Goal: Task Accomplishment & Management: Manage account settings

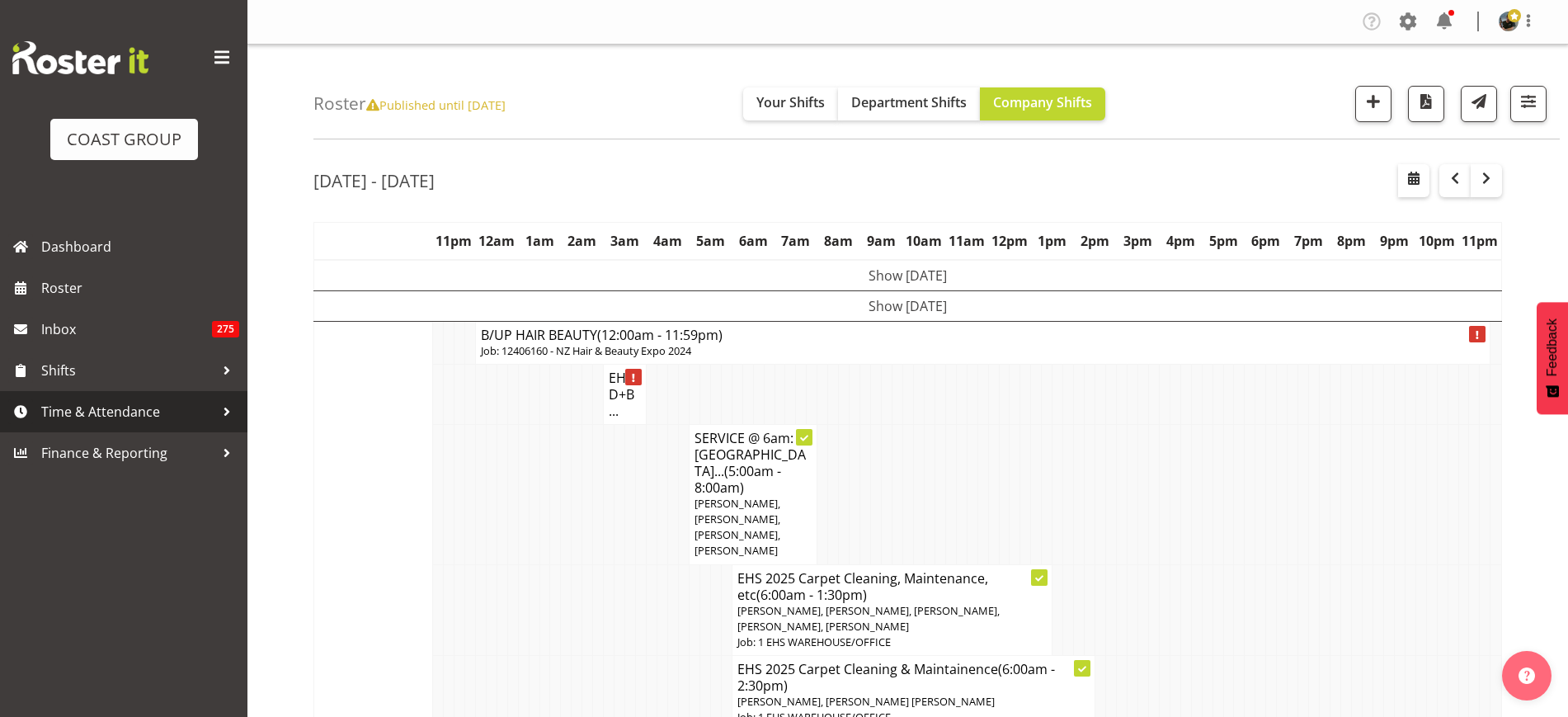
click at [110, 408] on span "Time & Attendance" at bounding box center [127, 412] width 173 height 25
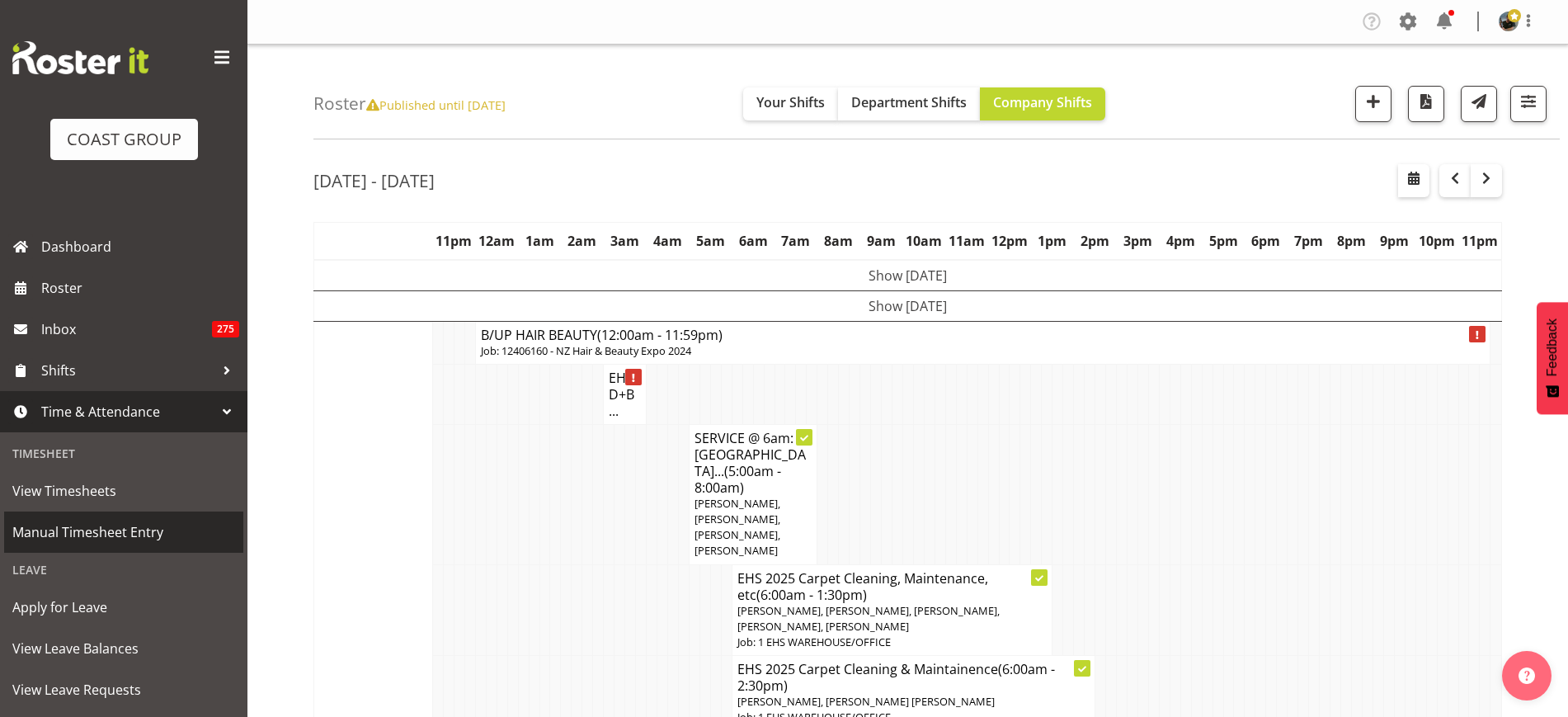
click at [92, 523] on span "Manual Timesheet Entry" at bounding box center [123, 532] width 223 height 25
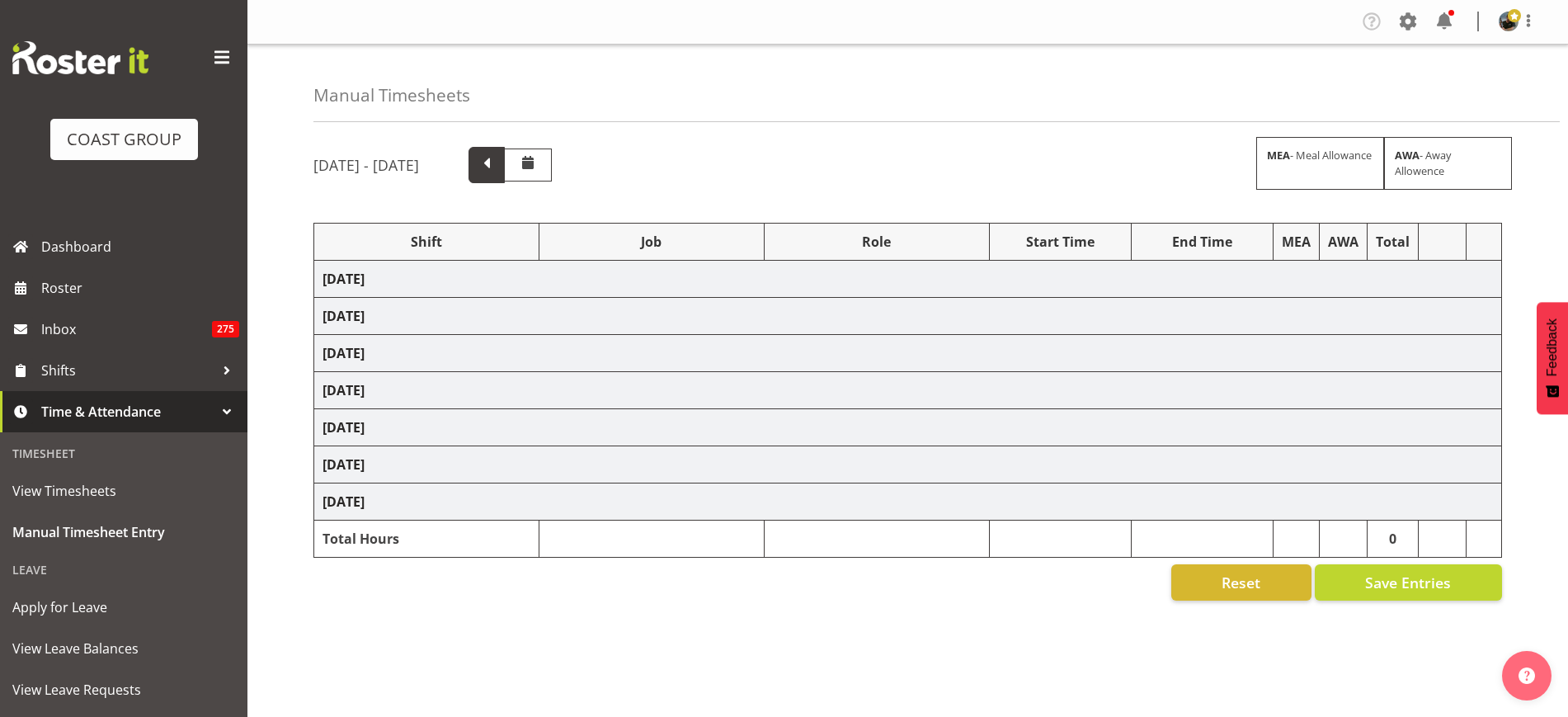
click at [498, 170] on span at bounding box center [486, 163] width 21 height 21
select select "68035"
select select "69"
select select "8"
select select "30"
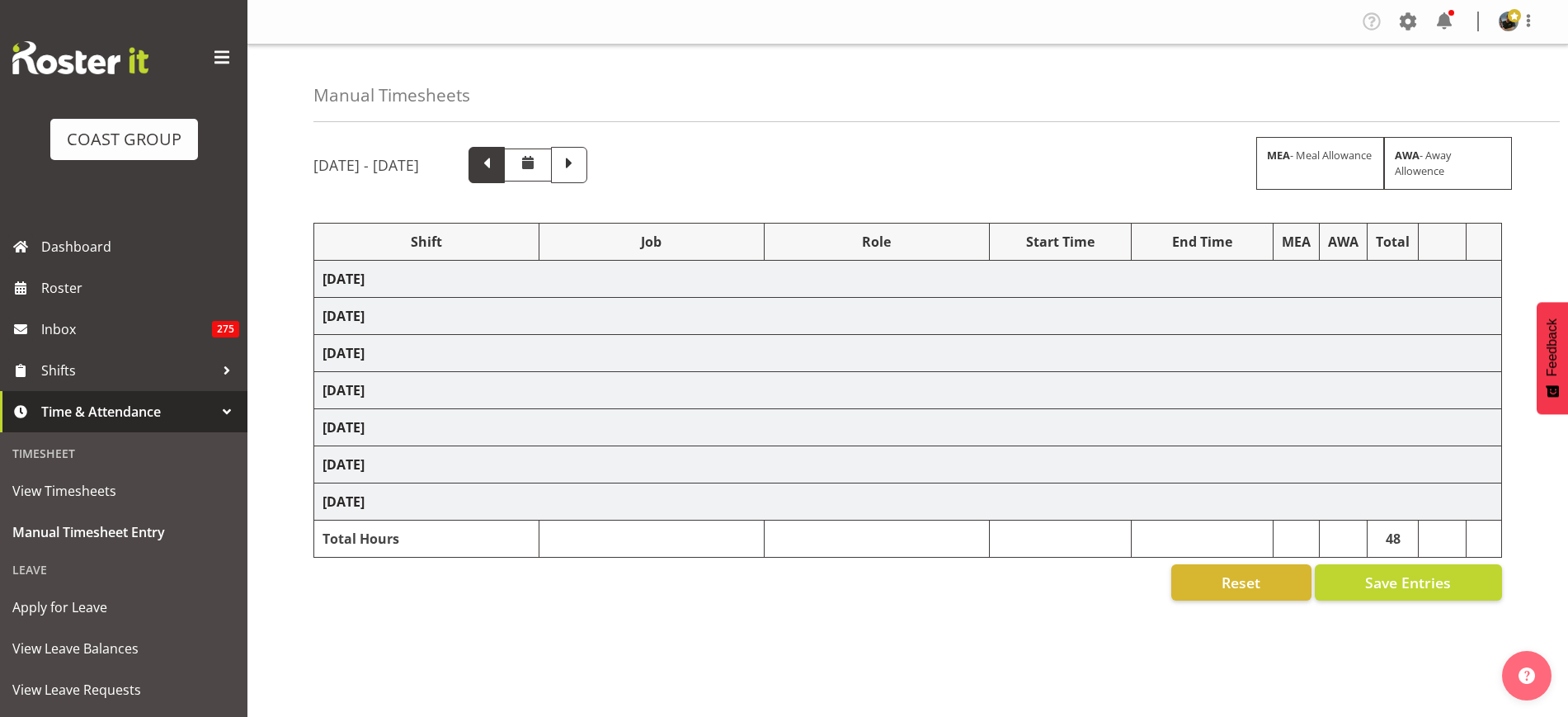
select select "68035"
select select "69"
select select "68035"
select select "69"
select select "68657"
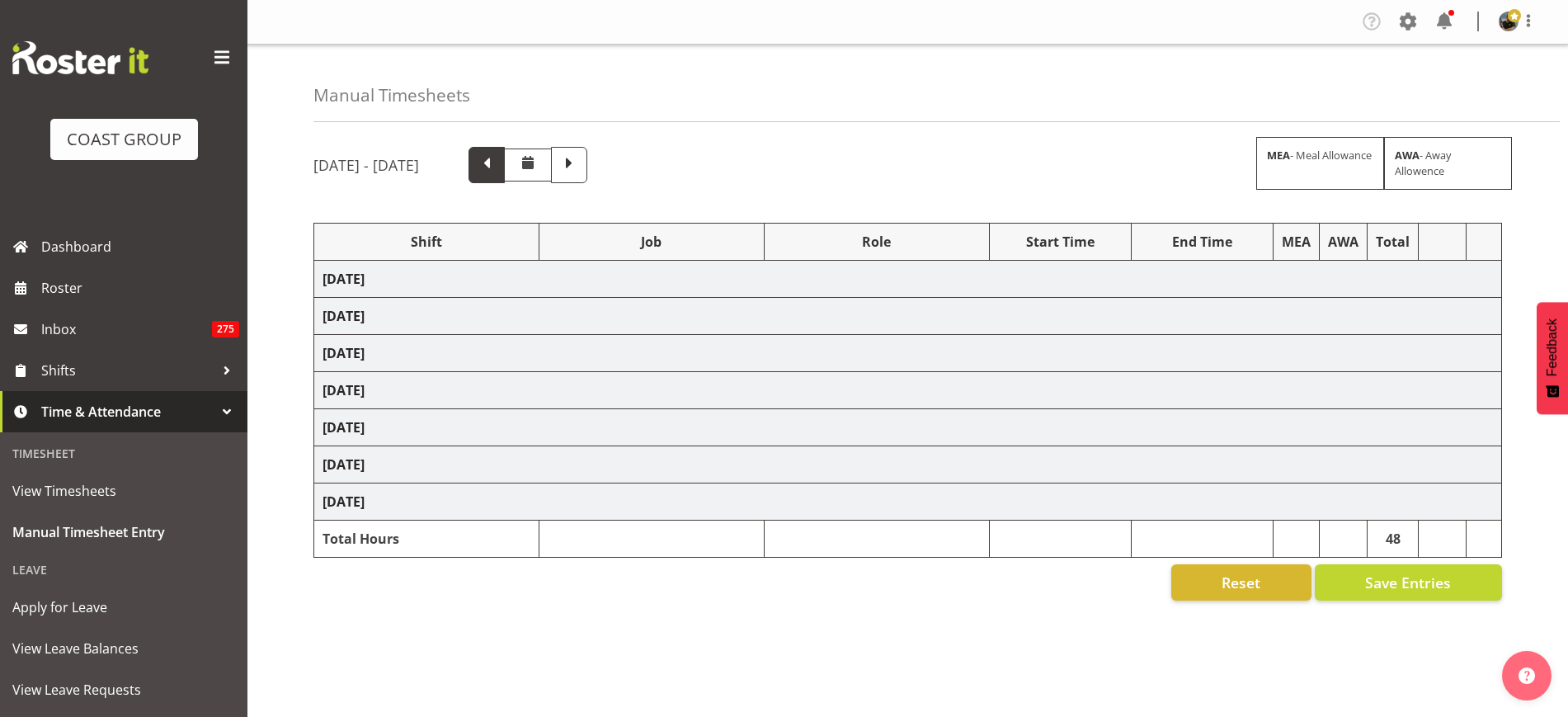
select select "8654"
select select "188"
select select "68035"
select select "69"
select select "68546"
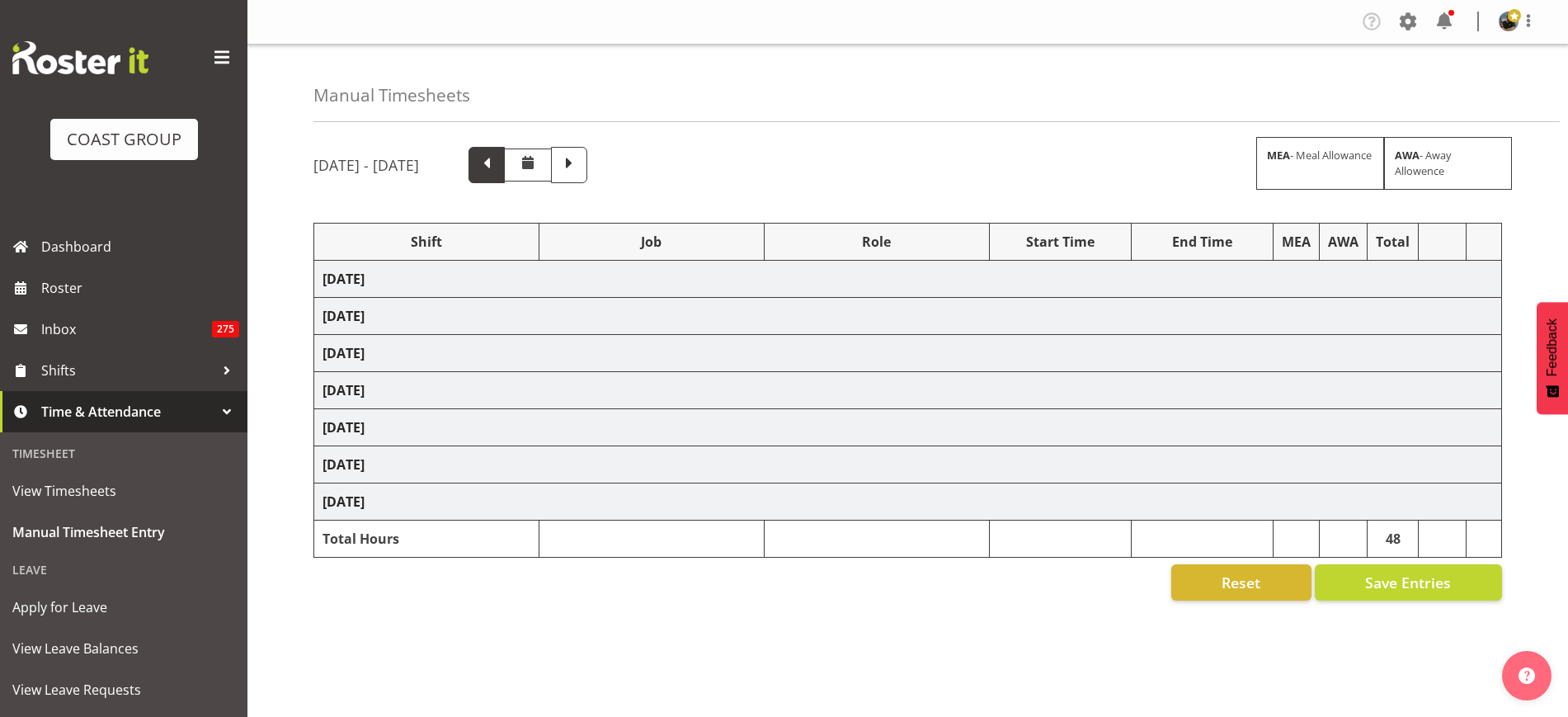
select select "9297"
select select "188"
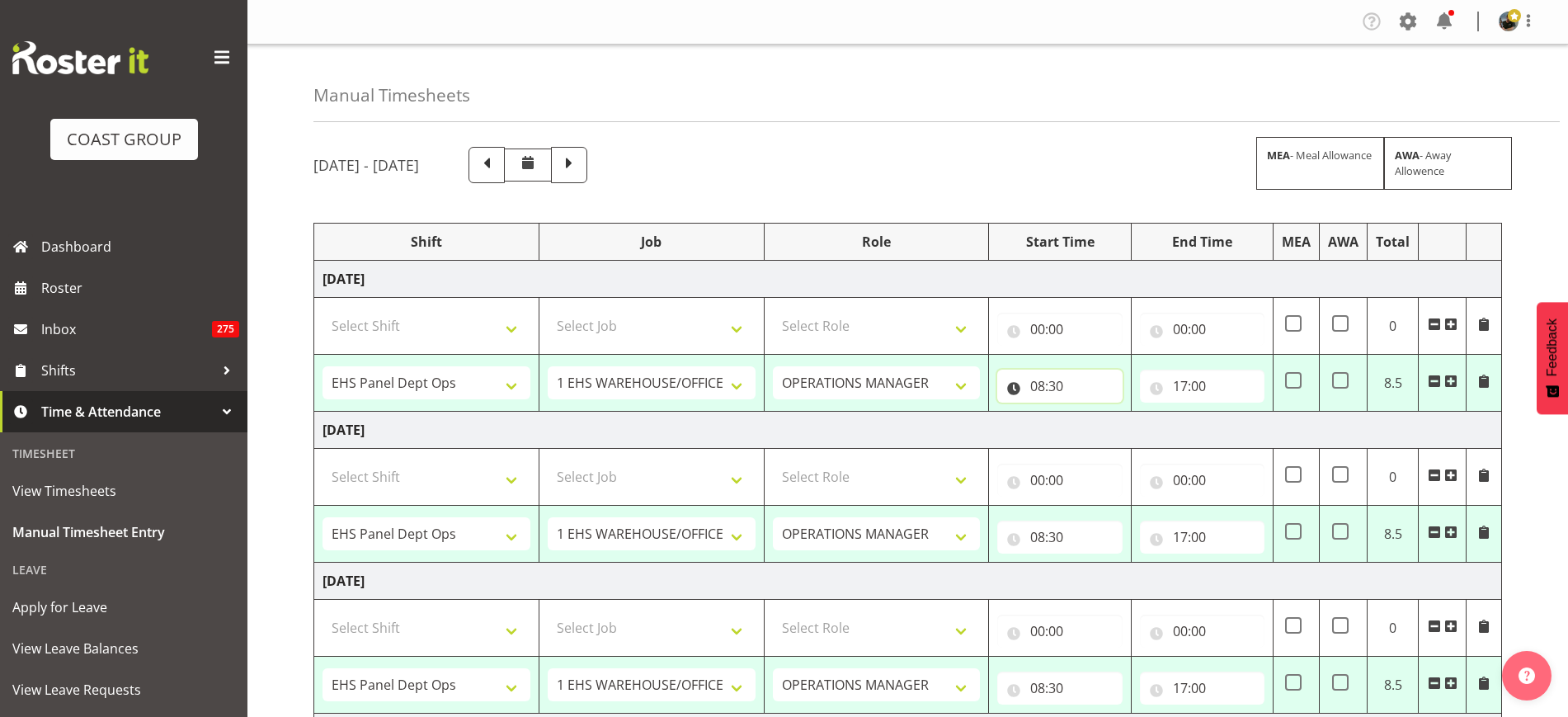
click at [1052, 390] on input "08:30" at bounding box center [1060, 386] width 124 height 33
click at [1108, 430] on select "00 01 02 03 04 05 06 07 08 09 10 11 12 13 14 15 16 17 18 19 20 21 22 23" at bounding box center [1109, 429] width 37 height 33
select select "9"
click at [1091, 413] on select "00 01 02 03 04 05 06 07 08 09 10 11 12 13 14 15 16 17 18 19 20 21 22 23" at bounding box center [1109, 429] width 37 height 33
type input "09:30"
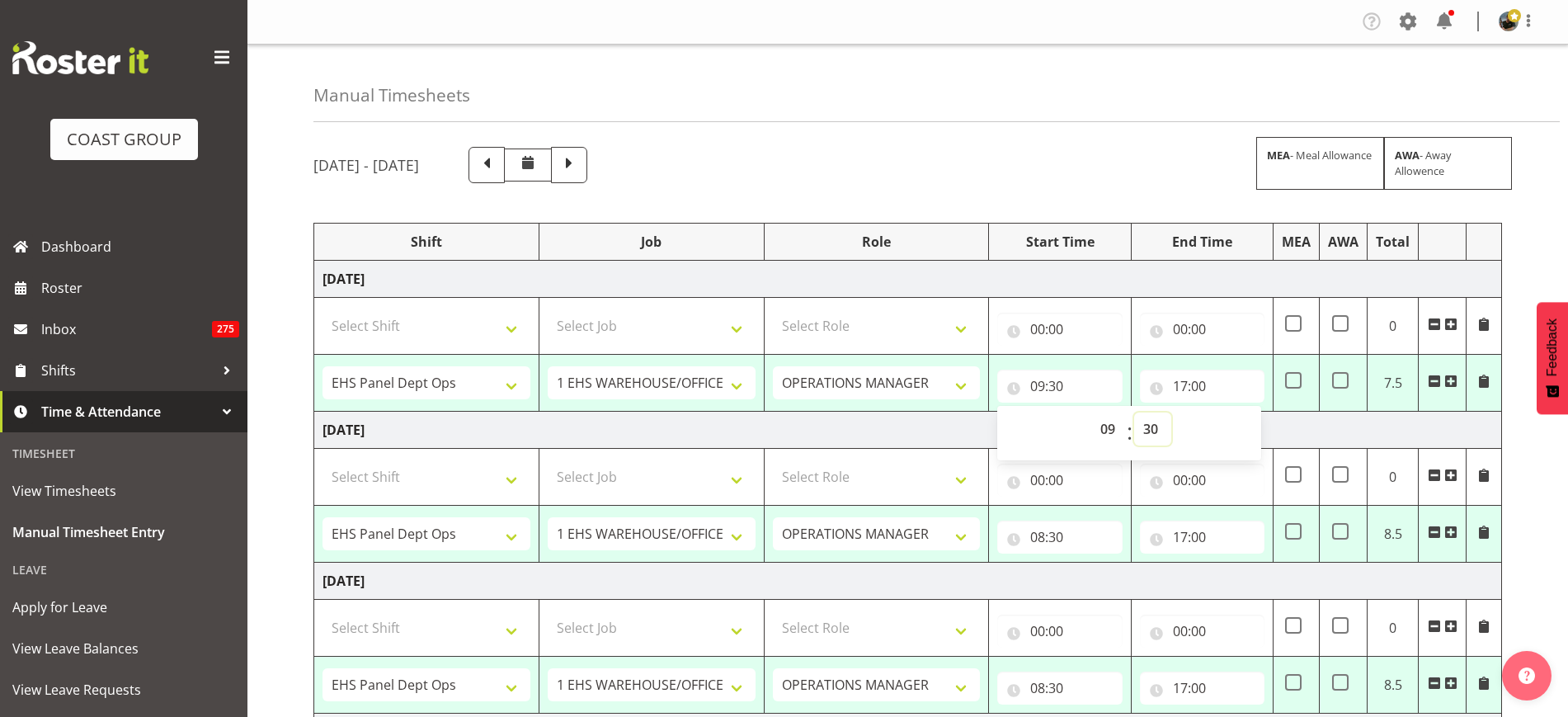
click at [1154, 426] on select "00 01 02 03 04 05 06 07 08 09 10 11 12 13 14 15 16 17 18 19 20 21 22 23 24 25 2…" at bounding box center [1152, 429] width 37 height 33
select select "0"
click at [1134, 413] on select "00 01 02 03 04 05 06 07 08 09 10 11 12 13 14 15 16 17 18 19 20 21 22 23 24 25 2…" at bounding box center [1152, 429] width 37 height 33
type input "09:00"
click at [1203, 380] on input "17:00" at bounding box center [1202, 386] width 124 height 33
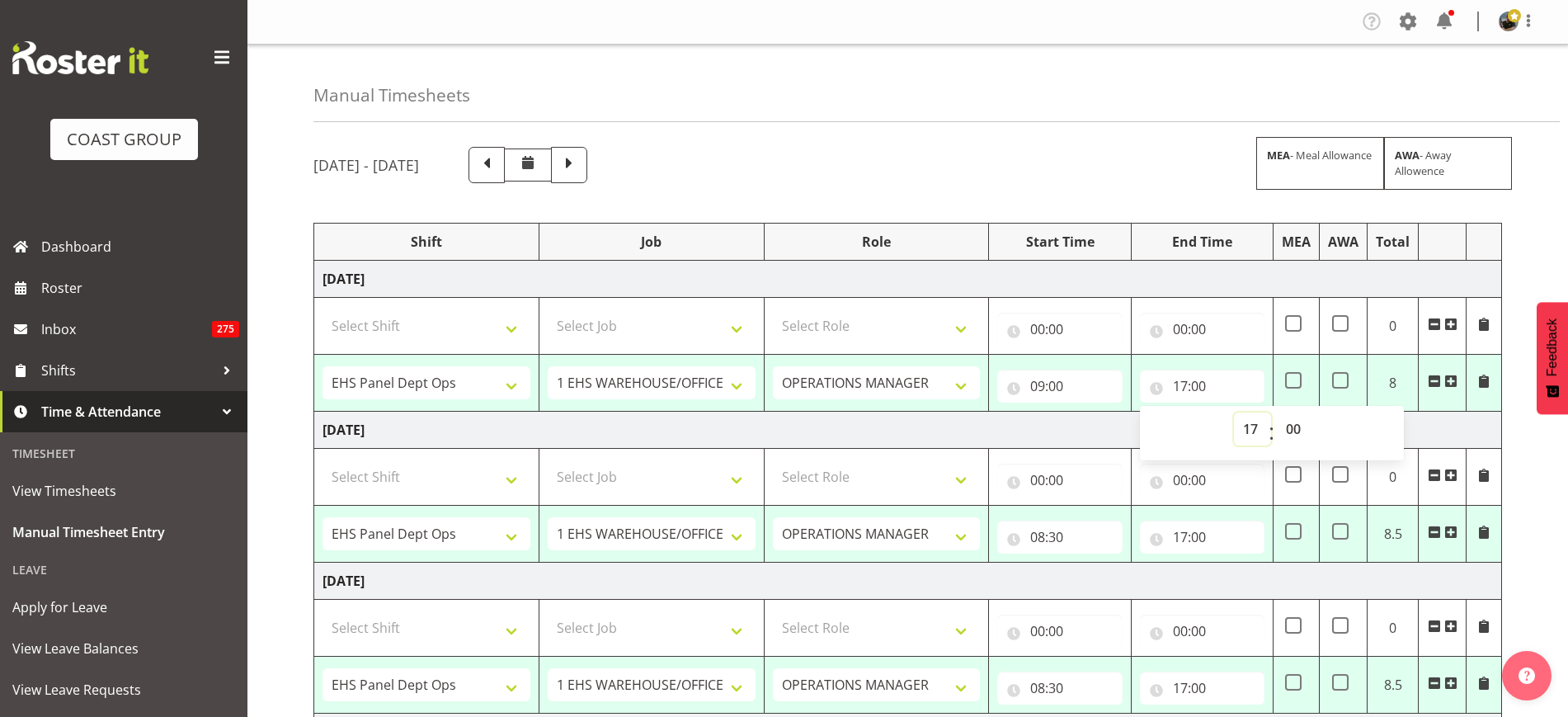
click at [1246, 434] on select "00 01 02 03 04 05 06 07 08 09 10 11 12 13 14 15 16 17 18 19 20 21 22 23" at bounding box center [1253, 429] width 37 height 33
select select "18"
click at [1235, 413] on select "00 01 02 03 04 05 06 07 08 09 10 11 12 13 14 15 16 17 18 19 20 21 22 23" at bounding box center [1253, 429] width 37 height 33
type input "18:00"
click at [1090, 532] on input "08:30" at bounding box center [1060, 537] width 124 height 33
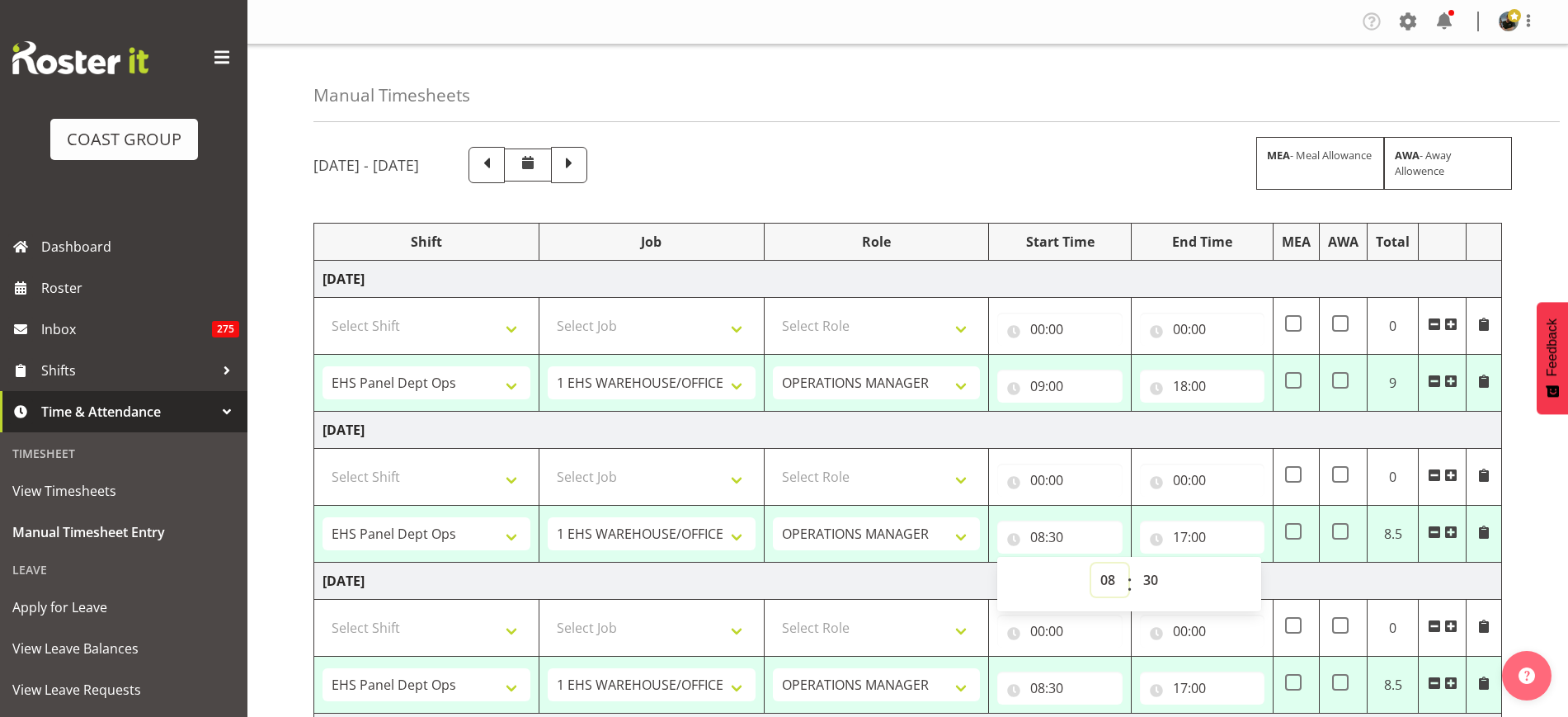
click at [1106, 577] on select "00 01 02 03 04 05 06 07 08 09 10 11 12 13 14 15 16 17 18 19 20 21 22 23" at bounding box center [1109, 580] width 37 height 33
select select "9"
click at [1091, 564] on select "00 01 02 03 04 05 06 07 08 09 10 11 12 13 14 15 16 17 18 19 20 21 22 23" at bounding box center [1109, 580] width 37 height 33
type input "09:30"
click at [1093, 424] on td "Thursday 2nd October 2025" at bounding box center [908, 430] width 1188 height 37
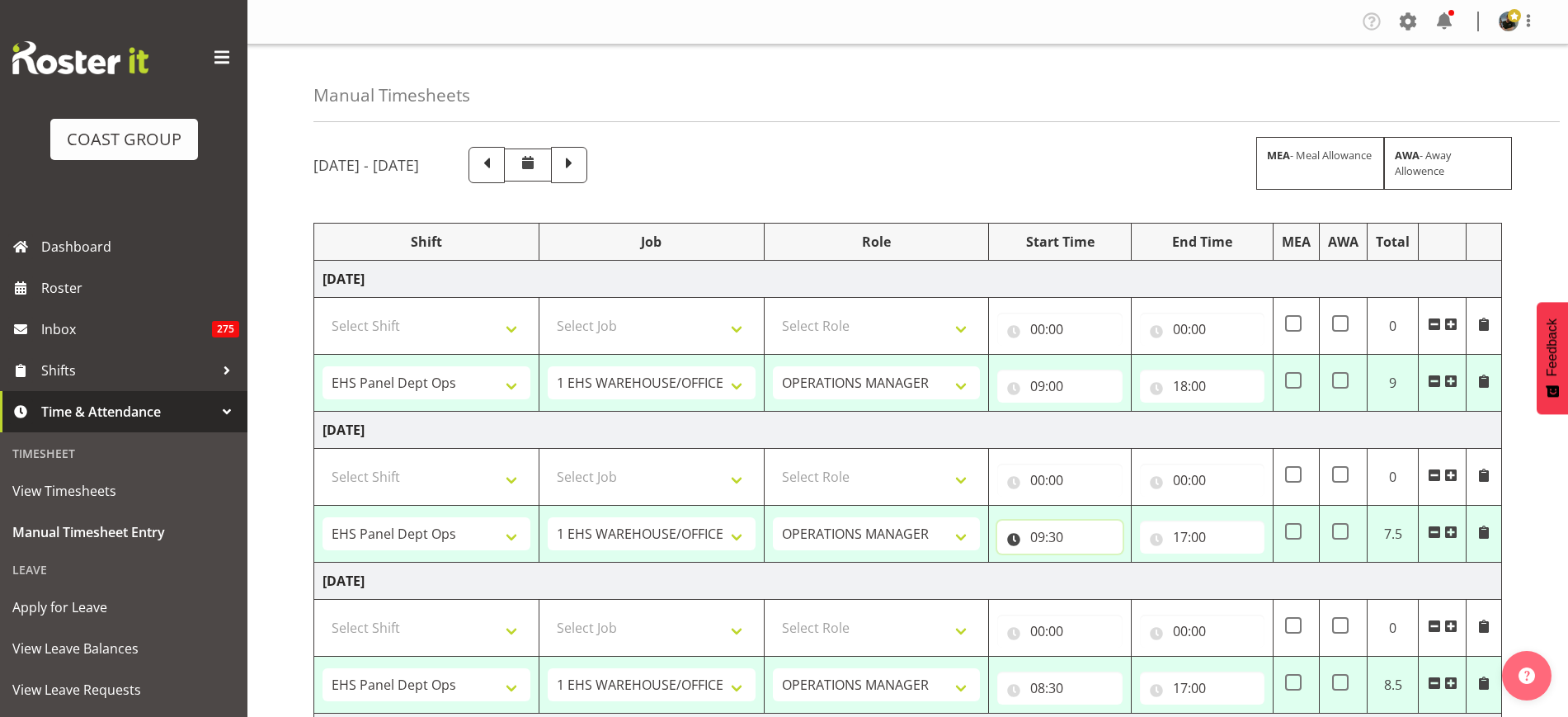
click at [1061, 537] on input "09:30" at bounding box center [1060, 537] width 124 height 33
click at [1151, 580] on select "00 01 02 03 04 05 06 07 08 09 10 11 12 13 14 15 16 17 18 19 20 21 22 23 24 25 2…" at bounding box center [1152, 580] width 37 height 33
select select "0"
click at [1134, 564] on select "00 01 02 03 04 05 06 07 08 09 10 11 12 13 14 15 16 17 18 19 20 21 22 23 24 25 2…" at bounding box center [1152, 580] width 37 height 33
type input "09:00"
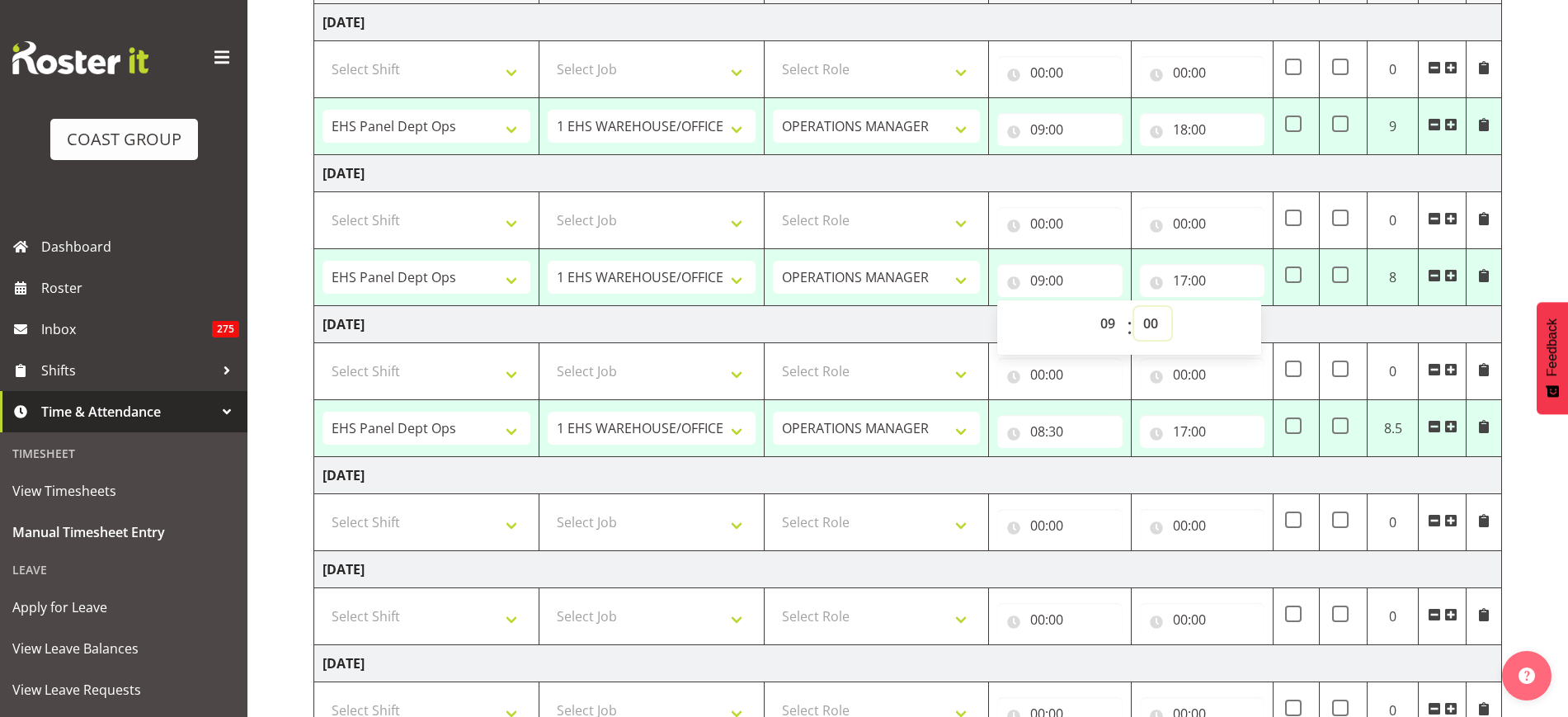
scroll to position [263, 0]
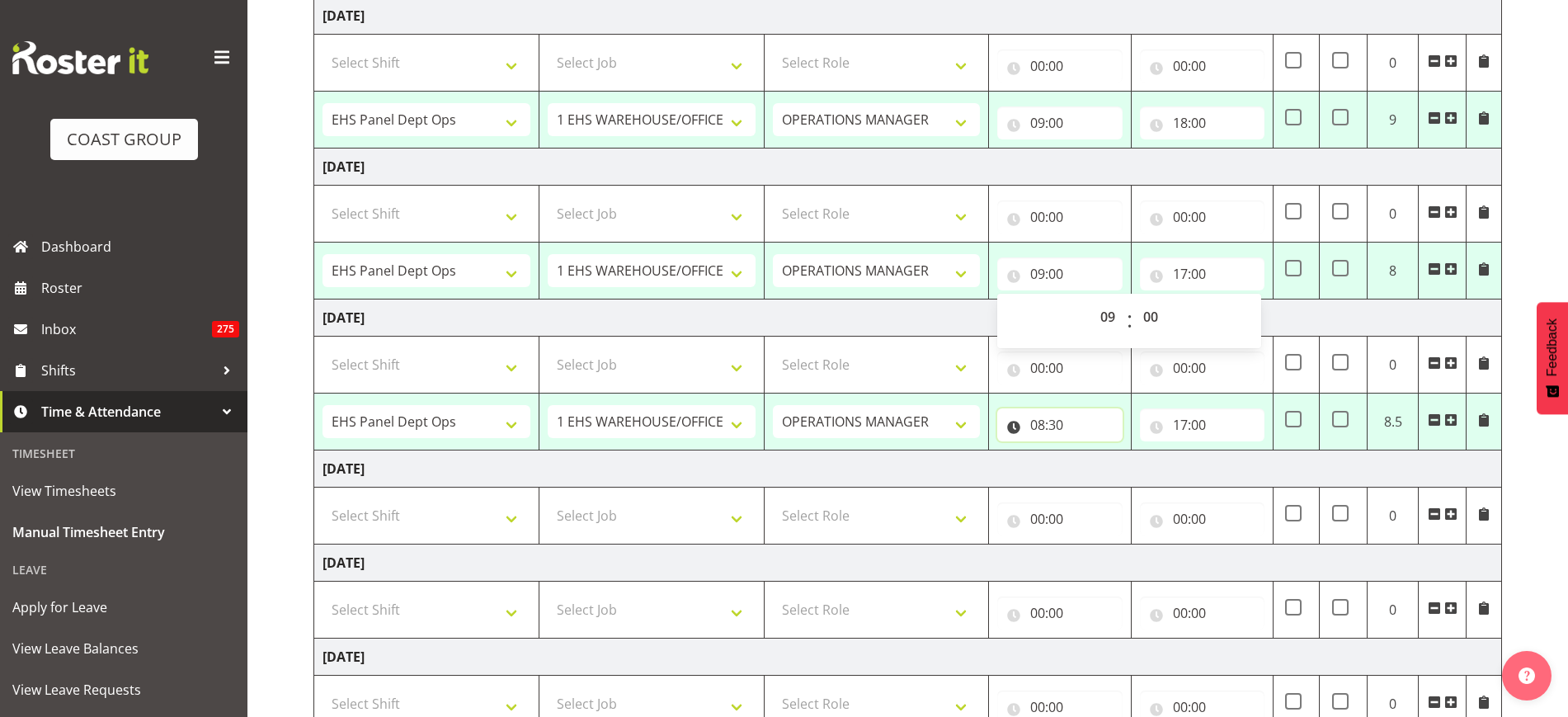
click at [1082, 422] on input "08:30" at bounding box center [1060, 424] width 124 height 33
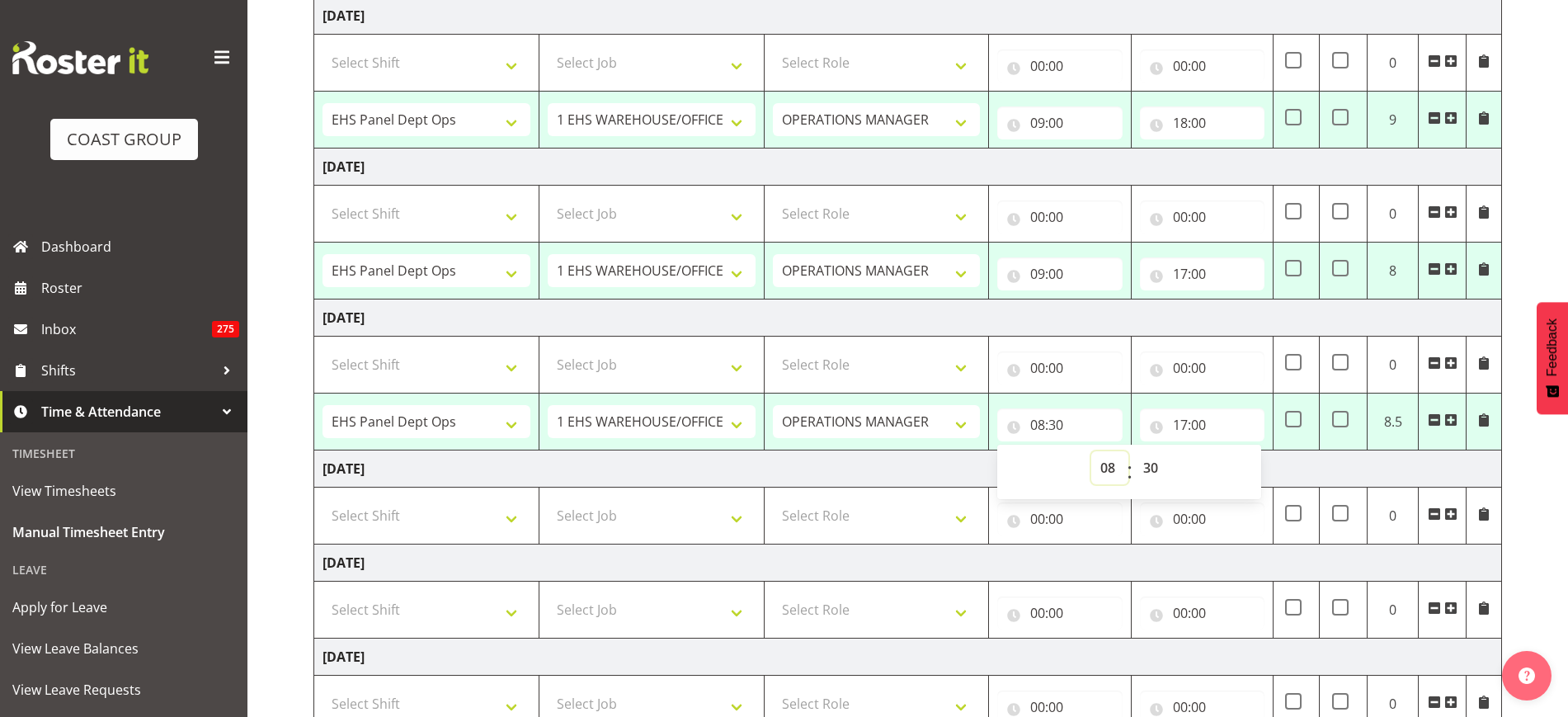
click at [1103, 467] on select "00 01 02 03 04 05 06 07 08 09 10 11 12 13 14 15 16 17 18 19 20 21 22 23" at bounding box center [1109, 467] width 37 height 33
select select "11"
click at [1091, 451] on select "00 01 02 03 04 05 06 07 08 09 10 11 12 13 14 15 16 17 18 19 20 21 22 23" at bounding box center [1109, 467] width 37 height 33
type input "11:30"
click at [1191, 417] on input "17:00" at bounding box center [1202, 424] width 124 height 33
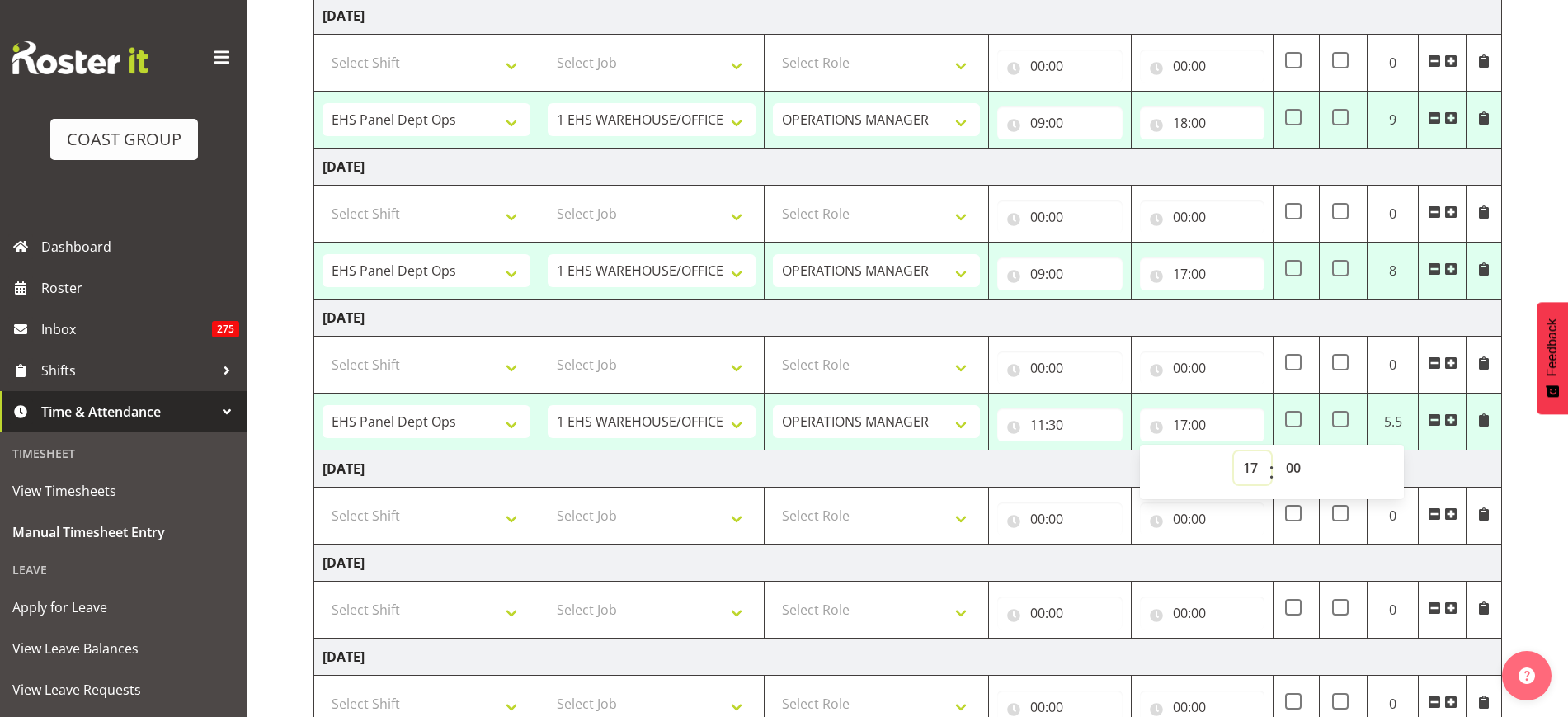
click at [1252, 466] on select "00 01 02 03 04 05 06 07 08 09 10 11 12 13 14 15 16 17 18 19 20 21 22 23" at bounding box center [1253, 467] width 37 height 33
select select "18"
click at [1235, 451] on select "00 01 02 03 04 05 06 07 08 09 10 11 12 13 14 15 16 17 18 19 20 21 22 23" at bounding box center [1253, 467] width 37 height 33
type input "18:00"
click at [1292, 472] on select "00 01 02 03 04 05 06 07 08 09 10 11 12 13 14 15 16 17 18 19 20 21 22 23 24 25 2…" at bounding box center [1296, 467] width 37 height 33
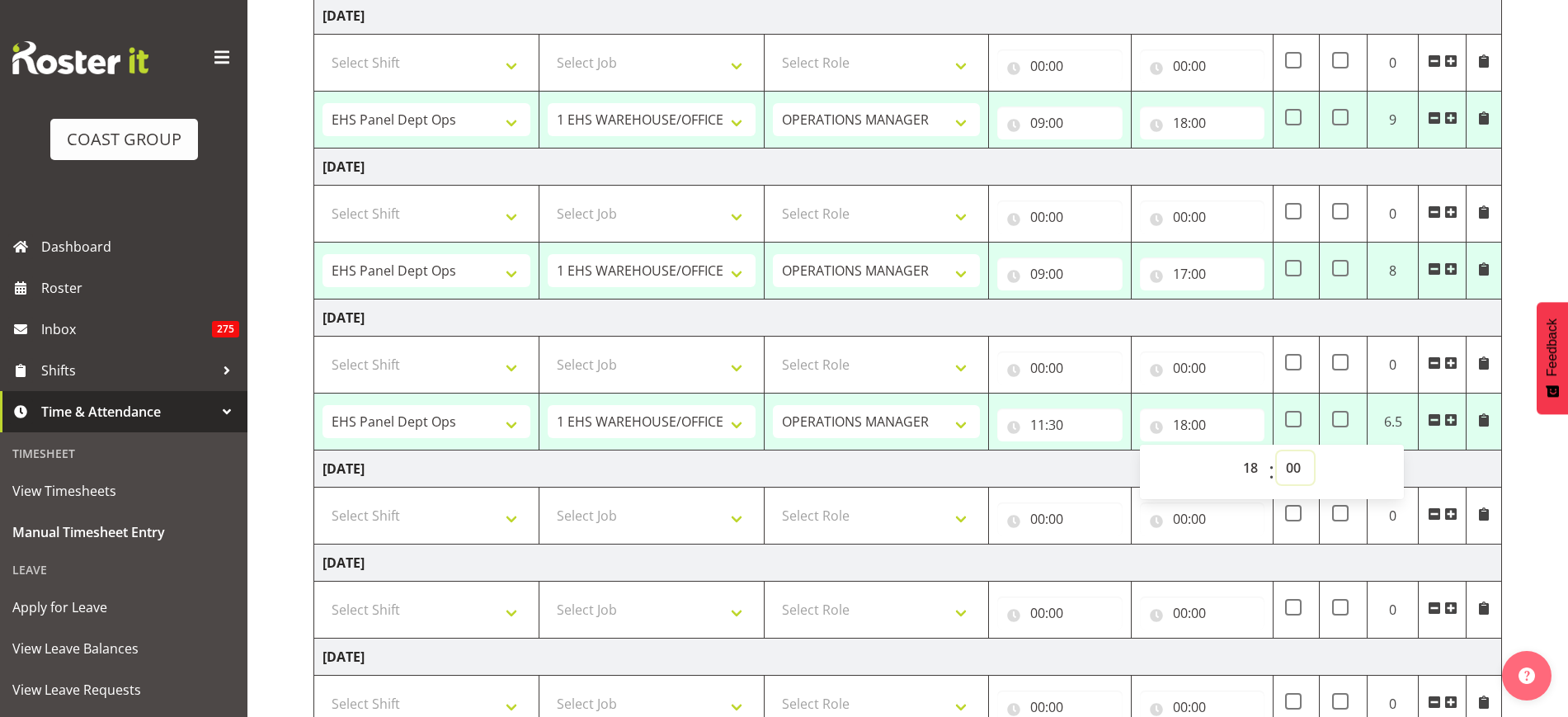
select select "30"
click at [1278, 451] on select "00 01 02 03 04 05 06 07 08 09 10 11 12 13 14 15 16 17 18 19 20 21 22 23 24 25 2…" at bounding box center [1296, 467] width 37 height 33
type input "18:30"
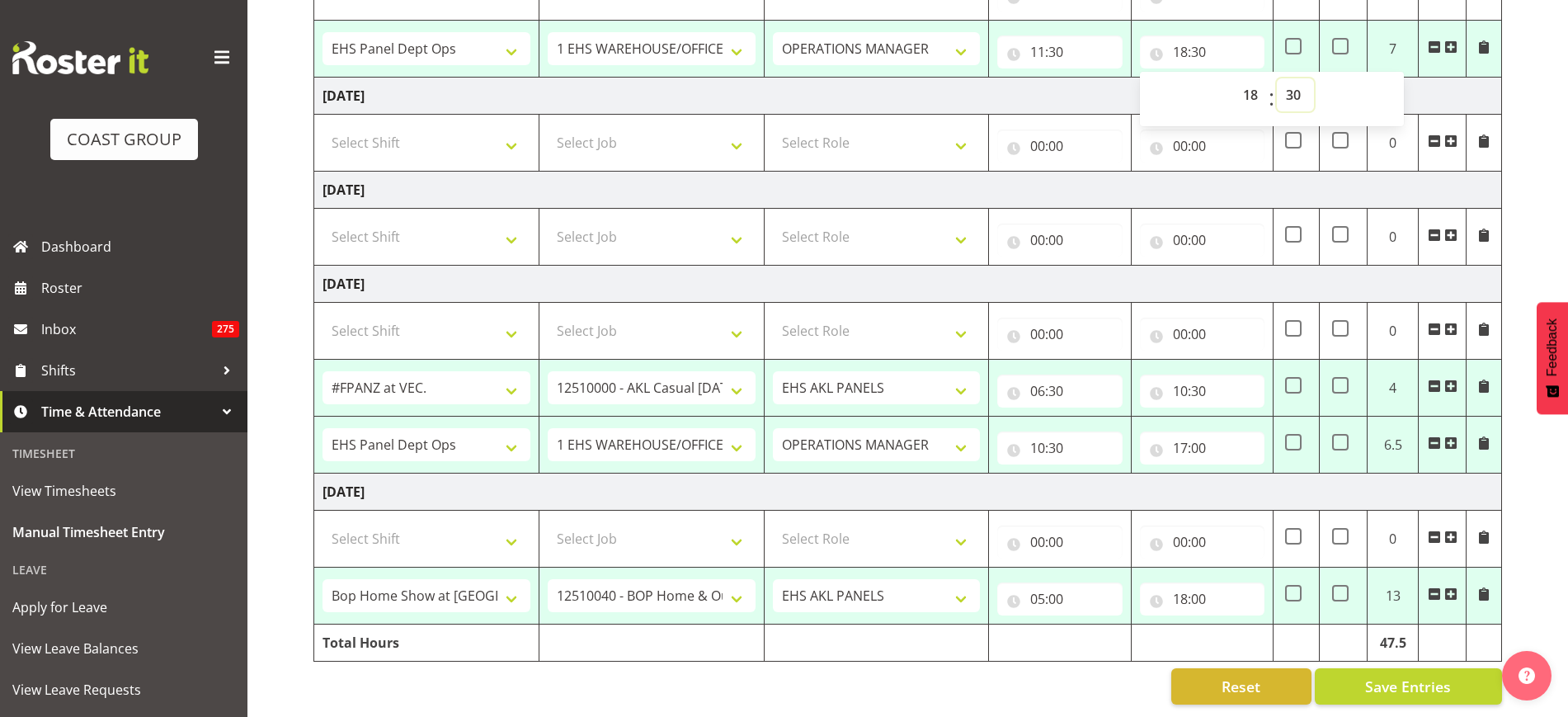
scroll to position [652, 0]
click at [1212, 384] on input "10:30" at bounding box center [1202, 391] width 124 height 33
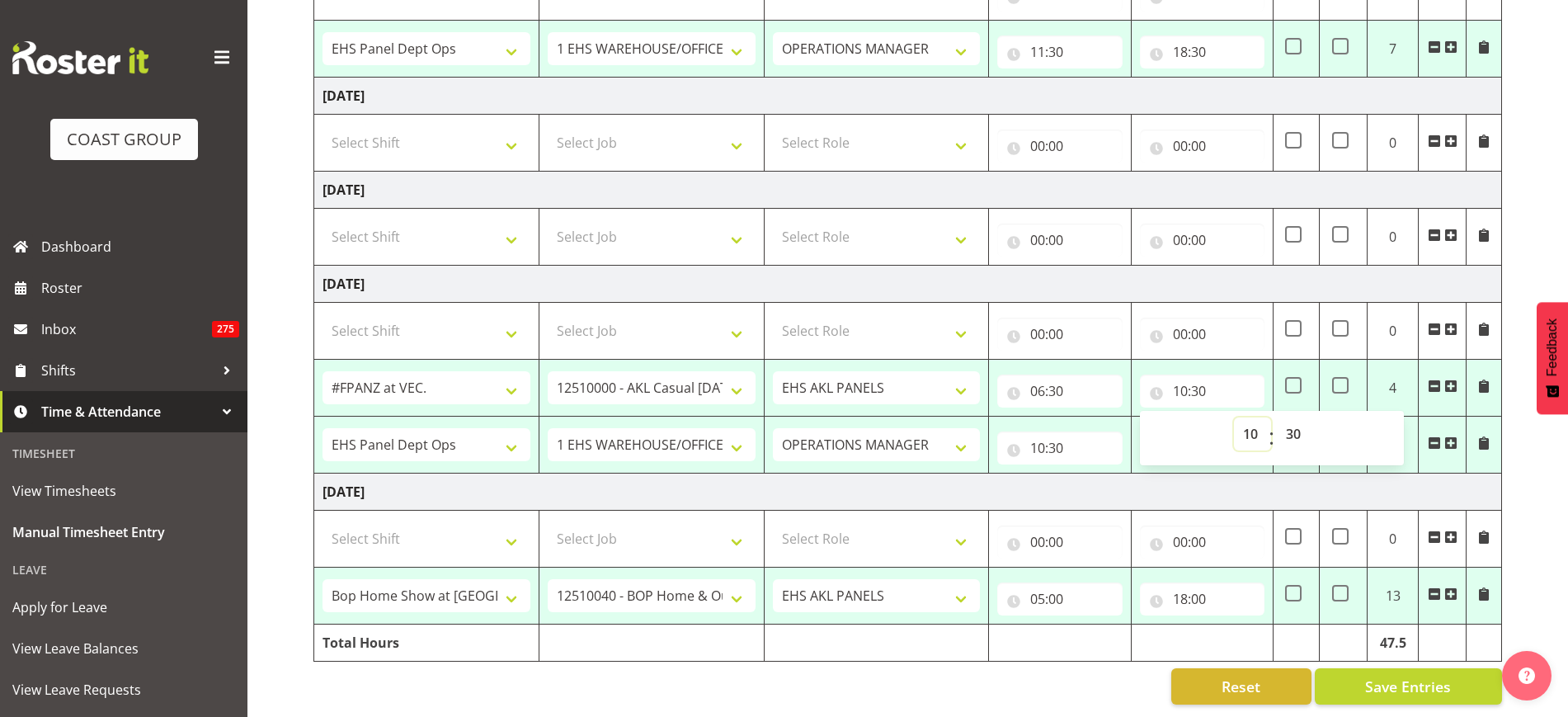
click at [1248, 420] on select "00 01 02 03 04 05 06 07 08 09 10 11 12 13 14 15 16 17 18 19 20 21 22 23" at bounding box center [1253, 434] width 37 height 33
select select "11"
click at [1235, 418] on select "00 01 02 03 04 05 06 07 08 09 10 11 12 13 14 15 16 17 18 19 20 21 22 23" at bounding box center [1253, 434] width 37 height 33
type input "11:30"
click at [1059, 445] on input "10:30" at bounding box center [1060, 448] width 124 height 33
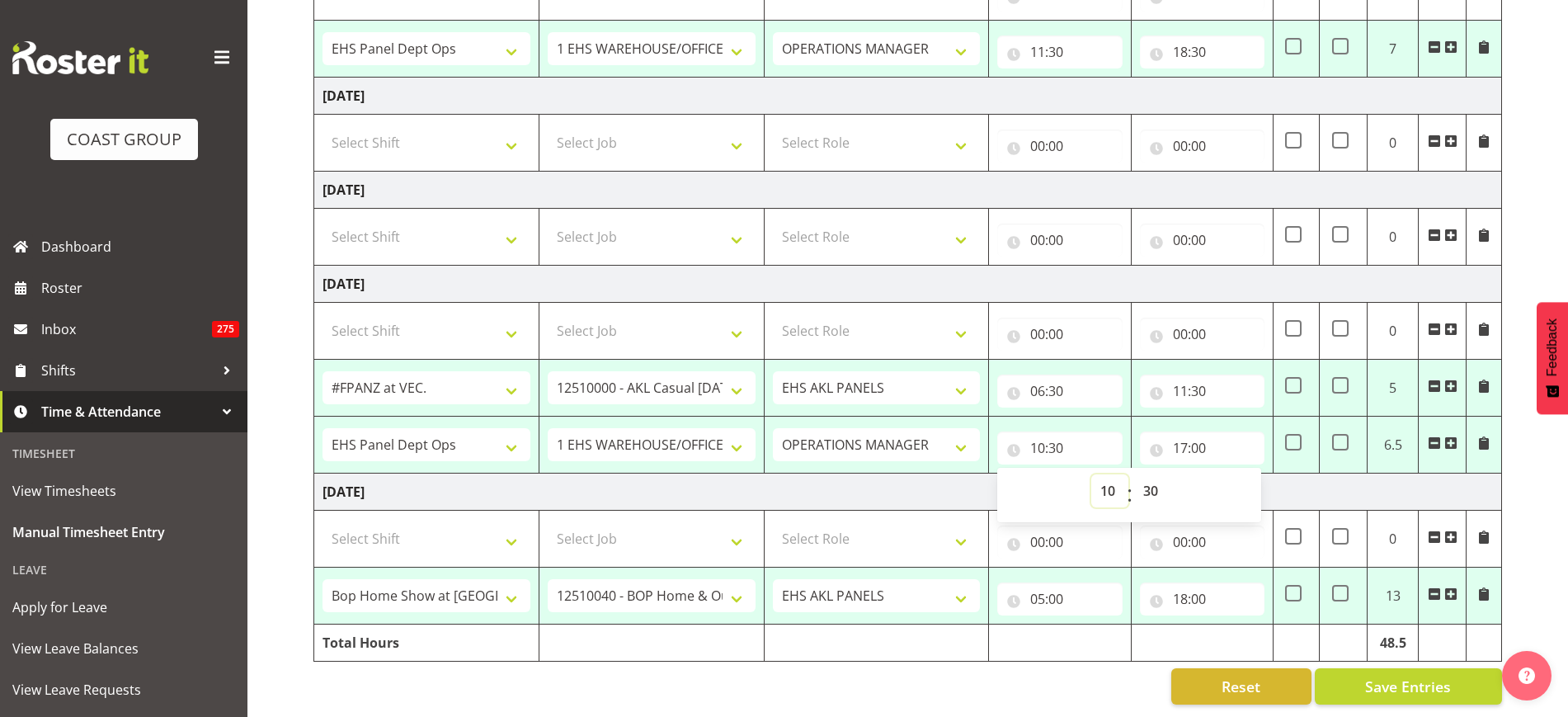
click at [1107, 474] on select "00 01 02 03 04 05 06 07 08 09 10 11 12 13 14 15 16 17 18 19 20 21 22 23" at bounding box center [1109, 490] width 37 height 33
select select "11"
click at [1091, 474] on select "00 01 02 03 04 05 06 07 08 09 10 11 12 13 14 15 16 17 18 19 20 21 22 23" at bounding box center [1109, 490] width 37 height 33
type input "11:30"
click at [1083, 266] on td "Monday 6th October 2025" at bounding box center [908, 284] width 1188 height 37
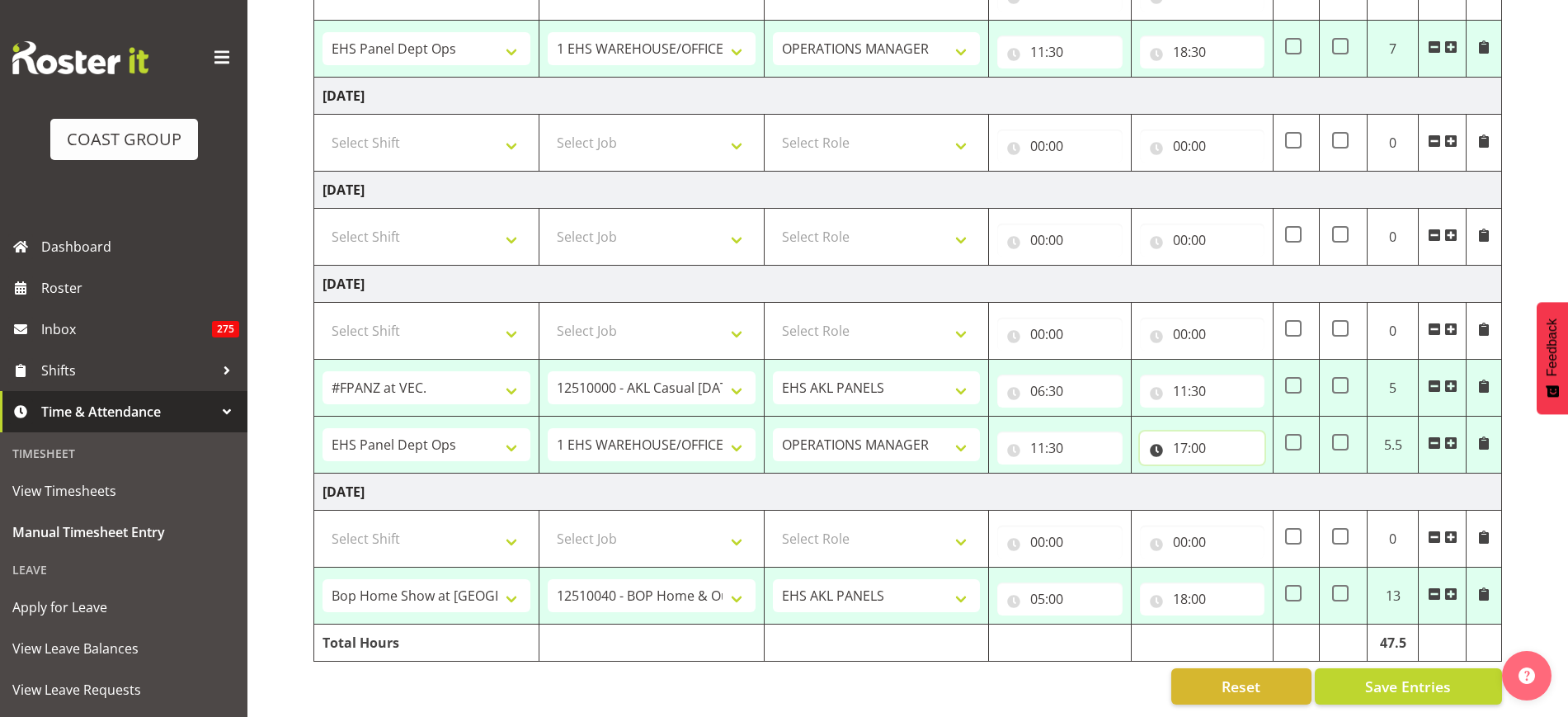
click at [1227, 436] on input "17:00" at bounding box center [1202, 448] width 124 height 33
click at [1301, 475] on select "00 01 02 03 04 05 06 07 08 09 10 11 12 13 14 15 16 17 18 19 20 21 22 23 24 25 2…" at bounding box center [1296, 490] width 37 height 33
select select "30"
click at [1278, 474] on select "00 01 02 03 04 05 06 07 08 09 10 11 12 13 14 15 16 17 18 19 20 21 22 23 24 25 2…" at bounding box center [1296, 490] width 37 height 33
type input "17:30"
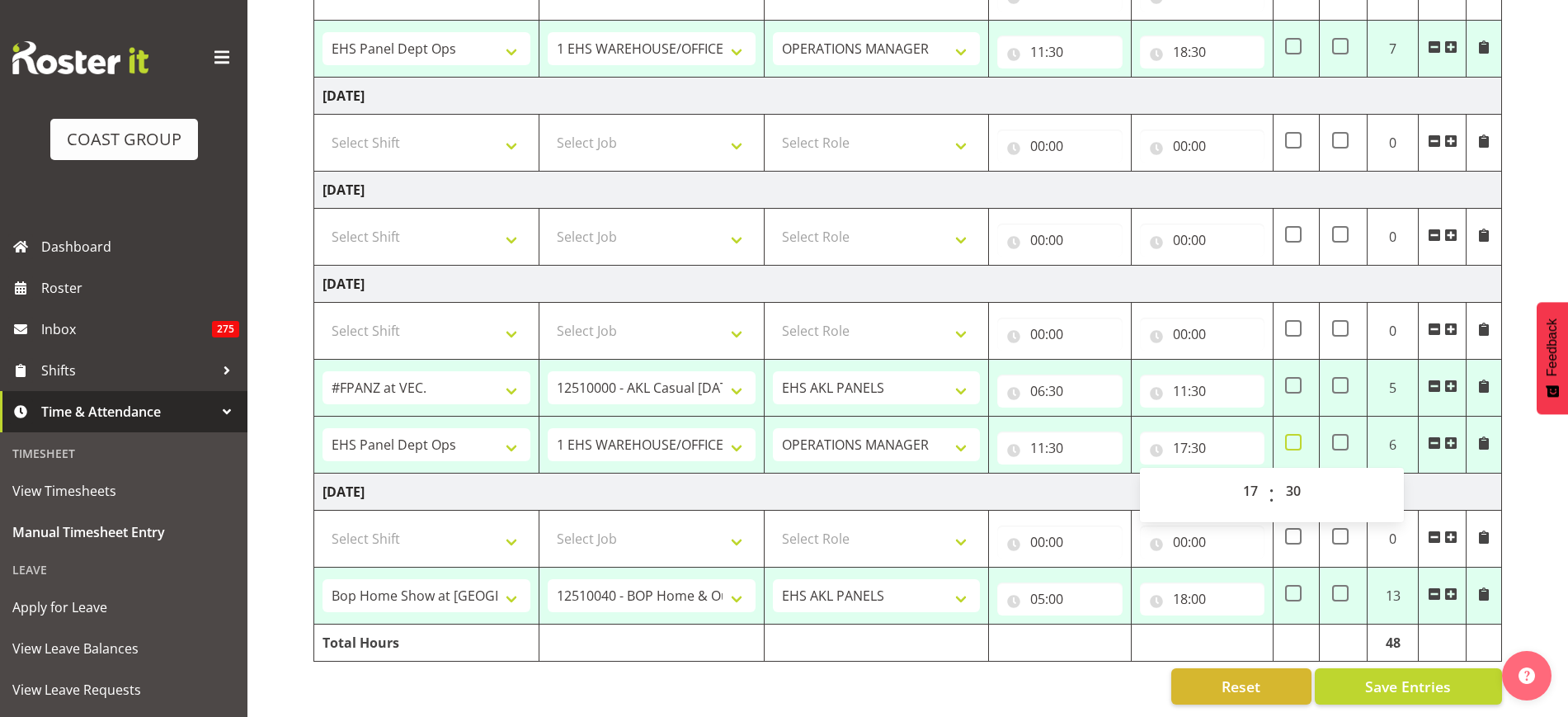
click at [1290, 434] on span at bounding box center [1293, 442] width 16 height 16
click at [1290, 438] on input "checkbox" at bounding box center [1290, 443] width 11 height 11
checkbox input "true"
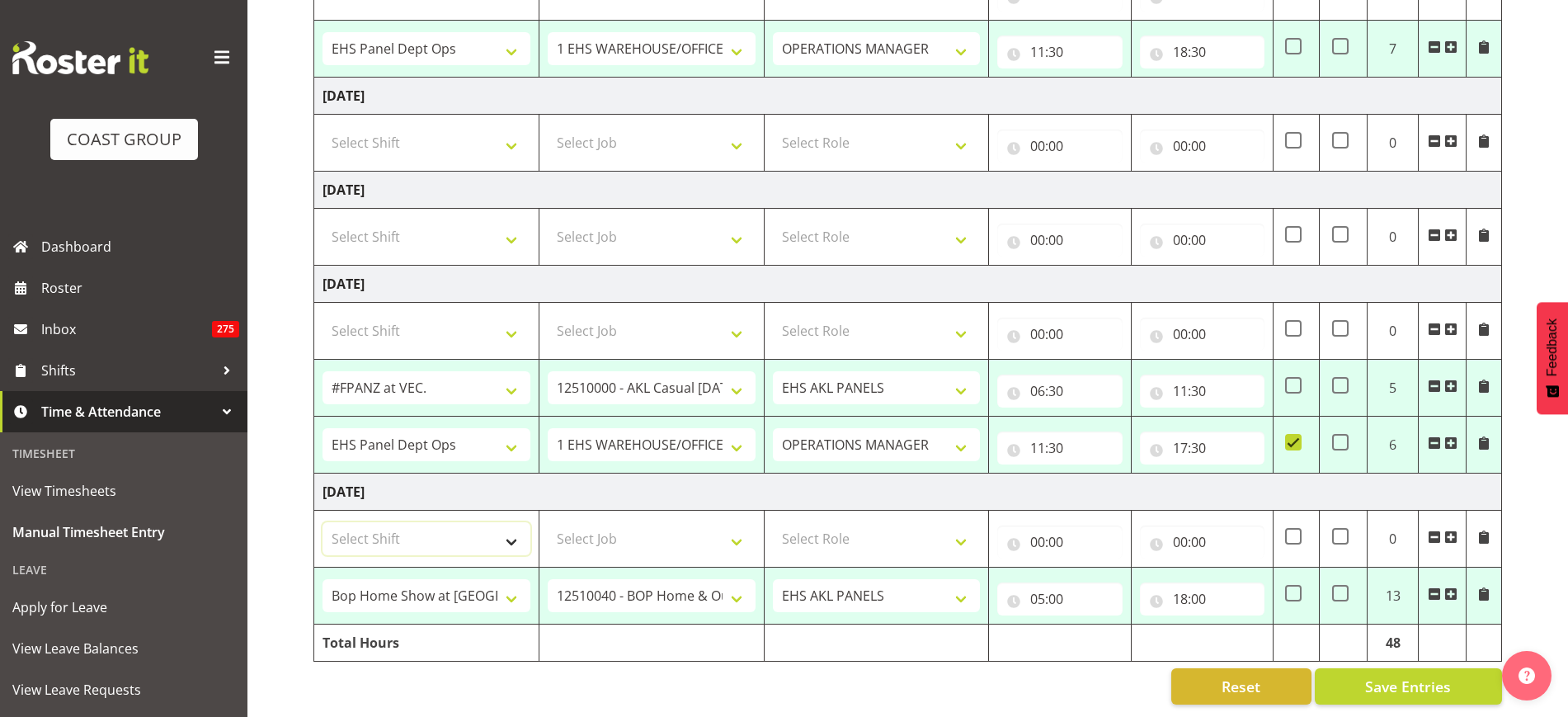
click at [513, 523] on select "Select Shift # Fieldays--Milwaukee. # Install Hutchwilco Boat Show at ASG. #AKL…" at bounding box center [427, 539] width 208 height 33
select select "68035"
click at [323, 523] on select "Select Shift # Fieldays--Milwaukee. # Install Hutchwilco Boat Show at ASG. #AKL…" at bounding box center [427, 539] width 208 height 33
click at [734, 523] on select "Select Job 1 Carlton Events 1 [PERSON_NAME][GEOGRAPHIC_DATA] 1 [PERSON_NAME][GE…" at bounding box center [652, 539] width 208 height 33
select select "69"
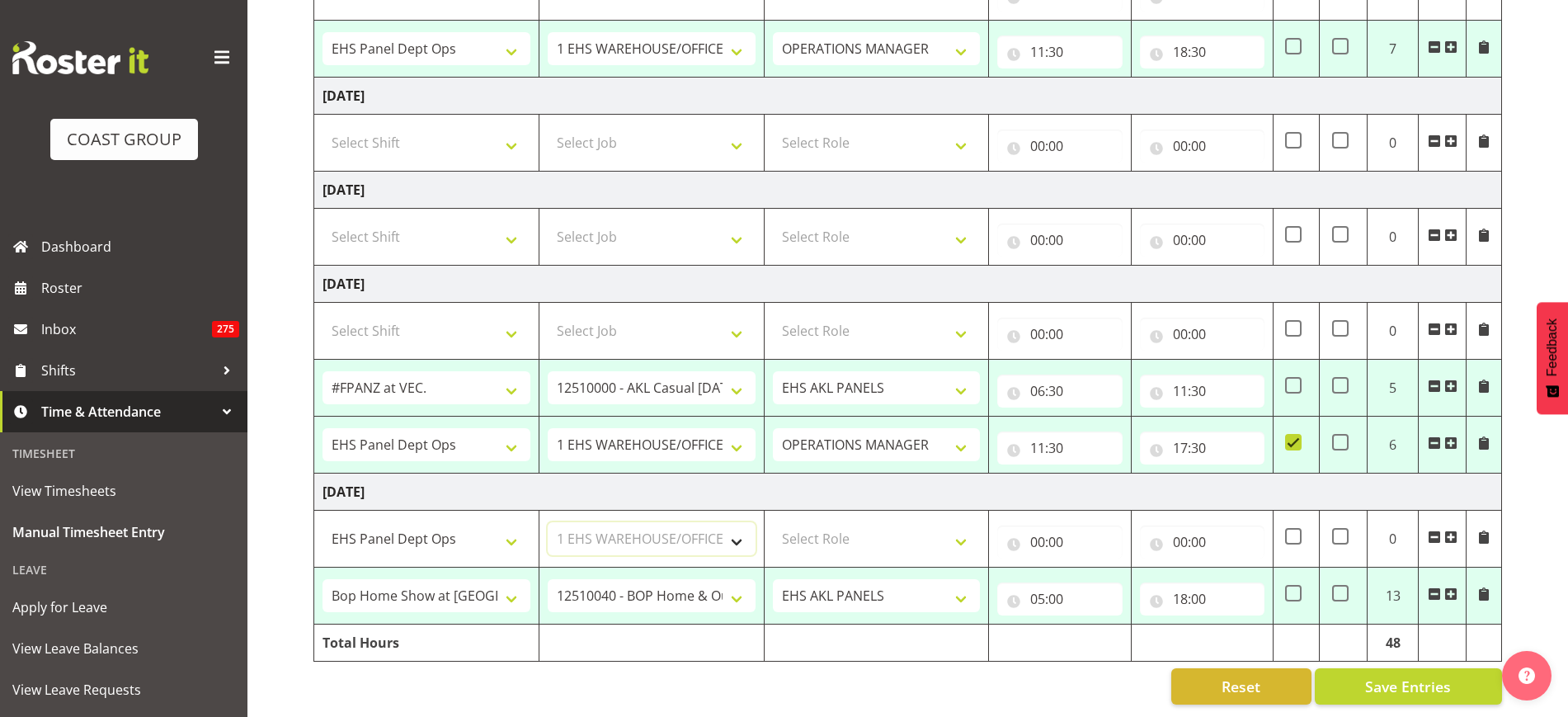
click at [548, 523] on select "Select Job 1 Carlton Events 1 [PERSON_NAME][GEOGRAPHIC_DATA] 1 [PERSON_NAME][GE…" at bounding box center [652, 539] width 208 height 33
click at [958, 526] on select "Select Role OPERATIONS MANAGER EHS AKL PANELS Operations Manager Operations Man…" at bounding box center [877, 539] width 208 height 33
select select "188"
click at [773, 523] on select "Select Role OPERATIONS MANAGER EHS AKL PANELS Operations Manager Operations Man…" at bounding box center [877, 539] width 208 height 33
click at [1063, 530] on input "00:00" at bounding box center [1060, 542] width 124 height 33
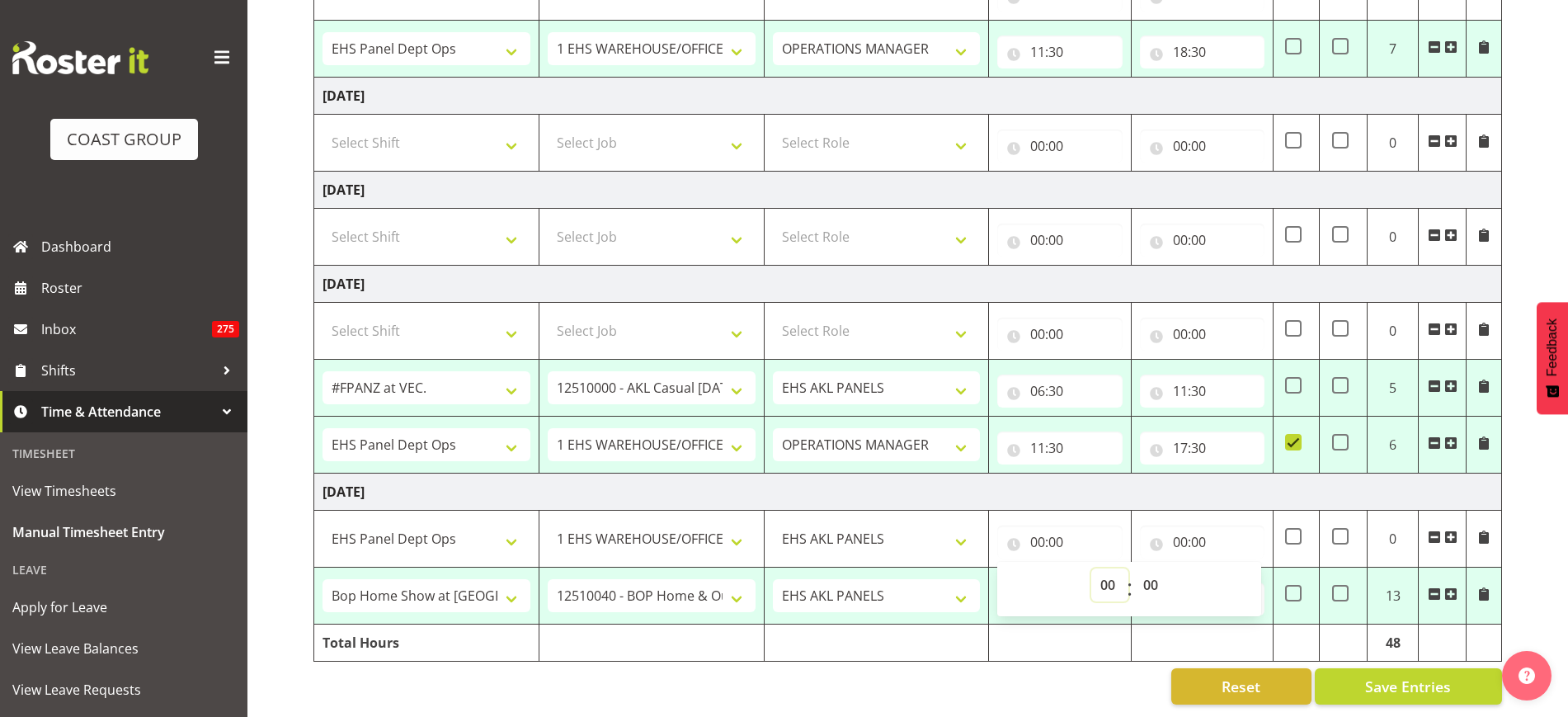
click at [1109, 570] on select "00 01 02 03 04 05 06 07 08 09 10 11 12 13 14 15 16 17 18 19 20 21 22 23" at bounding box center [1109, 585] width 37 height 33
select select "18"
click at [1091, 569] on select "00 01 02 03 04 05 06 07 08 09 10 11 12 13 14 15 16 17 18 19 20 21 22 23" at bounding box center [1109, 585] width 37 height 33
type input "18:00"
click at [1183, 526] on input "00:00" at bounding box center [1202, 542] width 124 height 33
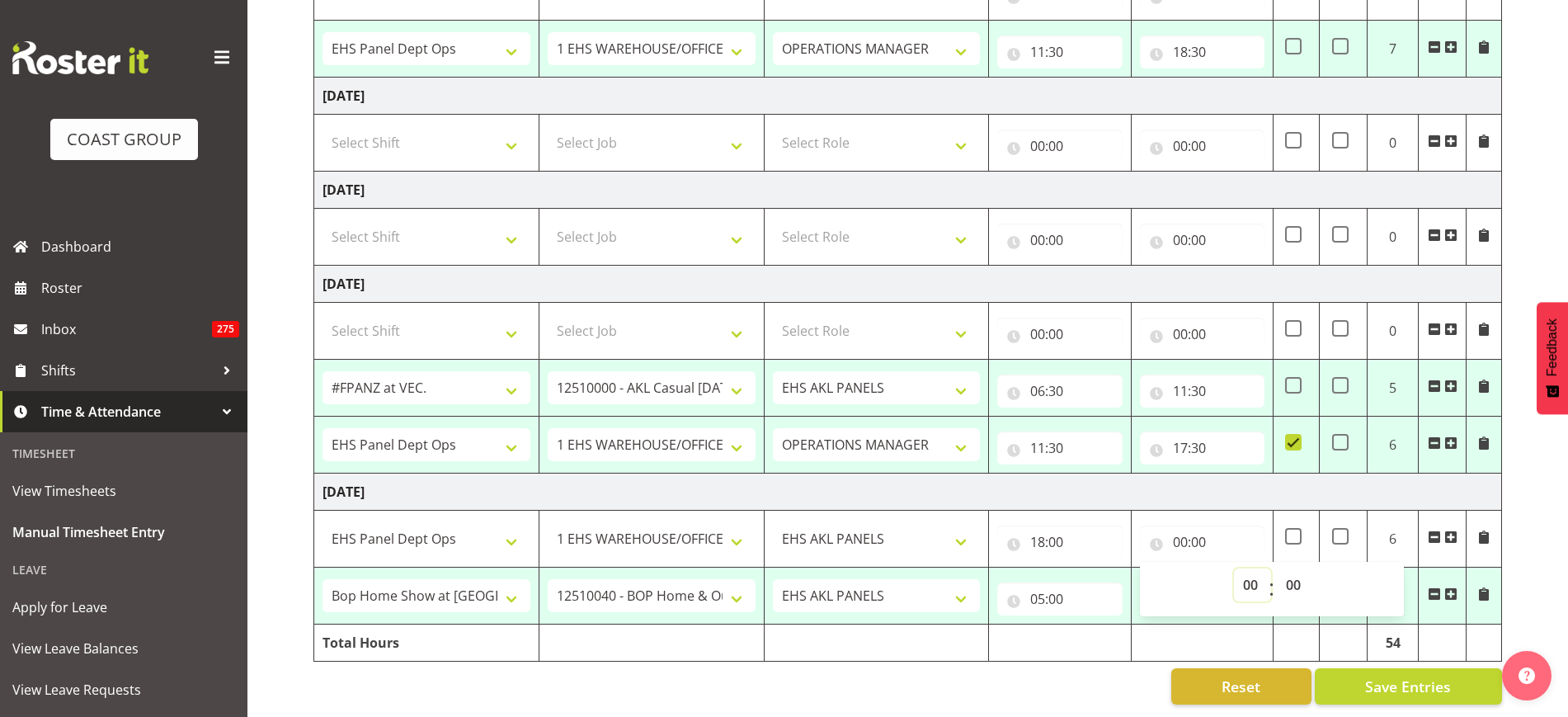
click at [1248, 569] on select "00 01 02 03 04 05 06 07 08 09 10 11 12 13 14 15 16 17 18 19 20 21 22 23" at bounding box center [1253, 585] width 37 height 33
select select "19"
click at [1235, 569] on select "00 01 02 03 04 05 06 07 08 09 10 11 12 13 14 15 16 17 18 19 20 21 22 23" at bounding box center [1253, 585] width 37 height 33
type input "19:00"
click at [1304, 478] on td "Tuesday 7th October 2025" at bounding box center [908, 492] width 1188 height 37
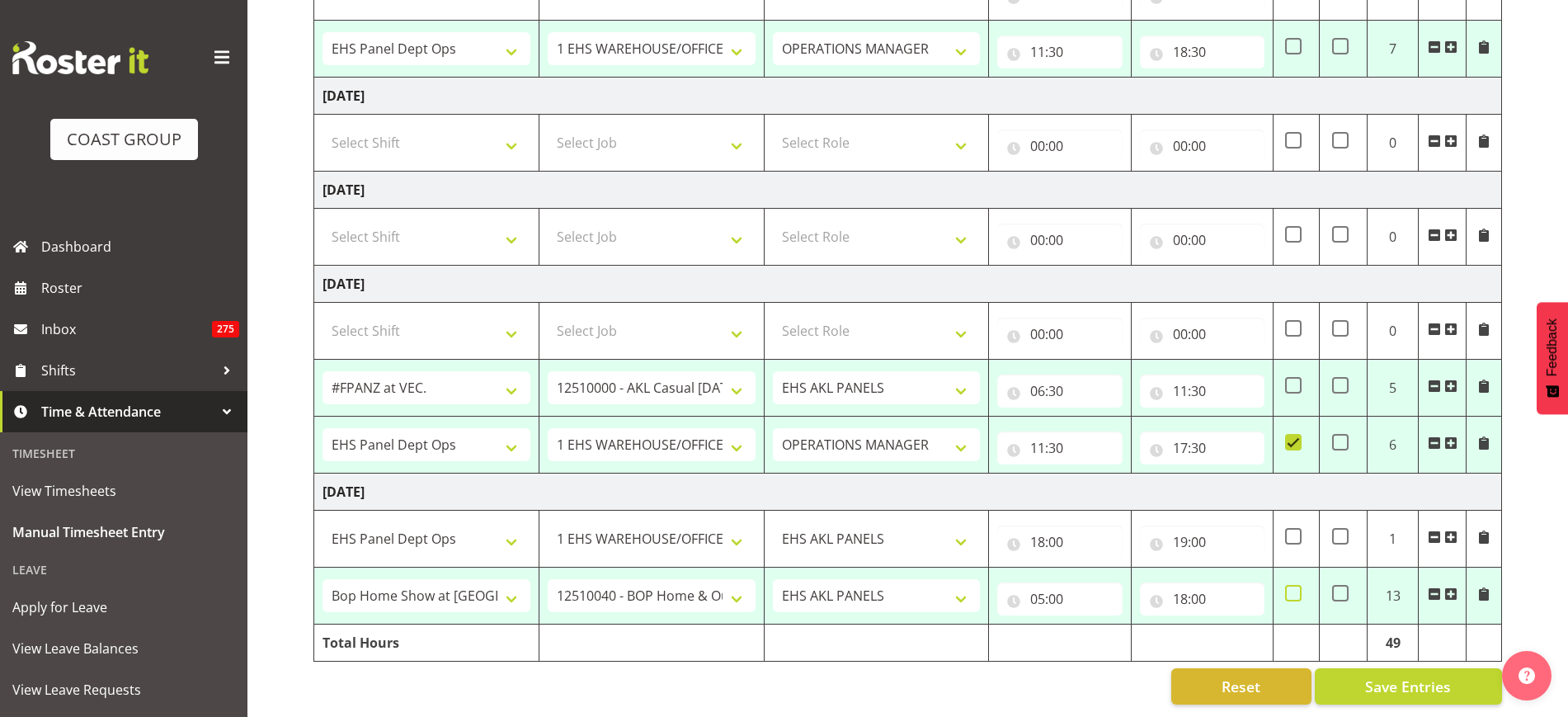
click at [1295, 585] on span at bounding box center [1293, 593] width 16 height 16
click at [1295, 589] on input "checkbox" at bounding box center [1290, 594] width 11 height 11
checkbox input "true"
click at [1386, 676] on span "Save Entries" at bounding box center [1408, 686] width 86 height 21
select select "68035"
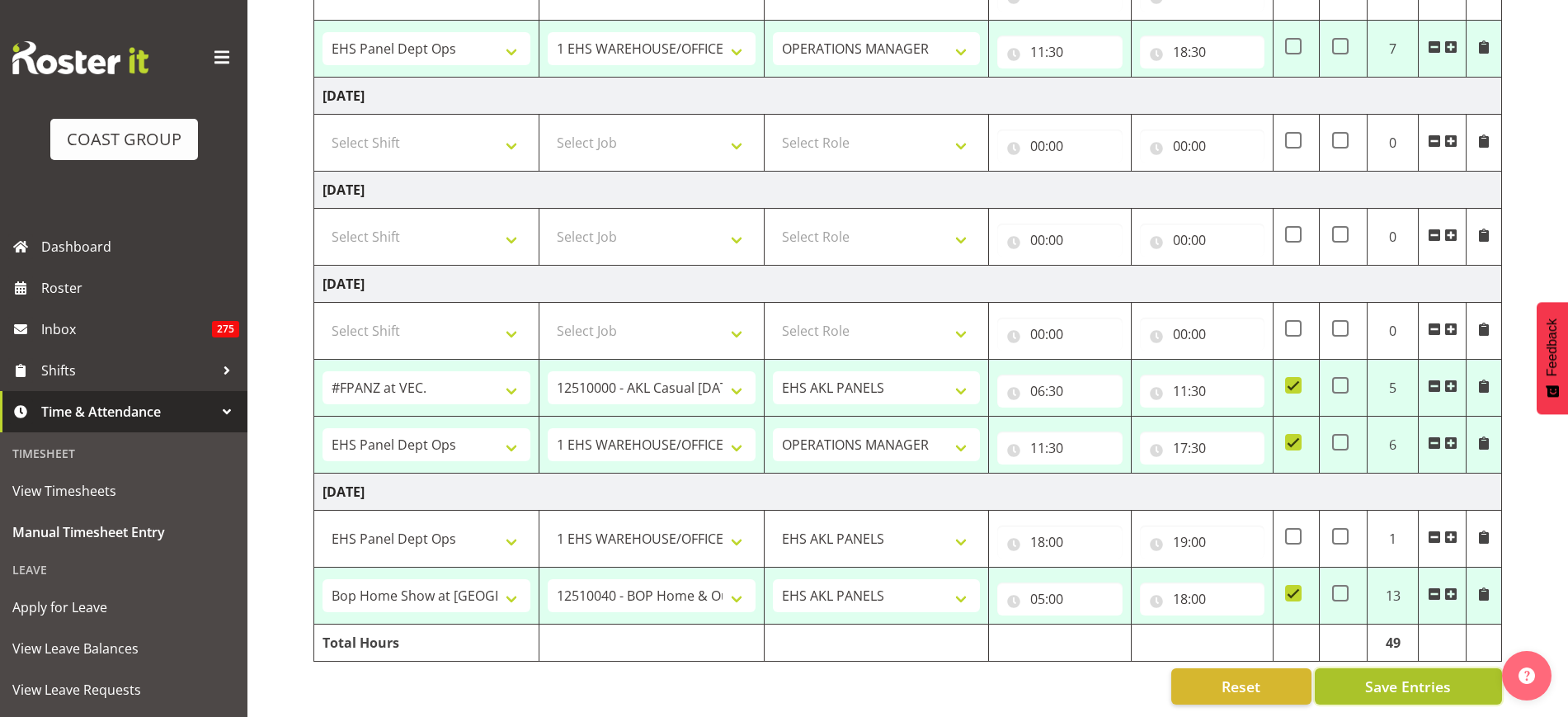
select select "69"
type input "09:00"
type input "18:00"
select select "68035"
select select "69"
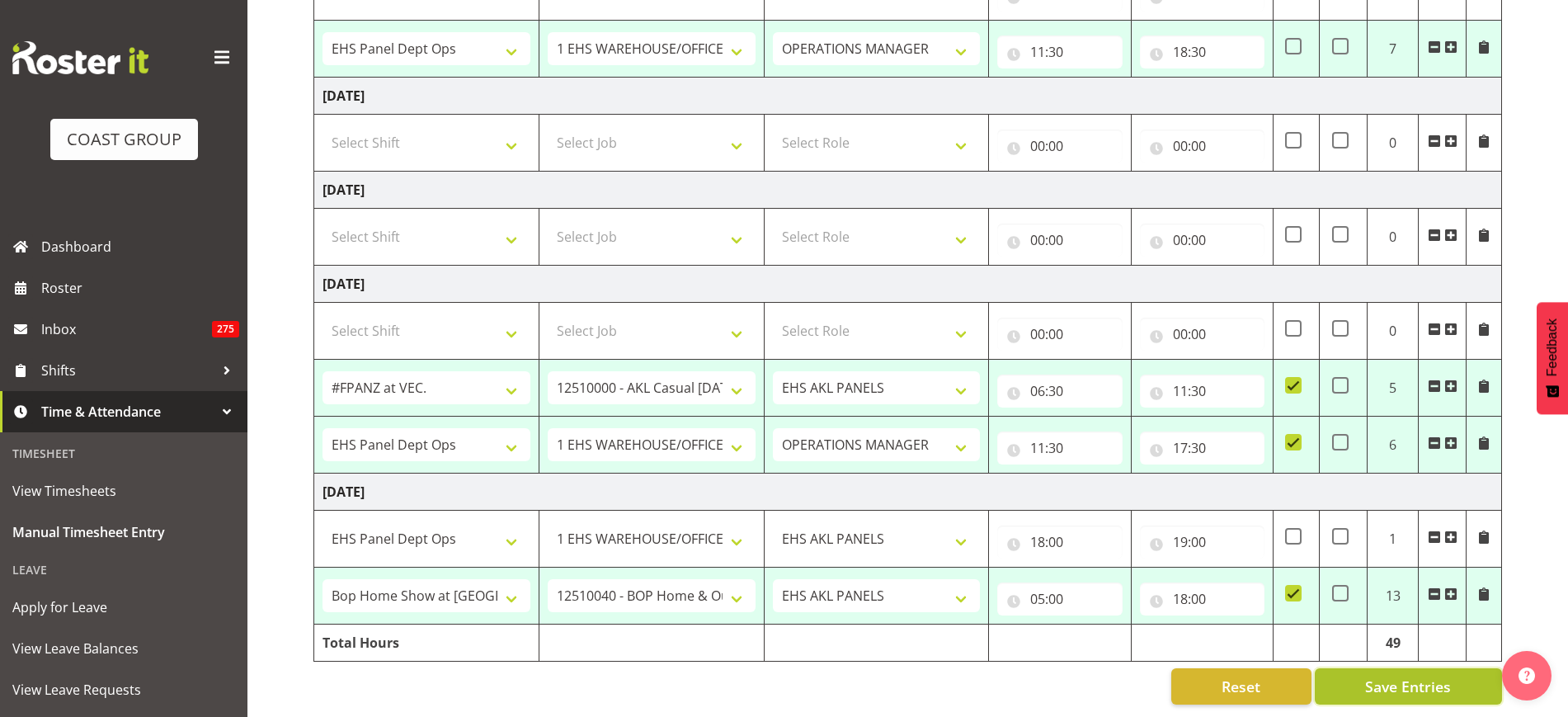
type input "09:00"
type input "17:00"
select select "68035"
select select "69"
type input "11:30"
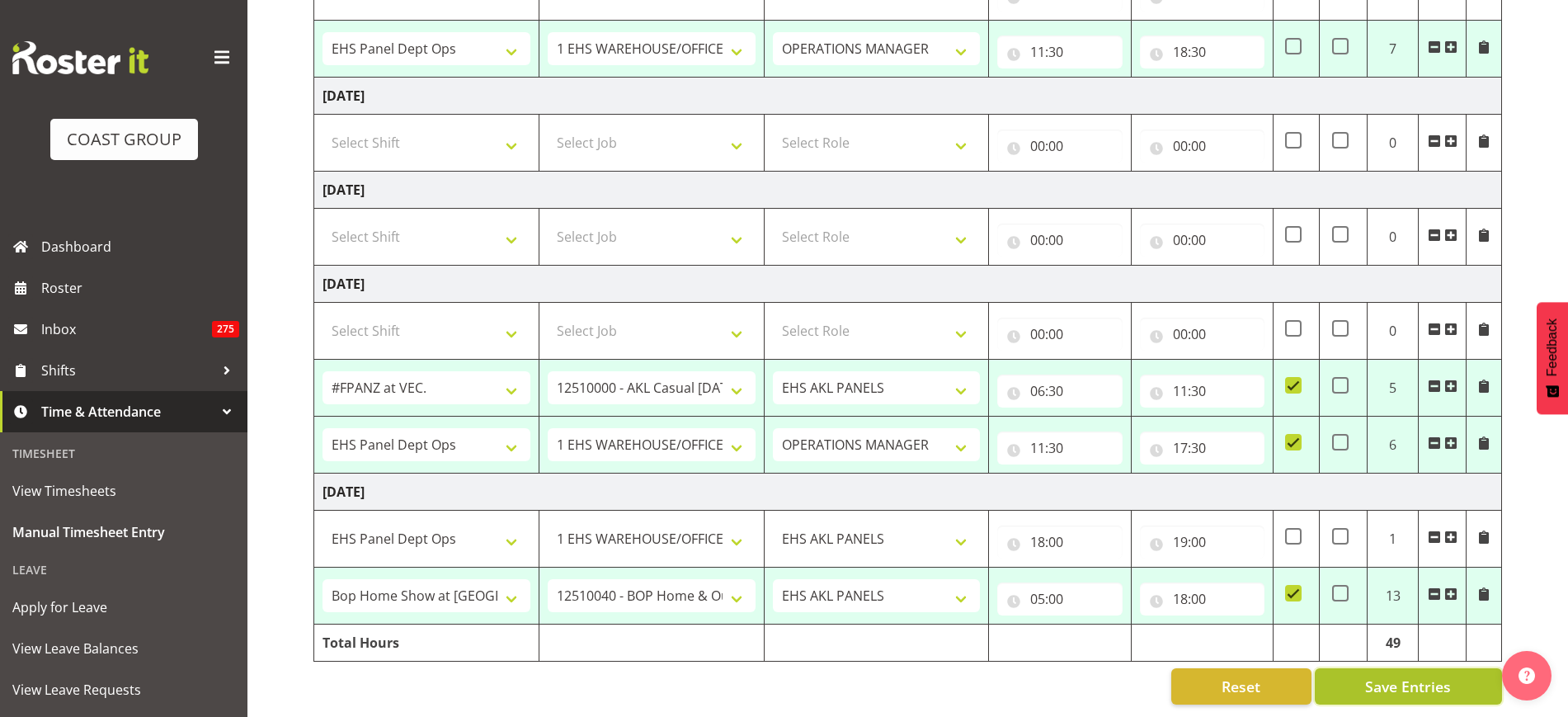
type input "18:30"
select select "68657"
select select "8654"
select select "188"
type input "06:30"
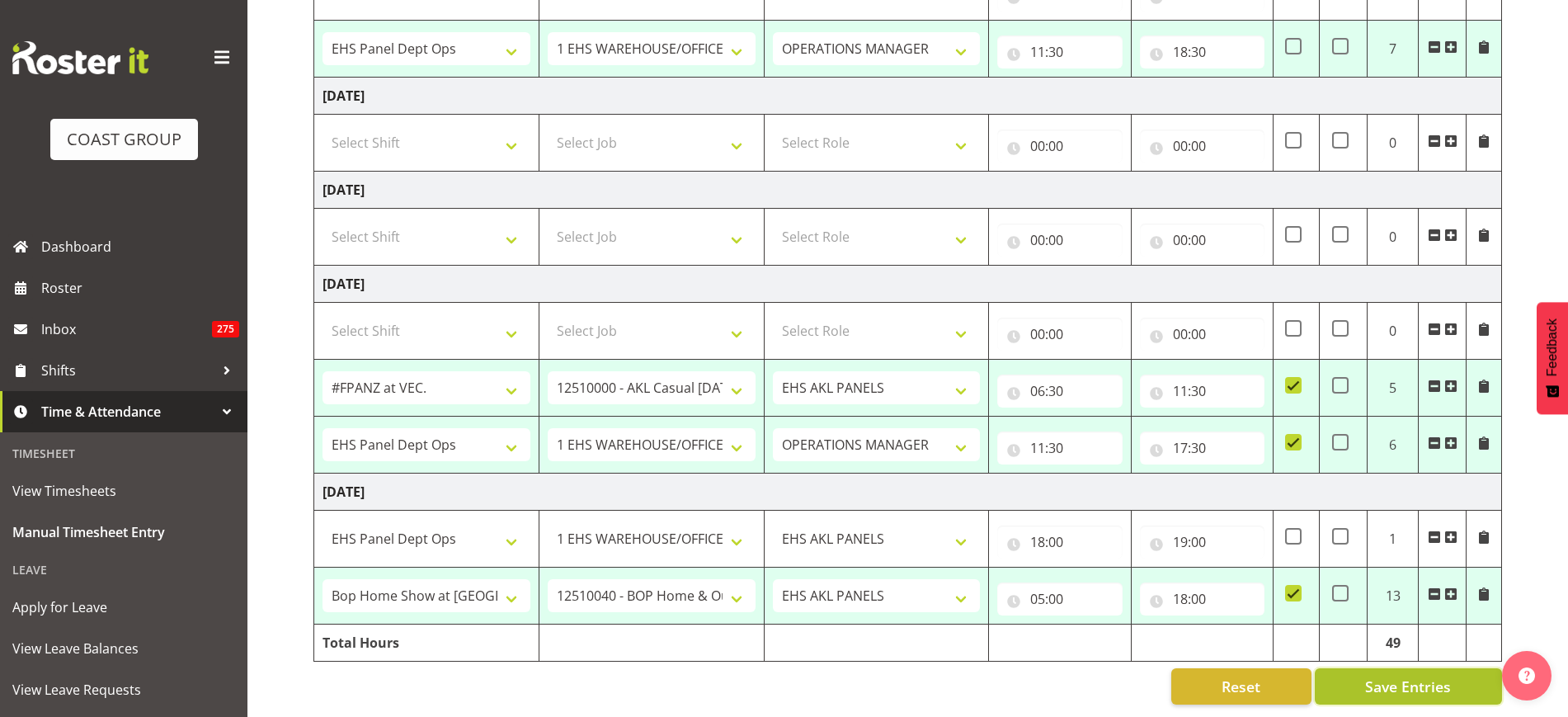
type input "11:30"
select select "68035"
select select "69"
select select "198"
type input "11:30"
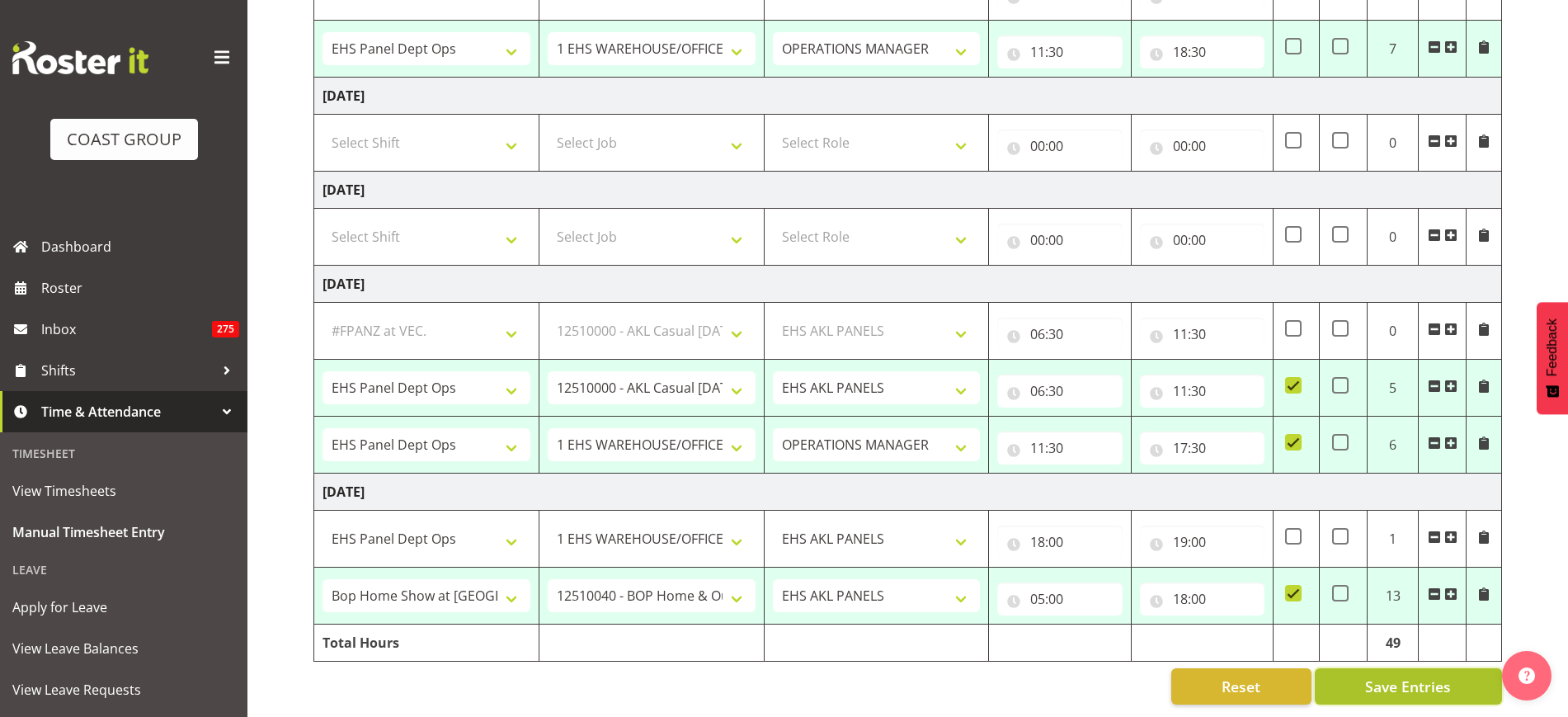
type input "17:30"
checkbox input "true"
select select "68035"
select select "69"
select select "68035"
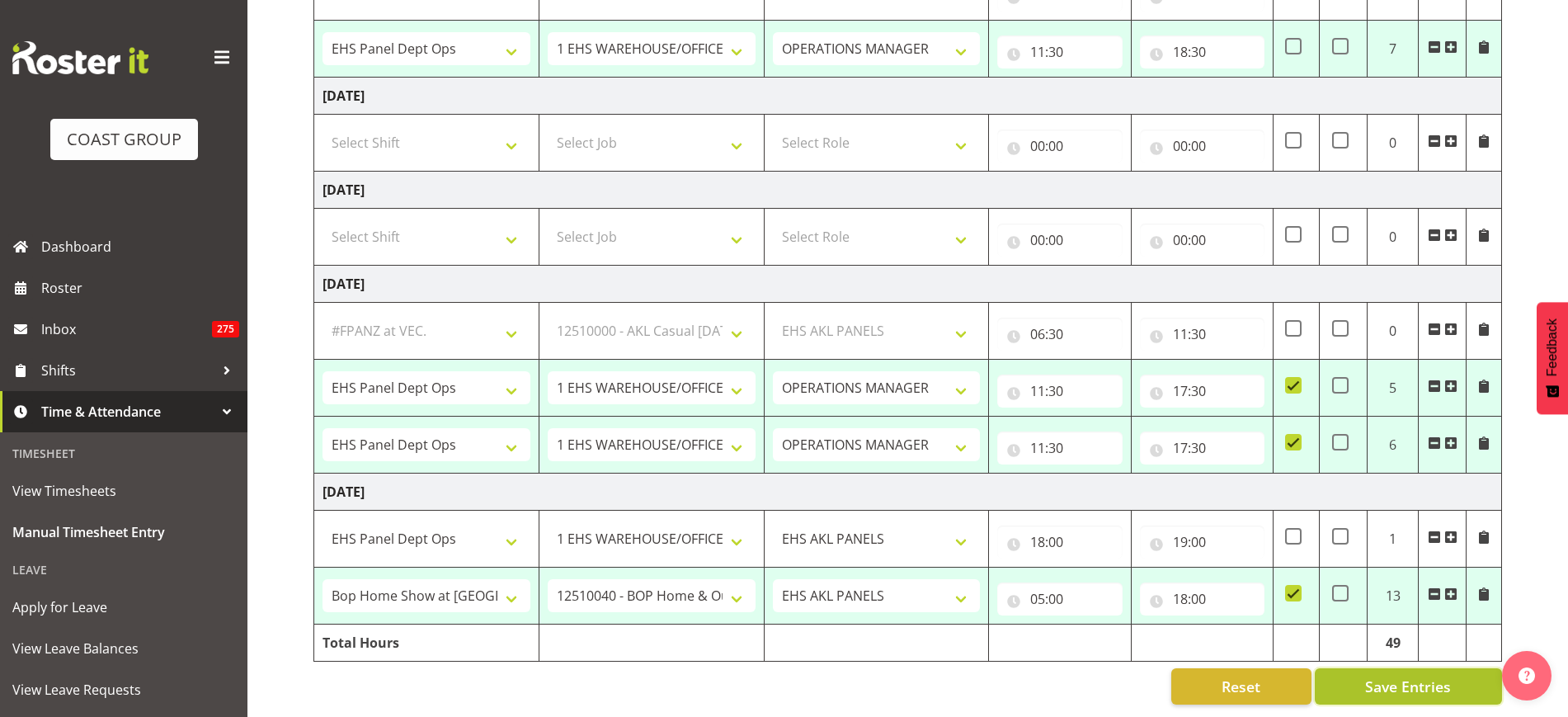
select select "69"
select select "68657"
select select "8654"
select select "188"
select select "68035"
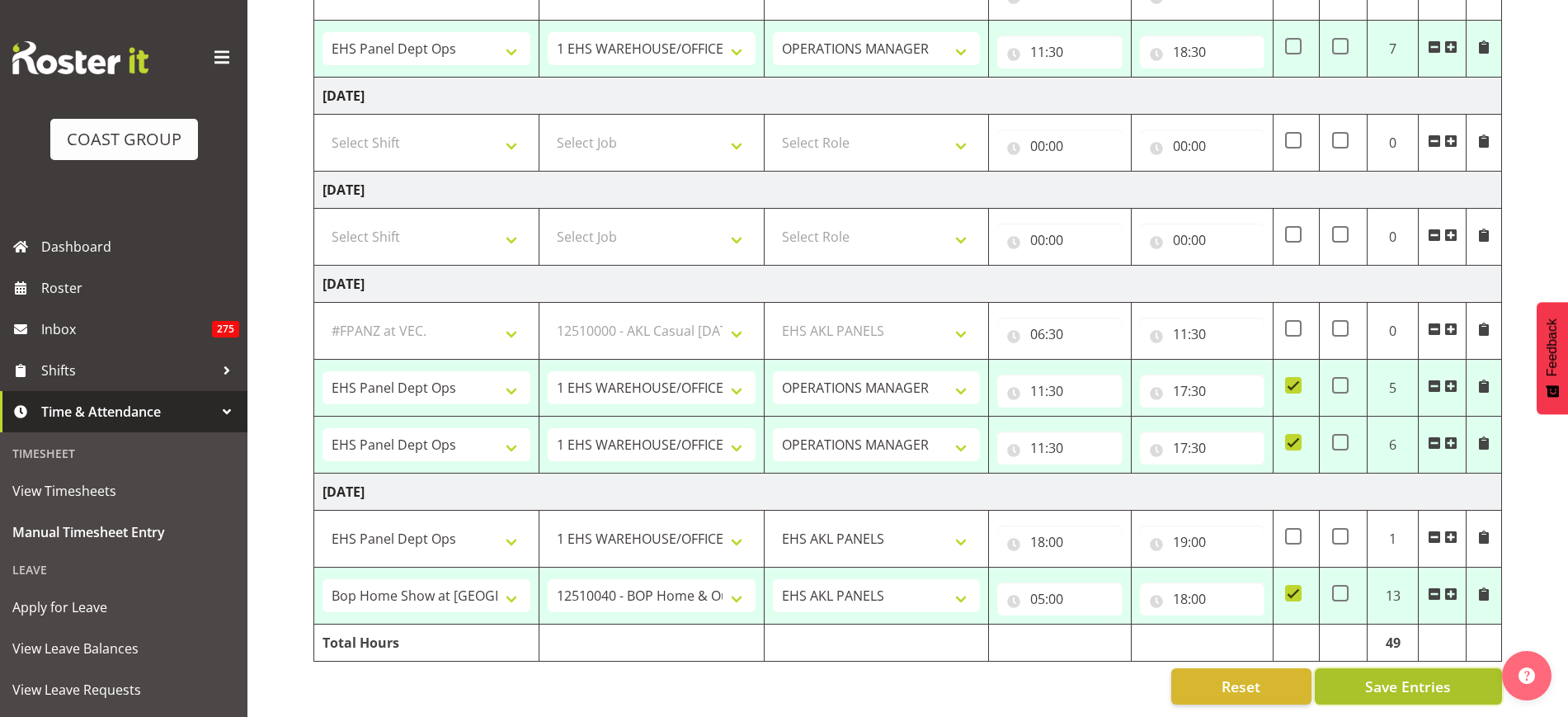
select select "69"
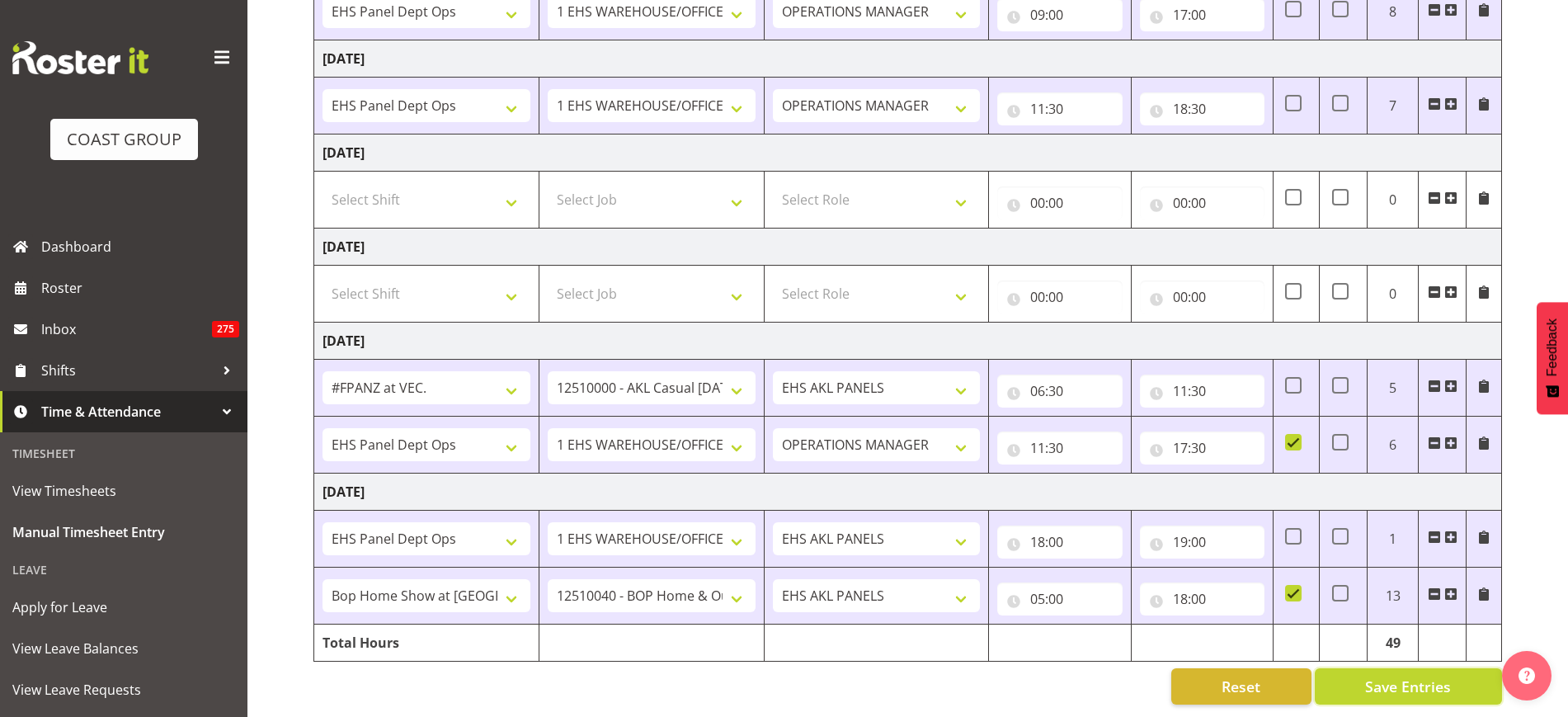
scroll to position [424, 0]
click at [129, 492] on span "View Timesheets" at bounding box center [123, 491] width 223 height 25
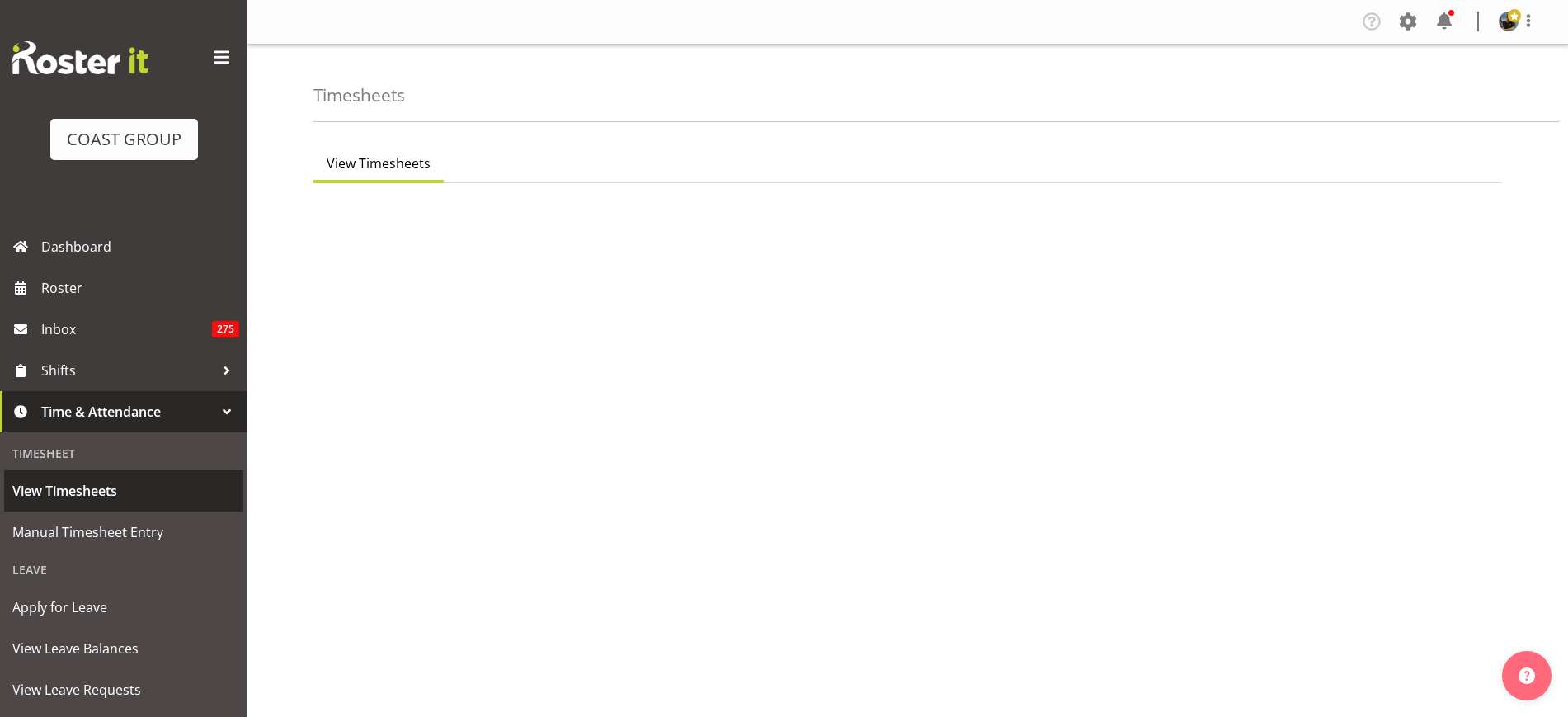
select select "7"
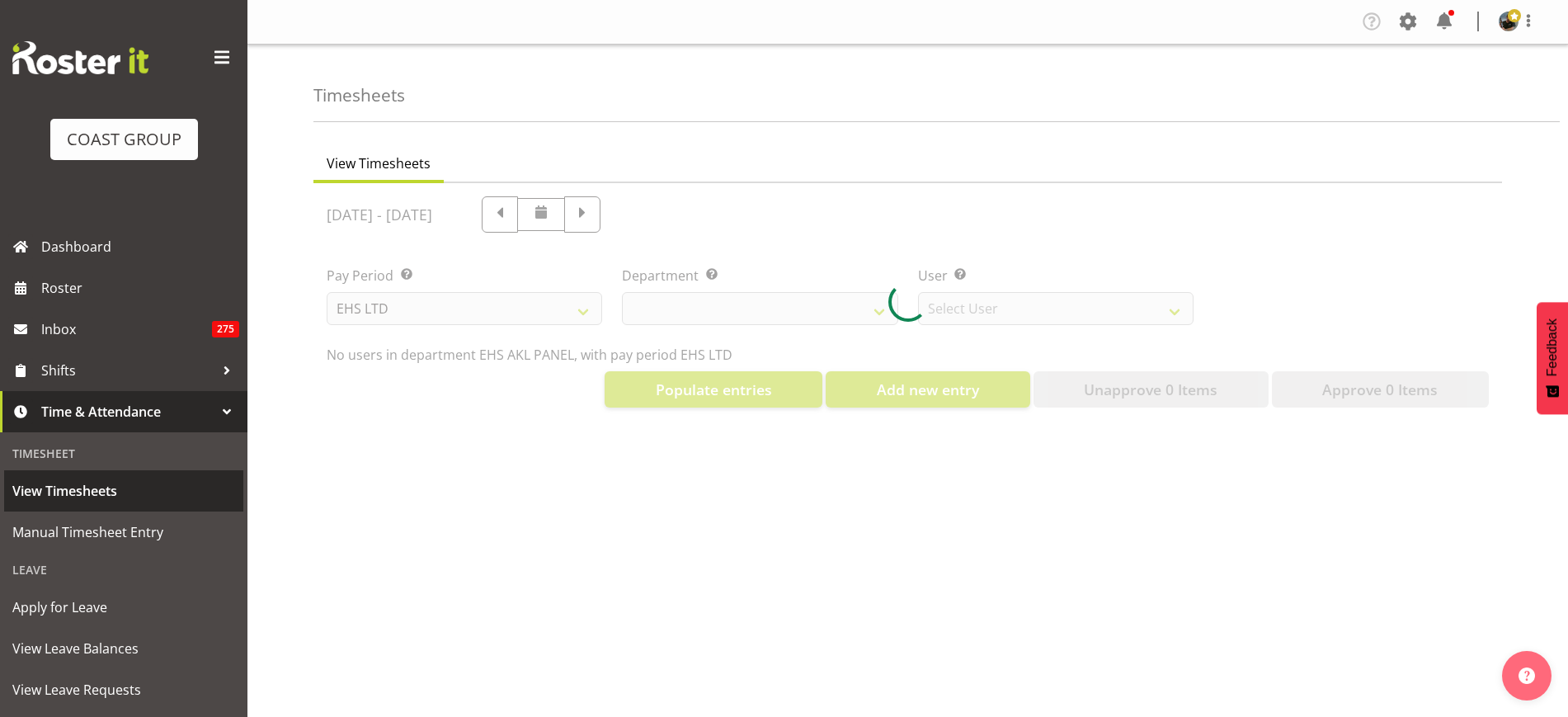
select select "39"
select select "890"
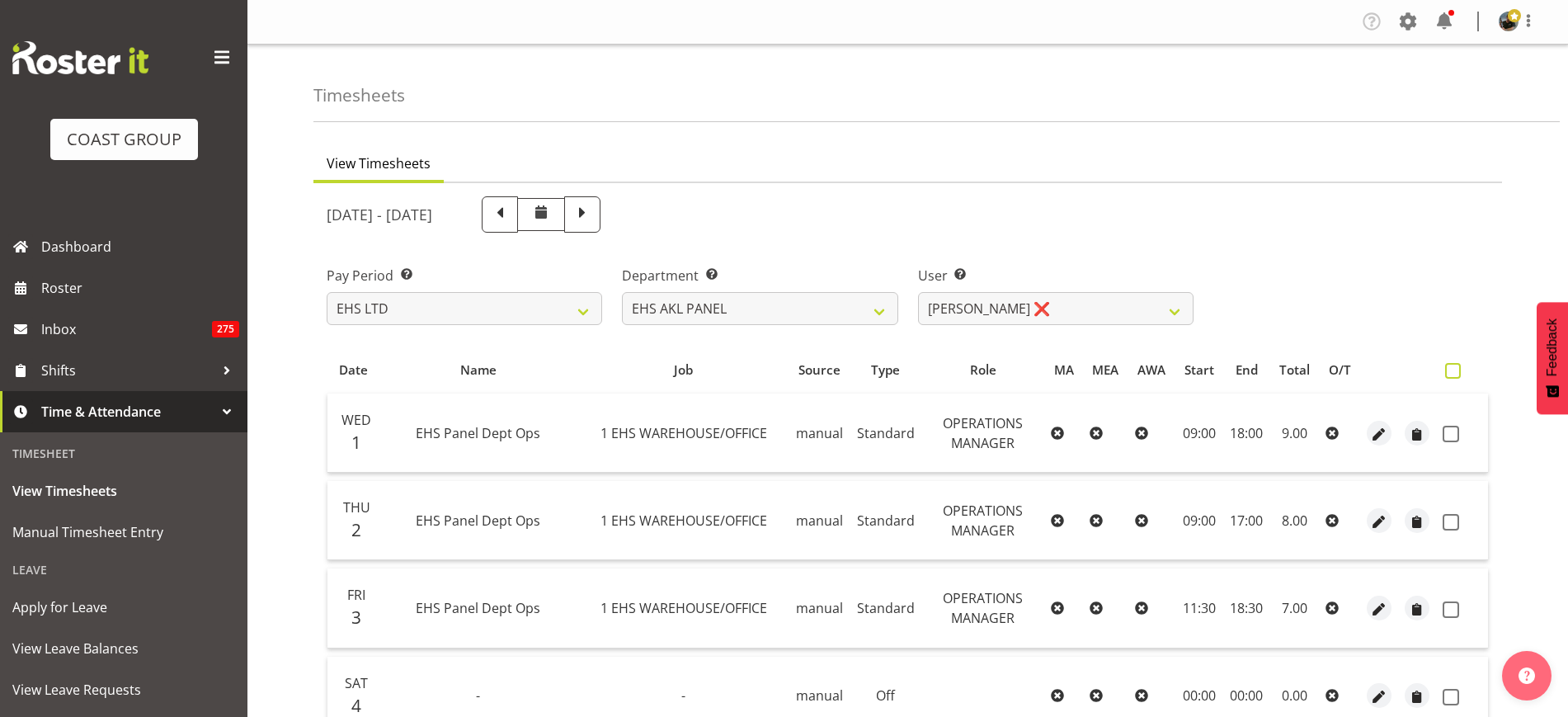
click at [1450, 373] on span at bounding box center [1453, 371] width 15 height 15
click at [1450, 373] on input "checkbox" at bounding box center [1450, 371] width 11 height 11
checkbox input "true"
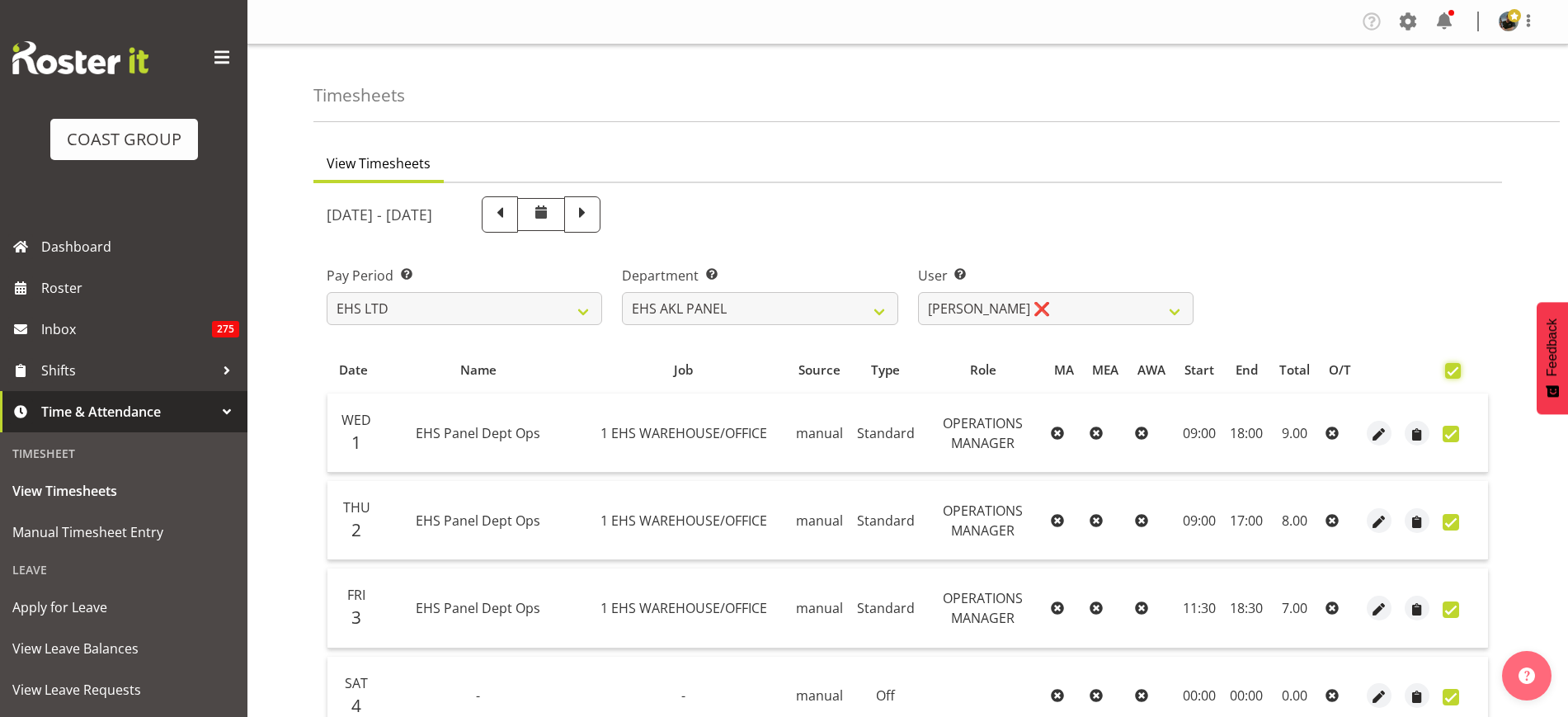
checkbox input "true"
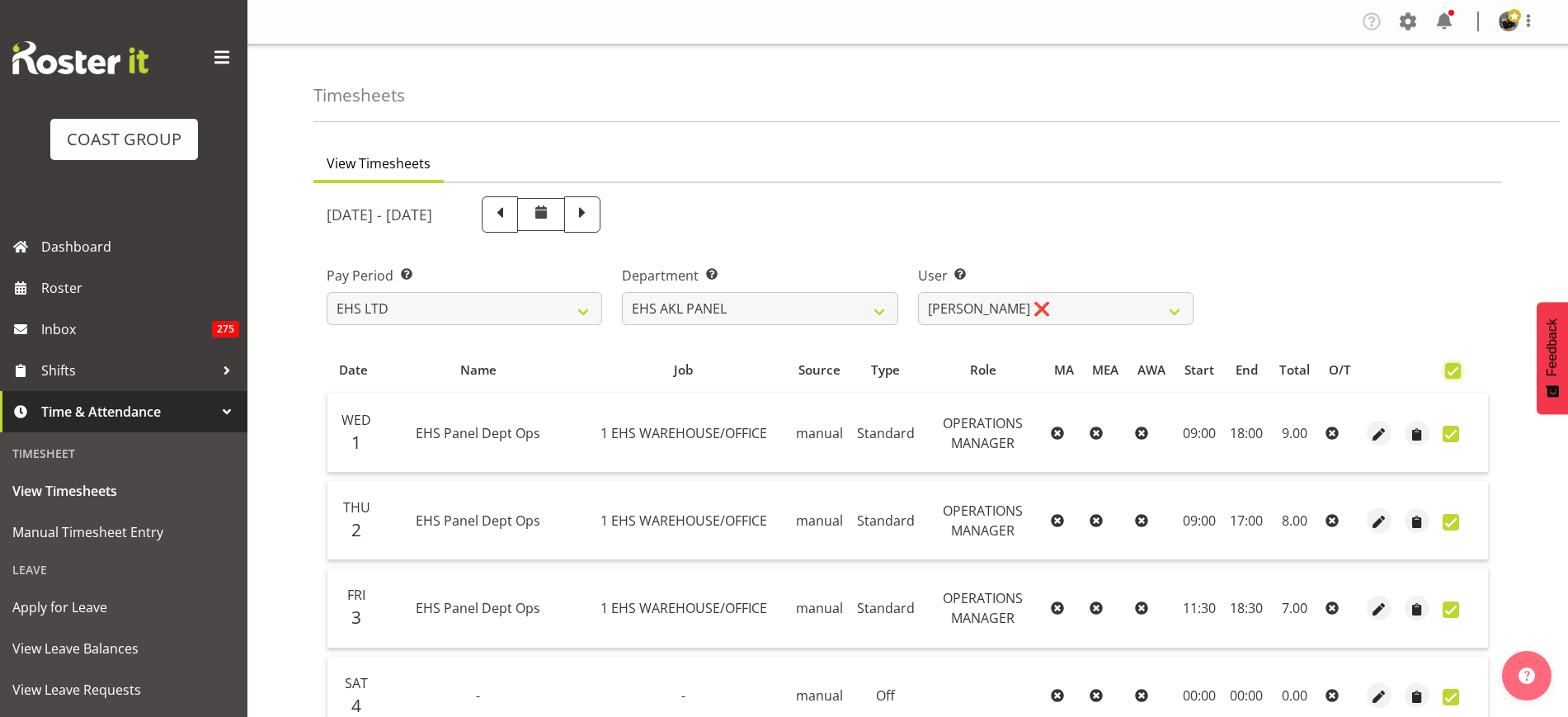
checkbox input "true"
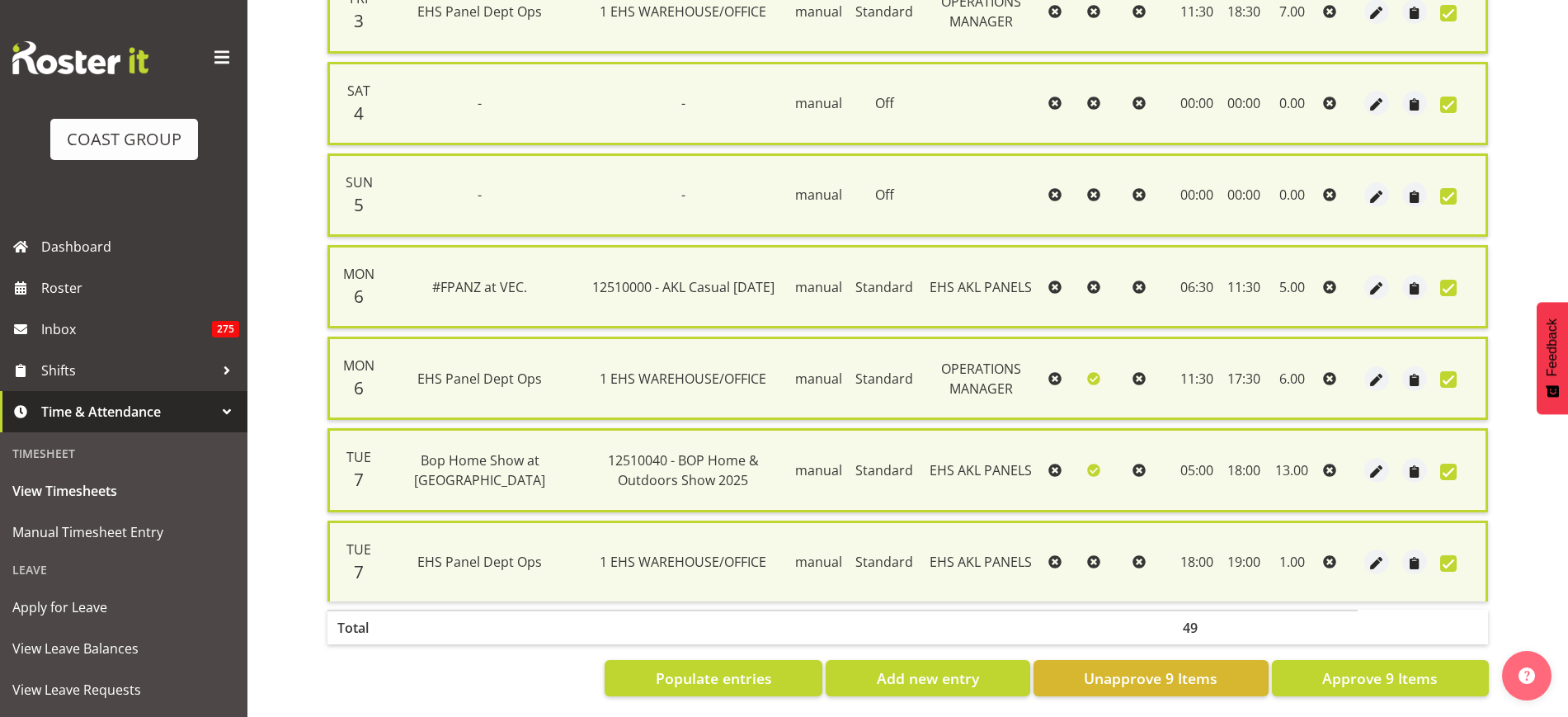
scroll to position [628, 0]
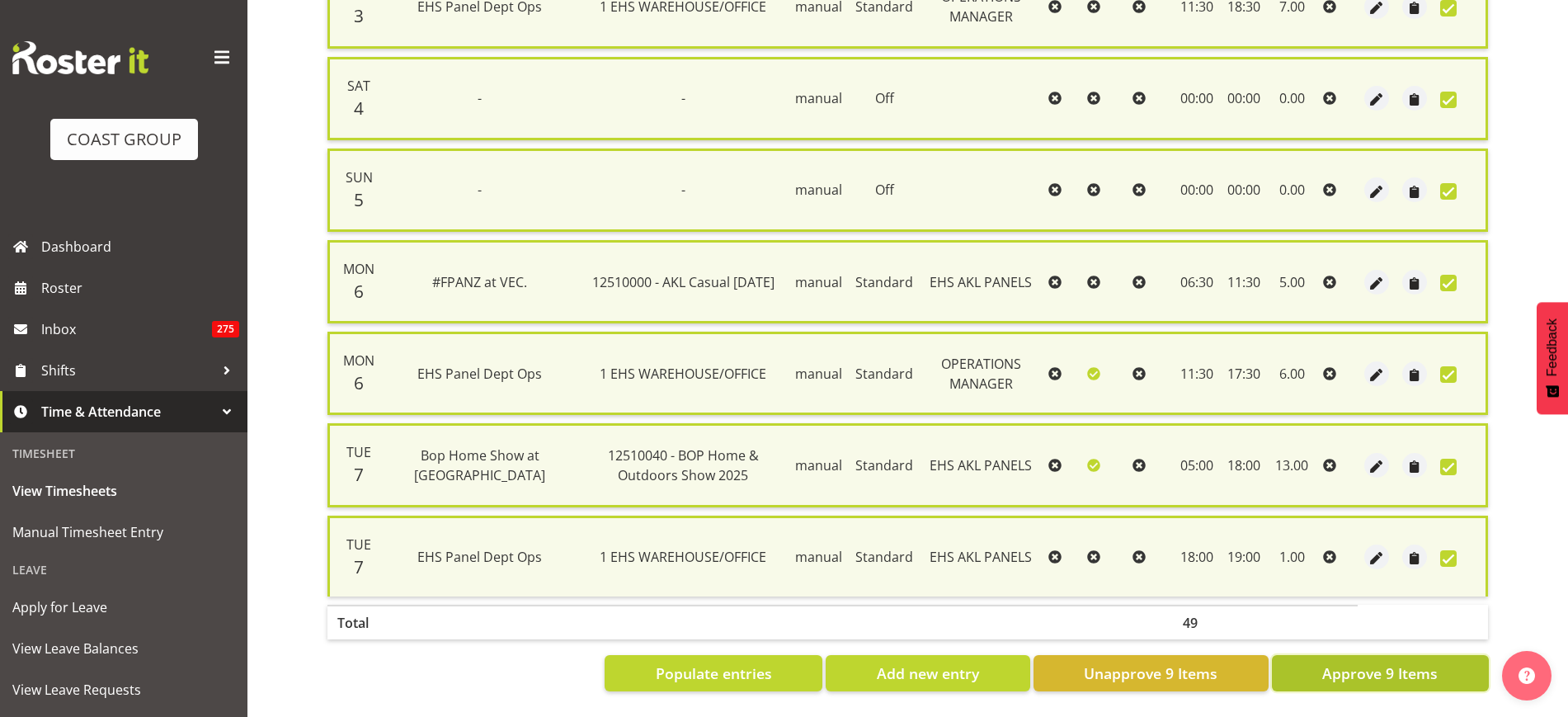
click at [1318, 656] on button "Approve 9 Items" at bounding box center [1380, 674] width 217 height 36
checkbox input "false"
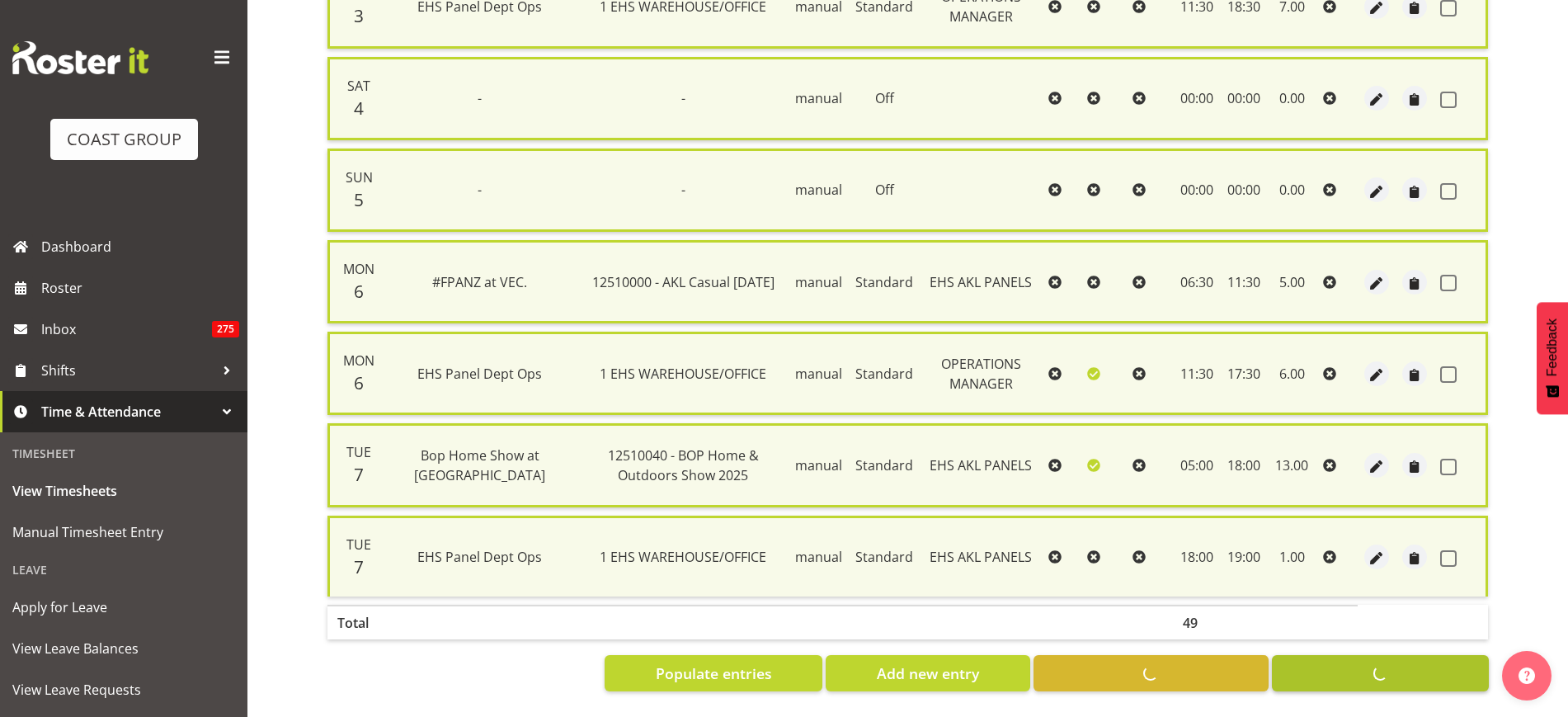
checkbox input "false"
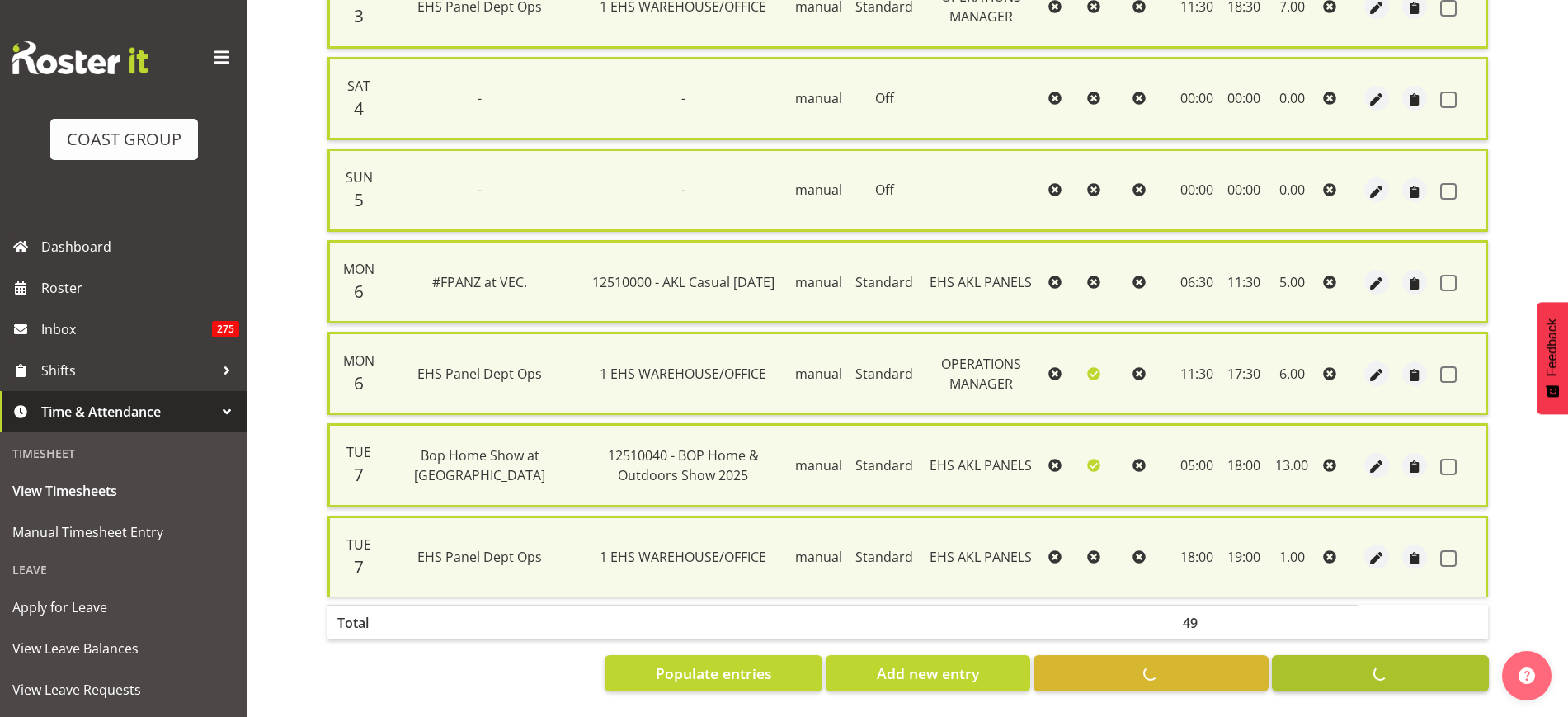
checkbox input "false"
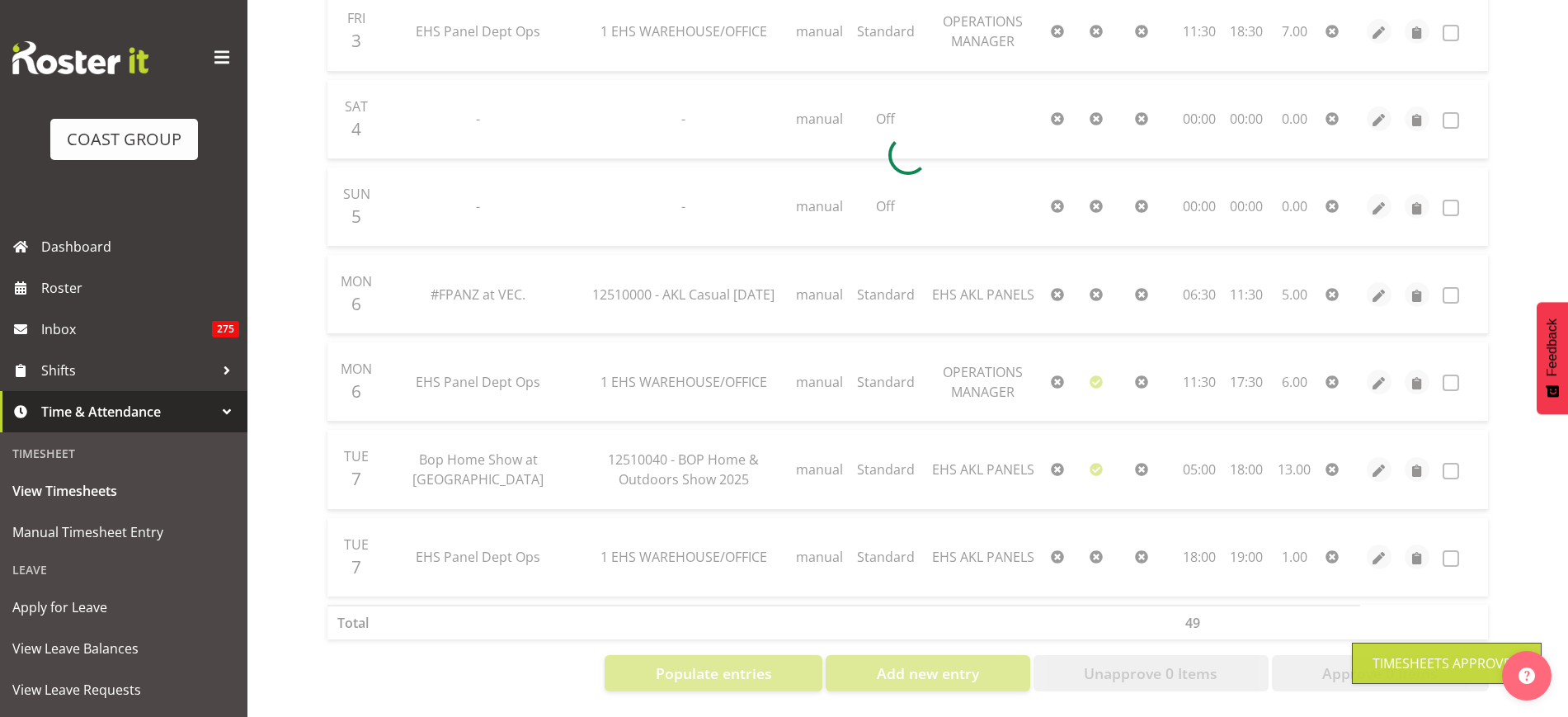
scroll to position [593, 0]
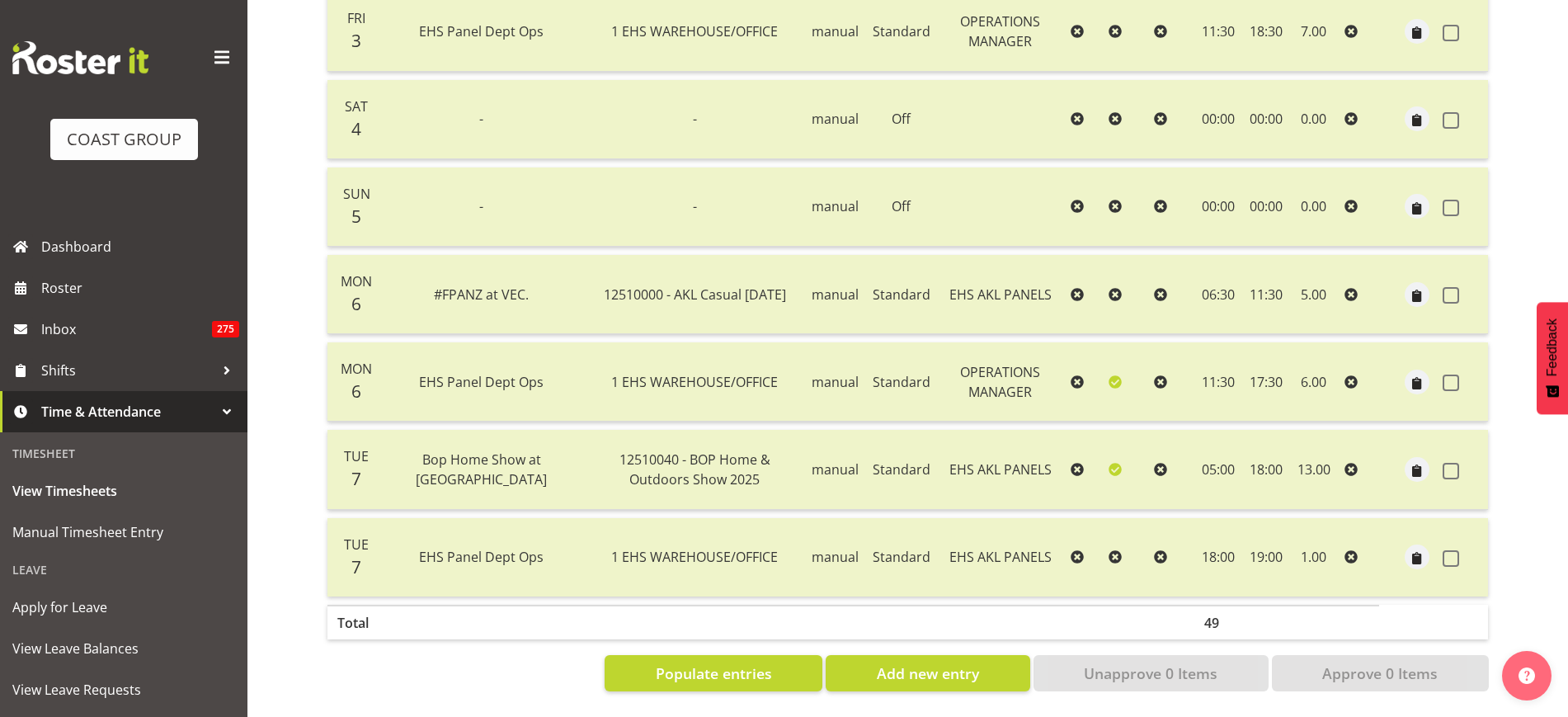
click at [1558, 486] on div "View Timesheets October 1st - October 7th 2025 Pay Period Select which pay peri…" at bounding box center [940, 137] width 1255 height 1160
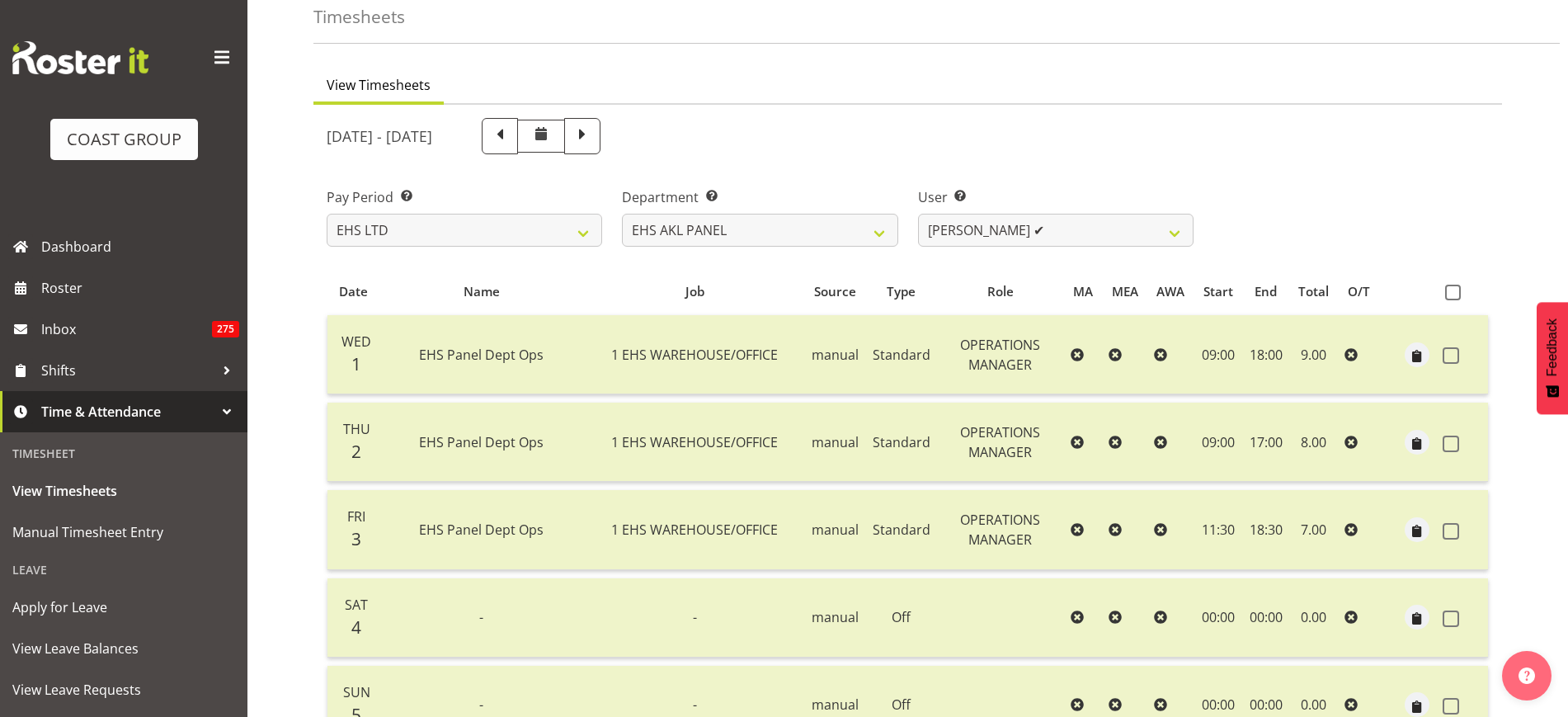
scroll to position [76, 0]
click at [1175, 232] on select "Abe Denton ✔ Cameron Phillips ❌ Chad Phillips ❌ Emmett Denton ❌ Fiona Berghoffe…" at bounding box center [1056, 231] width 275 height 33
select select "11285"
click at [918, 215] on select "Abe Denton ✔ Cameron Phillips ❌ Chad Phillips ❌ Emmett Denton ❌ Fiona Berghoffe…" at bounding box center [1056, 231] width 275 height 33
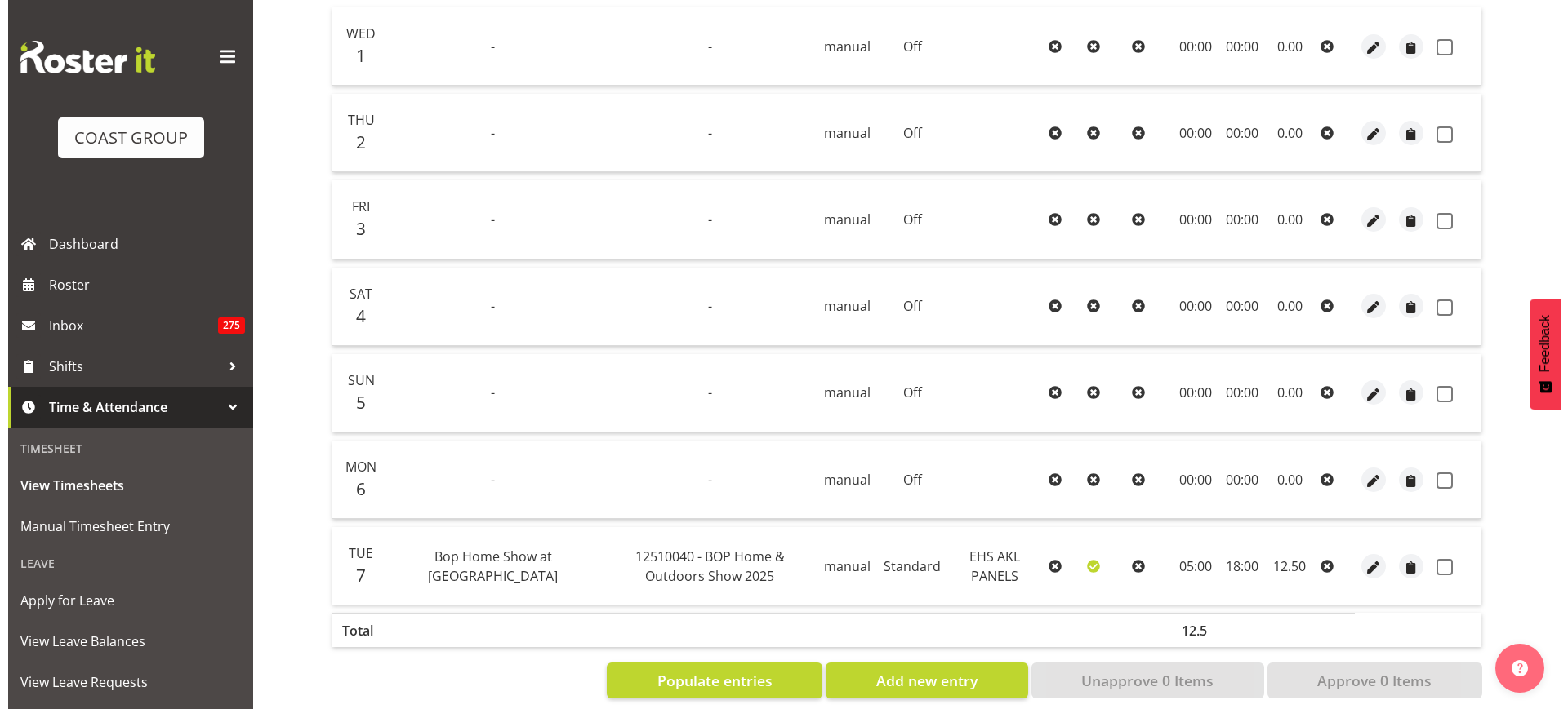
scroll to position [385, 0]
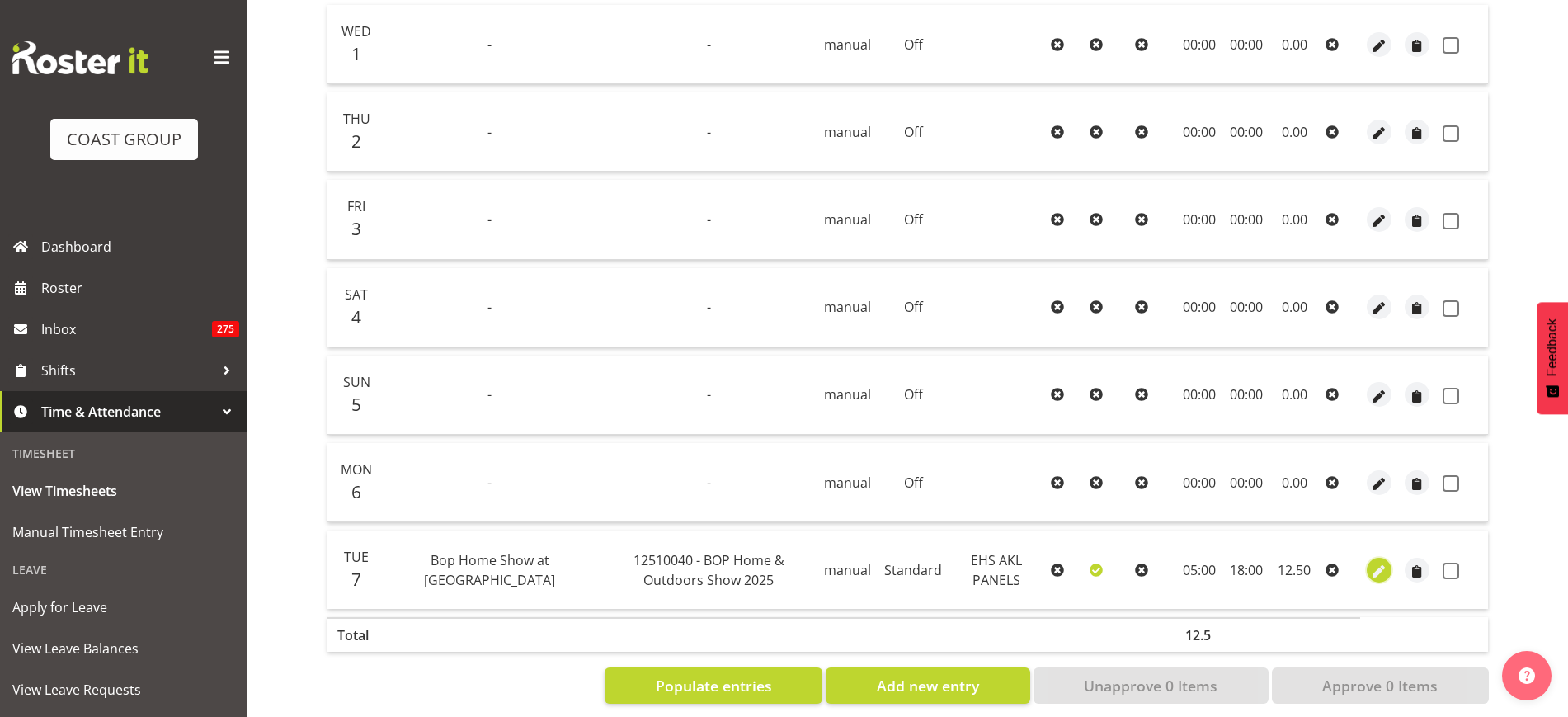
click at [1386, 572] on span "button" at bounding box center [1380, 572] width 19 height 19
select select "Standard"
select select "9"
select select "2025"
select select "18"
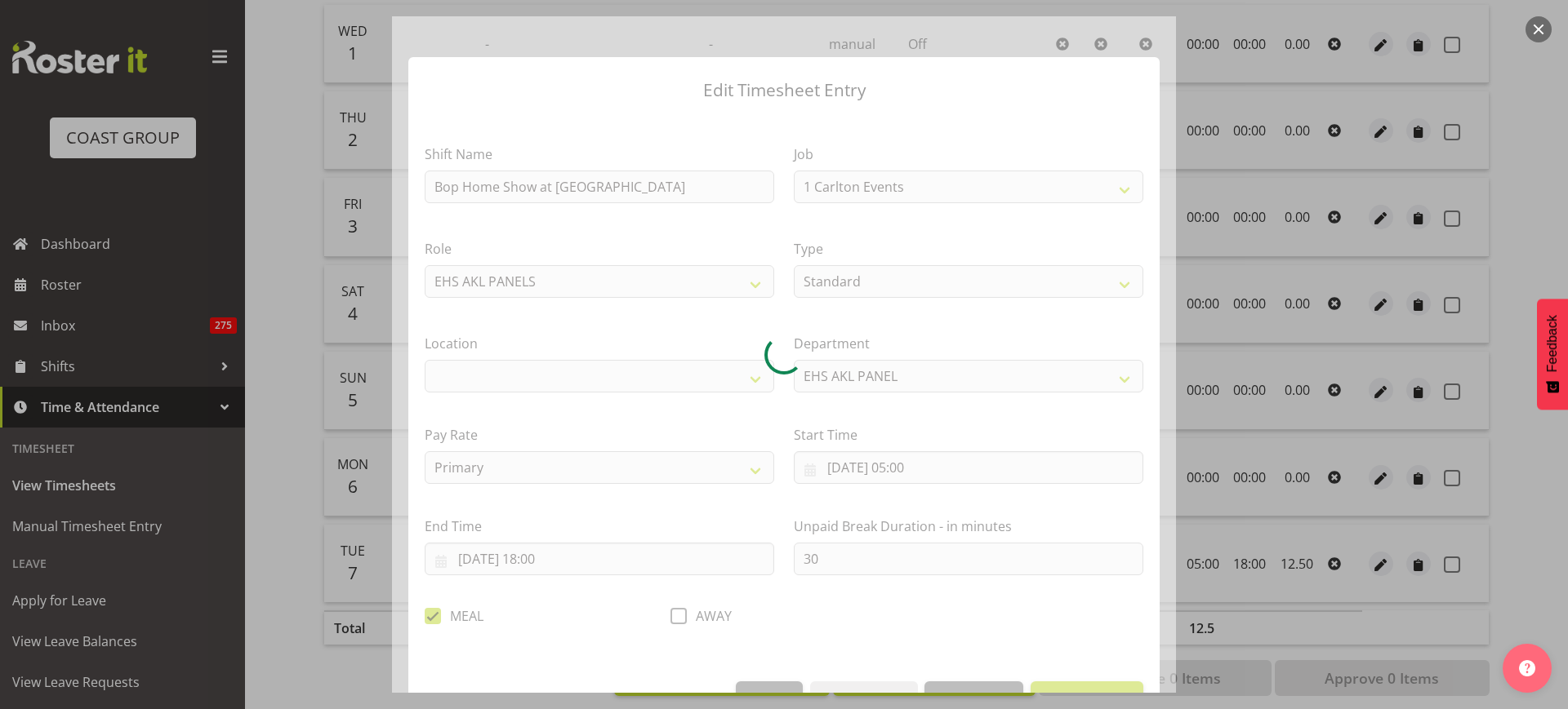
select select "9297"
select select "35"
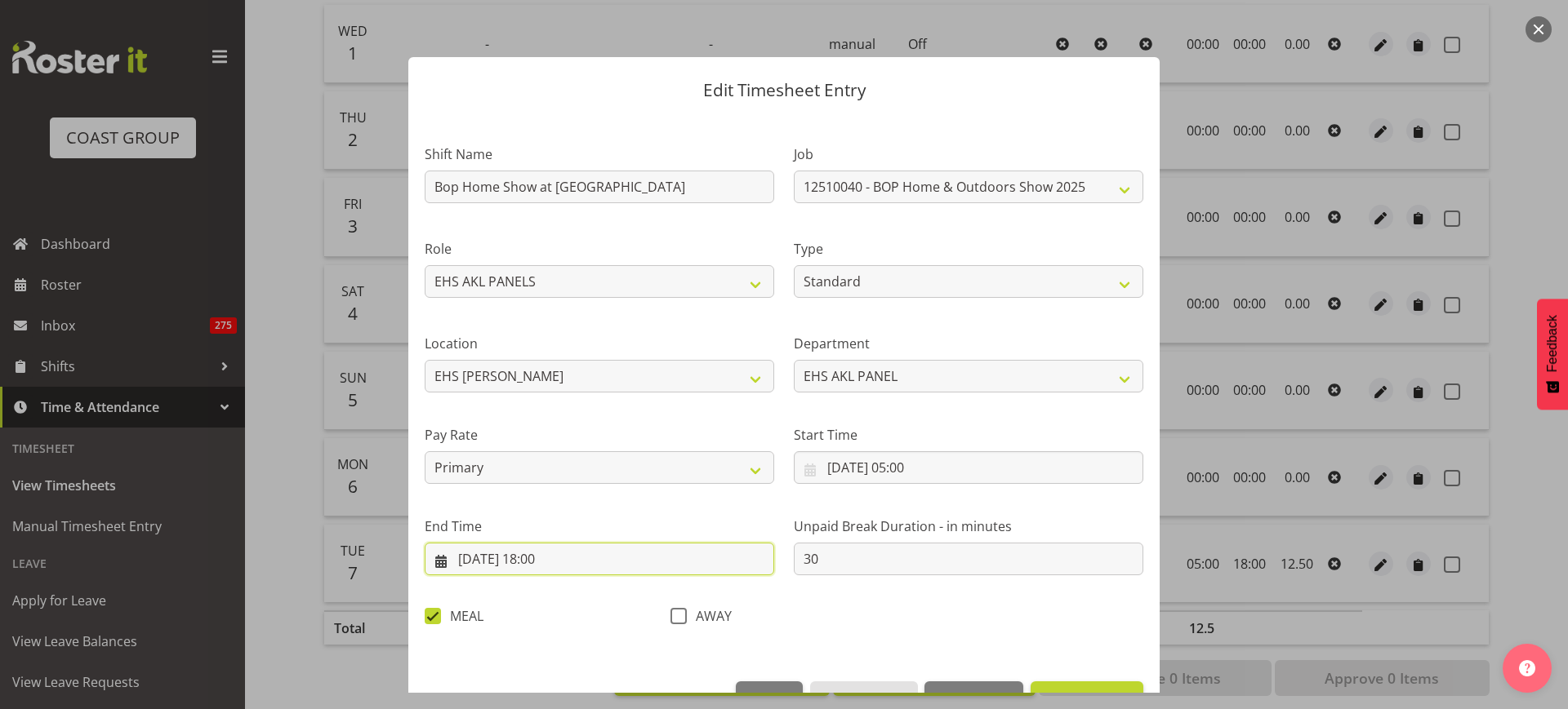
click at [623, 563] on input "[DATE] 18:00" at bounding box center [600, 559] width 350 height 33
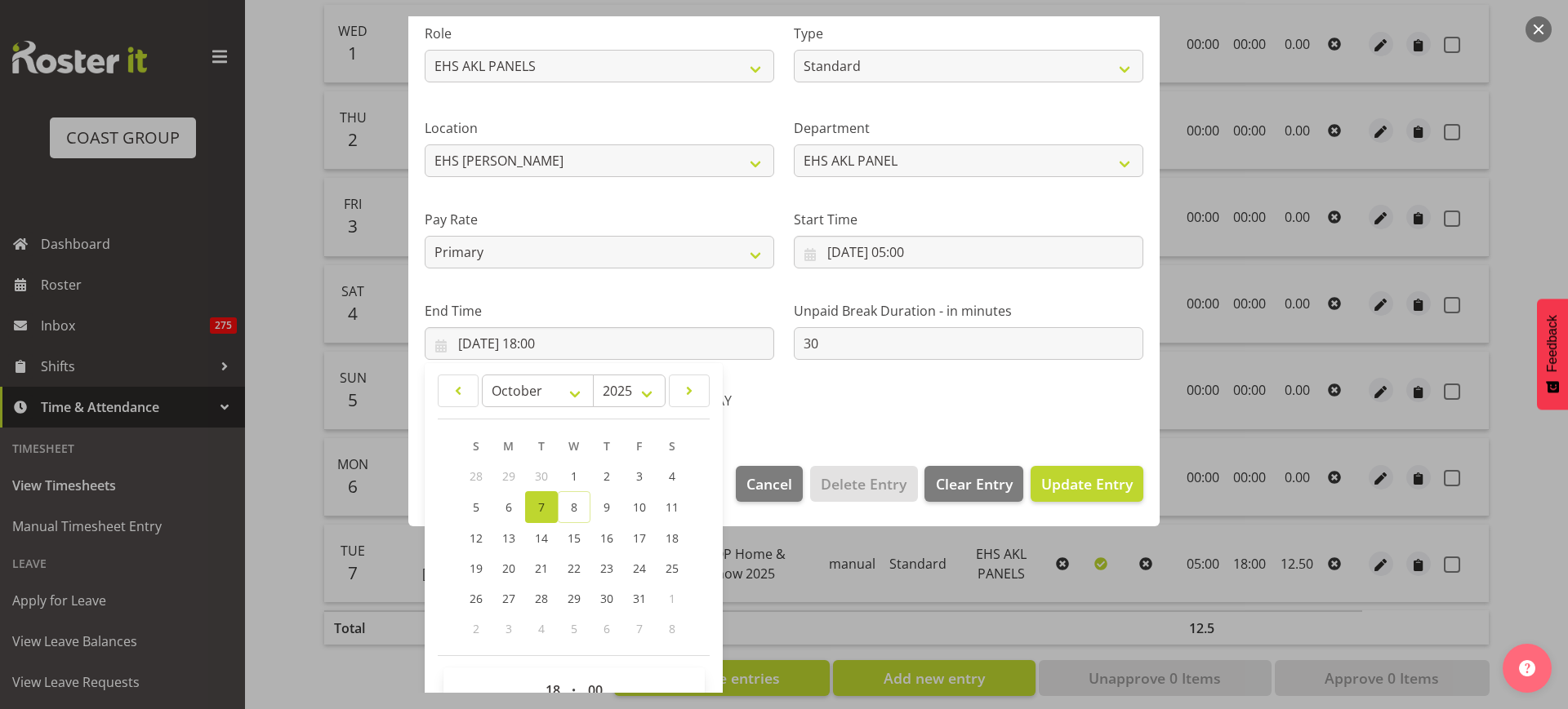
scroll to position [255, 0]
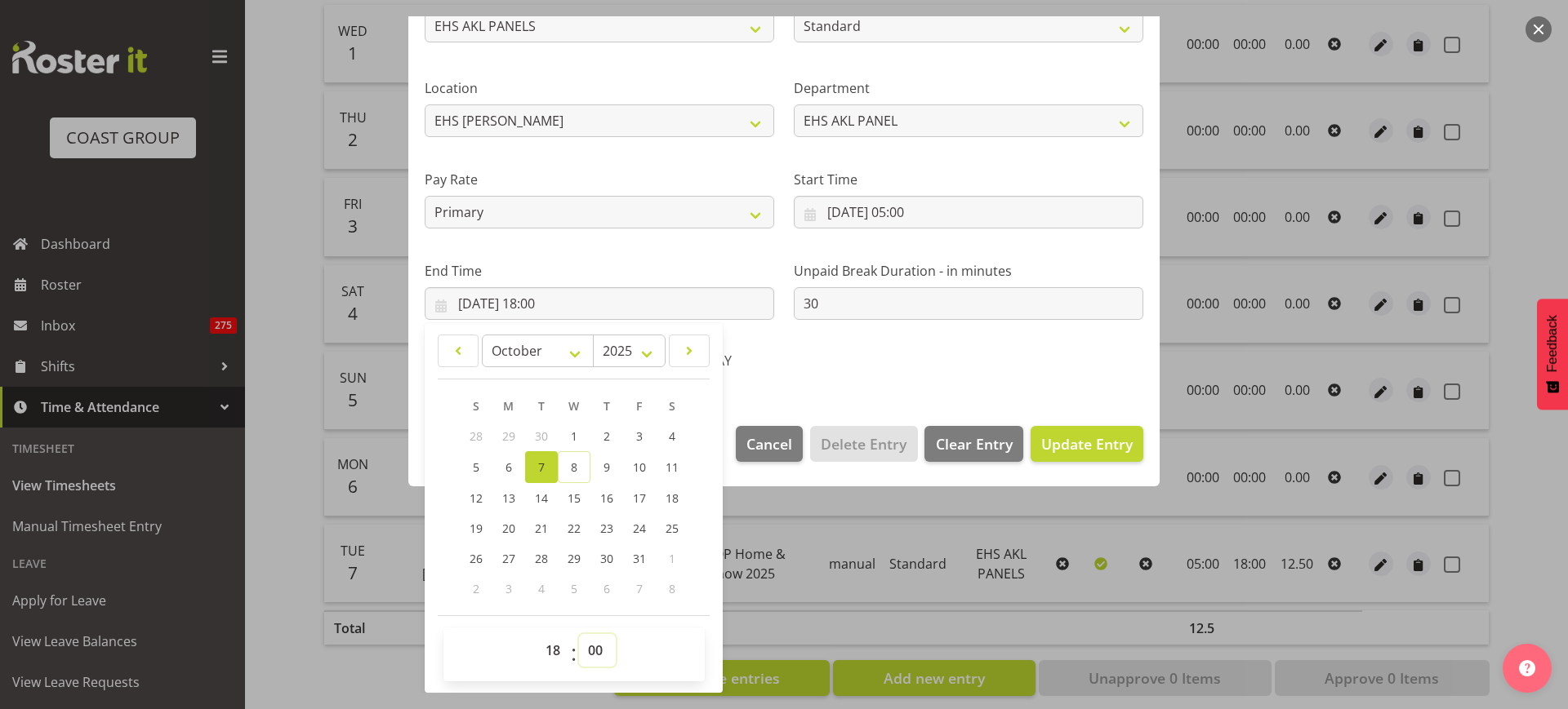
click at [597, 655] on select "00 01 02 03 04 05 06 07 08 09 10 11 12 13 14 15 16 17 18 19 20 21 22 23 24 25 2…" at bounding box center [597, 650] width 37 height 33
select select "30"
click at [579, 634] on select "00 01 02 03 04 05 06 07 08 09 10 11 12 13 14 15 16 17 18 19 20 21 22 23 24 25 2…" at bounding box center [597, 650] width 37 height 33
type input "[DATE] 18:30"
click at [1072, 446] on span "Update Entry" at bounding box center [1087, 443] width 92 height 20
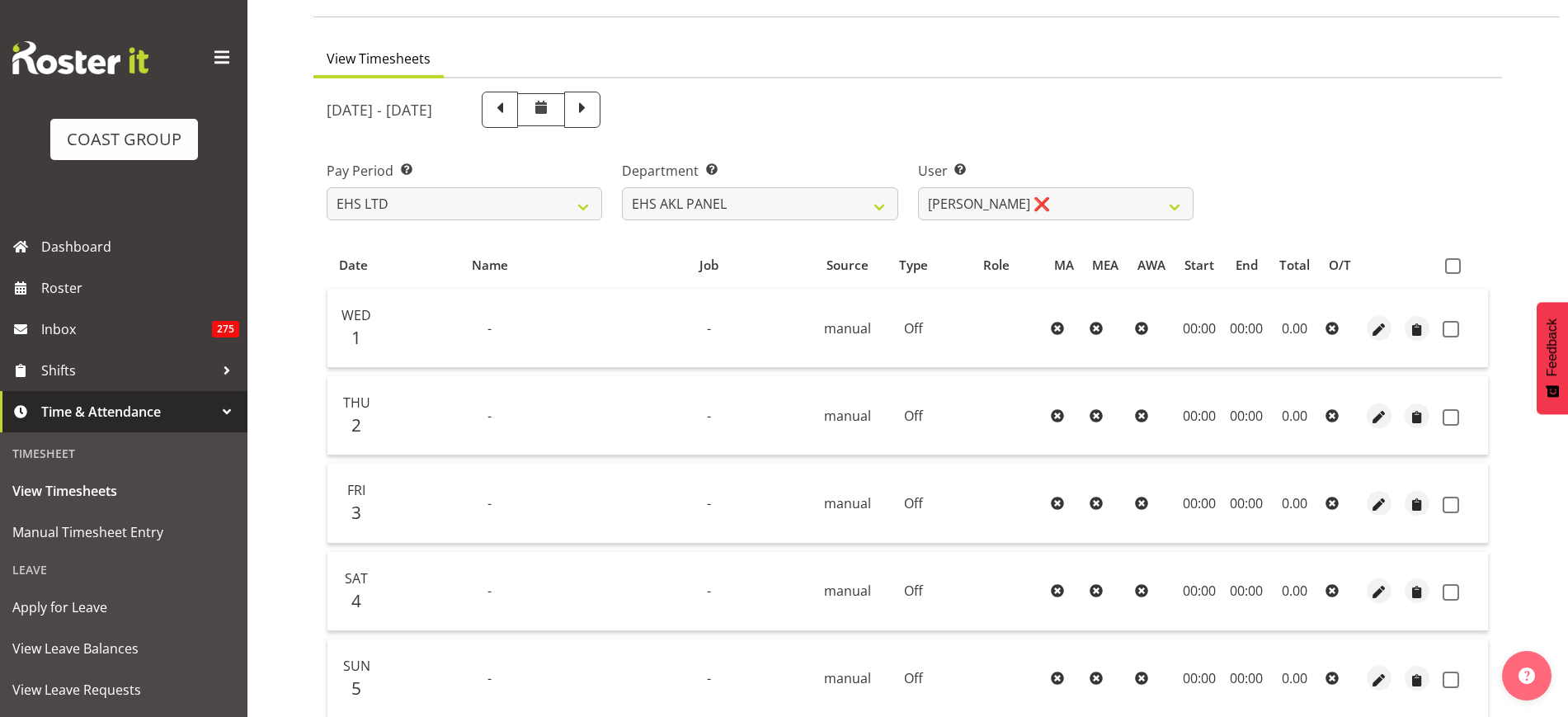
scroll to position [106, 0]
click at [1452, 264] on span at bounding box center [1453, 265] width 15 height 15
click at [1452, 264] on input "checkbox" at bounding box center [1450, 264] width 11 height 11
checkbox input "true"
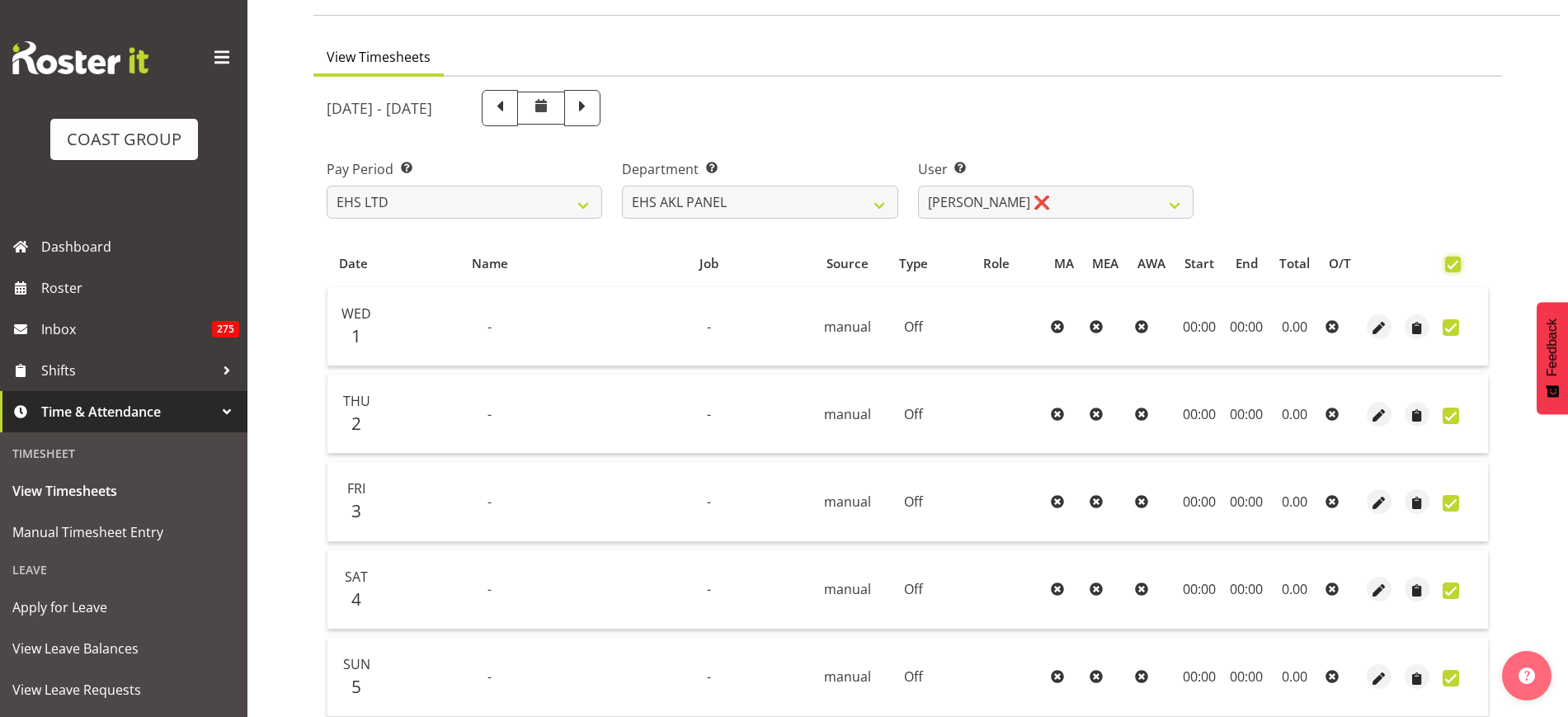
checkbox input "true"
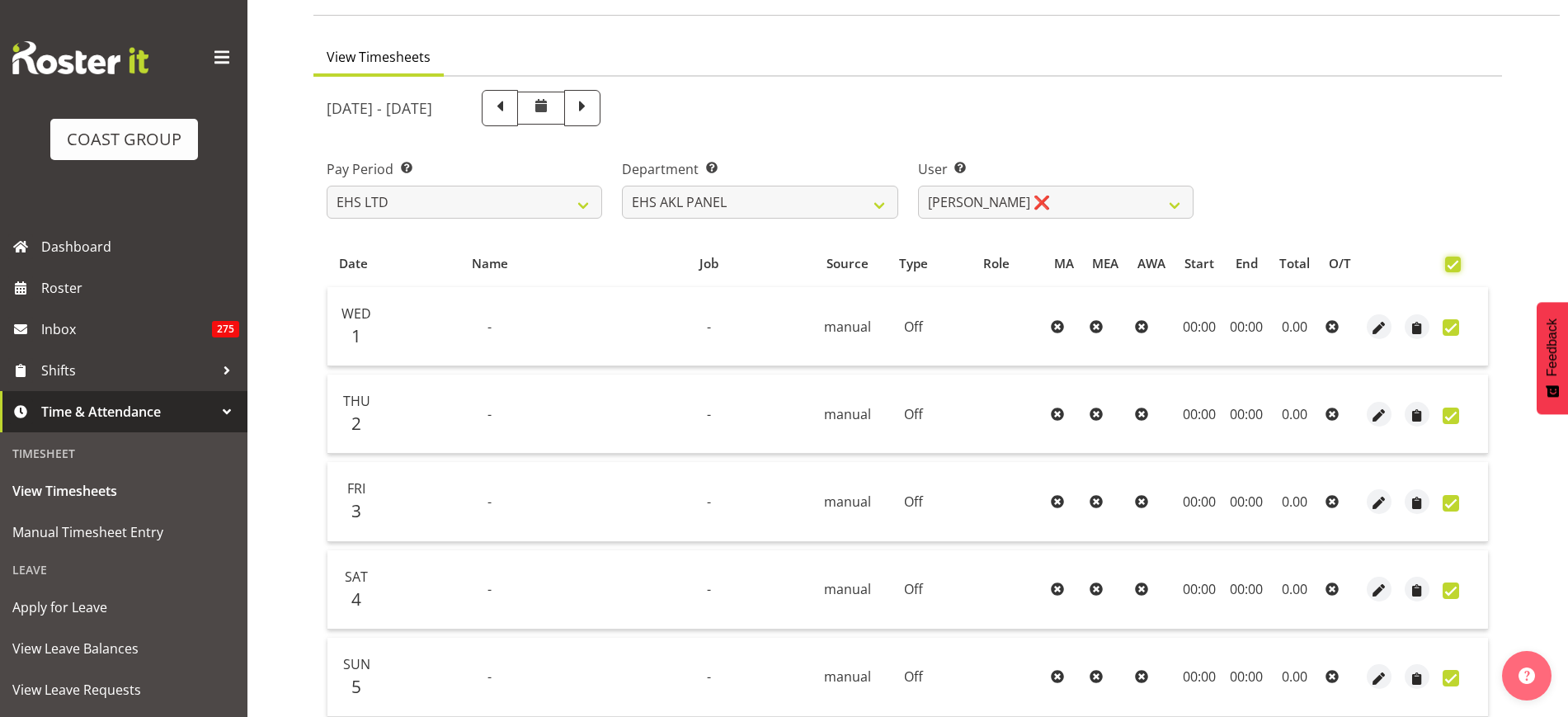
checkbox input "true"
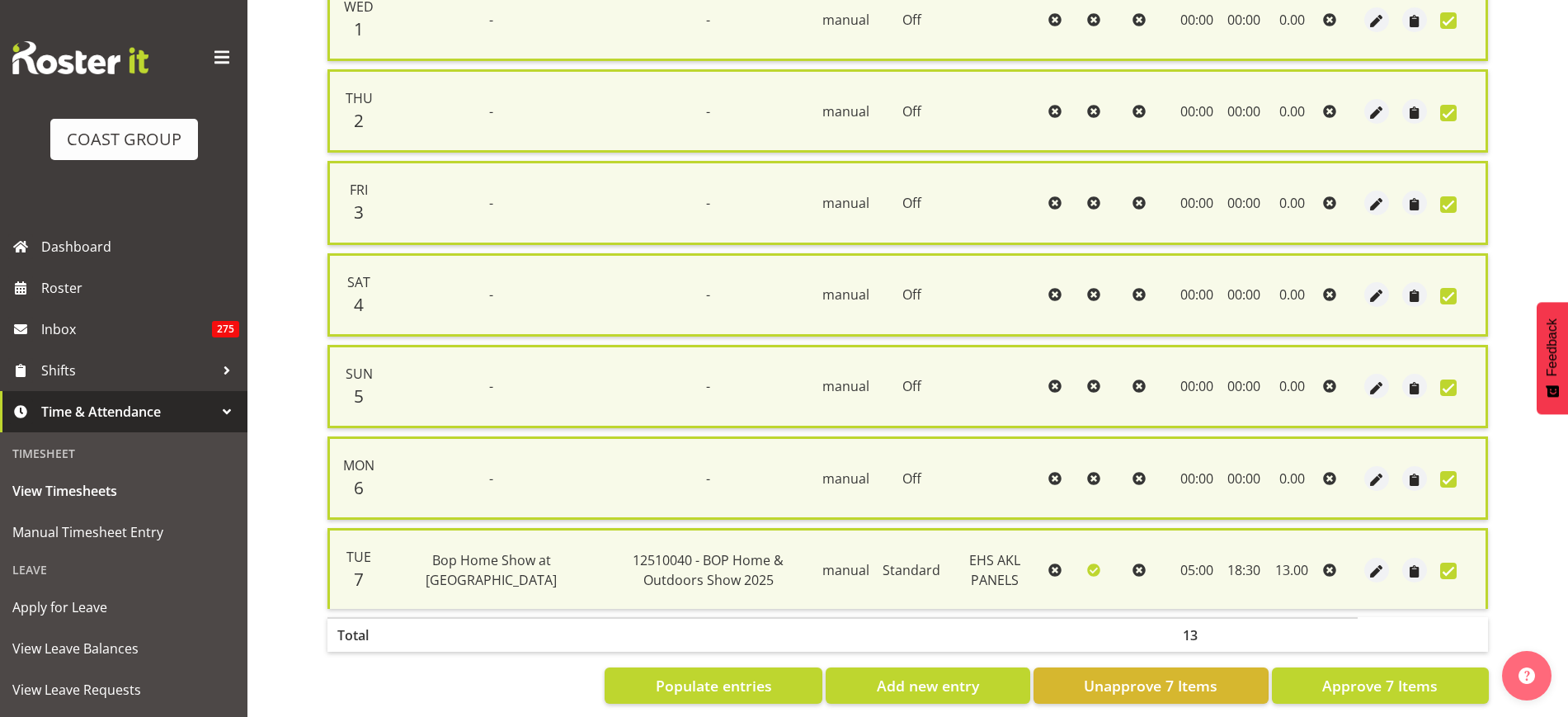
scroll to position [445, 0]
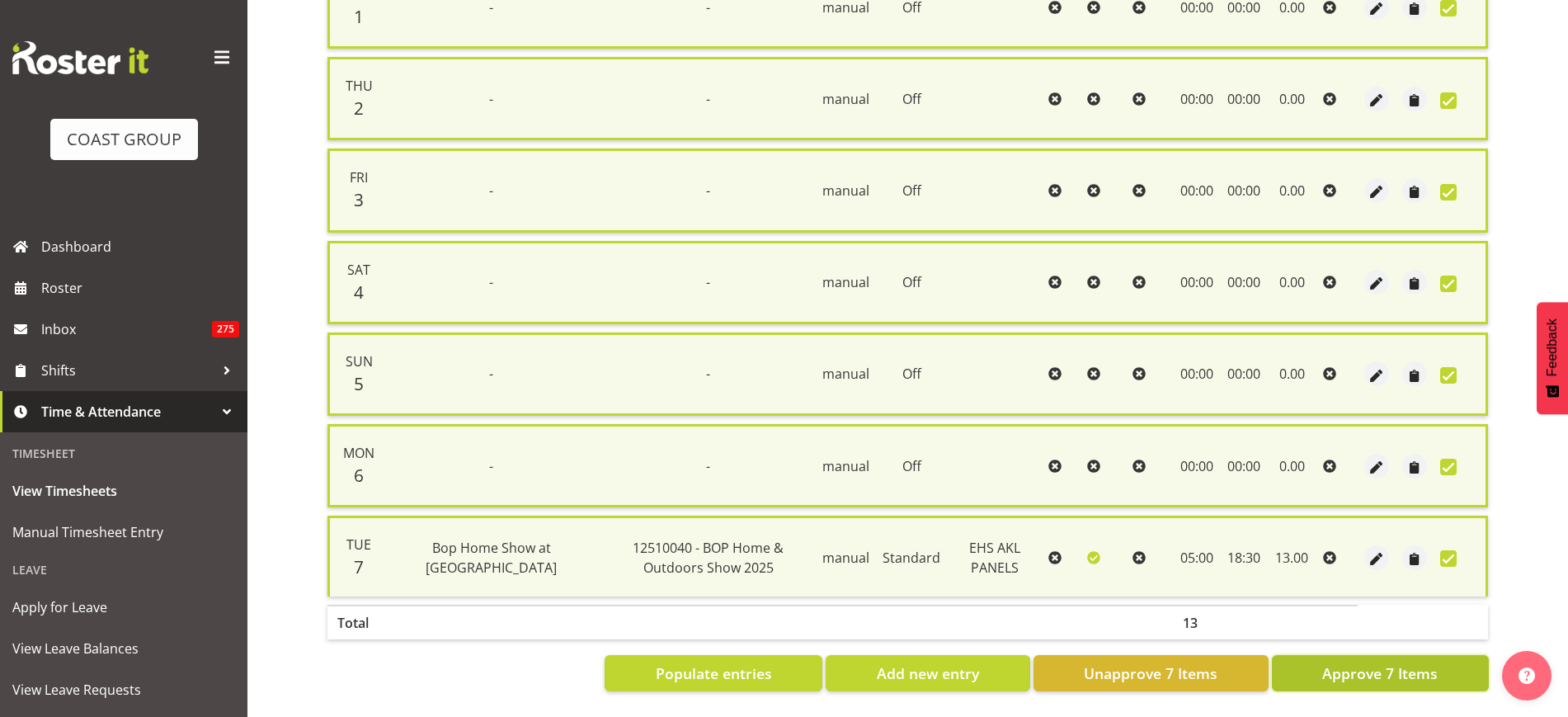
click at [1349, 663] on span "Approve 7 Items" at bounding box center [1380, 673] width 116 height 21
checkbox input "false"
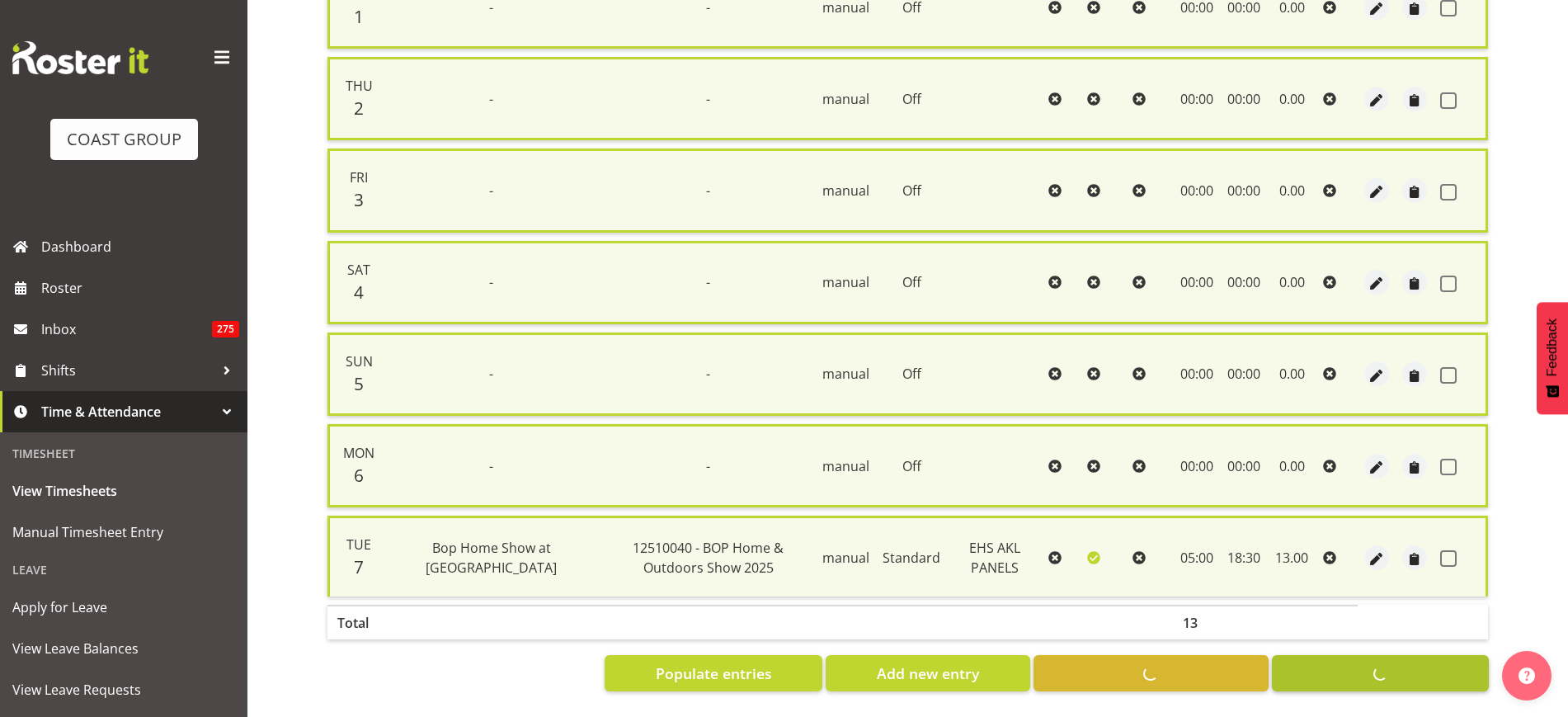
checkbox input "false"
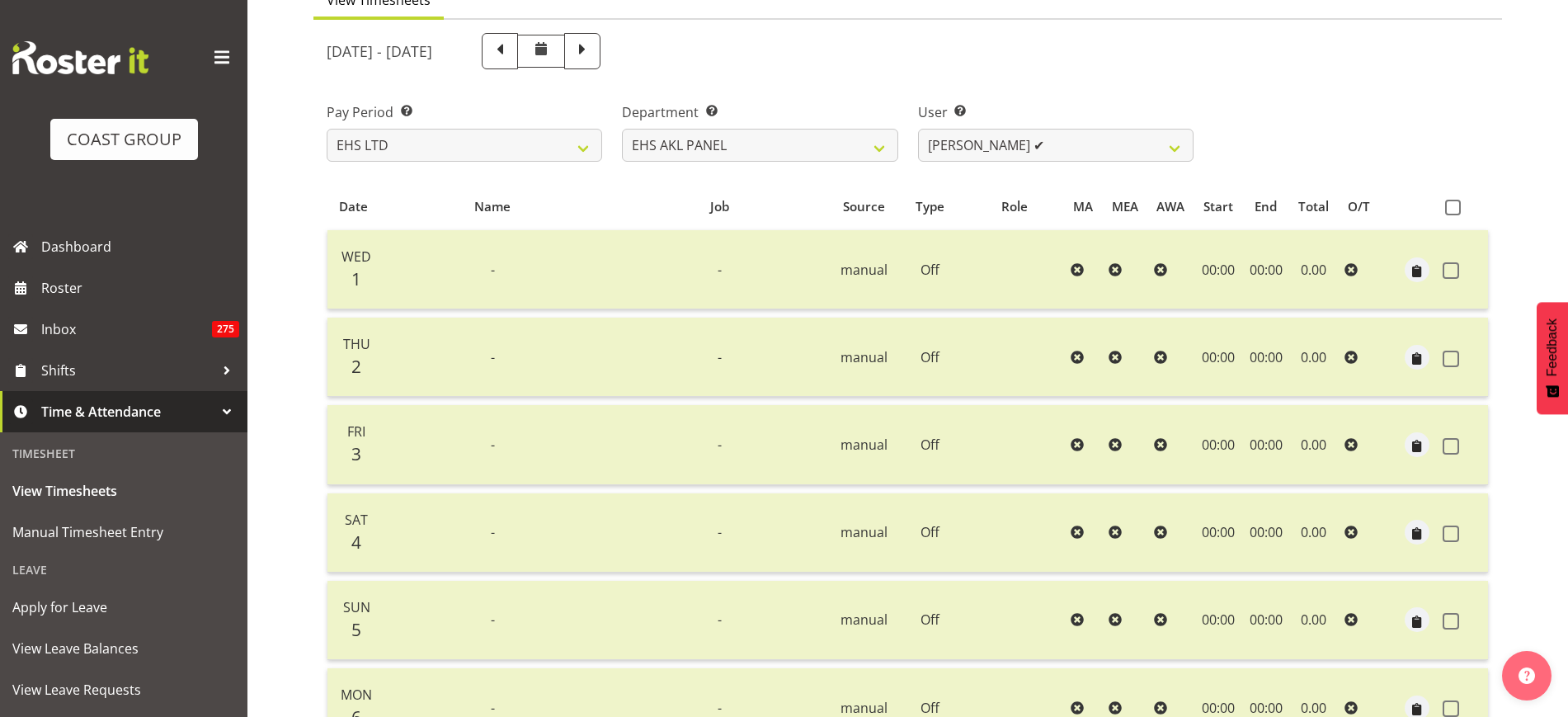
scroll to position [124, 0]
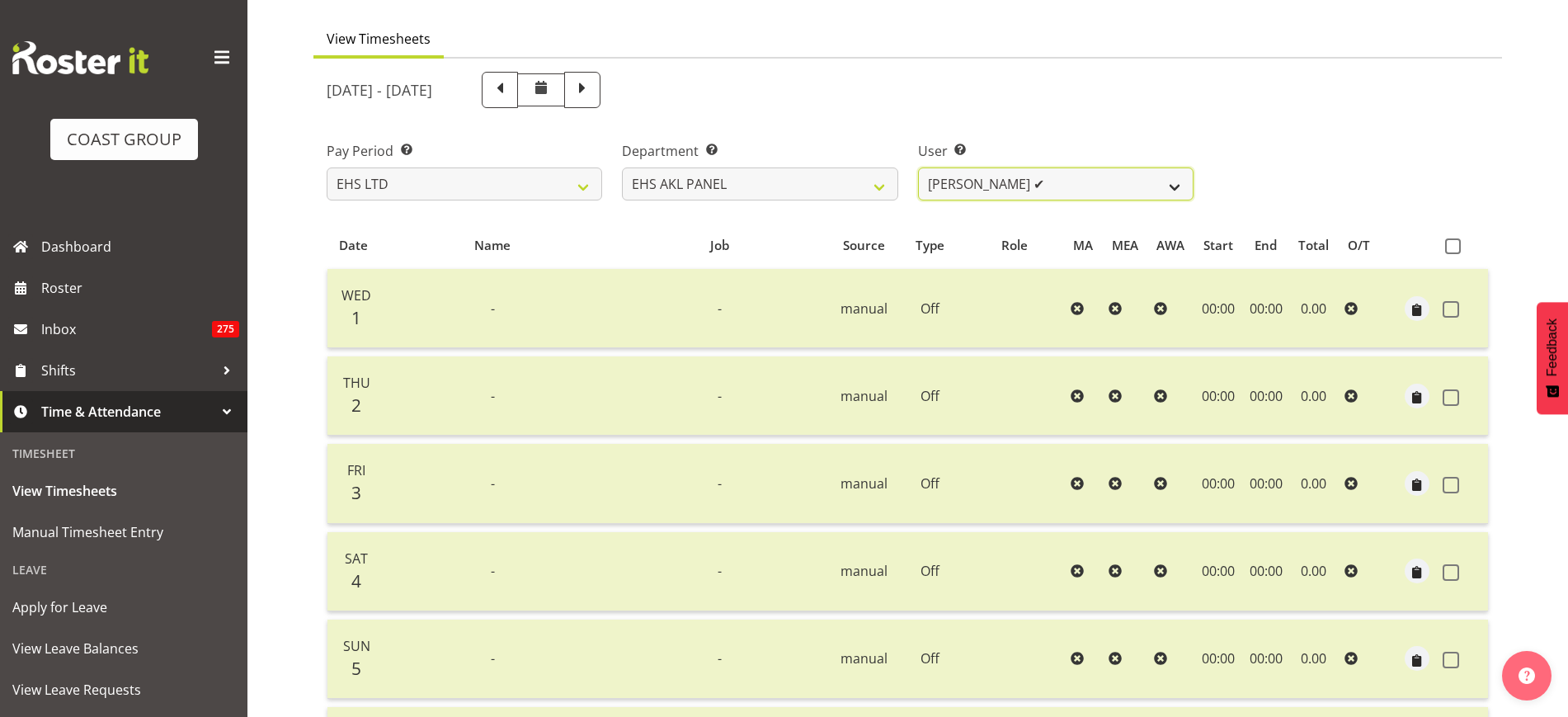
click at [1171, 189] on select "Abe Denton ✔ Cameron Phillips ✔ Chad Phillips ❌ Emmett Denton ❌ Fiona Berghoffe…" at bounding box center [1056, 184] width 275 height 33
select select "11082"
click at [918, 167] on select "Abe Denton ✔ Cameron Phillips ✔ Chad Phillips ❌ Emmett Denton ❌ Fiona Berghoffe…" at bounding box center [1056, 184] width 275 height 33
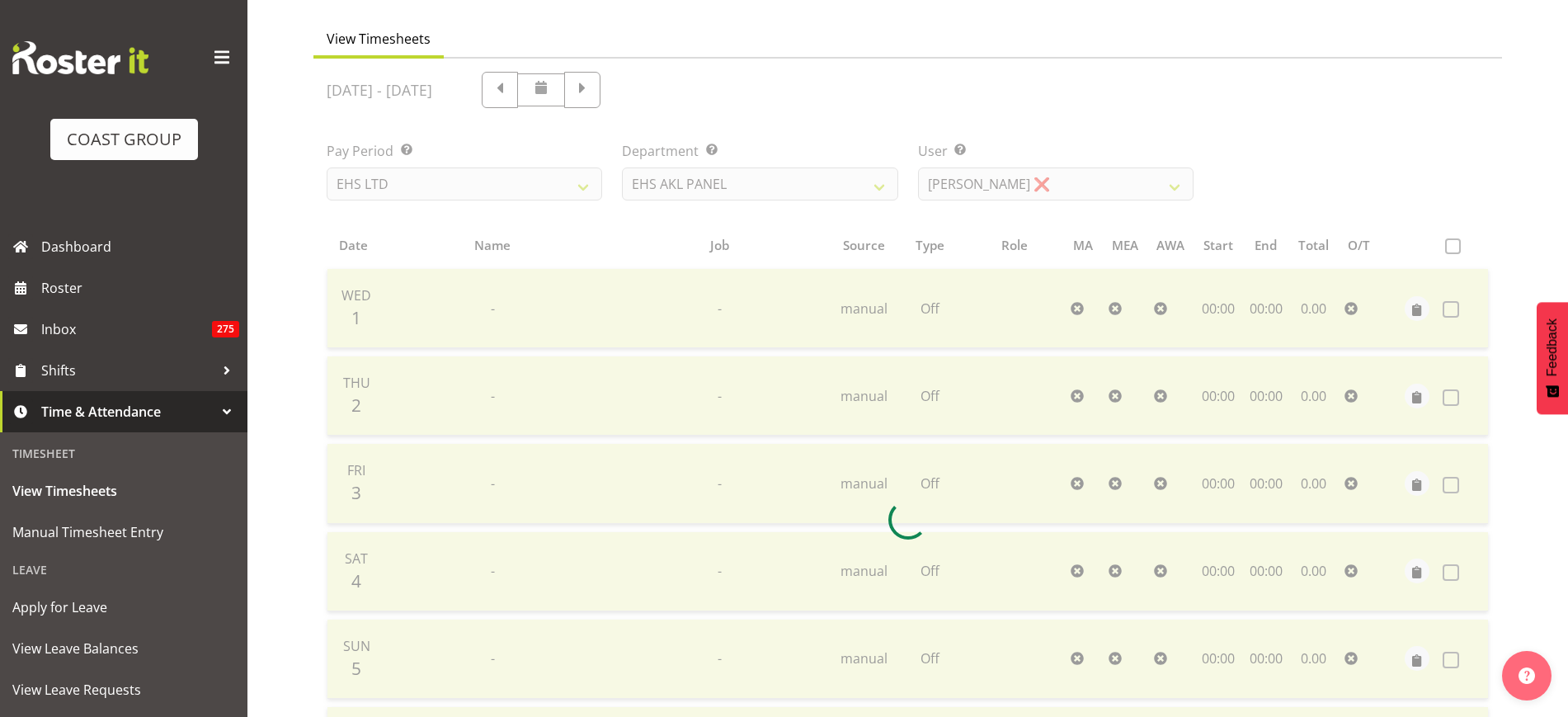
click at [1133, 257] on div at bounding box center [908, 519] width 1189 height 923
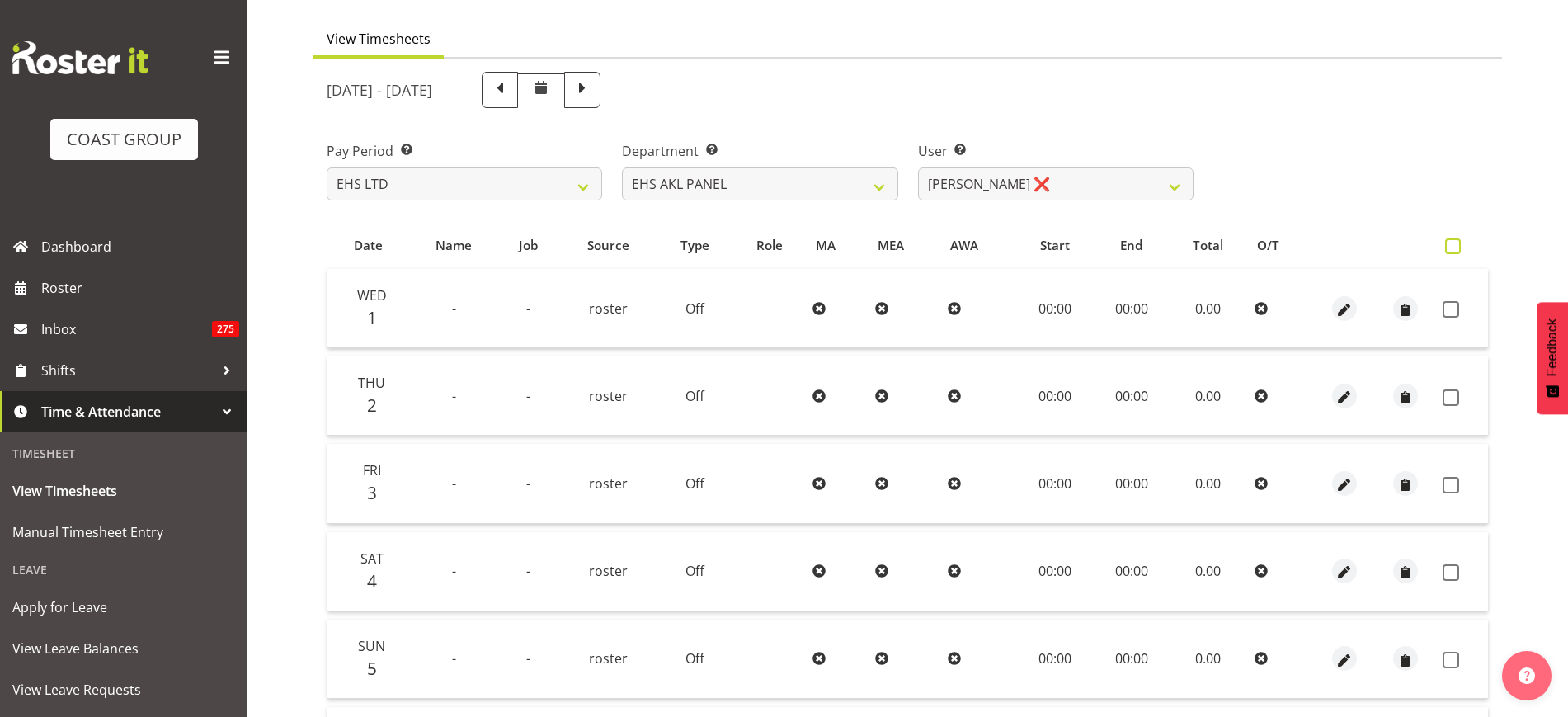
click at [1449, 250] on span at bounding box center [1453, 247] width 15 height 15
click at [1449, 250] on input "checkbox" at bounding box center [1450, 246] width 11 height 11
checkbox input "true"
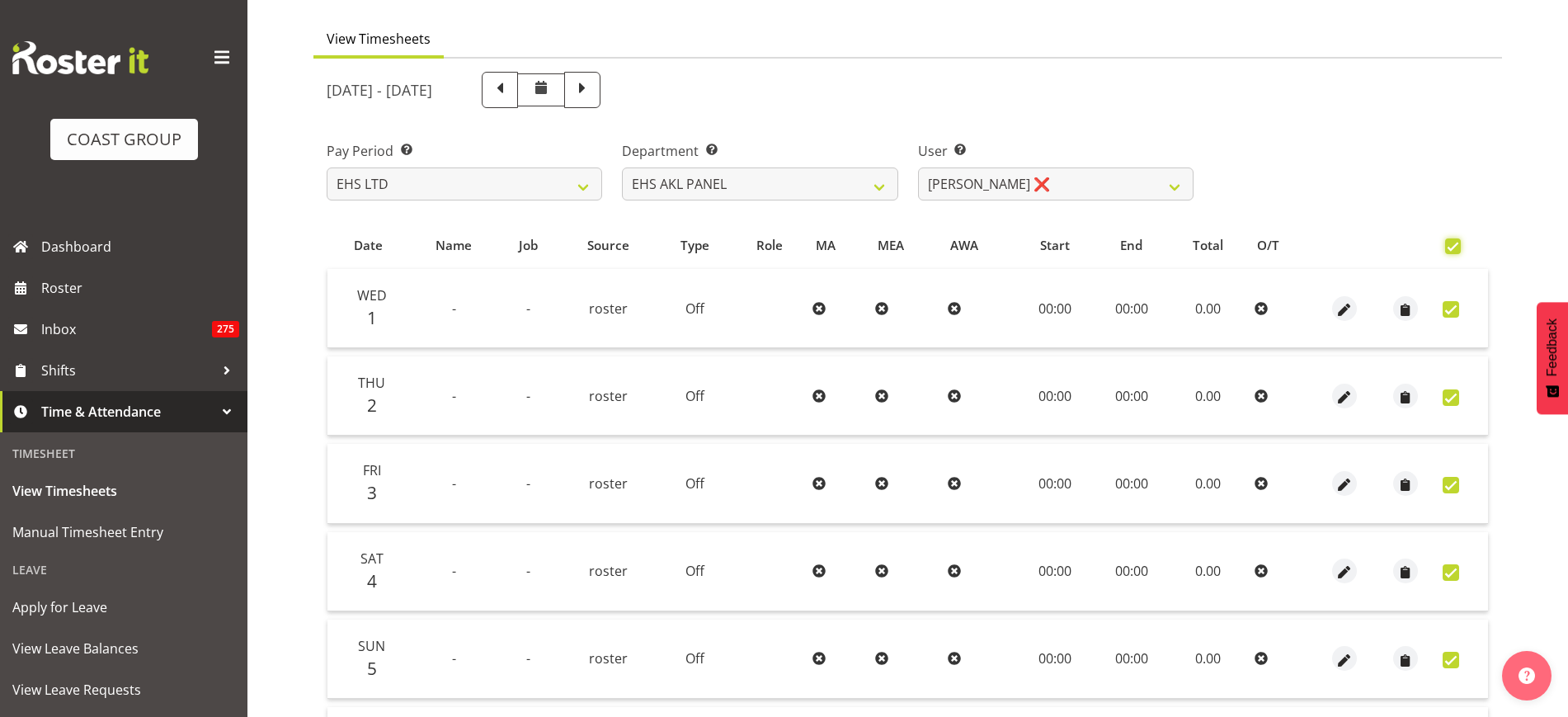
checkbox input "true"
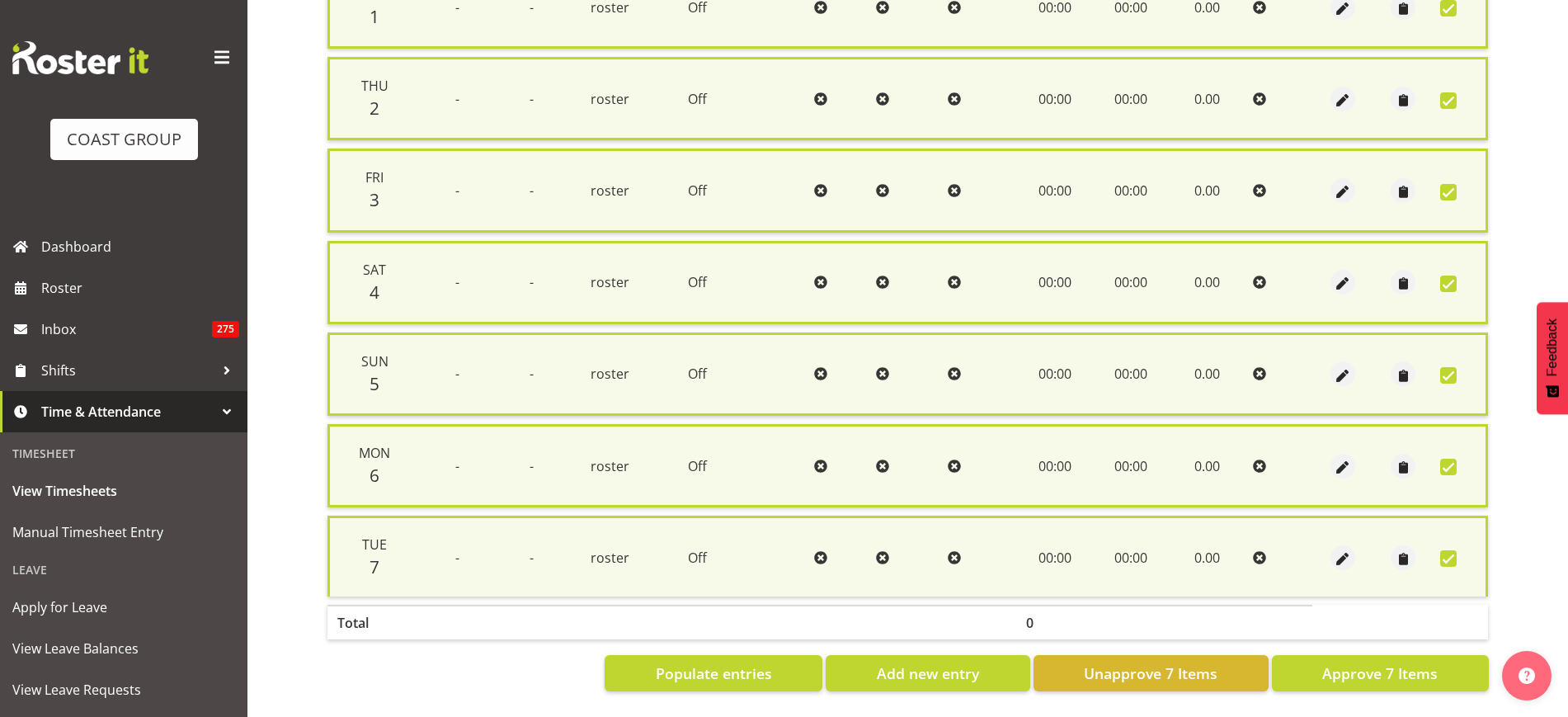
scroll to position [445, 0]
click at [1344, 663] on span "Approve 7 Items" at bounding box center [1380, 673] width 116 height 21
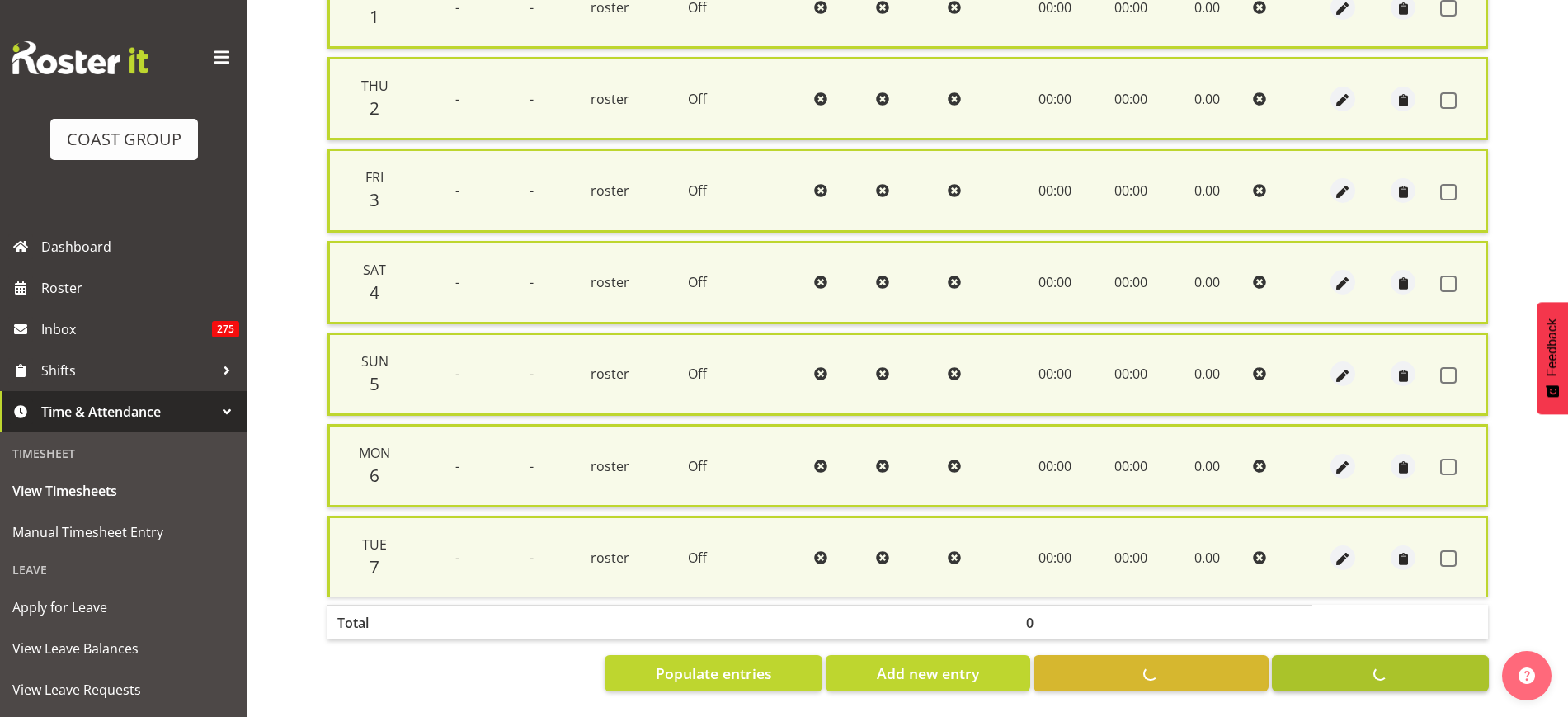
checkbox input "false"
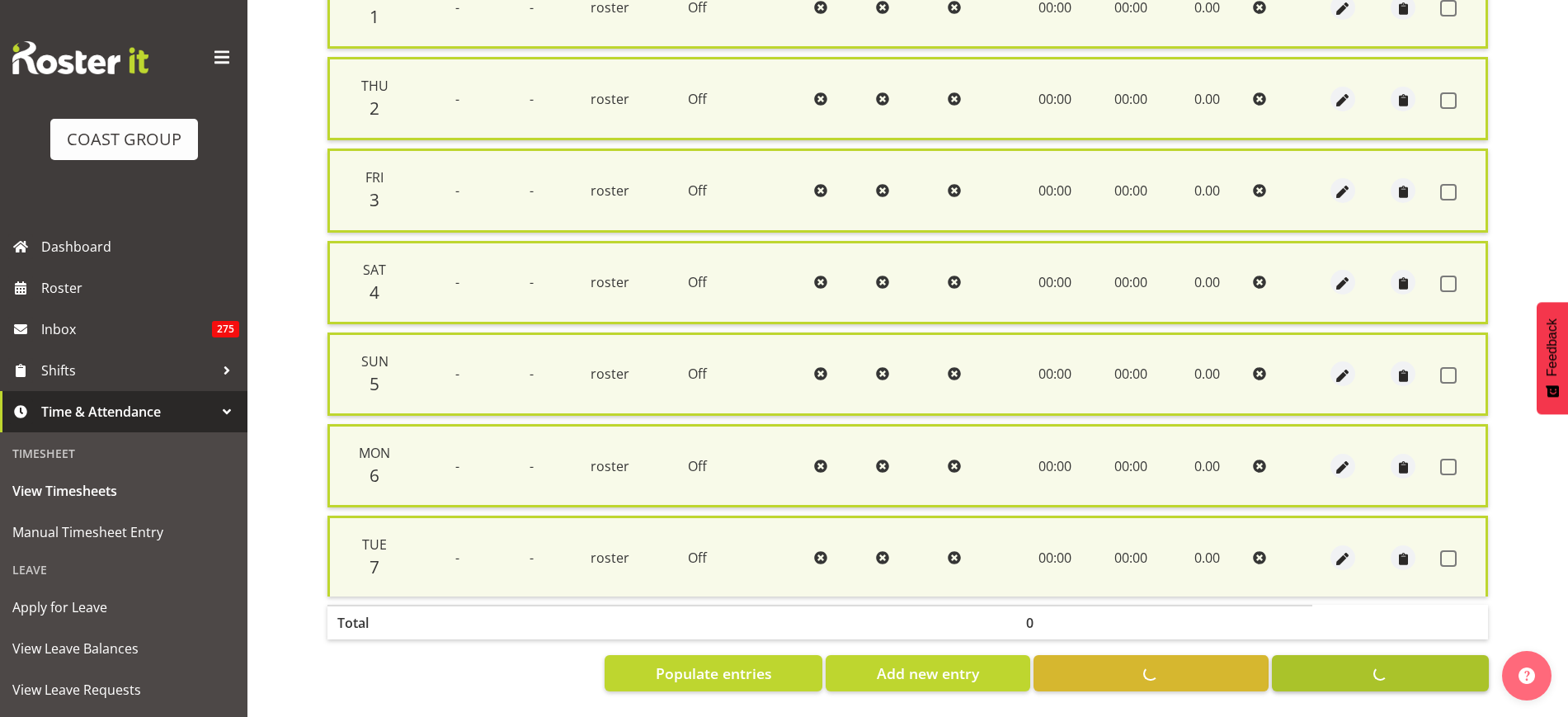
checkbox input "false"
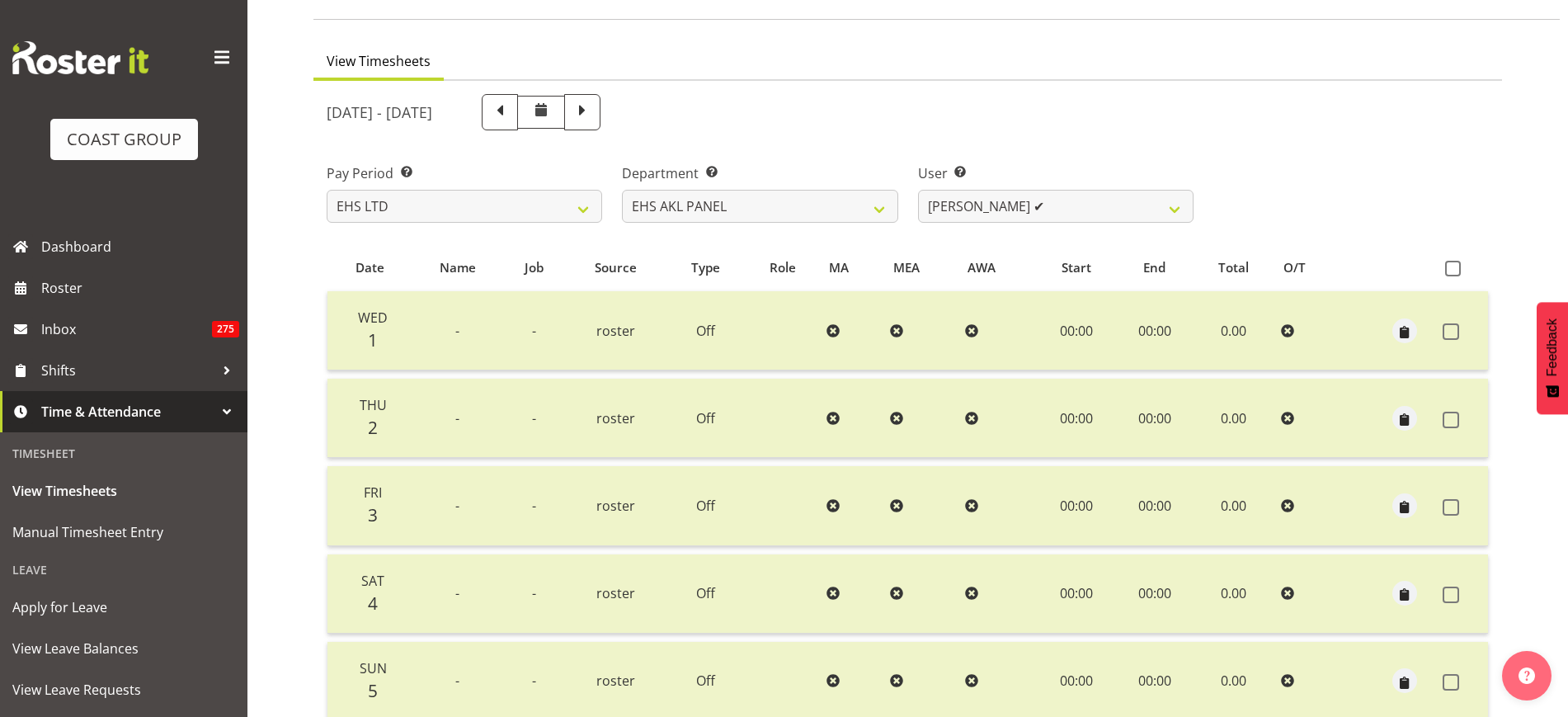
scroll to position [90, 0]
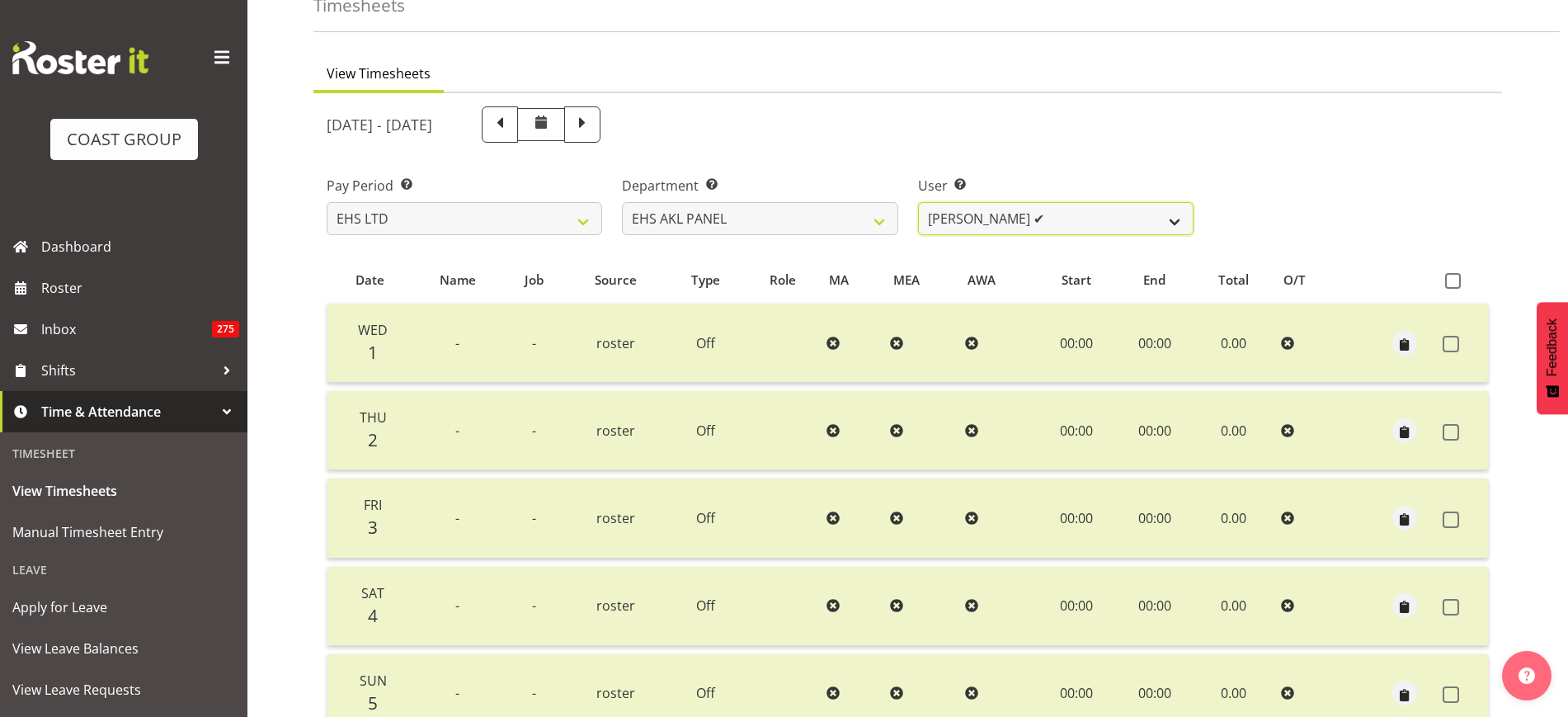
click at [1180, 225] on select "Abe Denton ✔ Cameron Phillips ✔ Chad Phillips ✔ Emmett Denton ❌ Fiona Berghoffe…" at bounding box center [1056, 219] width 275 height 33
select select "11286"
click at [918, 203] on select "Abe Denton ✔ Cameron Phillips ✔ Chad Phillips ✔ Emmett Denton ❌ Fiona Berghoffe…" at bounding box center [1056, 219] width 275 height 33
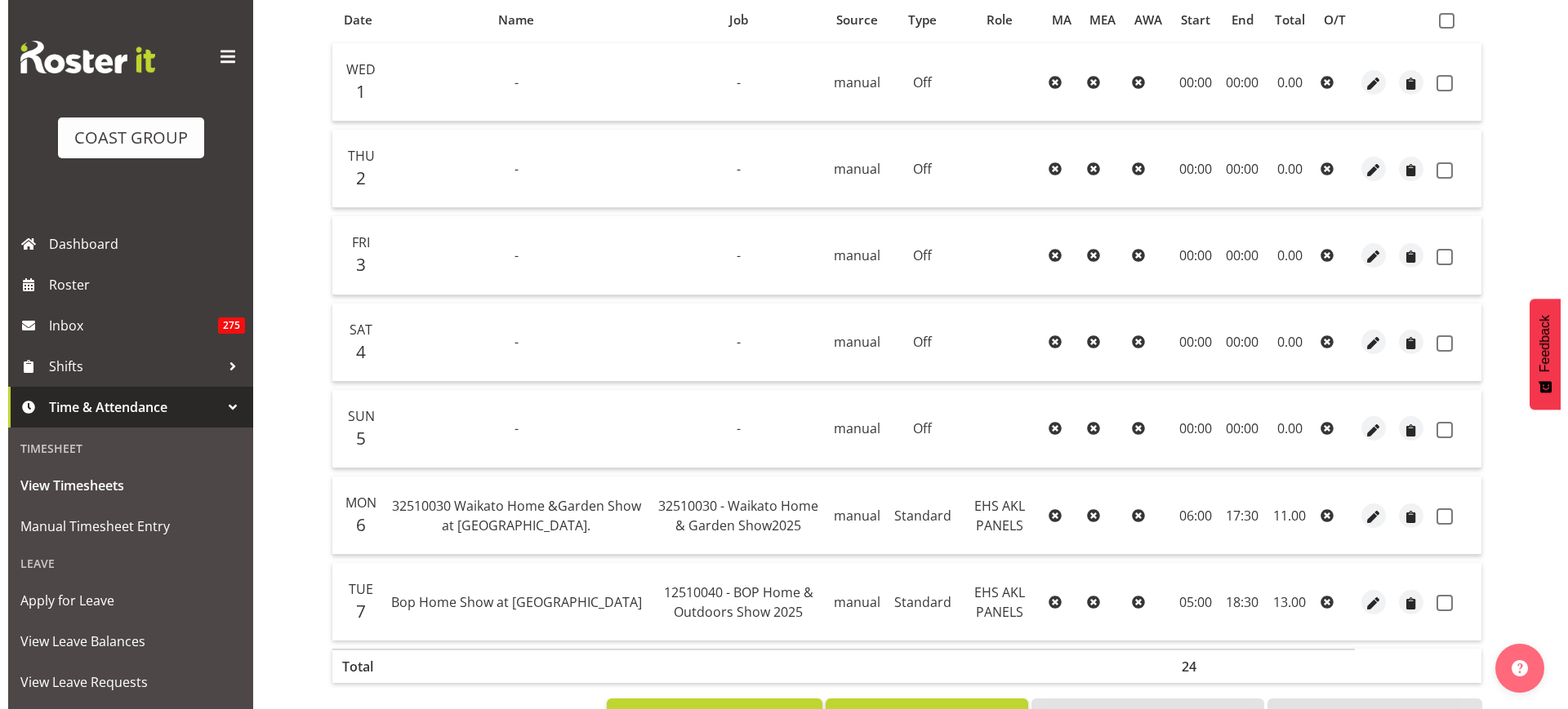
scroll to position [412, 0]
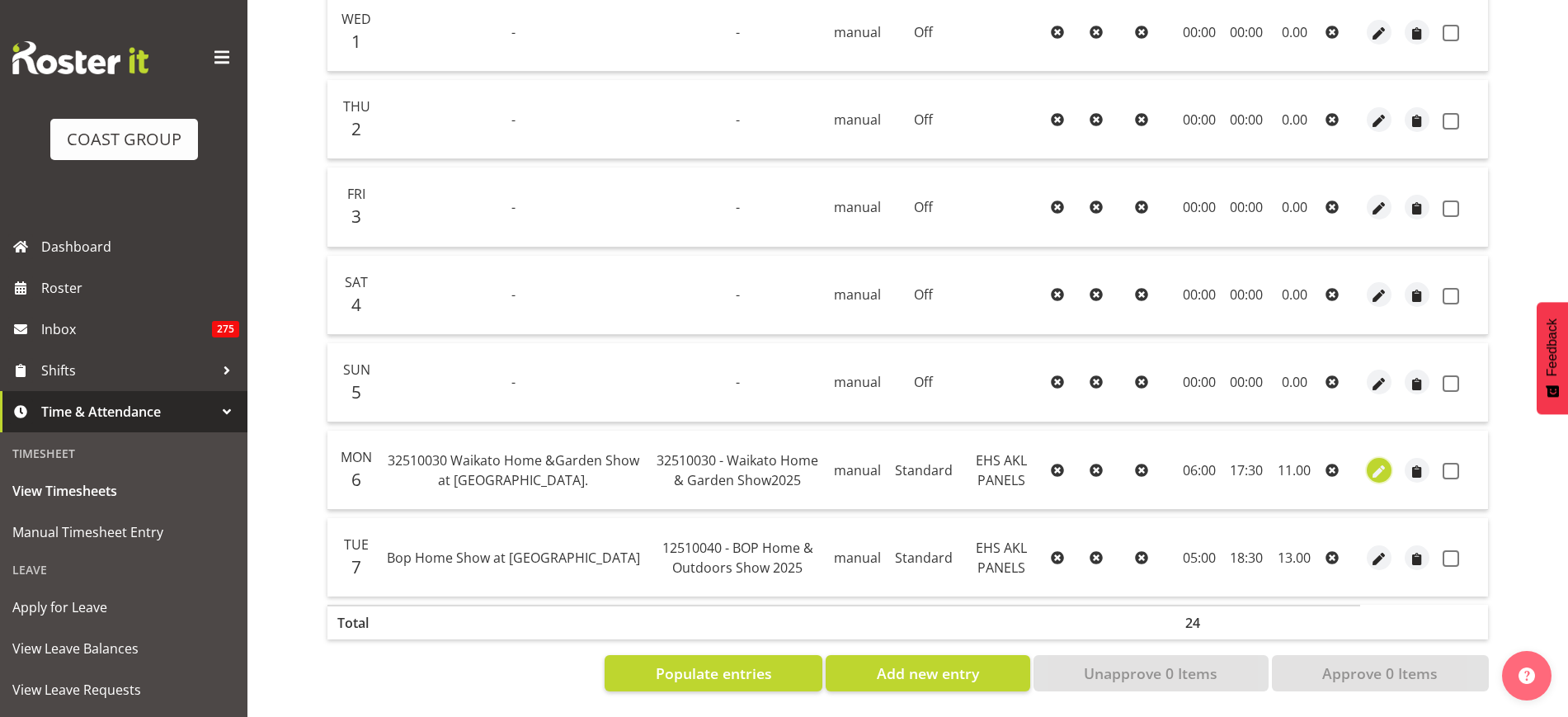
click at [1381, 463] on span "button" at bounding box center [1380, 472] width 19 height 19
select select "Standard"
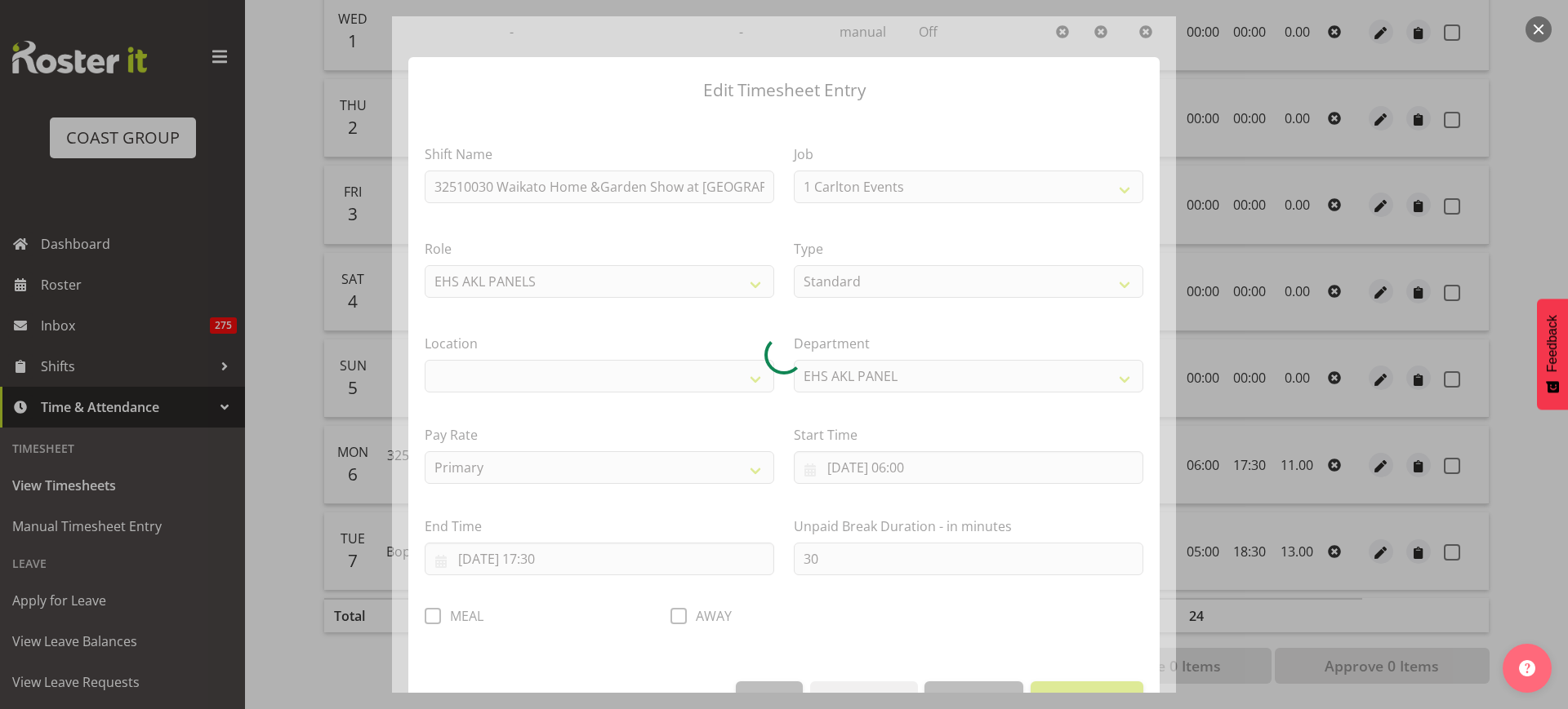
select select "9140"
select select "35"
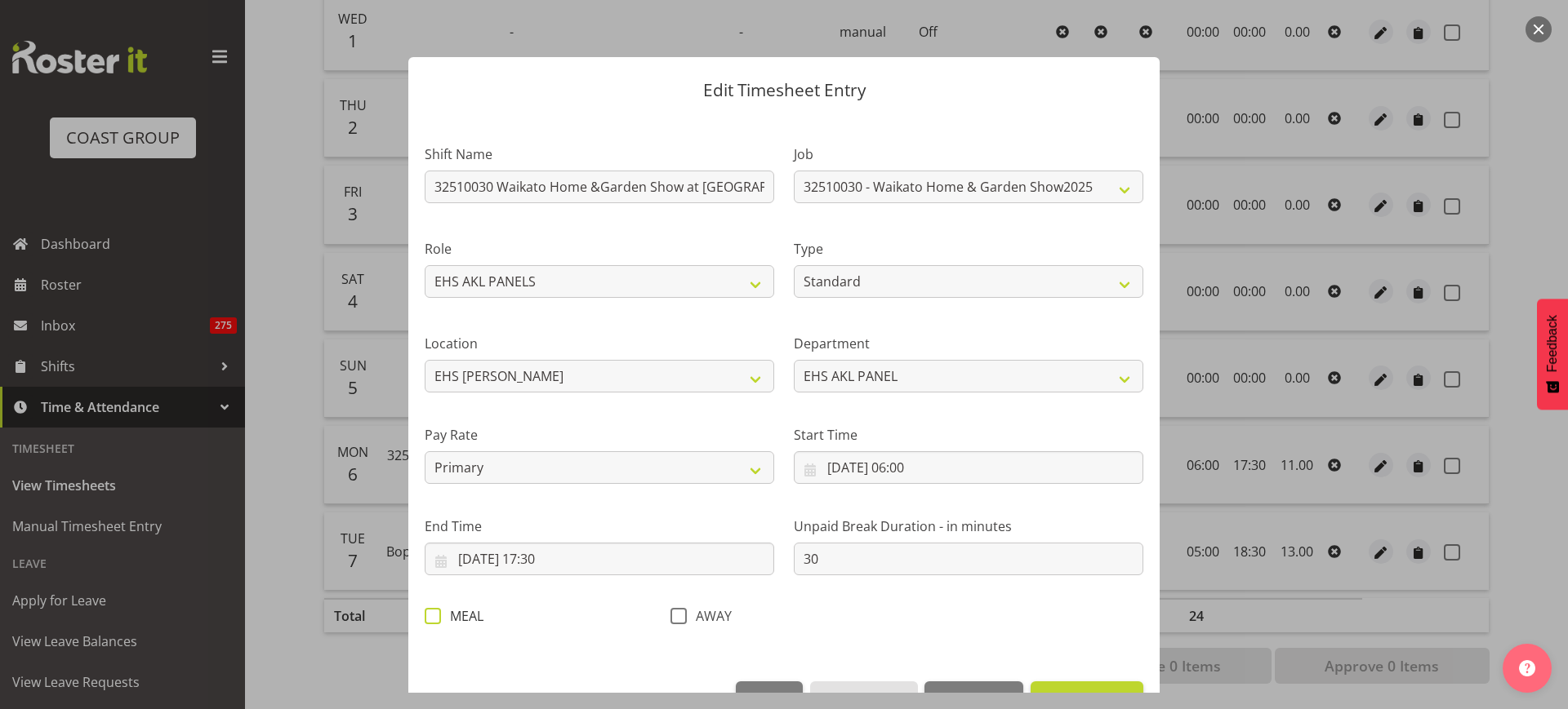
click at [433, 615] on span at bounding box center [432, 615] width 16 height 16
click at [433, 615] on input "MEAL" at bounding box center [429, 615] width 10 height 10
checkbox input "true"
click at [1176, 396] on div at bounding box center [784, 354] width 1568 height 709
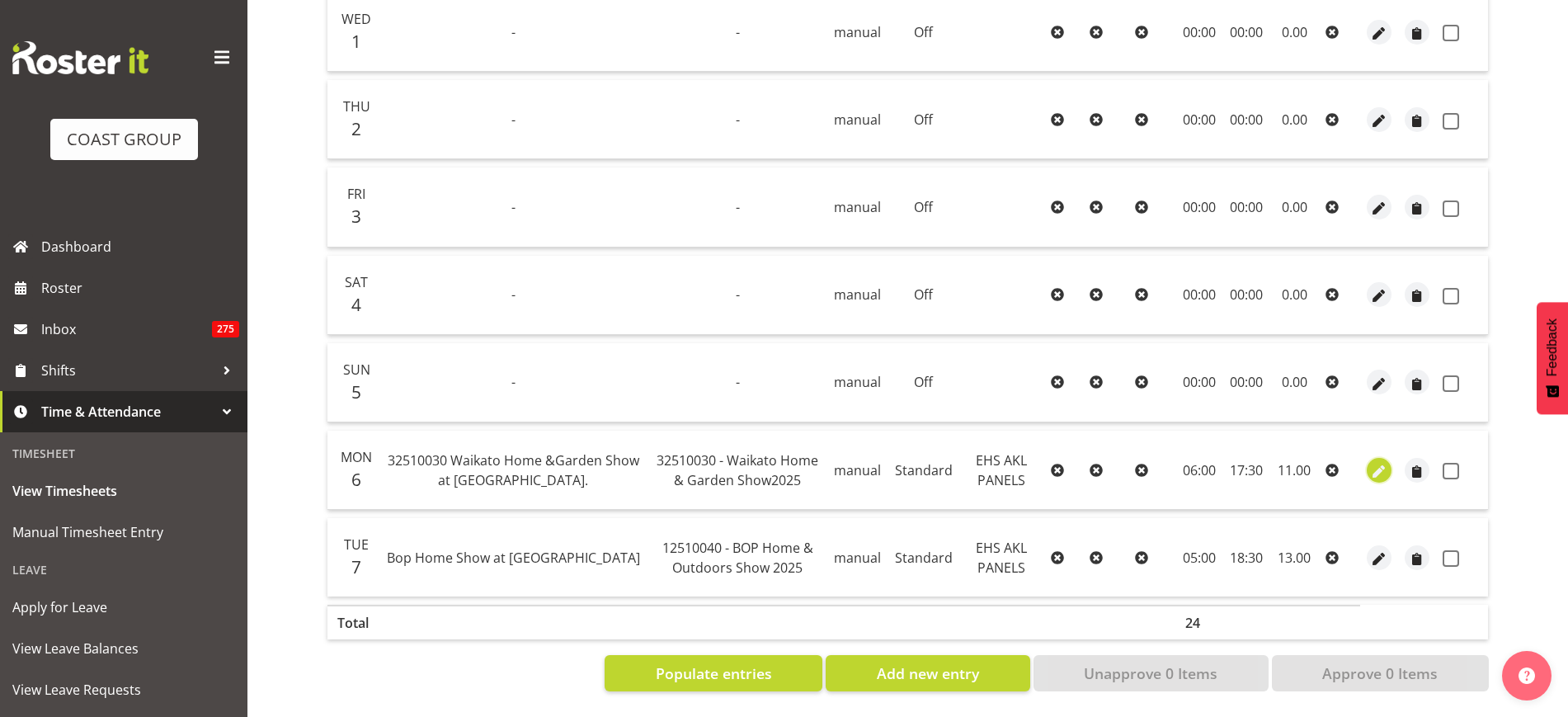
click at [1376, 463] on span "button" at bounding box center [1380, 472] width 19 height 19
select select "Standard"
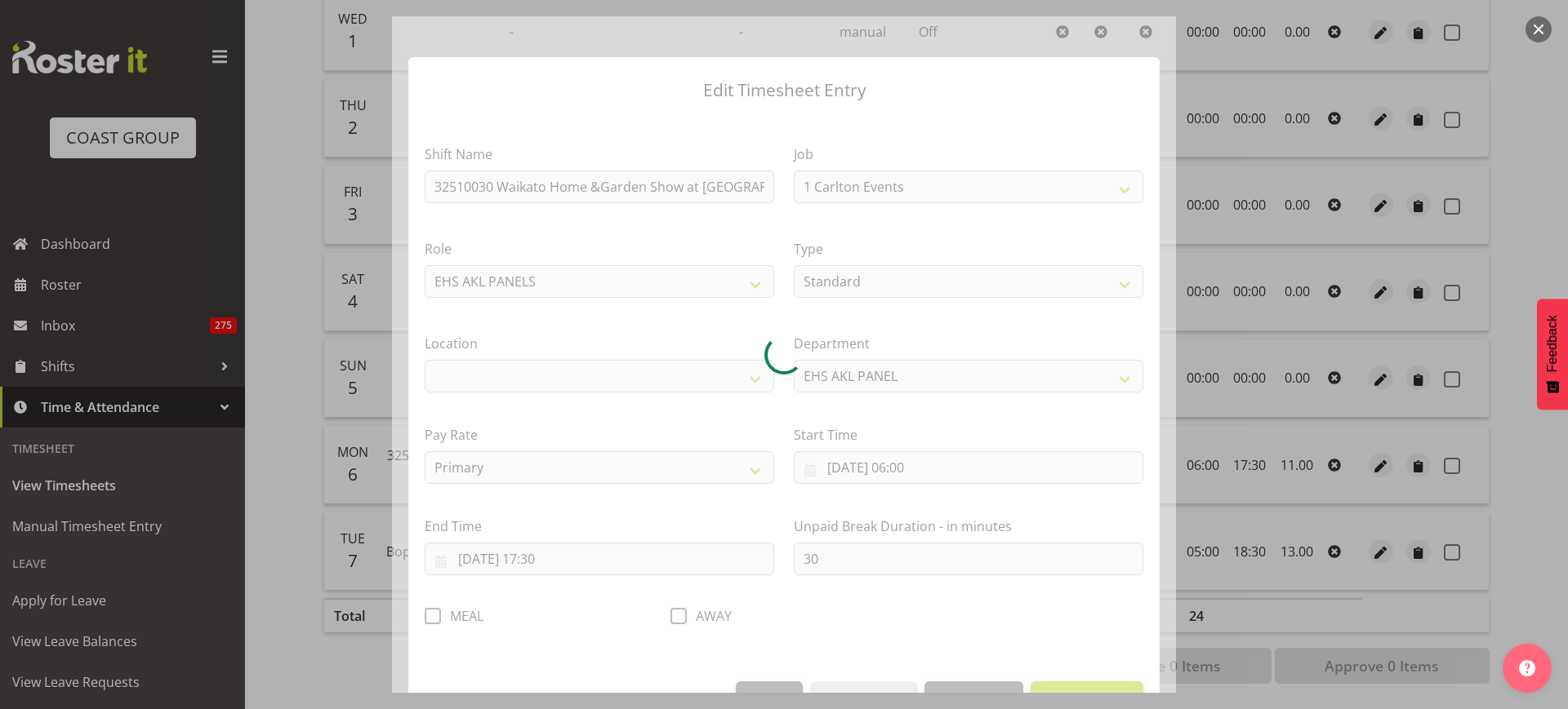
select select "9140"
select select "35"
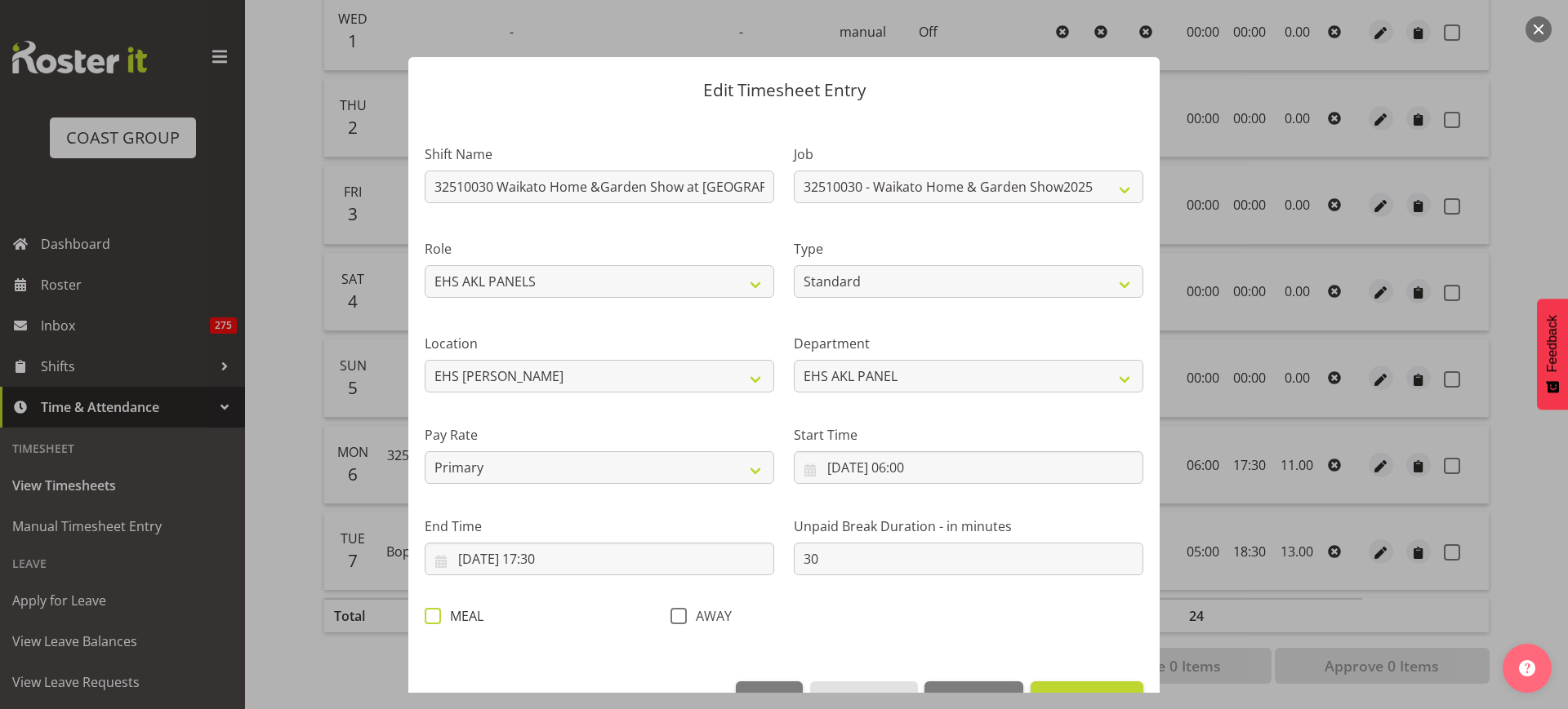
click at [437, 616] on span at bounding box center [432, 615] width 16 height 16
click at [435, 616] on input "MEAL" at bounding box center [429, 615] width 10 height 10
checkbox input "true"
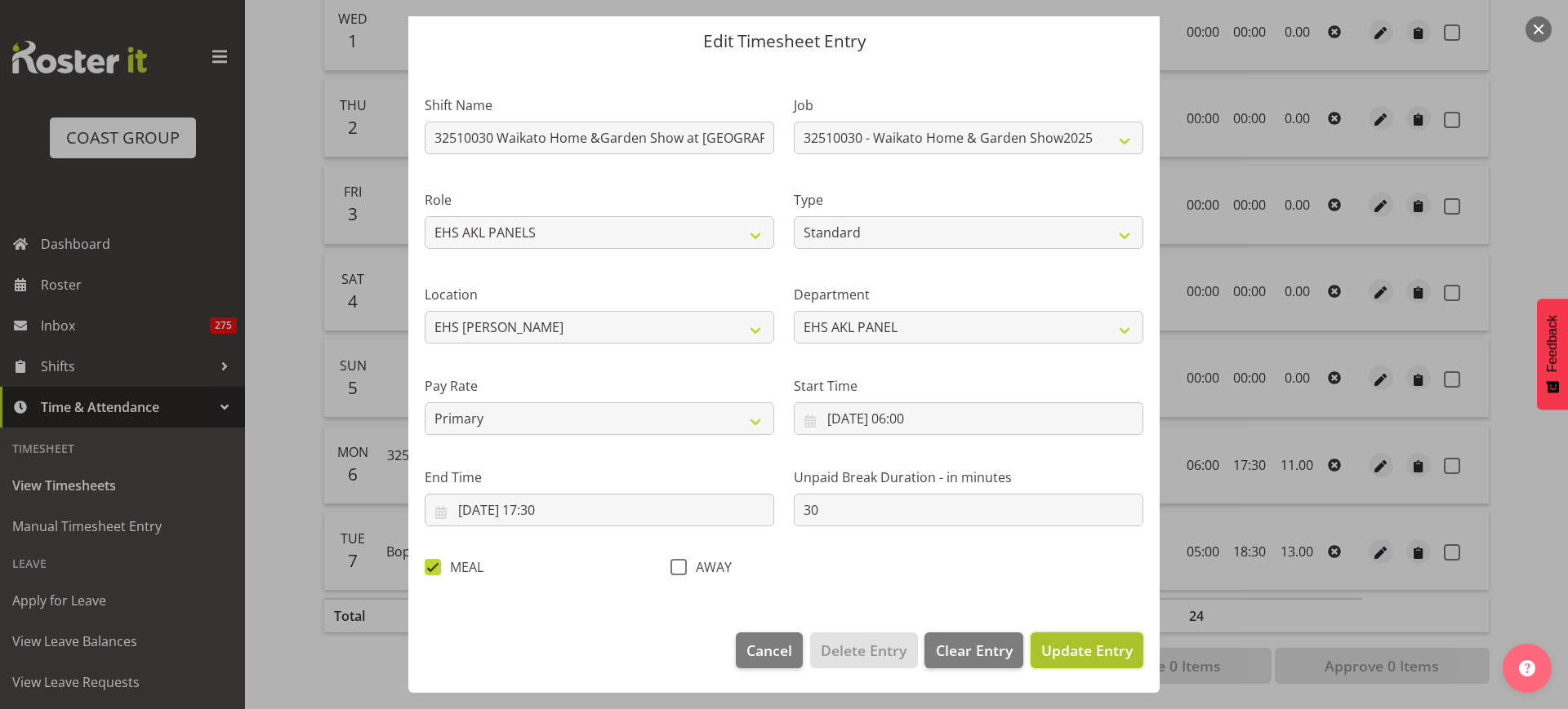
click at [1053, 658] on span "Update Entry" at bounding box center [1087, 650] width 92 height 20
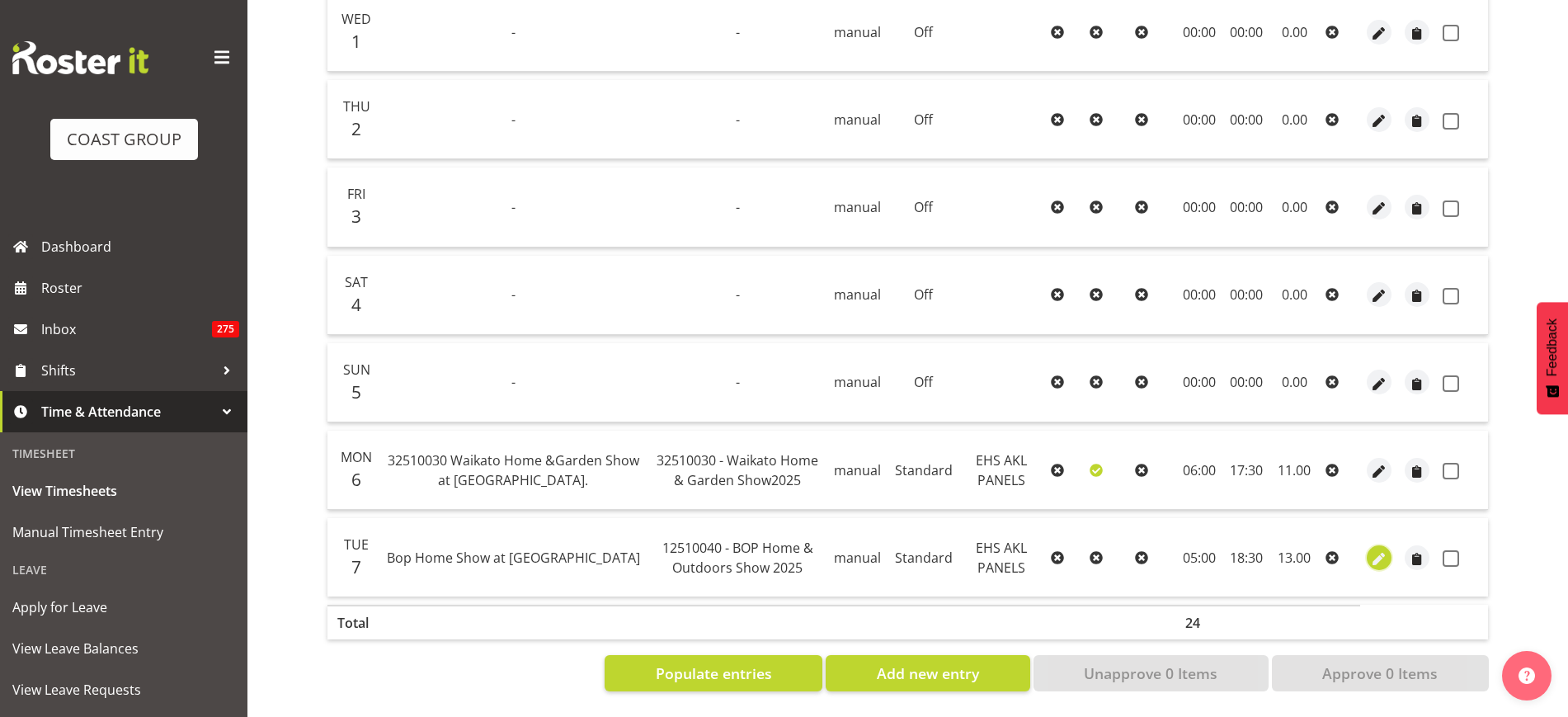
click at [1378, 550] on span "button" at bounding box center [1380, 559] width 19 height 19
select select "Standard"
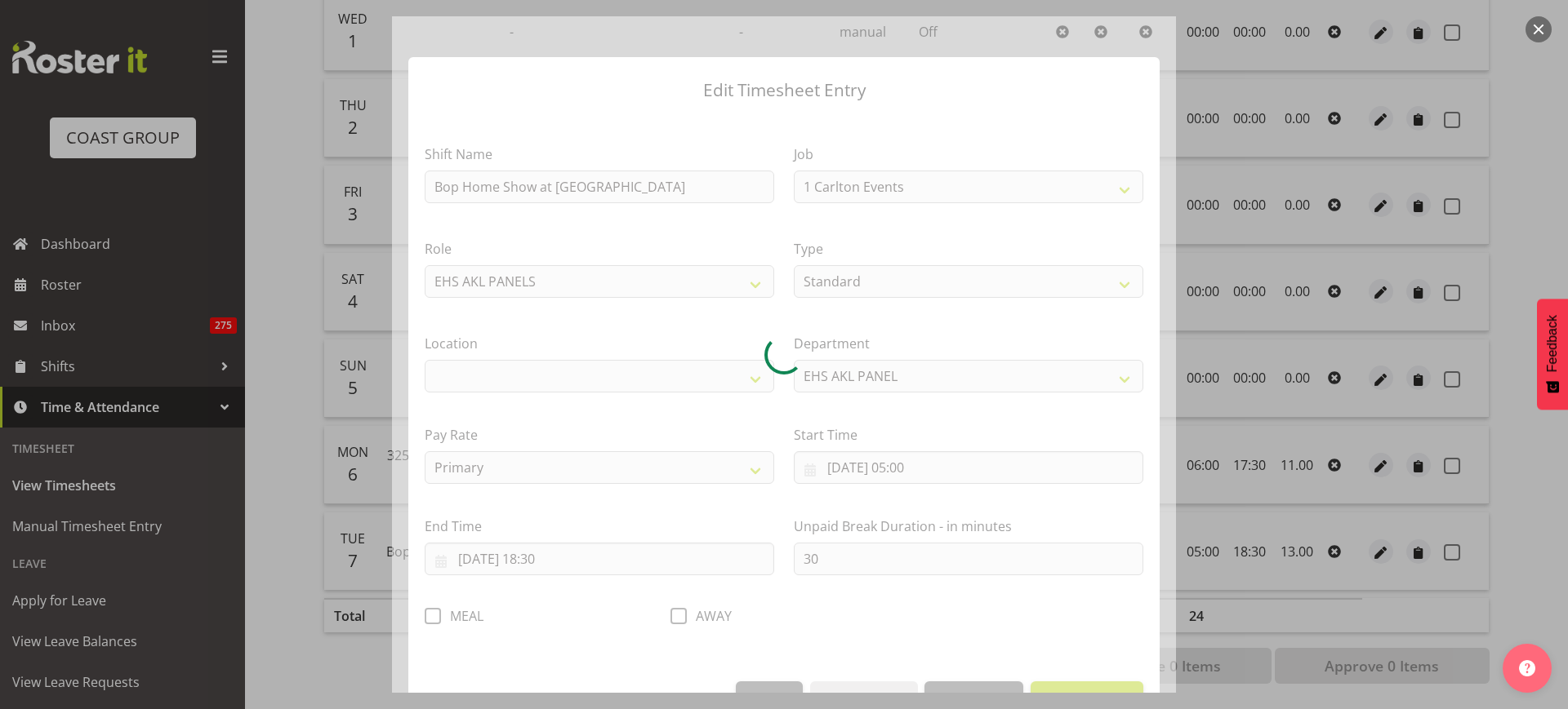
select select "9297"
select select "35"
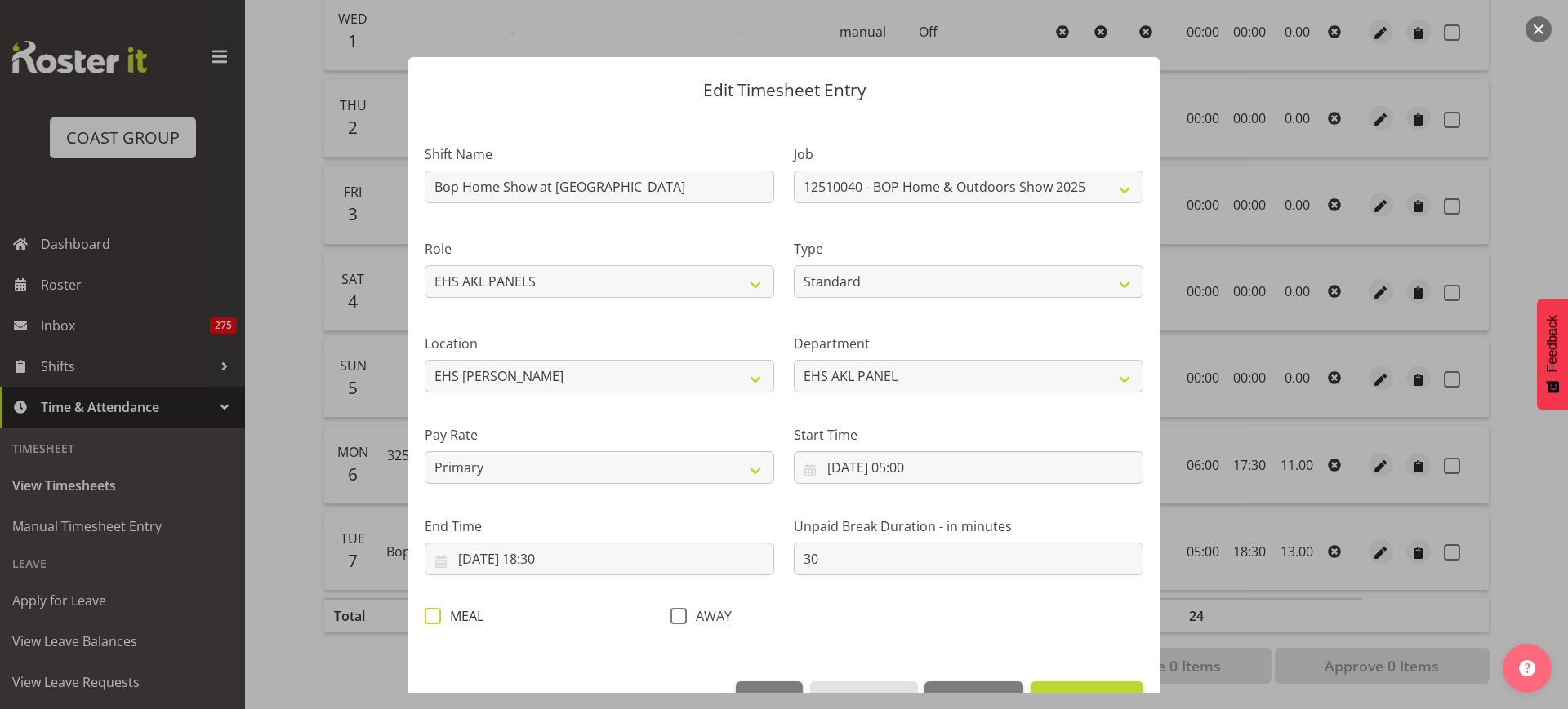
click at [437, 619] on span at bounding box center [432, 615] width 16 height 16
click at [435, 619] on input "MEAL" at bounding box center [429, 615] width 10 height 10
checkbox input "true"
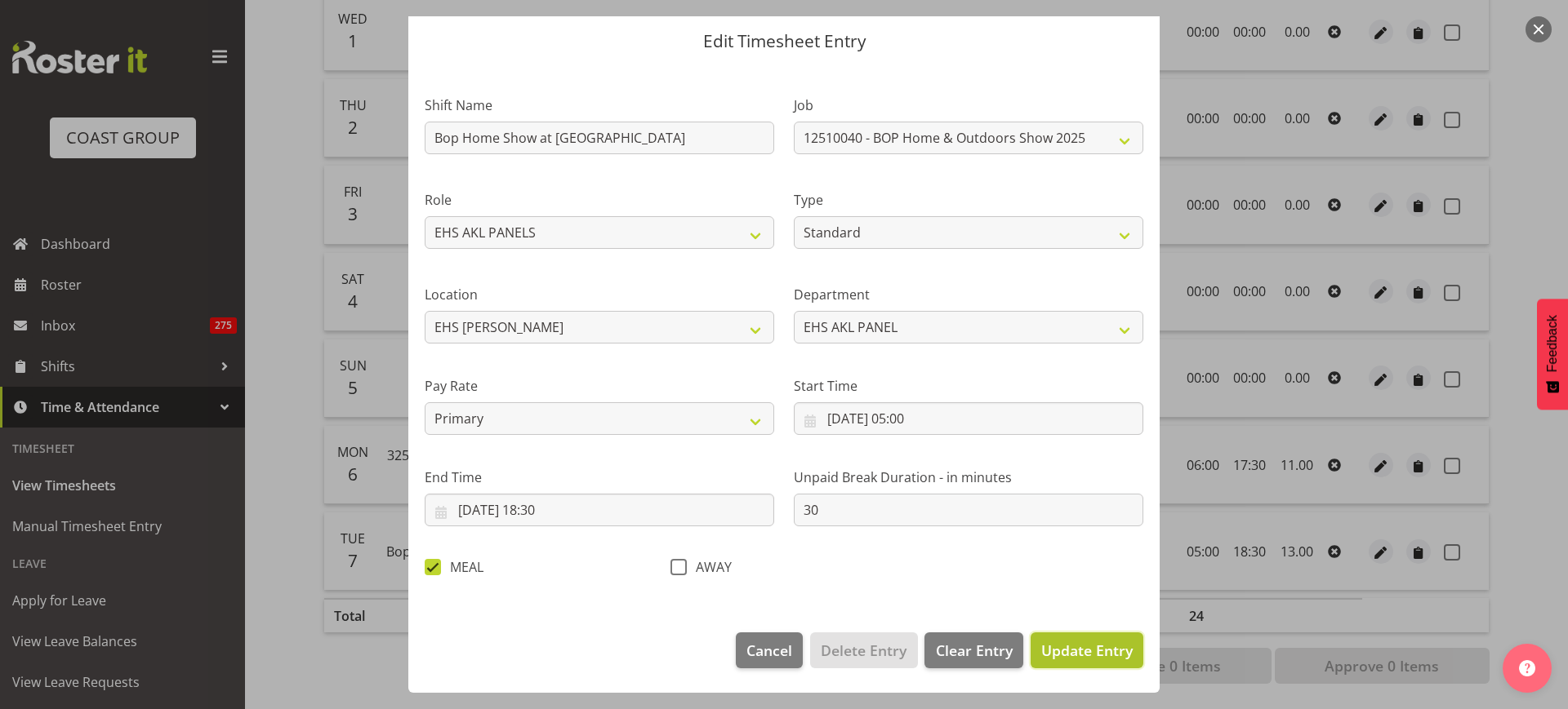
click at [1081, 653] on span "Update Entry" at bounding box center [1087, 650] width 92 height 20
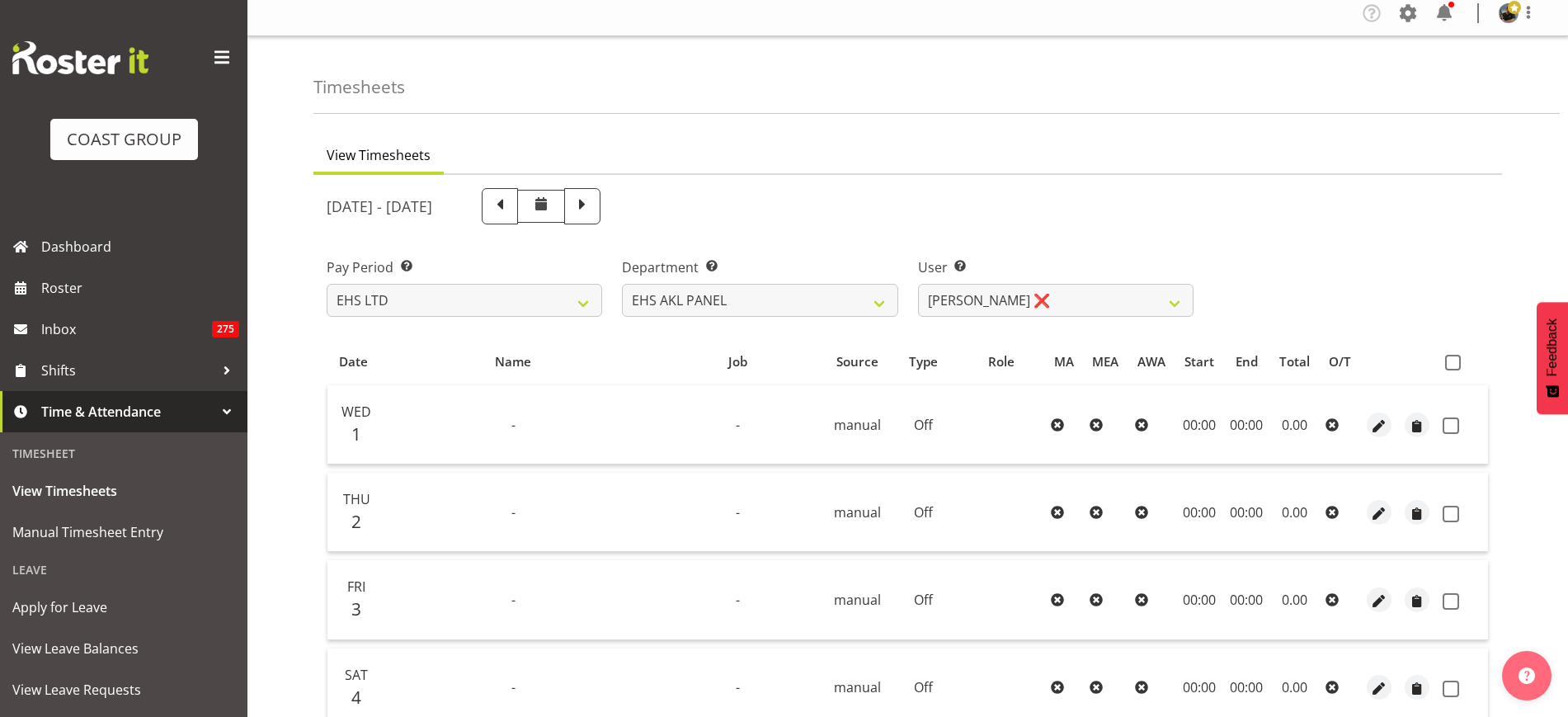
scroll to position [4, 0]
click at [1457, 362] on span at bounding box center [1453, 367] width 15 height 15
click at [1456, 362] on input "checkbox" at bounding box center [1450, 366] width 11 height 11
checkbox input "true"
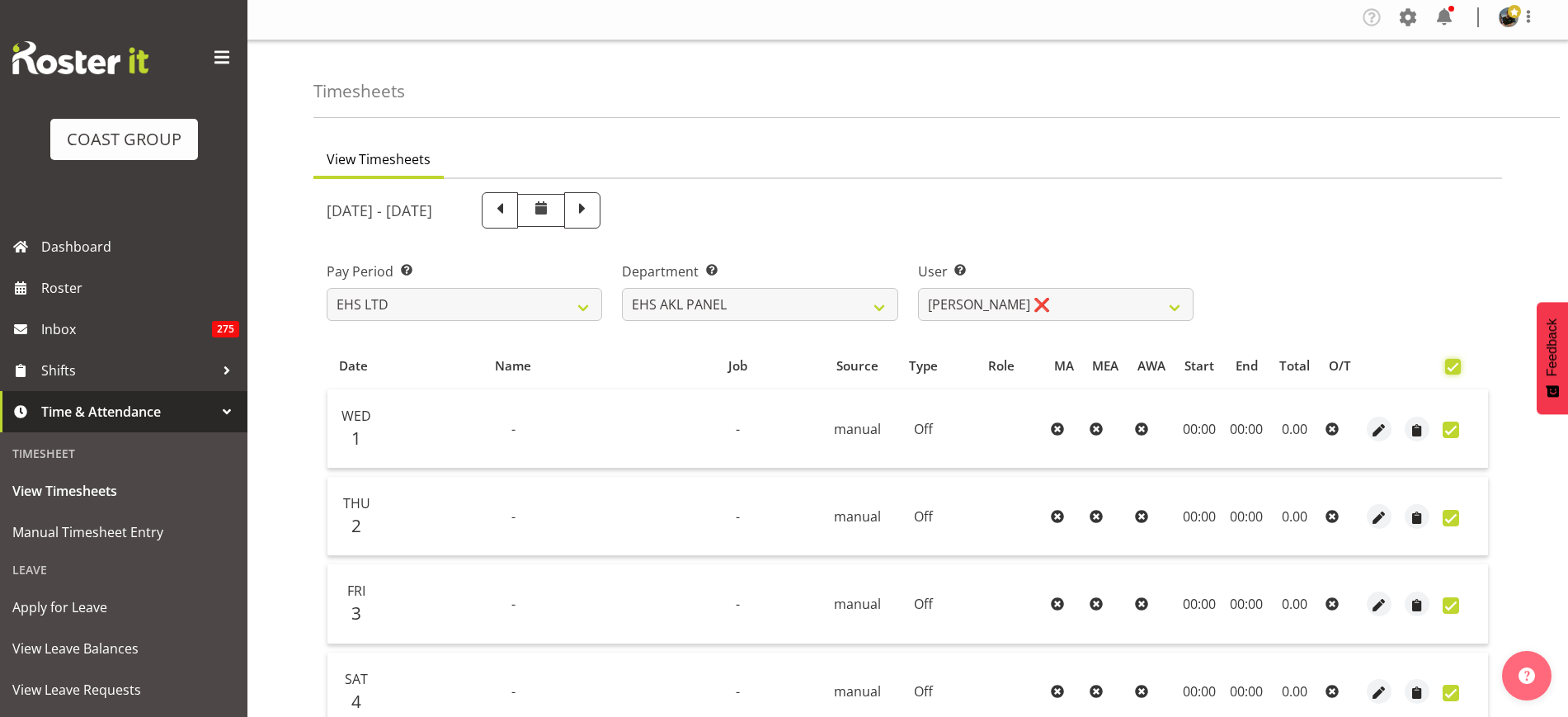
checkbox input "true"
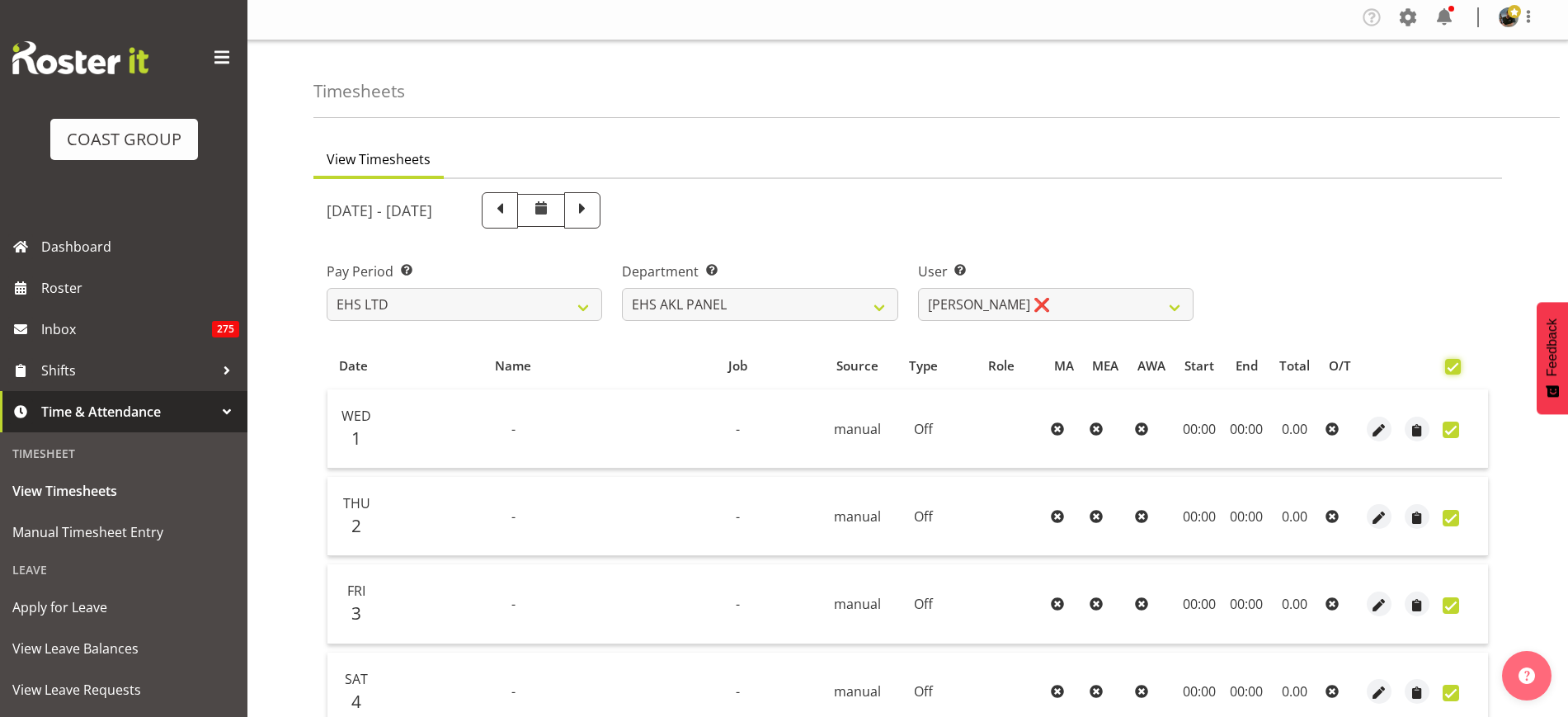
checkbox input "true"
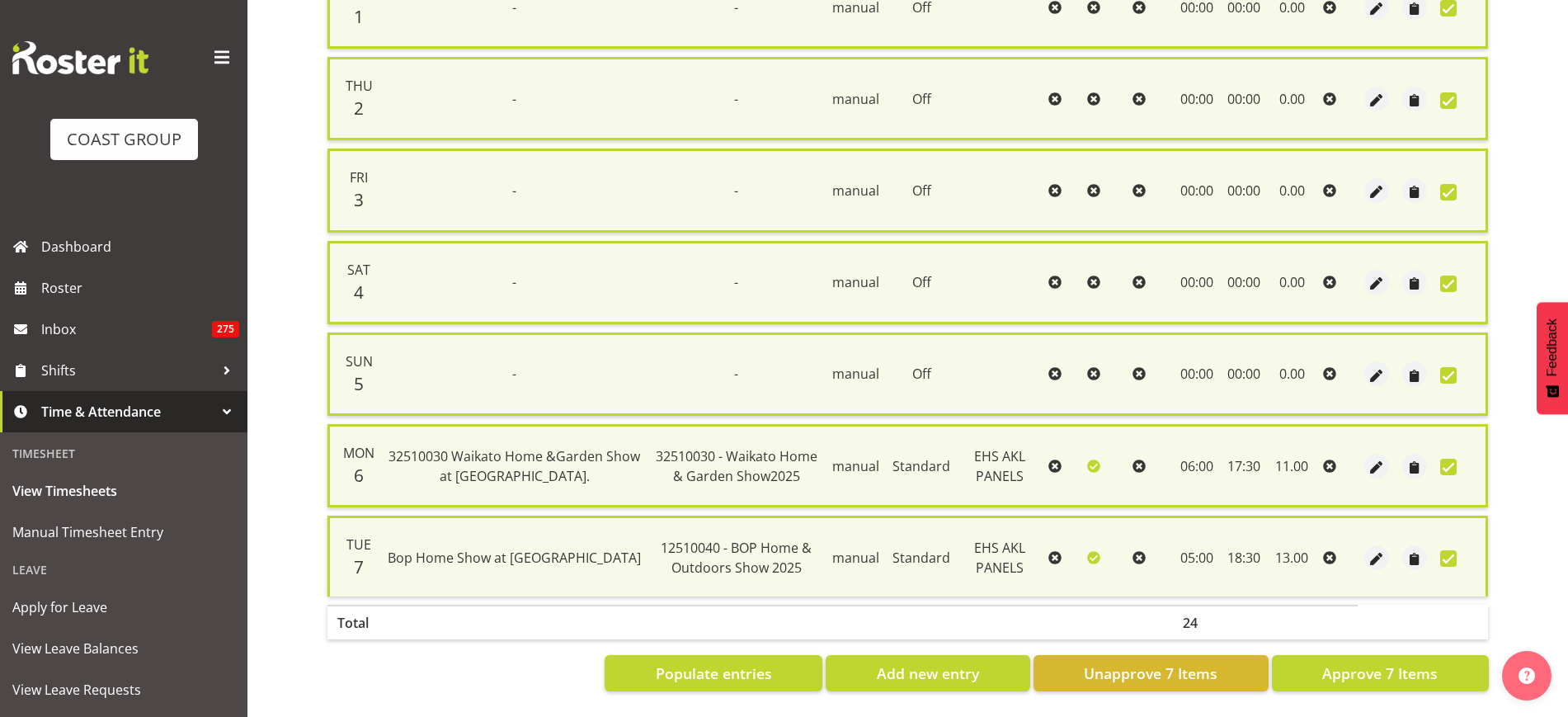
scroll to position [445, 0]
click at [1401, 663] on span "Approve 7 Items" at bounding box center [1380, 673] width 116 height 21
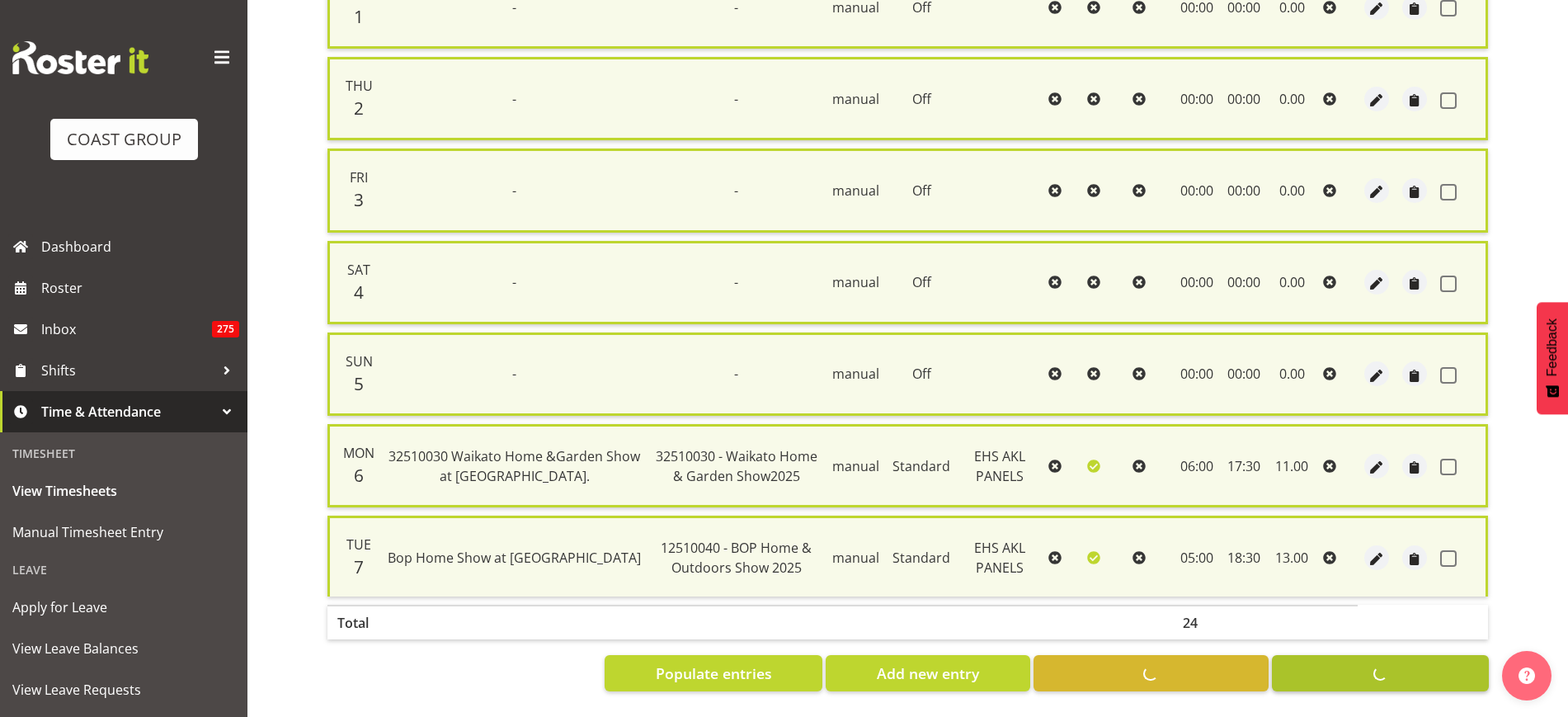
checkbox input "false"
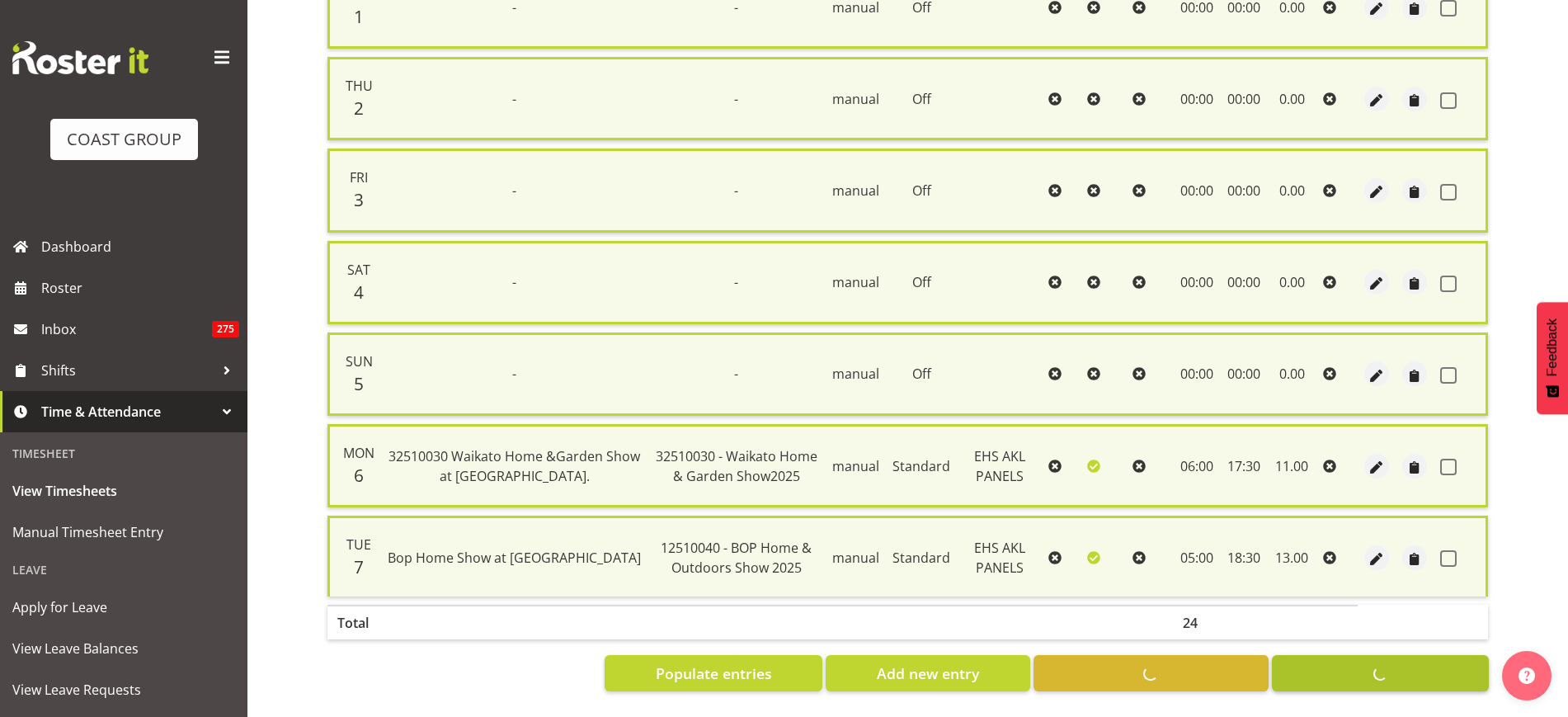
checkbox input "false"
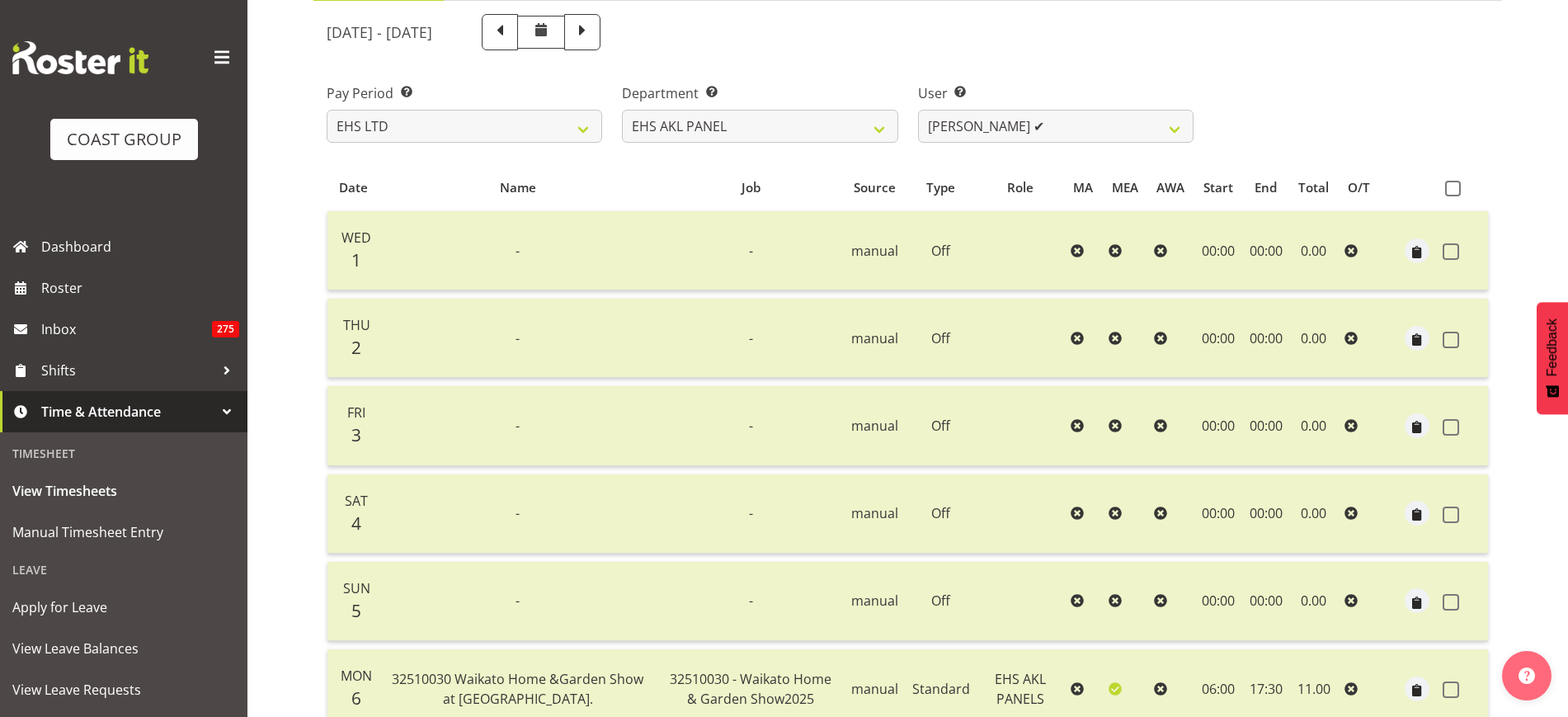
scroll to position [164, 0]
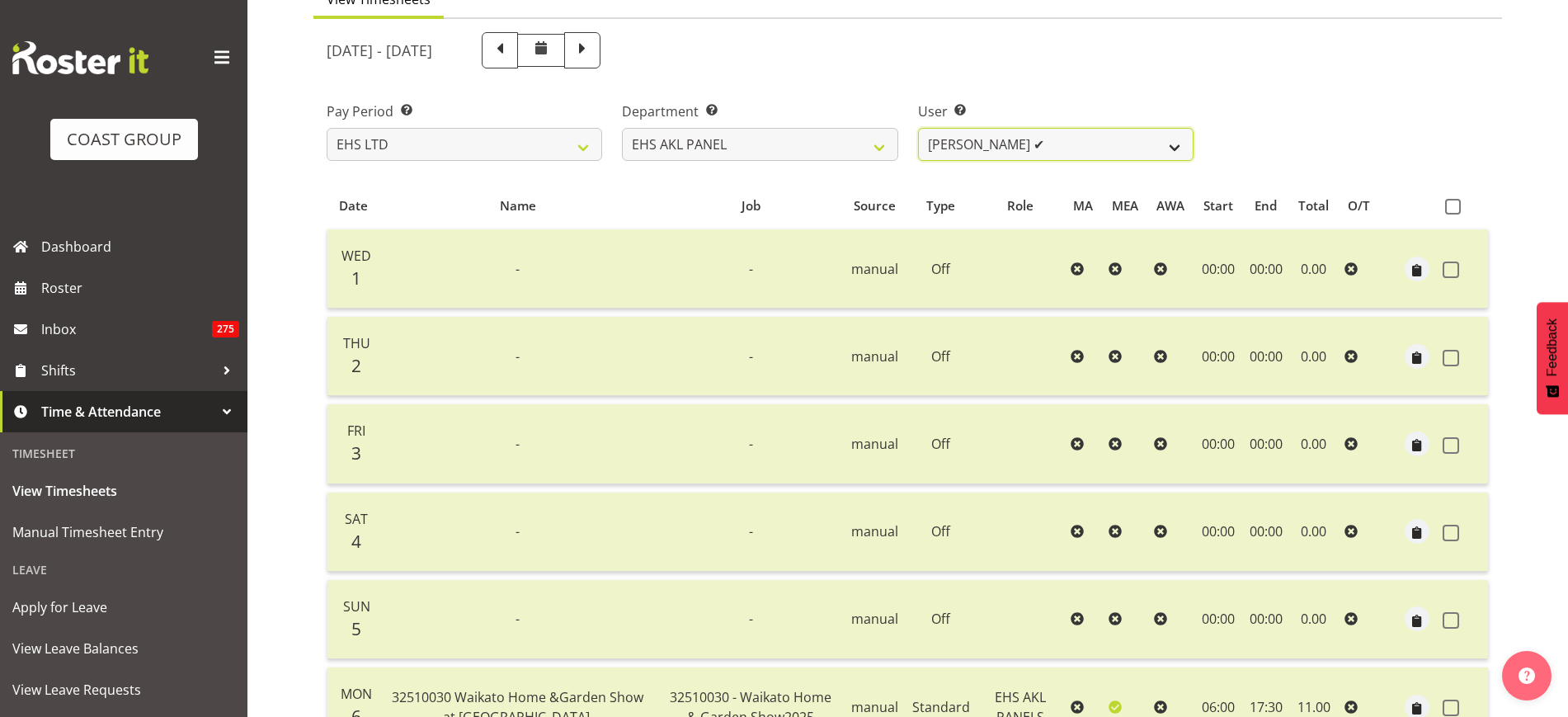
click at [1172, 141] on select "Abe Denton ✔ Cameron Phillips ✔ Chad Phillips ✔ Emmett Denton ✔ Fiona Berghoffe…" at bounding box center [1056, 144] width 275 height 33
select select "1088"
click at [918, 128] on select "Abe Denton ✔ Cameron Phillips ✔ Chad Phillips ✔ Emmett Denton ✔ Fiona Berghoffe…" at bounding box center [1056, 144] width 275 height 33
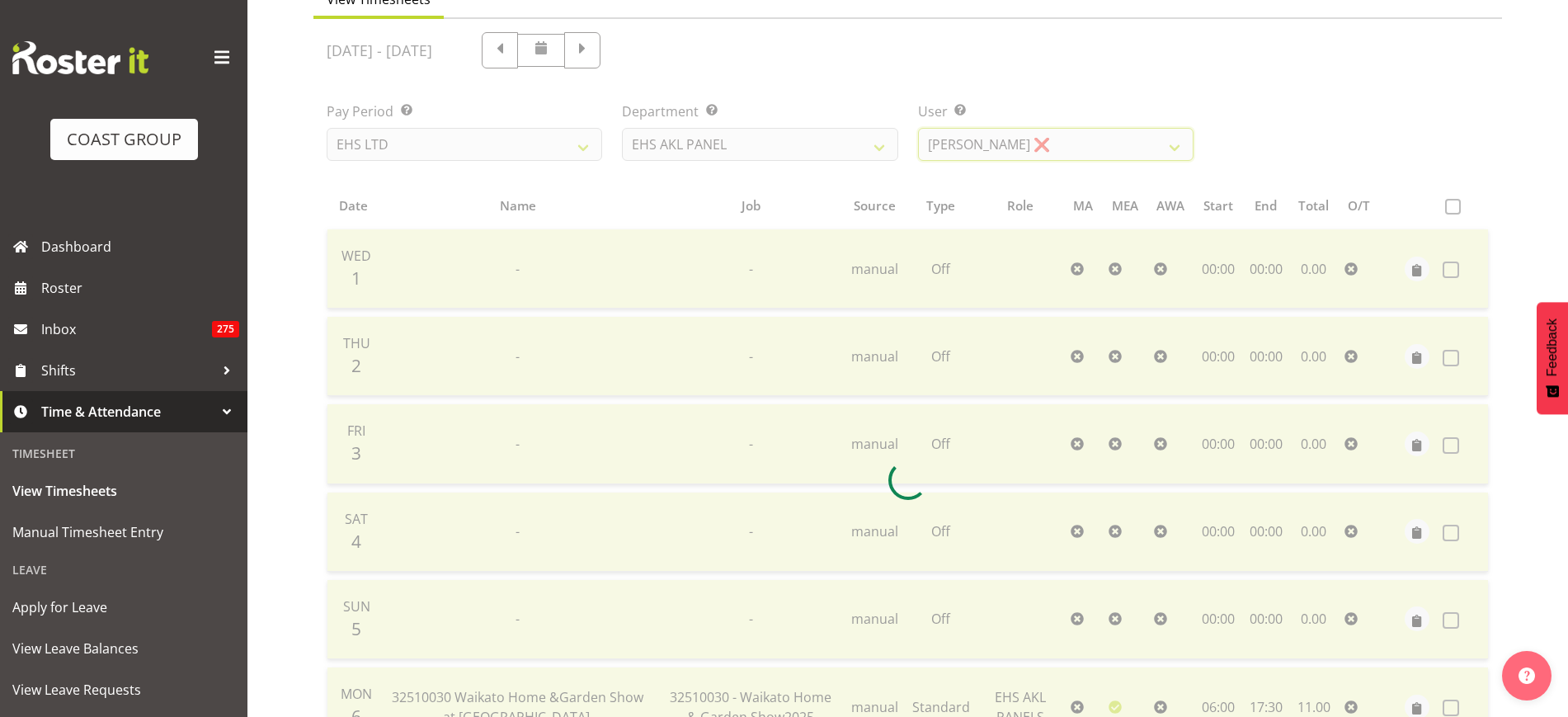
scroll to position [94, 0]
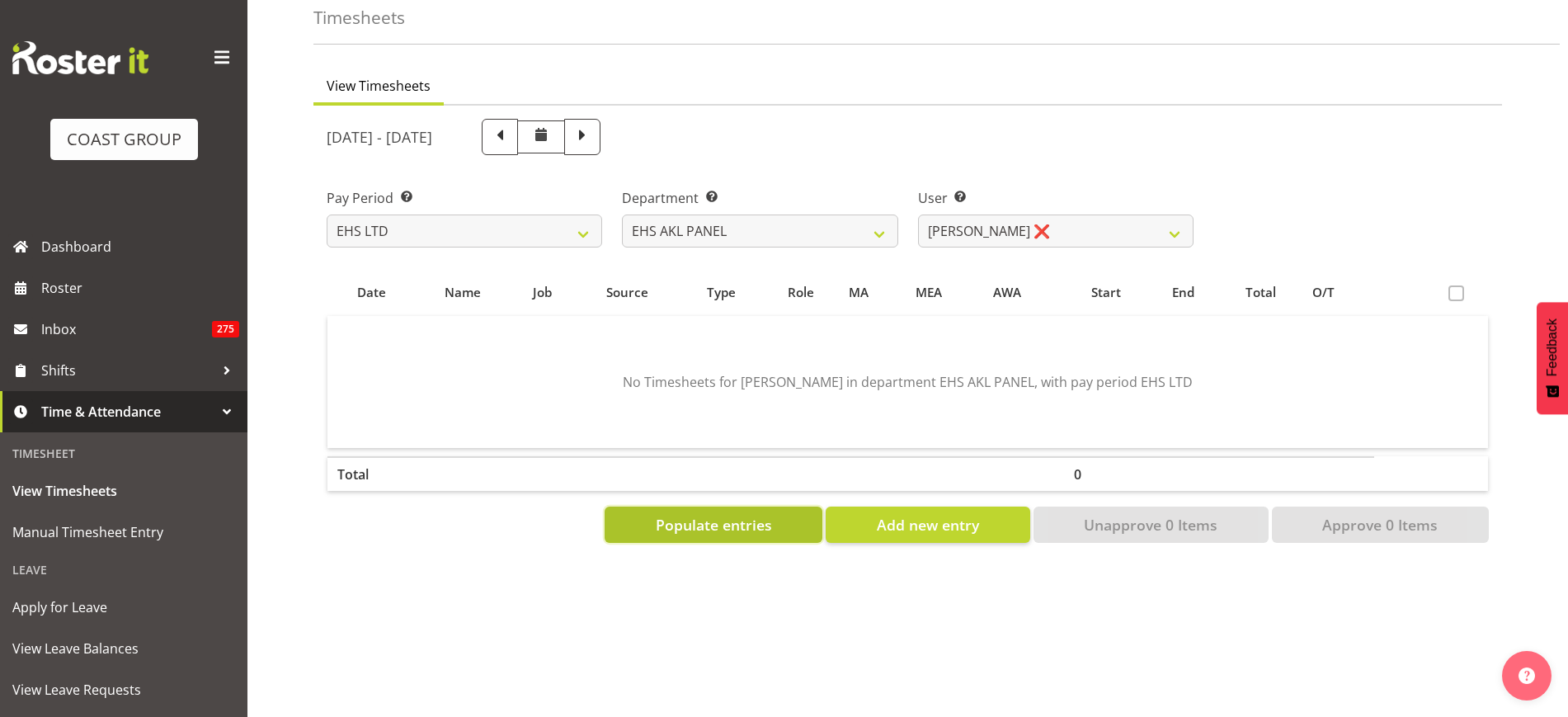
click at [710, 514] on span "Populate entries" at bounding box center [714, 525] width 117 height 21
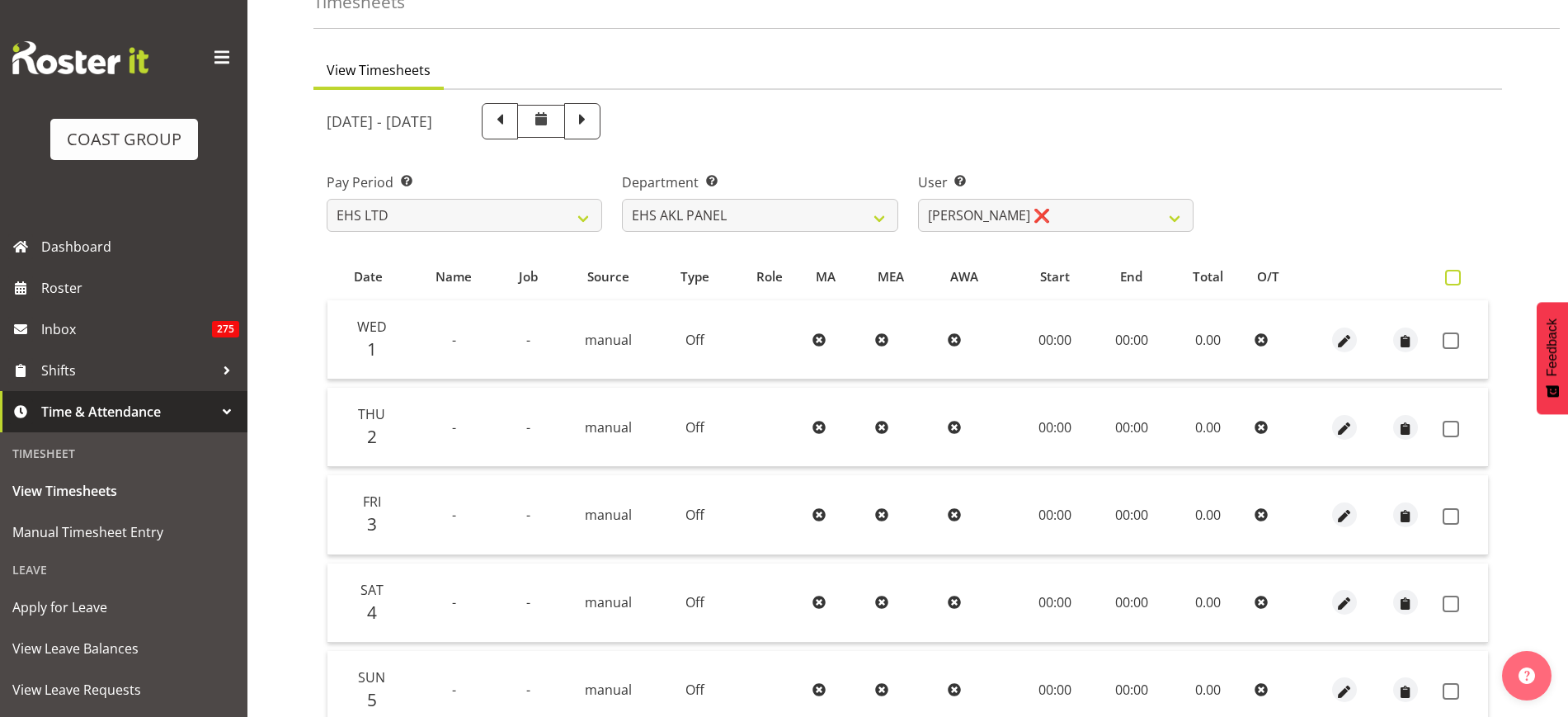
click at [1451, 275] on span at bounding box center [1453, 277] width 15 height 15
click at [1451, 275] on input "checkbox" at bounding box center [1450, 277] width 11 height 11
checkbox input "true"
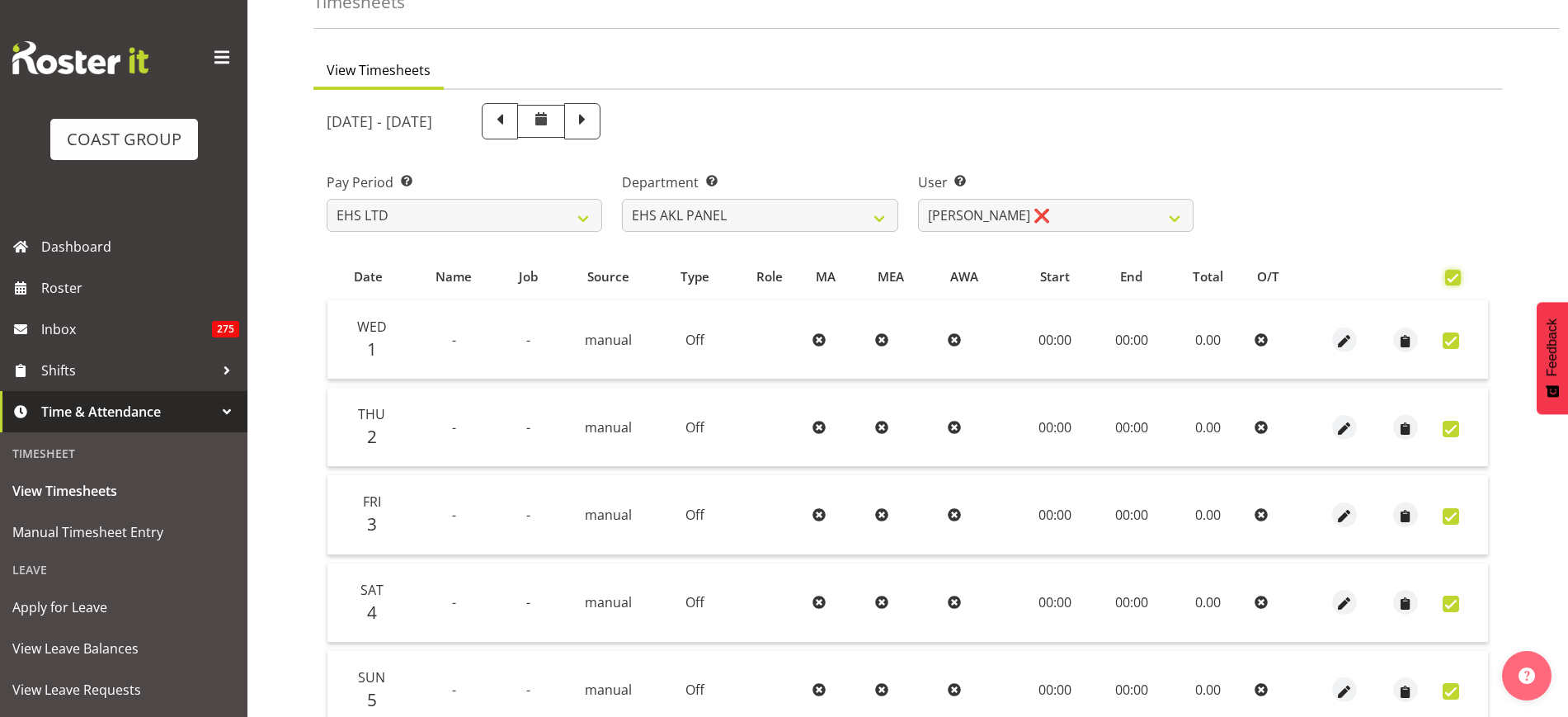
checkbox input "true"
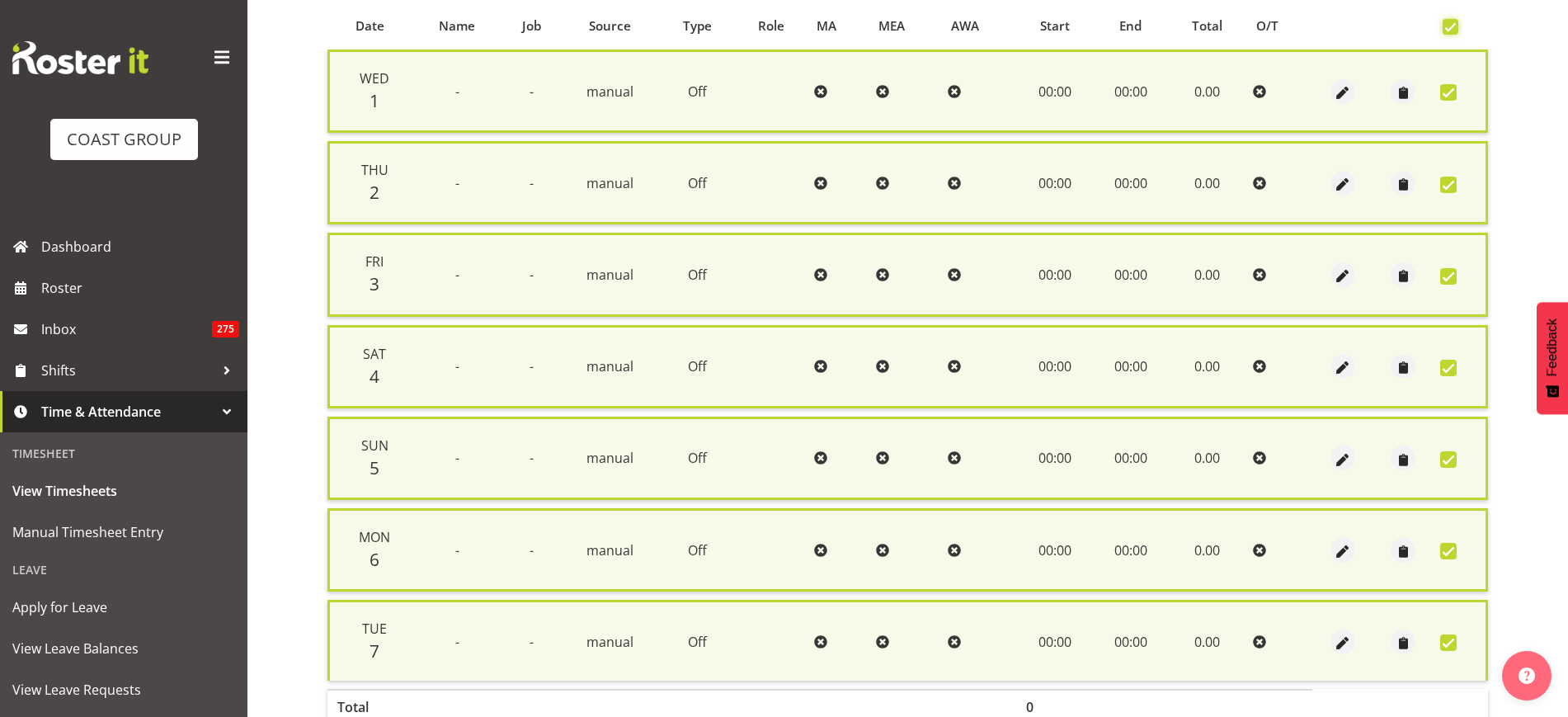
scroll to position [445, 0]
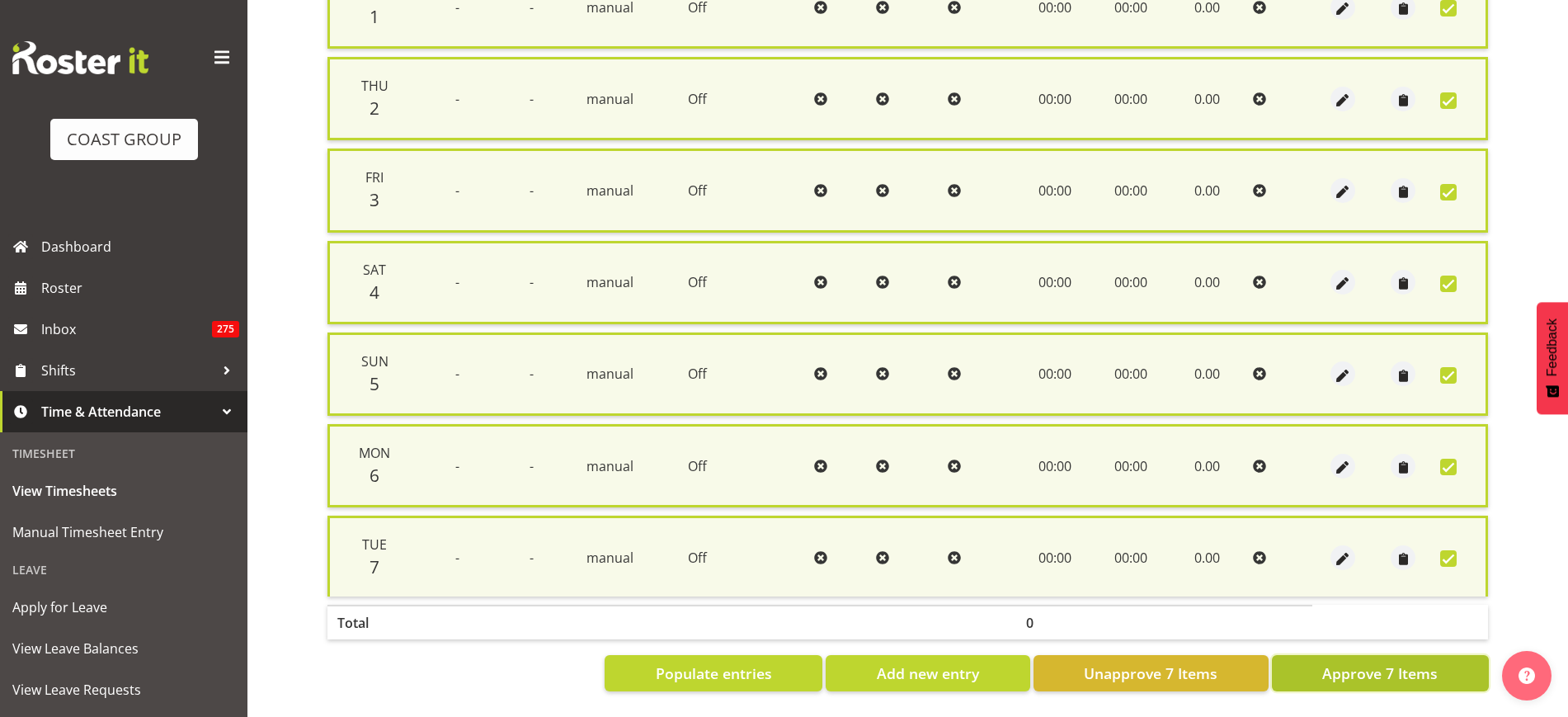
click at [1355, 663] on span "Approve 7 Items" at bounding box center [1380, 673] width 116 height 21
checkbox input "false"
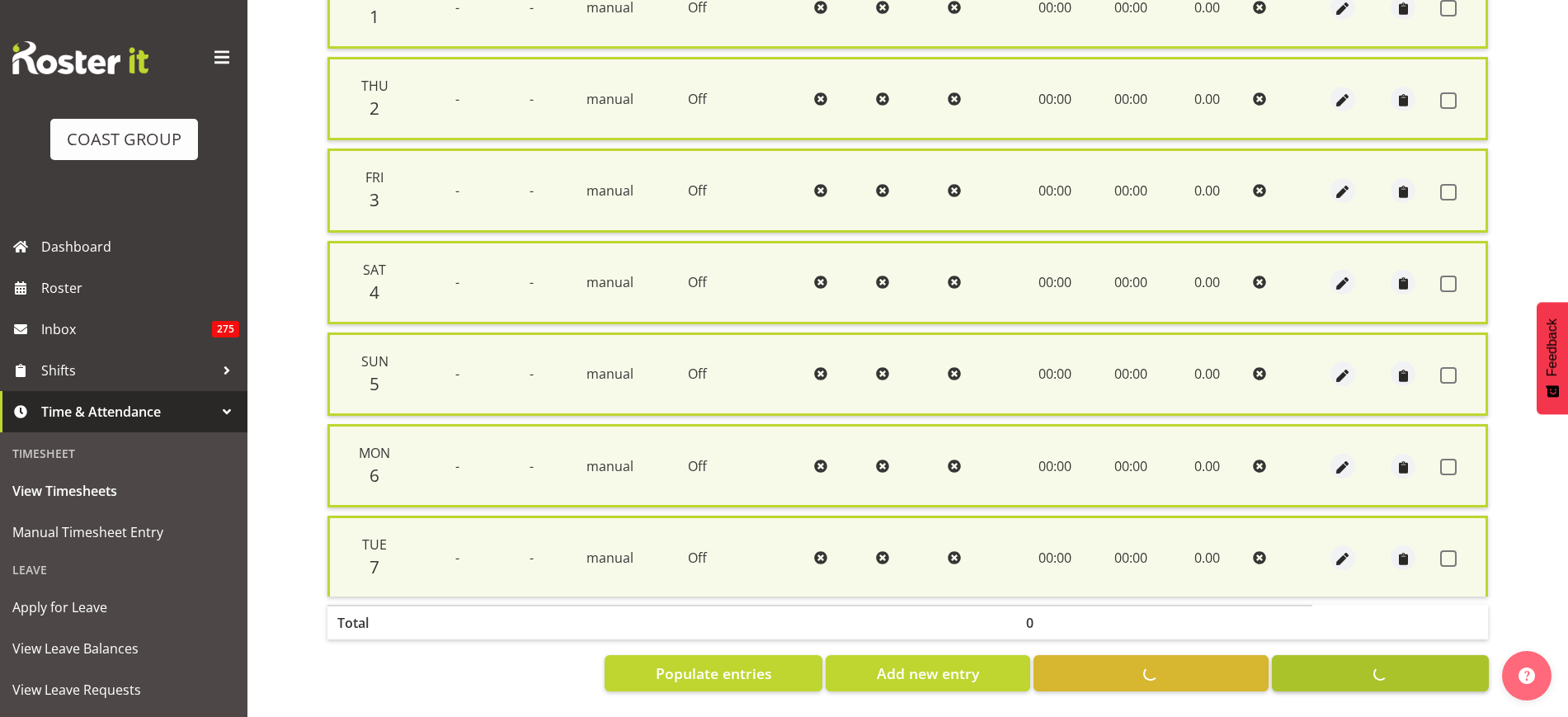
checkbox input "false"
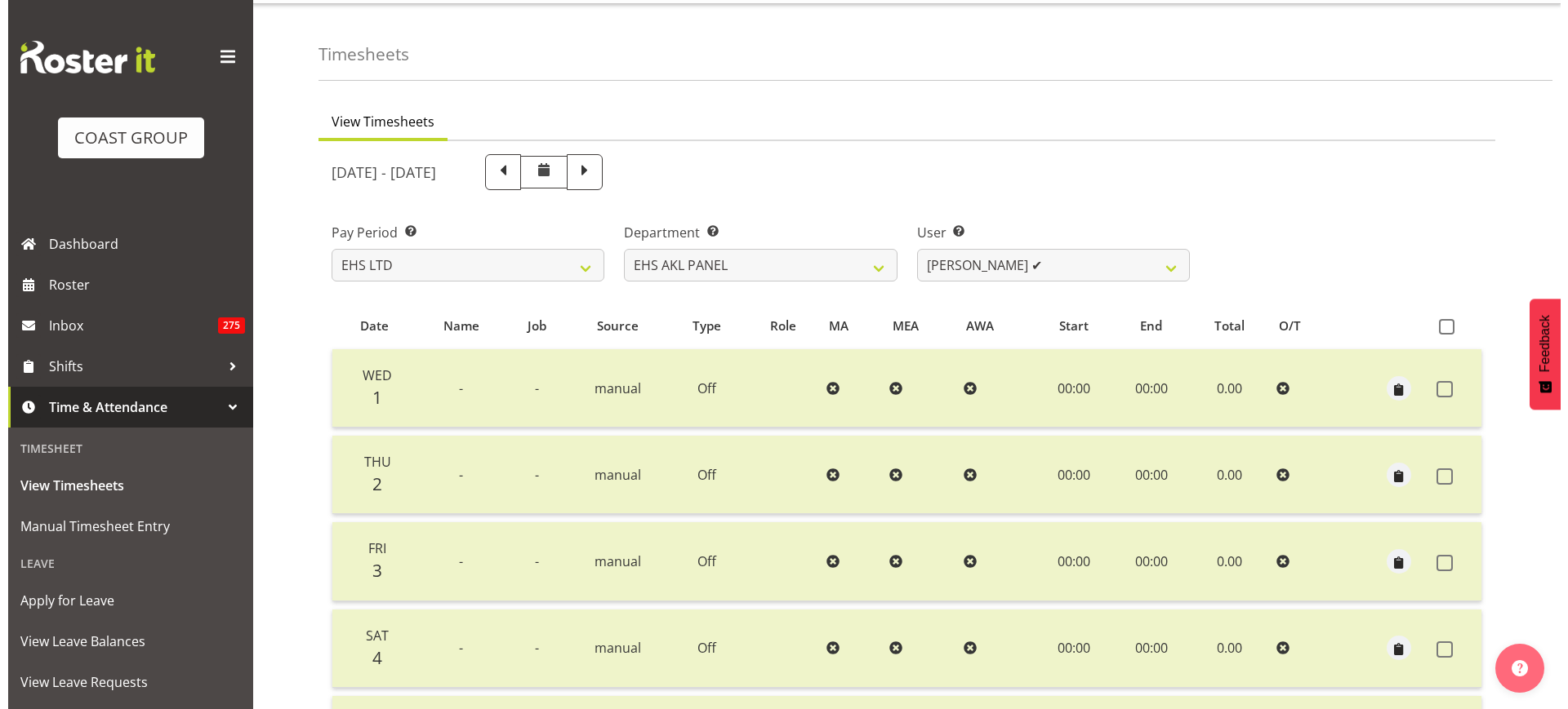
scroll to position [0, 0]
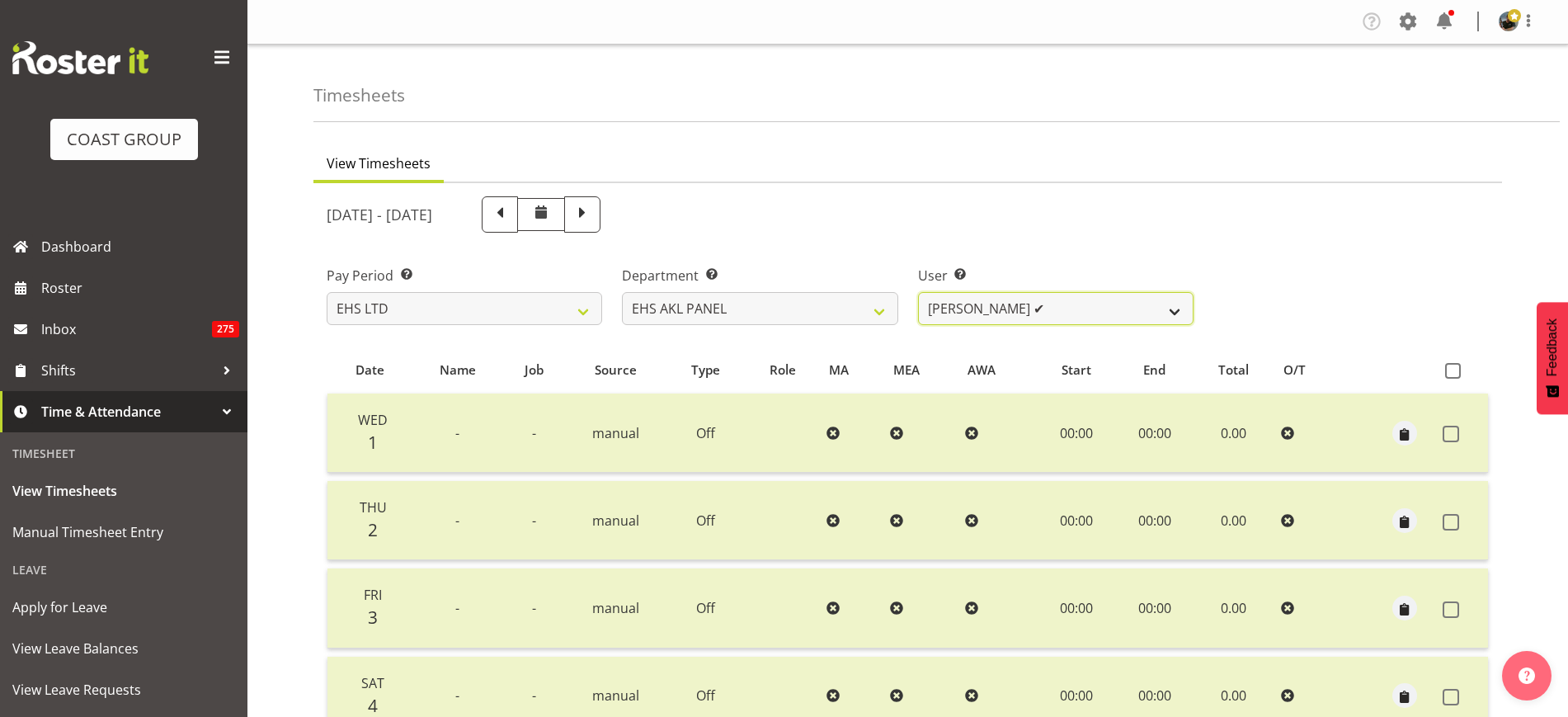
click at [1177, 312] on select "Abe Denton ✔ Cameron Phillips ✔ Chad Phillips ✔ Emmett Denton ✔ Fiona Berghoffe…" at bounding box center [1056, 309] width 275 height 33
select select "1089"
click at [918, 293] on select "Abe Denton ✔ Cameron Phillips ✔ Chad Phillips ✔ Emmett Denton ✔ Fiona Berghoffe…" at bounding box center [1056, 309] width 275 height 33
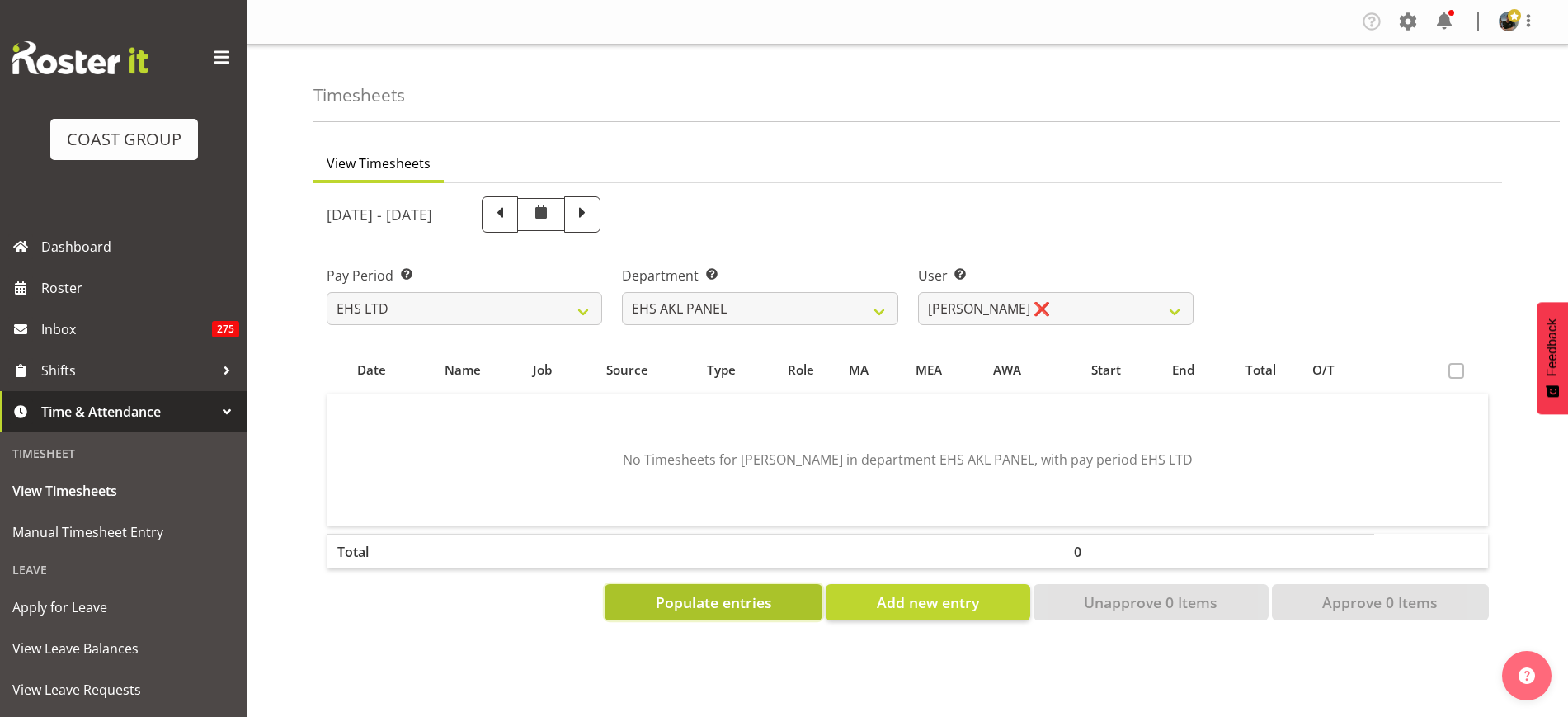
click at [687, 597] on span "Populate entries" at bounding box center [714, 602] width 117 height 21
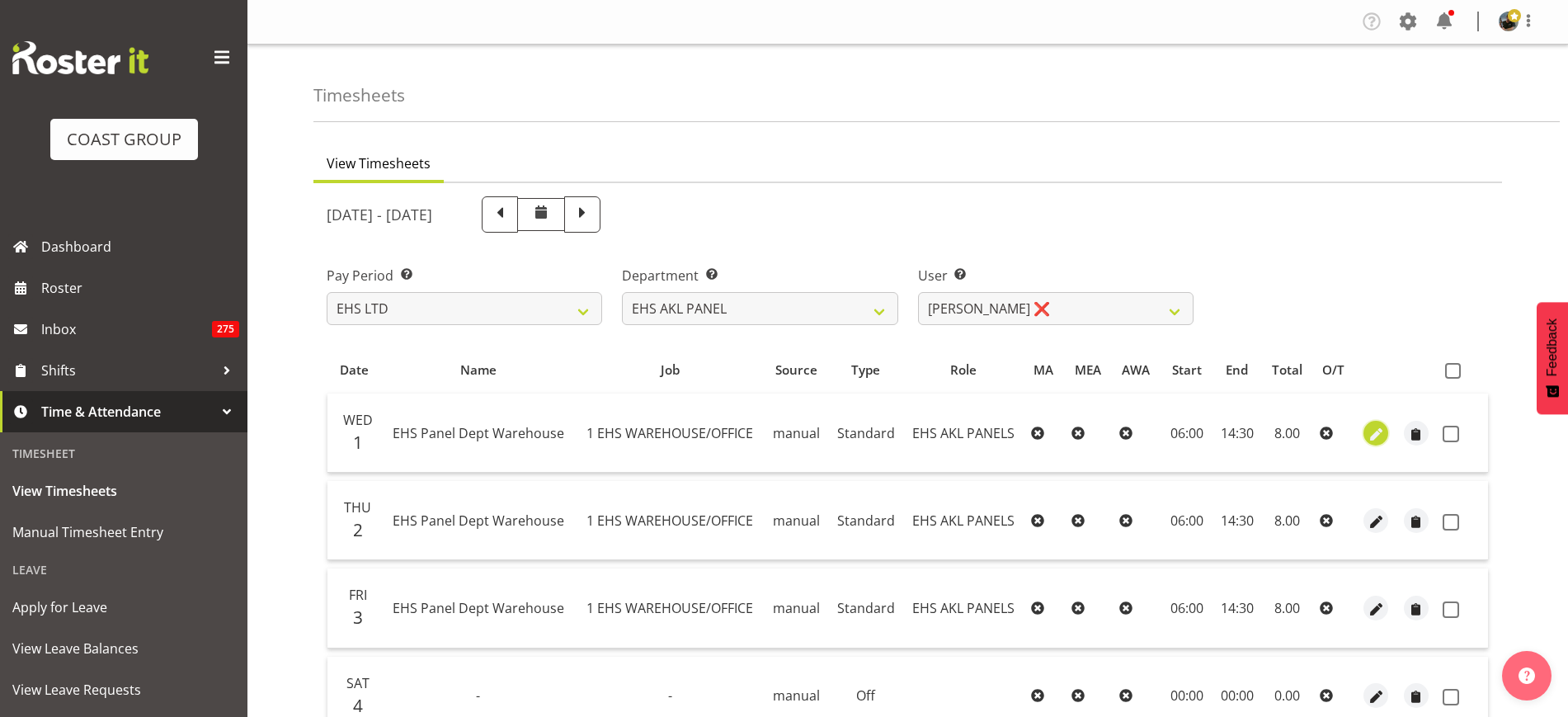
click at [1379, 429] on span "button" at bounding box center [1377, 435] width 19 height 19
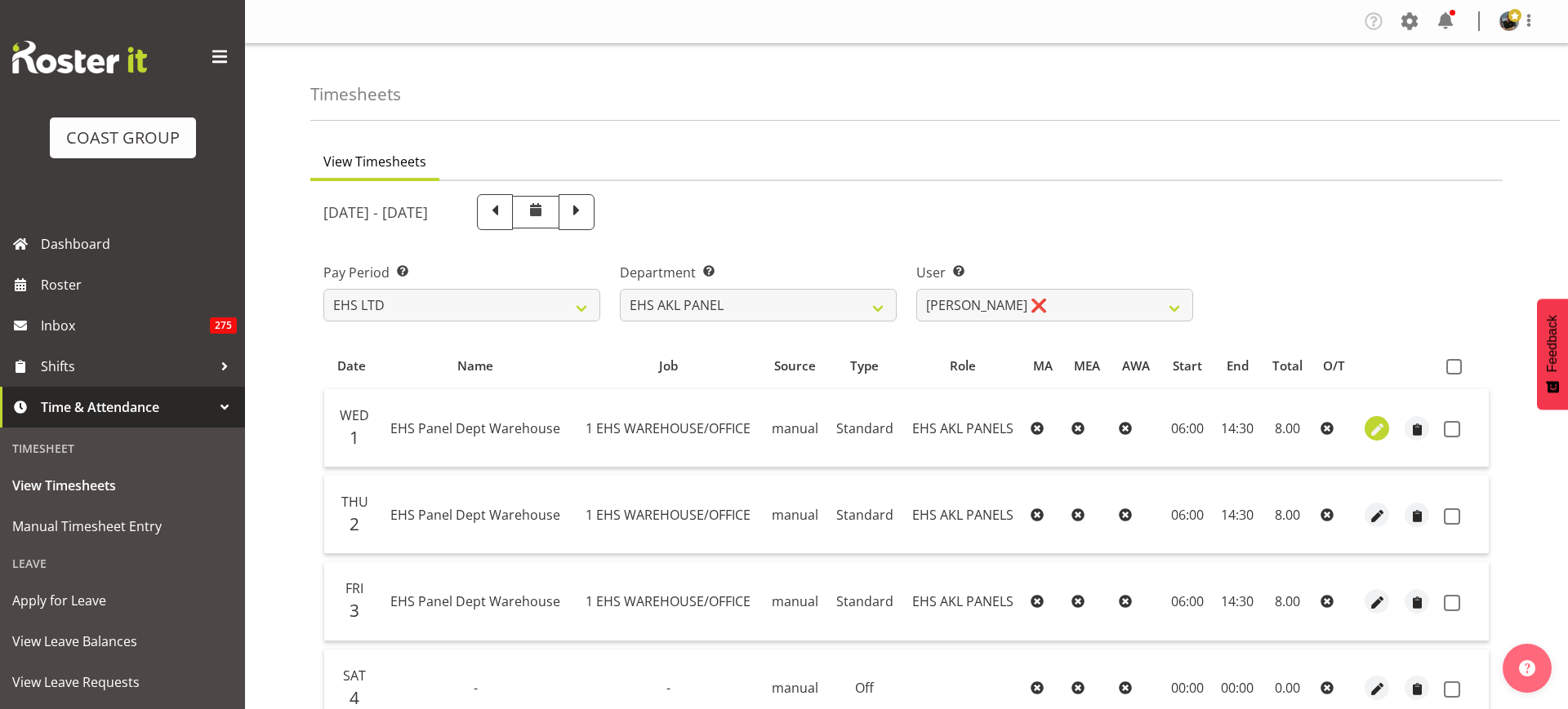
select select "Standard"
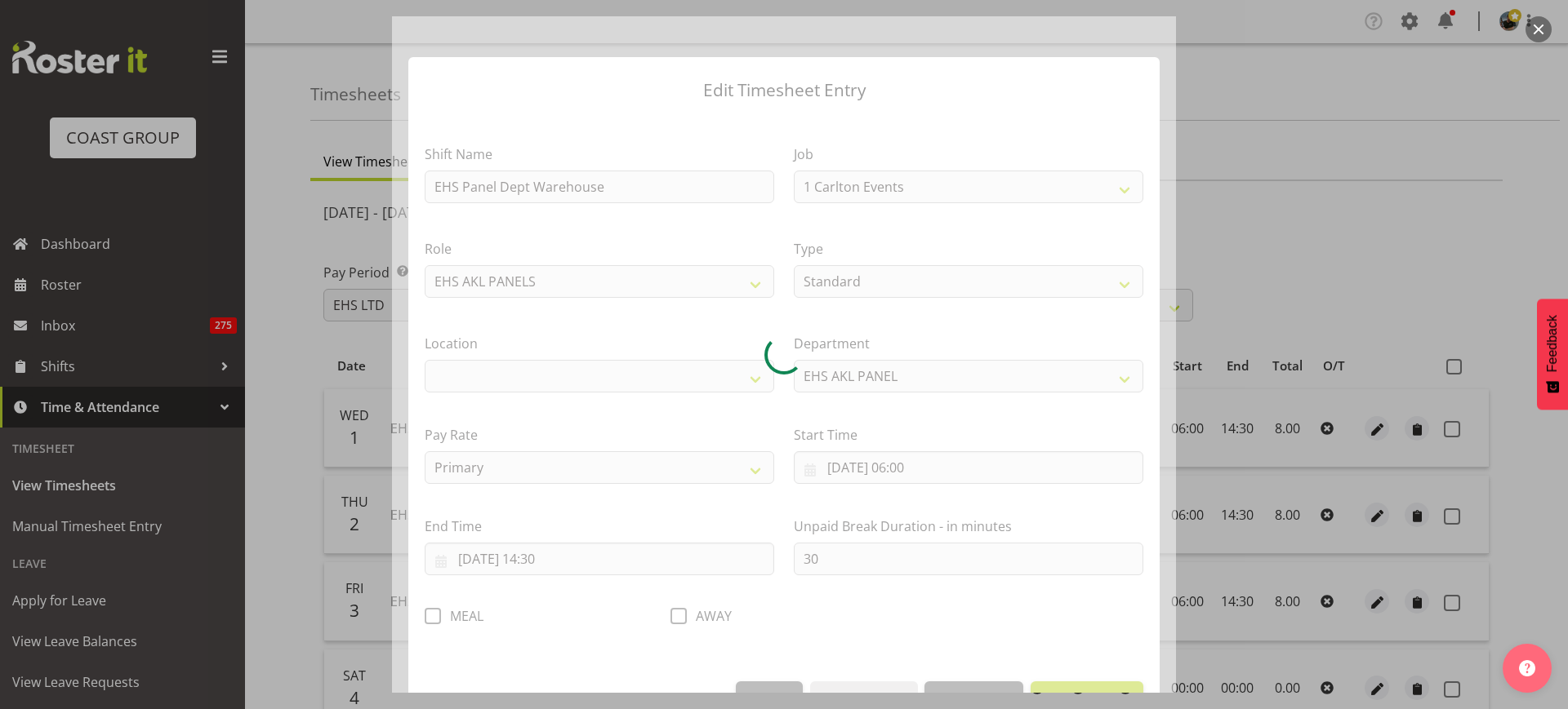
select select "69"
select select "35"
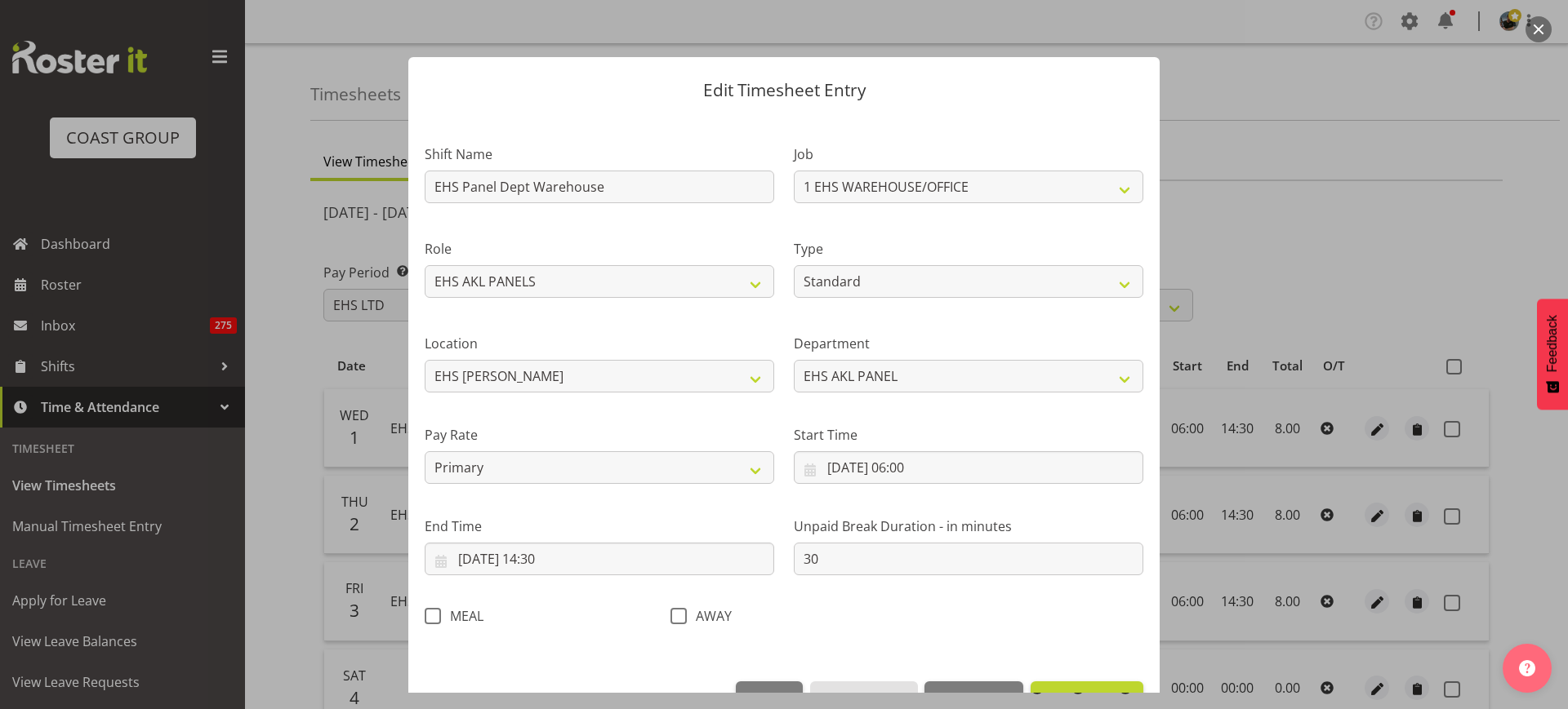
scroll to position [49, 0]
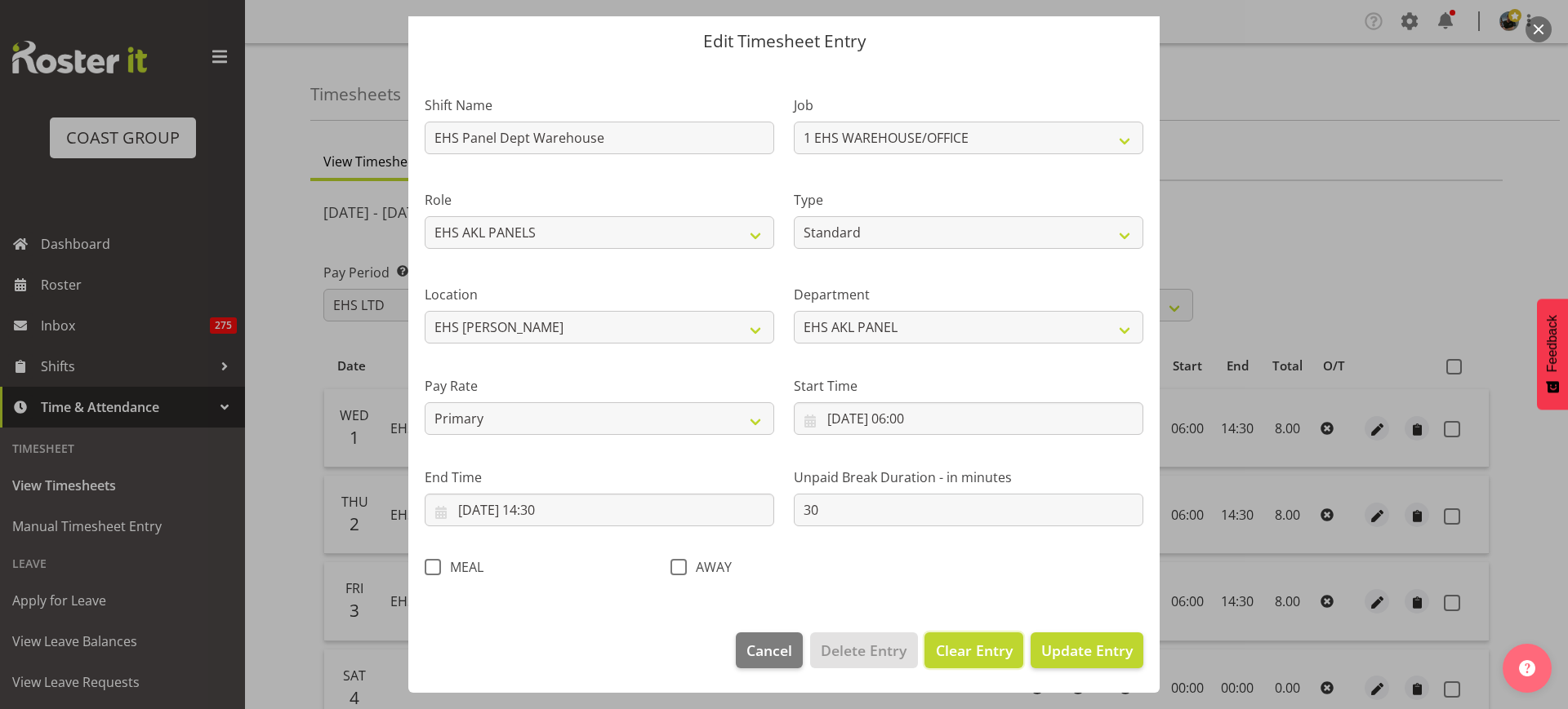
click at [944, 641] on span "Clear Entry" at bounding box center [974, 650] width 77 height 21
select select "Off"
type input "0"
select select
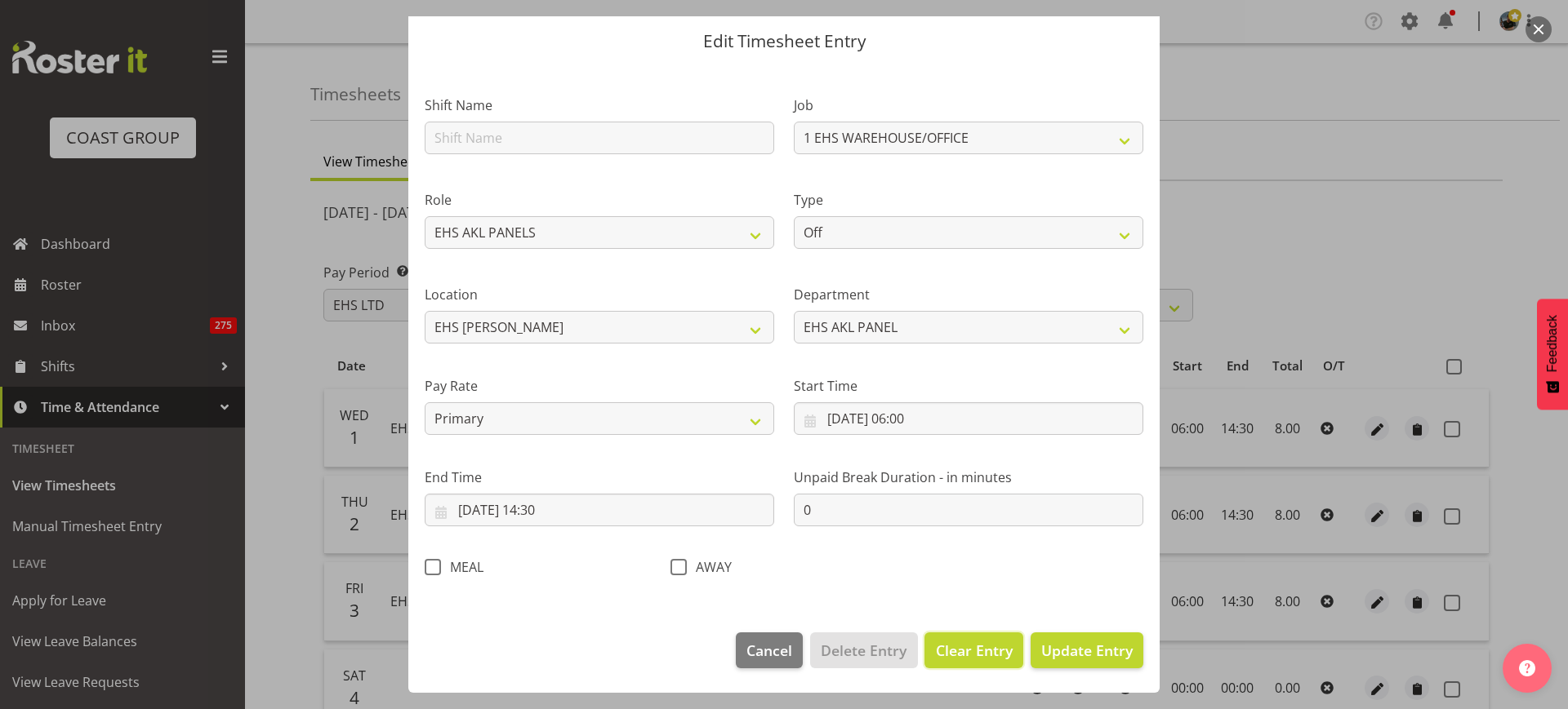
select select
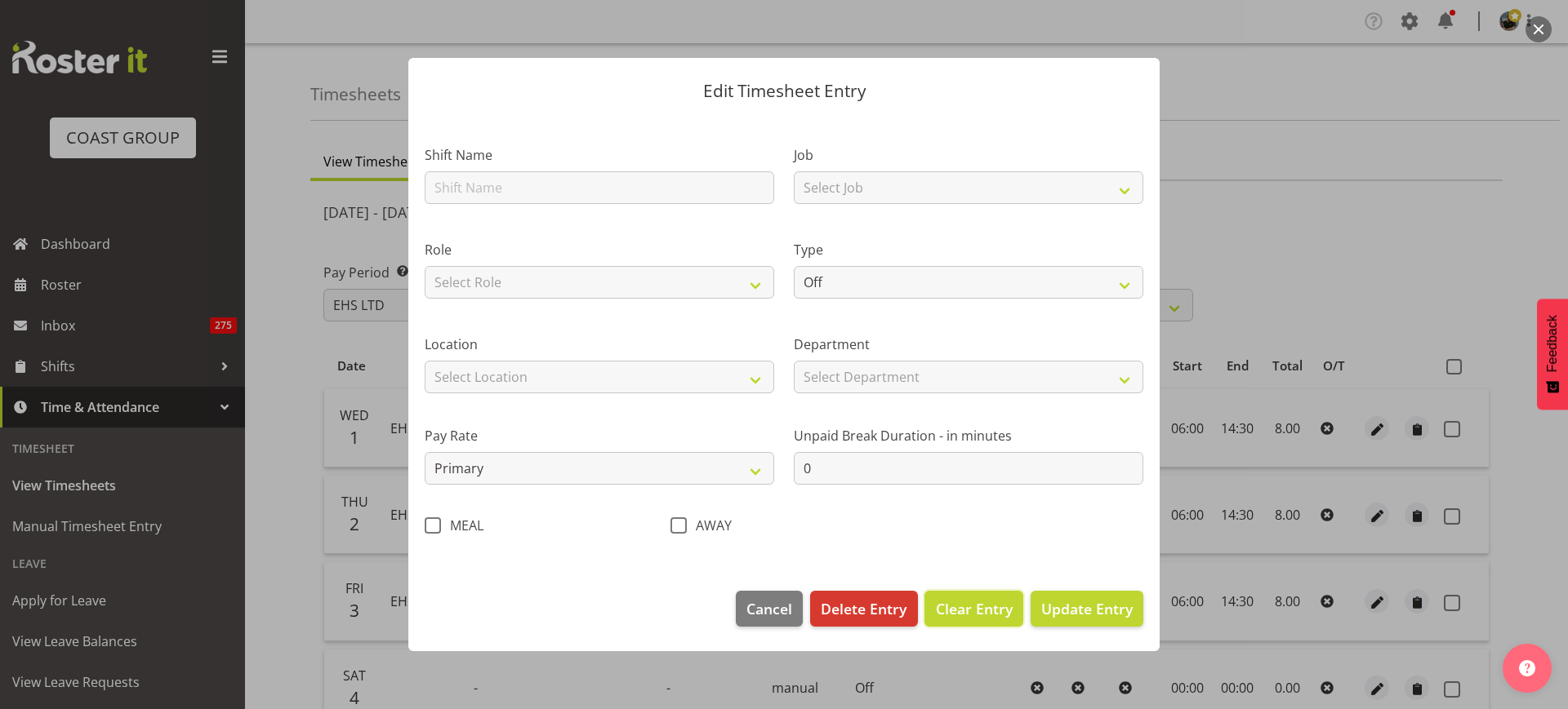
scroll to position [0, 0]
click at [875, 614] on span "Delete Entry" at bounding box center [863, 609] width 86 height 21
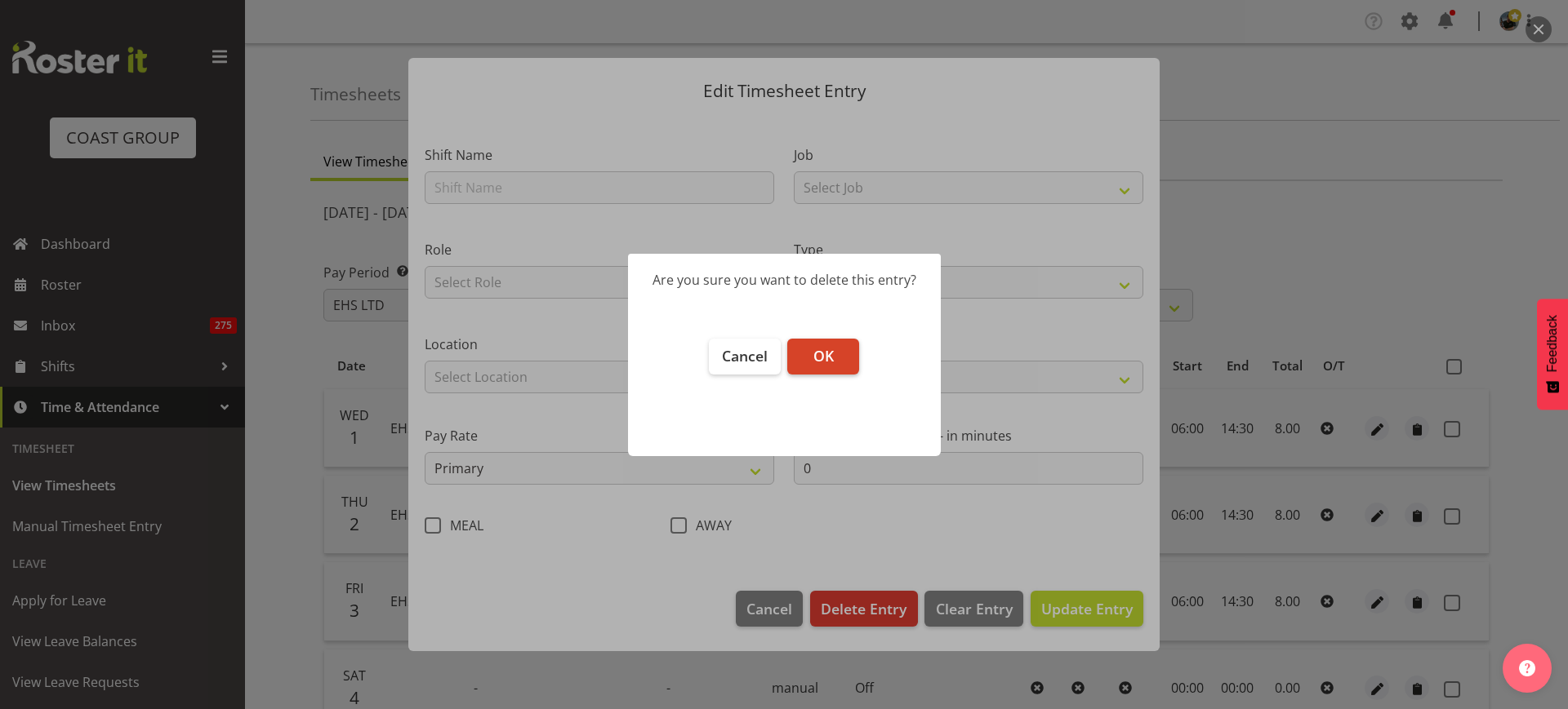
click at [819, 360] on span "OK" at bounding box center [824, 355] width 21 height 20
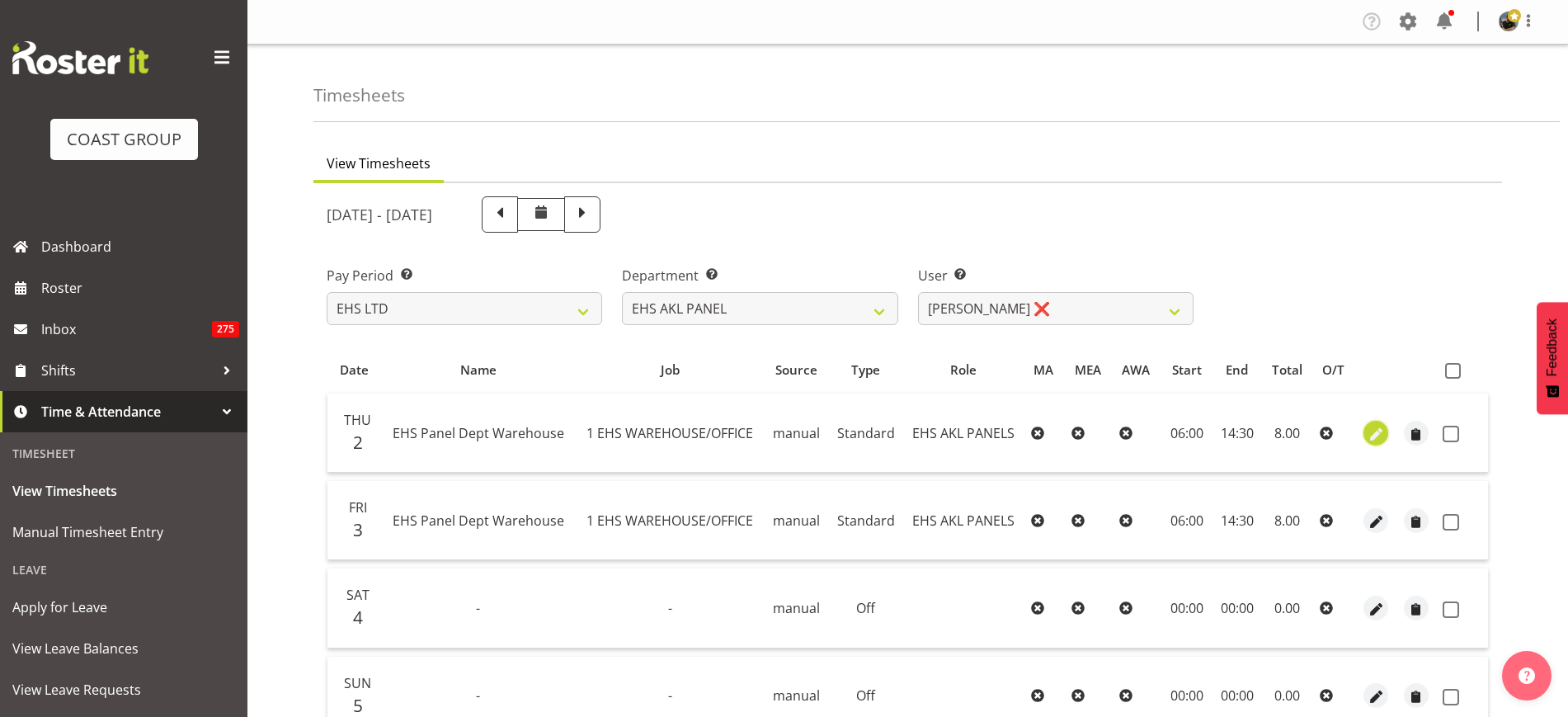
click at [1377, 437] on span "button" at bounding box center [1377, 435] width 19 height 19
select select "Standard"
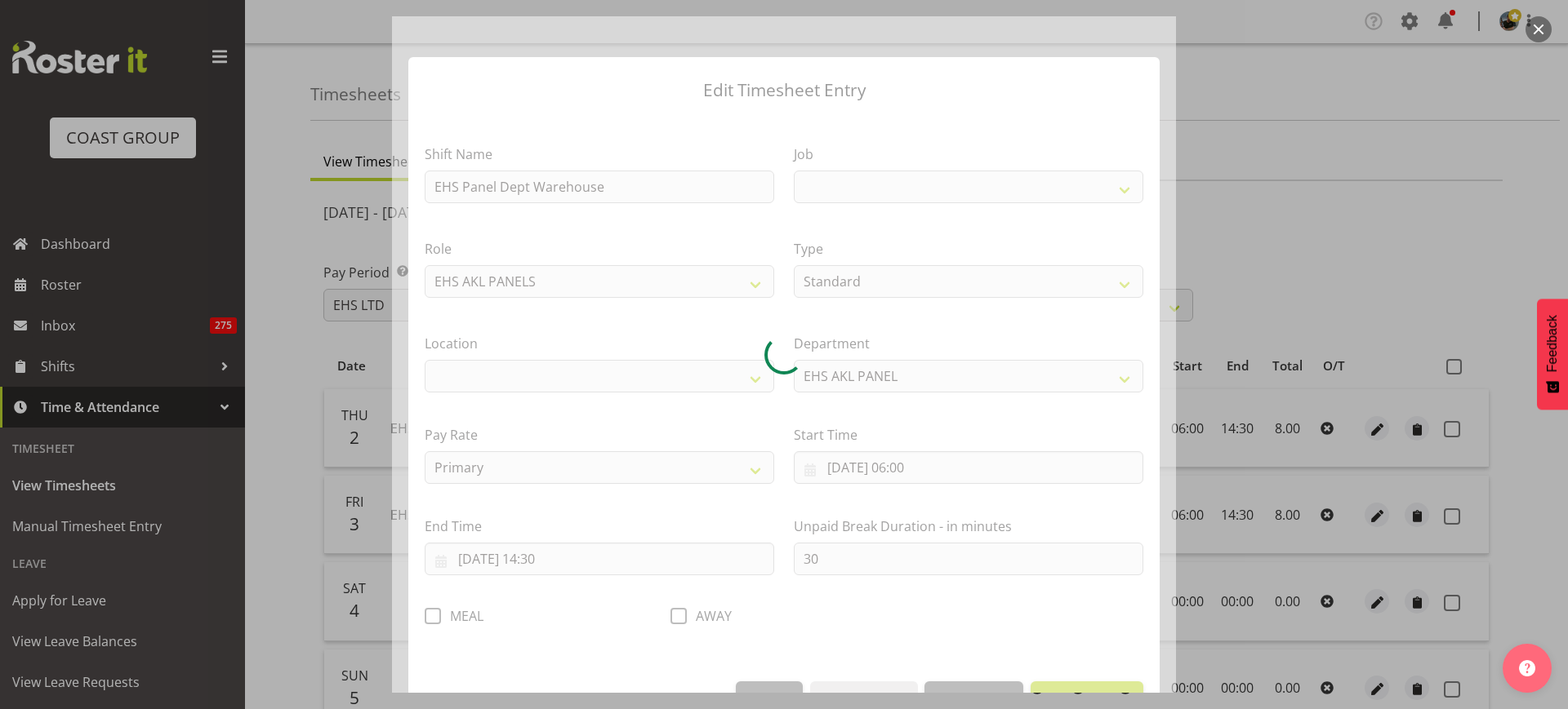
select select
select select "69"
select select "35"
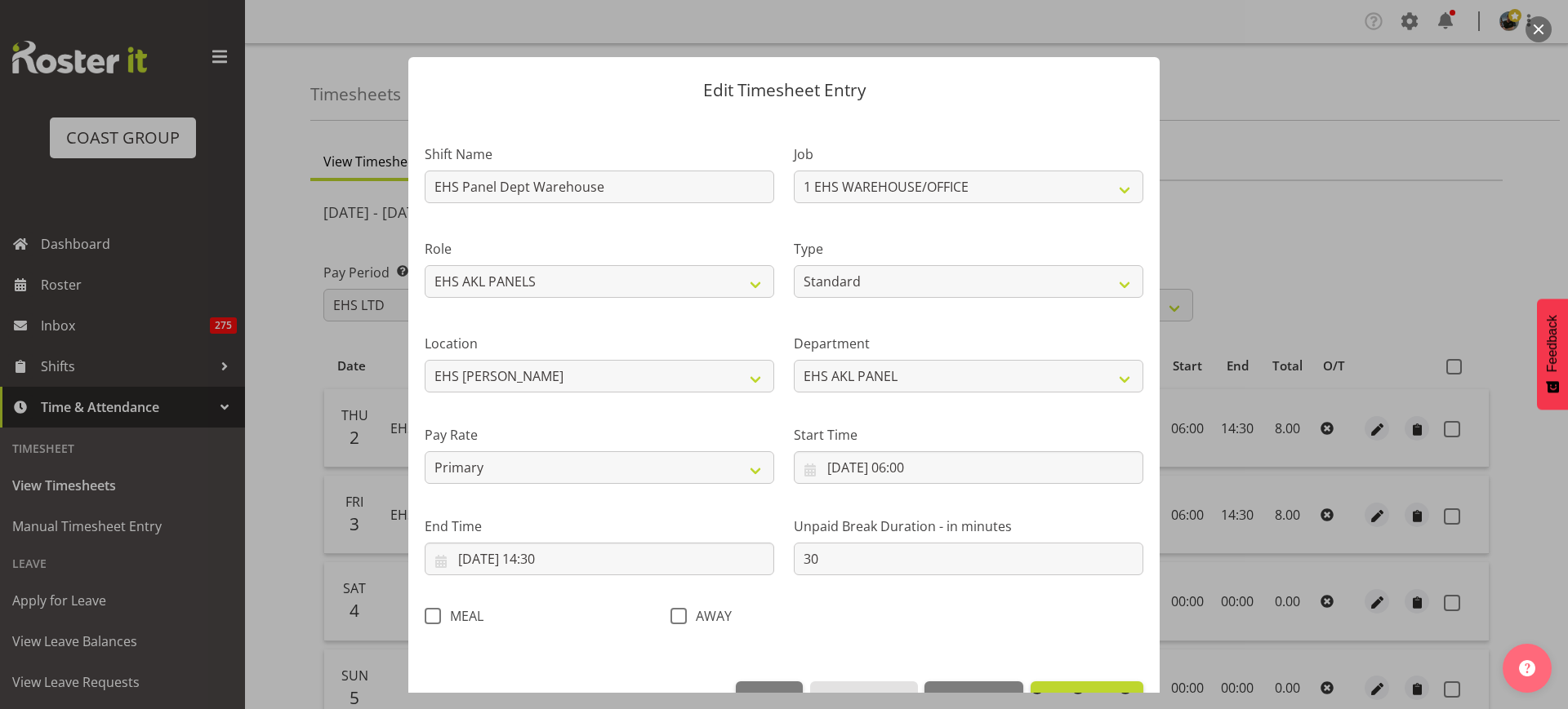
scroll to position [49, 0]
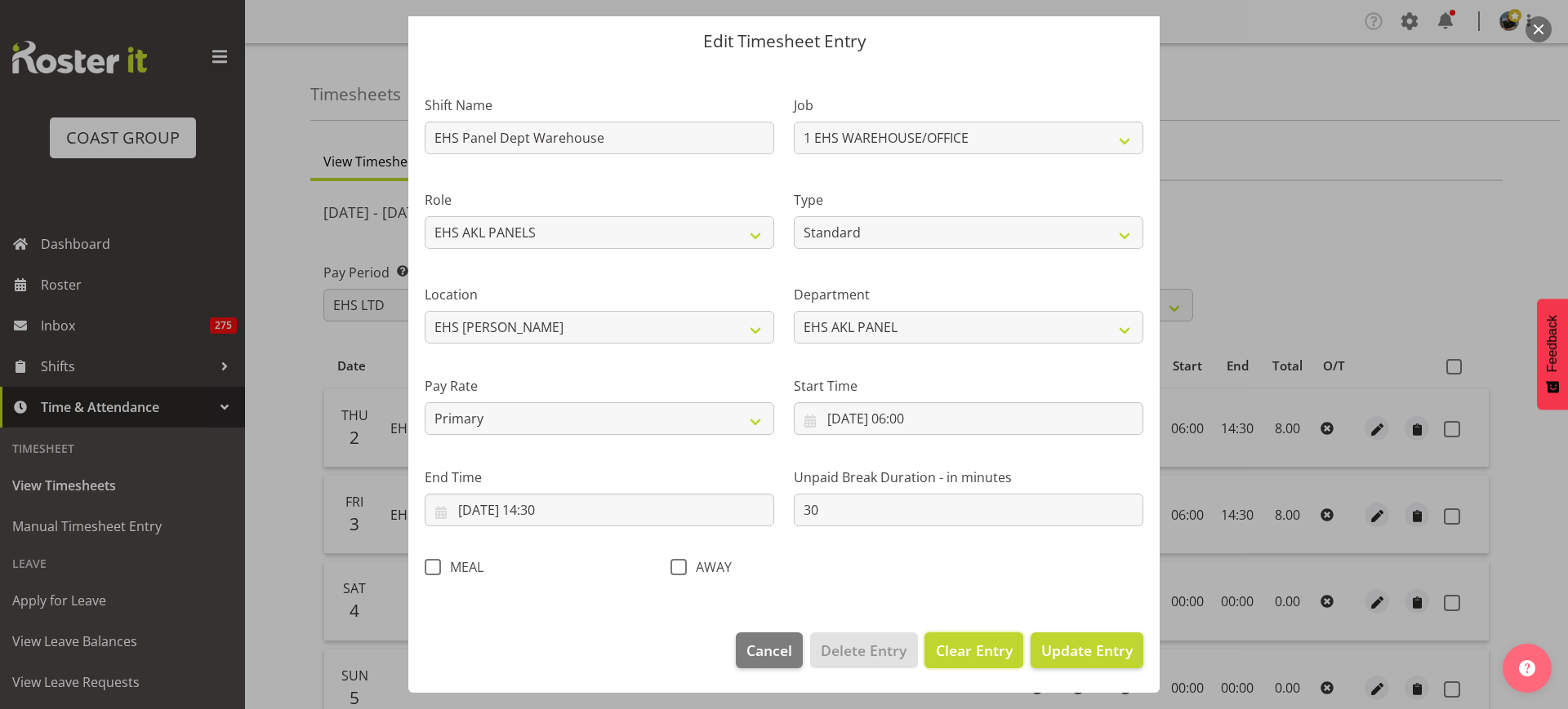
click at [952, 648] on span "Clear Entry" at bounding box center [974, 650] width 77 height 21
select select "Off"
type input "0"
select select
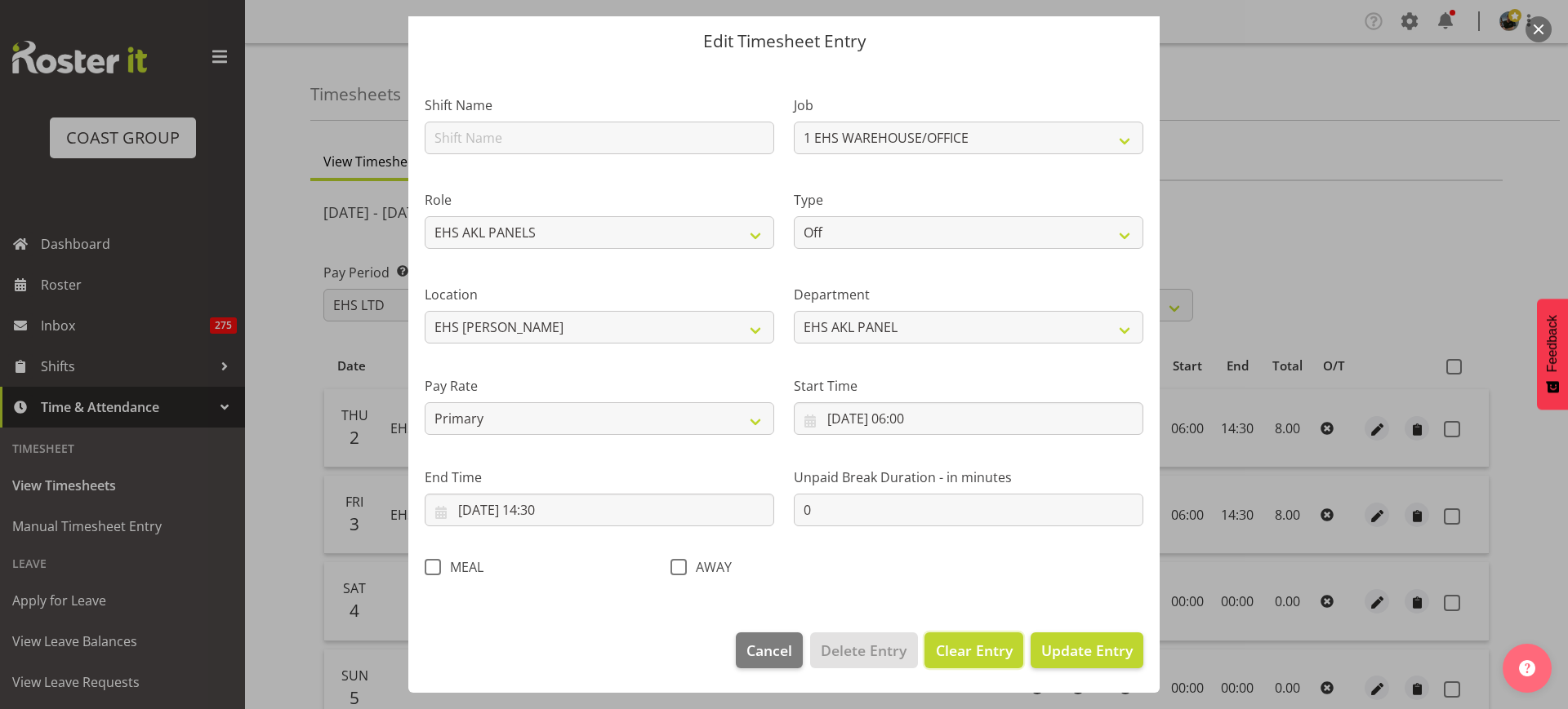
select select
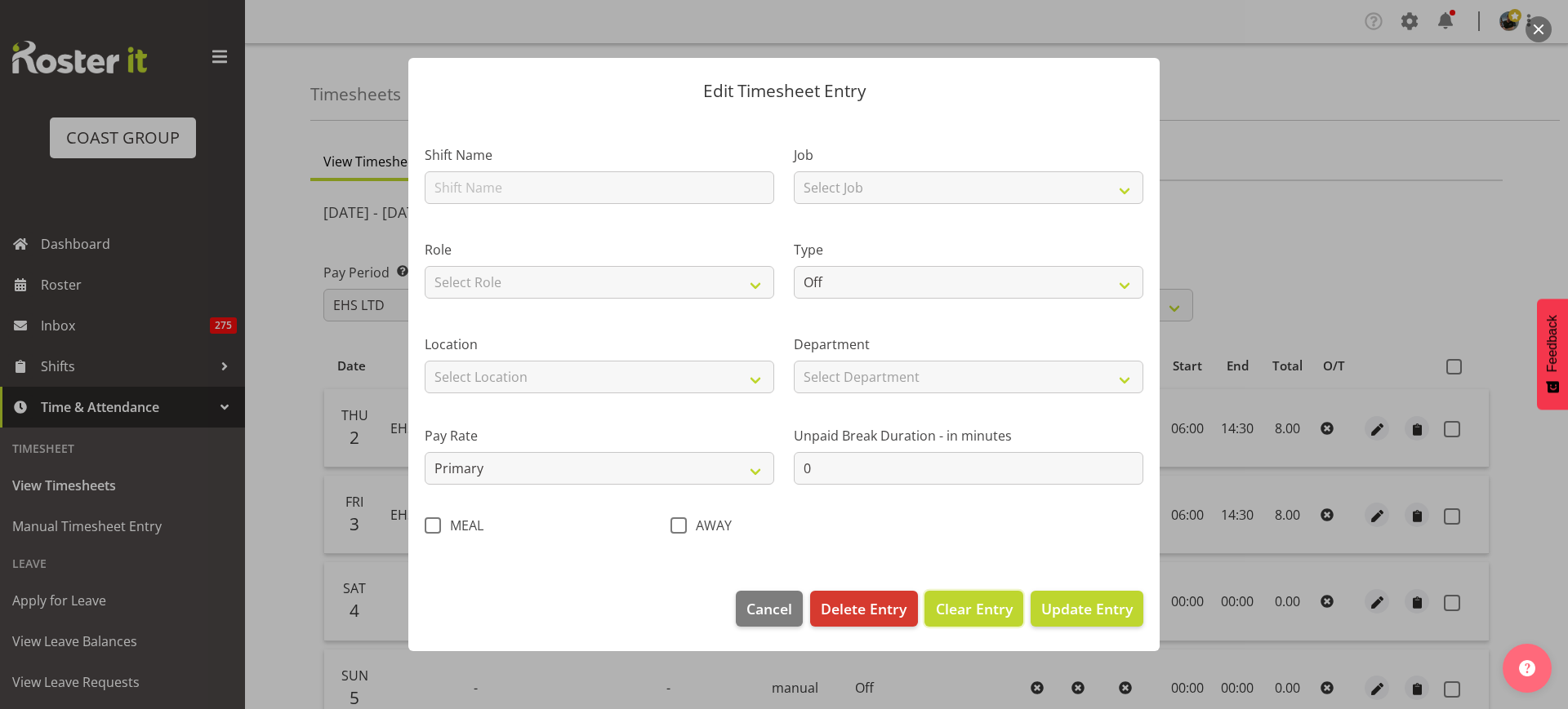
scroll to position [0, 0]
click at [890, 614] on span "Delete Entry" at bounding box center [863, 609] width 86 height 21
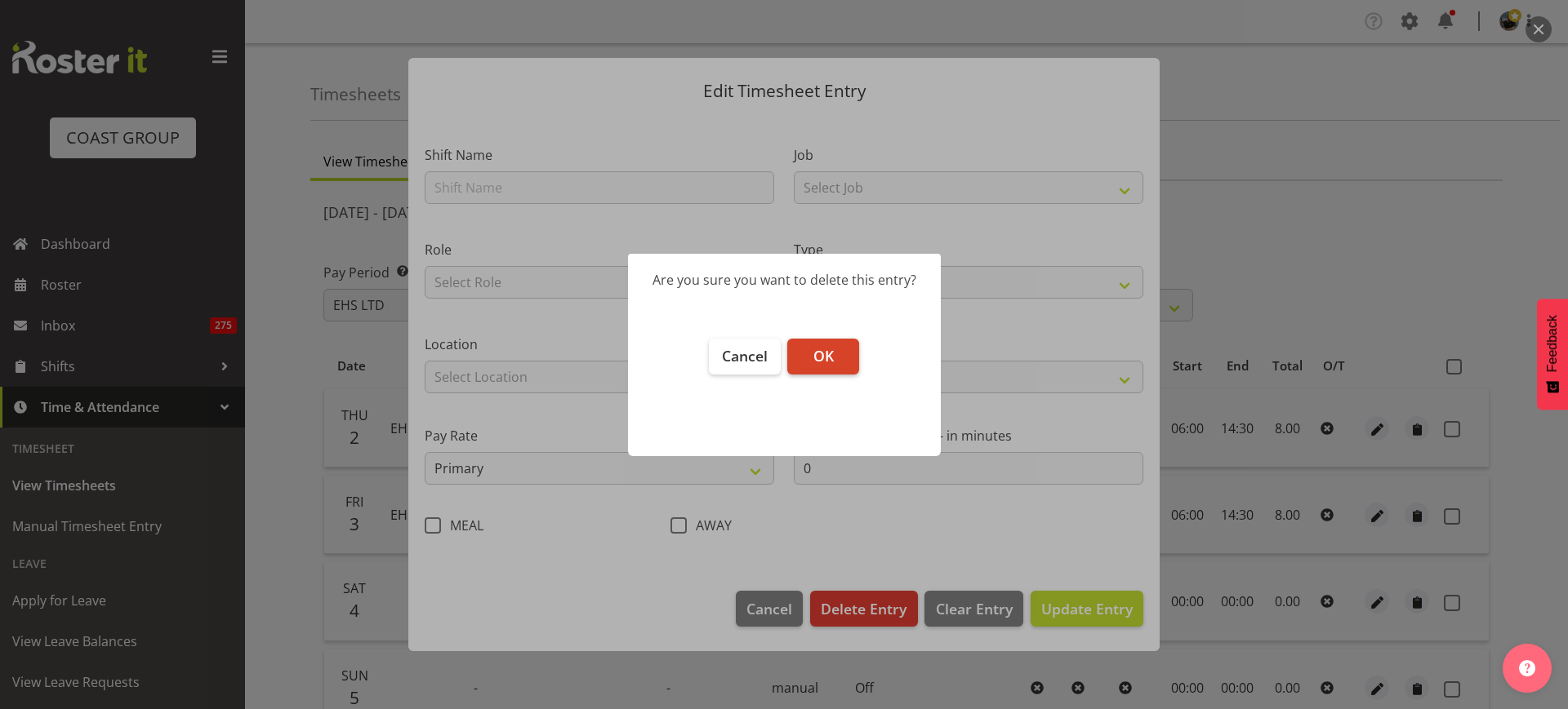
click at [824, 354] on span "OK" at bounding box center [824, 355] width 21 height 20
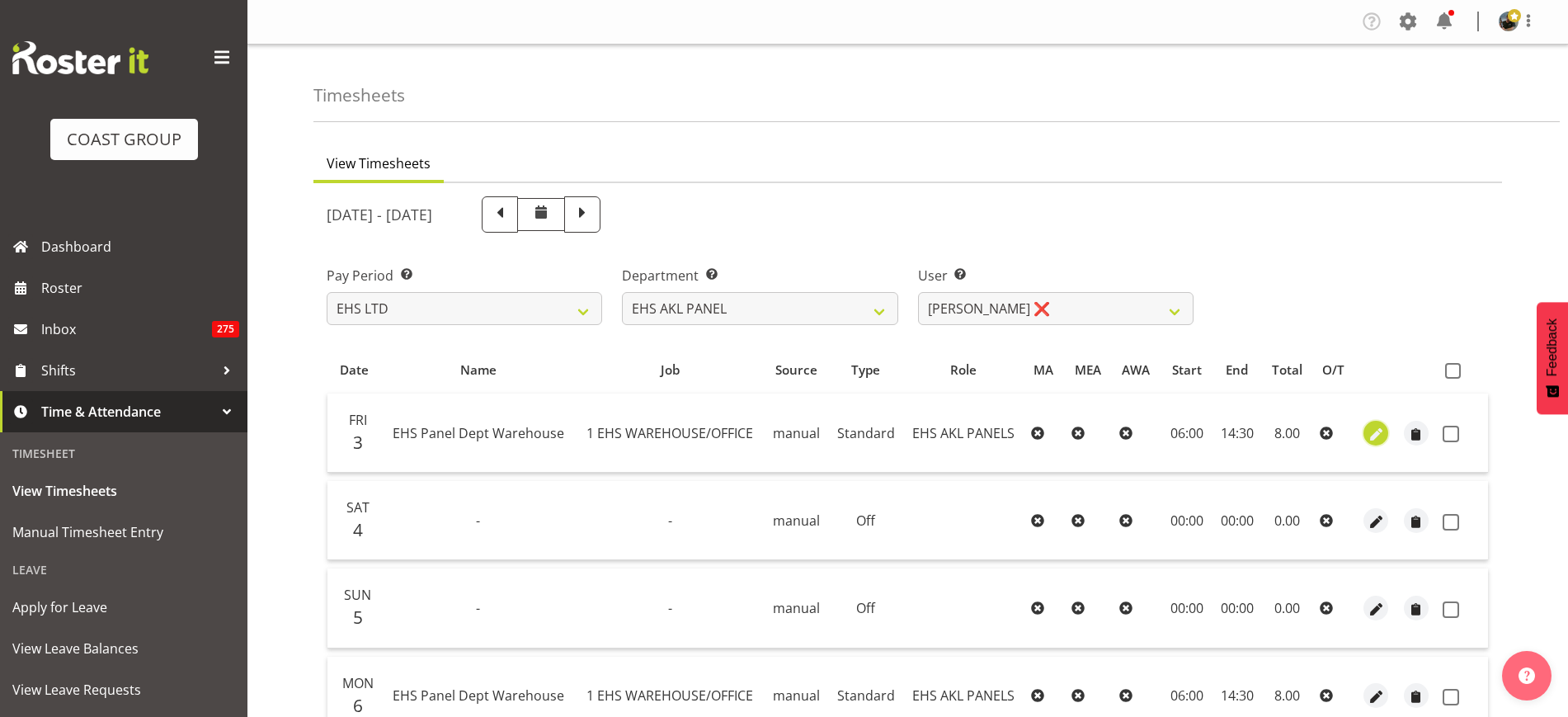
click at [1379, 437] on span "button" at bounding box center [1377, 435] width 19 height 19
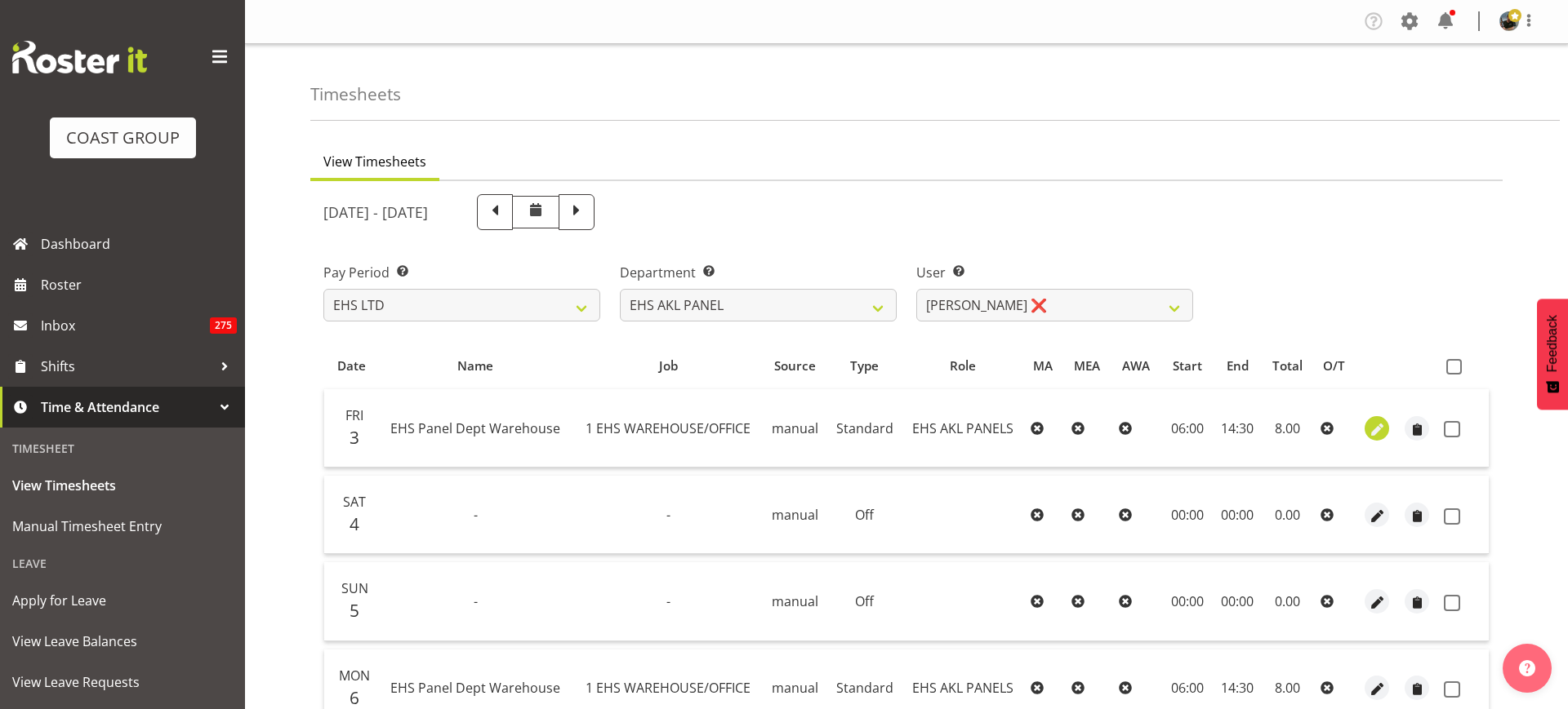
select select "Standard"
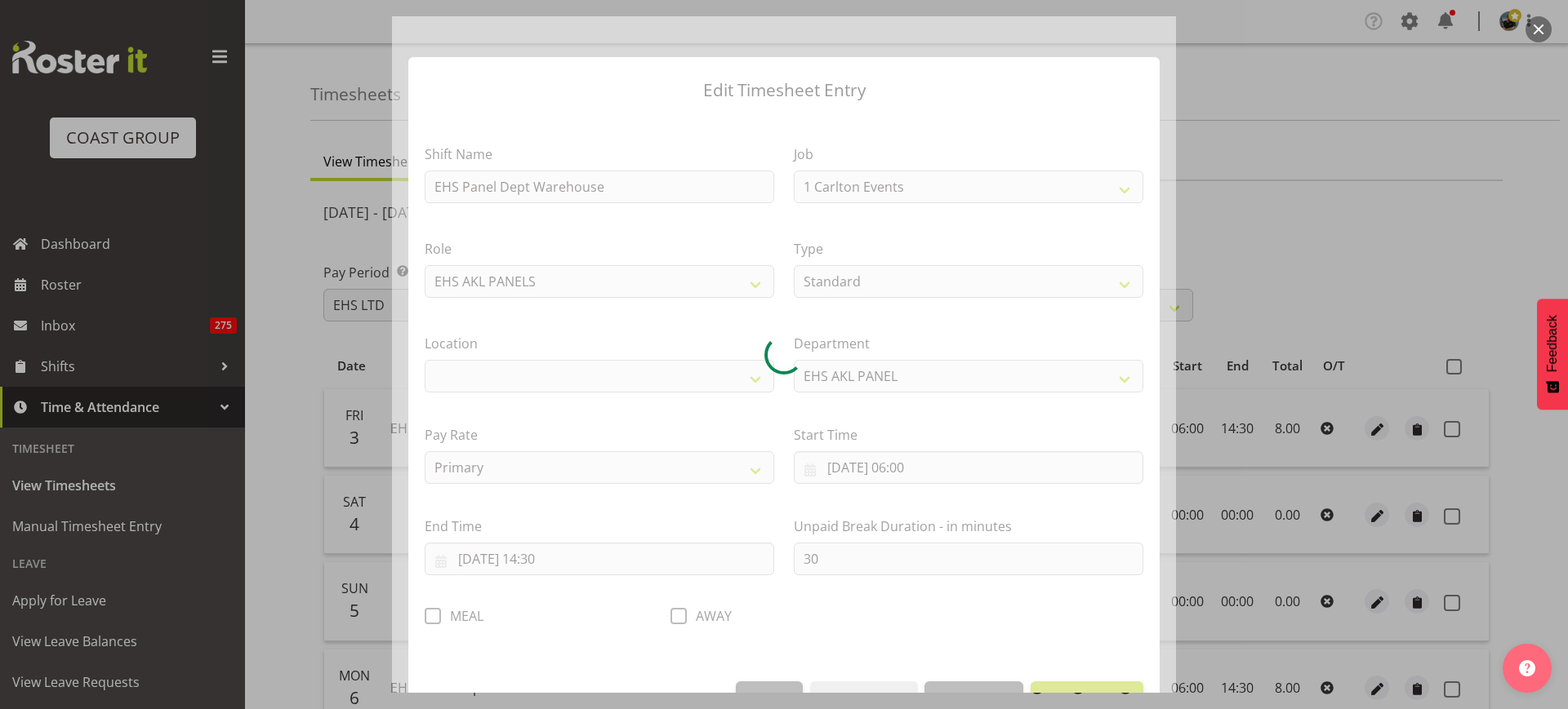
select select "69"
select select "35"
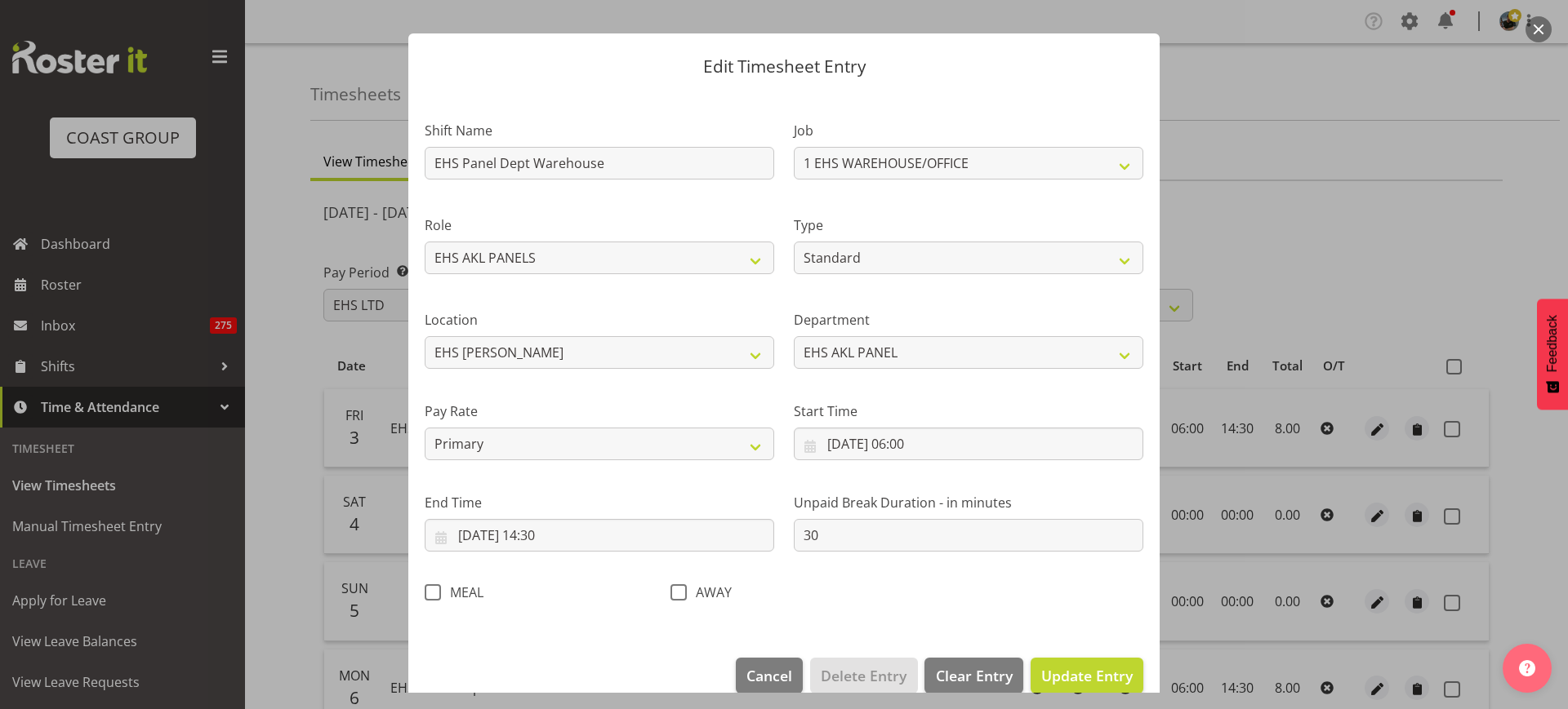
scroll to position [49, 0]
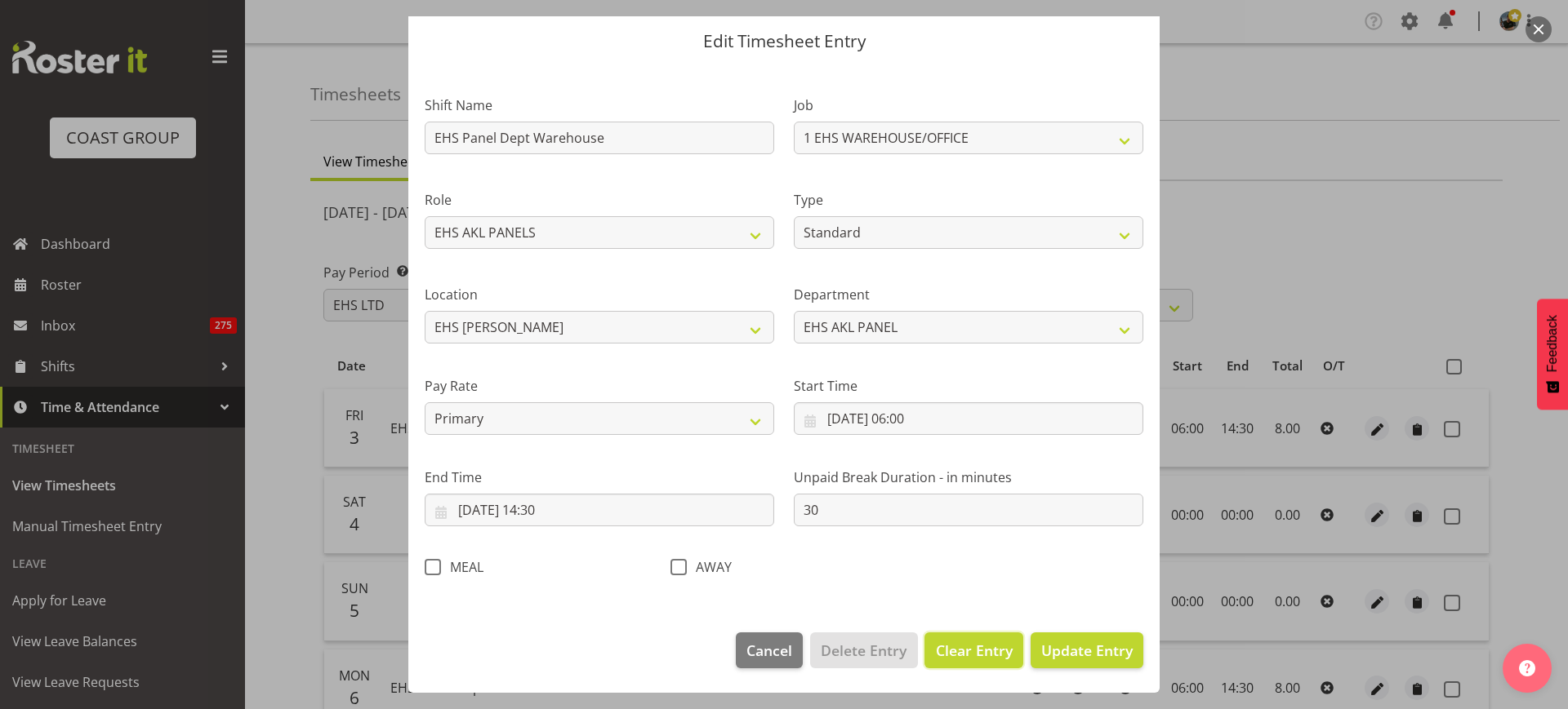
click at [951, 656] on span "Clear Entry" at bounding box center [974, 650] width 77 height 21
select select "Off"
type input "0"
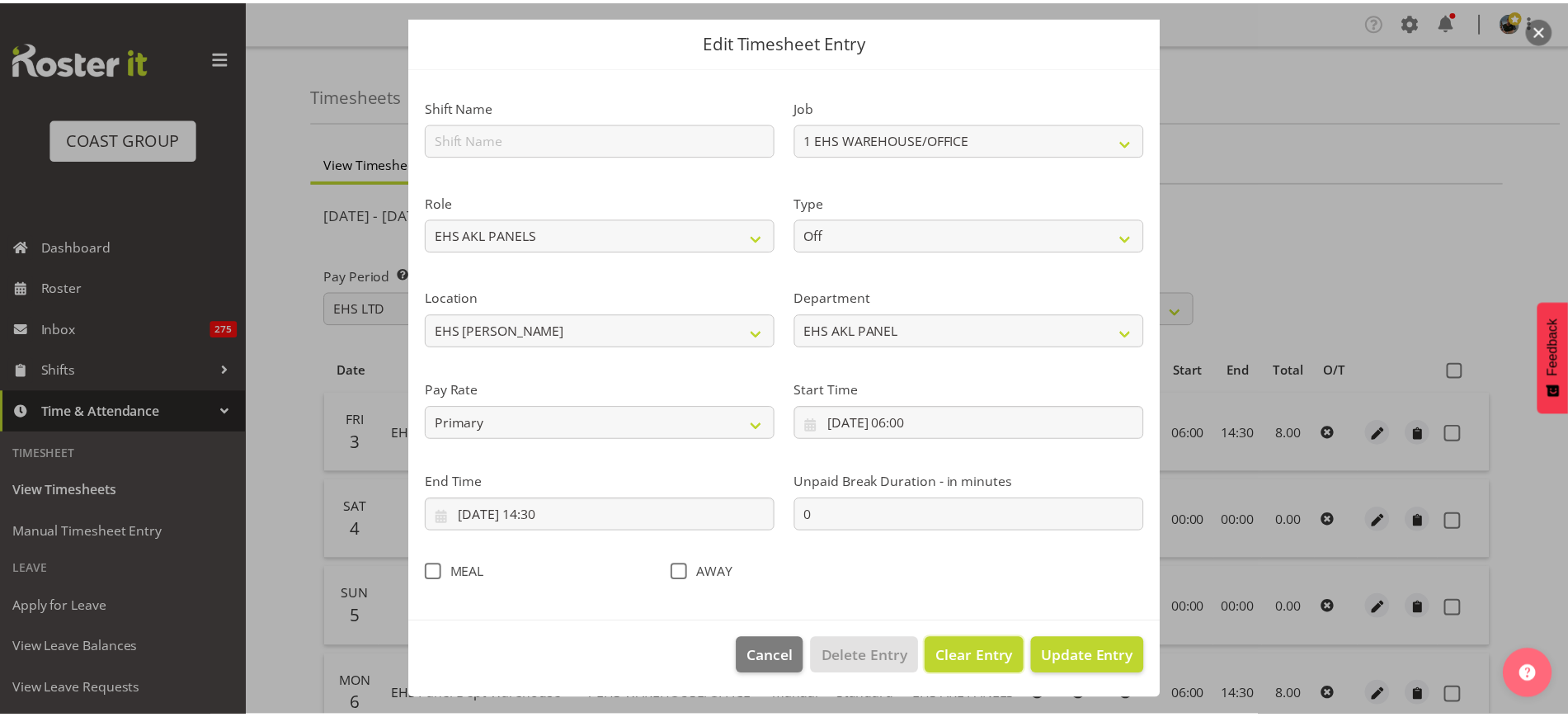
scroll to position [0, 0]
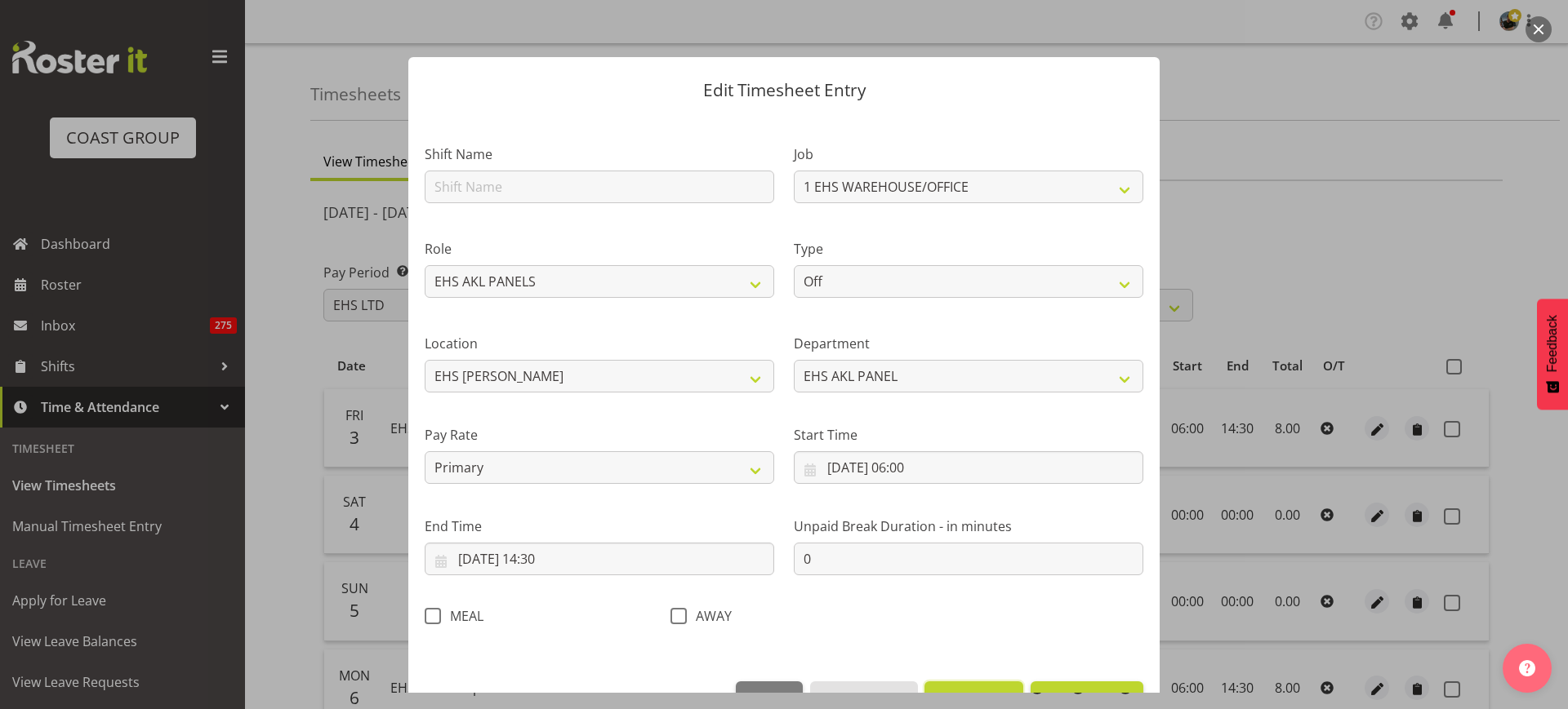
select select
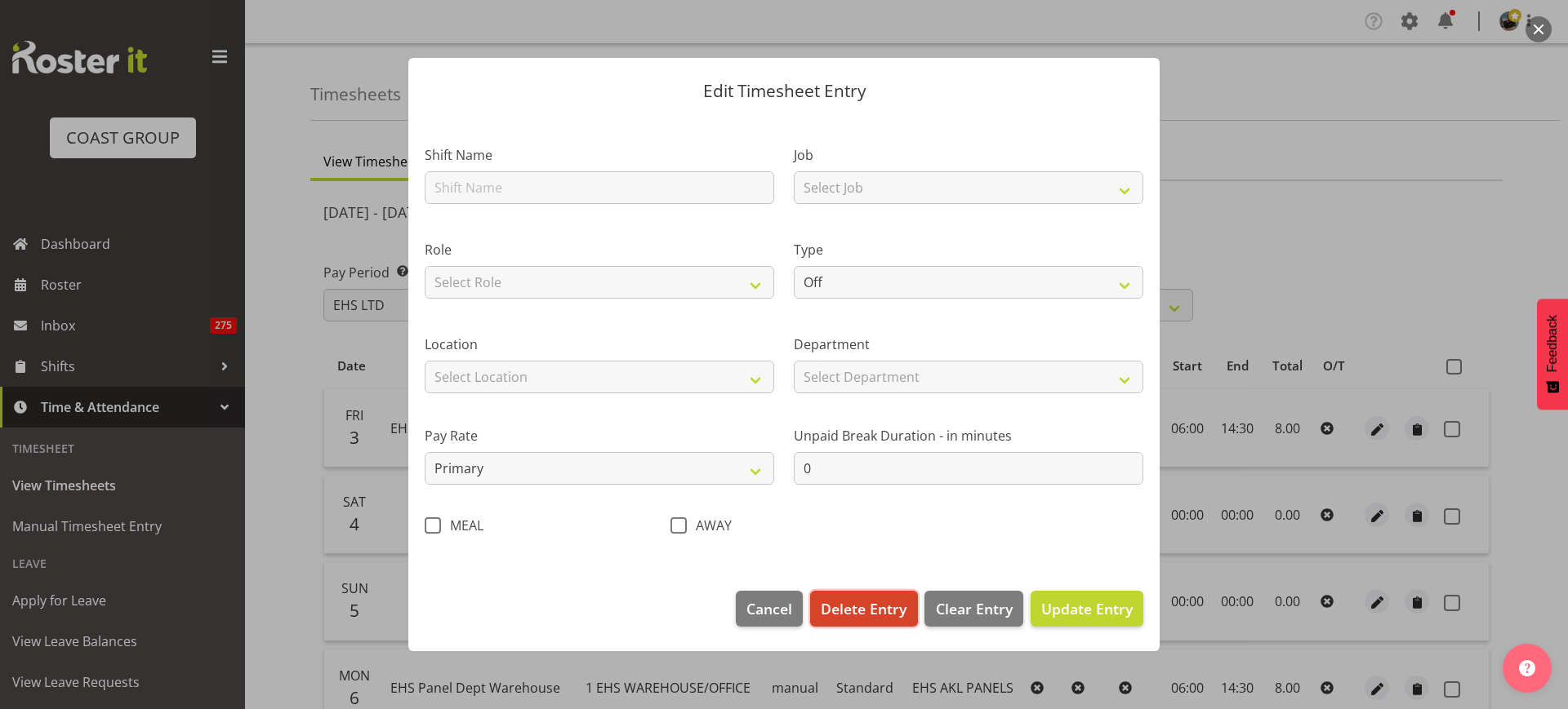
click at [869, 608] on span "Delete Entry" at bounding box center [863, 609] width 86 height 21
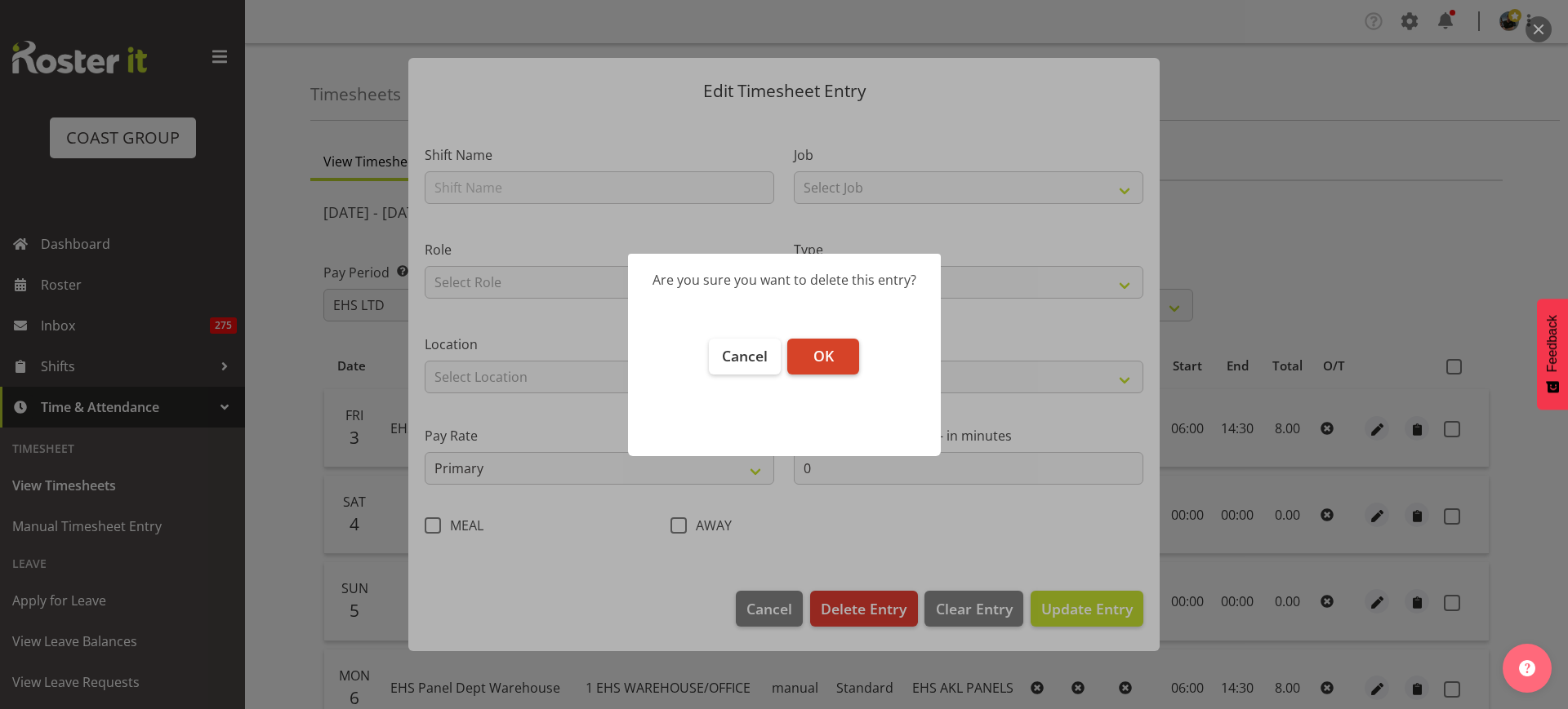
click at [823, 362] on span "OK" at bounding box center [824, 355] width 21 height 20
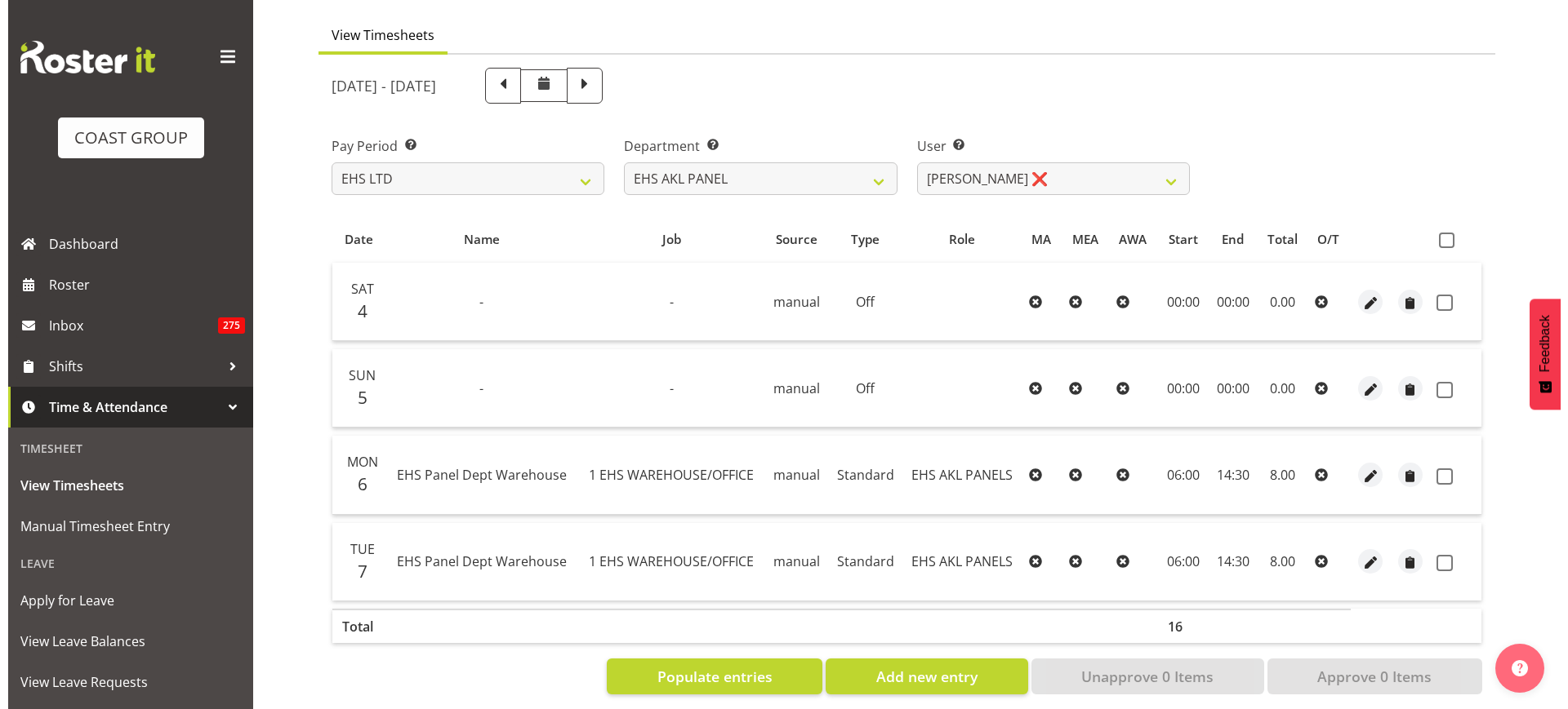
scroll to position [152, 0]
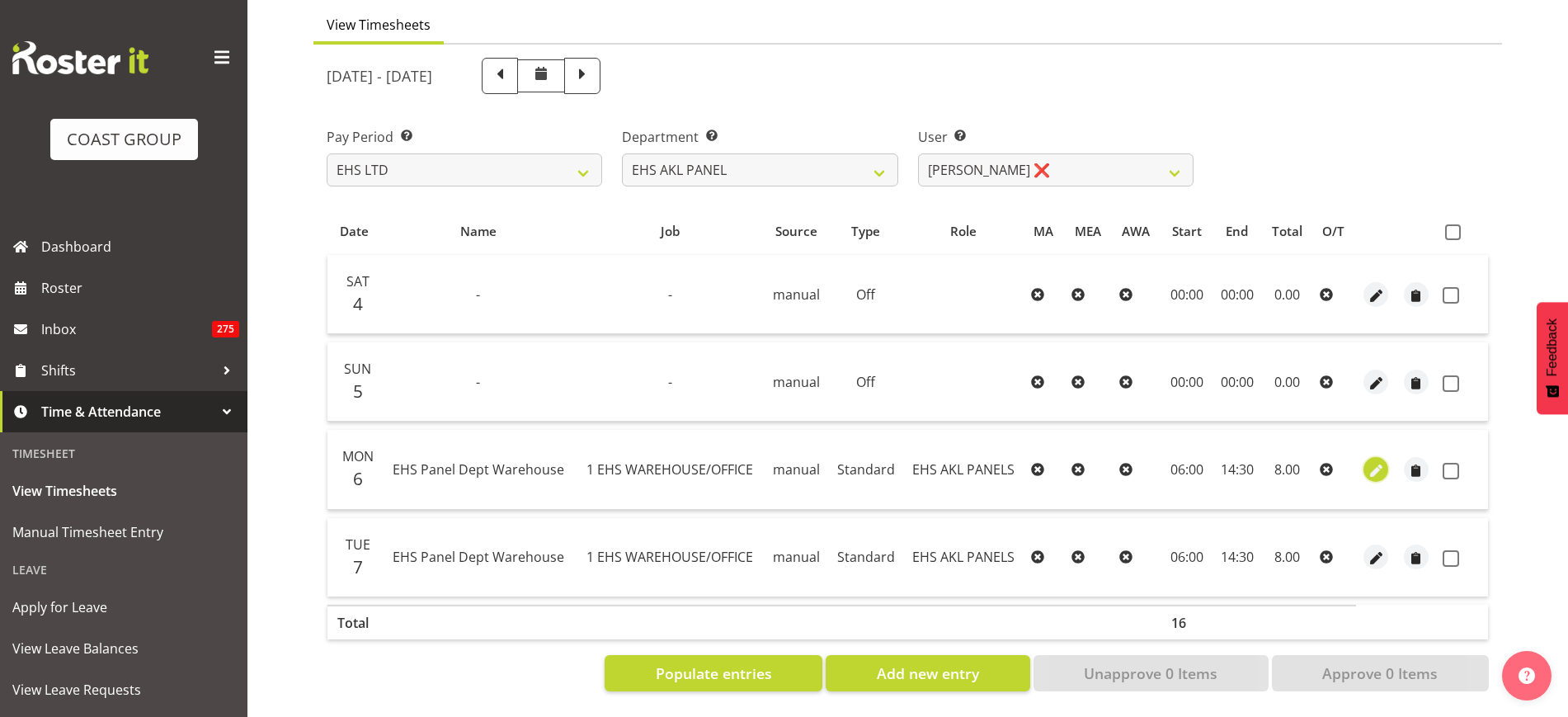
click at [1379, 462] on span "button" at bounding box center [1377, 471] width 19 height 19
select select "Standard"
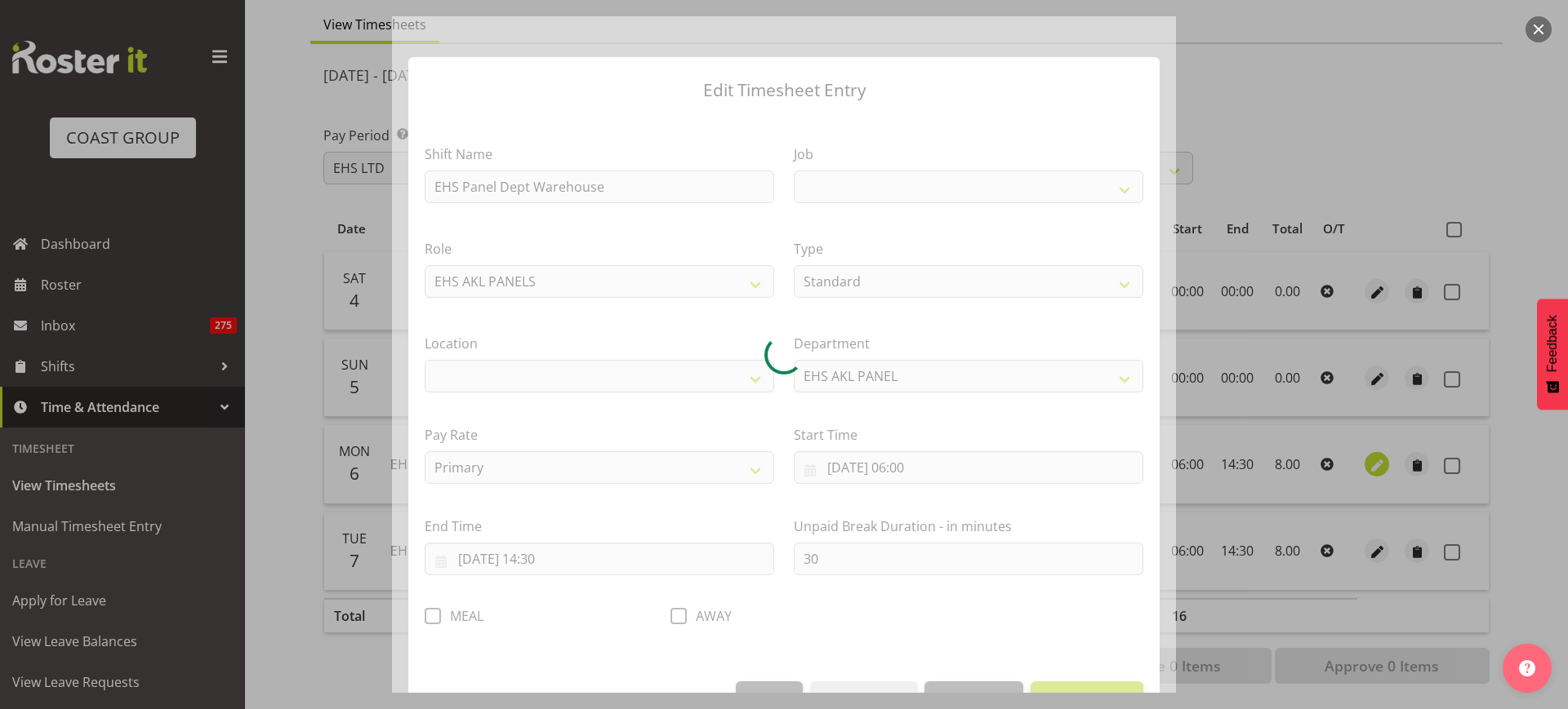
select select
select select "69"
select select "35"
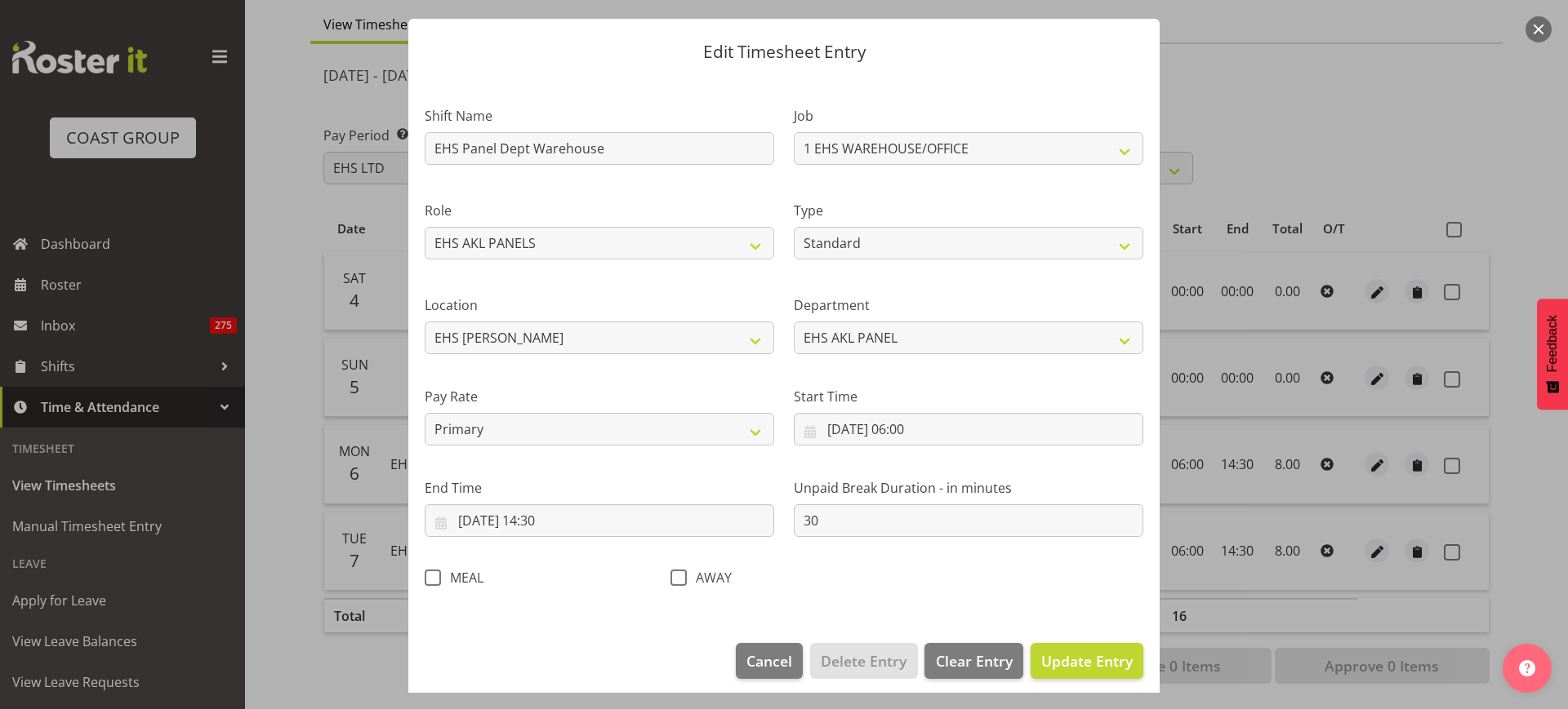
scroll to position [49, 0]
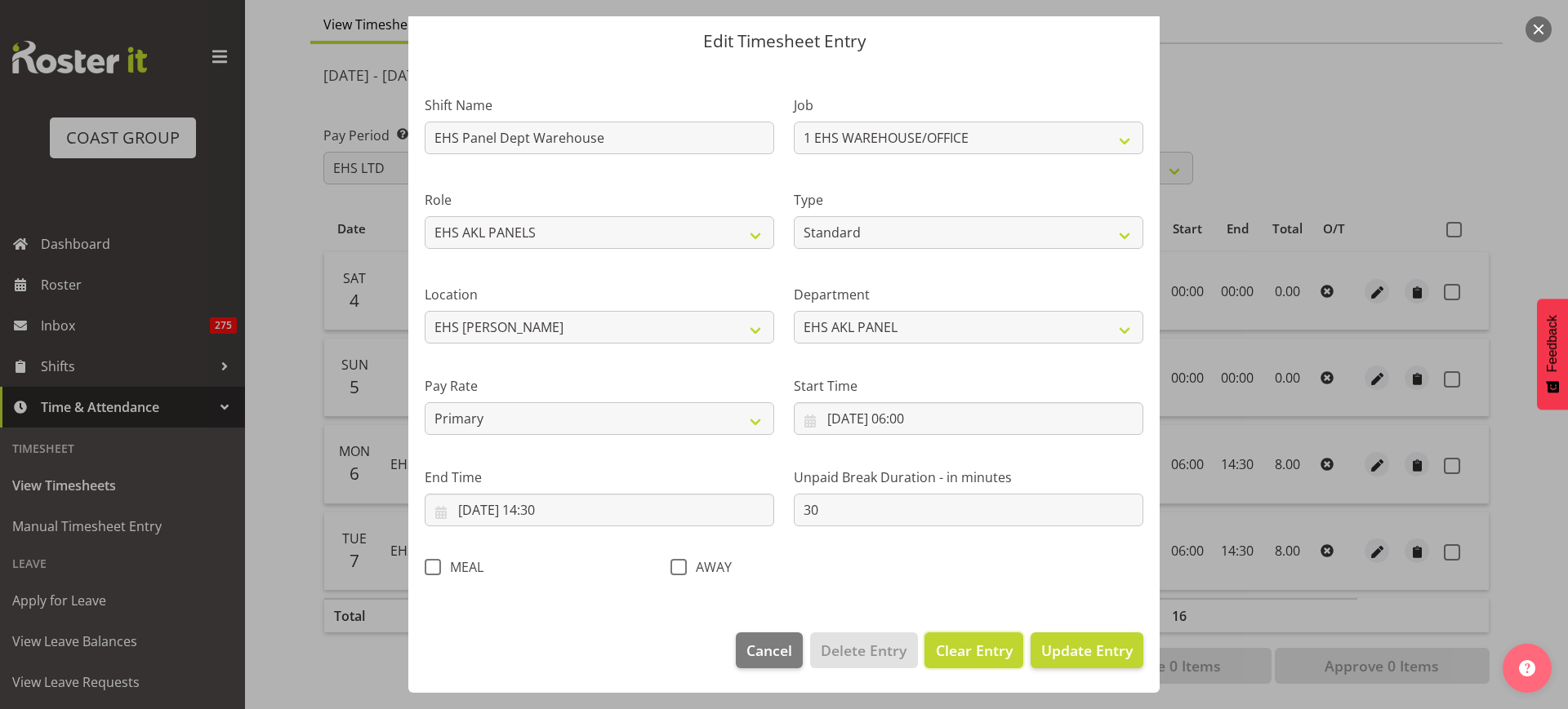
click at [950, 664] on button "Clear Entry" at bounding box center [973, 650] width 98 height 36
select select "Off"
type input "0"
select select
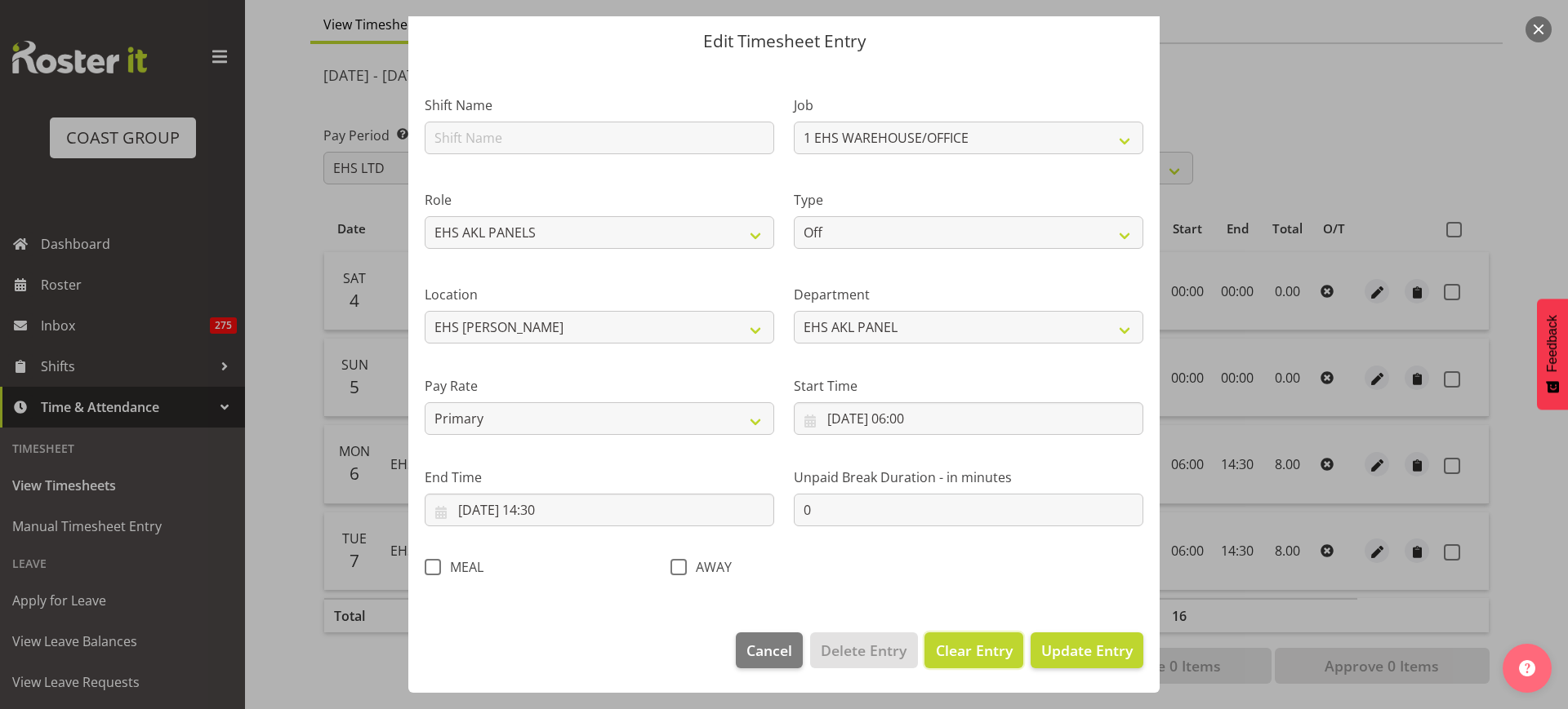
select select
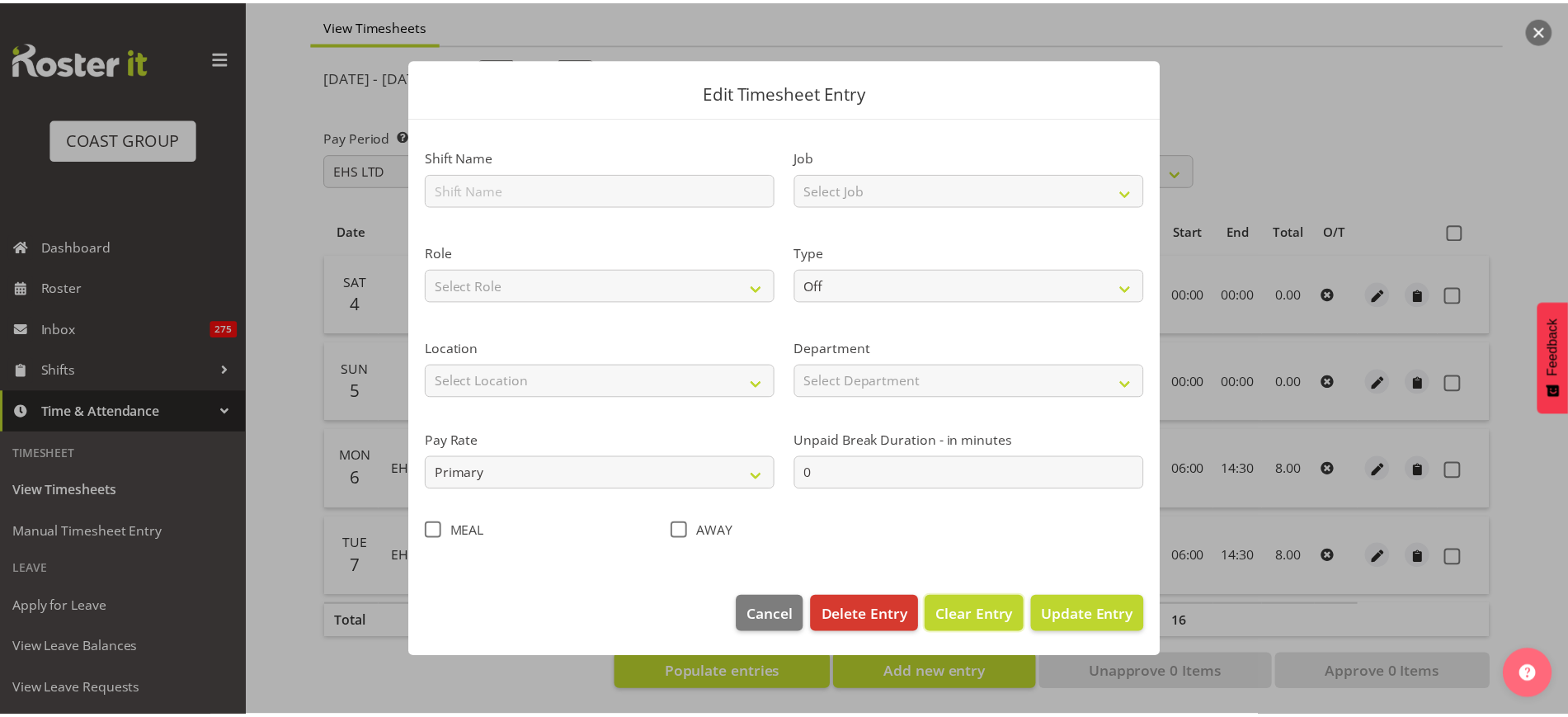
scroll to position [0, 0]
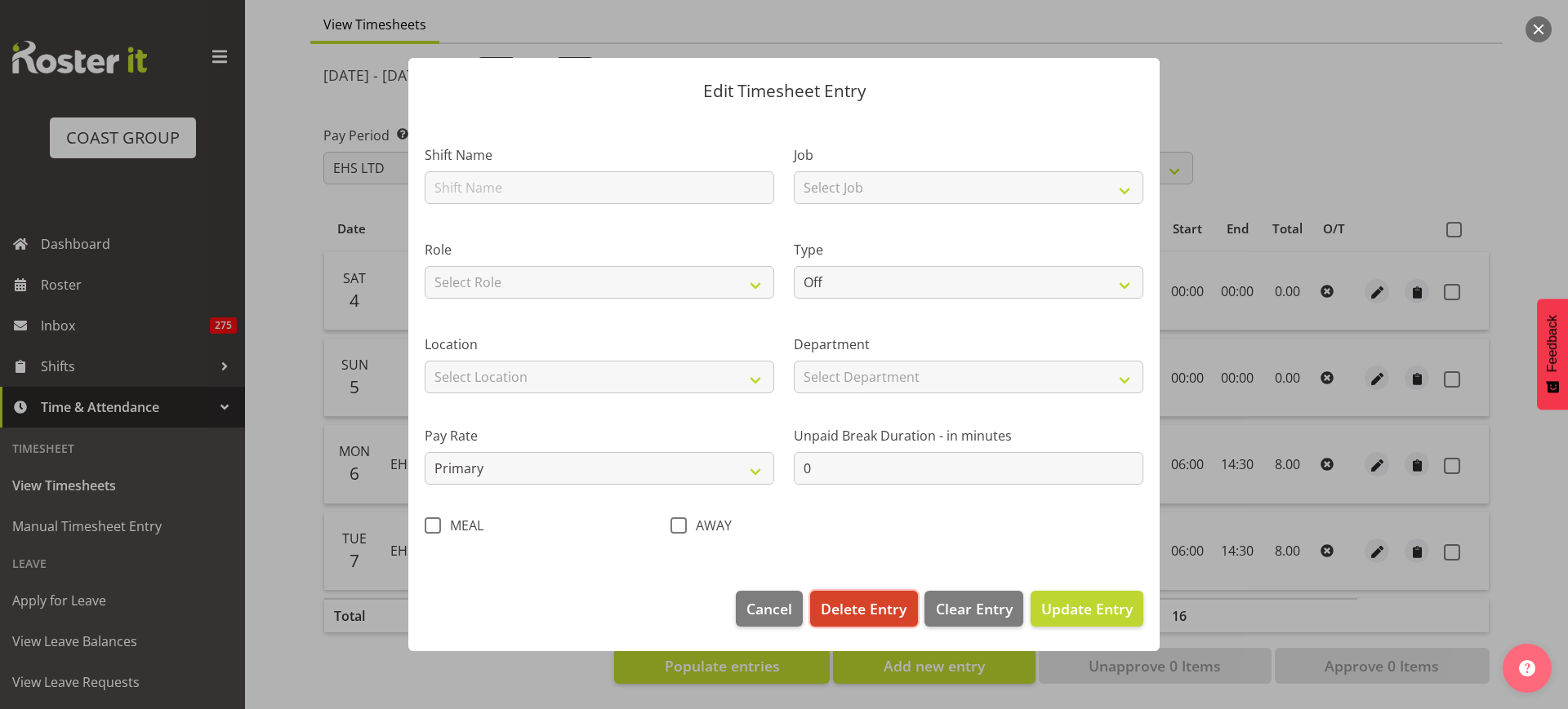
click at [863, 612] on span "Delete Entry" at bounding box center [863, 609] width 86 height 21
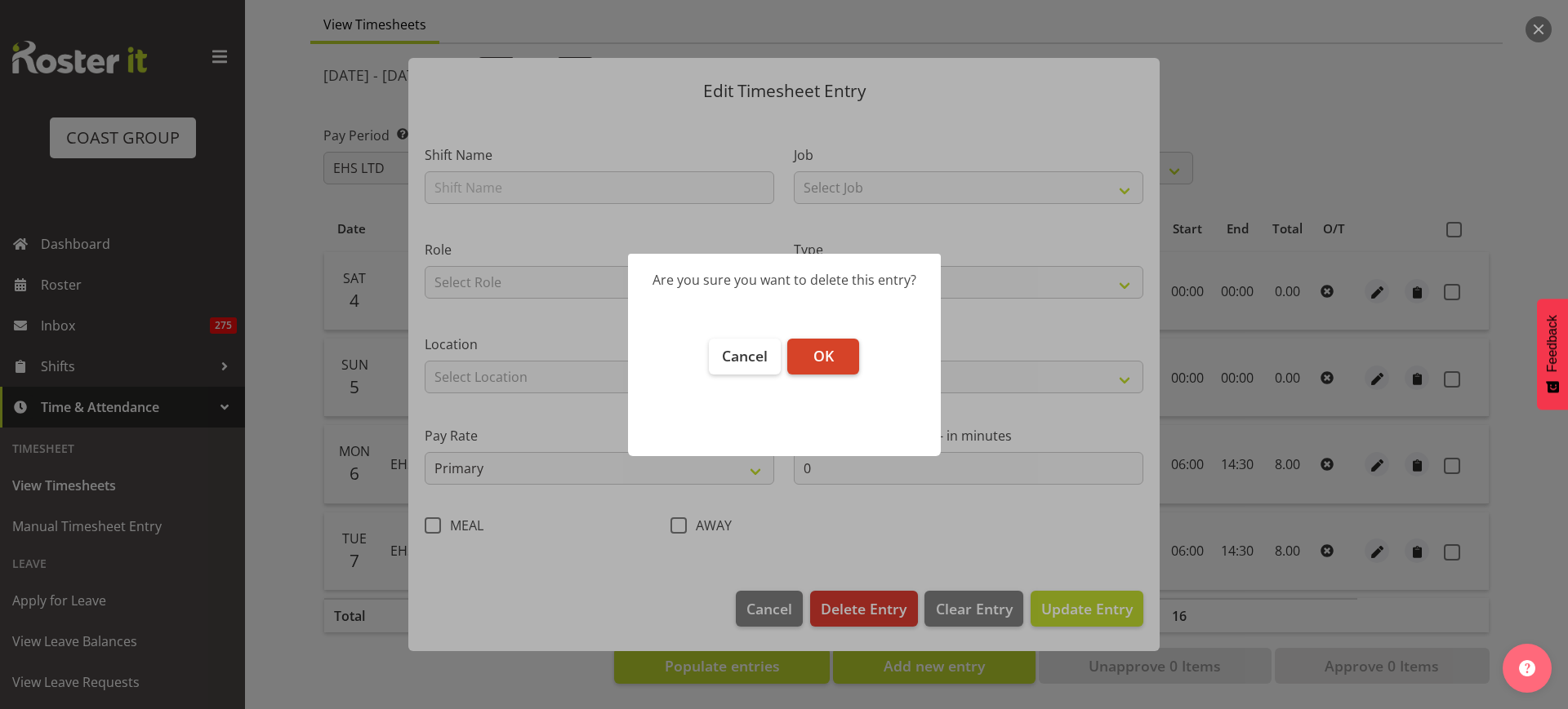
click at [816, 361] on span "OK" at bounding box center [824, 355] width 21 height 20
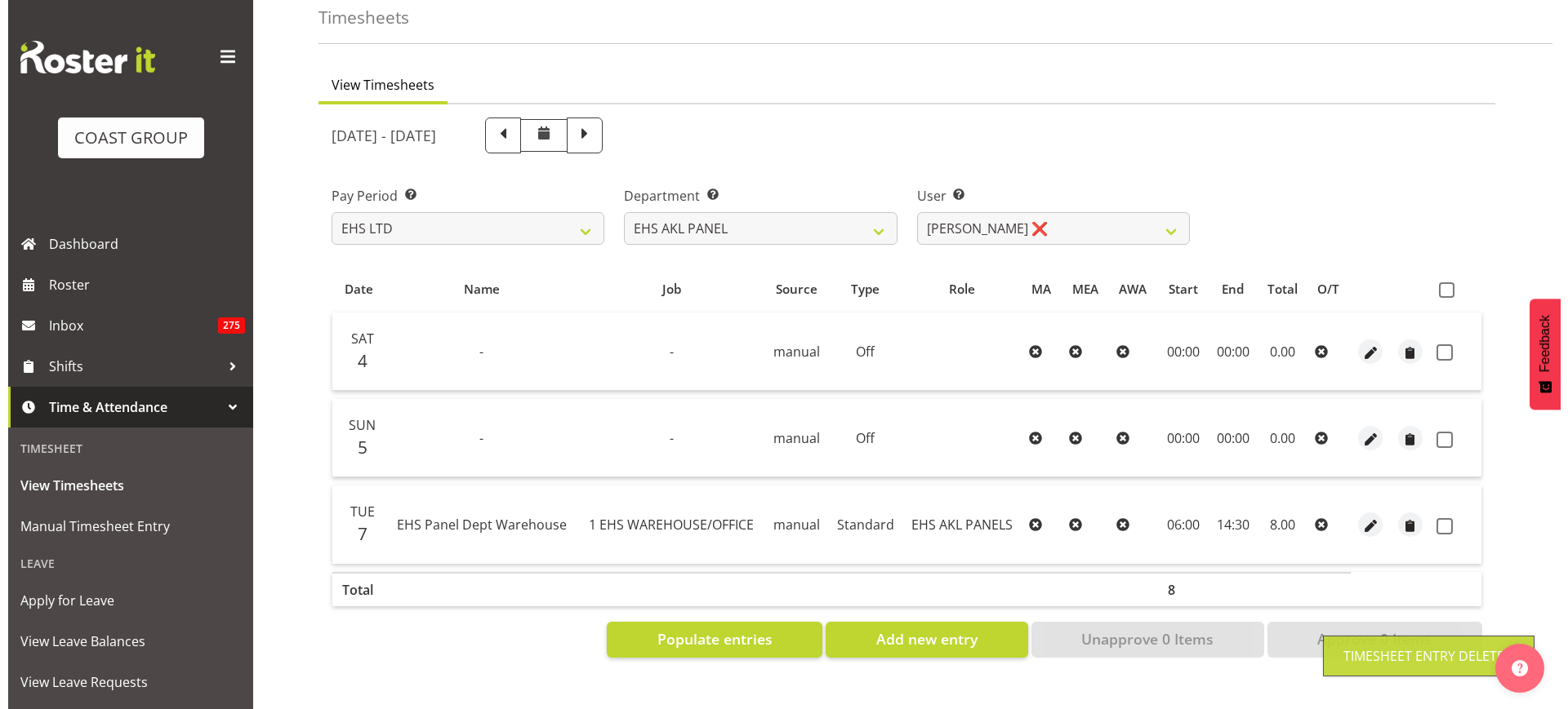
scroll to position [93, 0]
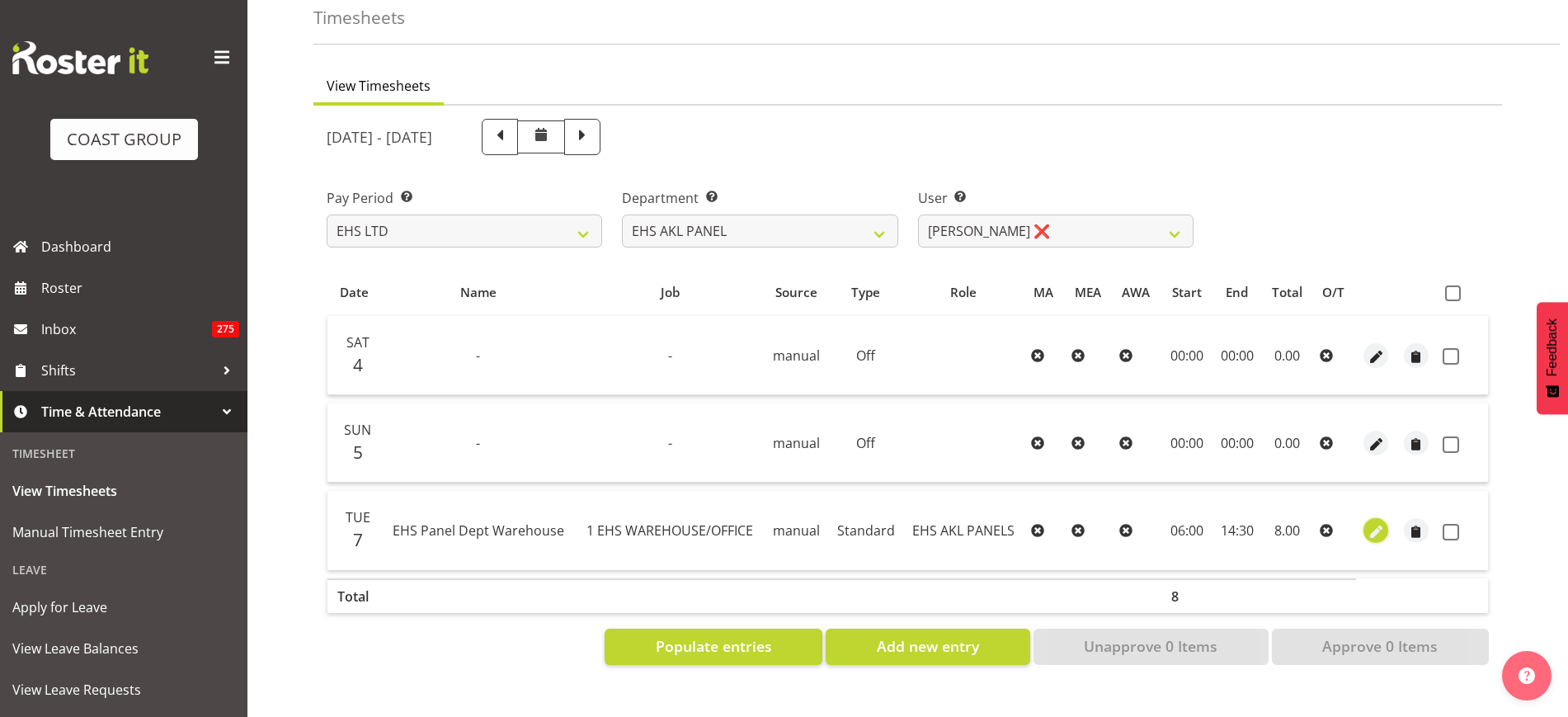
click at [1380, 523] on span "button" at bounding box center [1377, 532] width 19 height 19
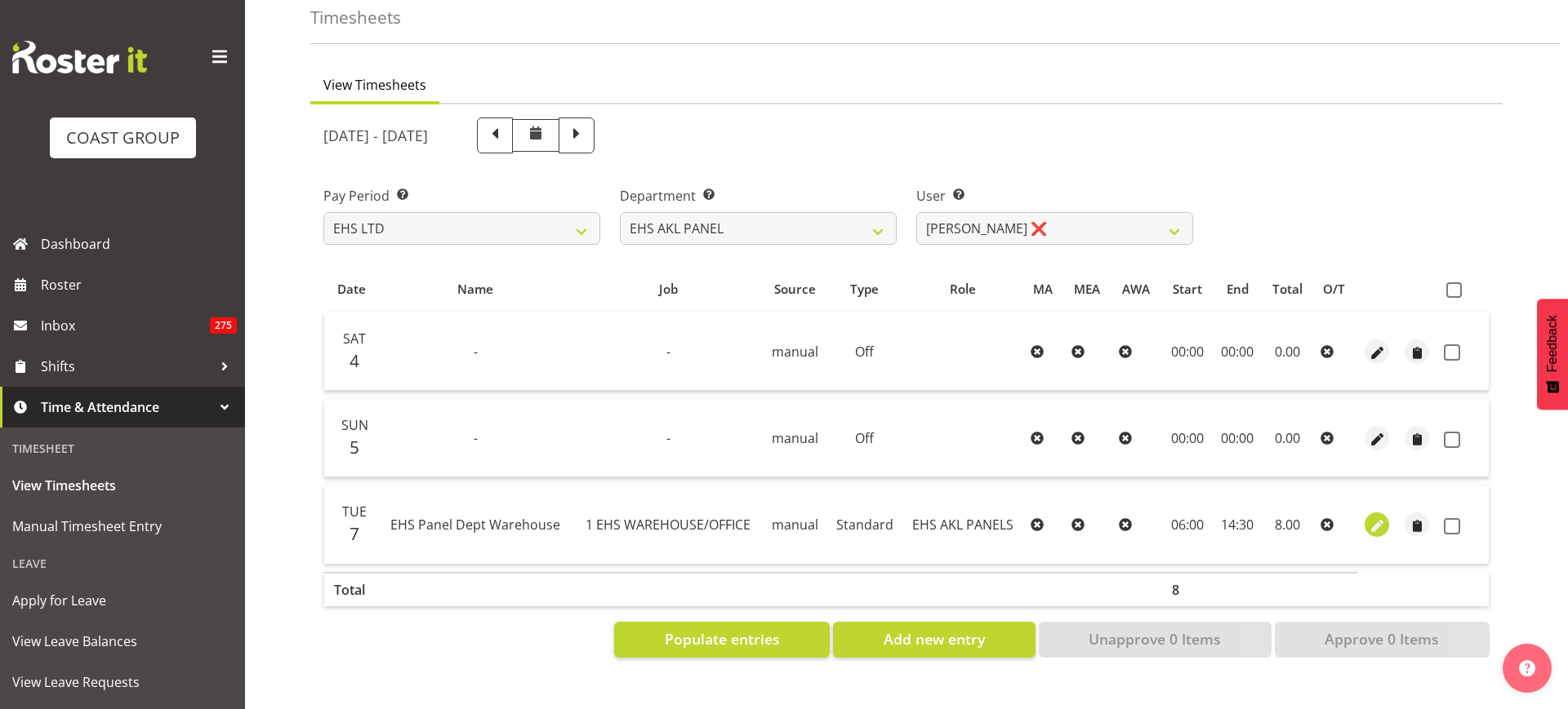
select select "Standard"
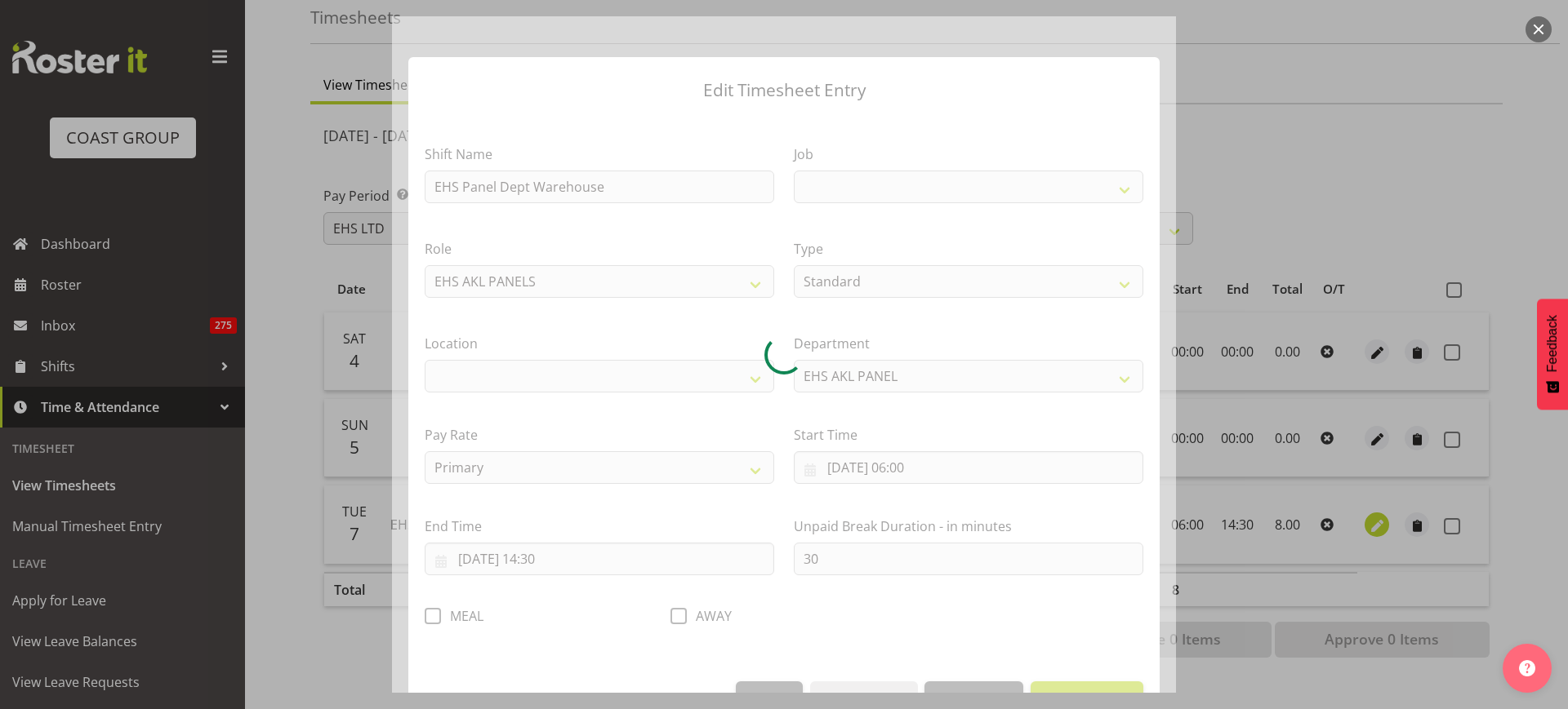
select select
select select "69"
select select "35"
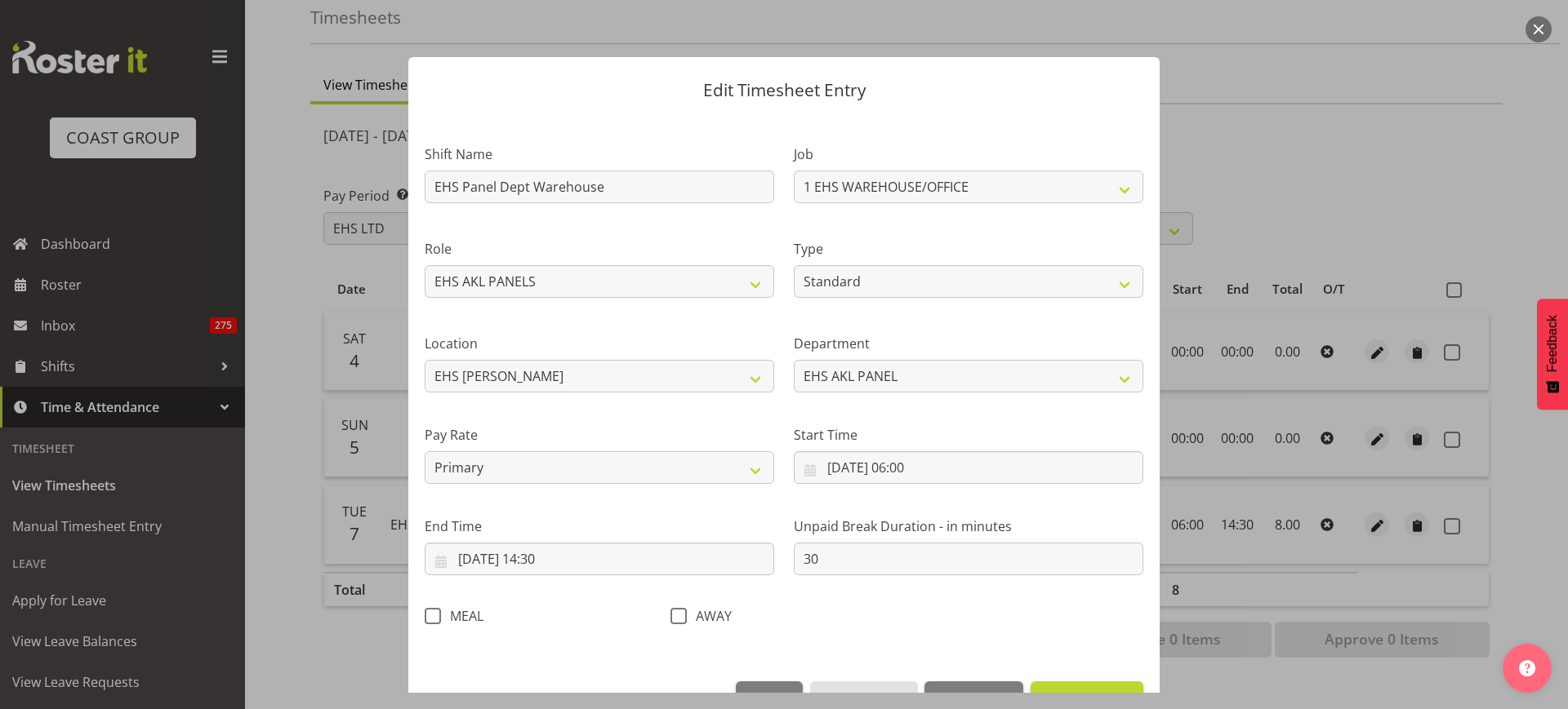
scroll to position [49, 0]
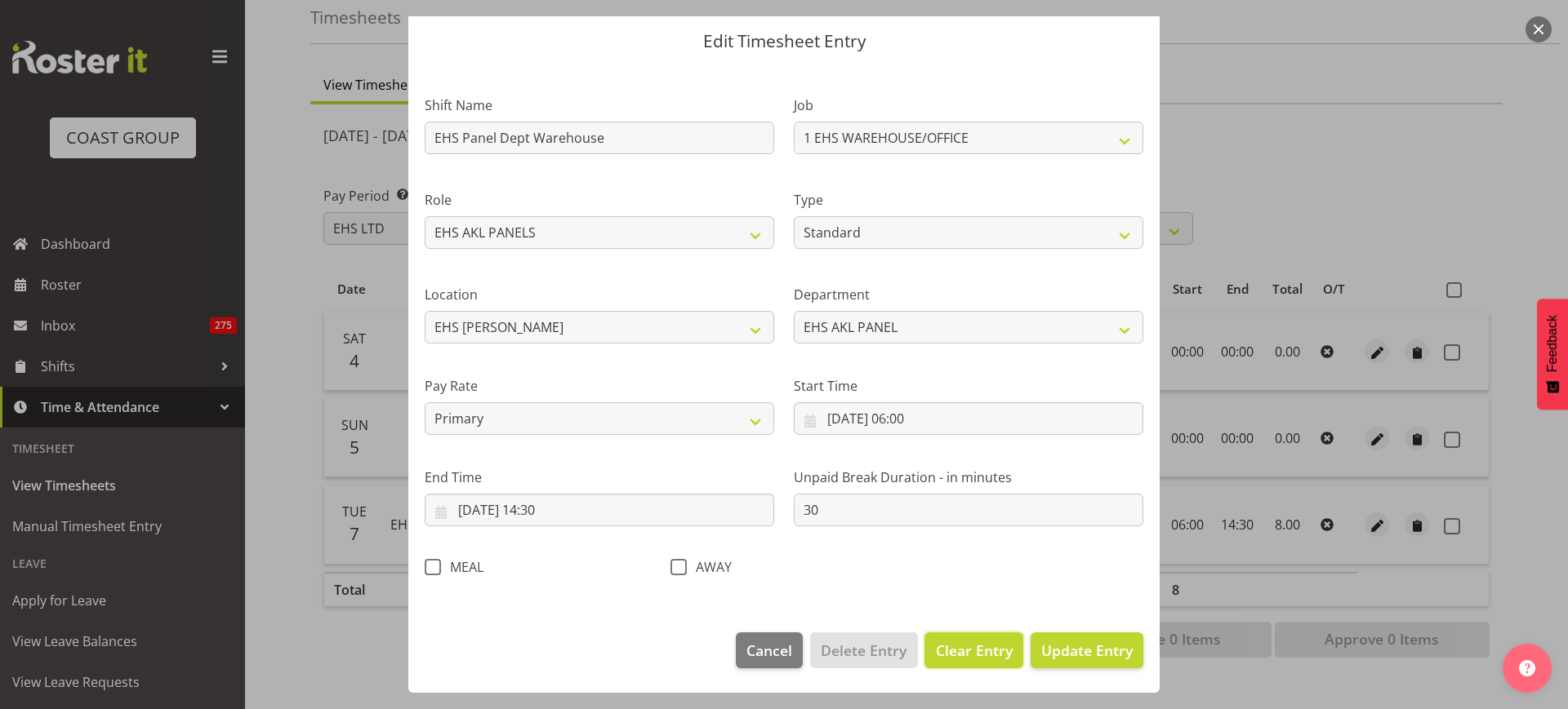
click at [971, 654] on span "Clear Entry" at bounding box center [974, 650] width 77 height 21
select select "Off"
type input "0"
select select
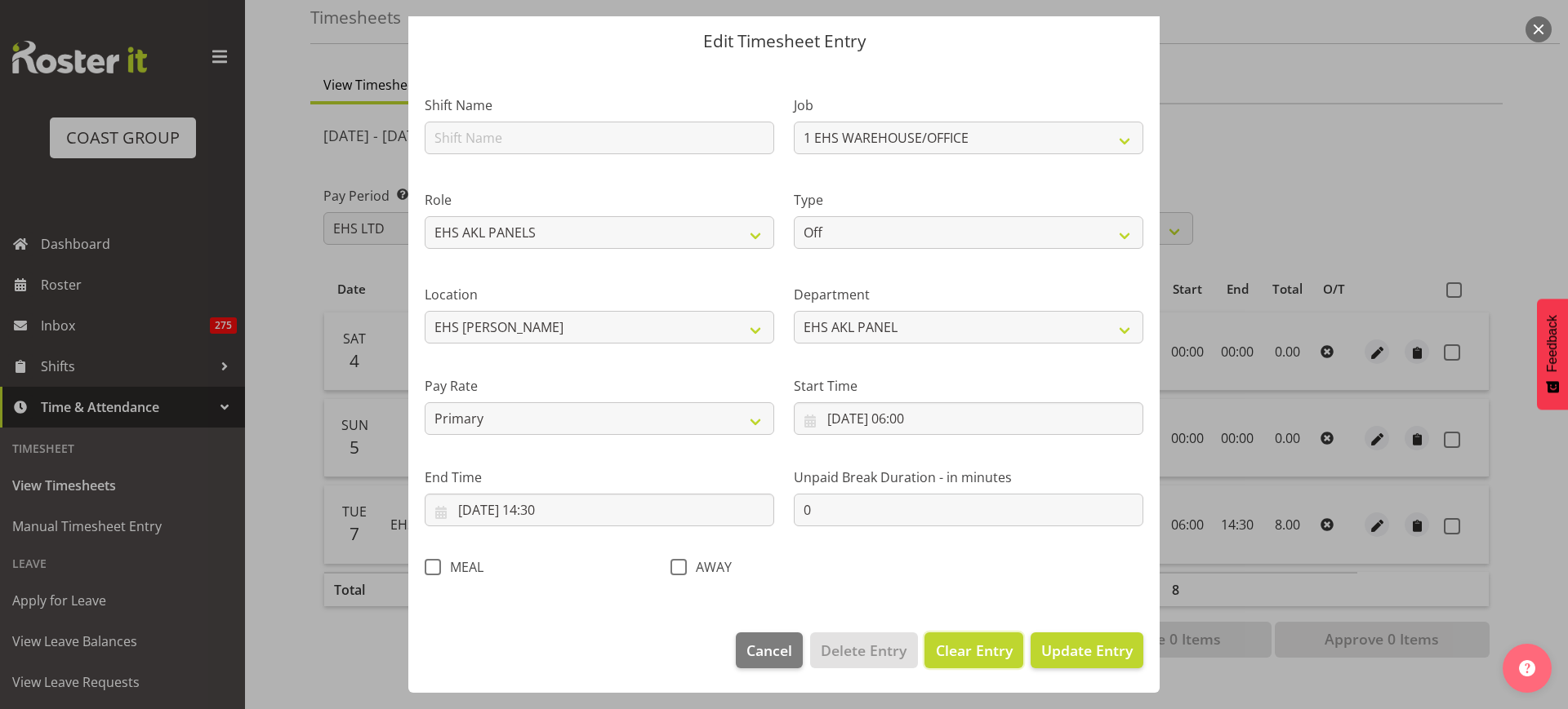
select select
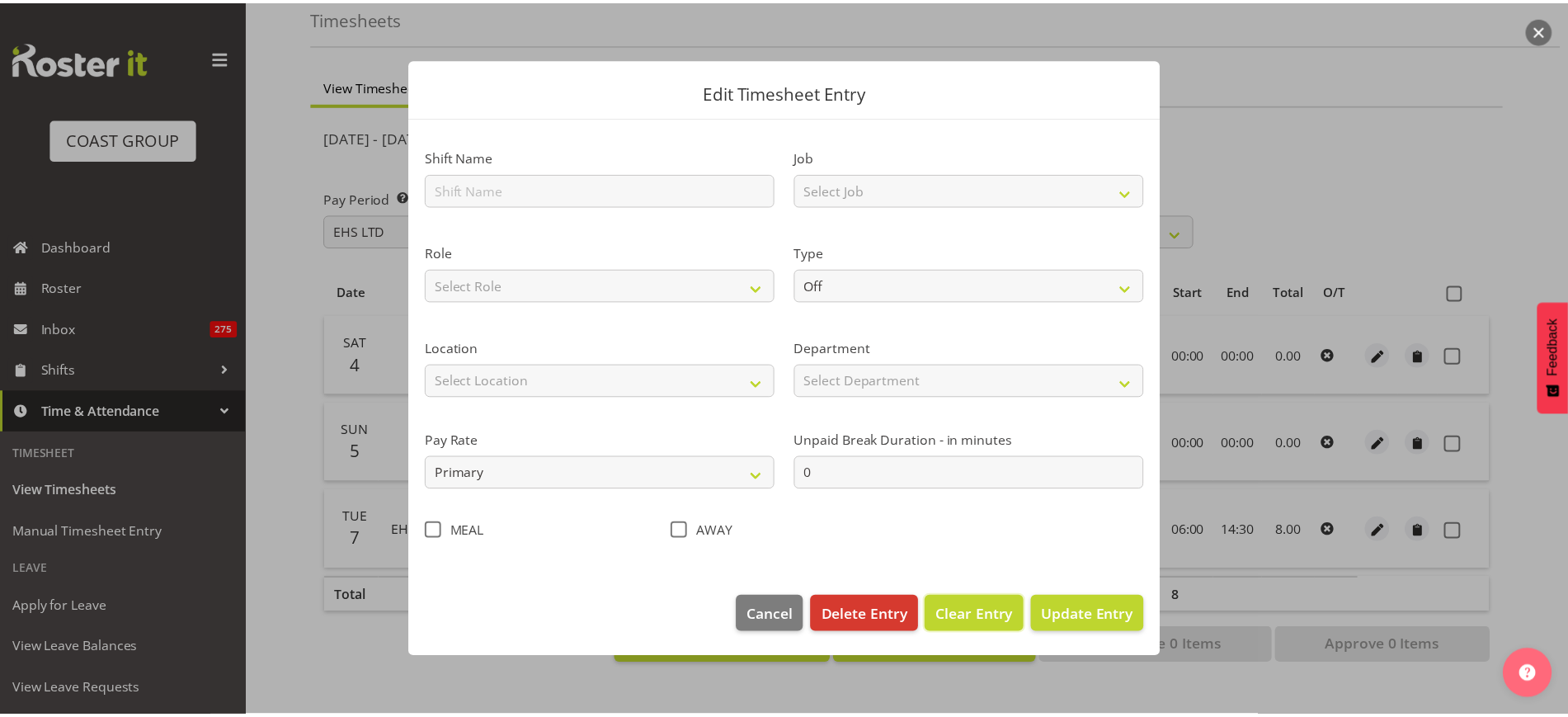
scroll to position [0, 0]
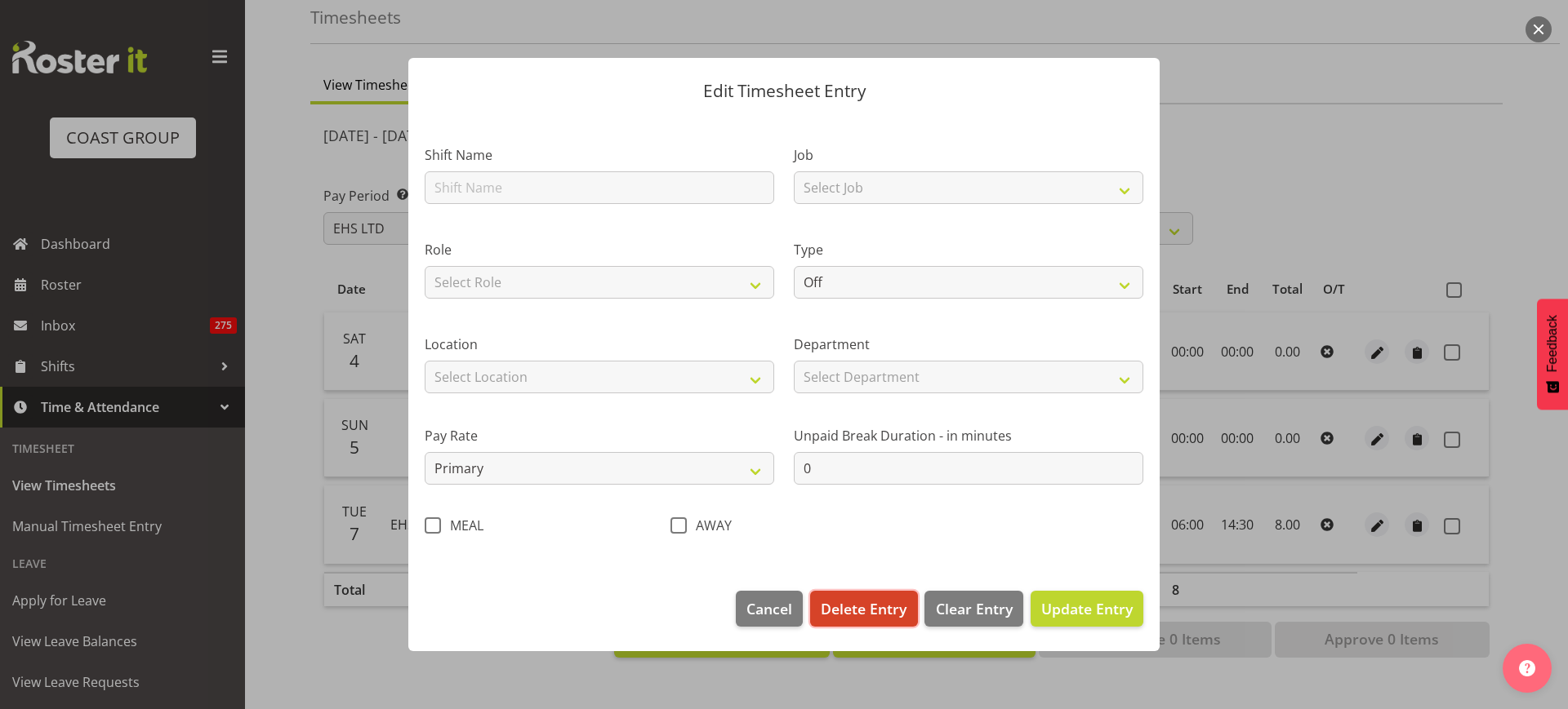
click at [855, 612] on span "Delete Entry" at bounding box center [863, 609] width 86 height 21
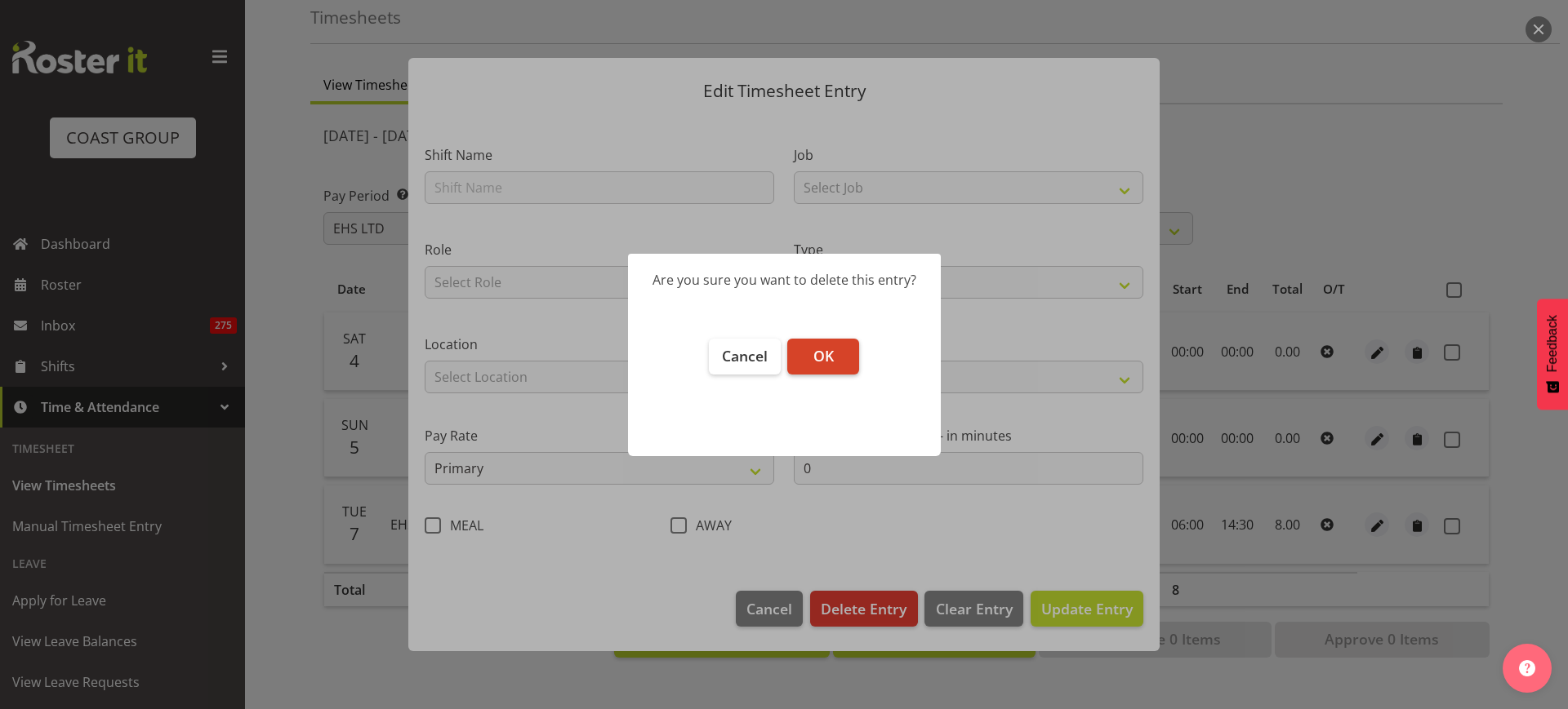
click at [821, 364] on span "OK" at bounding box center [824, 355] width 21 height 20
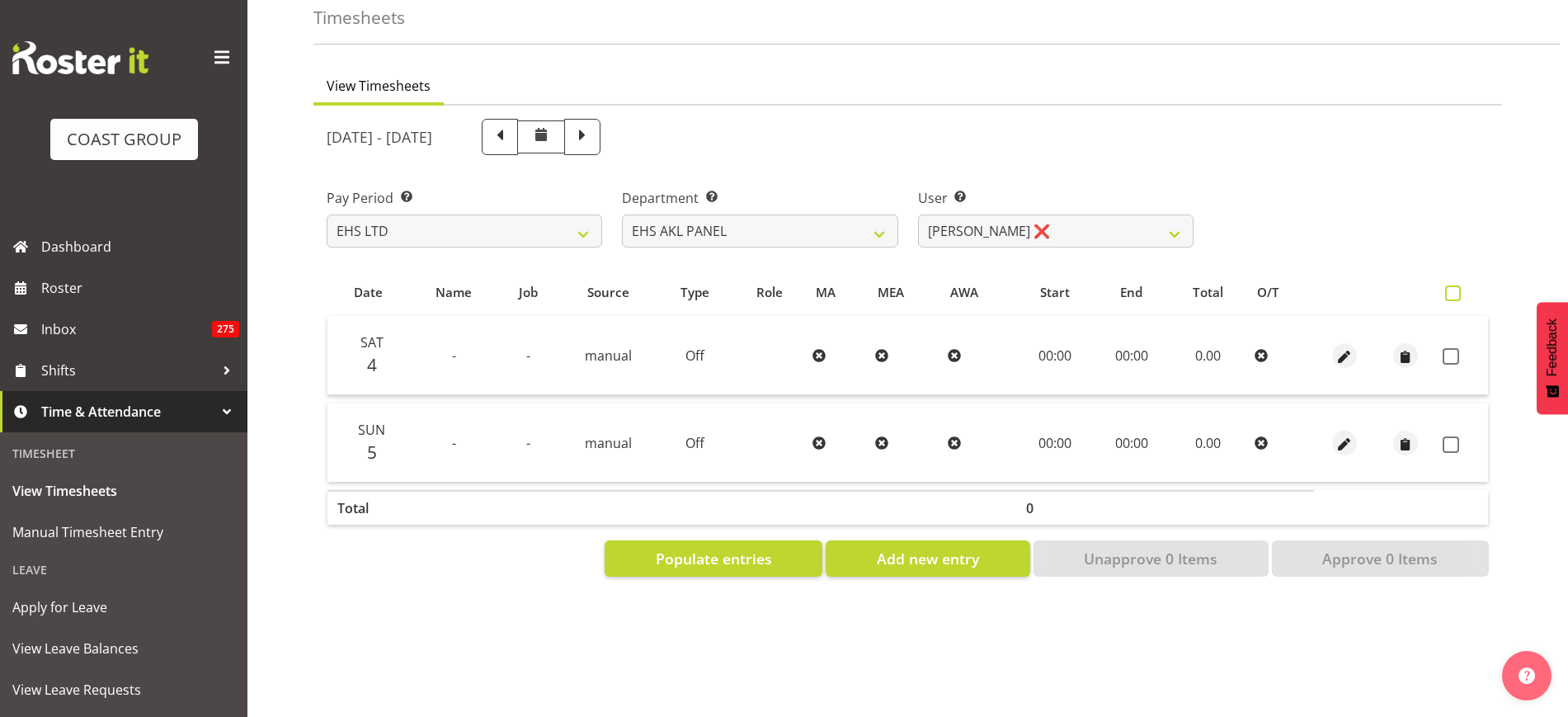
click at [1458, 286] on span at bounding box center [1453, 293] width 15 height 15
click at [1456, 288] on input "checkbox" at bounding box center [1450, 293] width 11 height 11
checkbox input "true"
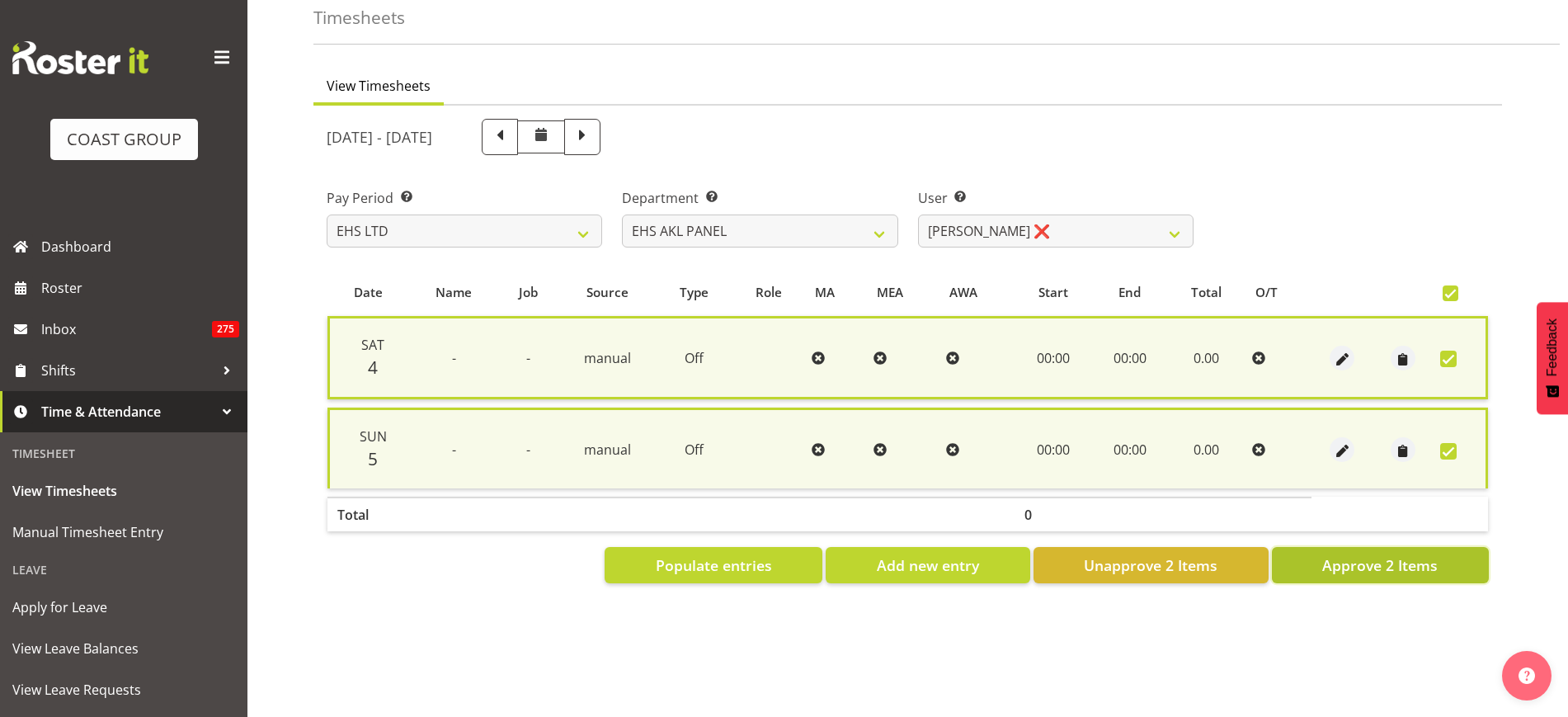
click at [1296, 549] on button "Approve 2 Items" at bounding box center [1380, 565] width 217 height 36
checkbox input "false"
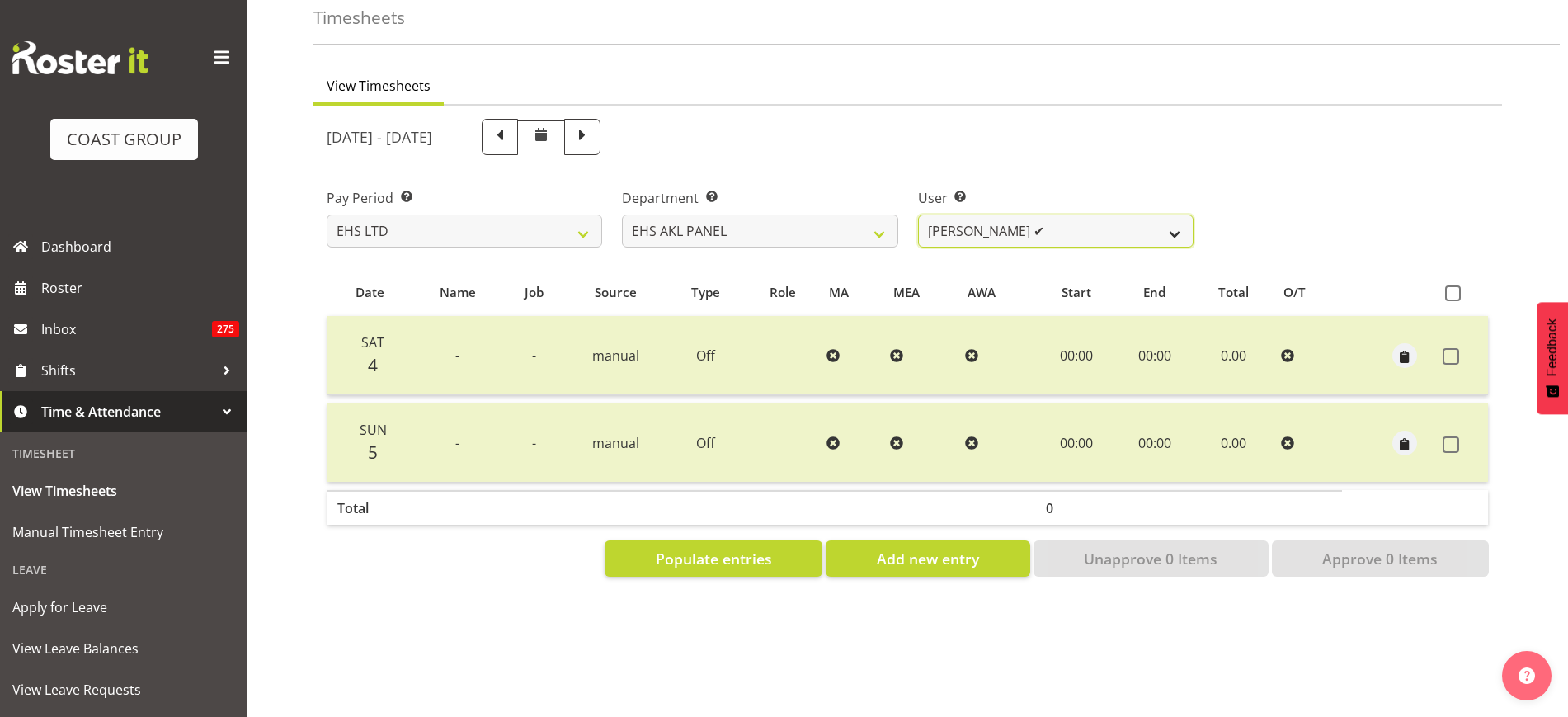
click at [1176, 218] on select "Abe Denton ✔ Cameron Phillips ✔ Chad Phillips ✔ Emmett Denton ✔ Fiona Berghoffe…" at bounding box center [1056, 230] width 275 height 33
select select "2627"
click at [918, 214] on select "Abe Denton ✔ Cameron Phillips ✔ Chad Phillips ✔ Emmett Denton ✔ Fiona Berghoffe…" at bounding box center [1056, 230] width 275 height 33
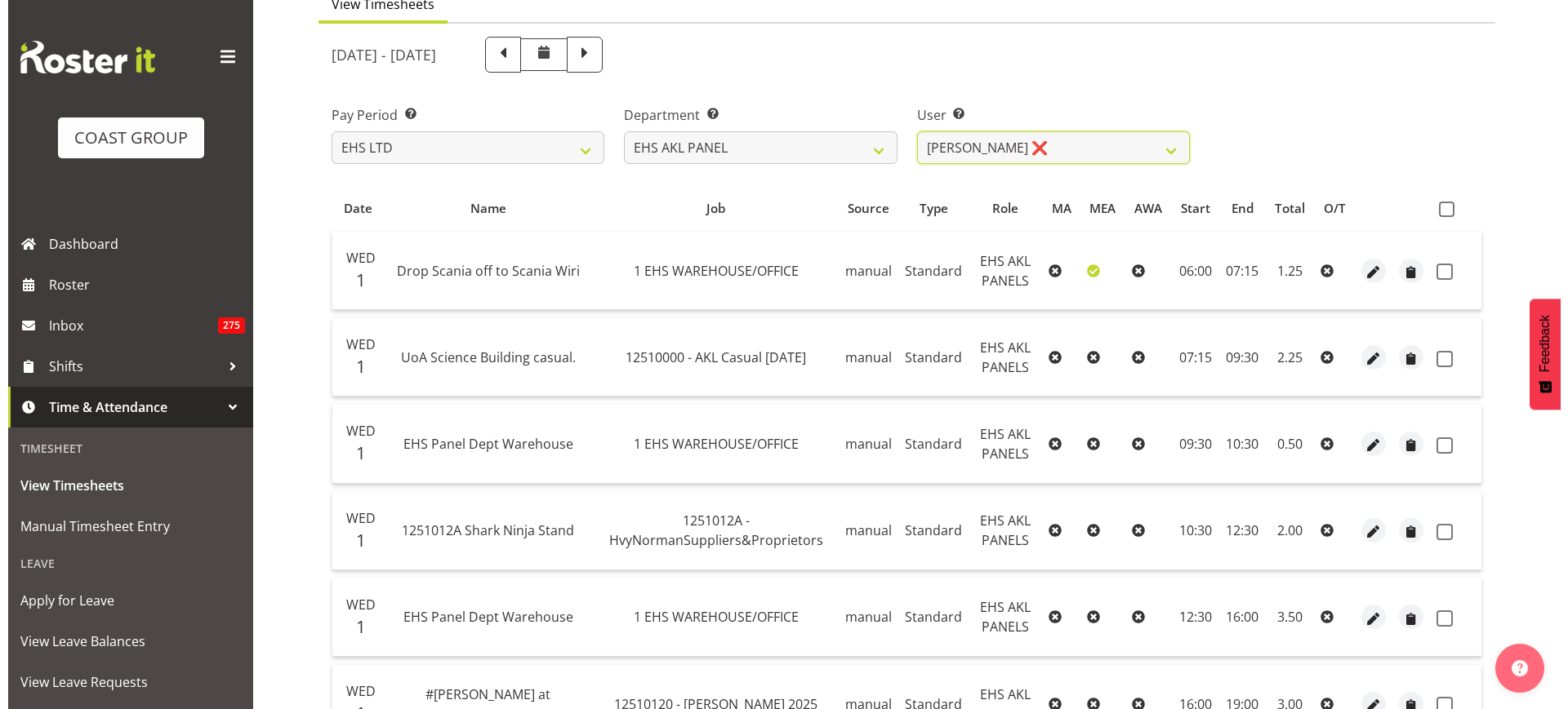
scroll to position [149, 0]
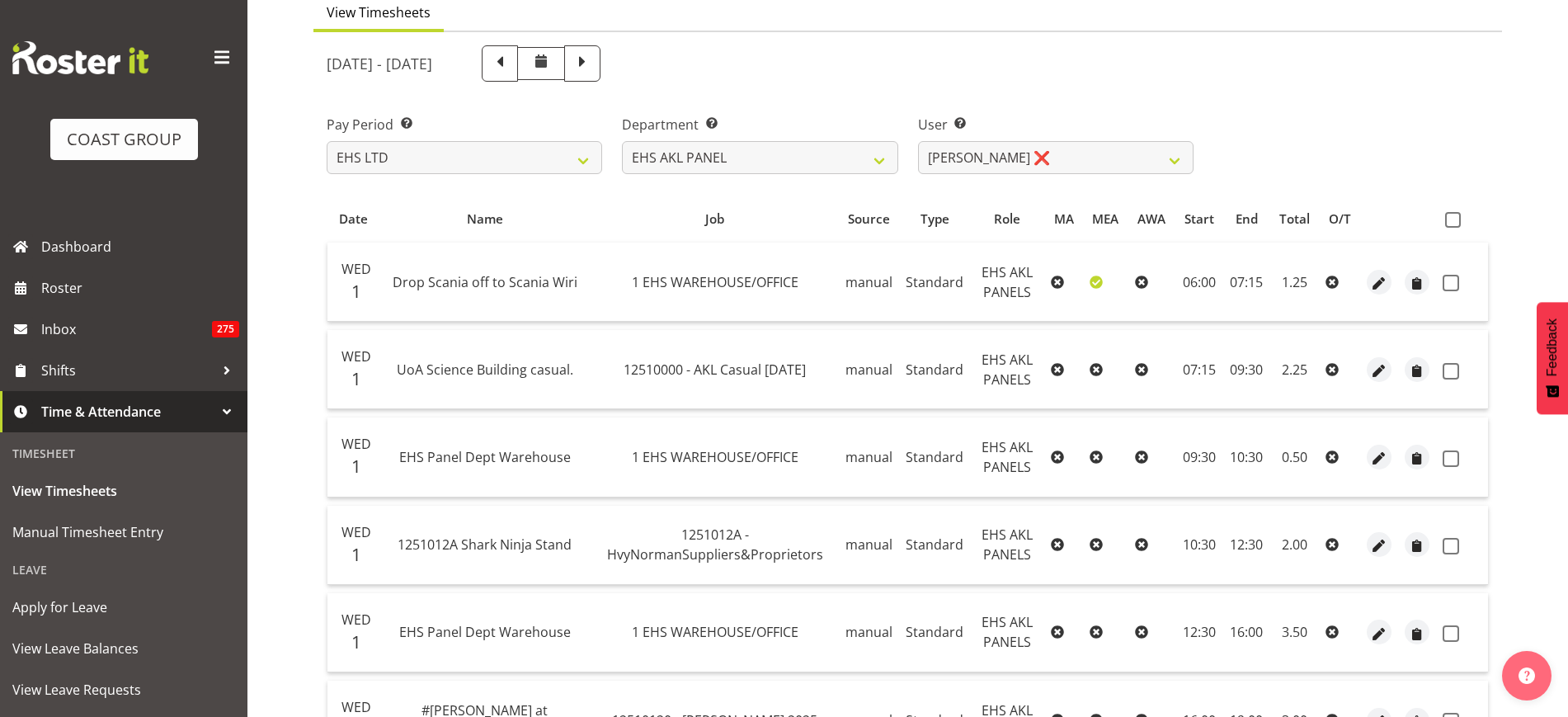
click at [1098, 277] on icon at bounding box center [1097, 282] width 13 height 13
click at [1376, 289] on span "button" at bounding box center [1380, 284] width 19 height 19
select select "Standard"
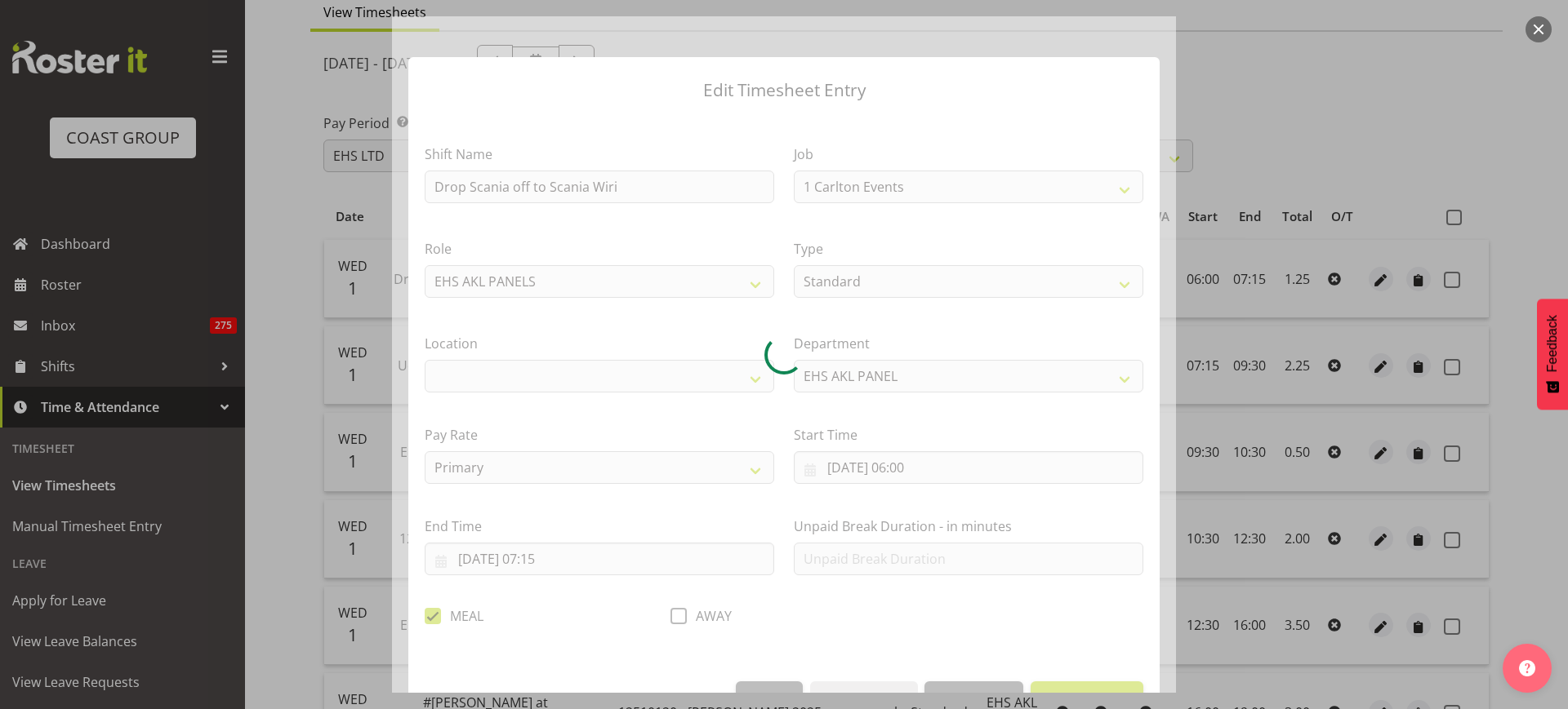
select select "69"
select select "35"
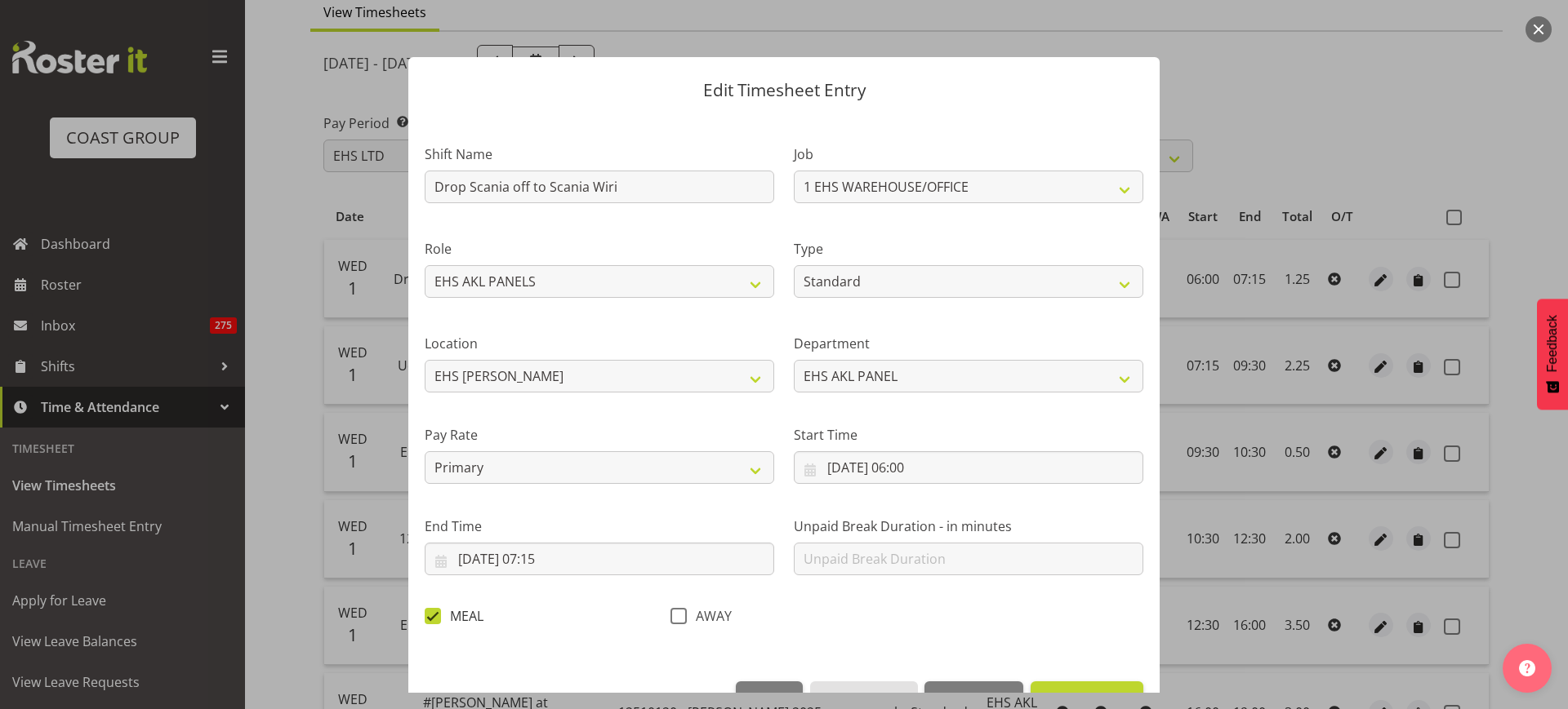
click at [437, 610] on span at bounding box center [432, 615] width 16 height 16
click at [435, 611] on input "MEAL" at bounding box center [429, 615] width 10 height 10
checkbox input "false"
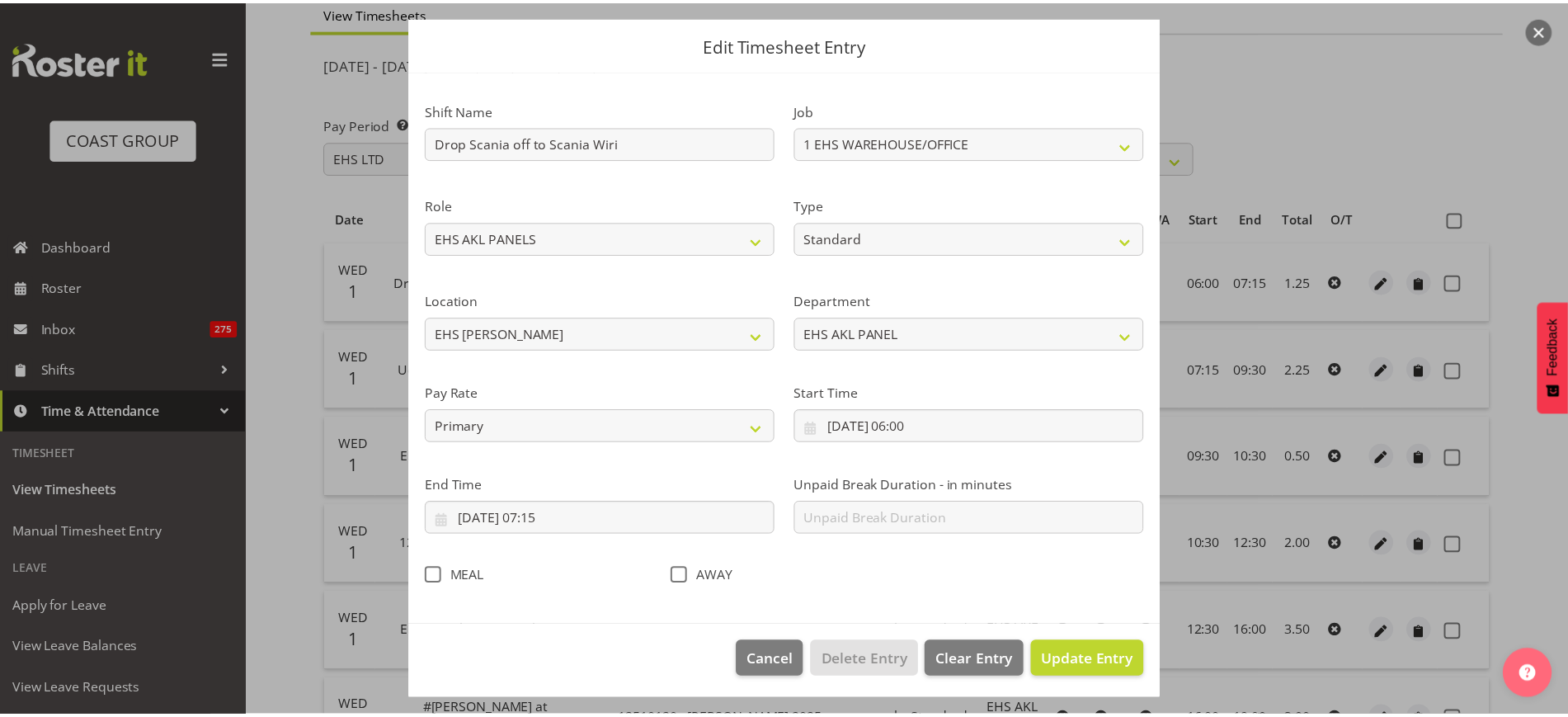
scroll to position [50, 0]
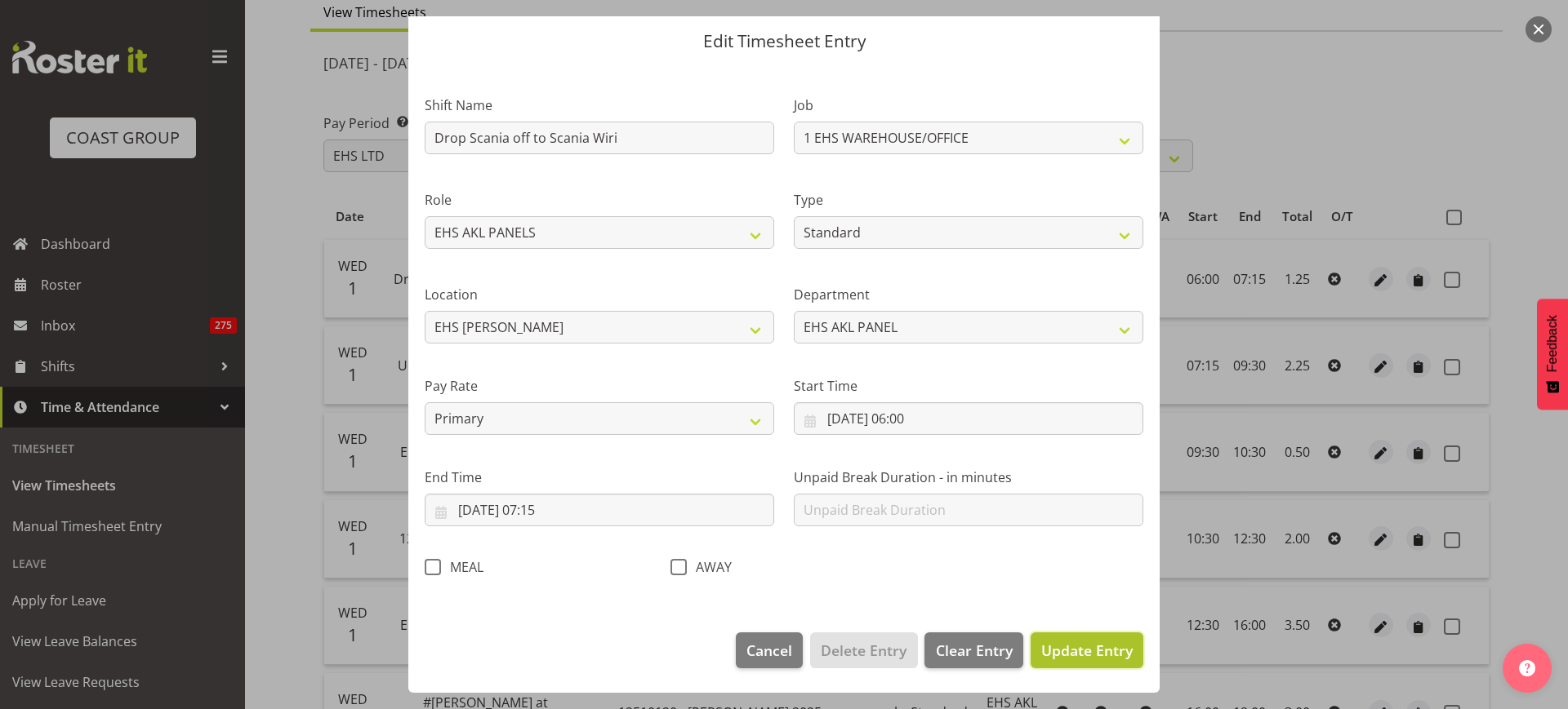
click at [1073, 648] on span "Update Entry" at bounding box center [1087, 650] width 92 height 20
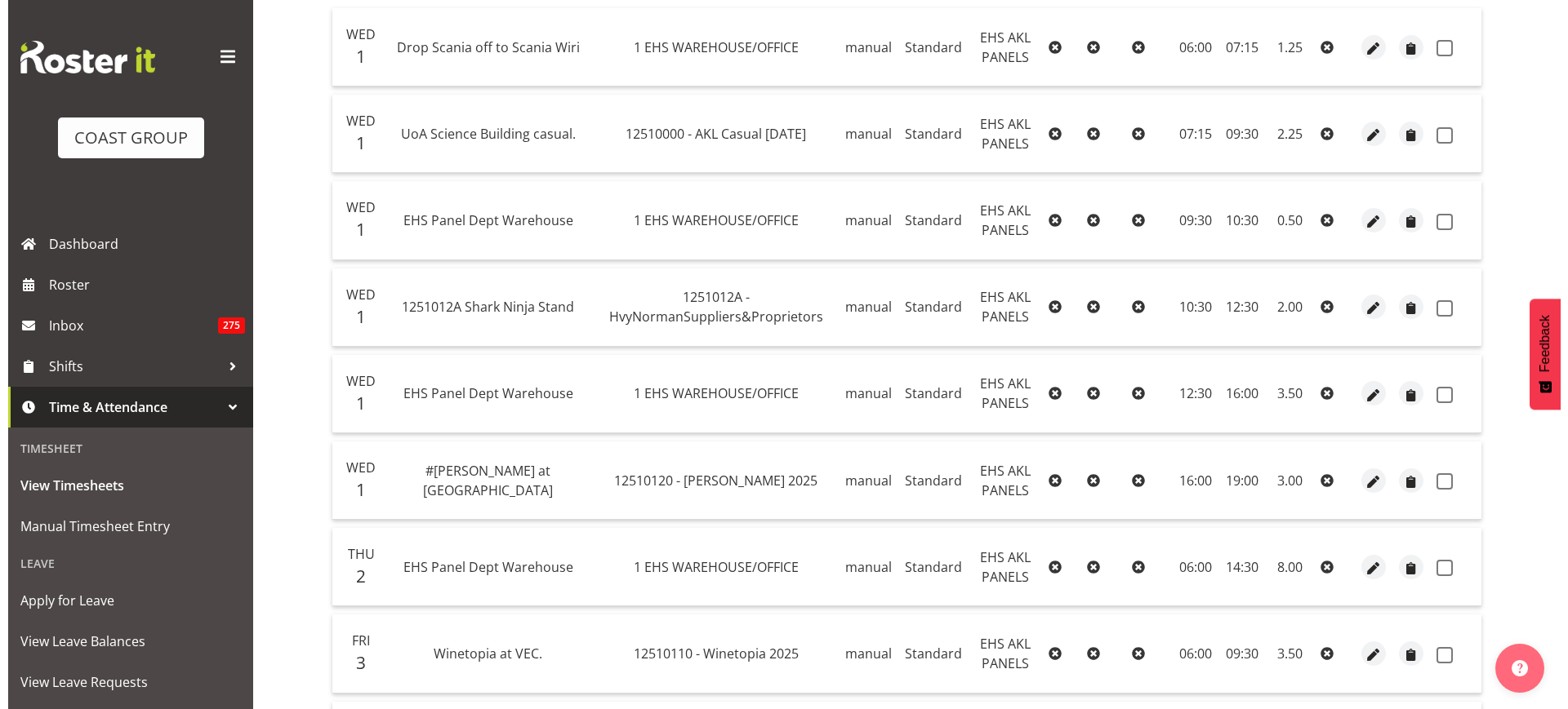
scroll to position [389, 0]
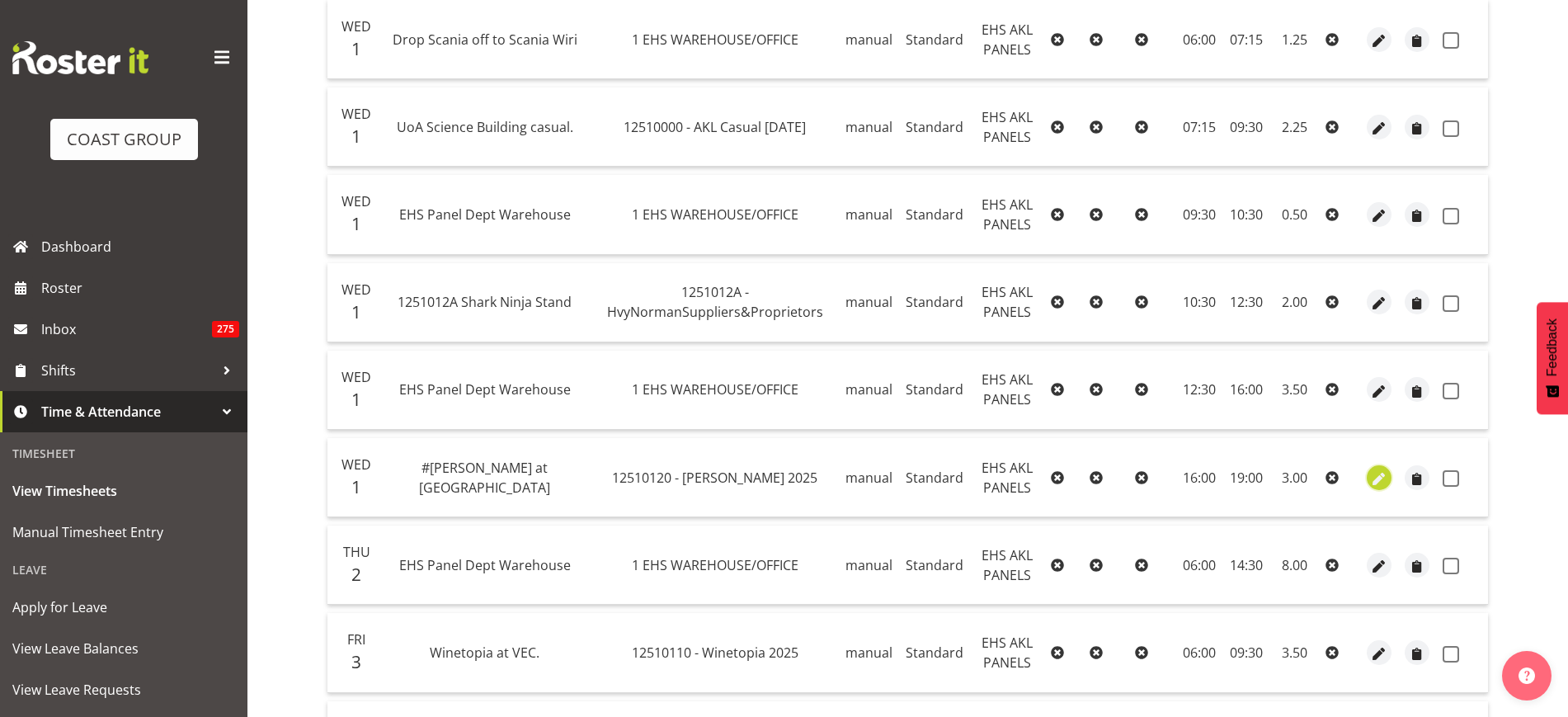
click at [1384, 478] on span "button" at bounding box center [1380, 479] width 19 height 19
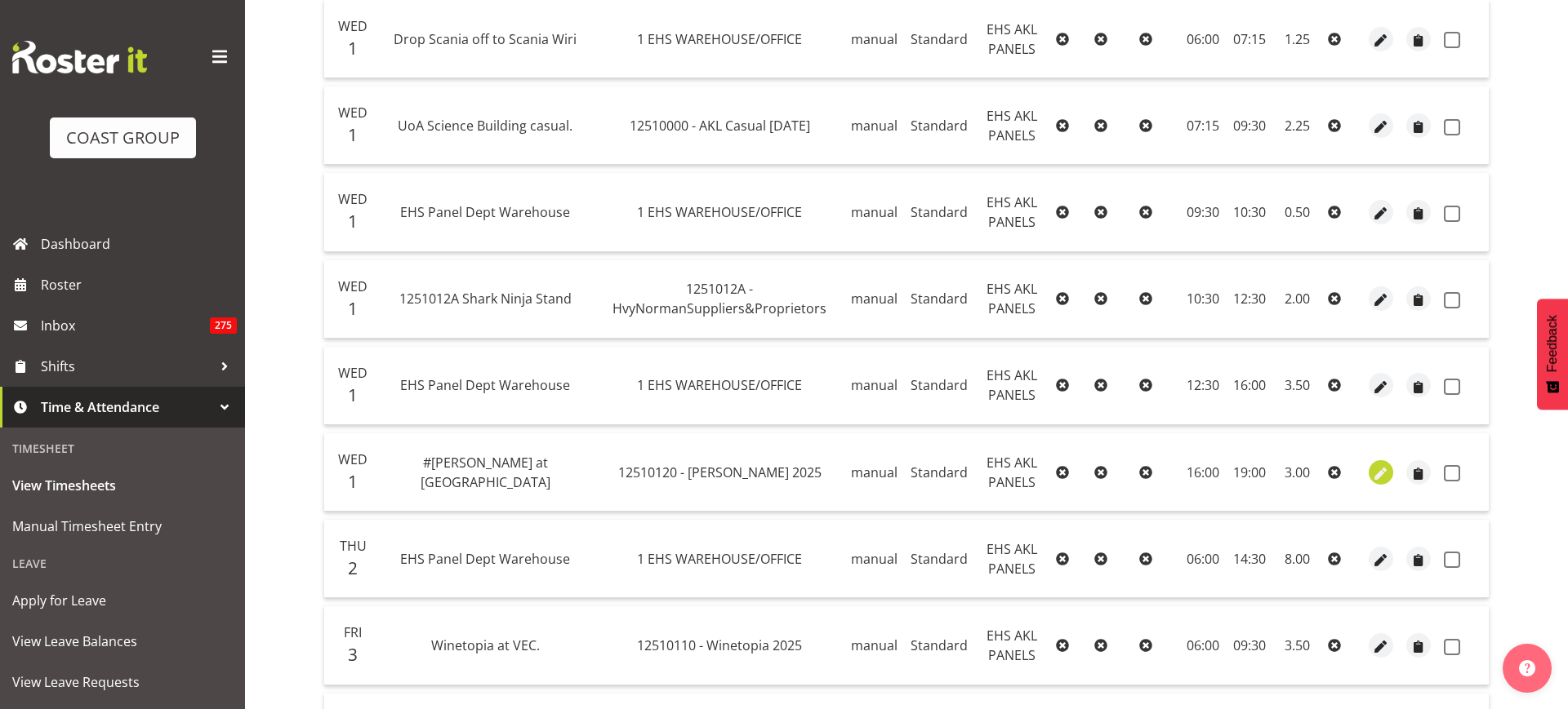
select select "Standard"
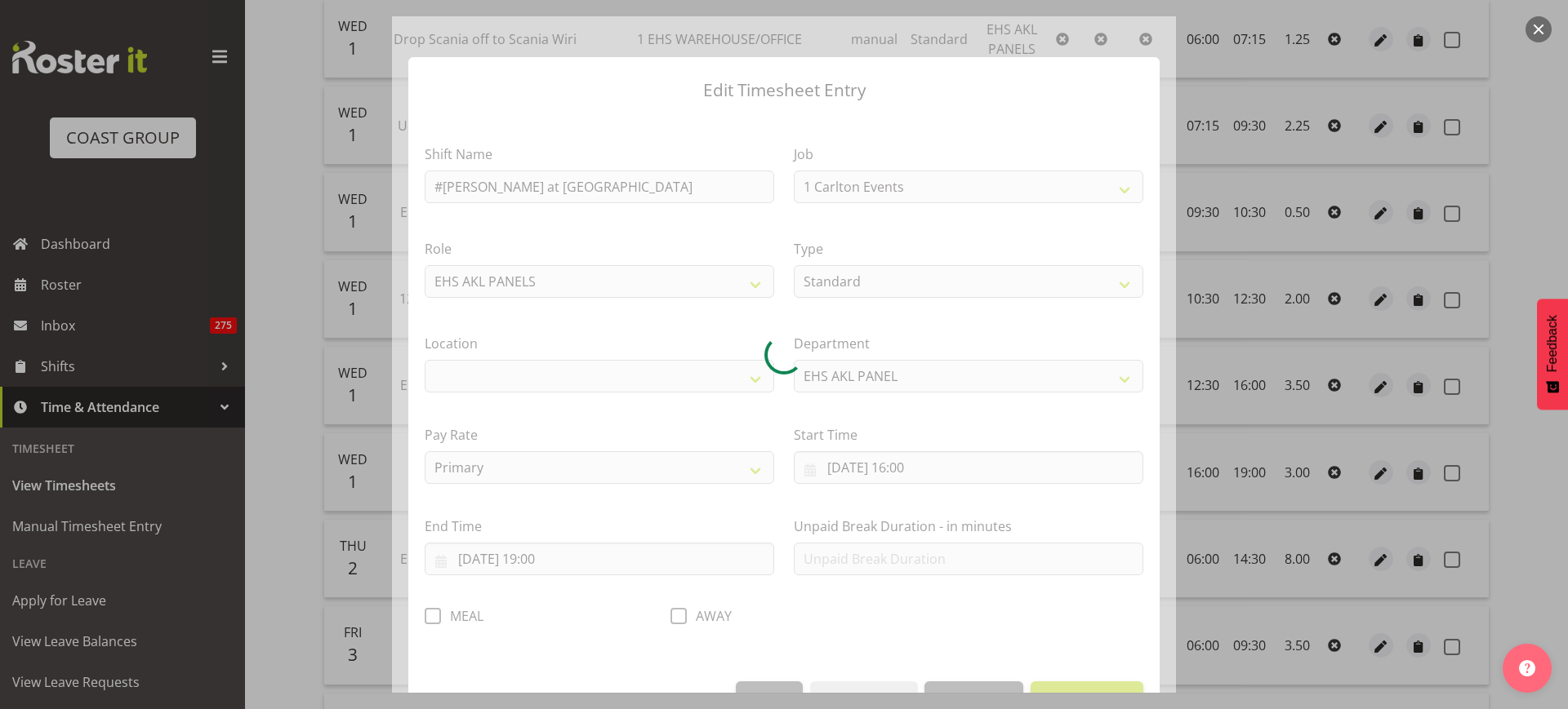
select select "9957"
select select "35"
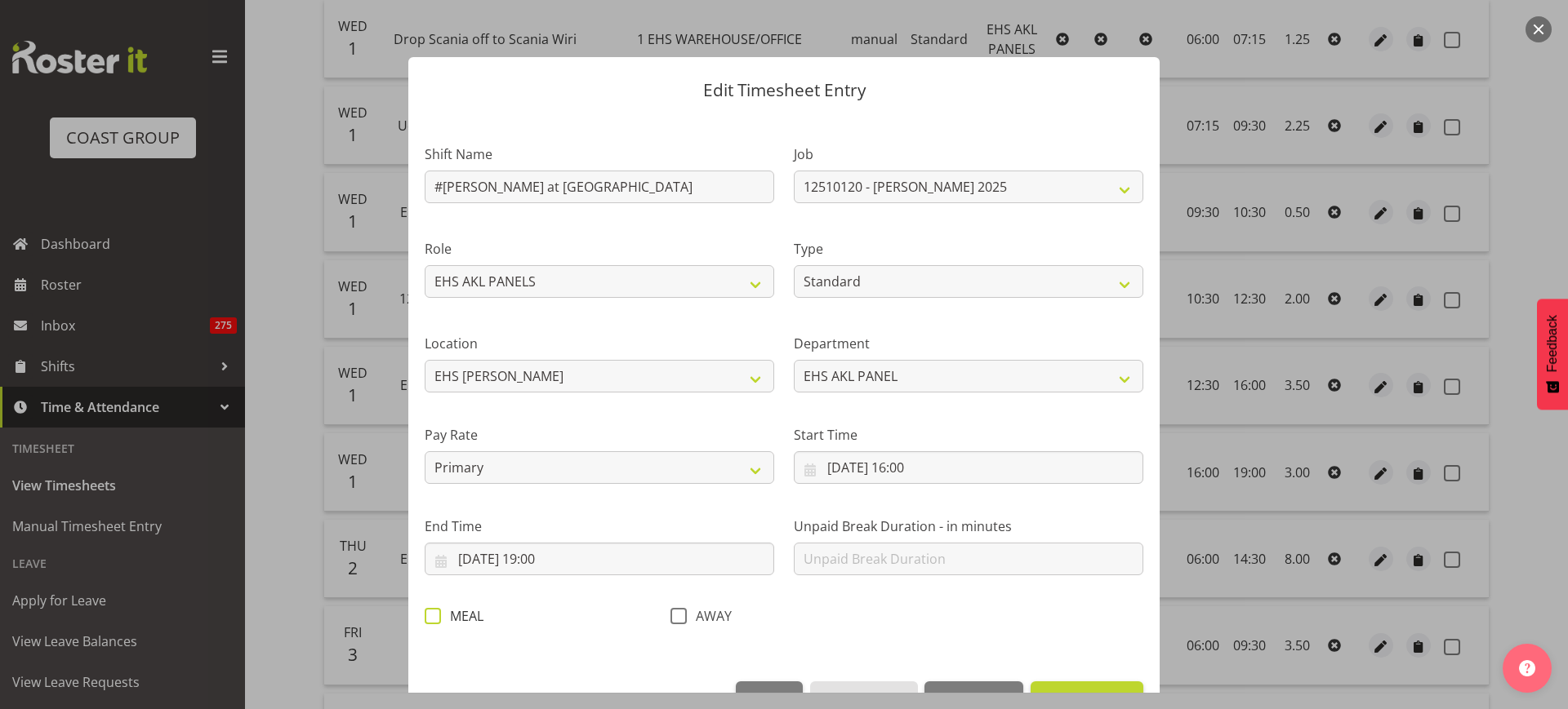
click at [432, 622] on span at bounding box center [432, 615] width 16 height 16
click at [432, 621] on input "MEAL" at bounding box center [429, 615] width 10 height 10
checkbox input "true"
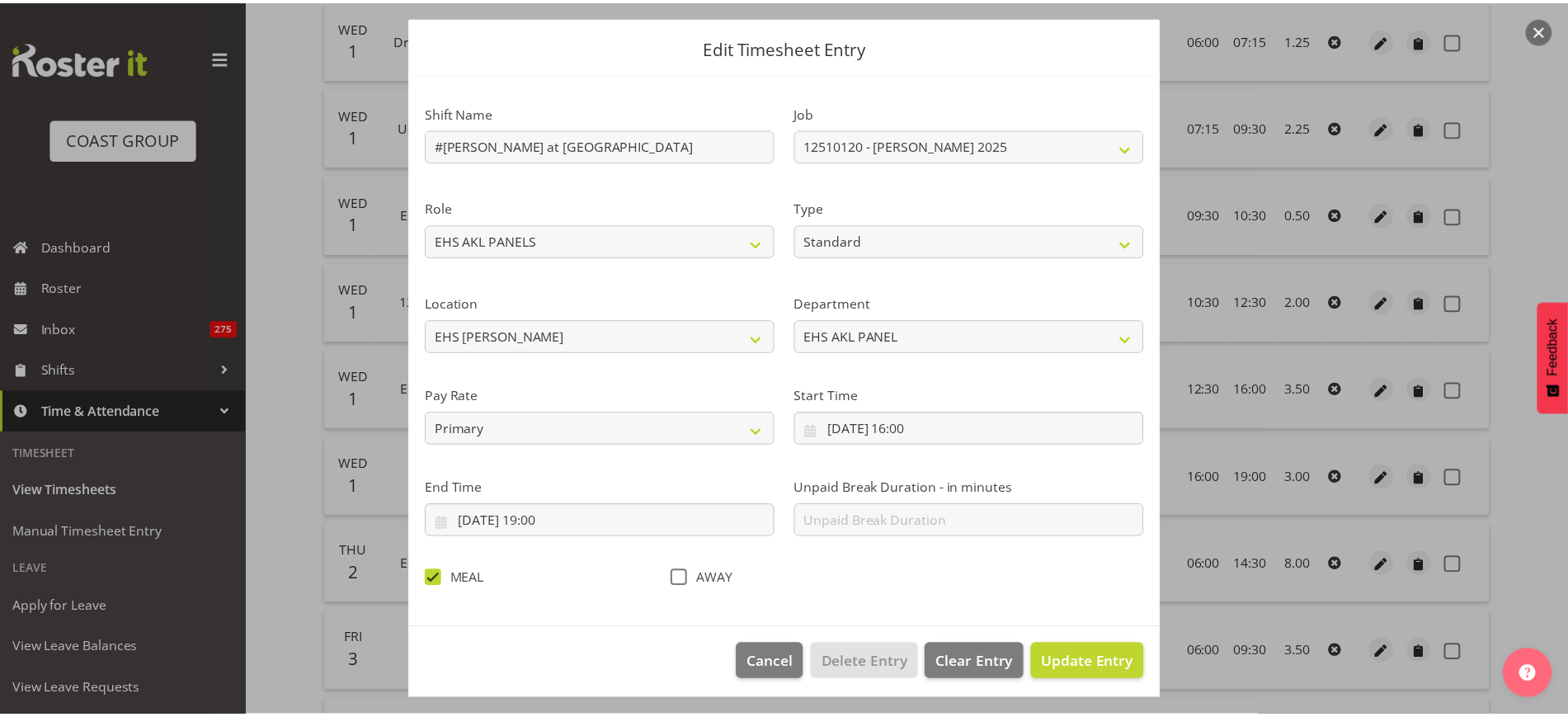
scroll to position [50, 0]
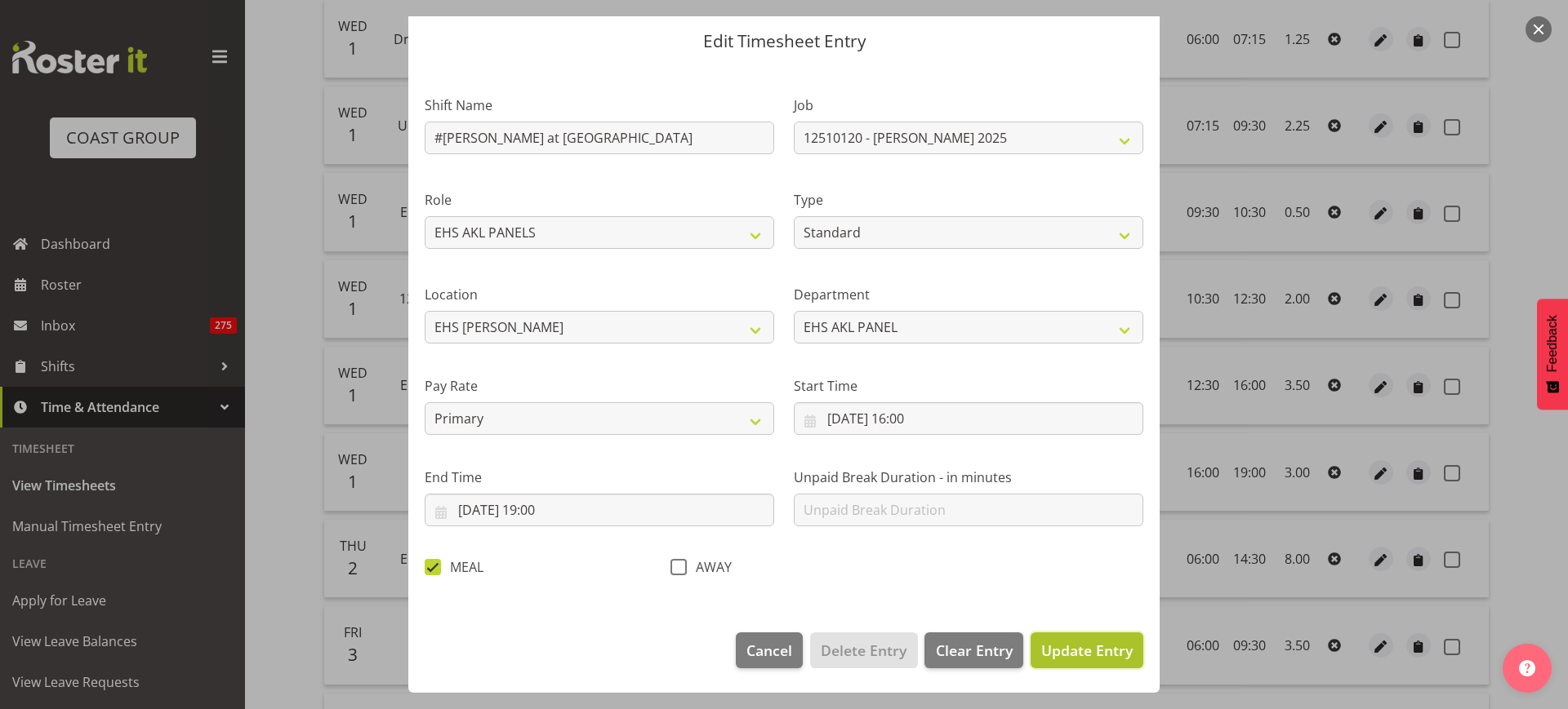
click at [1057, 648] on span "Update Entry" at bounding box center [1087, 650] width 92 height 20
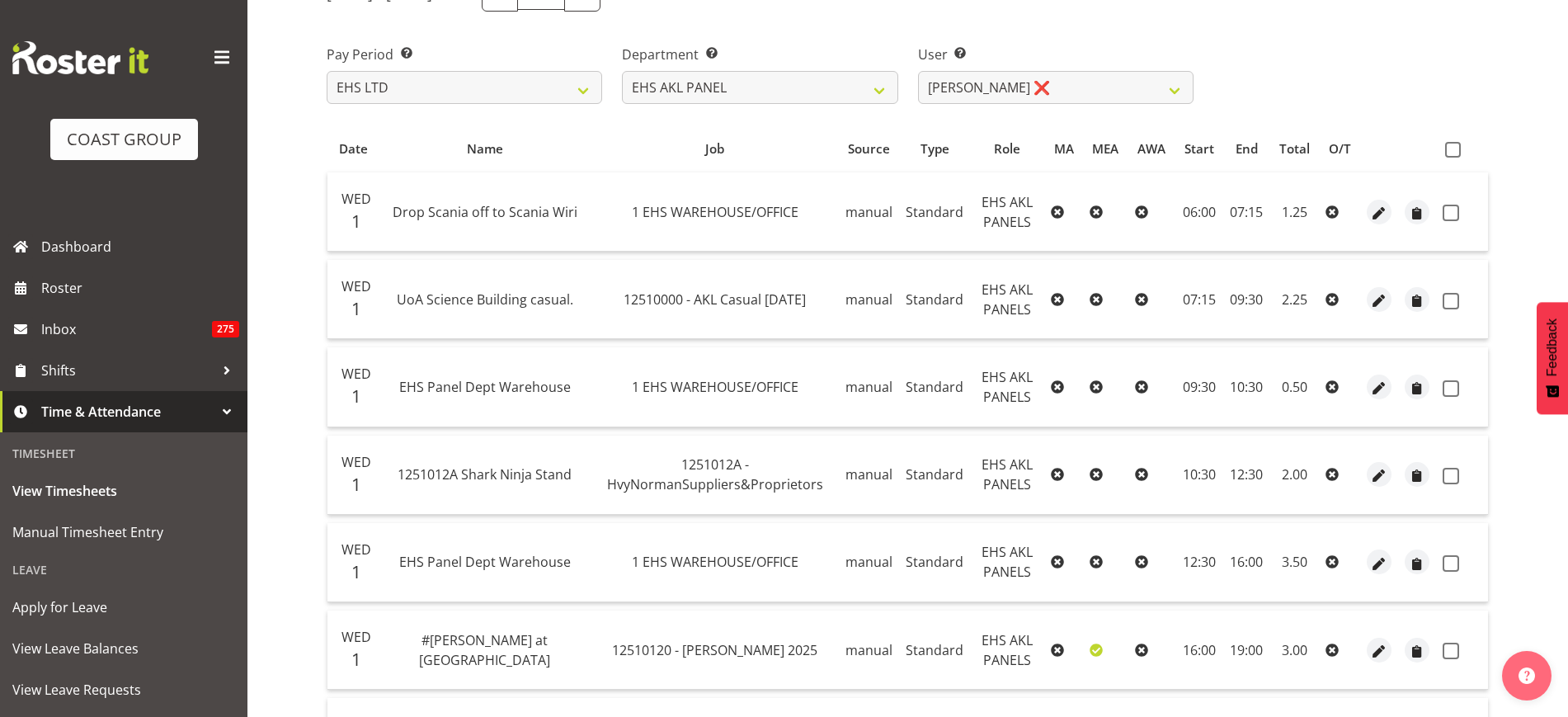
scroll to position [185, 0]
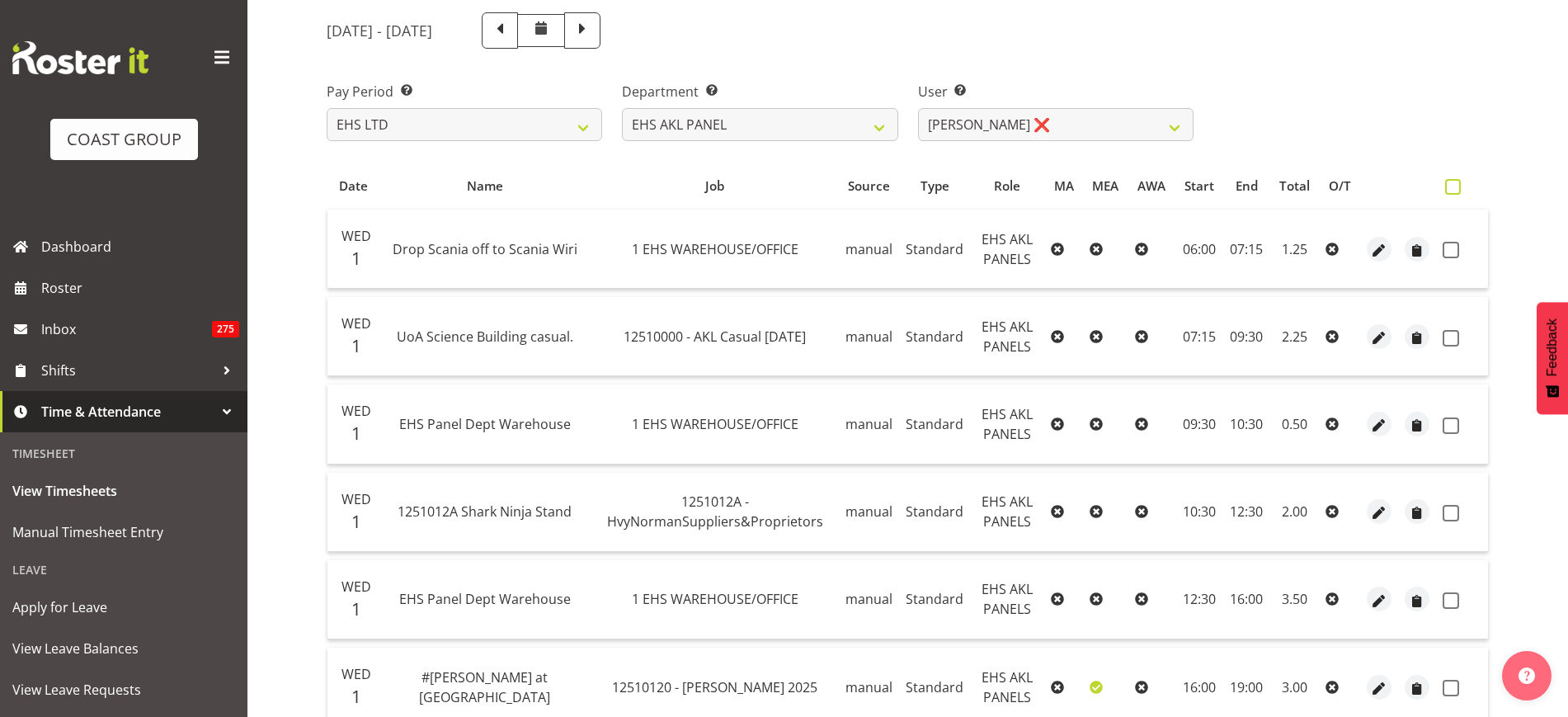
click at [1459, 180] on span at bounding box center [1453, 186] width 15 height 15
click at [1456, 182] on input "checkbox" at bounding box center [1450, 186] width 11 height 11
checkbox input "true"
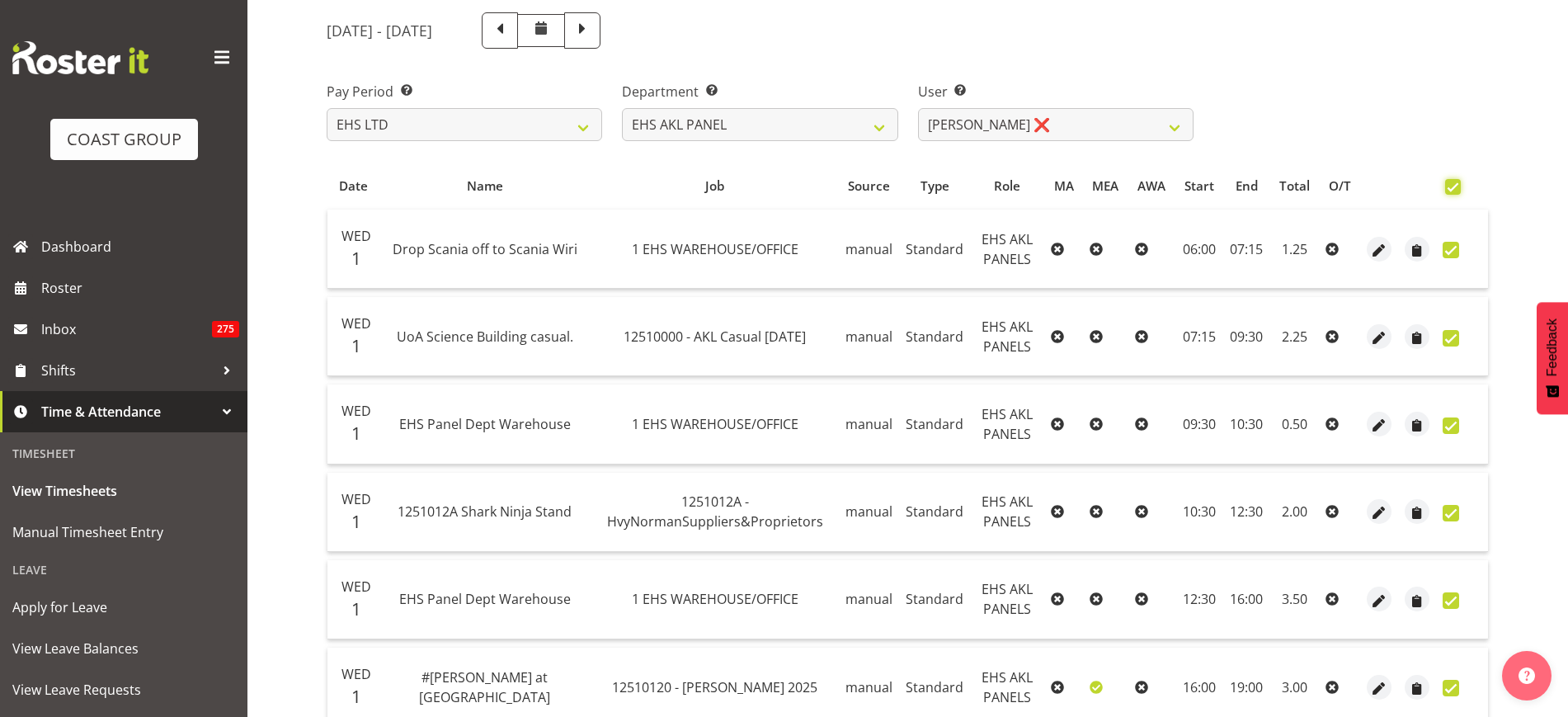
checkbox input "true"
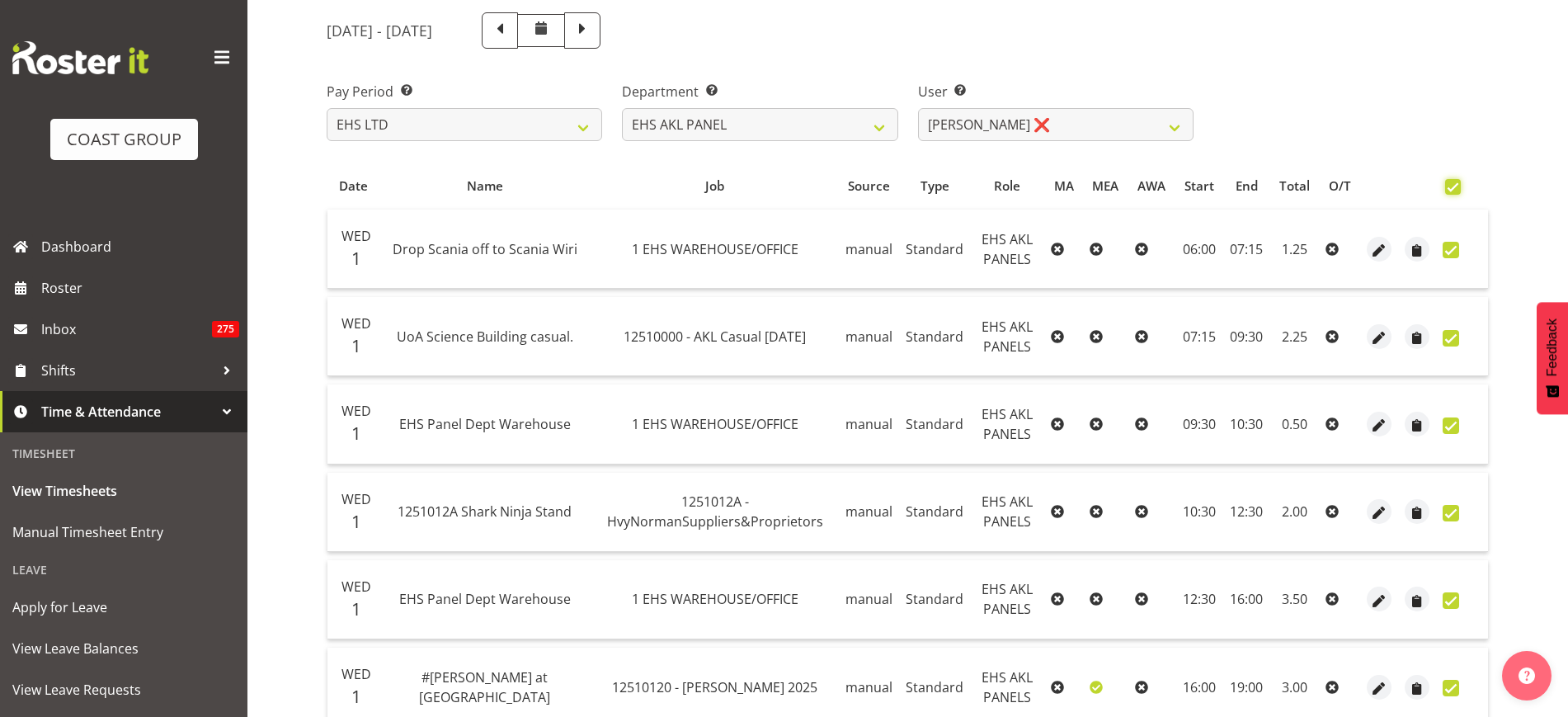
checkbox input "true"
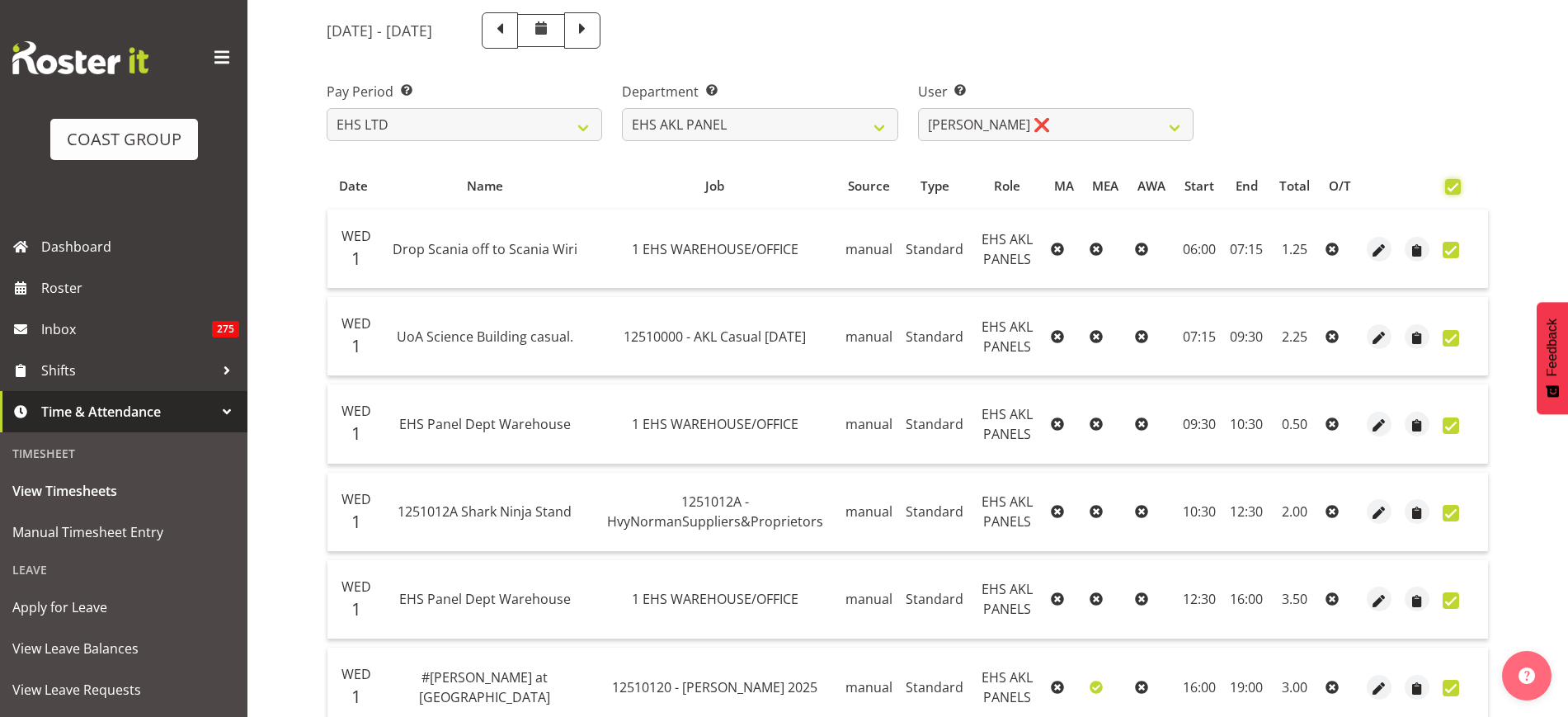
checkbox input "true"
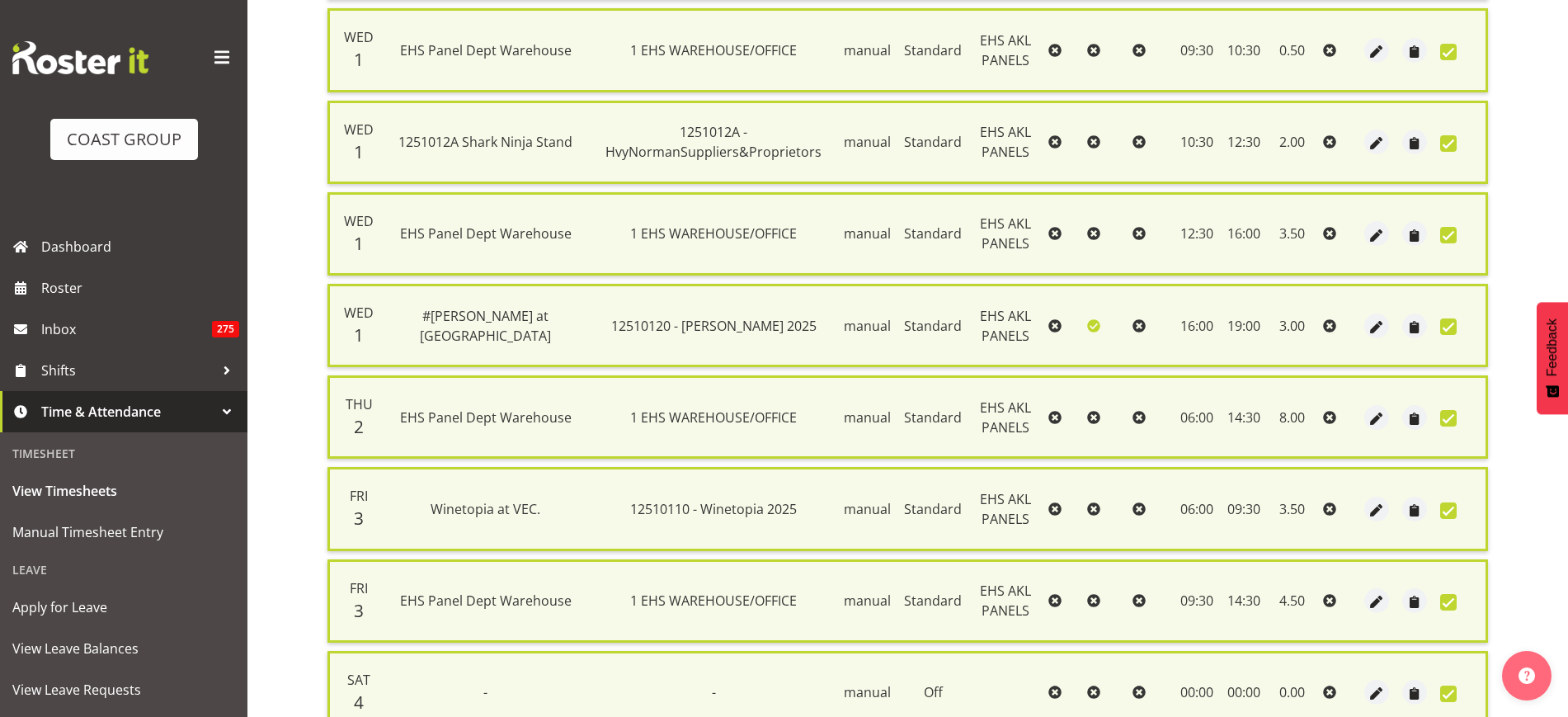
scroll to position [1009, 0]
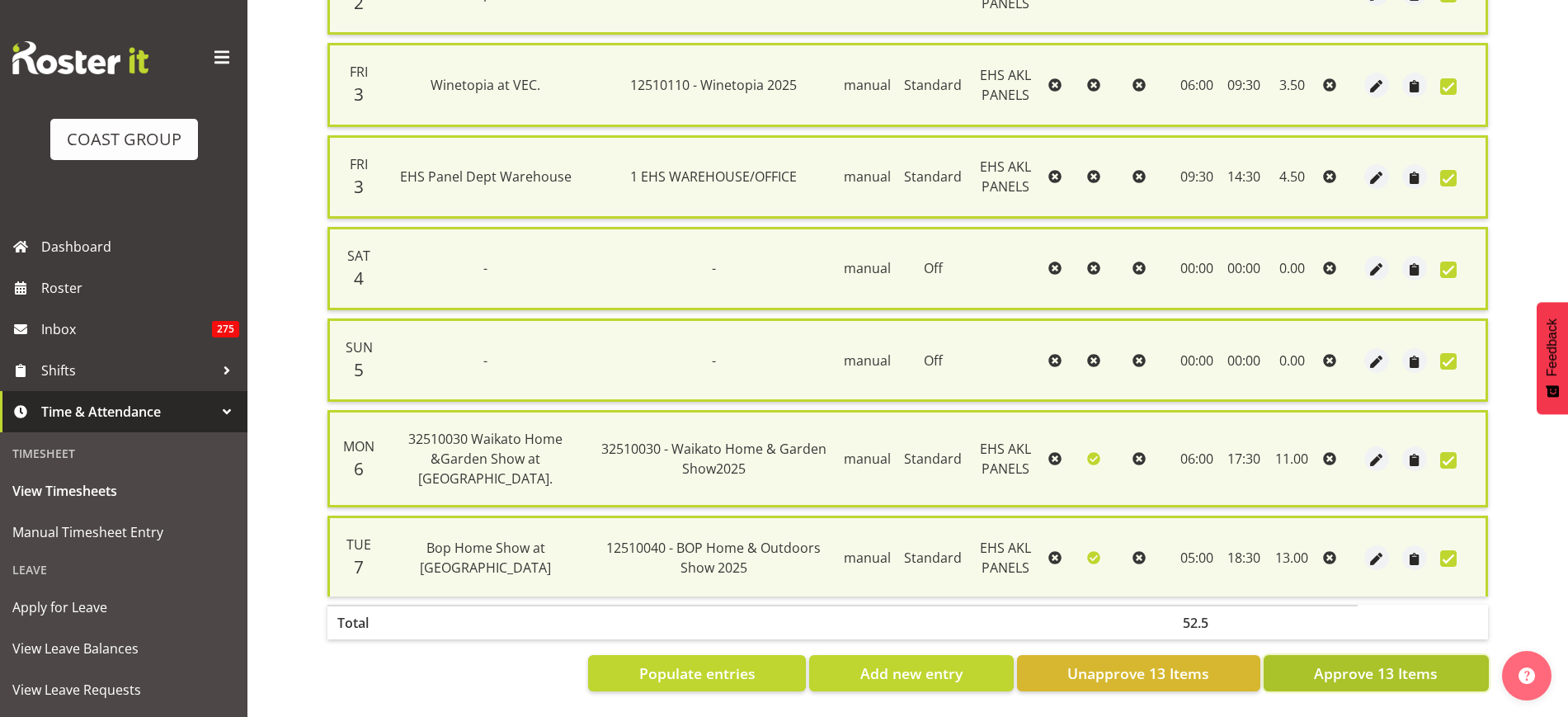
click at [1335, 663] on span "Approve 13 Items" at bounding box center [1376, 673] width 124 height 21
checkbox input "false"
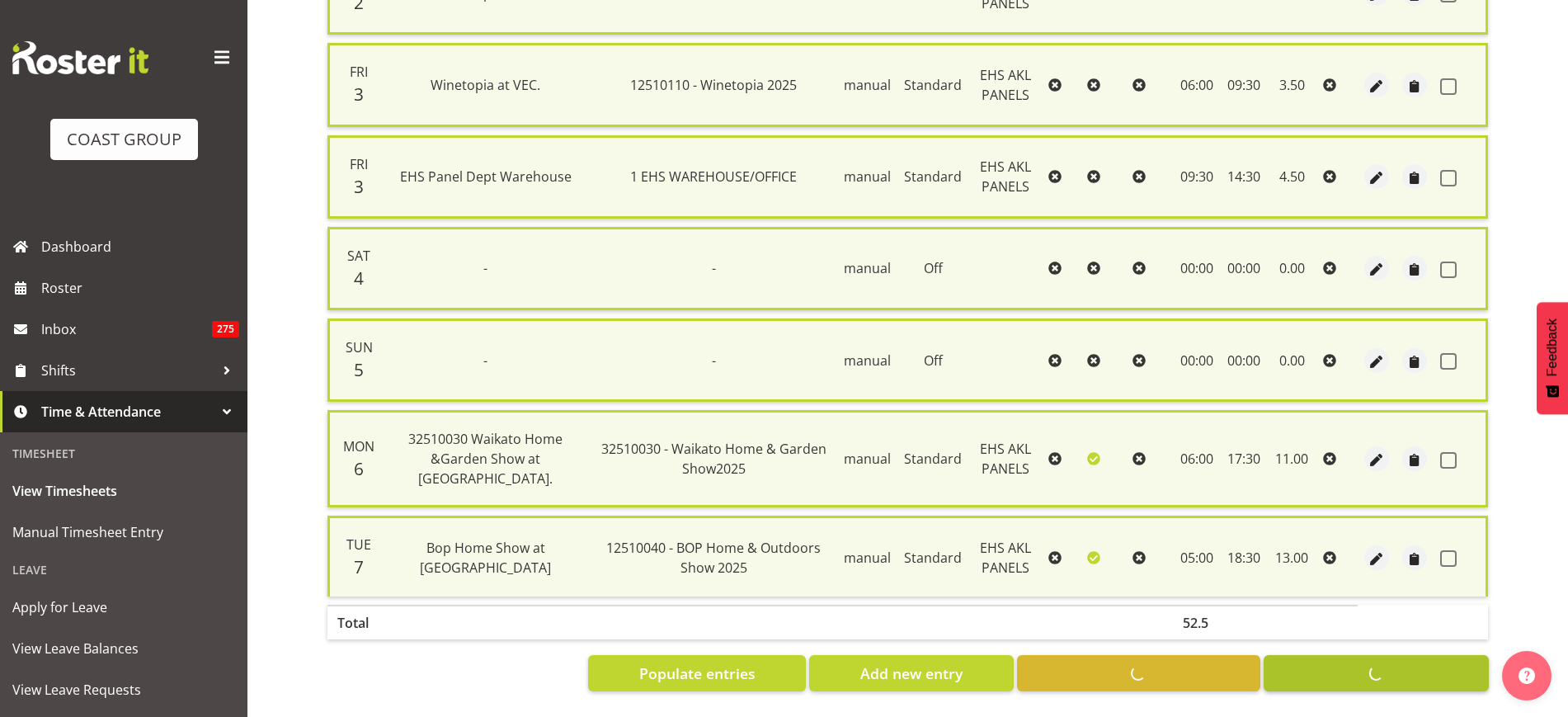
checkbox input "false"
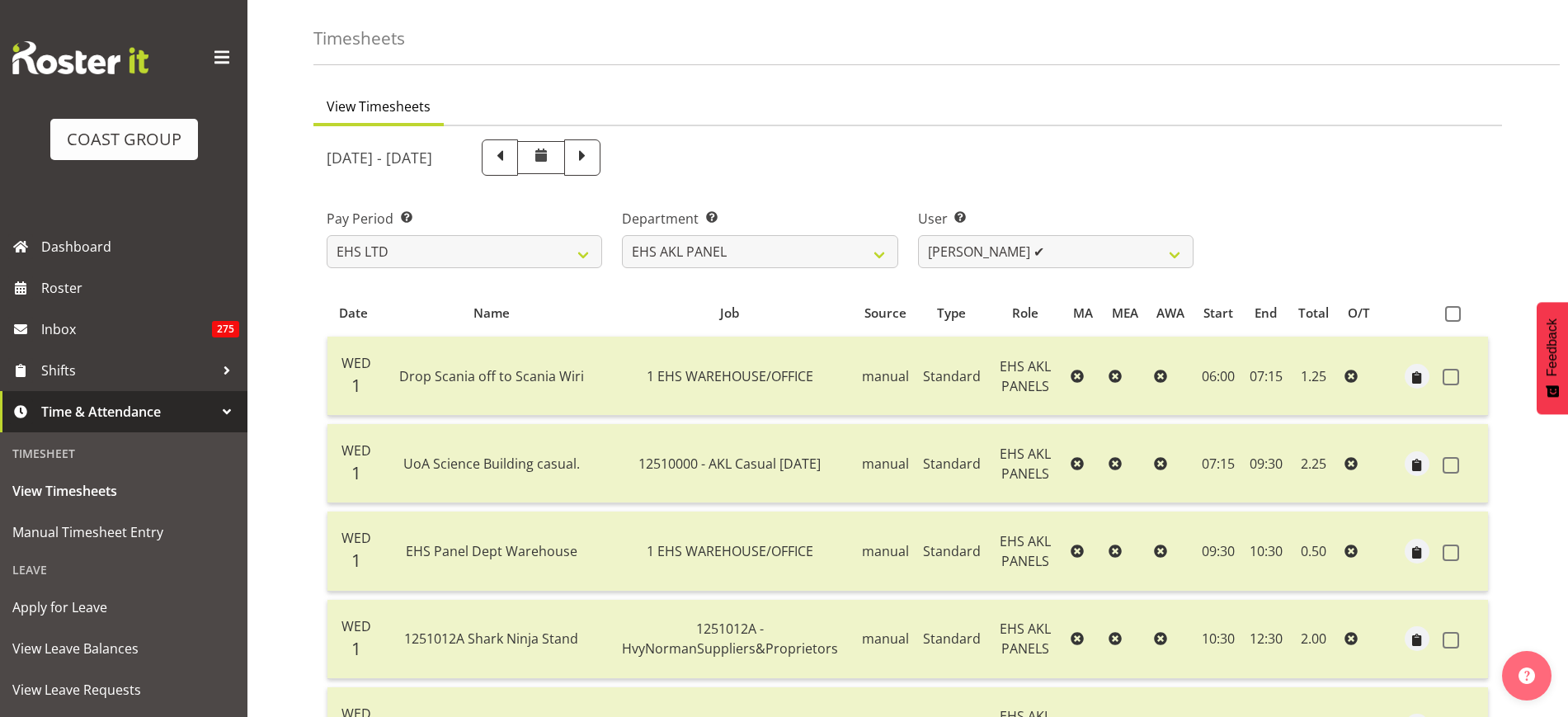
scroll to position [41, 0]
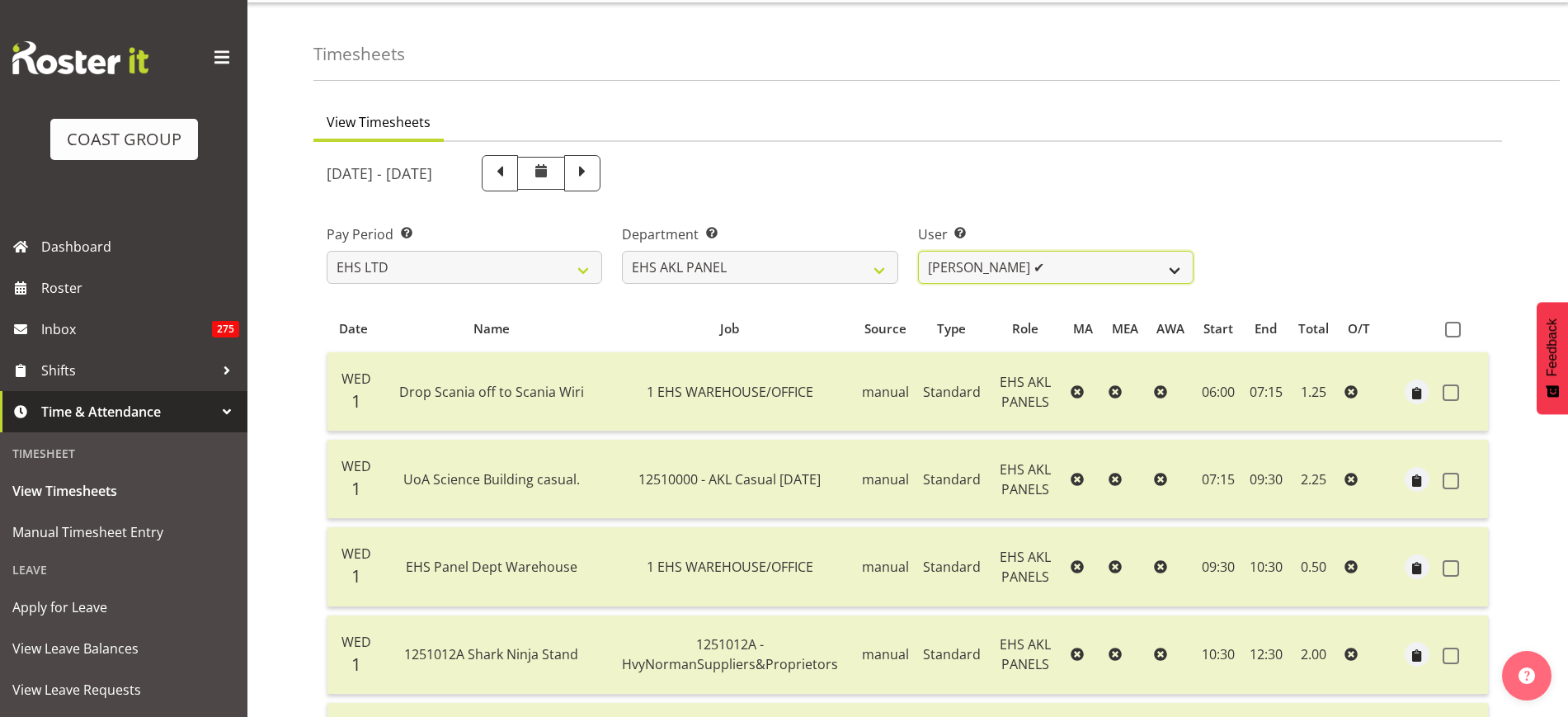
click at [1174, 270] on select "Abe Denton ✔ Cameron Phillips ✔ Chad Phillips ✔ Emmett Denton ✔ Fiona Berghoffe…" at bounding box center [1056, 267] width 275 height 33
click at [918, 250] on select "Abe Denton ✔ Cameron Phillips ✔ Chad Phillips ✔ Emmett Denton ✔ Fiona Berghoffe…" at bounding box center [1056, 267] width 275 height 33
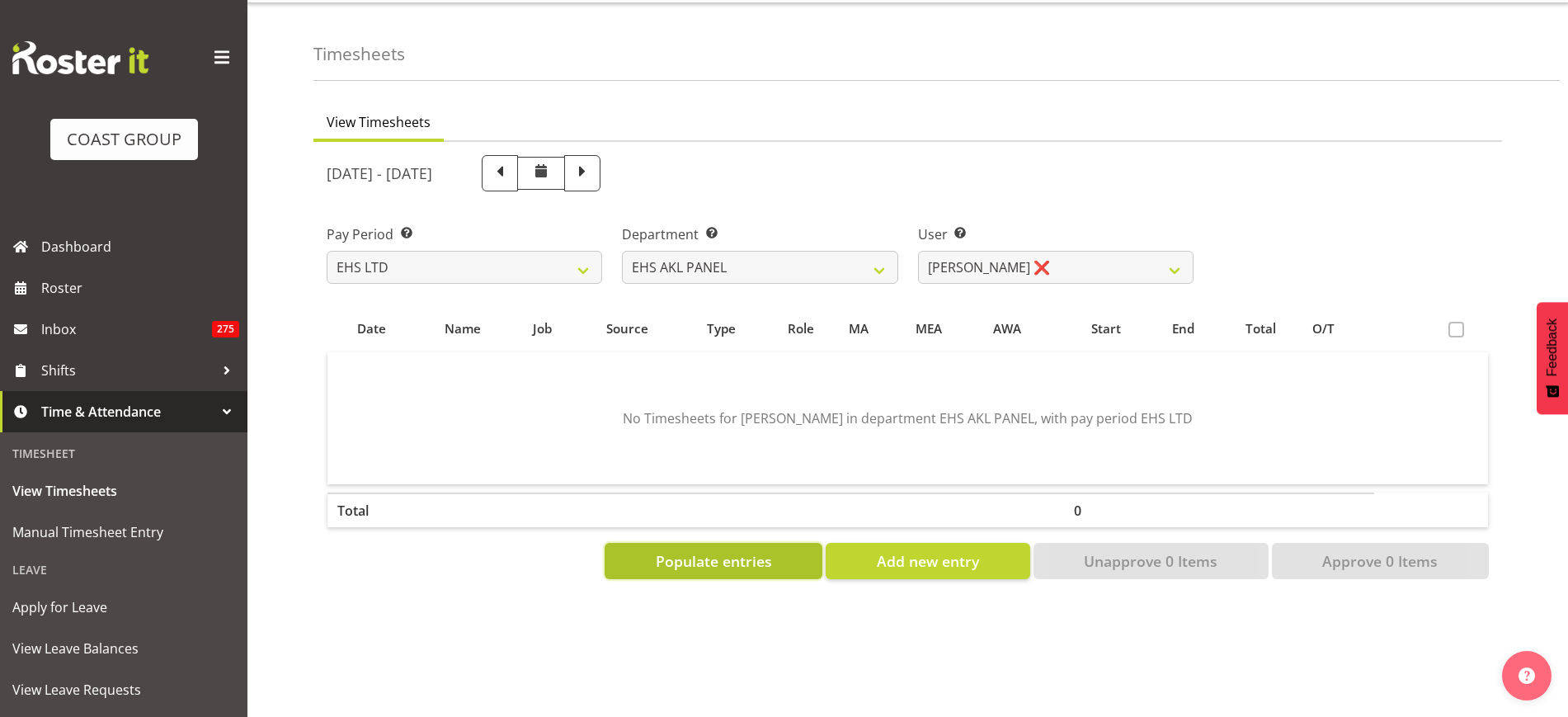
click at [721, 574] on button "Populate entries" at bounding box center [714, 561] width 218 height 36
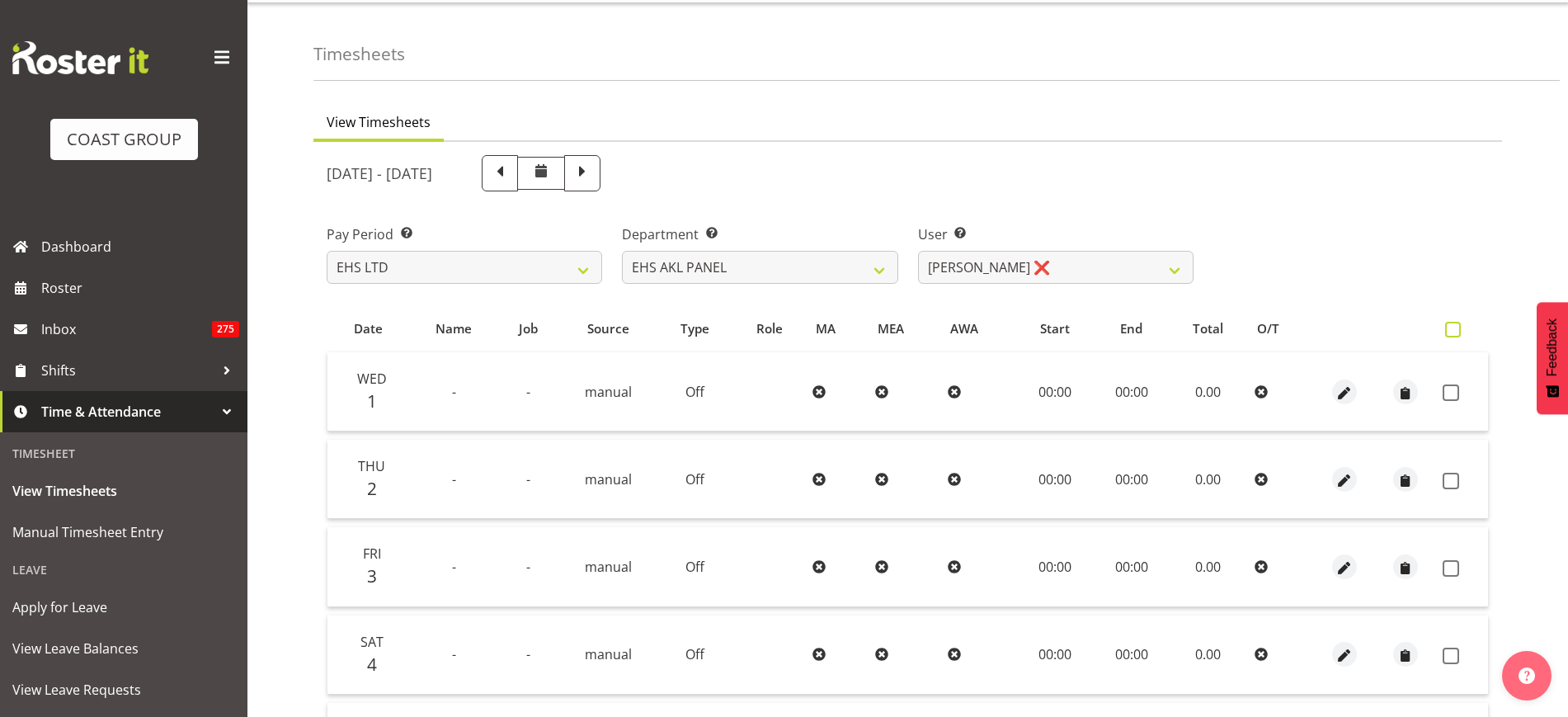
click at [1453, 332] on span at bounding box center [1453, 330] width 15 height 15
click at [1453, 332] on input "checkbox" at bounding box center [1450, 329] width 11 height 11
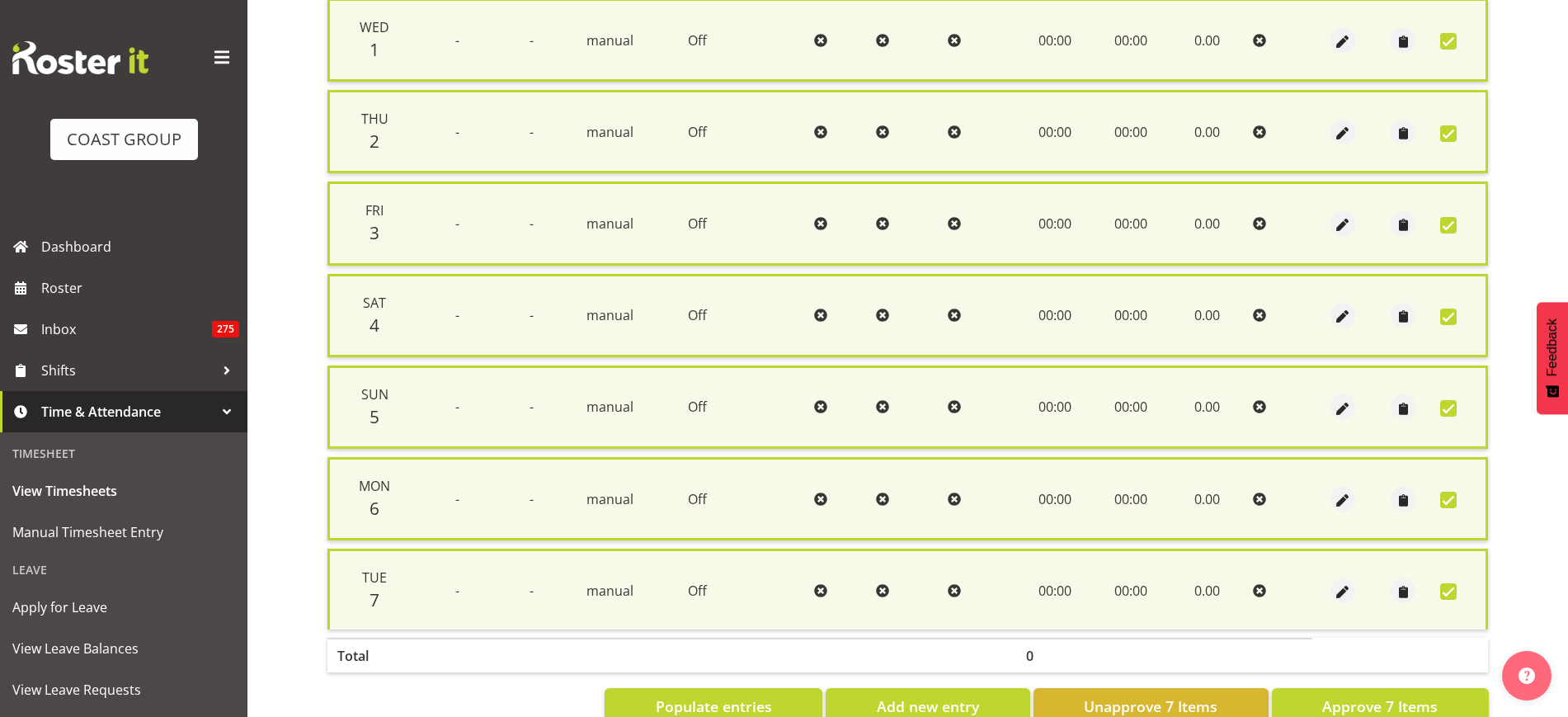
scroll to position [445, 0]
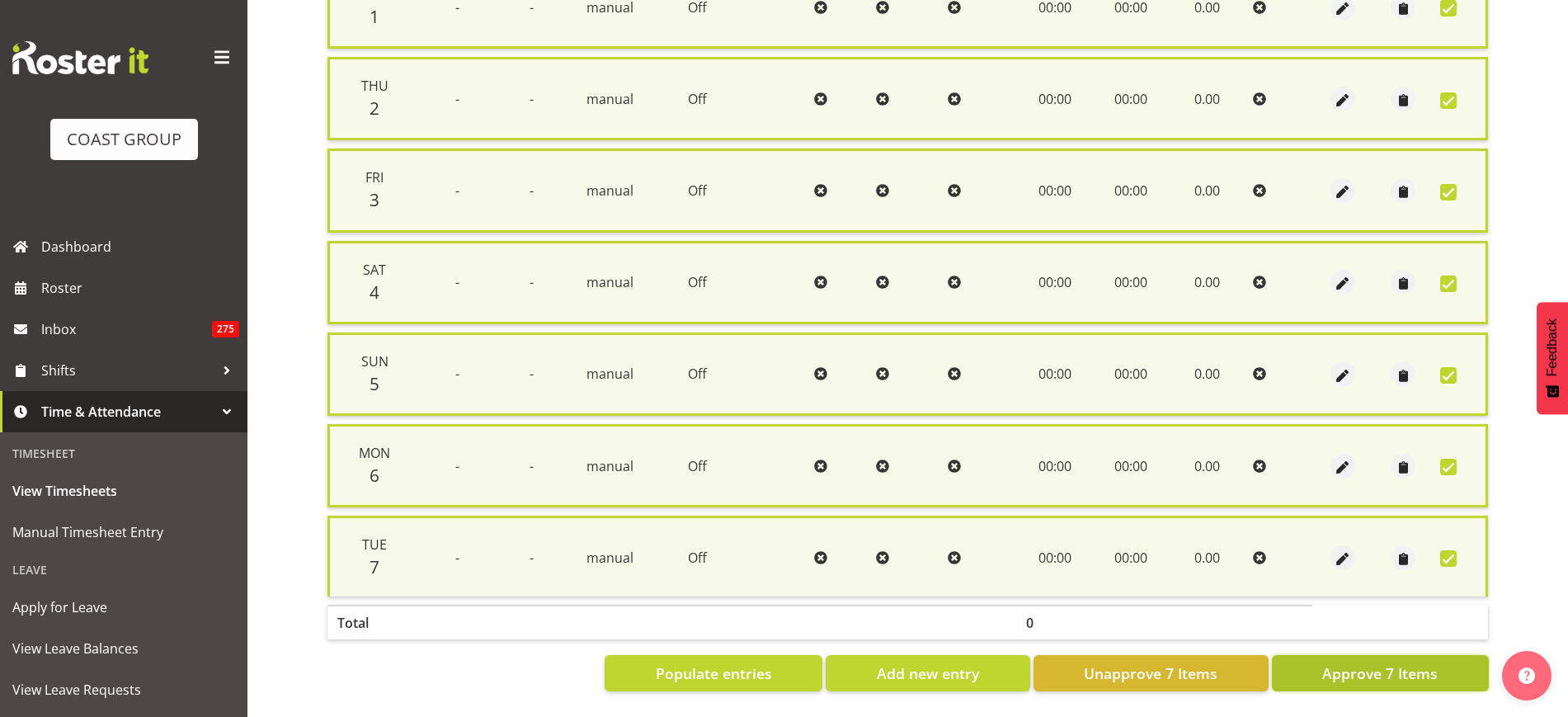
click at [1310, 656] on button "Approve 7 Items" at bounding box center [1380, 674] width 217 height 36
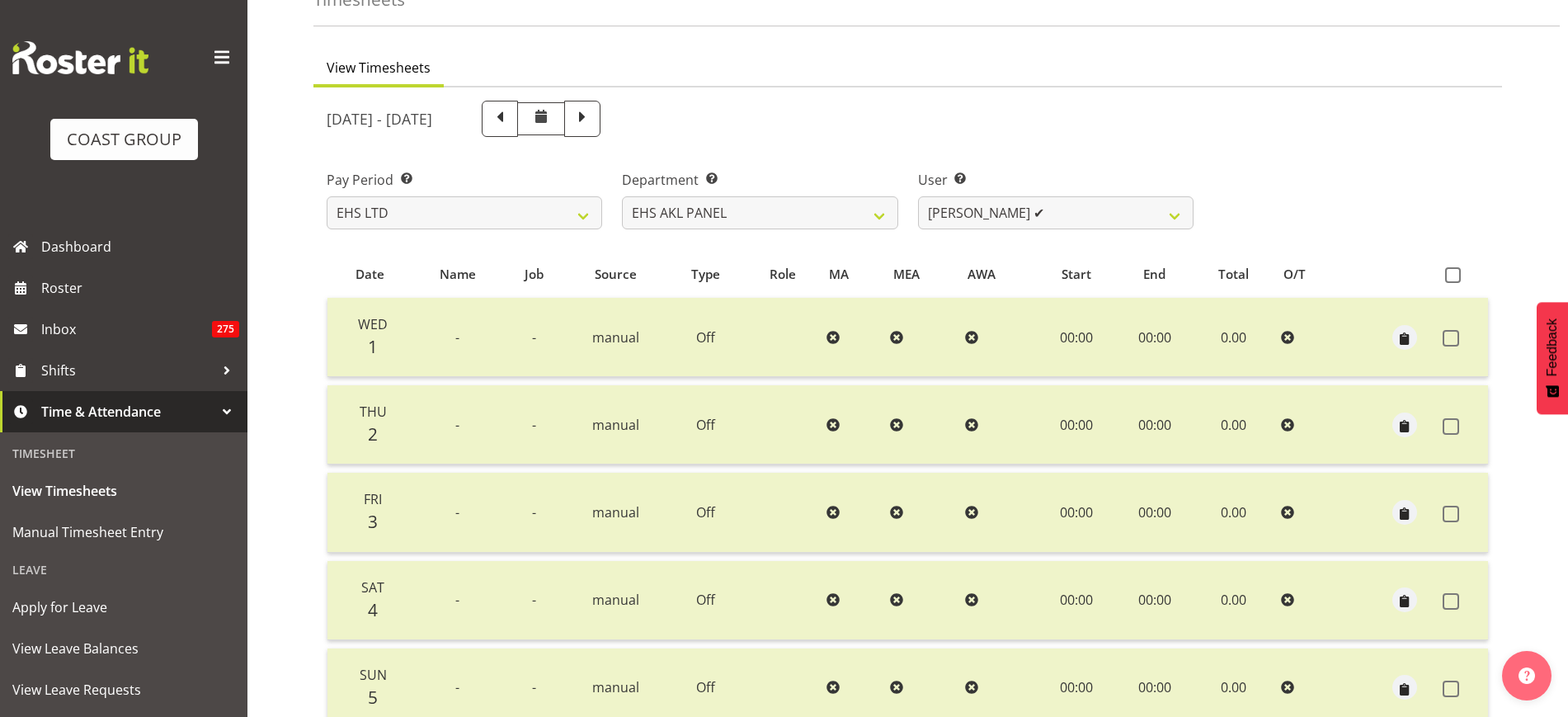
scroll to position [0, 0]
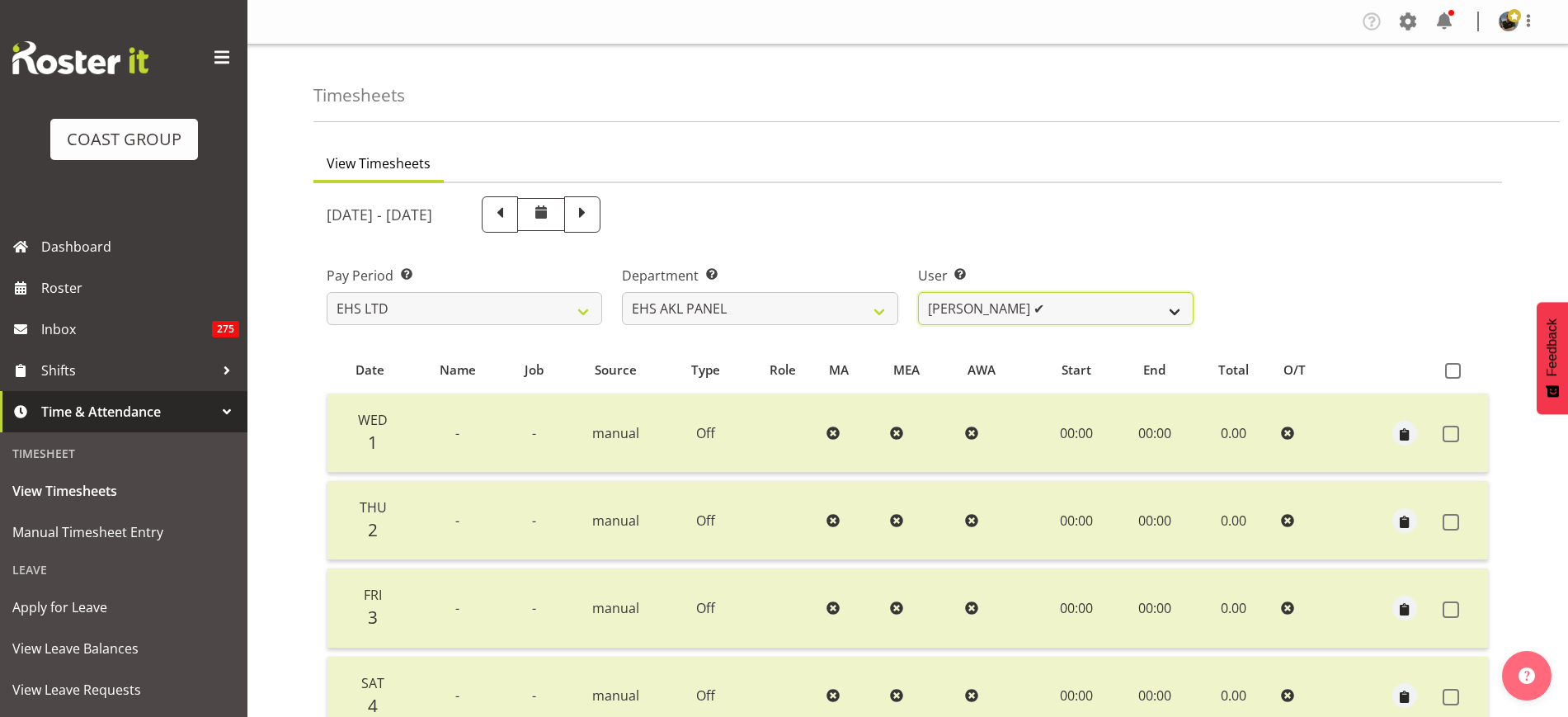
click at [1176, 311] on select "Abe Denton ✔ Cameron Phillips ✔ Chad Phillips ✔ Emmett Denton ✔ Fiona Berghoffe…" at bounding box center [1056, 309] width 275 height 33
click at [918, 293] on select "Abe Denton ✔ Cameron Phillips ✔ Chad Phillips ✔ Emmett Denton ✔ Fiona Berghoffe…" at bounding box center [1056, 309] width 275 height 33
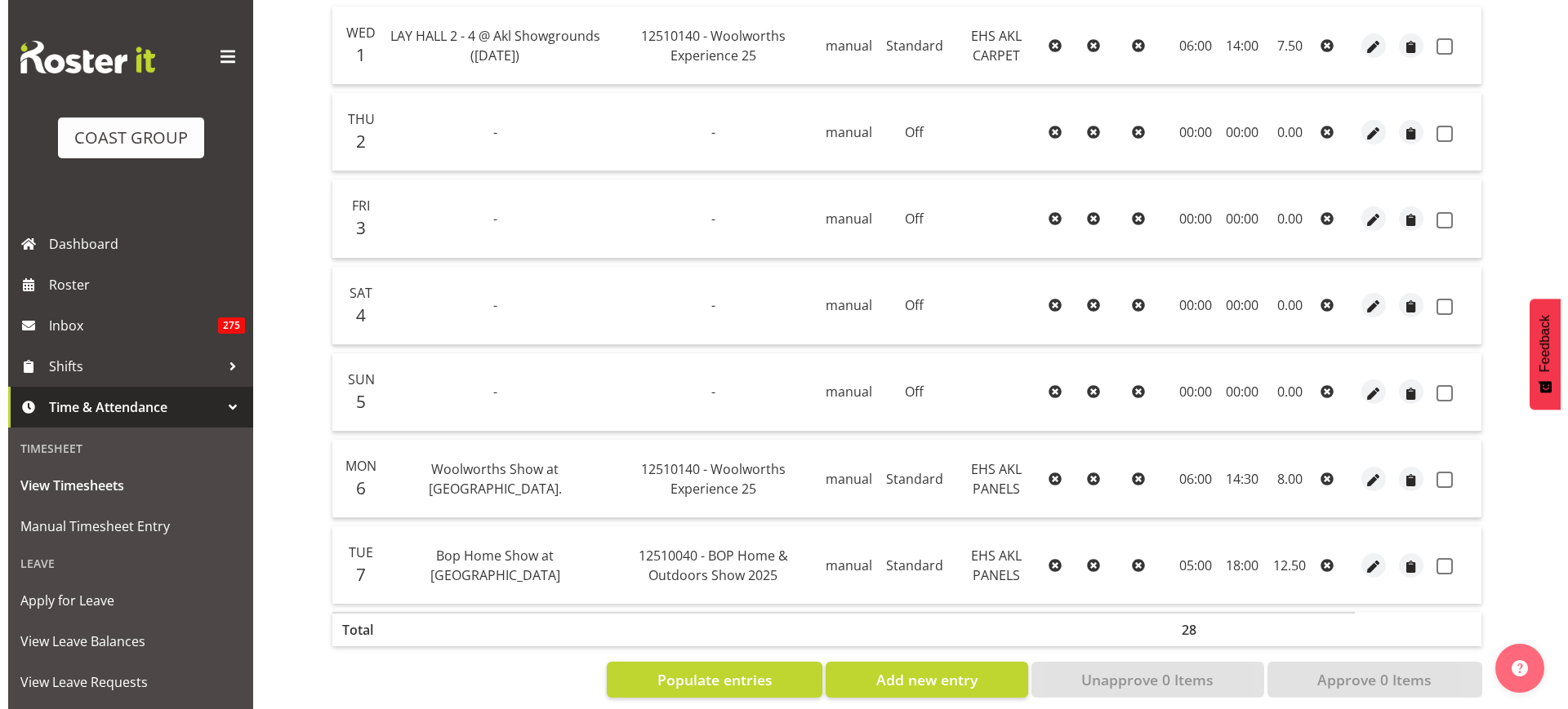
scroll to position [377, 0]
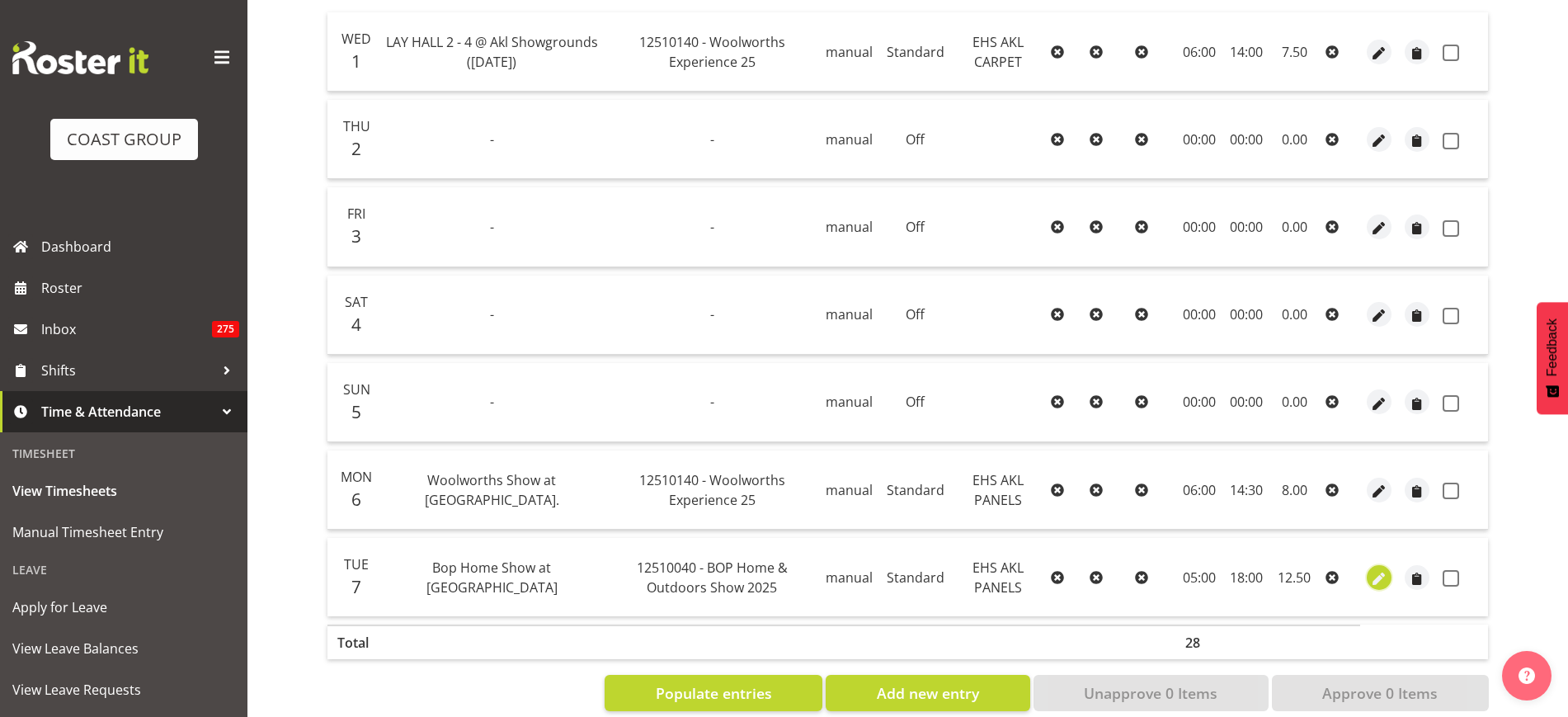
click at [1381, 579] on span "button" at bounding box center [1380, 579] width 19 height 19
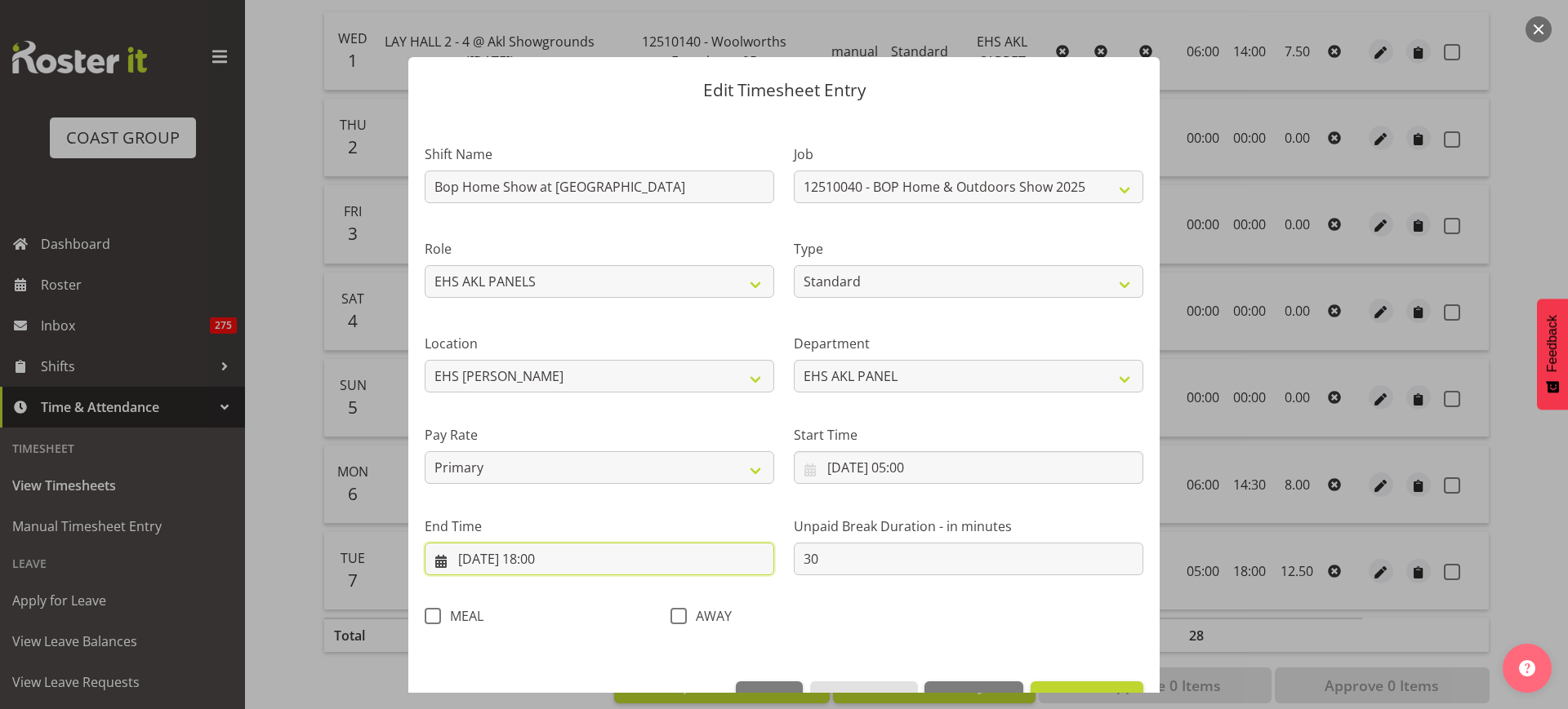
click at [601, 565] on input "[DATE] 18:00" at bounding box center [600, 559] width 350 height 33
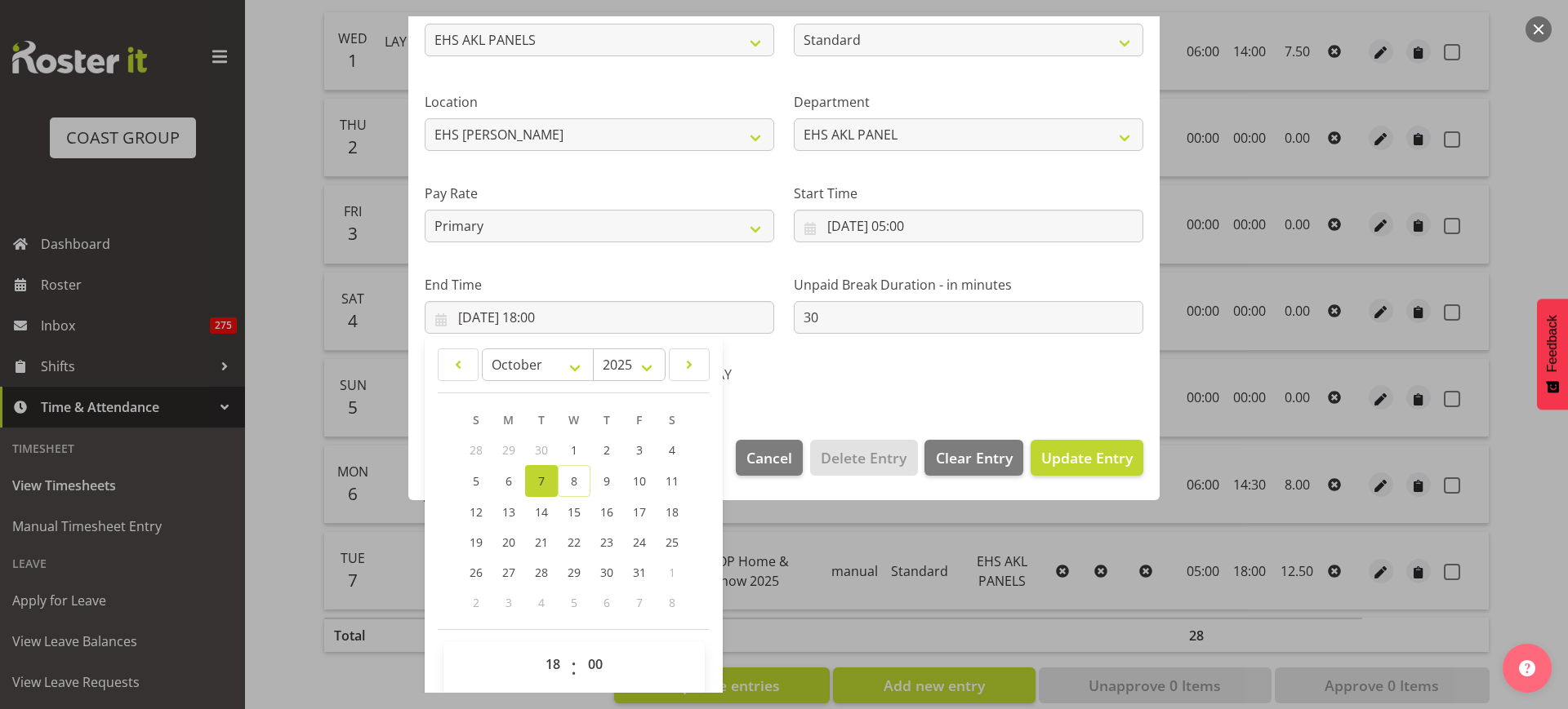
scroll to position [255, 0]
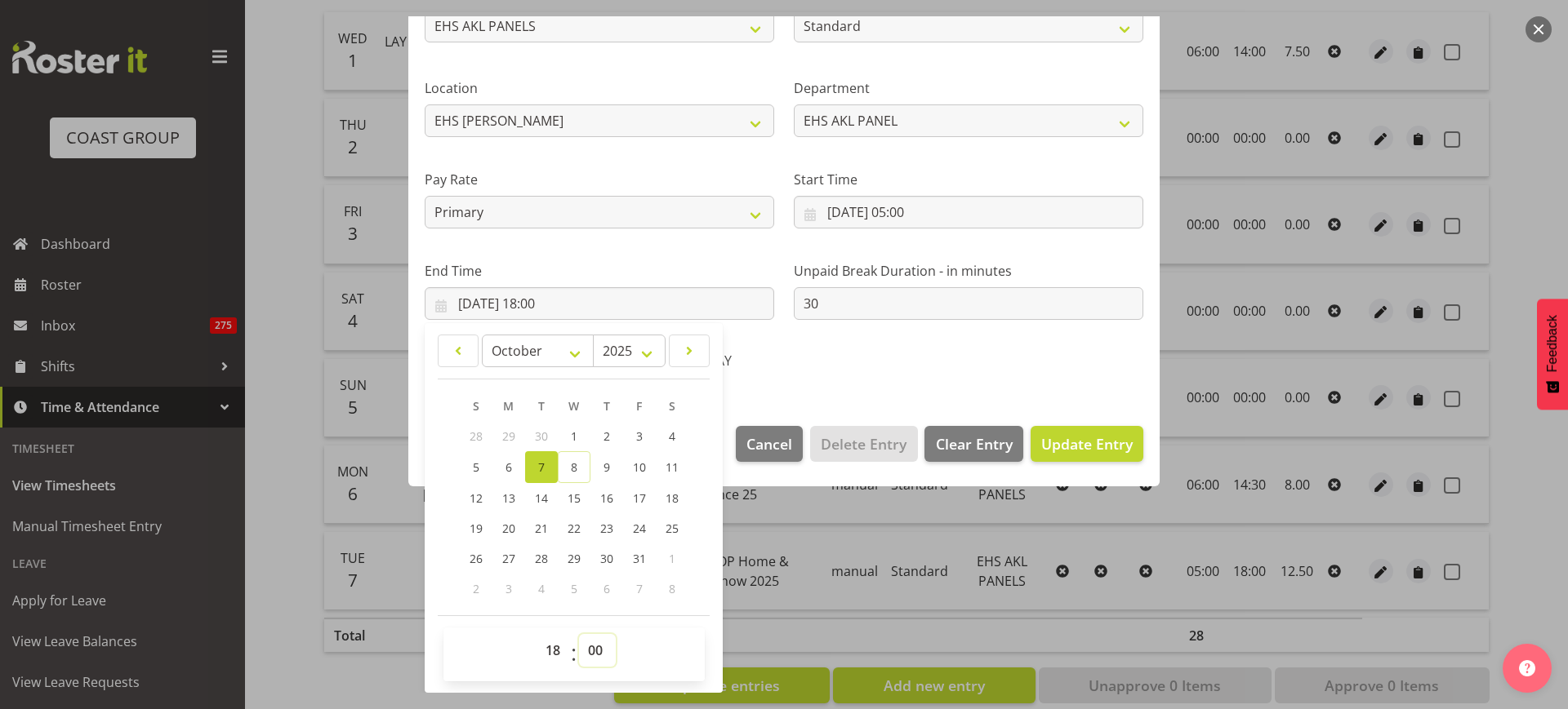
click at [587, 649] on select "00 01 02 03 04 05 06 07 08 09 10 11 12 13 14 15 16 17 18 19 20 21 22 23 24 25 2…" at bounding box center [597, 650] width 37 height 33
click at [579, 634] on select "00 01 02 03 04 05 06 07 08 09 10 11 12 13 14 15 16 17 18 19 20 21 22 23 24 25 2…" at bounding box center [597, 650] width 37 height 33
click at [1041, 445] on span "Update Entry" at bounding box center [1087, 443] width 92 height 20
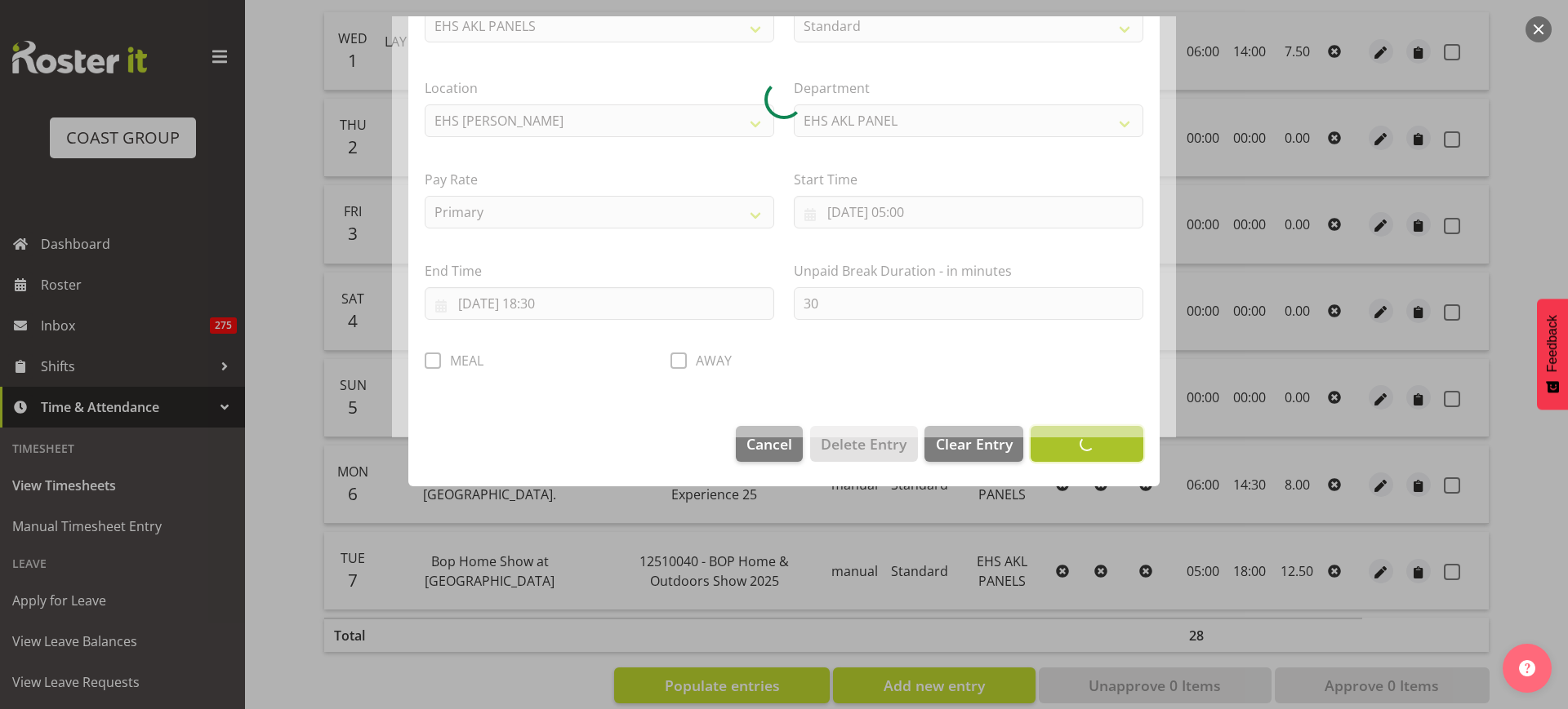
scroll to position [49, 0]
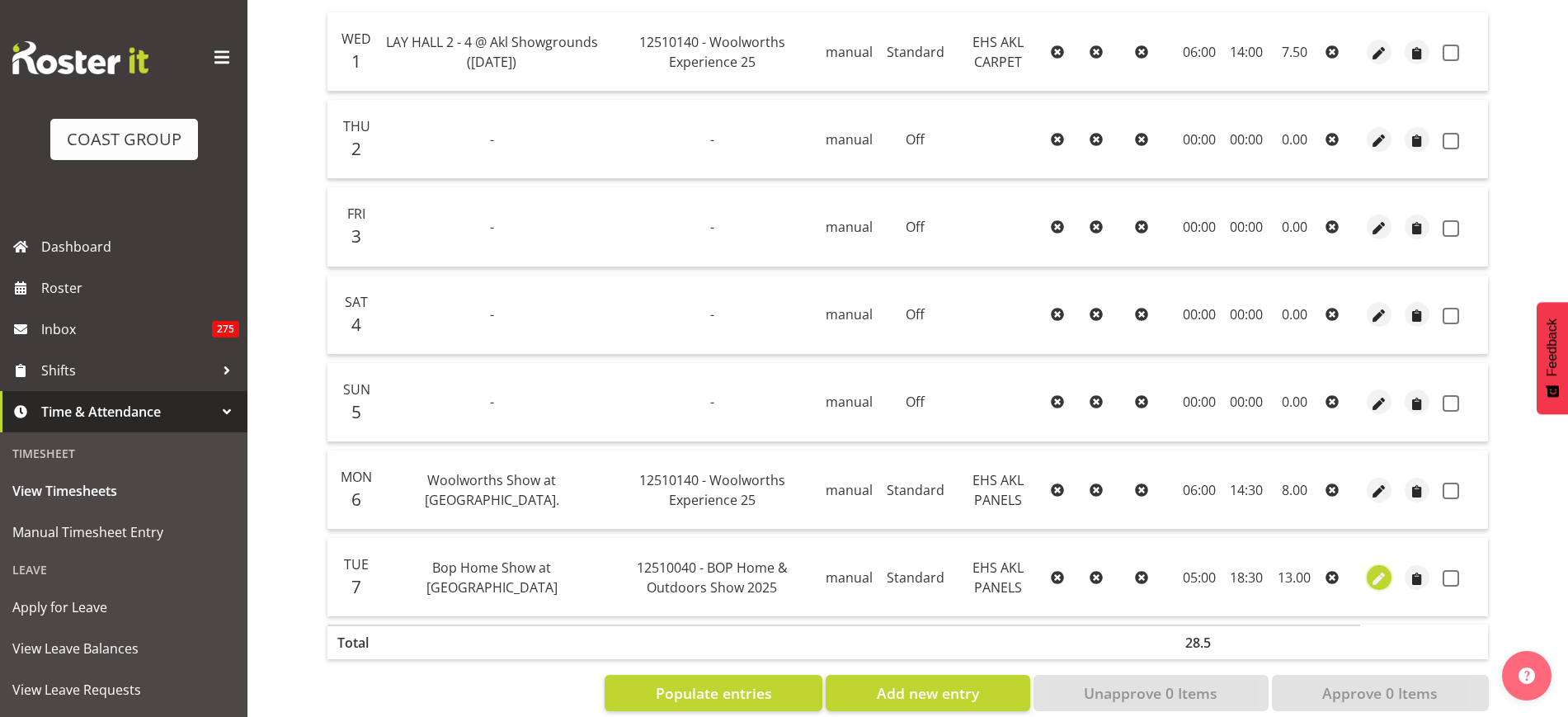
click at [1376, 579] on span "button" at bounding box center [1380, 579] width 19 height 19
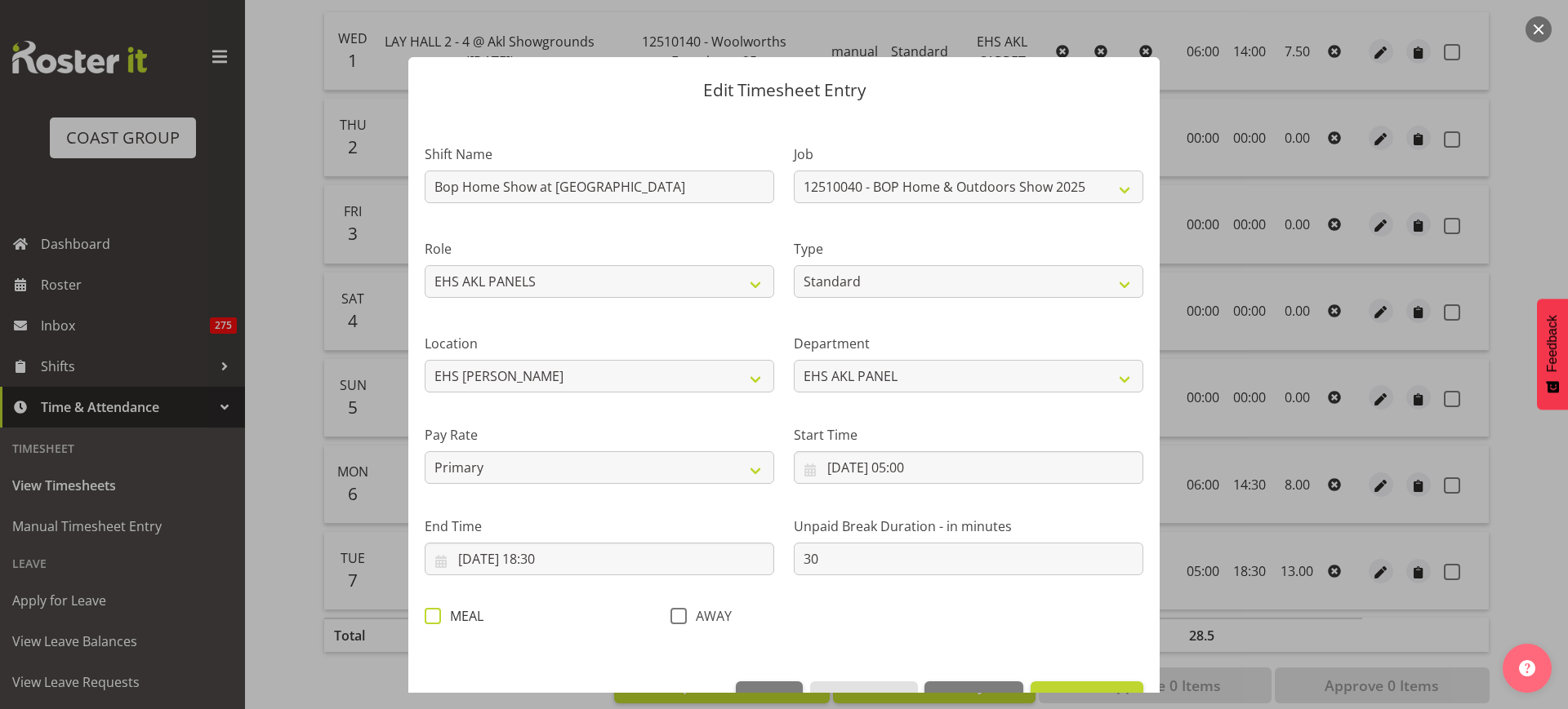
click at [435, 617] on span at bounding box center [432, 615] width 16 height 16
click at [435, 617] on input "MEAL" at bounding box center [429, 615] width 10 height 10
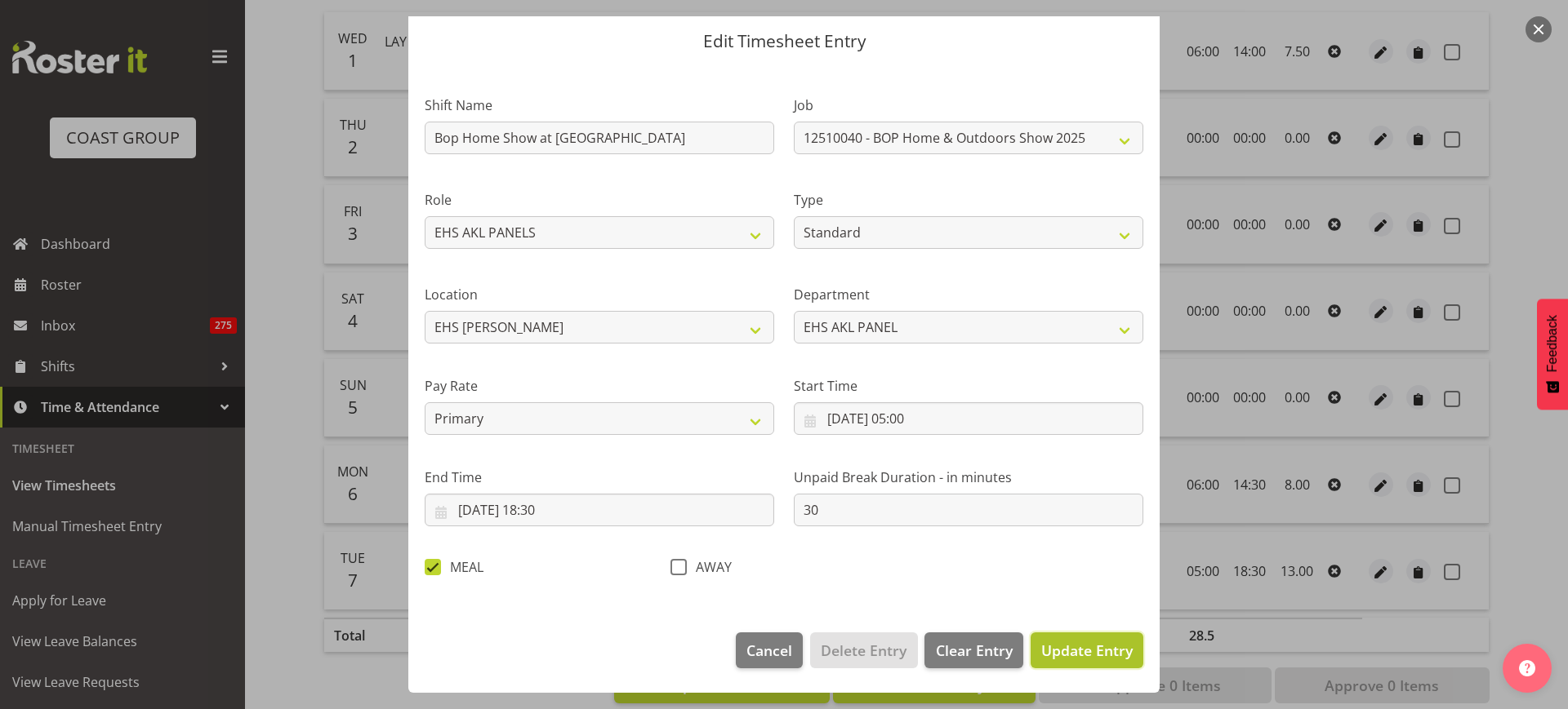
click at [1058, 662] on button "Update Entry" at bounding box center [1087, 650] width 113 height 36
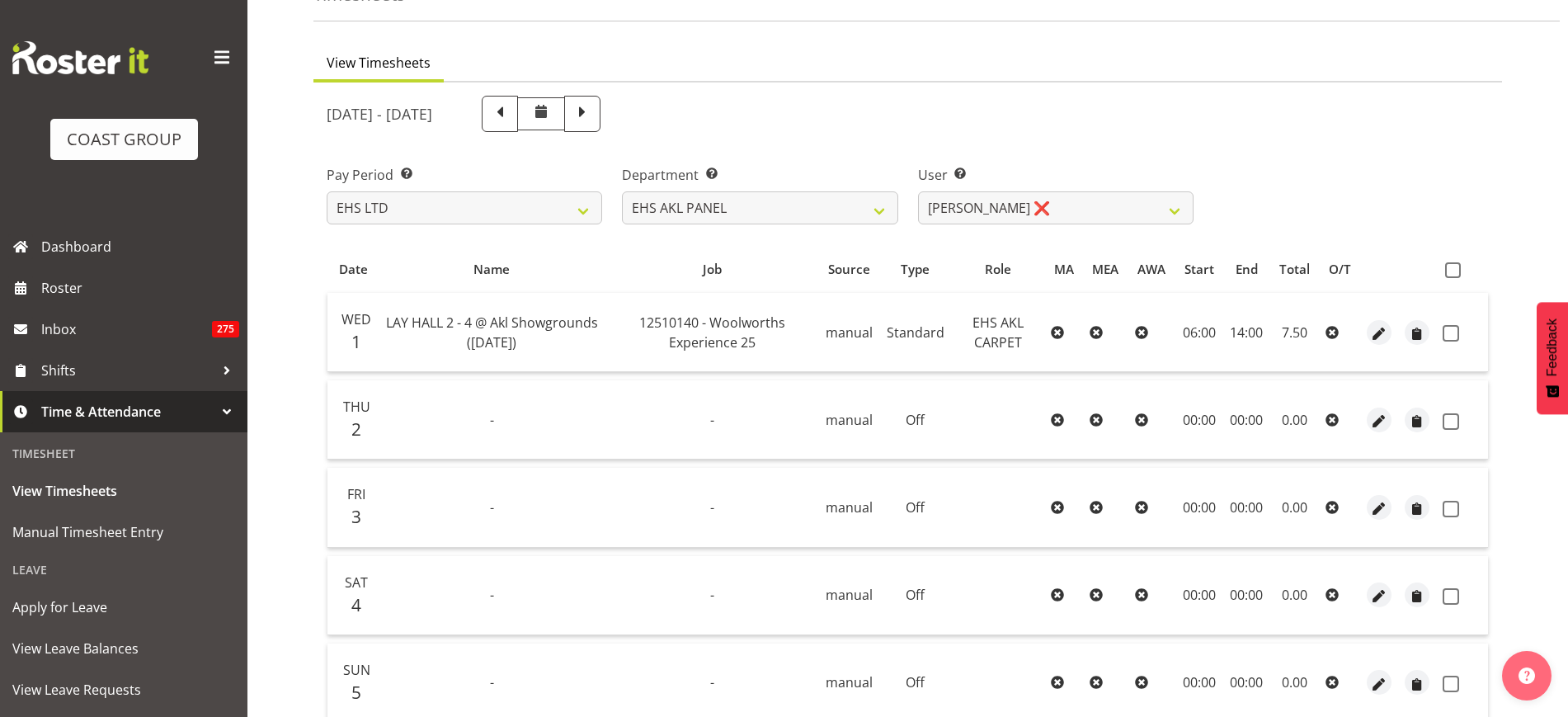
scroll to position [85, 0]
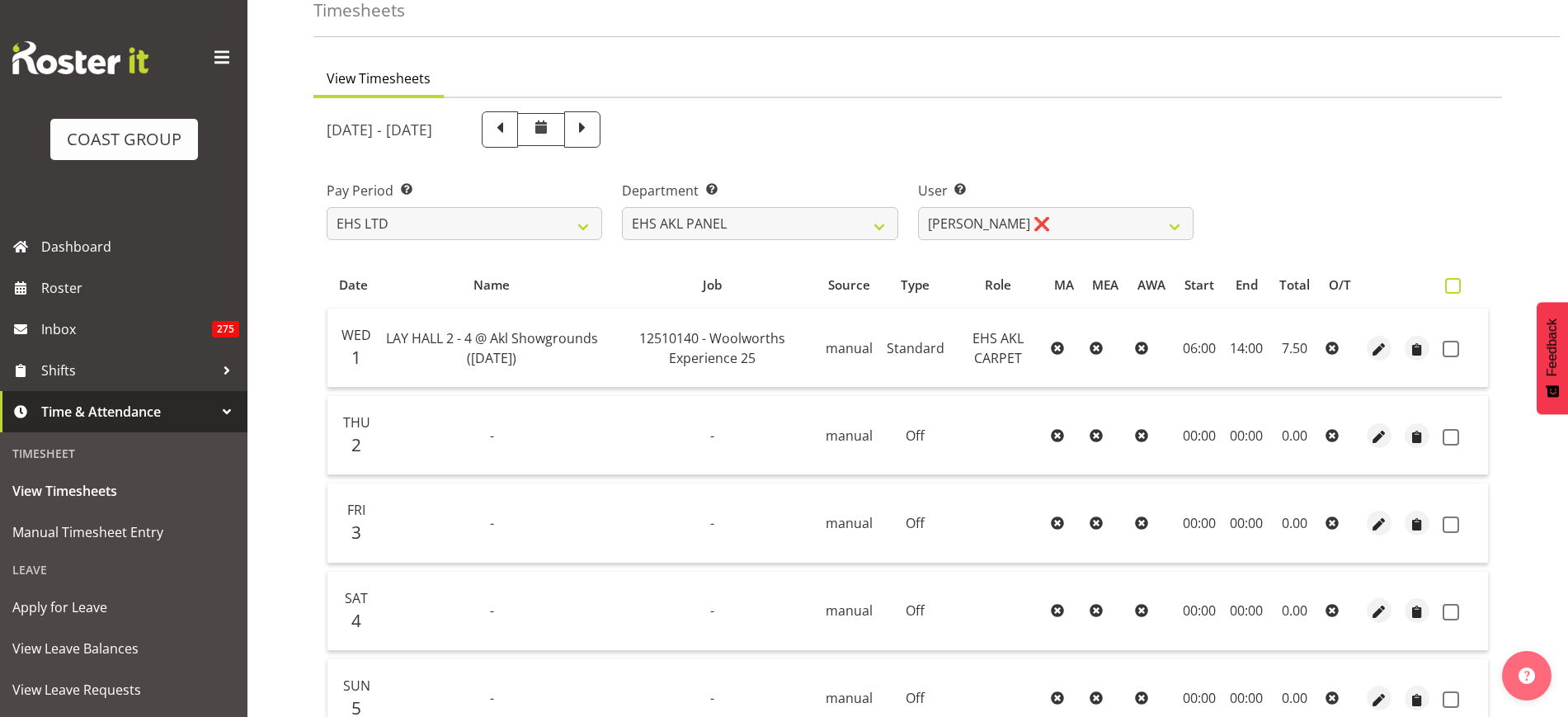
click at [1453, 282] on span at bounding box center [1453, 286] width 15 height 15
click at [1453, 282] on input "checkbox" at bounding box center [1450, 286] width 11 height 11
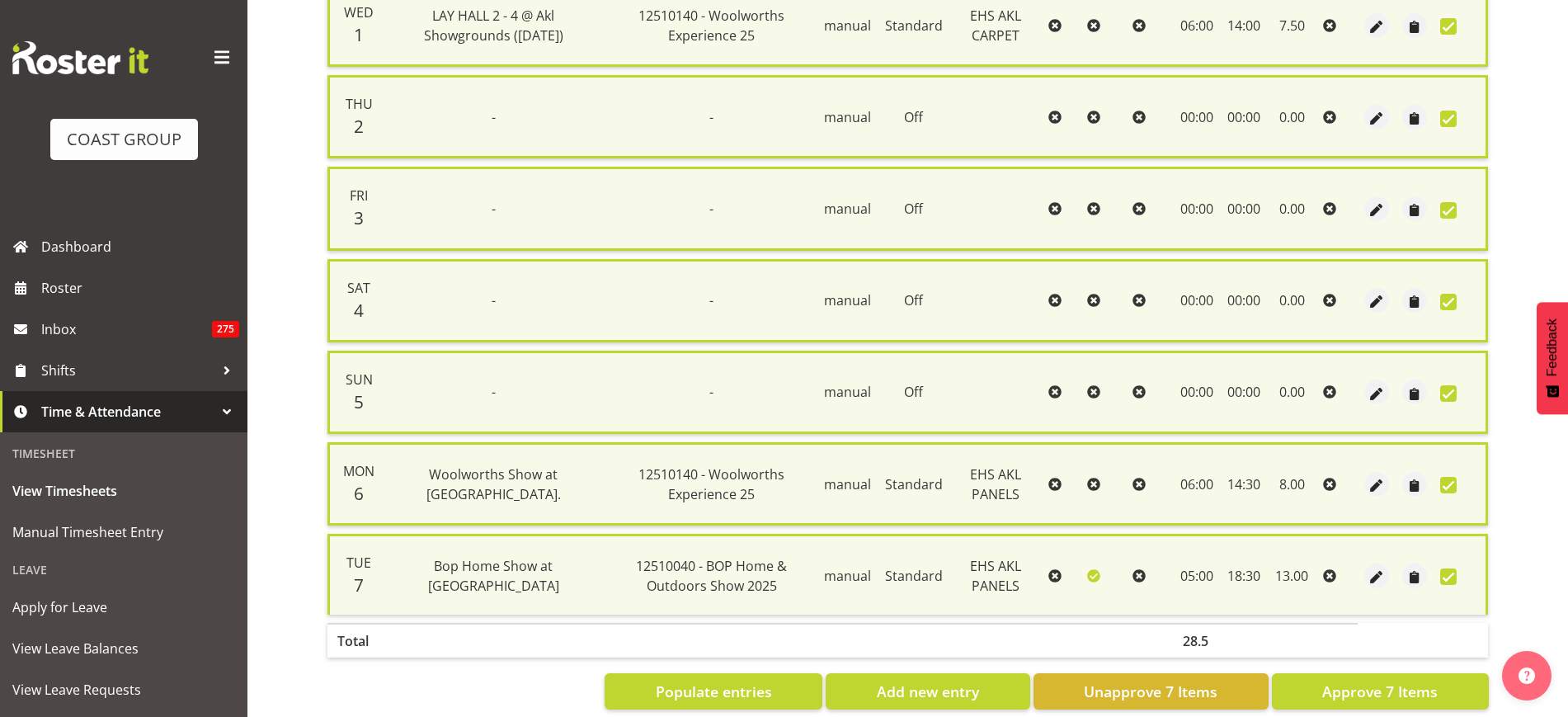
scroll to position [445, 0]
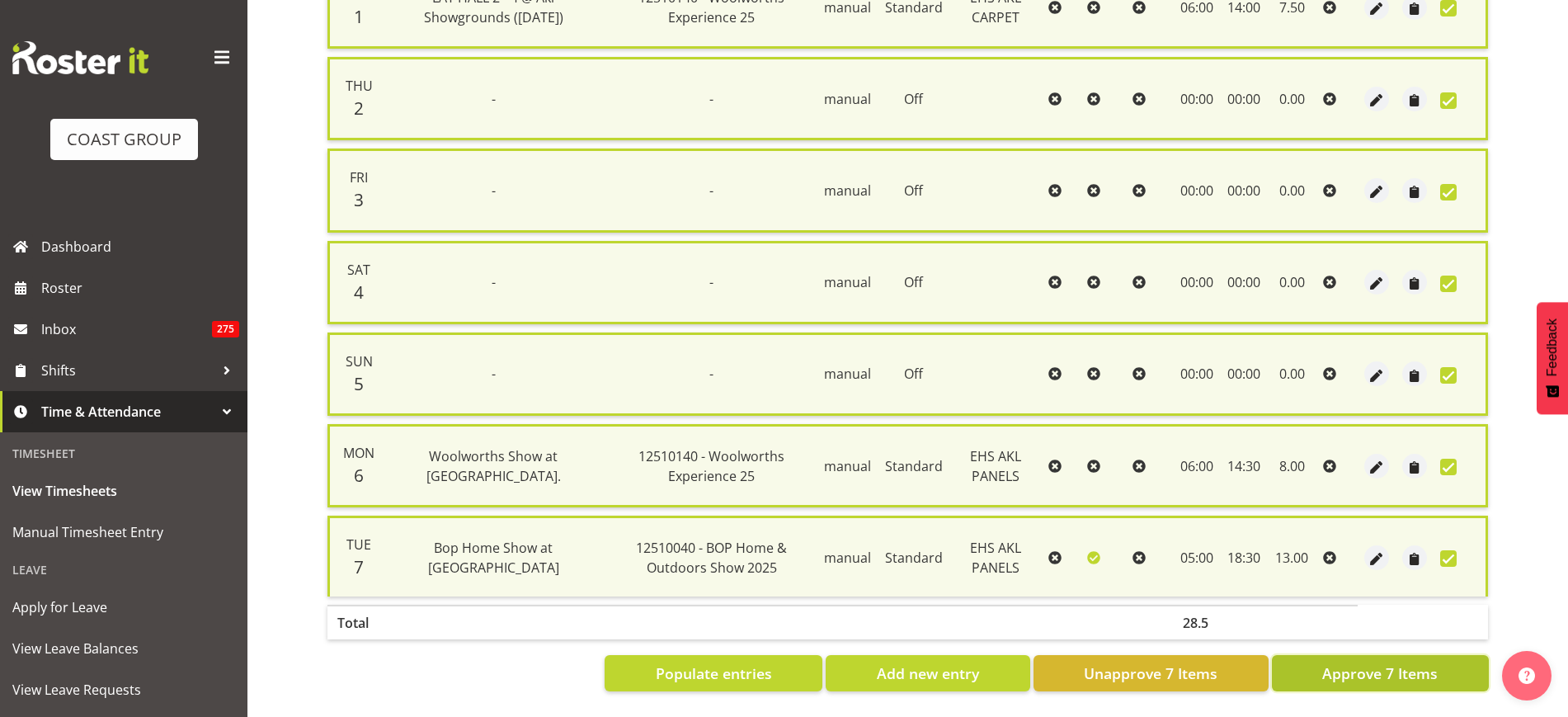
click at [1374, 663] on span "Approve 7 Items" at bounding box center [1380, 673] width 116 height 21
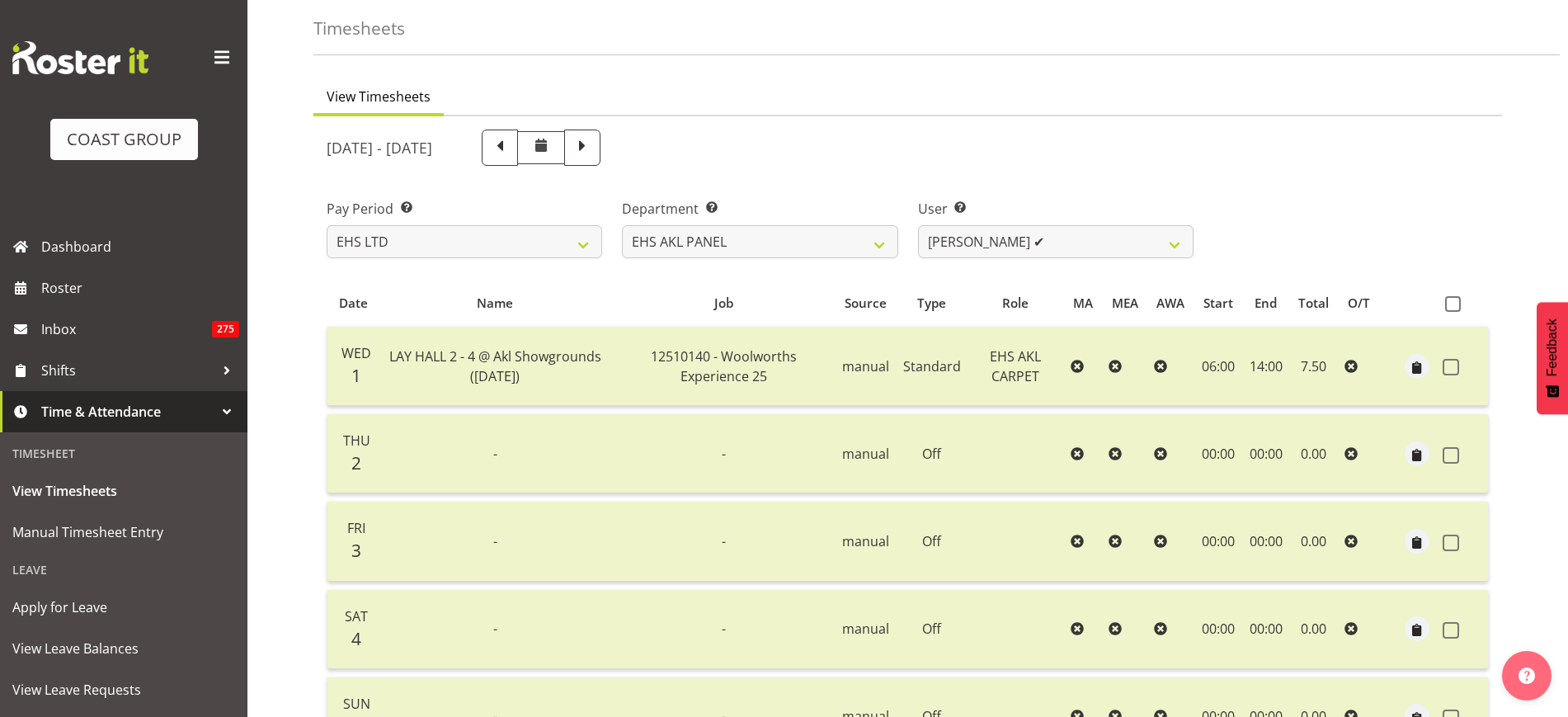
scroll to position [61, 0]
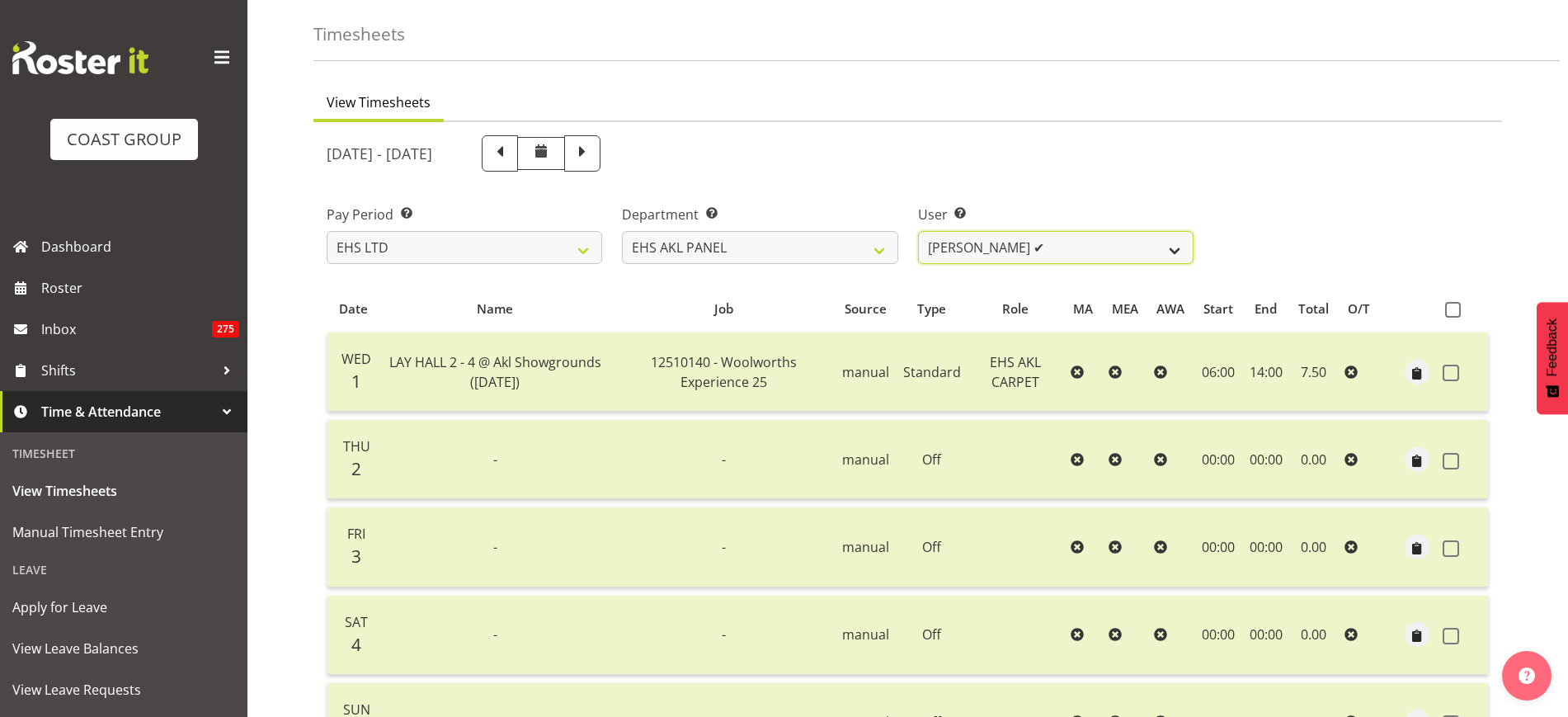
click at [1177, 249] on select "Abe Denton ✔ Cameron Phillips ✔ Chad Phillips ✔ Emmett Denton ✔ Fiona Berghoffe…" at bounding box center [1056, 248] width 275 height 33
click at [918, 231] on select "Abe Denton ✔ Cameron Phillips ✔ Chad Phillips ✔ Emmett Denton ✔ Fiona Berghoffe…" at bounding box center [1056, 248] width 275 height 33
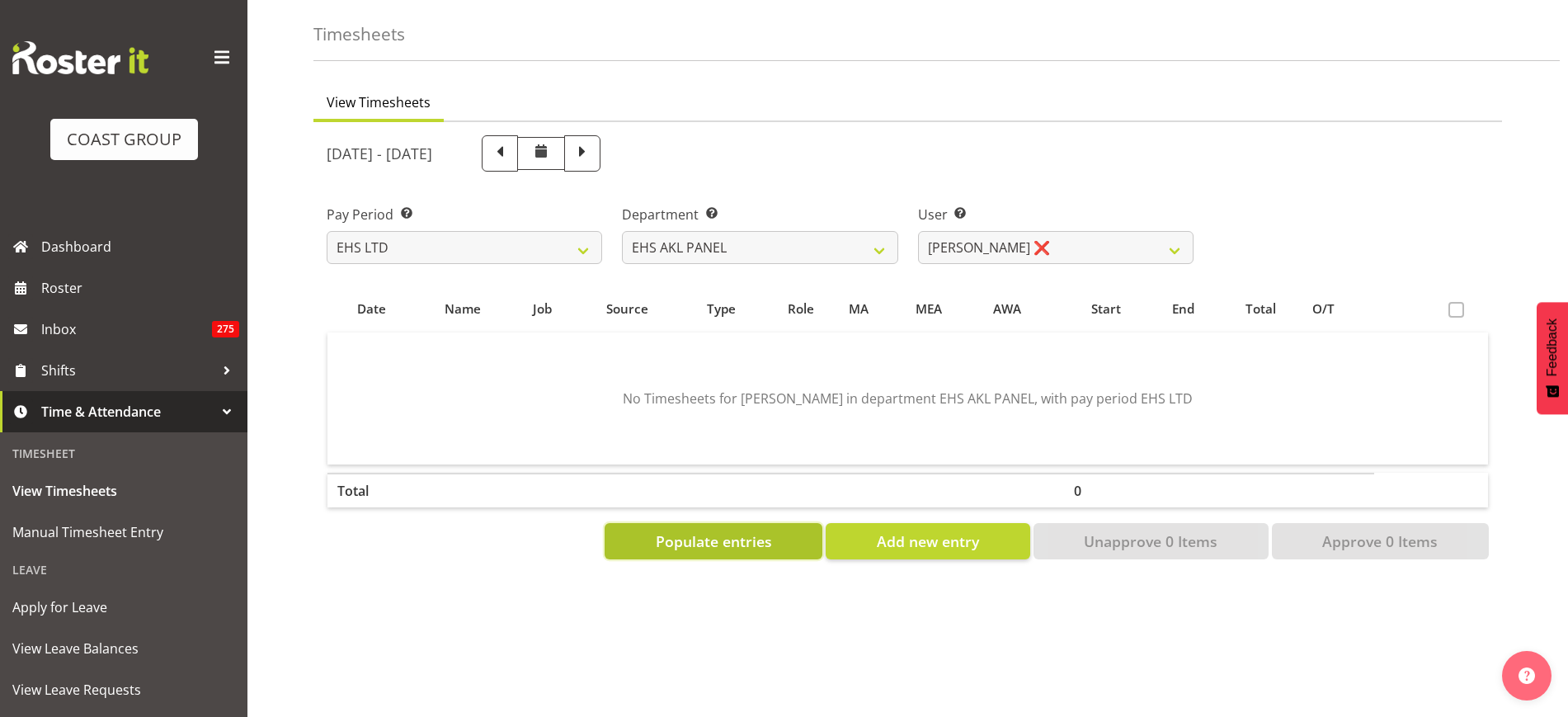
click at [689, 548] on span "Populate entries" at bounding box center [714, 541] width 117 height 21
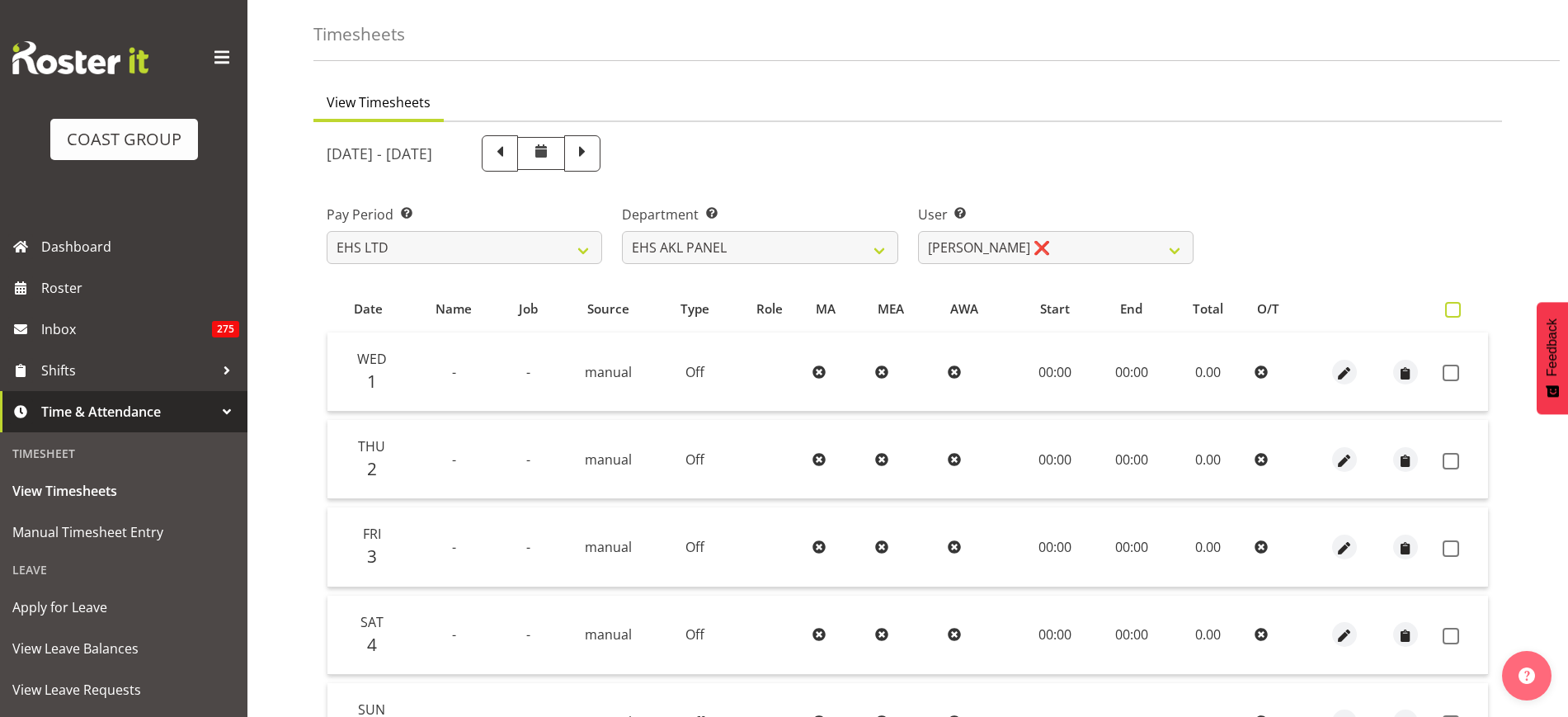
click at [1454, 309] on span at bounding box center [1453, 310] width 15 height 15
click at [1454, 309] on input "checkbox" at bounding box center [1450, 310] width 11 height 11
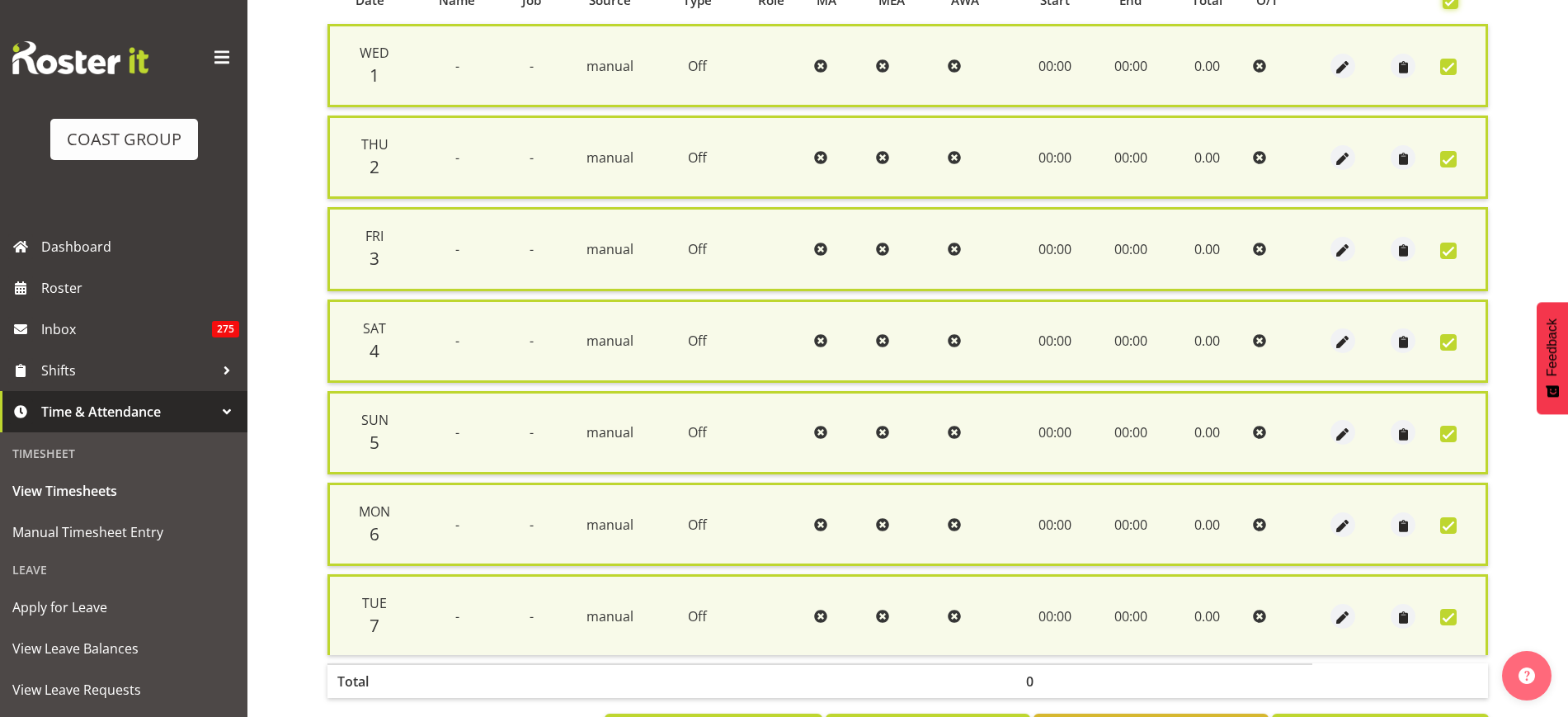
scroll to position [445, 0]
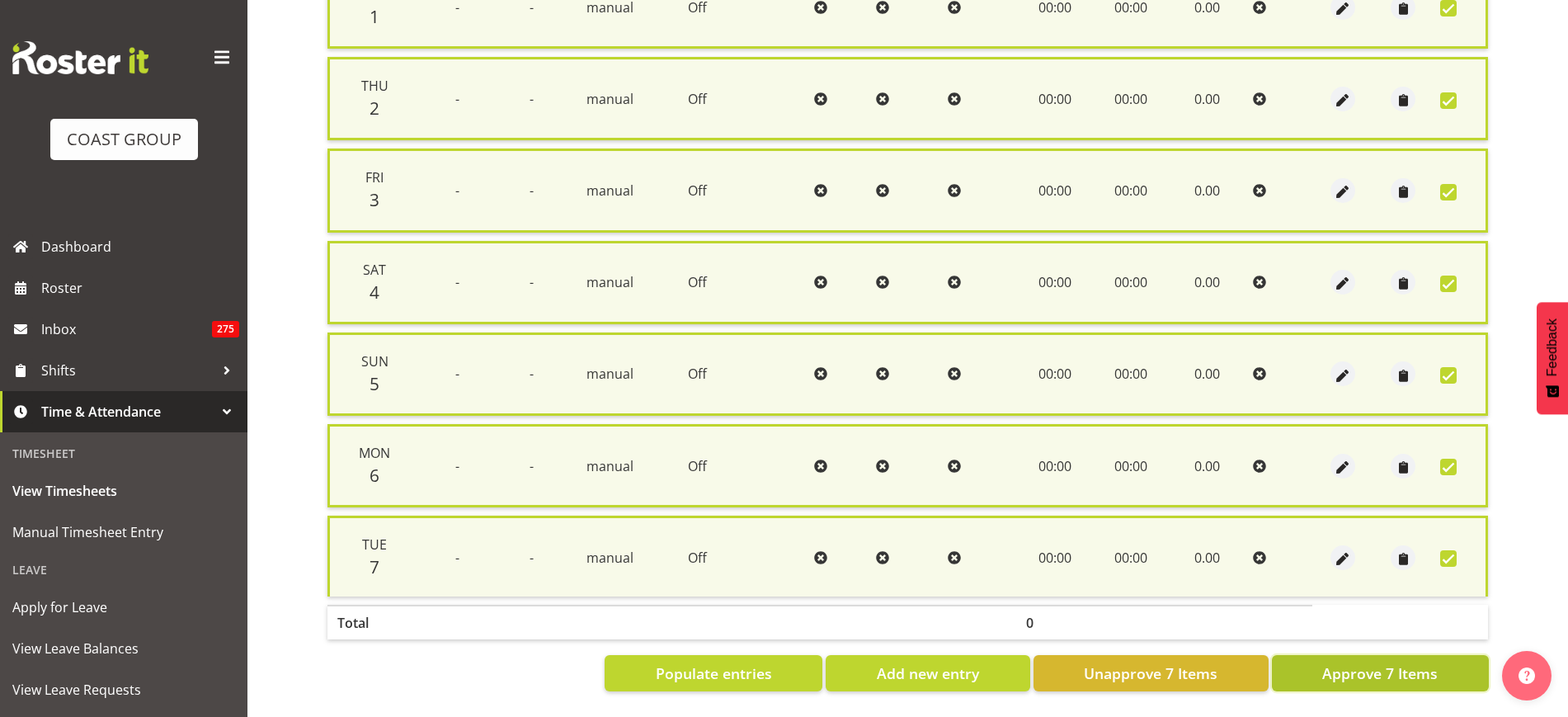
click at [1321, 656] on button "Approve 7 Items" at bounding box center [1380, 674] width 217 height 36
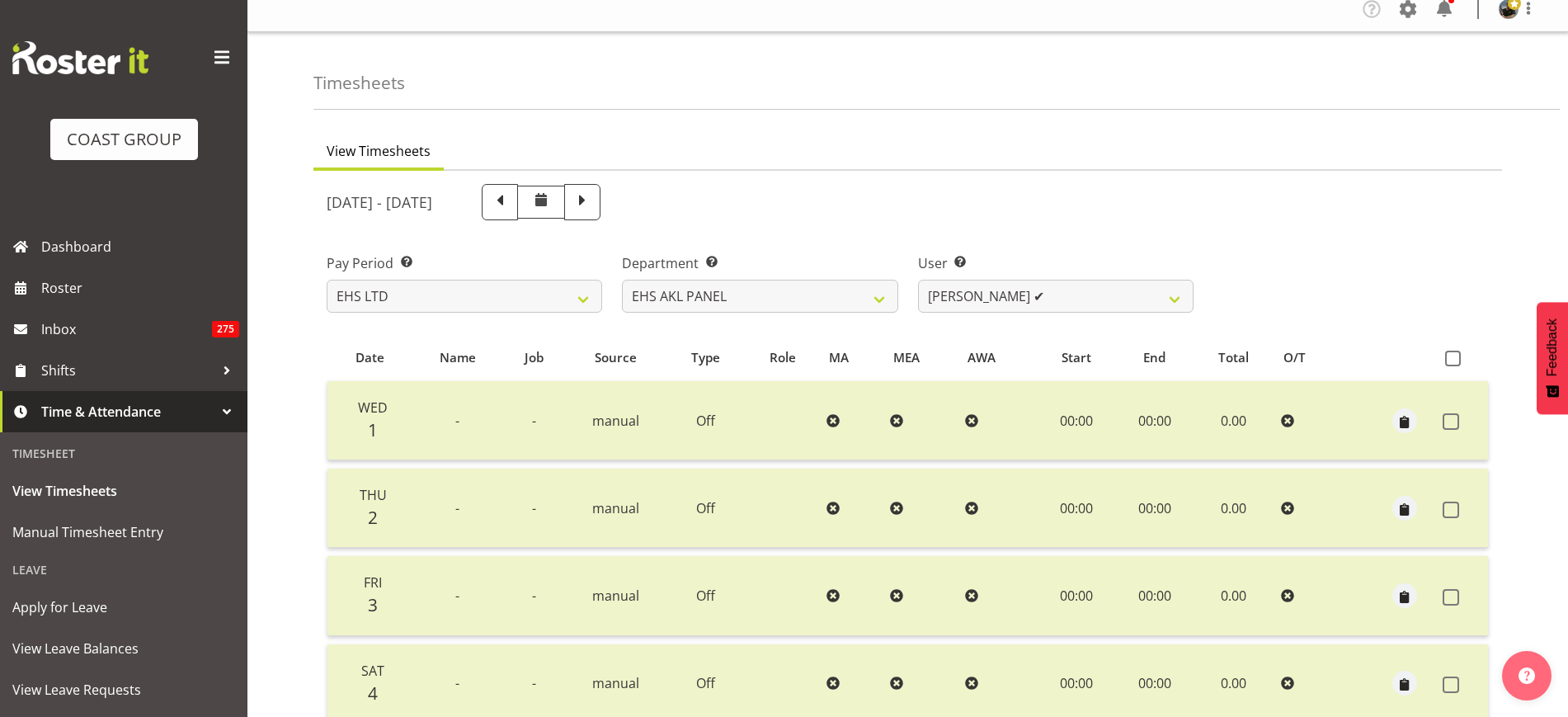
scroll to position [0, 0]
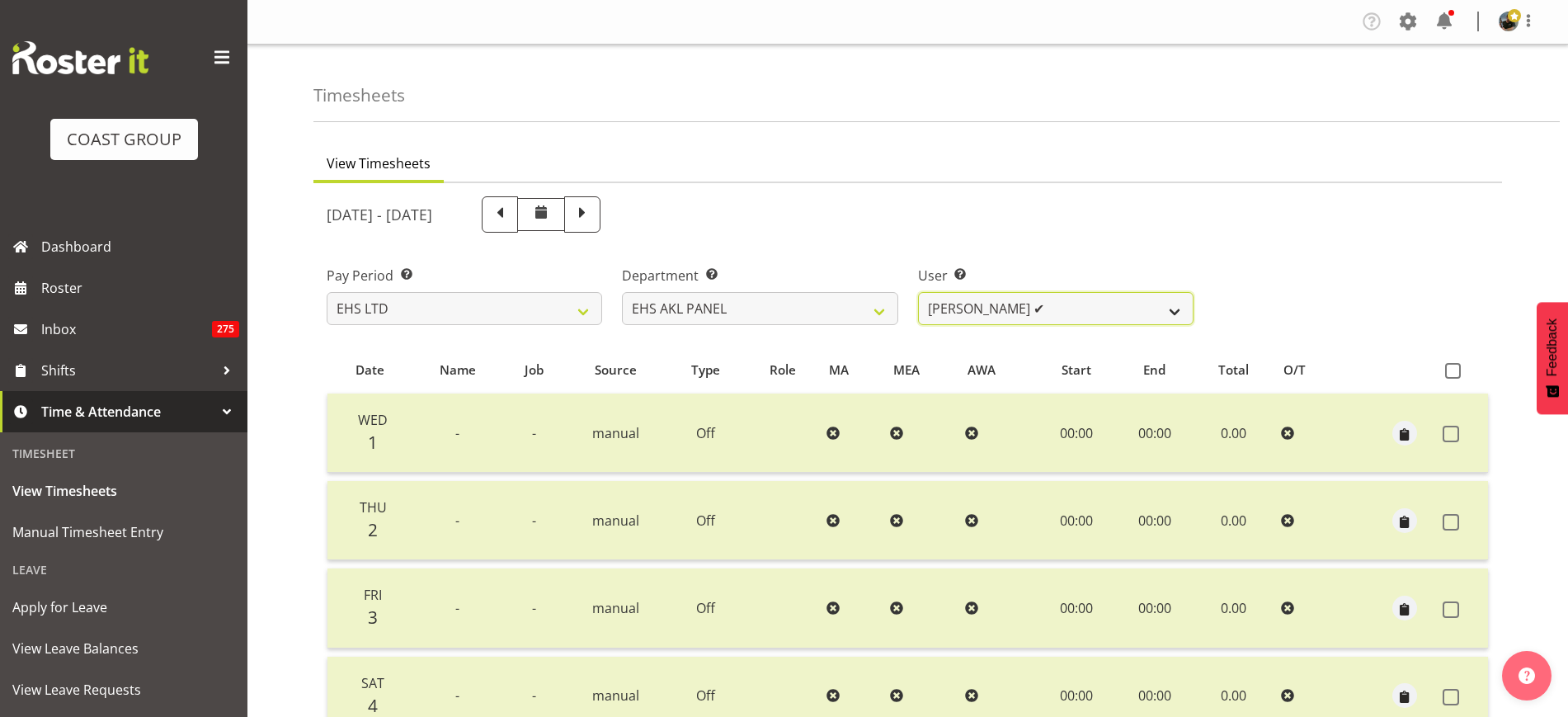
click at [1175, 309] on select "Abe Denton ✔ Cameron Phillips ✔ Chad Phillips ✔ Emmett Denton ✔ Fiona Berghoffe…" at bounding box center [1056, 309] width 275 height 33
click at [918, 293] on select "Abe Denton ✔ Cameron Phillips ✔ Chad Phillips ✔ Emmett Denton ✔ Fiona Berghoffe…" at bounding box center [1056, 309] width 275 height 33
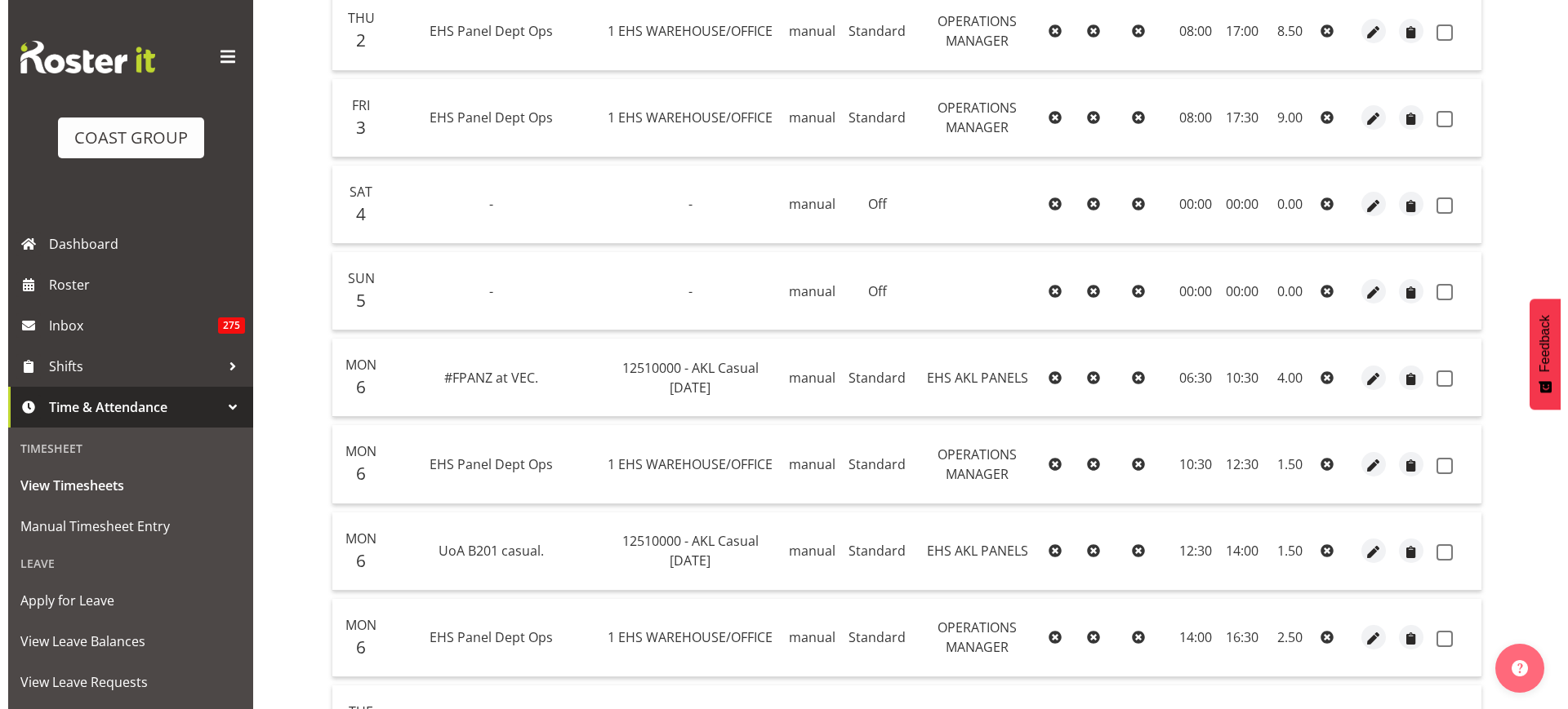
scroll to position [574, 0]
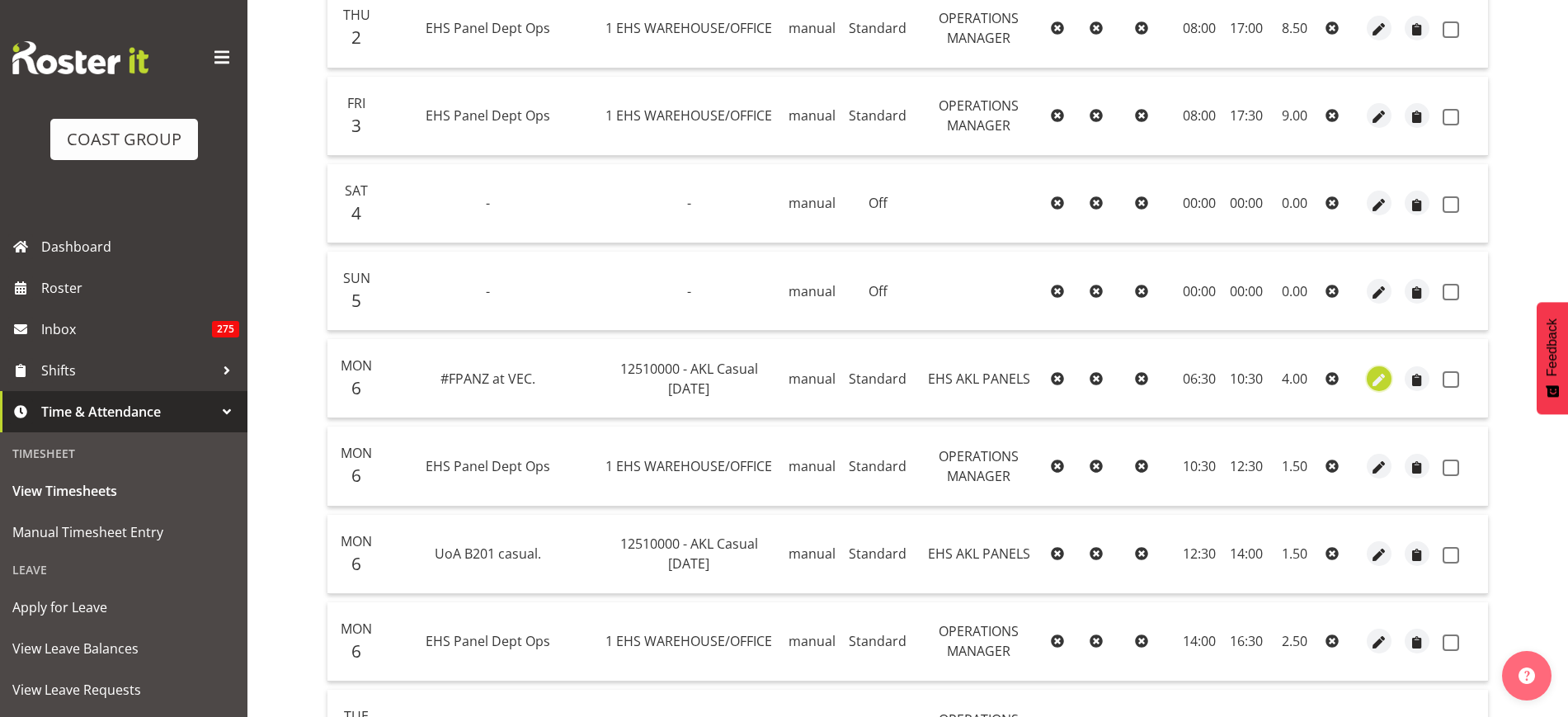
click at [1381, 378] on span "button" at bounding box center [1380, 380] width 19 height 19
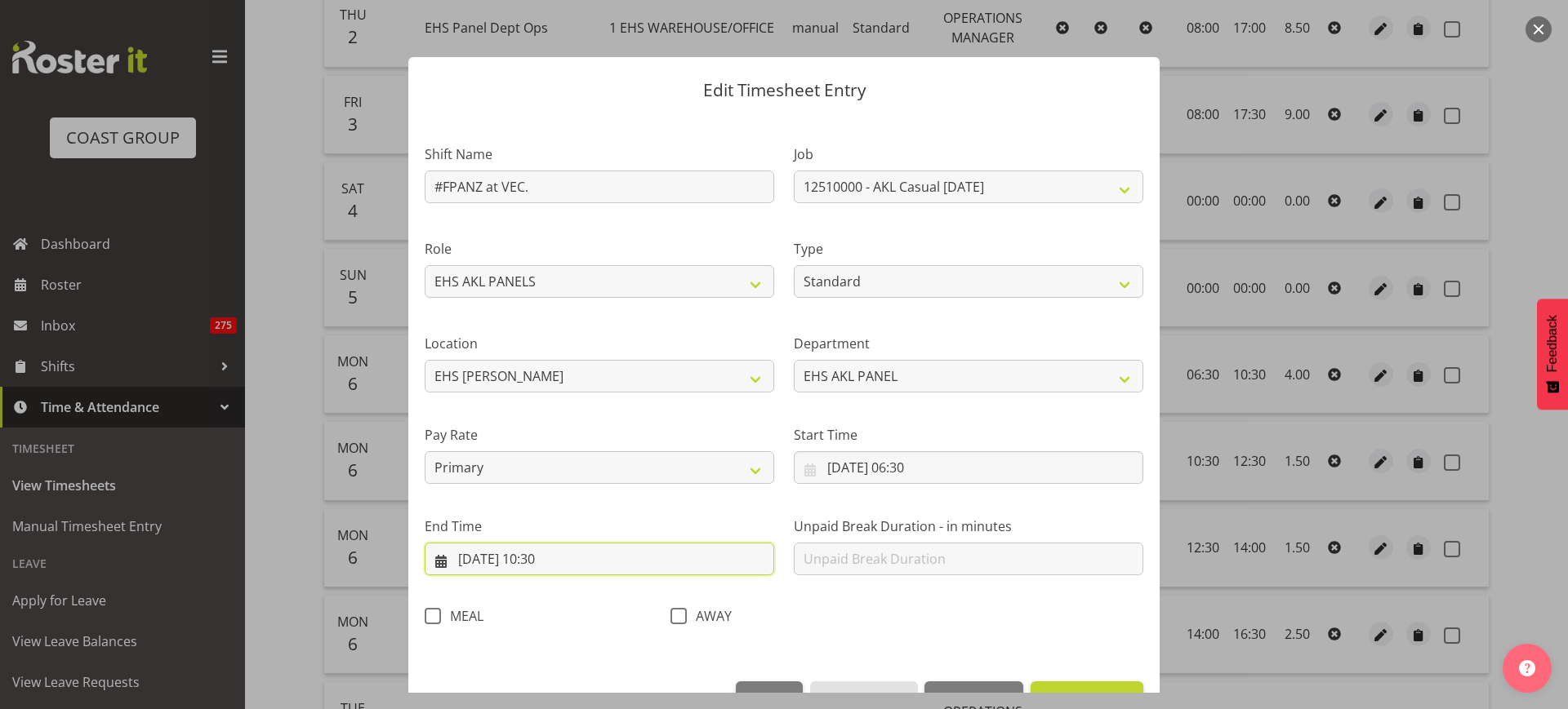
click at [588, 557] on input "06/10/2025, 10:30" at bounding box center [600, 559] width 350 height 33
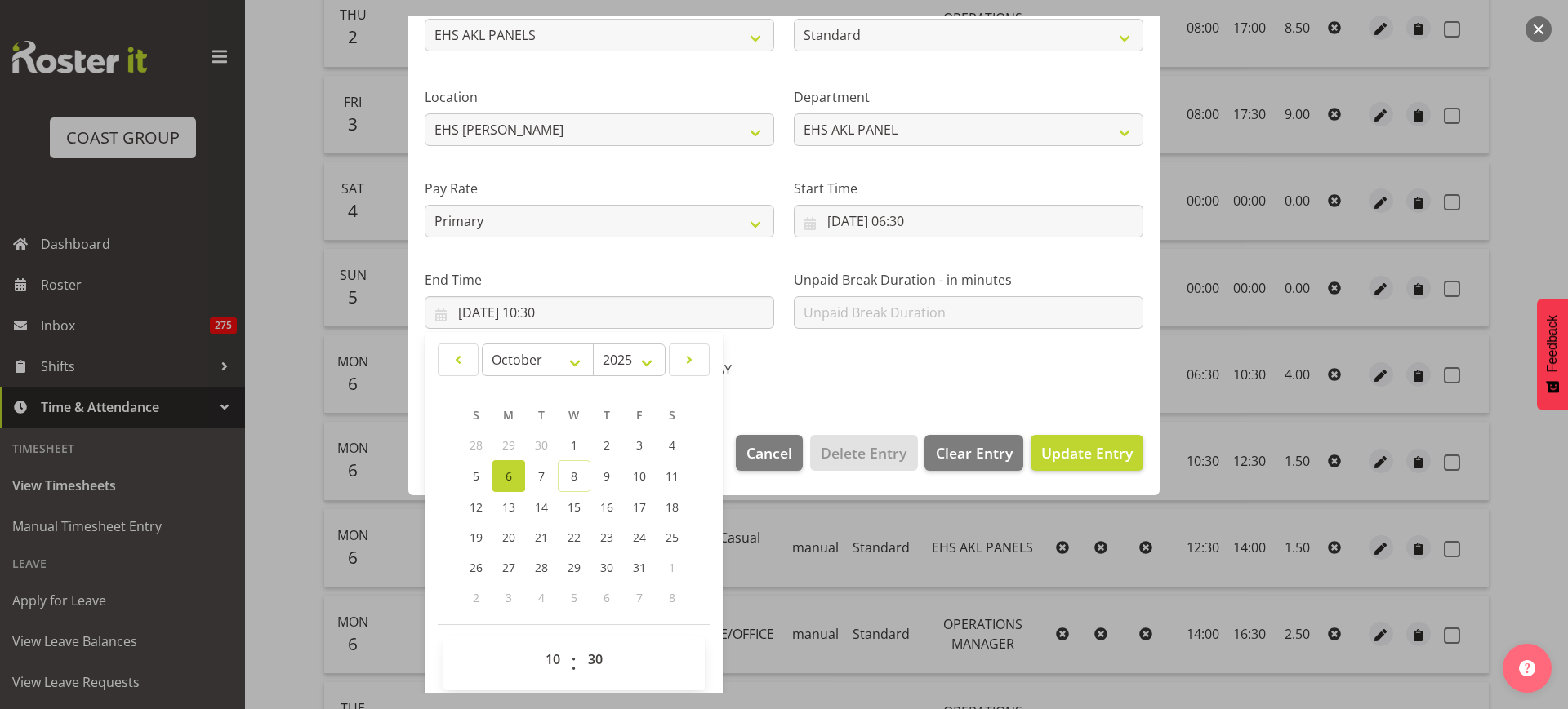
scroll to position [255, 0]
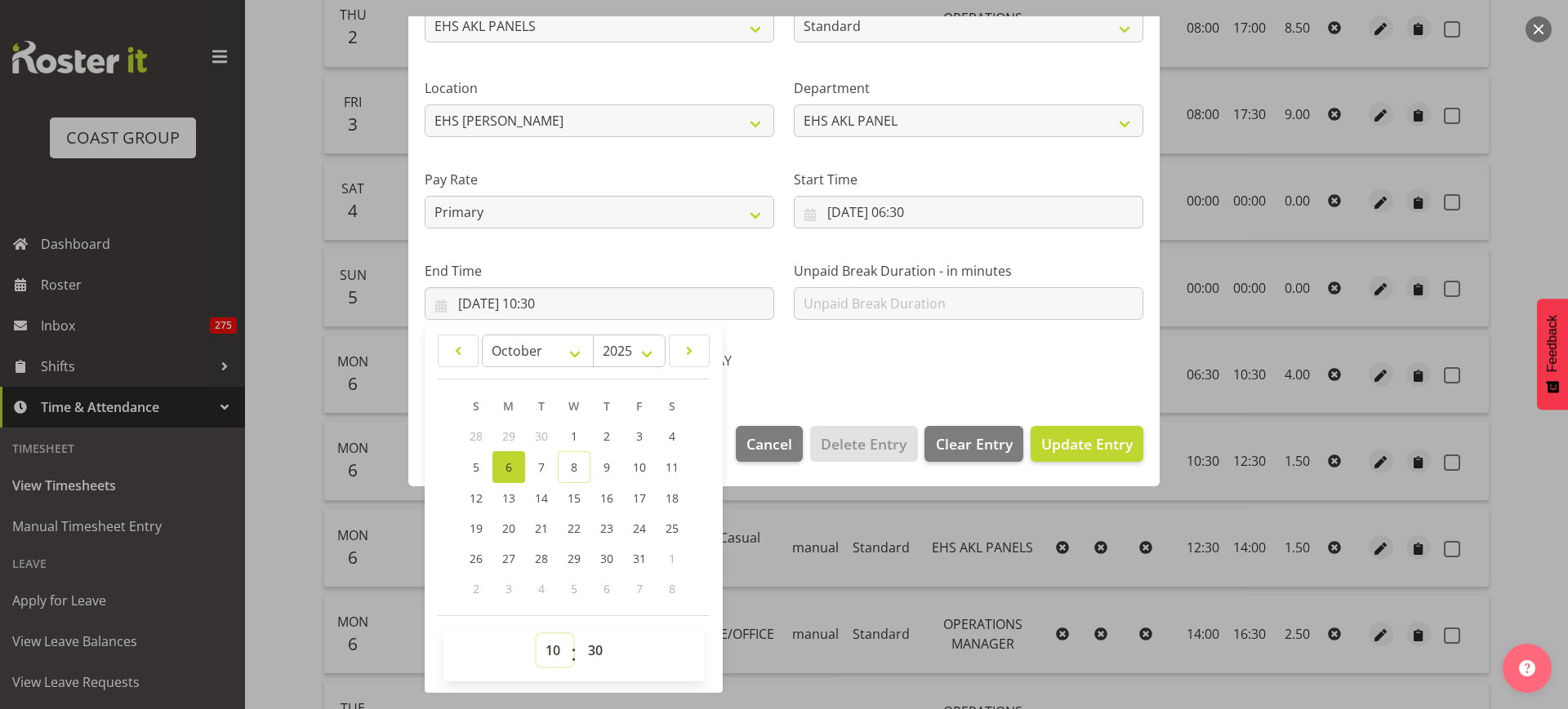
click at [548, 648] on select "00 01 02 03 04 05 06 07 08 09 10 11 12 13 14 15 16 17 18 19 20 21 22 23" at bounding box center [554, 650] width 37 height 33
click at [536, 634] on select "00 01 02 03 04 05 06 07 08 09 10 11 12 13 14 15 16 17 18 19 20 21 22 23" at bounding box center [554, 650] width 37 height 33
click at [1050, 442] on span "Update Entry" at bounding box center [1087, 443] width 92 height 20
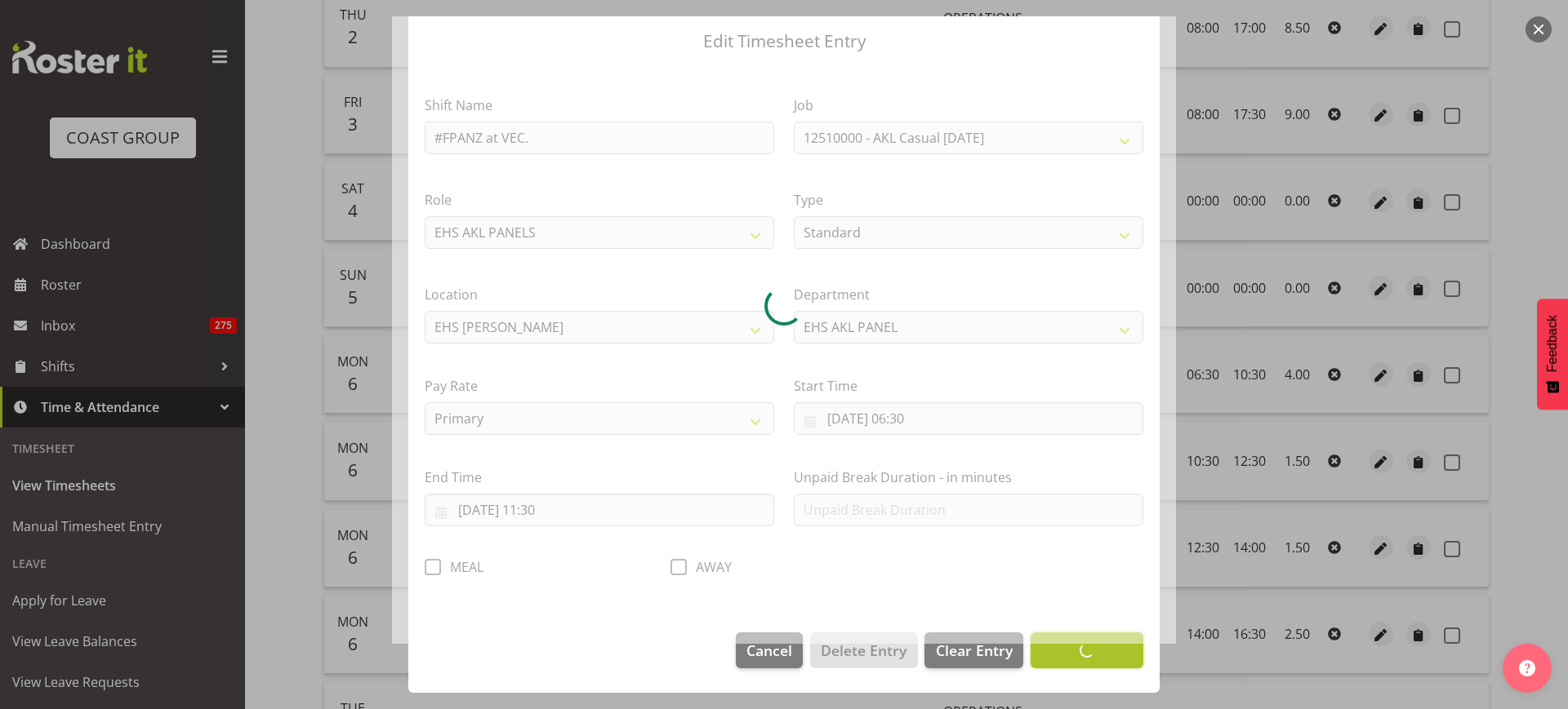
scroll to position [49, 0]
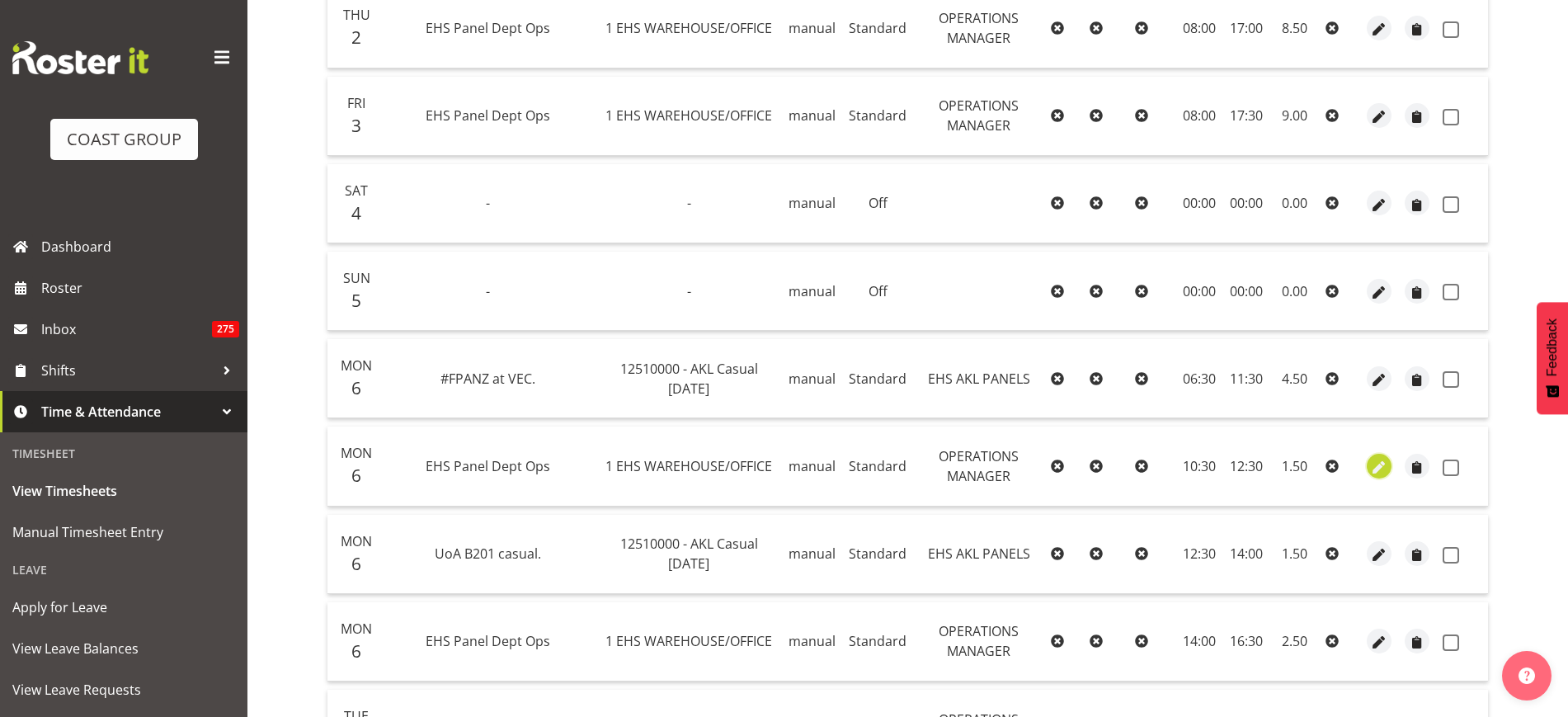
click at [1380, 465] on span "button" at bounding box center [1380, 467] width 19 height 19
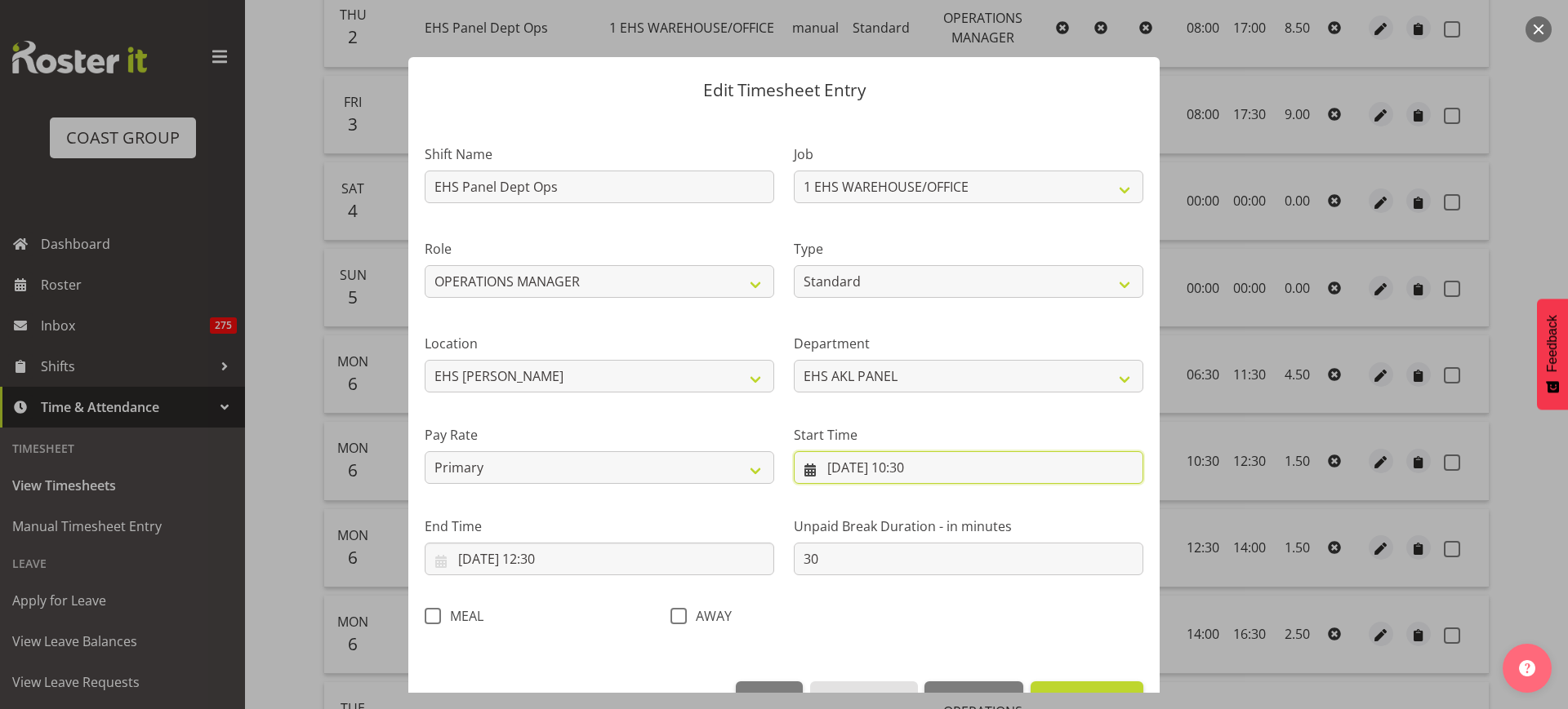
click at [950, 465] on input "06/10/2025, 10:30" at bounding box center [968, 467] width 350 height 33
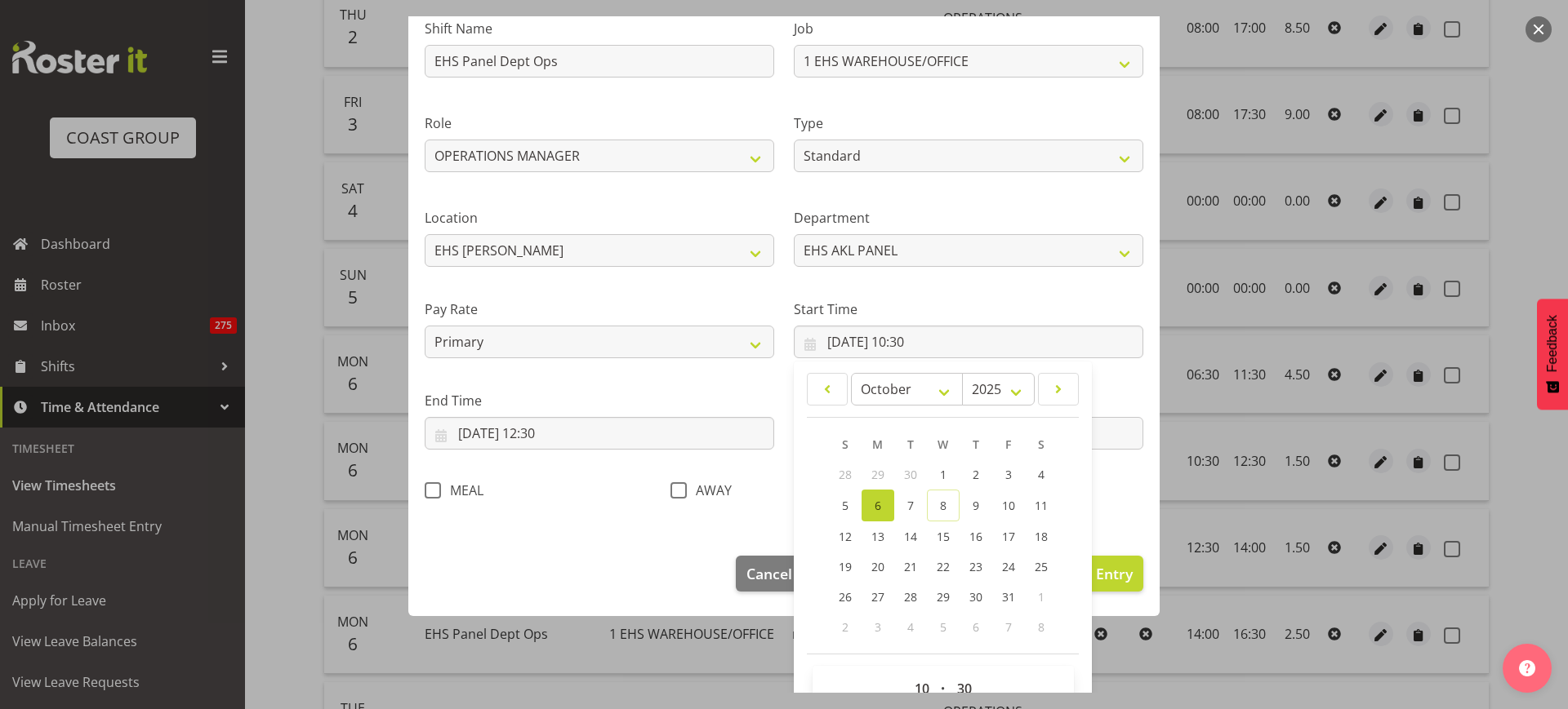
scroll to position [164, 0]
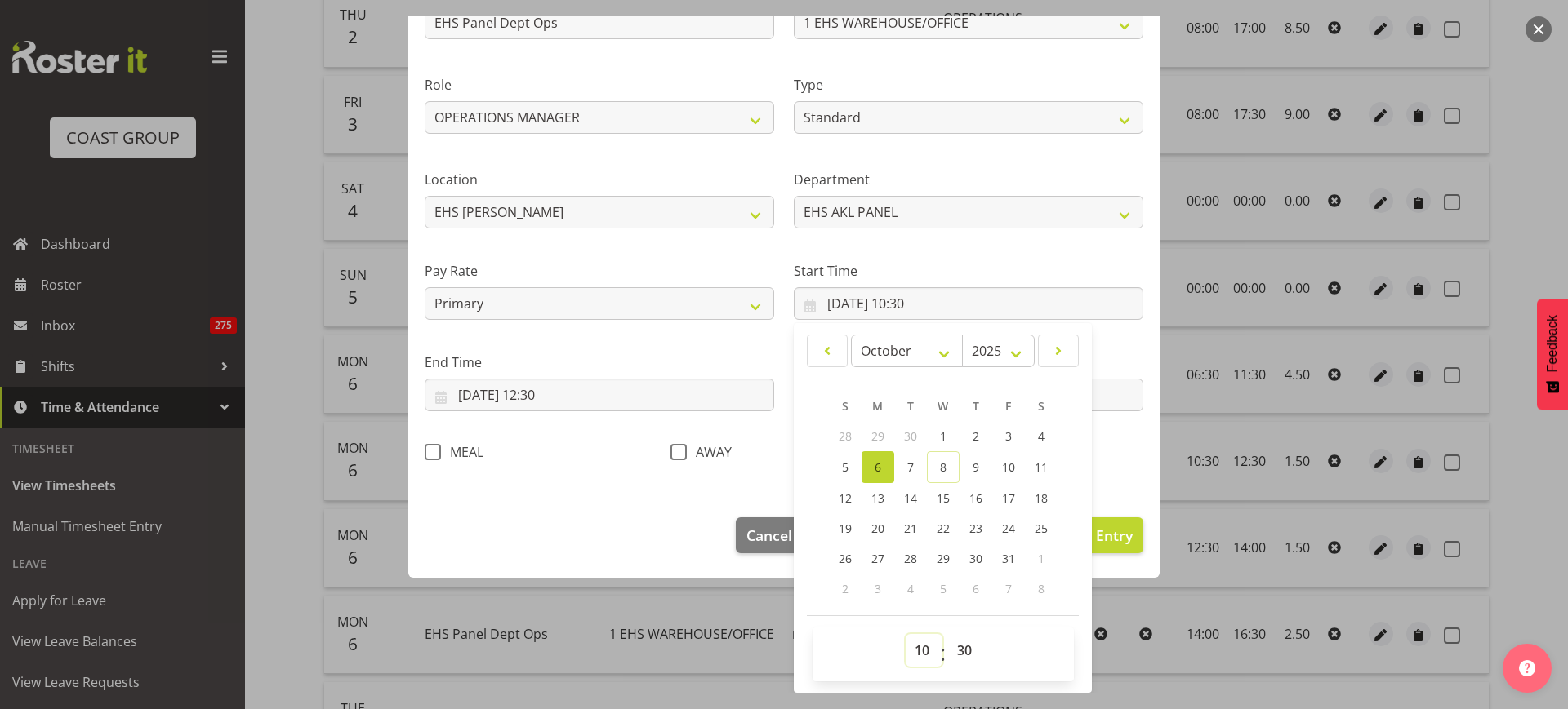
click at [916, 650] on select "00 01 02 03 04 05 06 07 08 09 10 11 12 13 14 15 16 17 18 19 20 21 22 23" at bounding box center [924, 650] width 37 height 33
click at [906, 634] on select "00 01 02 03 04 05 06 07 08 09 10 11 12 13 14 15 16 17 18 19 20 21 22 23" at bounding box center [924, 650] width 37 height 33
click at [1106, 445] on div "Shift Name EHS Panel Dept Ops Job 1 Carlton Events 1 Carlton Hamilton 1 Carlton…" at bounding box center [784, 216] width 739 height 517
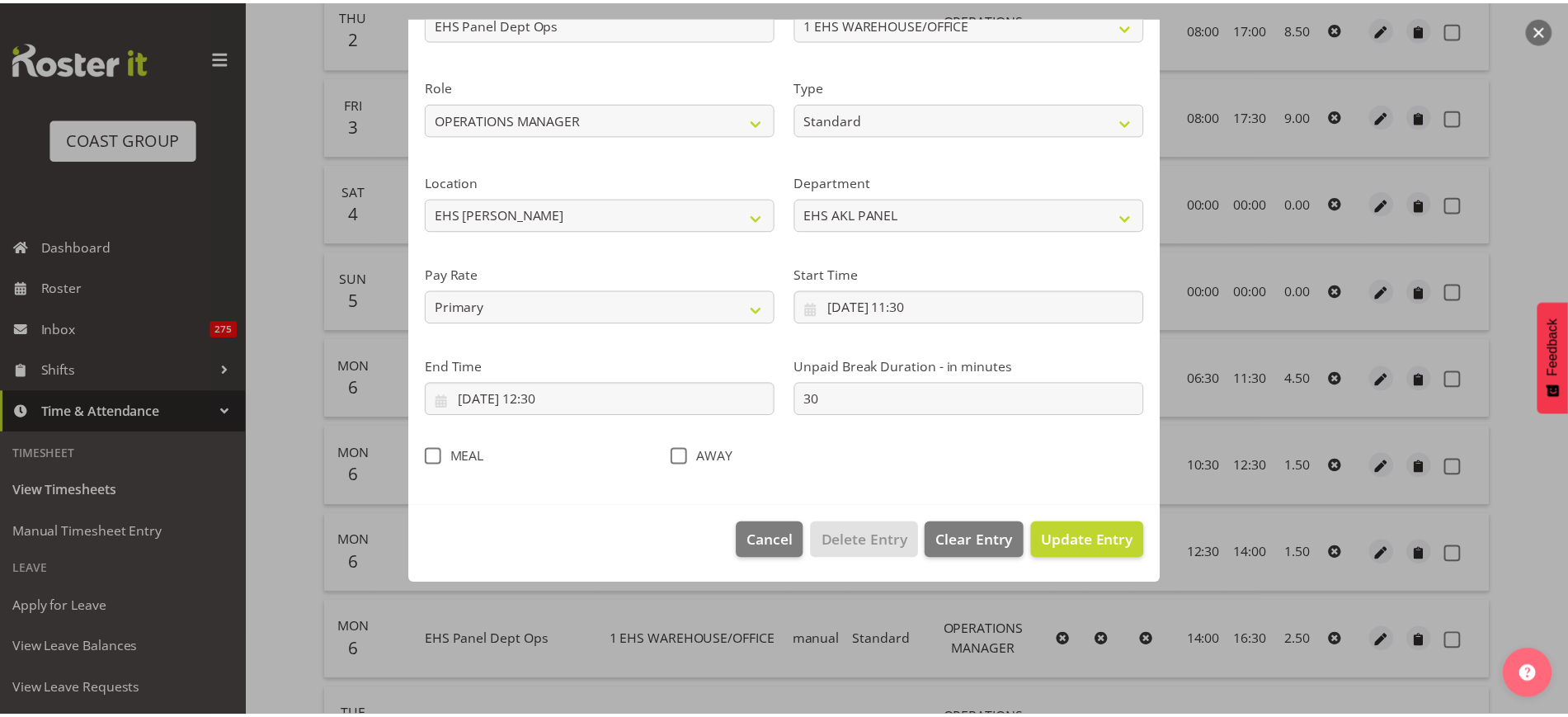
scroll to position [50, 0]
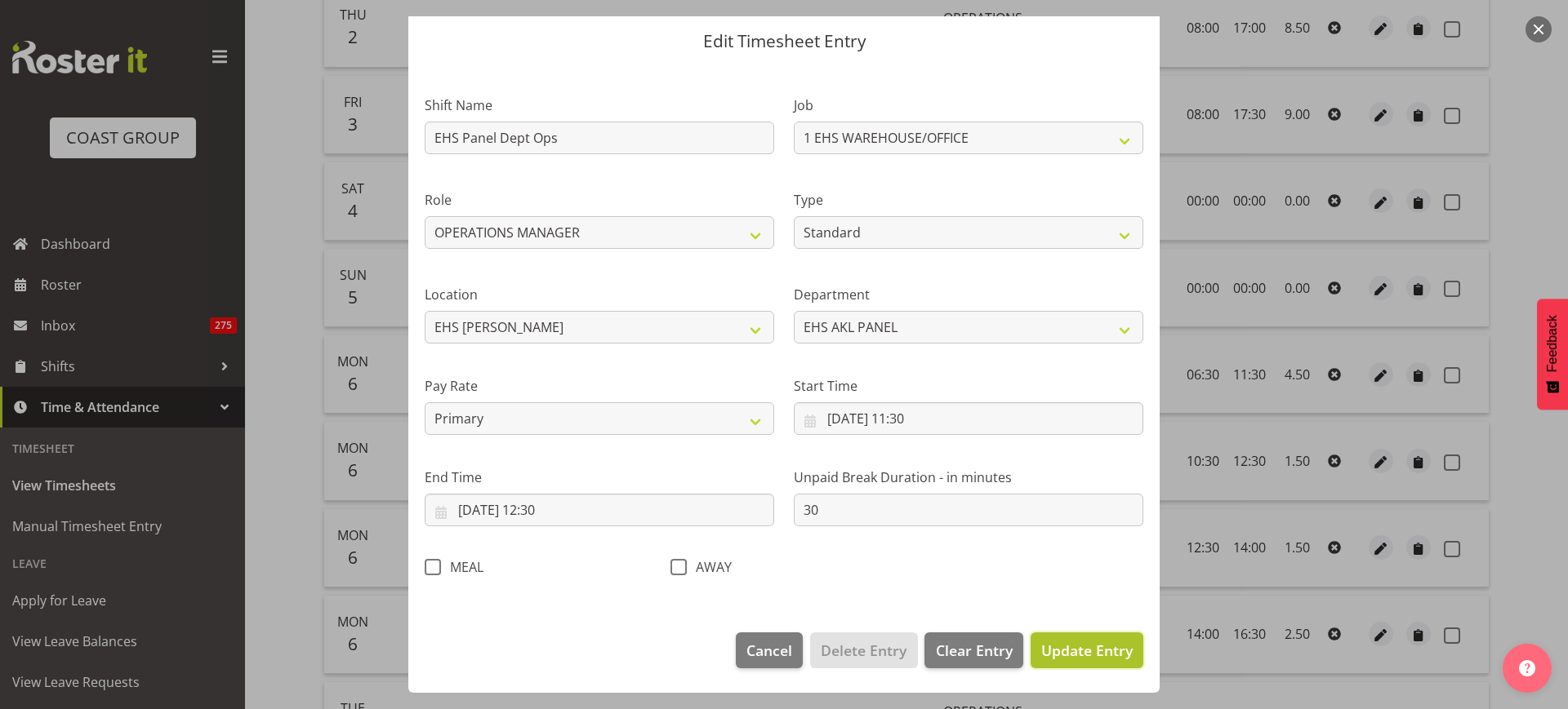
click at [1046, 654] on span "Update Entry" at bounding box center [1087, 650] width 92 height 20
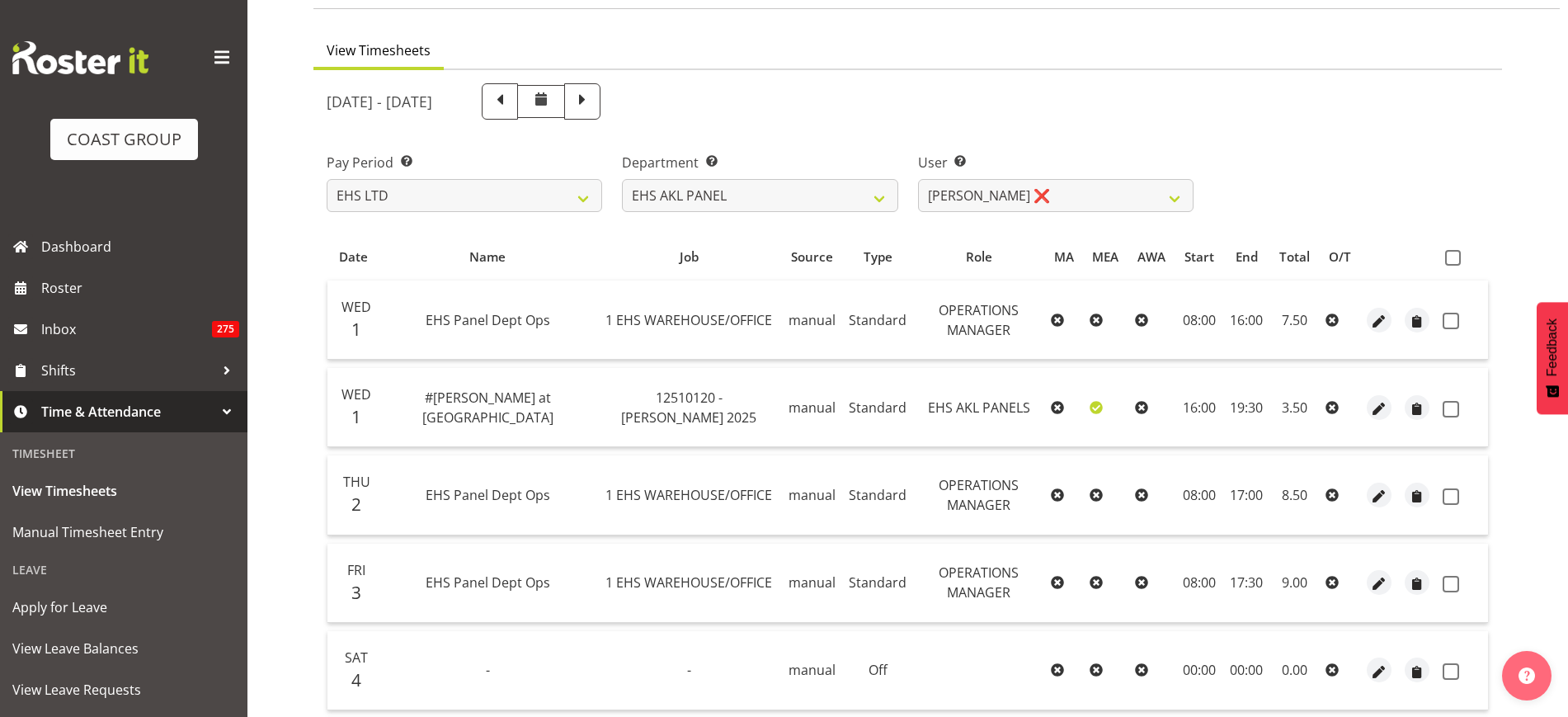
scroll to position [97, 0]
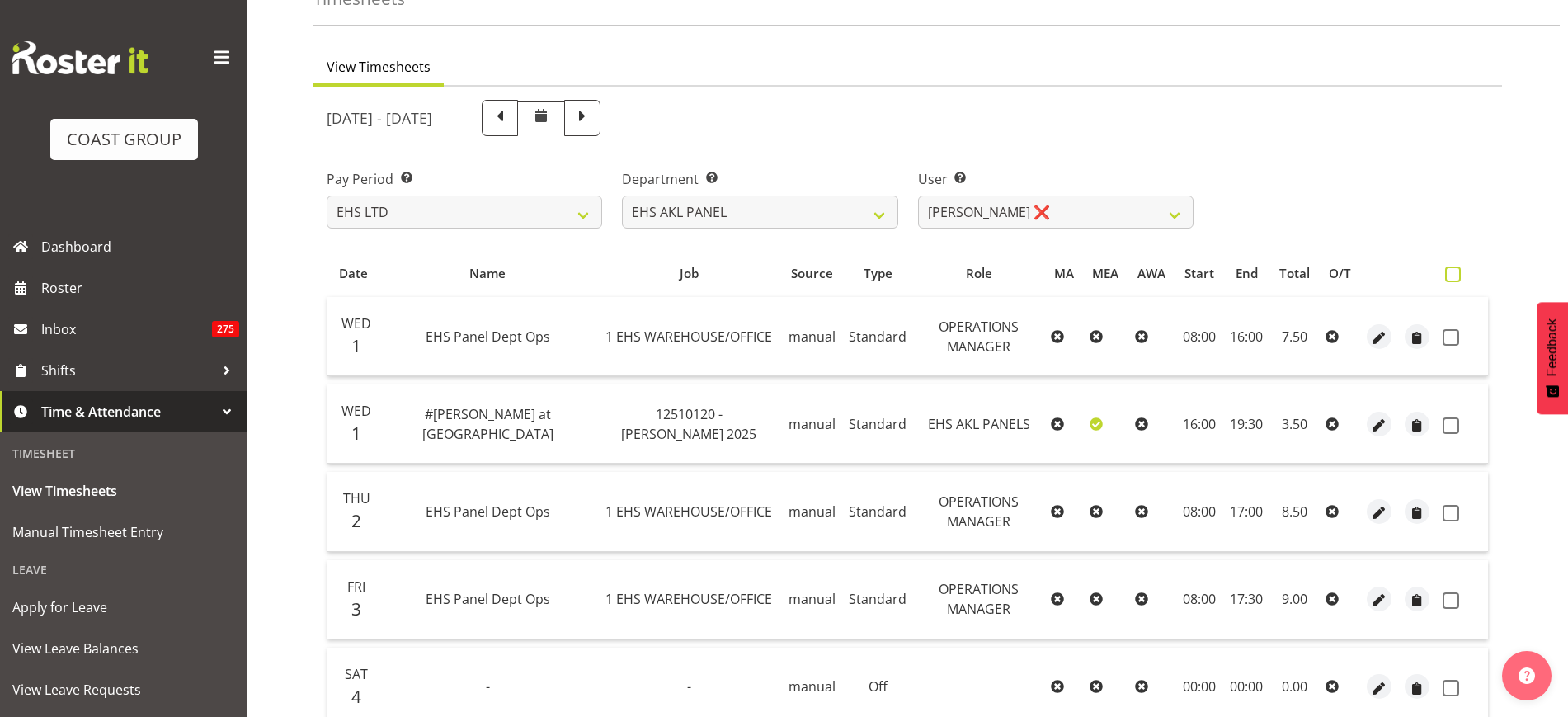
click at [1456, 275] on span at bounding box center [1453, 274] width 15 height 15
click at [1456, 275] on input "checkbox" at bounding box center [1450, 273] width 11 height 11
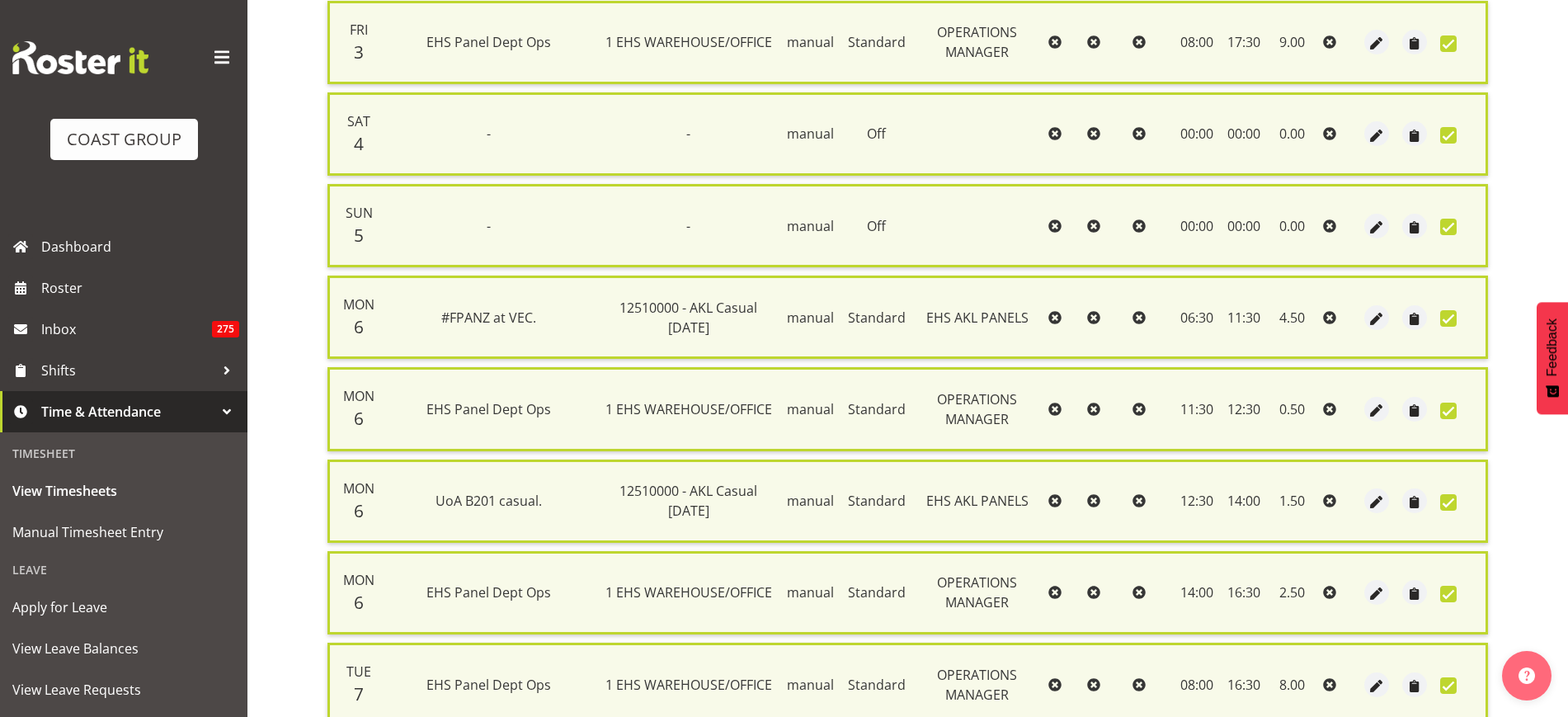
scroll to position [812, 0]
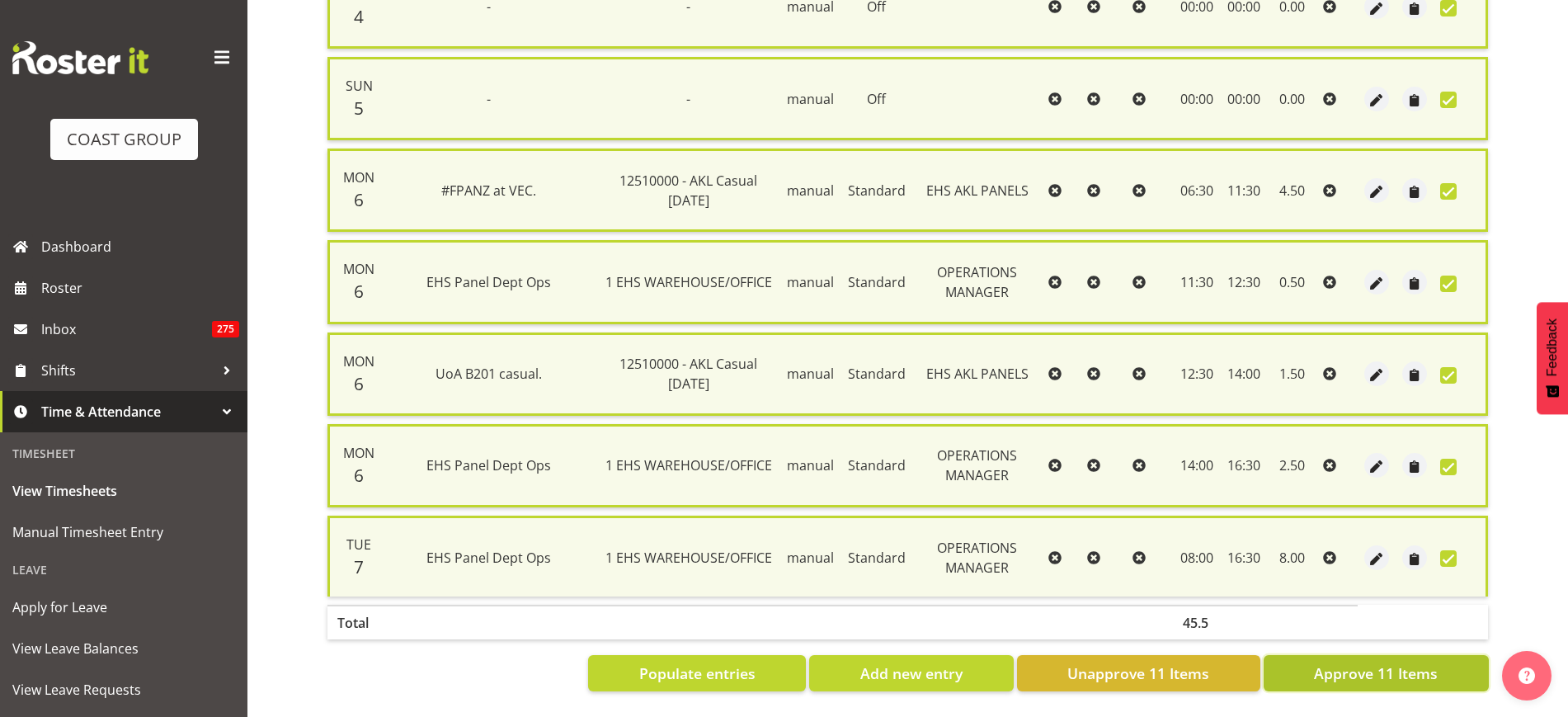
click at [1341, 663] on span "Approve 11 Items" at bounding box center [1376, 673] width 124 height 21
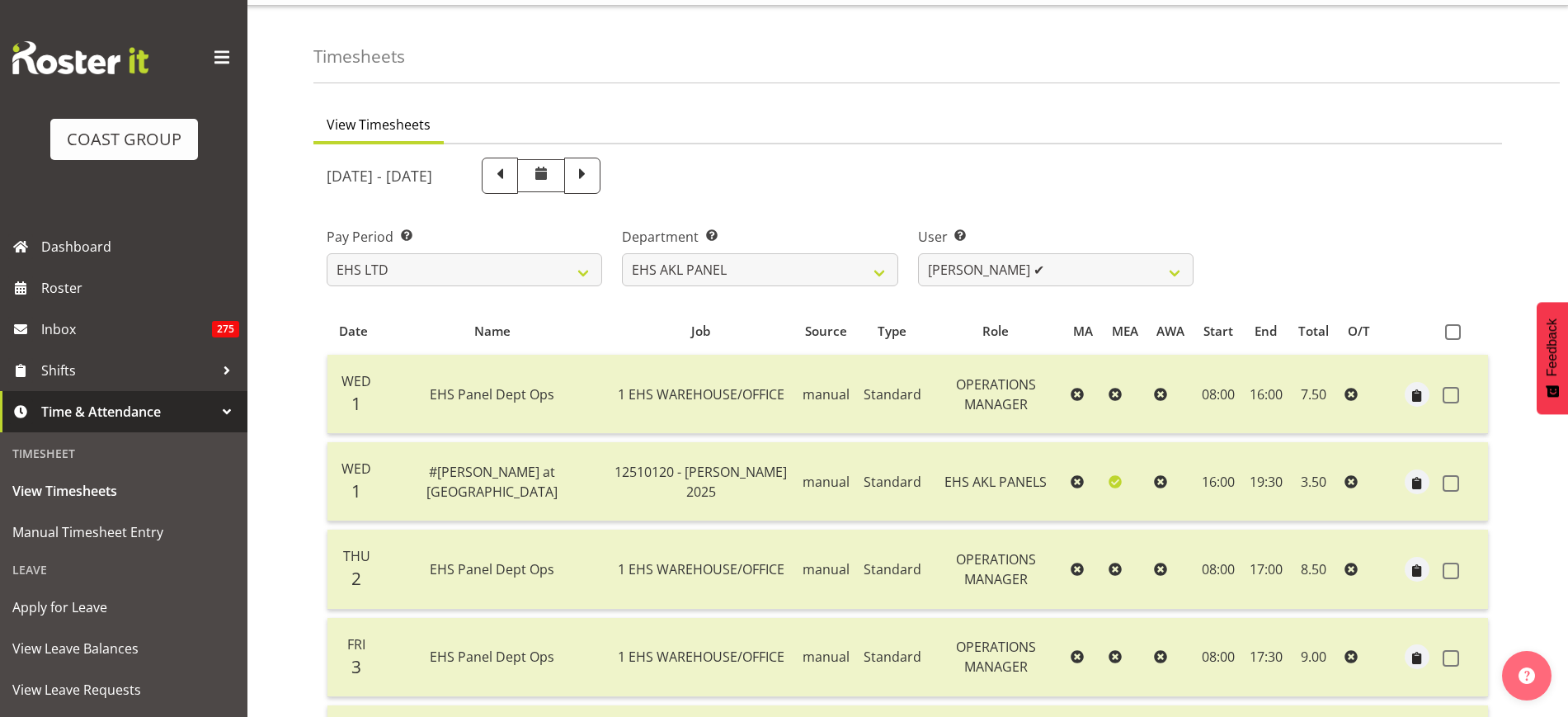
scroll to position [30, 0]
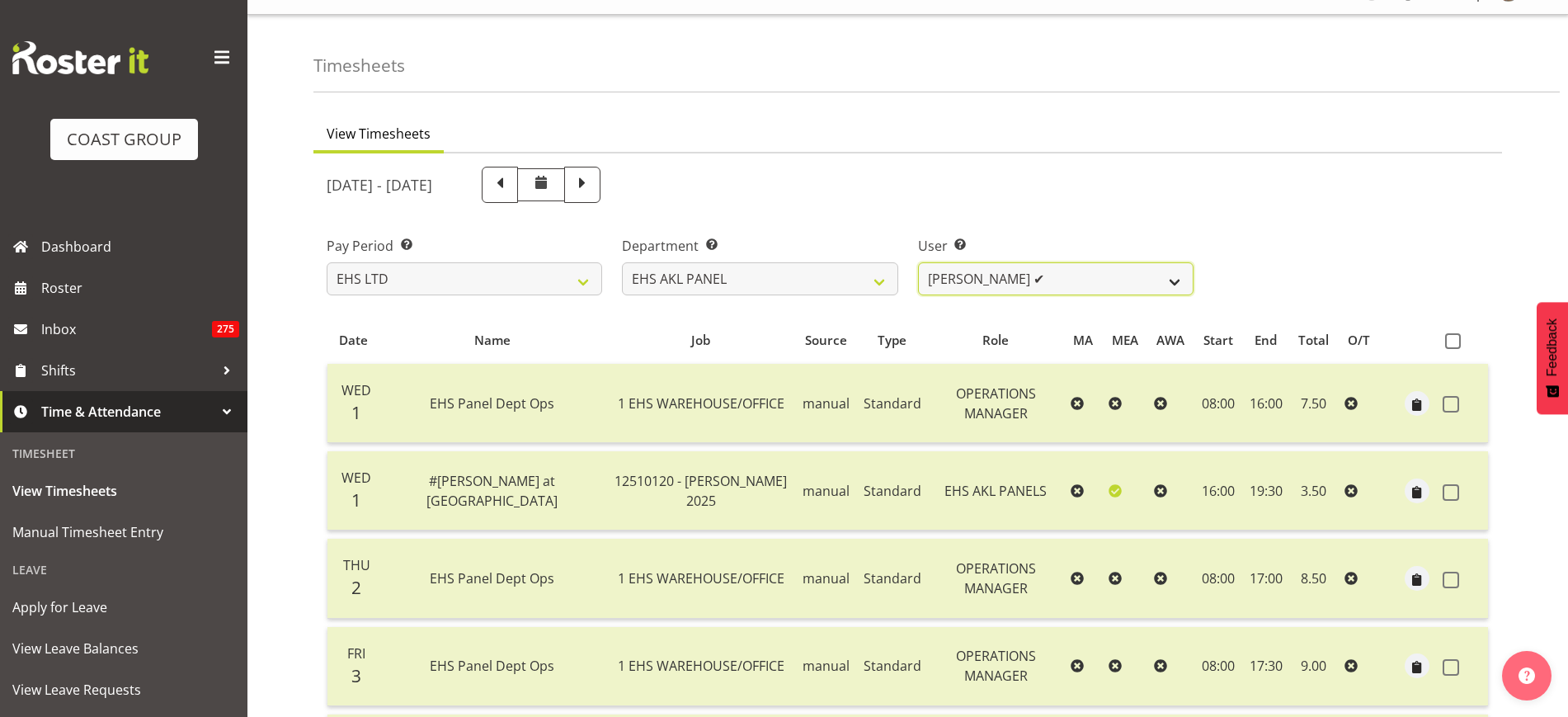
click at [1179, 279] on select "[PERSON_NAME] ✔ [PERSON_NAME] ✔ [PERSON_NAME] ✔ [PERSON_NAME] ✔ [PERSON_NAME] ✔…" at bounding box center [1056, 279] width 275 height 33
click at [918, 263] on select "[PERSON_NAME] ✔ [PERSON_NAME] ✔ [PERSON_NAME] ✔ [PERSON_NAME] ✔ [PERSON_NAME] ✔…" at bounding box center [1056, 279] width 275 height 33
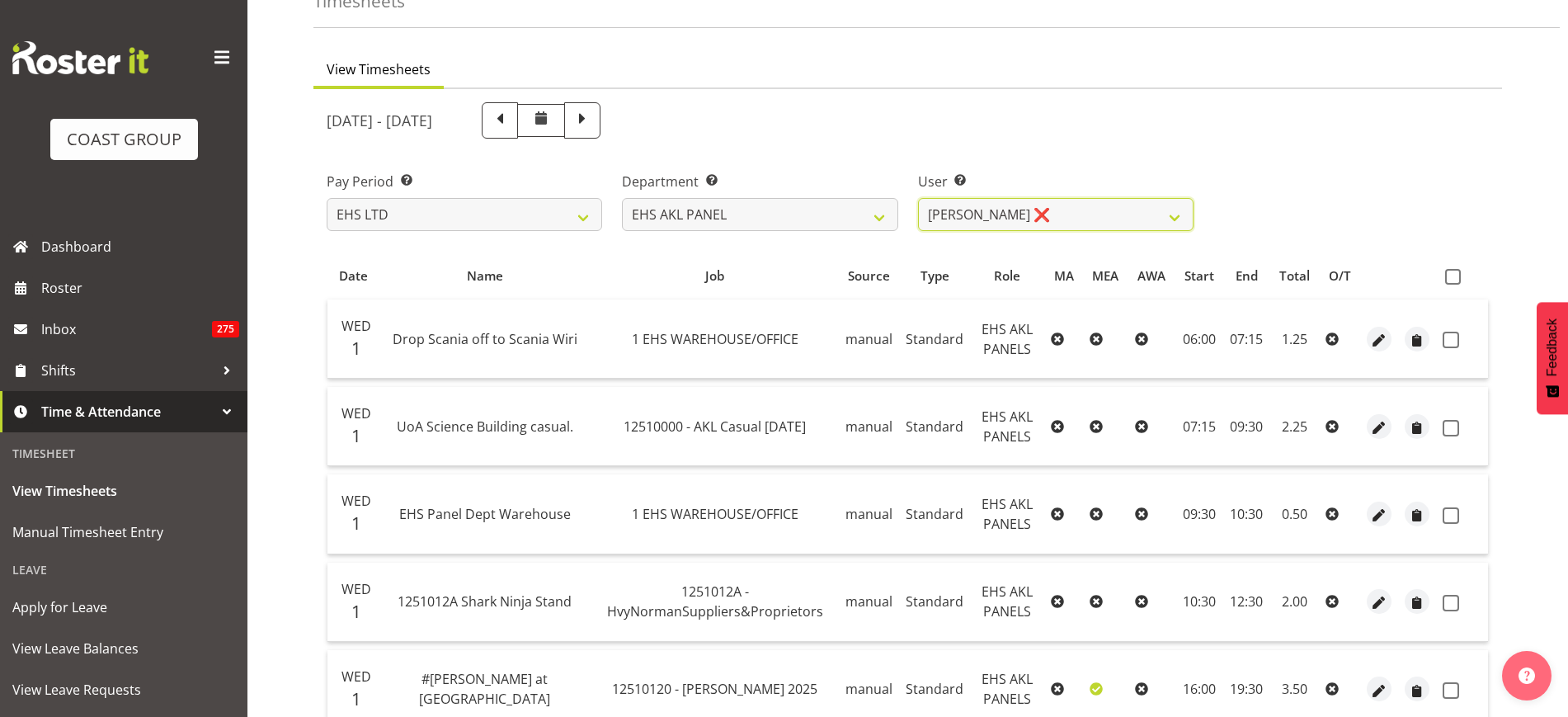
scroll to position [0, 0]
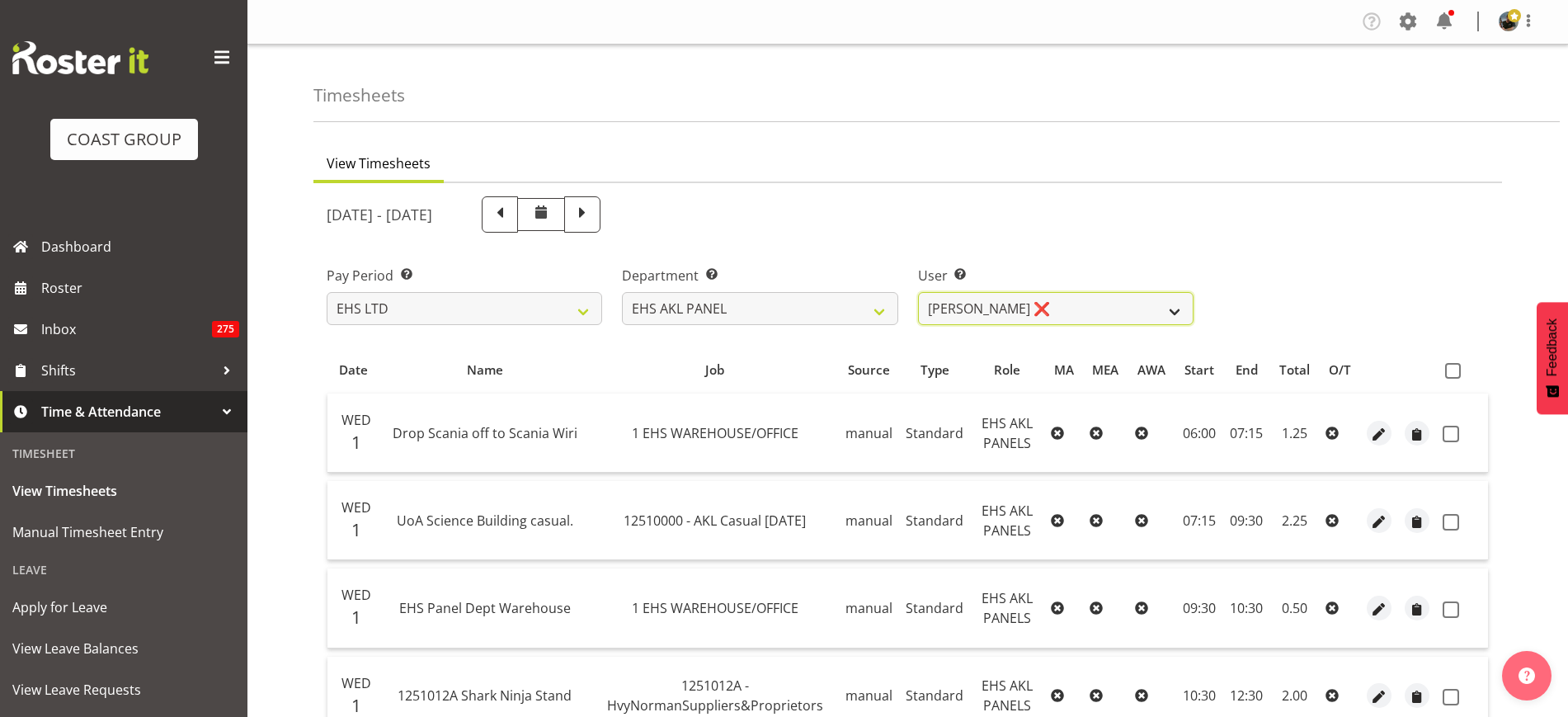
click at [1170, 309] on select "[PERSON_NAME] ✔ [PERSON_NAME] ✔ [PERSON_NAME] ✔ [PERSON_NAME] ✔ [PERSON_NAME] ✔…" at bounding box center [1056, 309] width 275 height 33
click at [918, 293] on select "[PERSON_NAME] ✔ [PERSON_NAME] ✔ [PERSON_NAME] ✔ [PERSON_NAME] ✔ [PERSON_NAME] ✔…" at bounding box center [1056, 309] width 275 height 33
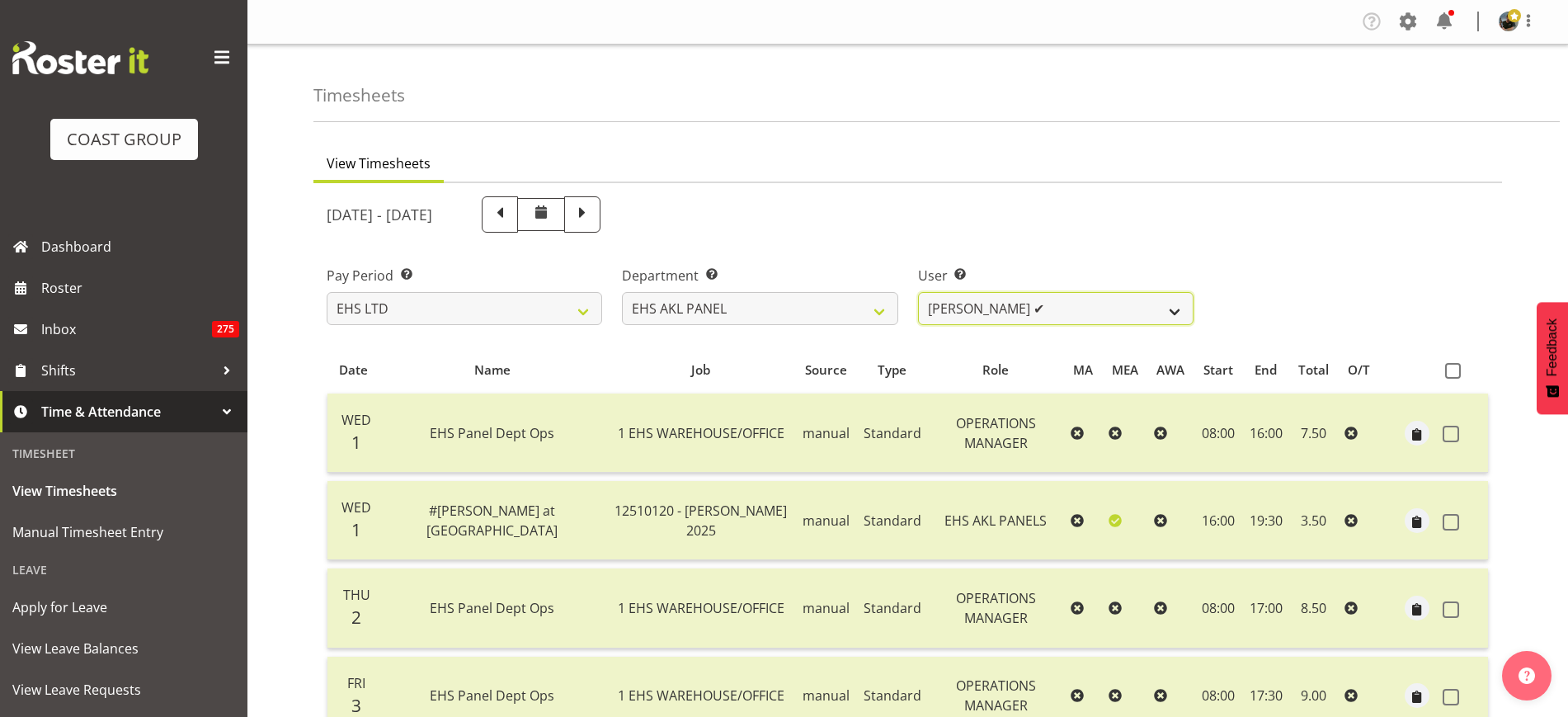
click at [1174, 305] on select "[PERSON_NAME] ✔ [PERSON_NAME] ✔ [PERSON_NAME] ✔ [PERSON_NAME] ✔ [PERSON_NAME] ✔…" at bounding box center [1056, 309] width 275 height 33
click at [918, 293] on select "[PERSON_NAME] ✔ [PERSON_NAME] ✔ [PERSON_NAME] ✔ [PERSON_NAME] ✔ [PERSON_NAME] ✔…" at bounding box center [1056, 309] width 275 height 33
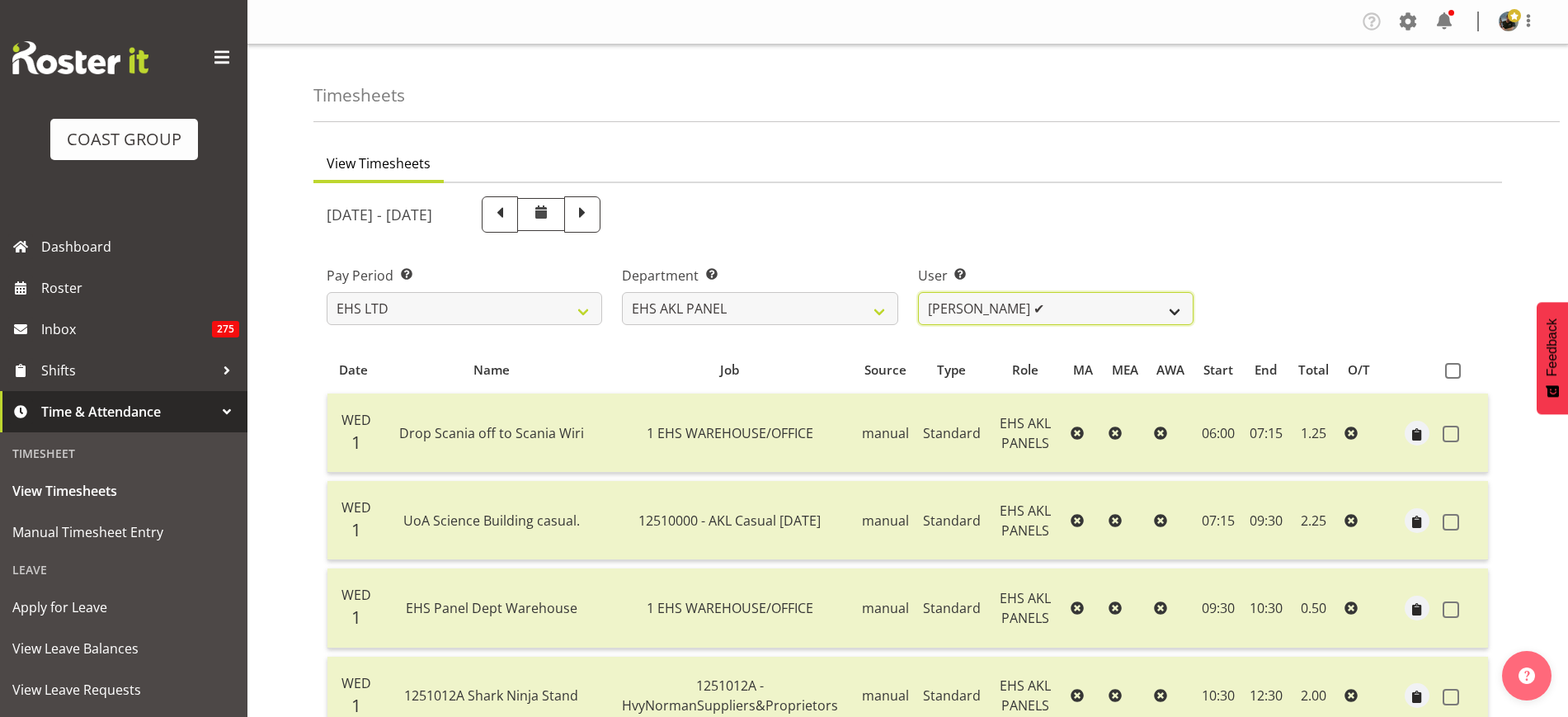
click at [1181, 315] on select "[PERSON_NAME] ✔ [PERSON_NAME] ✔ [PERSON_NAME] ✔ [PERSON_NAME] ✔ [PERSON_NAME] ✔…" at bounding box center [1056, 309] width 275 height 33
click at [918, 293] on select "[PERSON_NAME] ✔ [PERSON_NAME] ✔ [PERSON_NAME] ✔ [PERSON_NAME] ✔ [PERSON_NAME] ✔…" at bounding box center [1056, 309] width 275 height 33
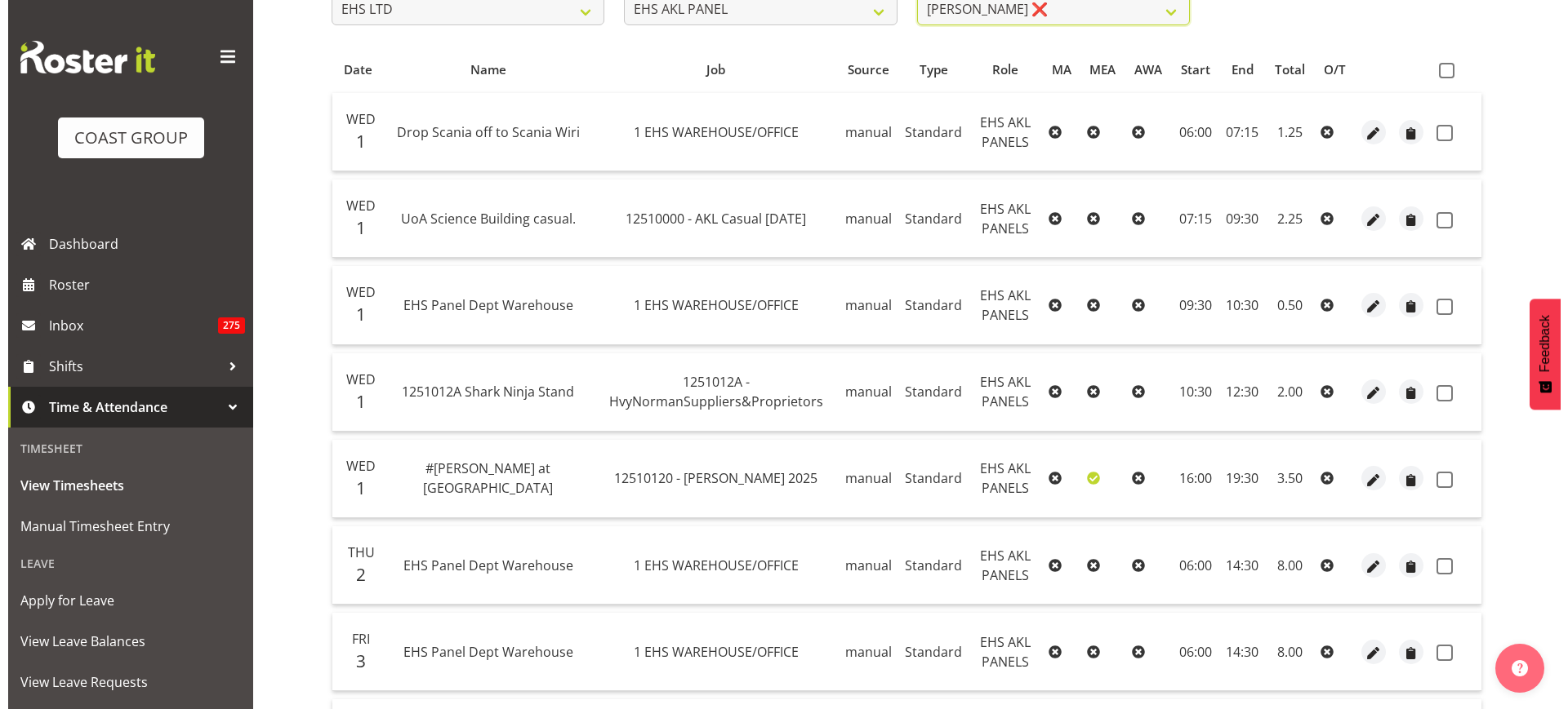
scroll to position [298, 0]
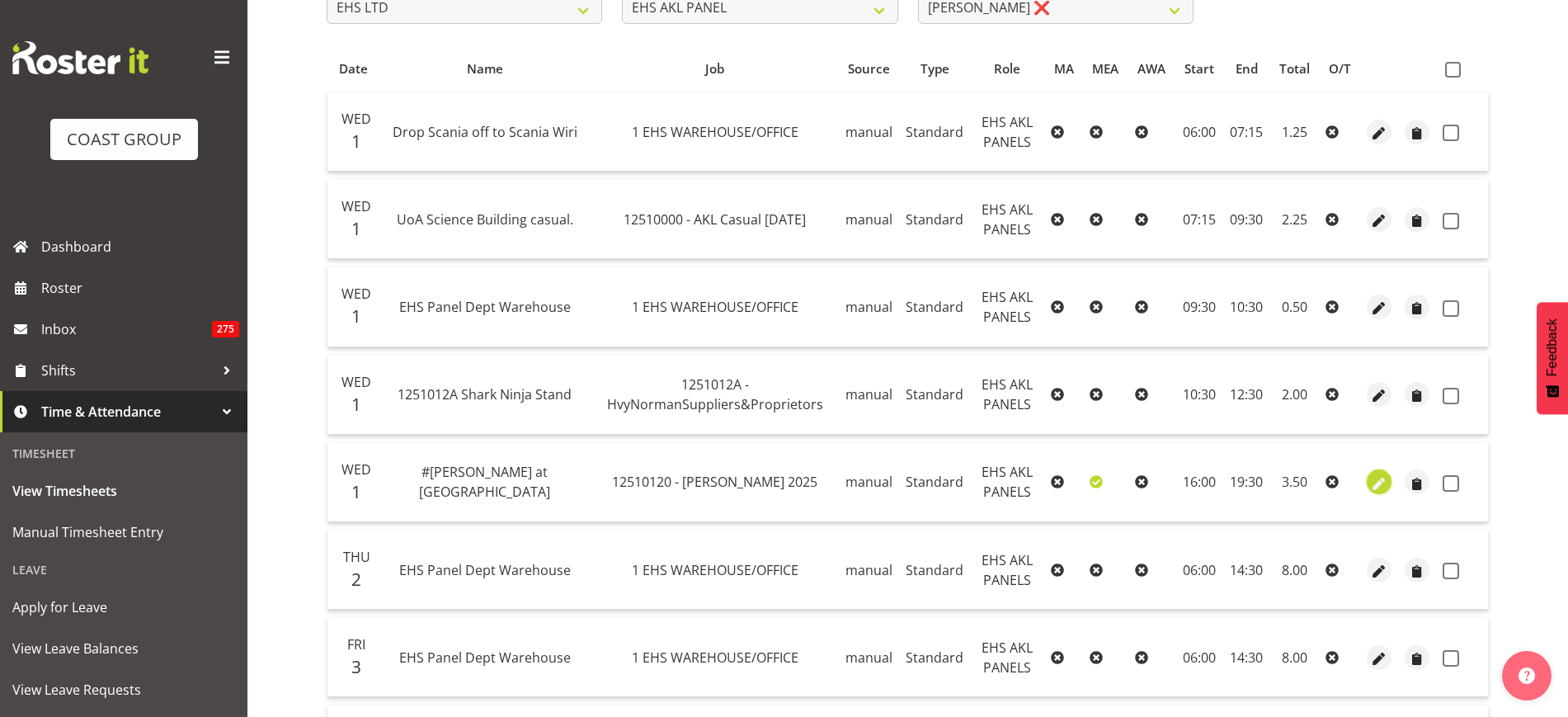
click at [1386, 485] on span "button" at bounding box center [1380, 484] width 19 height 19
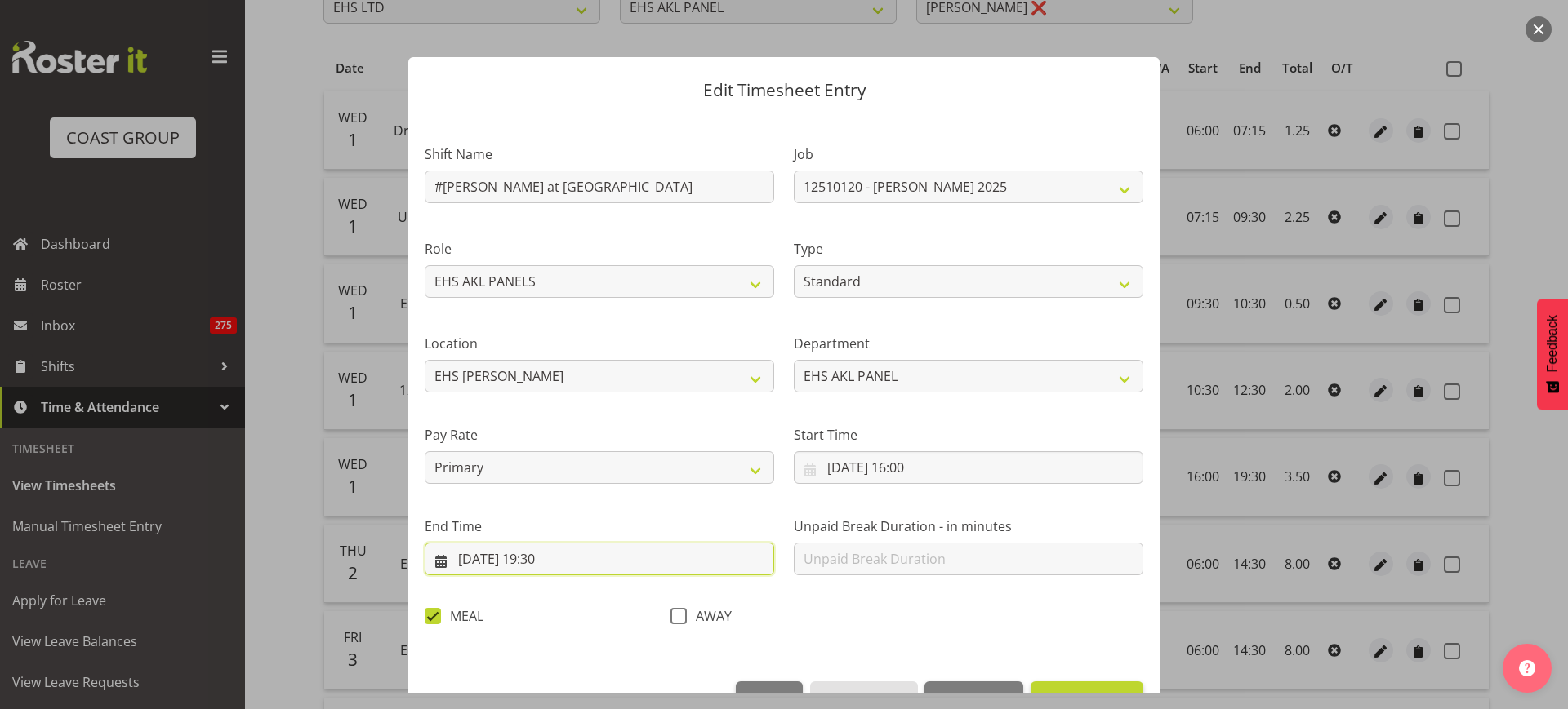
click at [593, 559] on input "[DATE] 19:30" at bounding box center [600, 559] width 350 height 33
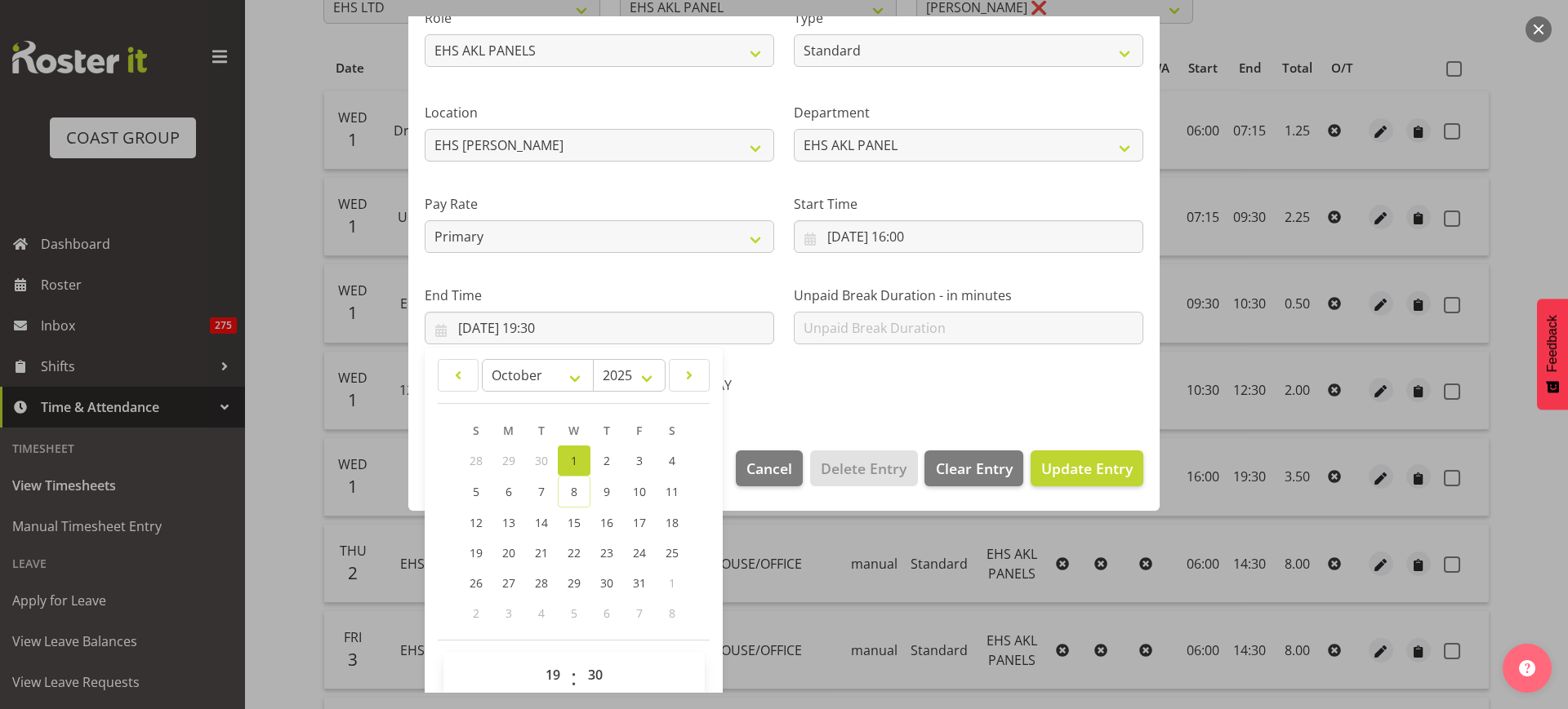
scroll to position [255, 0]
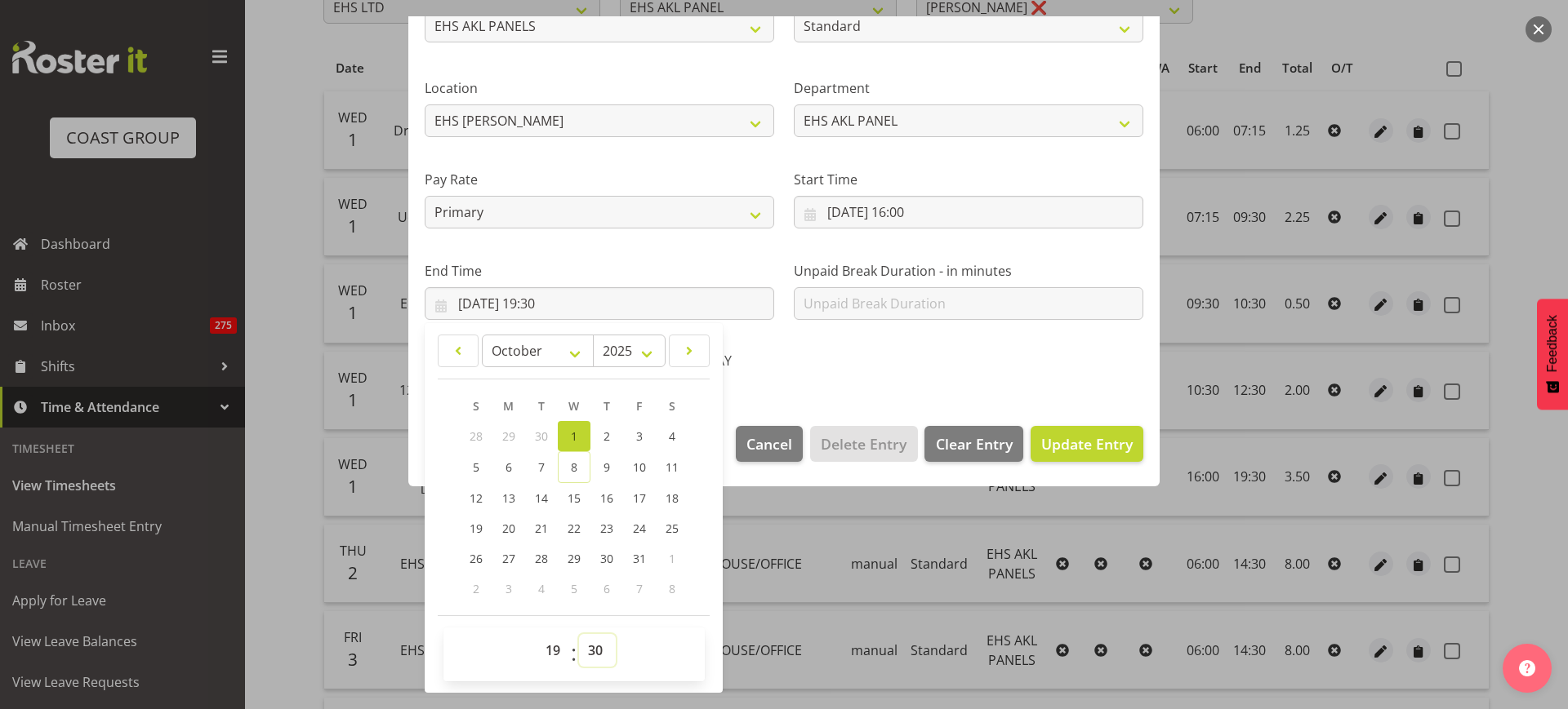
click at [593, 651] on select "00 01 02 03 04 05 06 07 08 09 10 11 12 13 14 15 16 17 18 19 20 21 22 23 24 25 2…" at bounding box center [597, 650] width 37 height 33
click at [579, 634] on select "00 01 02 03 04 05 06 07 08 09 10 11 12 13 14 15 16 17 18 19 20 21 22 23 24 25 2…" at bounding box center [597, 650] width 37 height 33
click at [1055, 442] on span "Update Entry" at bounding box center [1087, 443] width 92 height 20
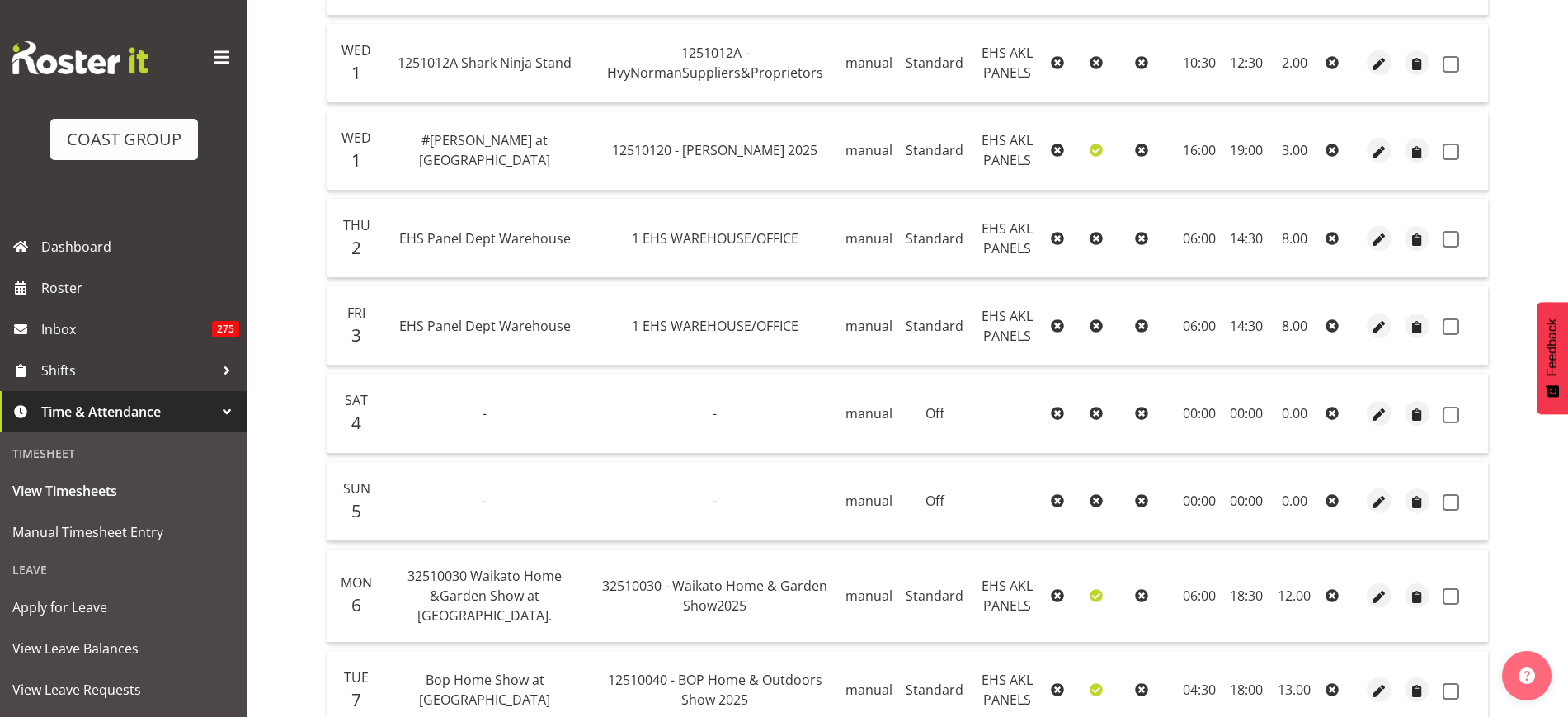
scroll to position [632, 0]
click at [84, 686] on span "View Leave Requests" at bounding box center [123, 690] width 223 height 25
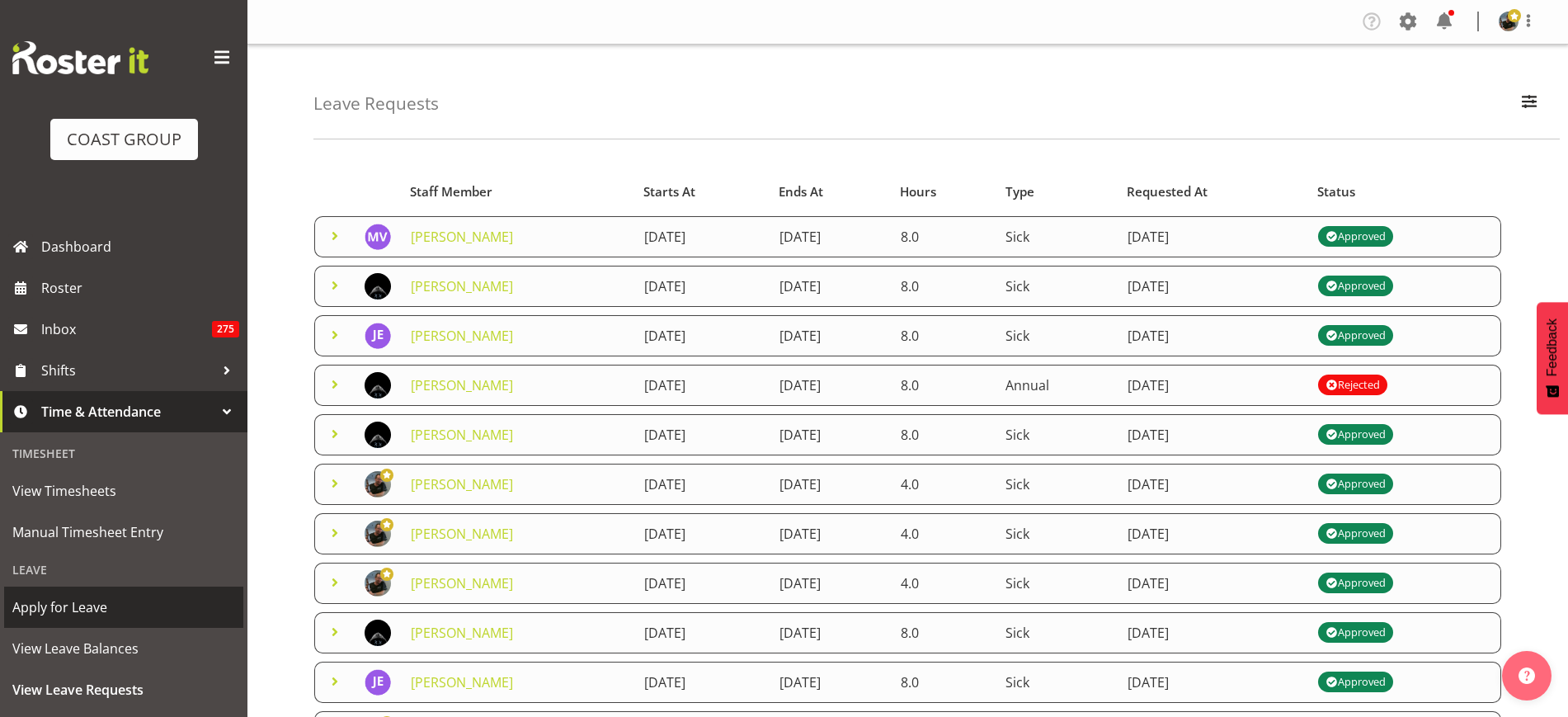
click at [137, 607] on span "Apply for Leave" at bounding box center [123, 608] width 223 height 25
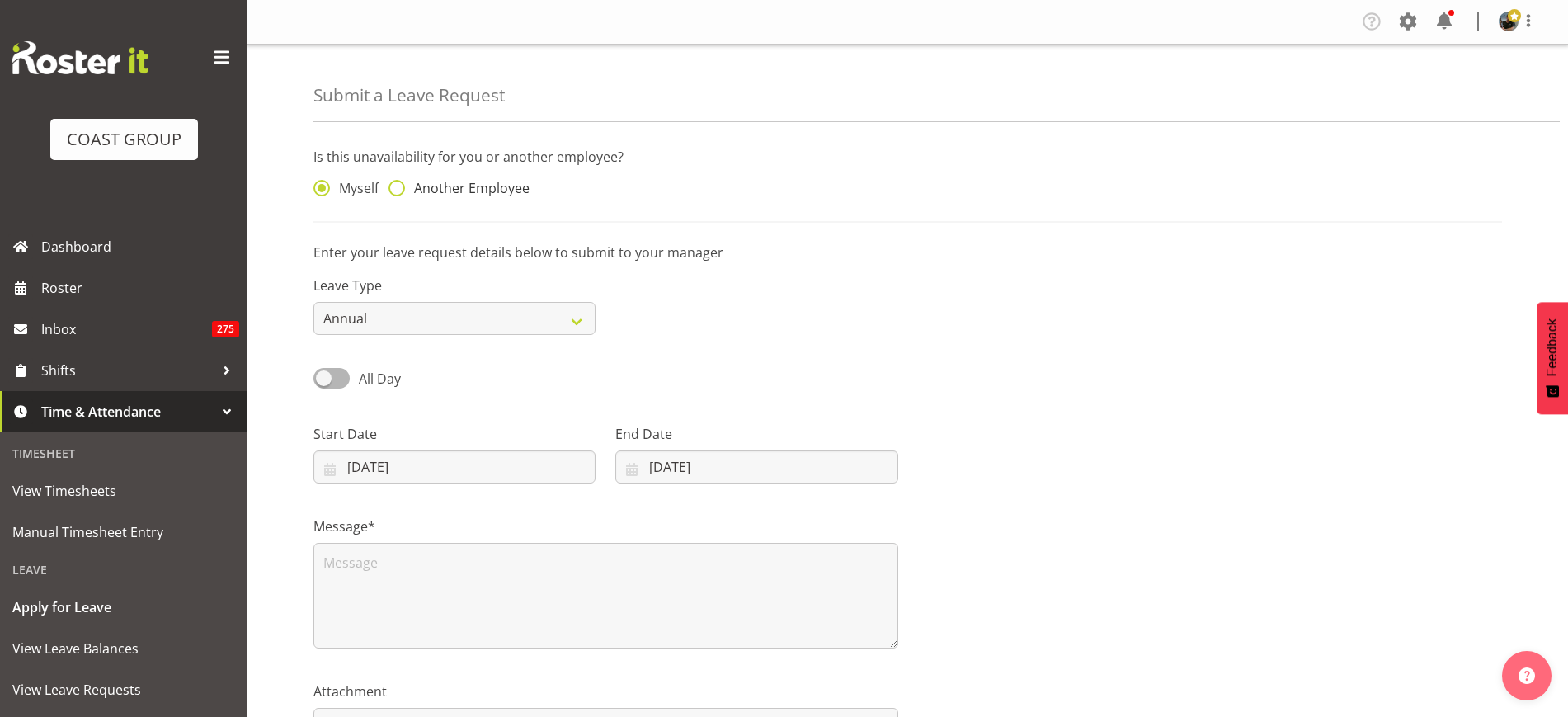
click at [397, 190] on span at bounding box center [397, 187] width 16 height 16
click at [397, 190] on input "Another Employee" at bounding box center [394, 188] width 11 height 11
radio input "true"
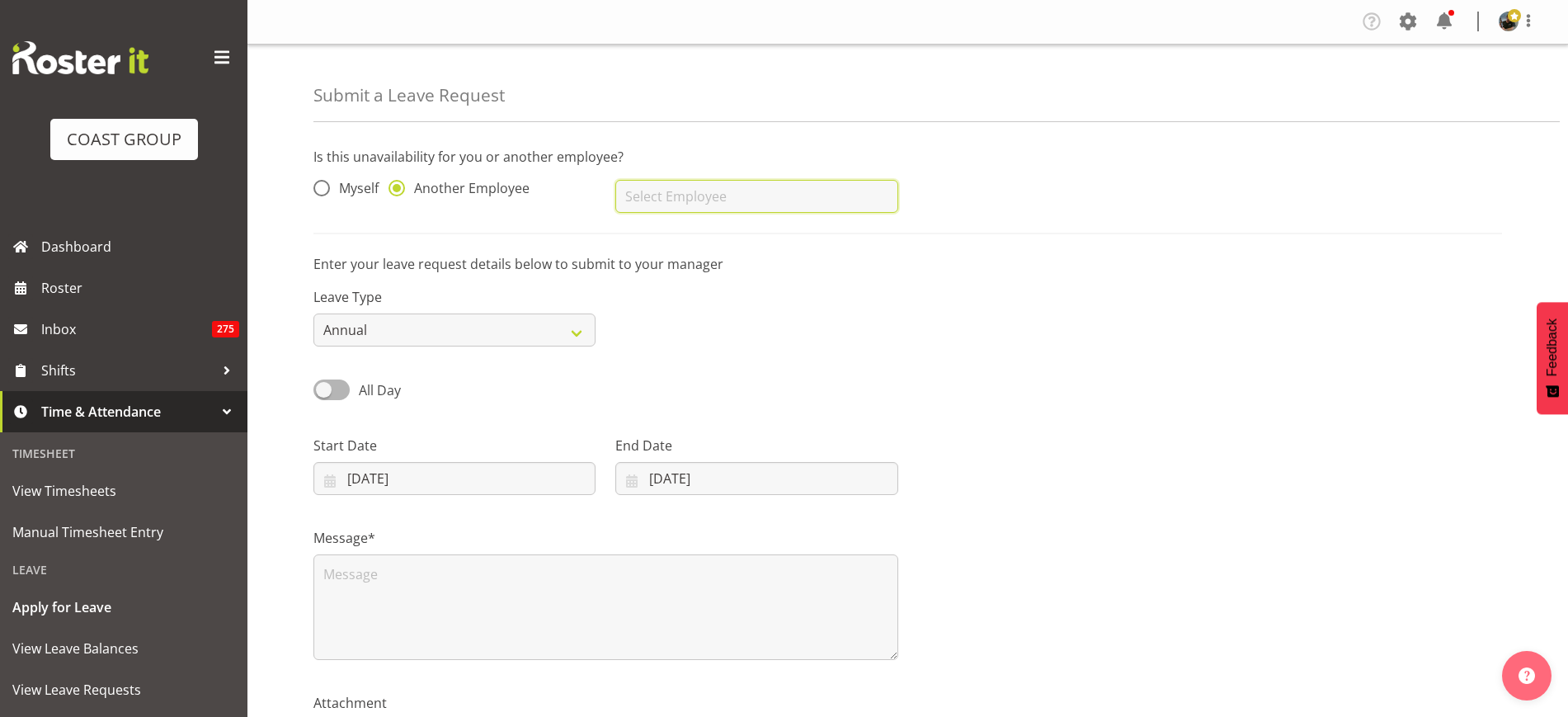
click at [744, 202] on input "text" at bounding box center [756, 196] width 282 height 33
click at [731, 247] on link "Jonathan Elder" at bounding box center [756, 237] width 282 height 30
type input "Jonathan Elder"
click at [577, 336] on select "Annual Sick Leave Without Pay Bereavement Domestic Violence Parental Jury Servi…" at bounding box center [454, 330] width 282 height 33
select select "Sick"
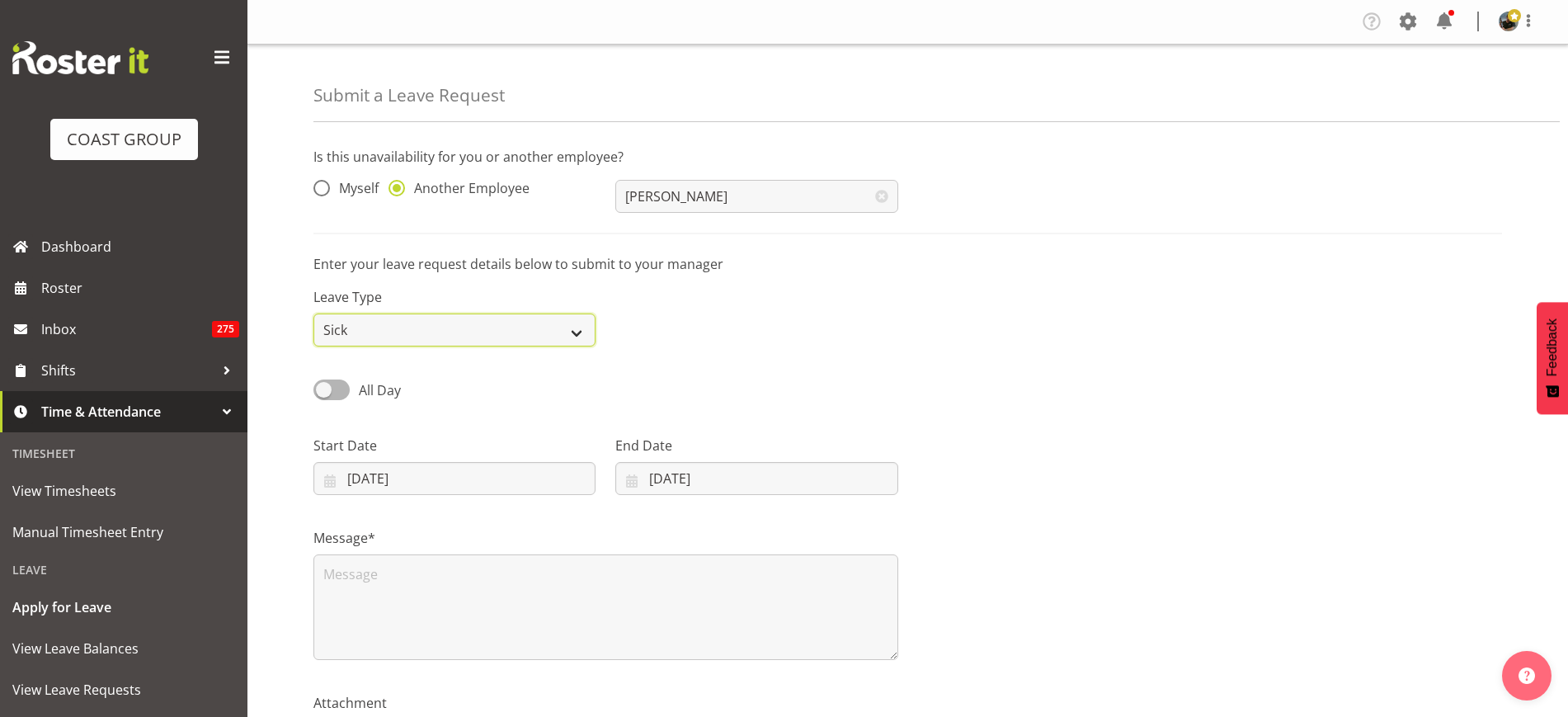
click at [313, 314] on select "Annual Sick Leave Without Pay Bereavement Domestic Violence Parental Jury Servi…" at bounding box center [454, 330] width 282 height 33
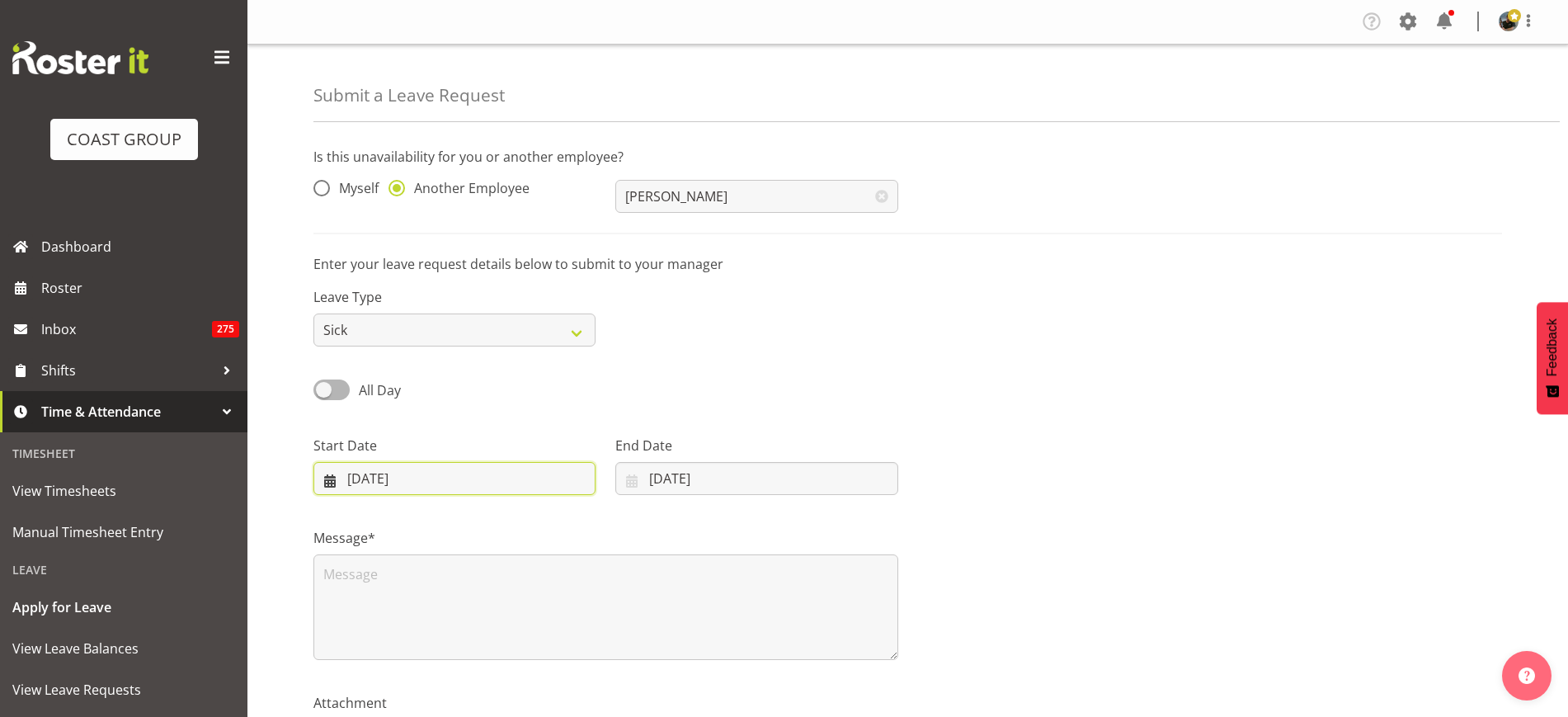
click at [466, 482] on input "08/10/2025" at bounding box center [454, 479] width 282 height 33
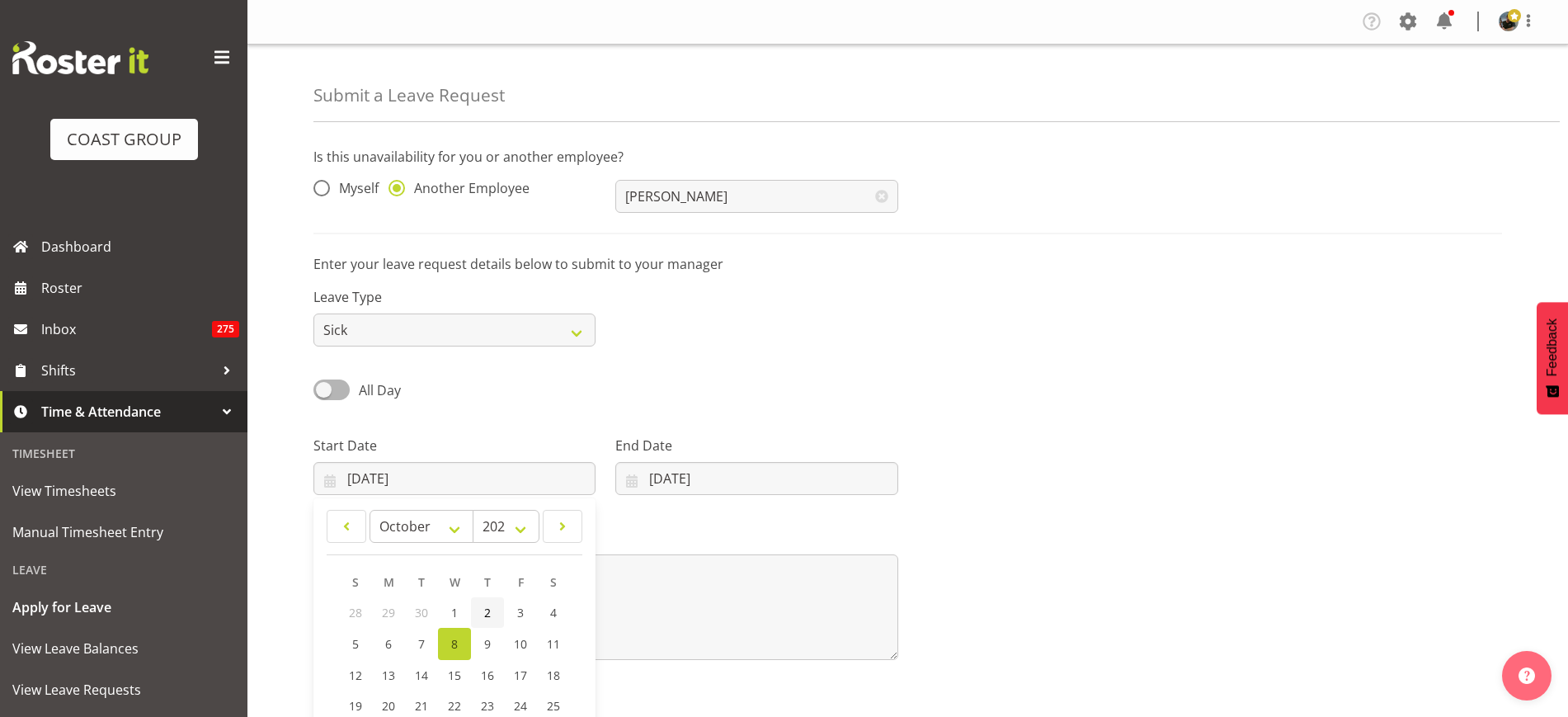
click at [492, 615] on link "2" at bounding box center [487, 613] width 33 height 31
type input "02/10/2025"
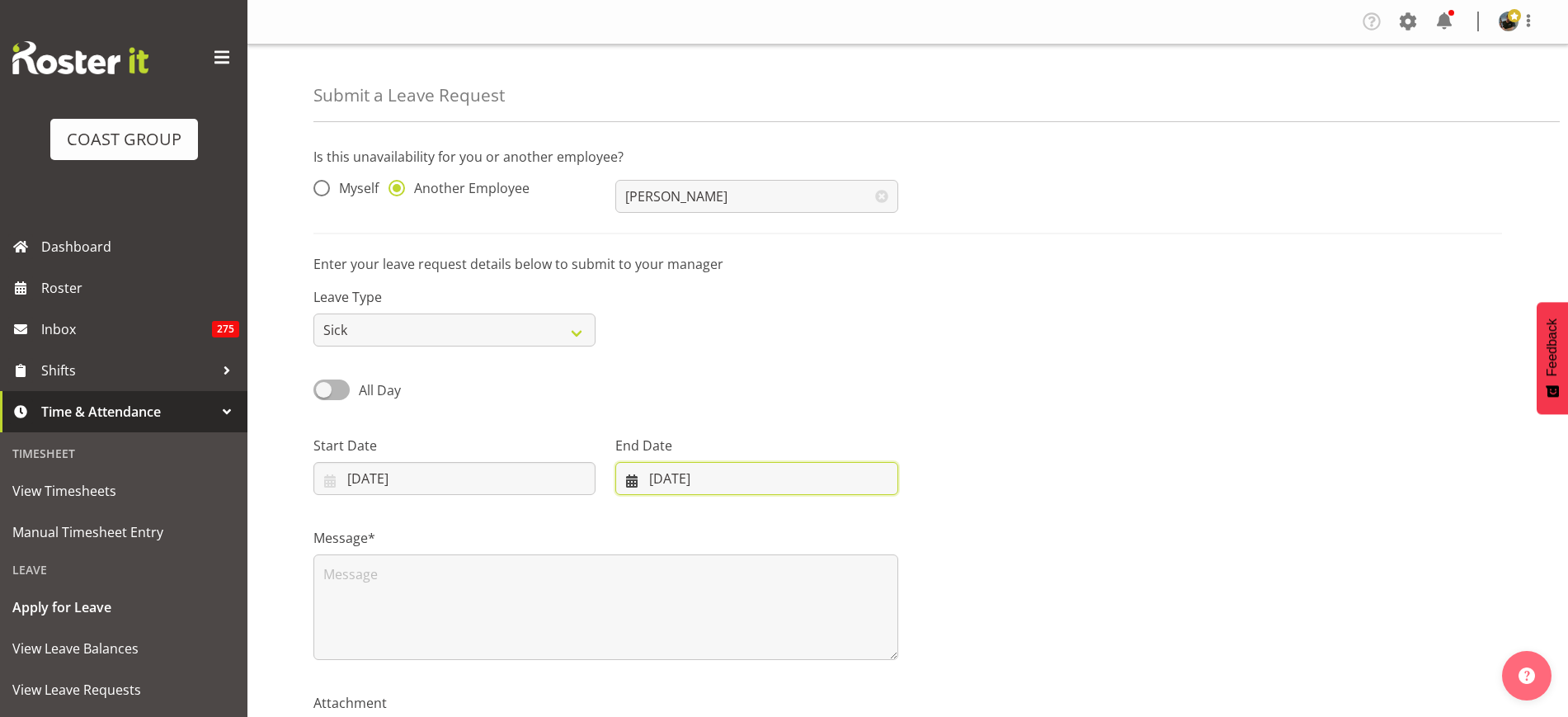
click at [752, 477] on input "08/10/2025" at bounding box center [756, 479] width 282 height 33
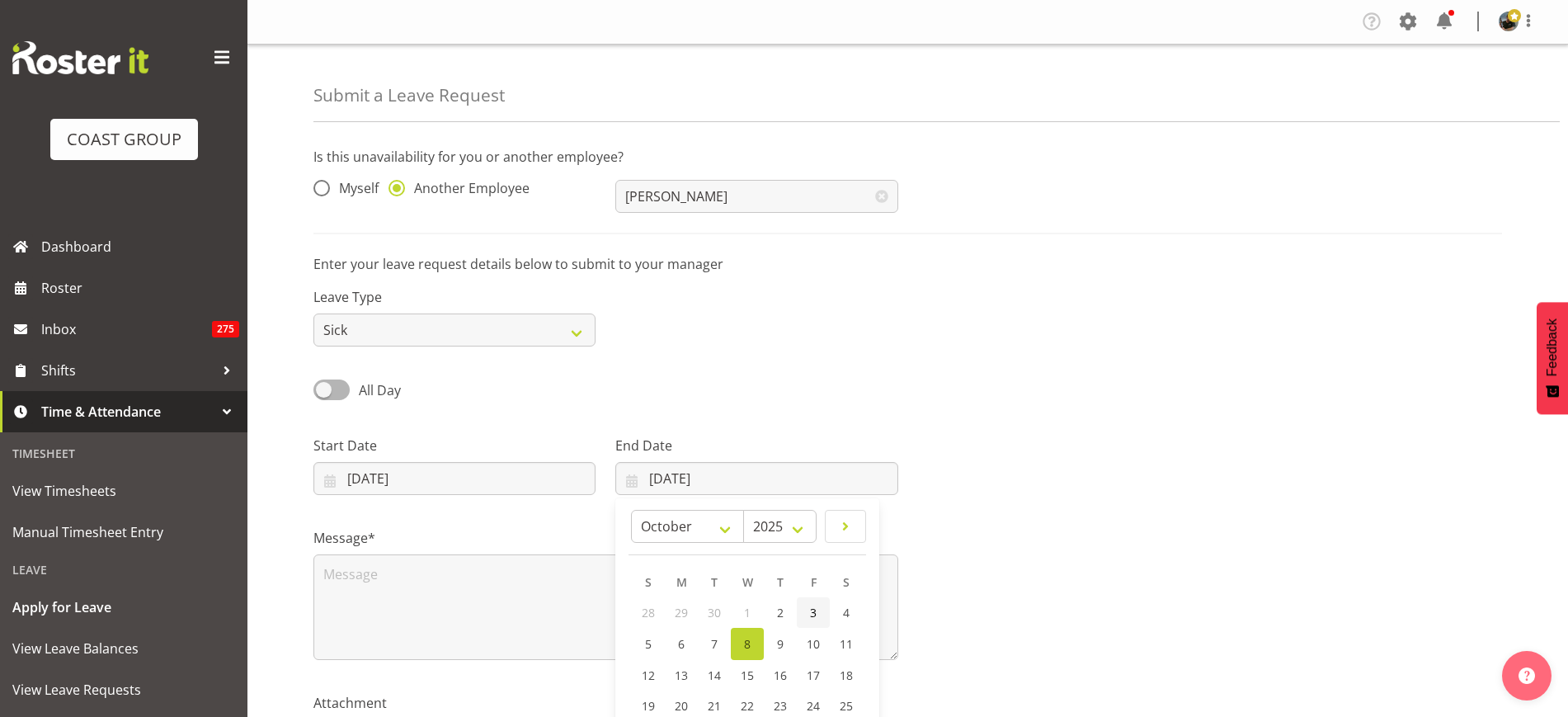
click at [811, 601] on link "3" at bounding box center [813, 613] width 33 height 31
type input "03/10/2025"
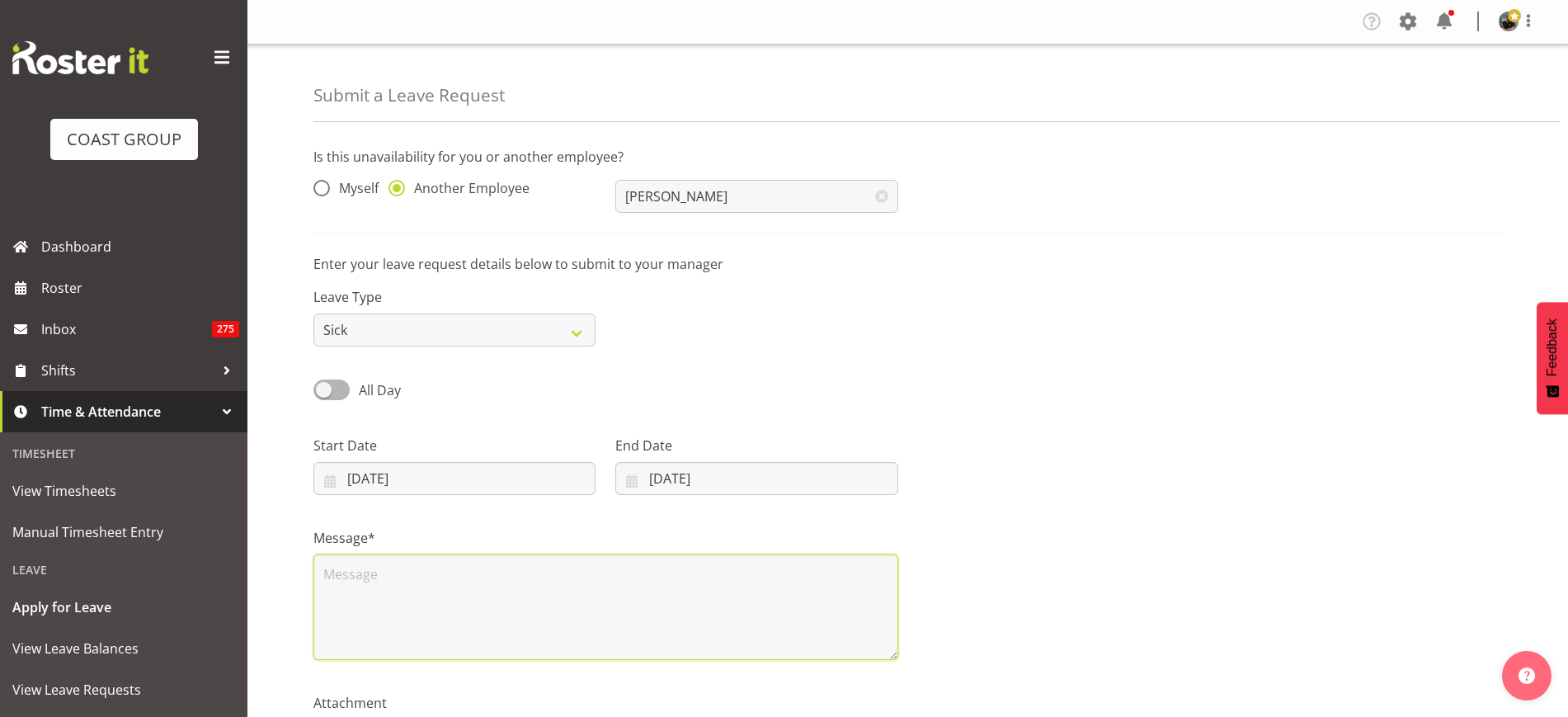
click at [513, 579] on textarea at bounding box center [606, 607] width 585 height 106
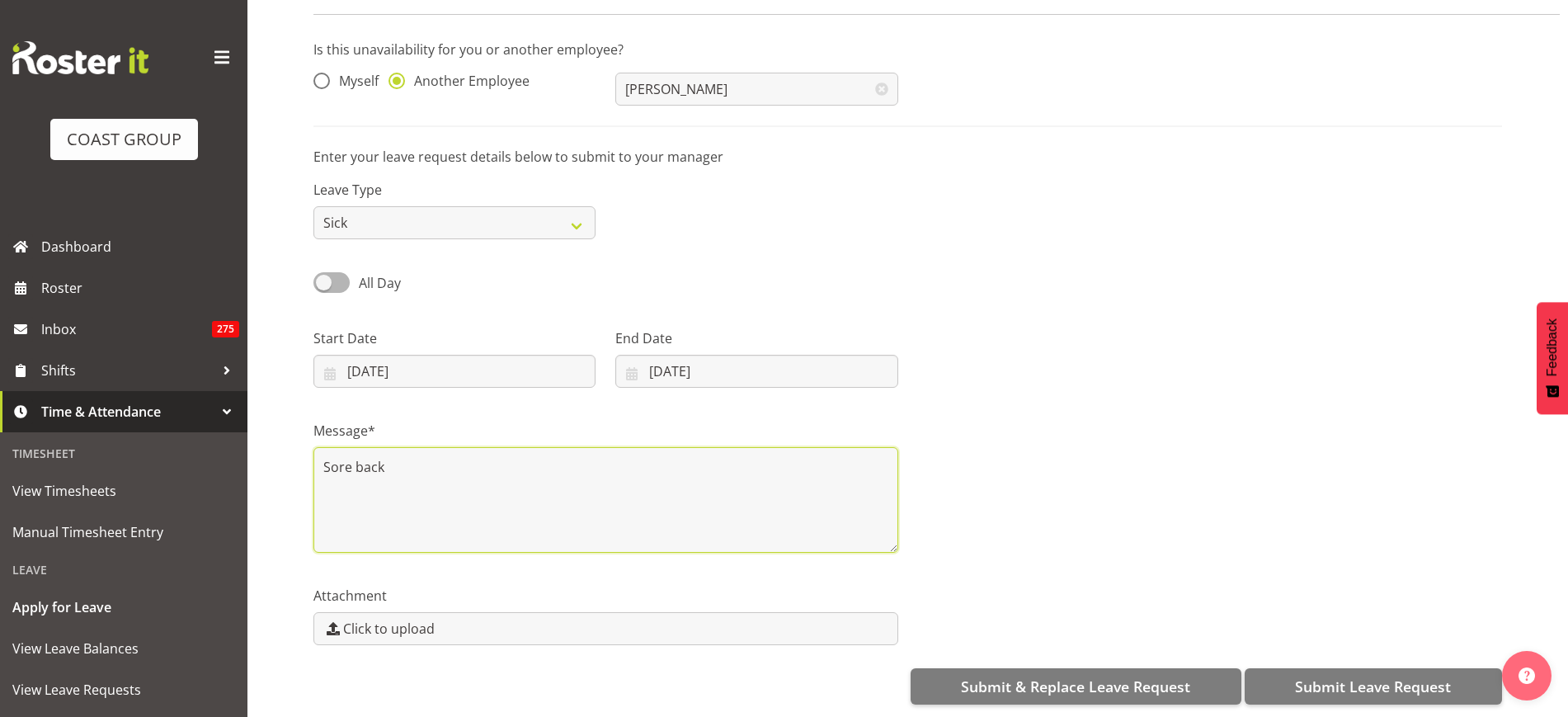
scroll to position [123, 0]
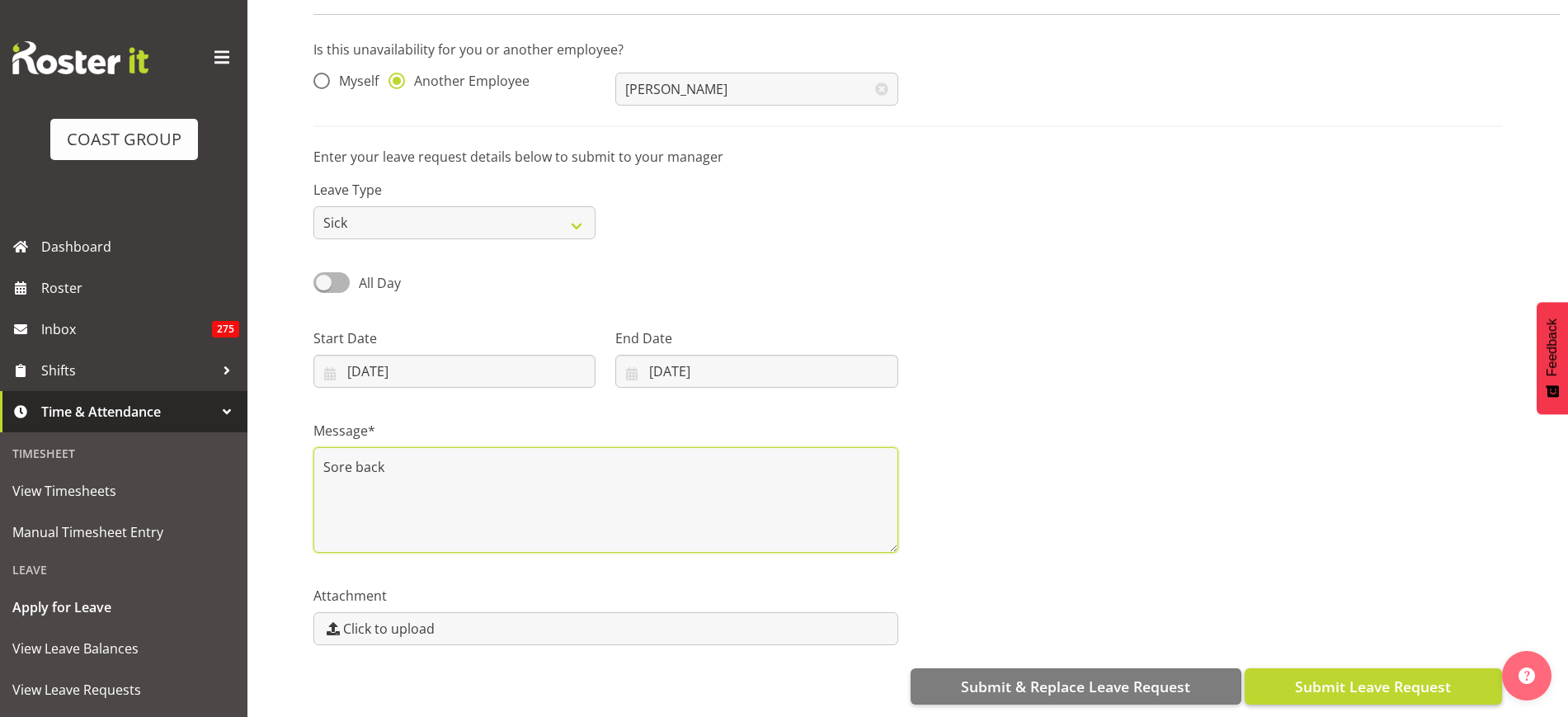
type textarea "Sore back"
click at [1327, 676] on span "Submit Leave Request" at bounding box center [1373, 686] width 156 height 21
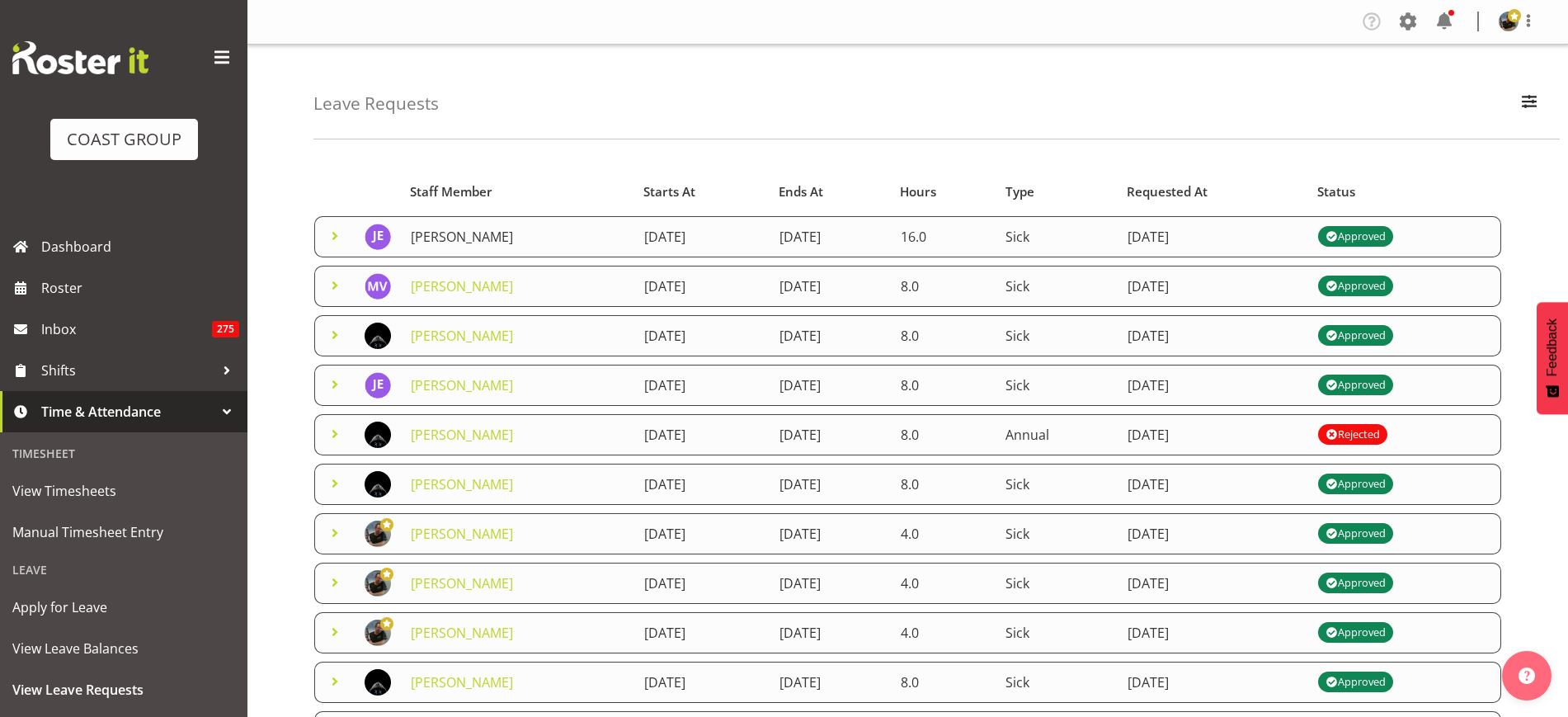
click at [462, 237] on link "[PERSON_NAME]" at bounding box center [462, 236] width 102 height 18
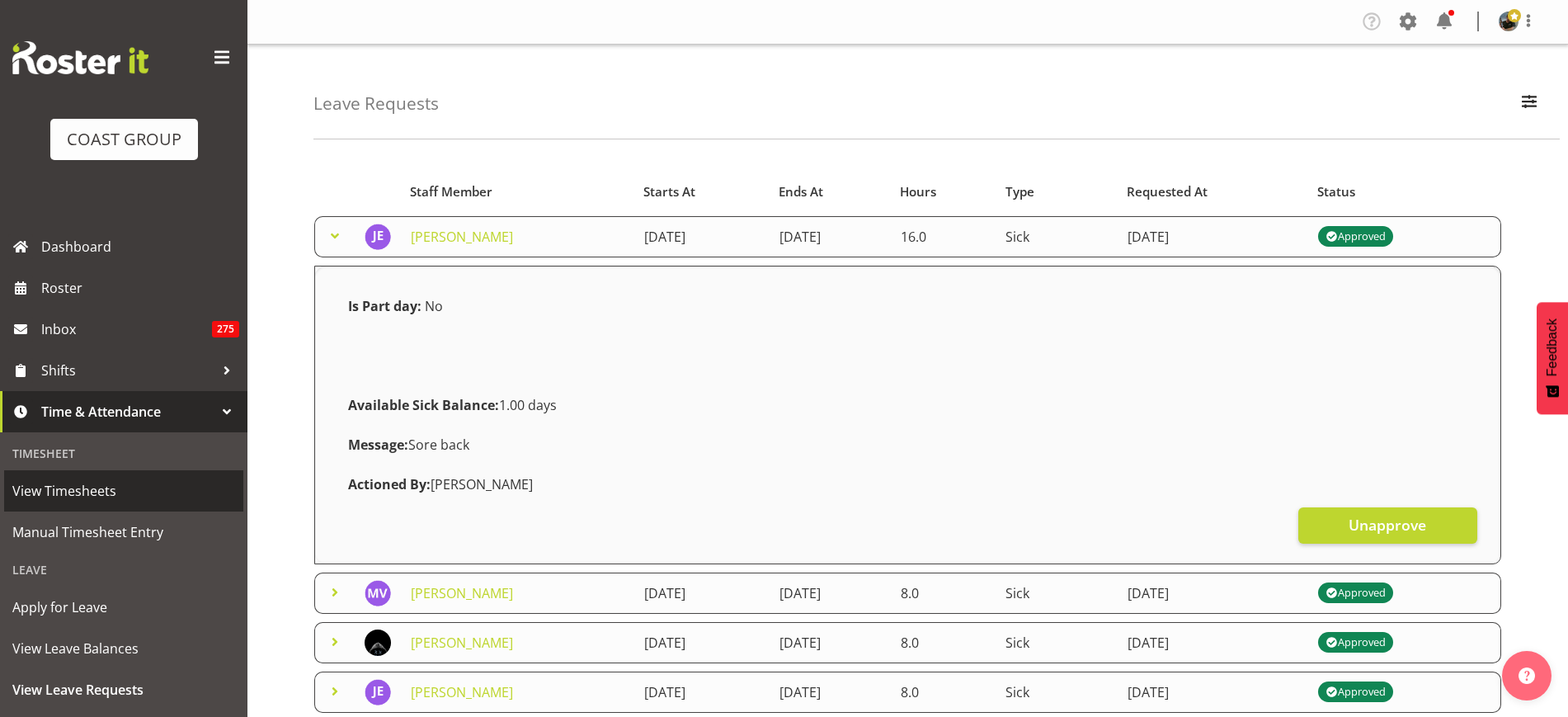
click at [106, 493] on span "View Timesheets" at bounding box center [123, 491] width 223 height 25
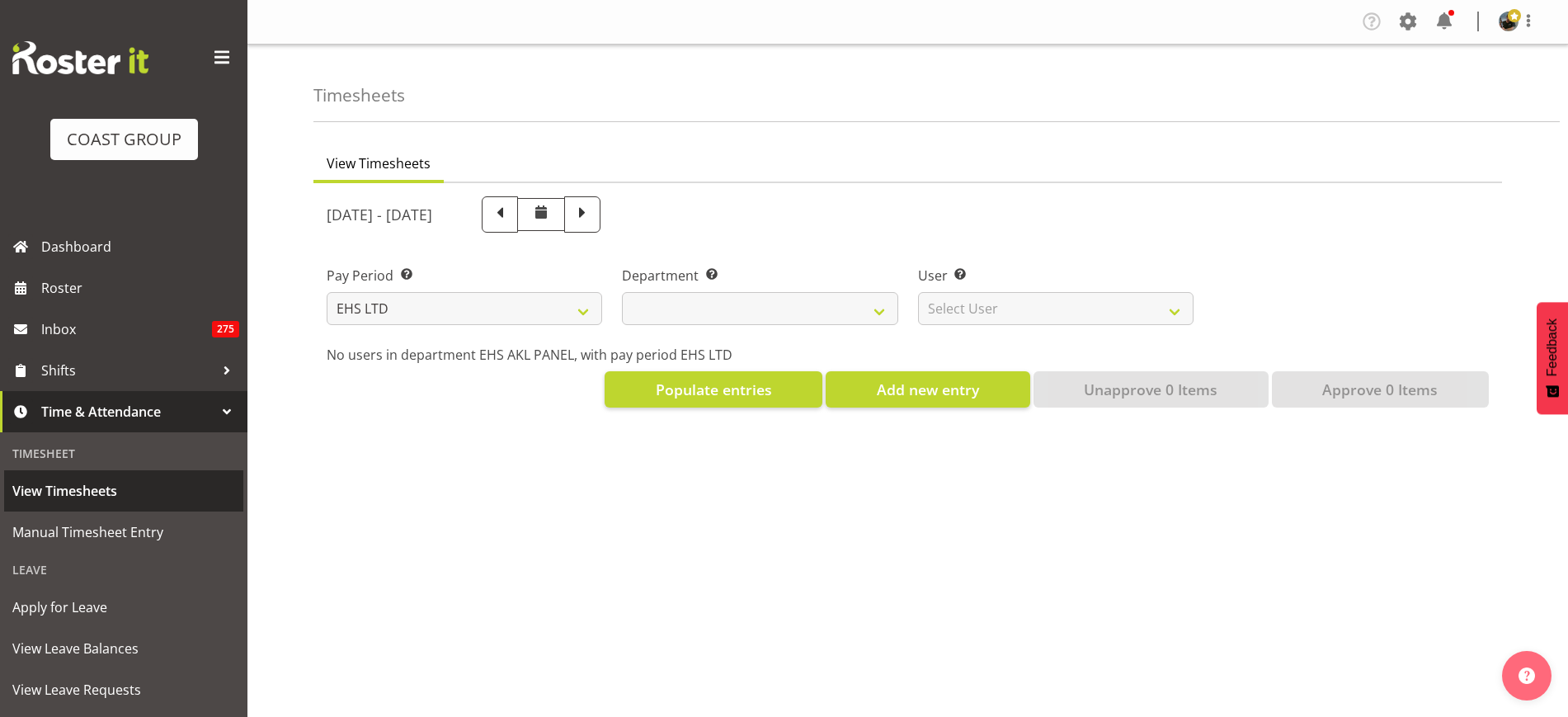
select select "7"
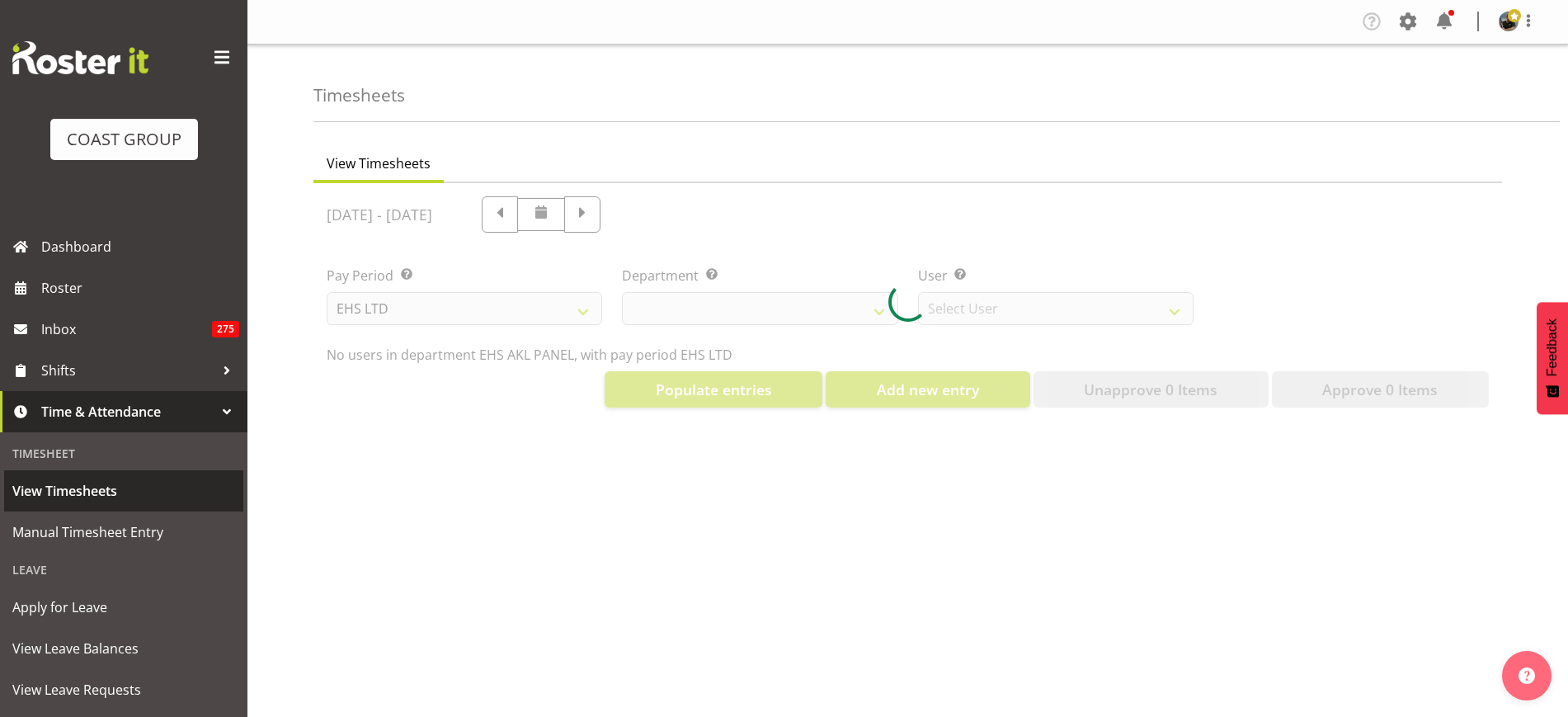
select select "39"
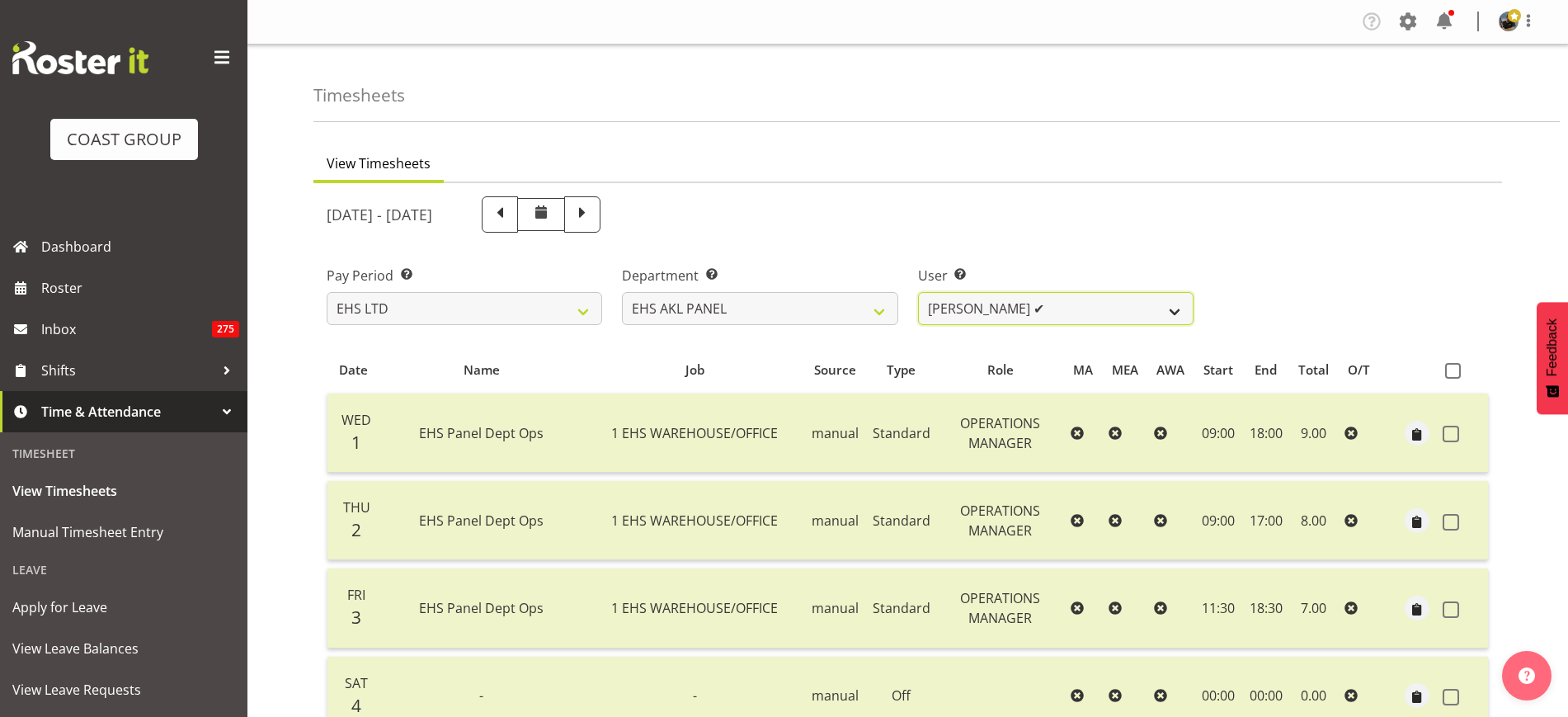
click at [1170, 317] on select "[PERSON_NAME] ✔ [PERSON_NAME] ✔ [PERSON_NAME] ✔ [PERSON_NAME] ✔ [PERSON_NAME] ✔…" at bounding box center [1056, 309] width 275 height 33
select select "1092"
click at [918, 293] on select "[PERSON_NAME] ✔ [PERSON_NAME] ✔ [PERSON_NAME] ✔ [PERSON_NAME] ✔ [PERSON_NAME] ✔…" at bounding box center [1056, 309] width 275 height 33
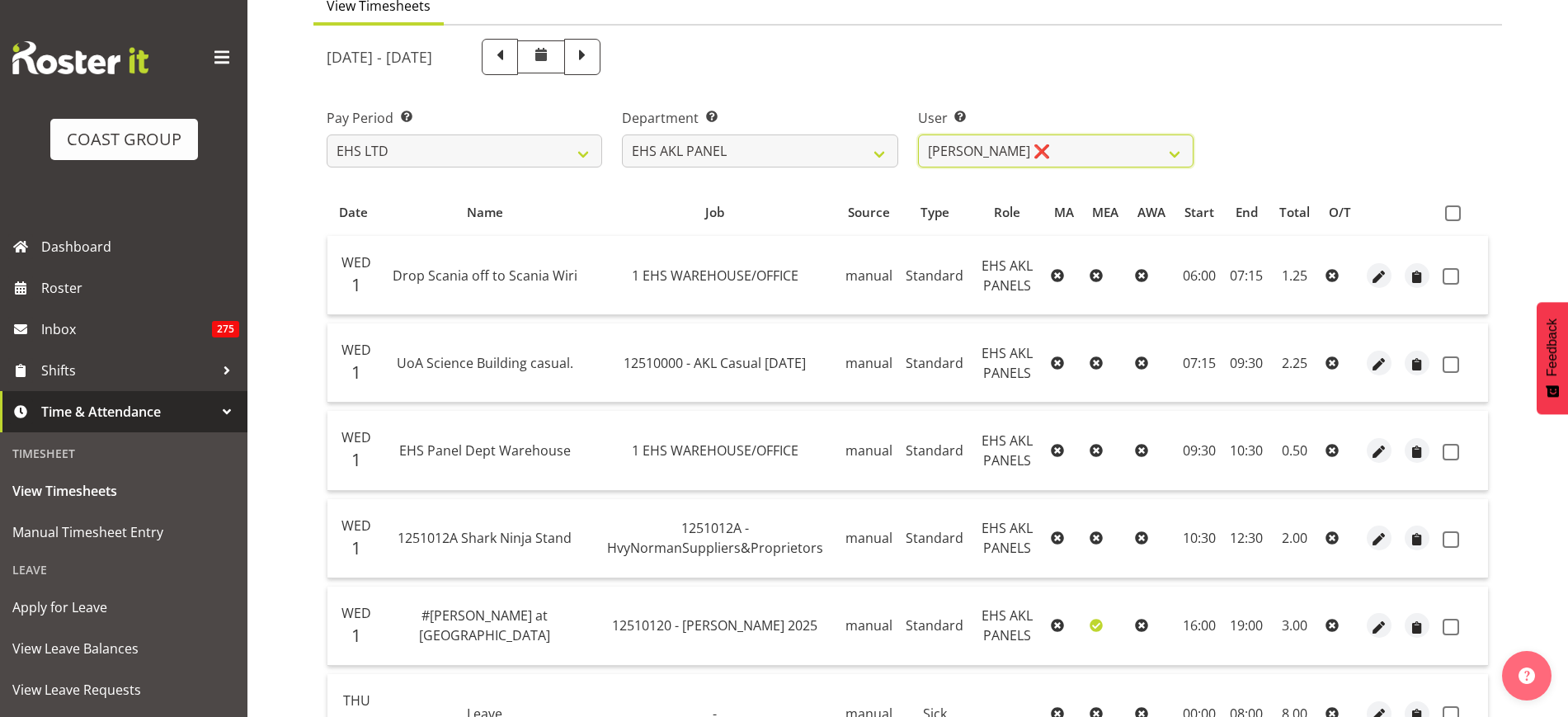
scroll to position [156, 0]
click at [1452, 217] on span at bounding box center [1453, 215] width 15 height 15
click at [1452, 217] on input "checkbox" at bounding box center [1450, 214] width 11 height 11
checkbox input "true"
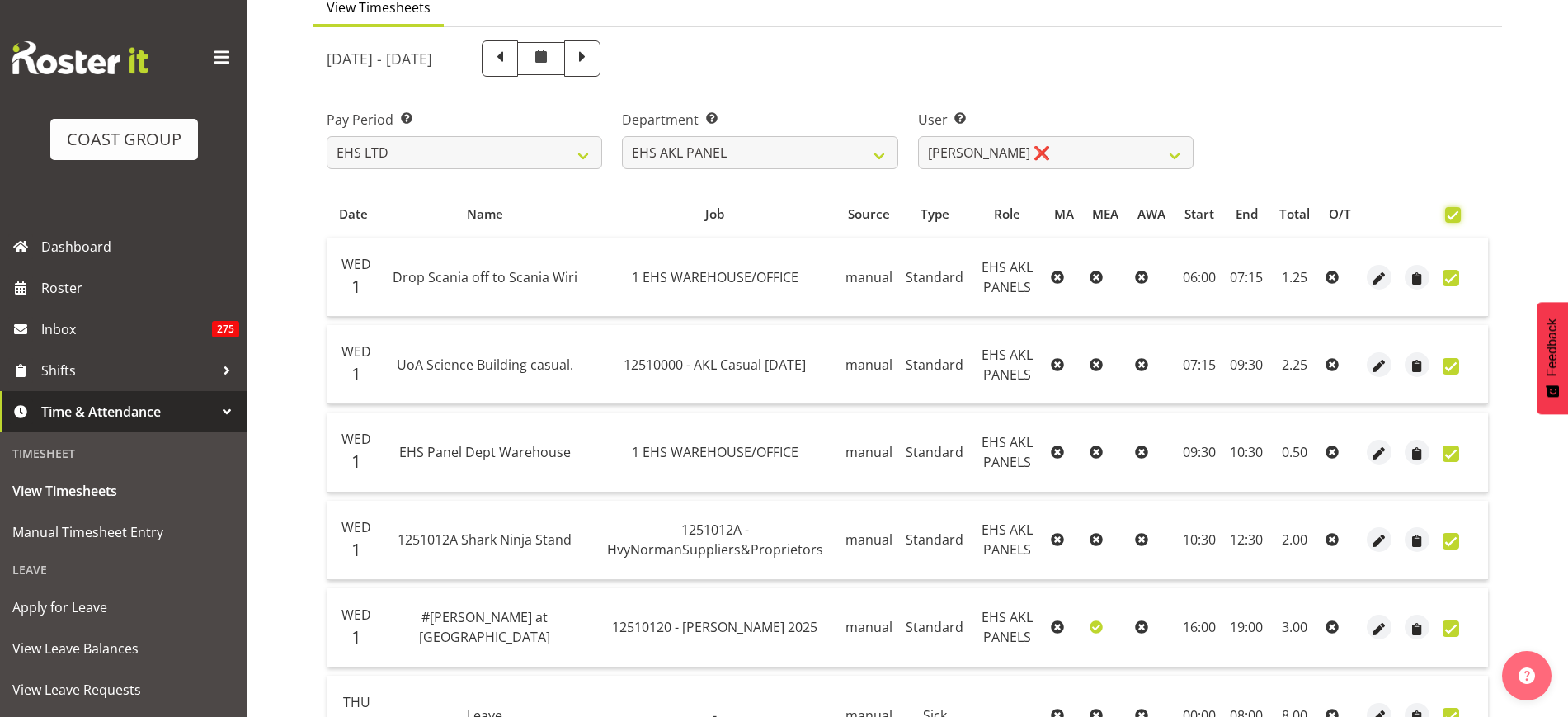
checkbox input "true"
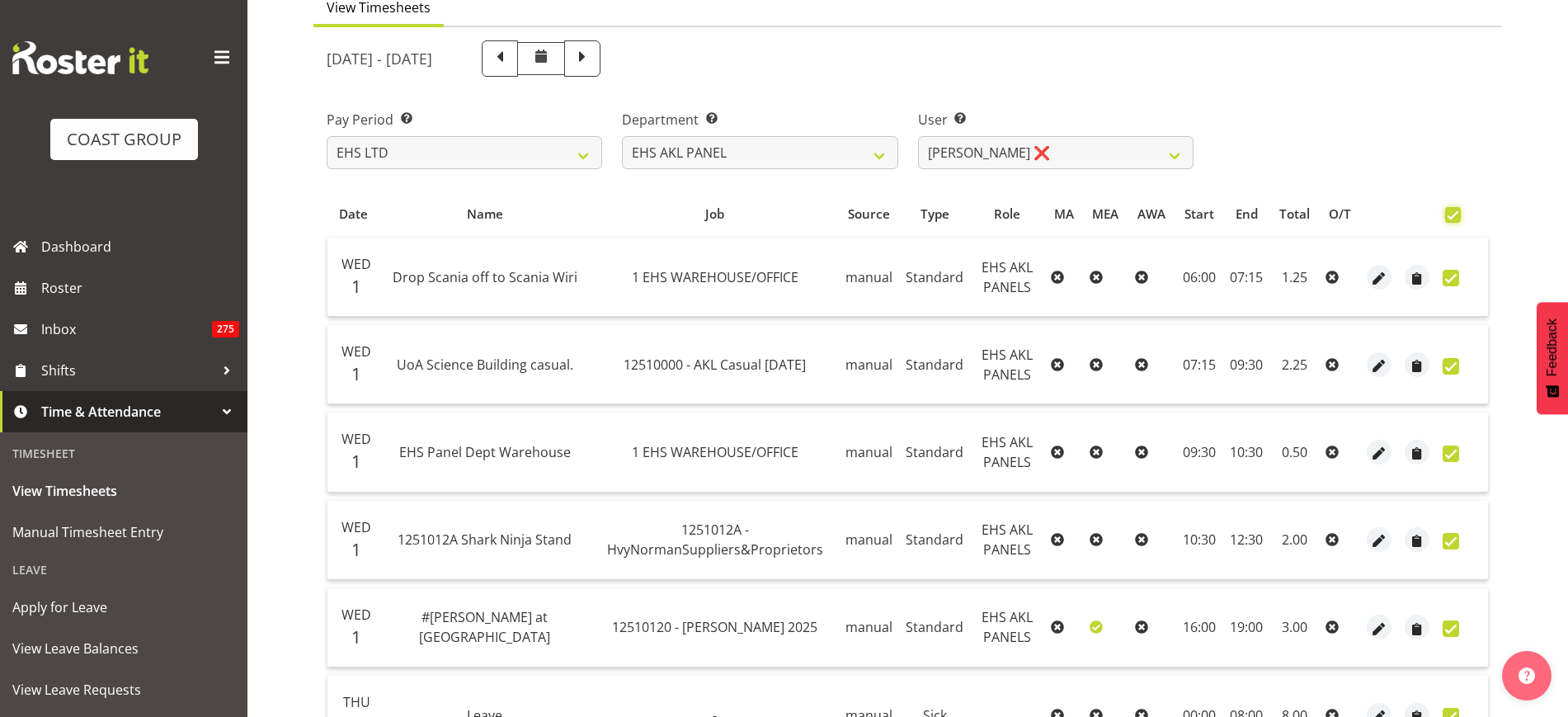
checkbox input "true"
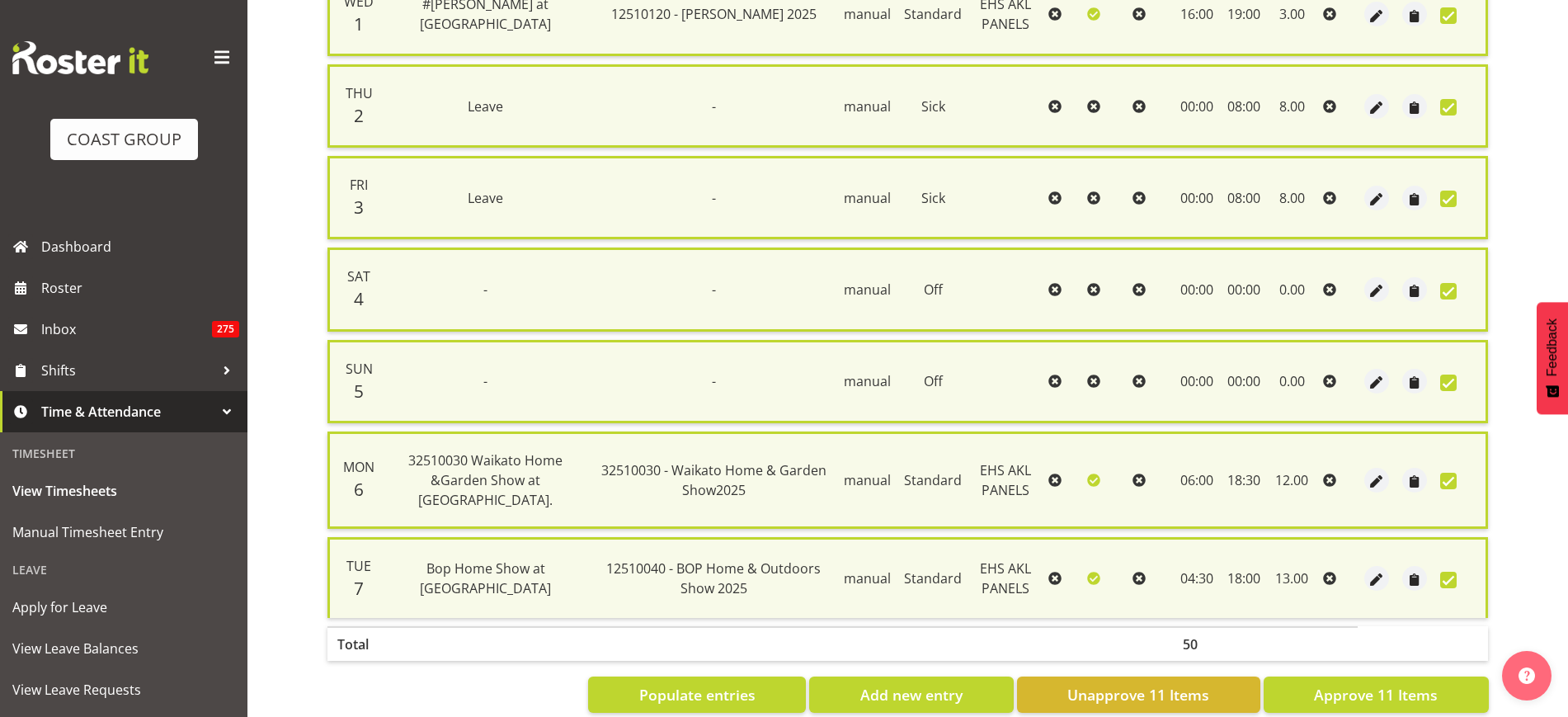
scroll to position [825, 0]
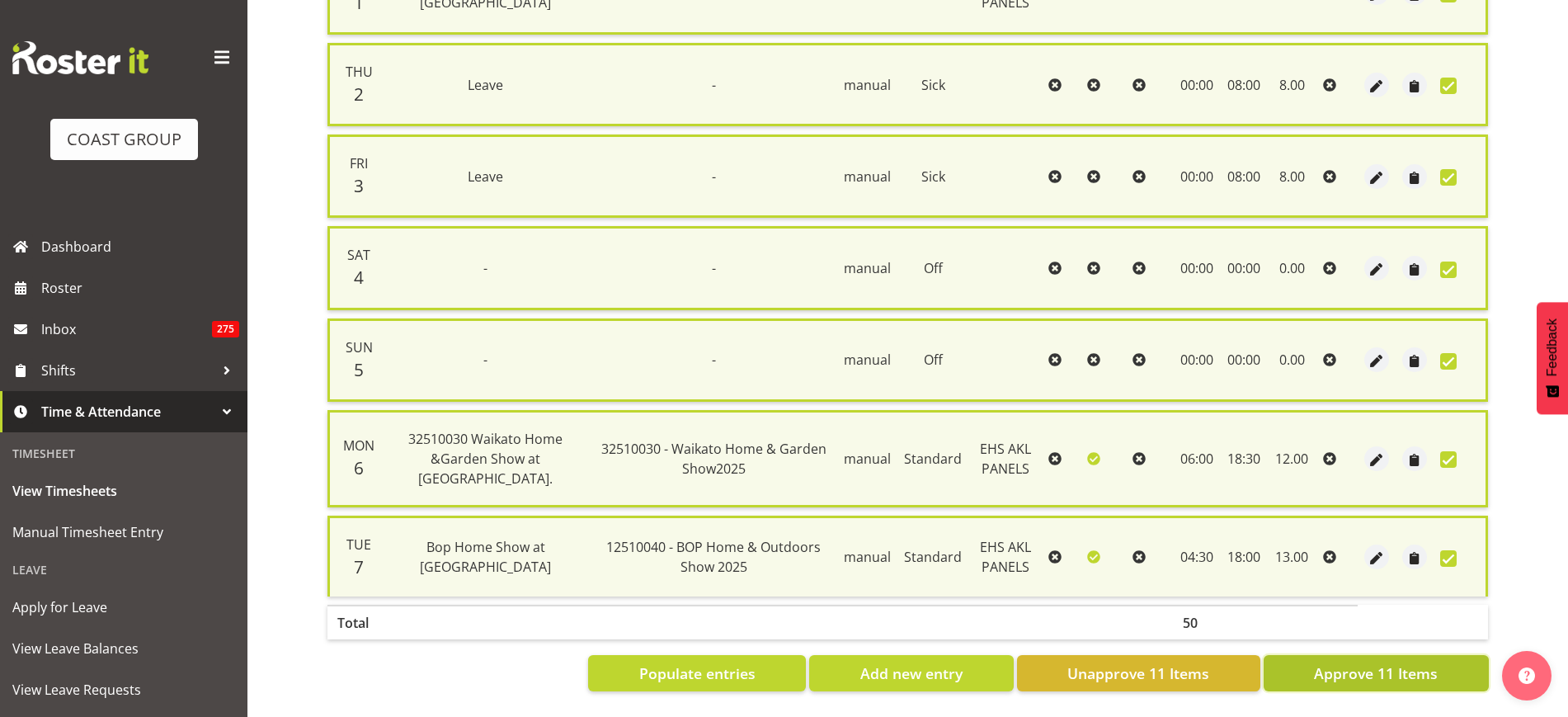
click at [1345, 668] on span "Approve 11 Items" at bounding box center [1376, 673] width 124 height 21
checkbox input "false"
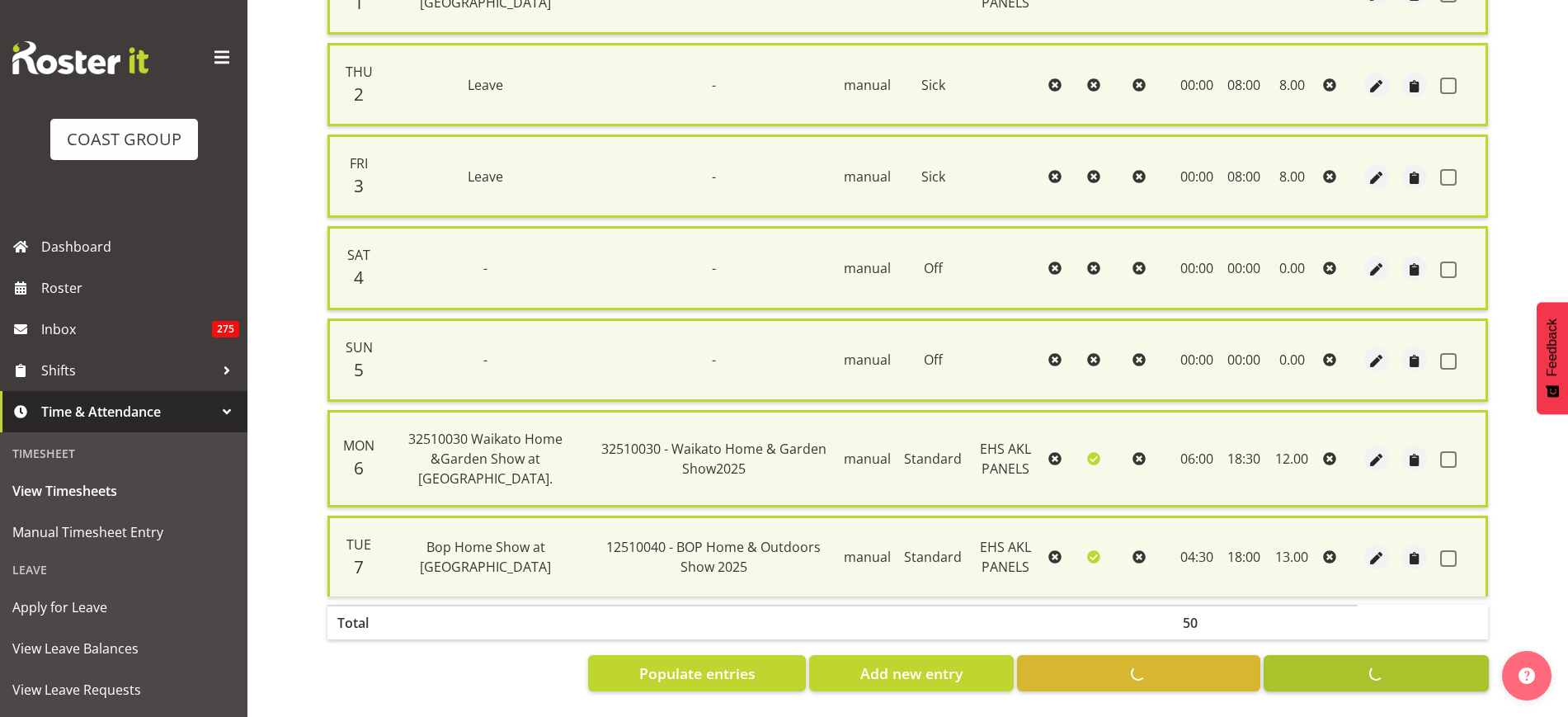
checkbox input "false"
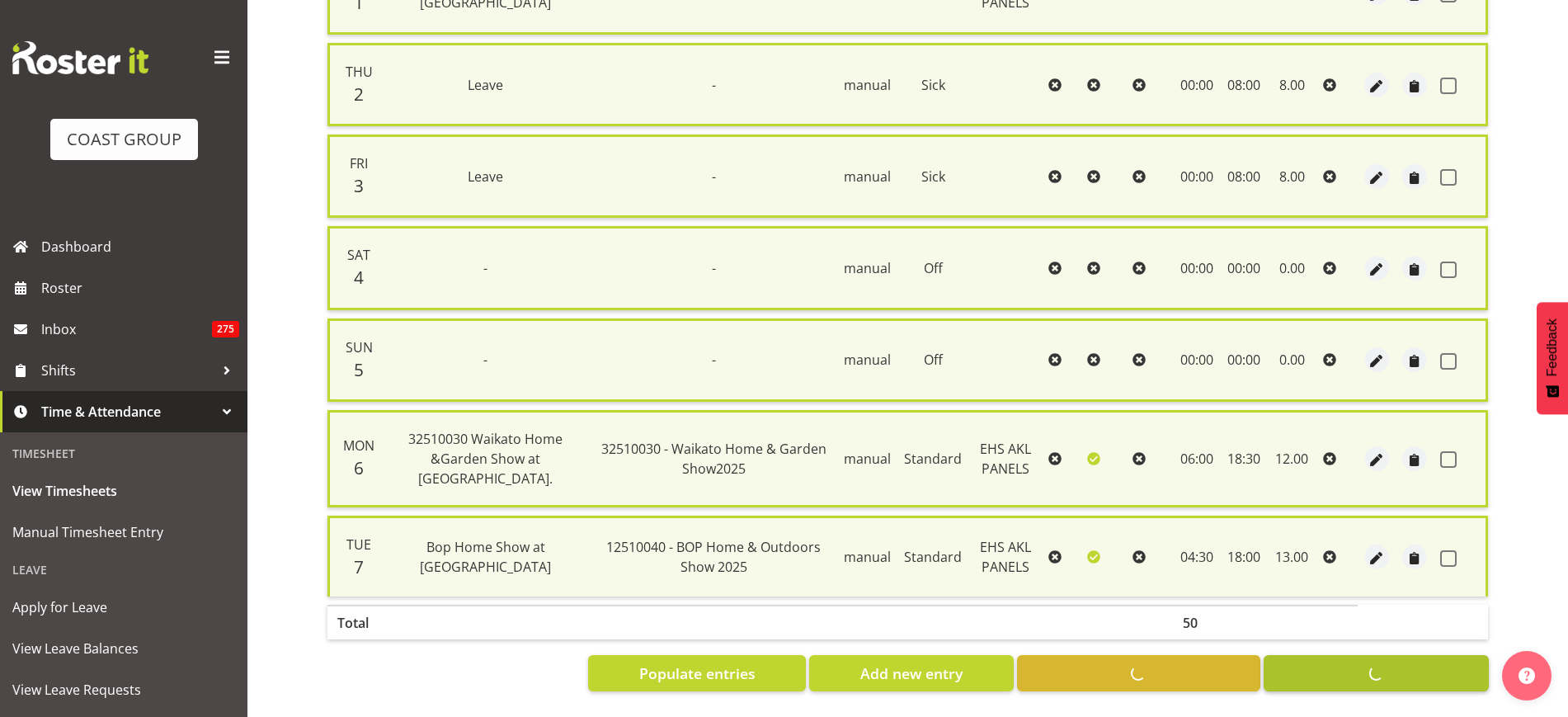
checkbox input "false"
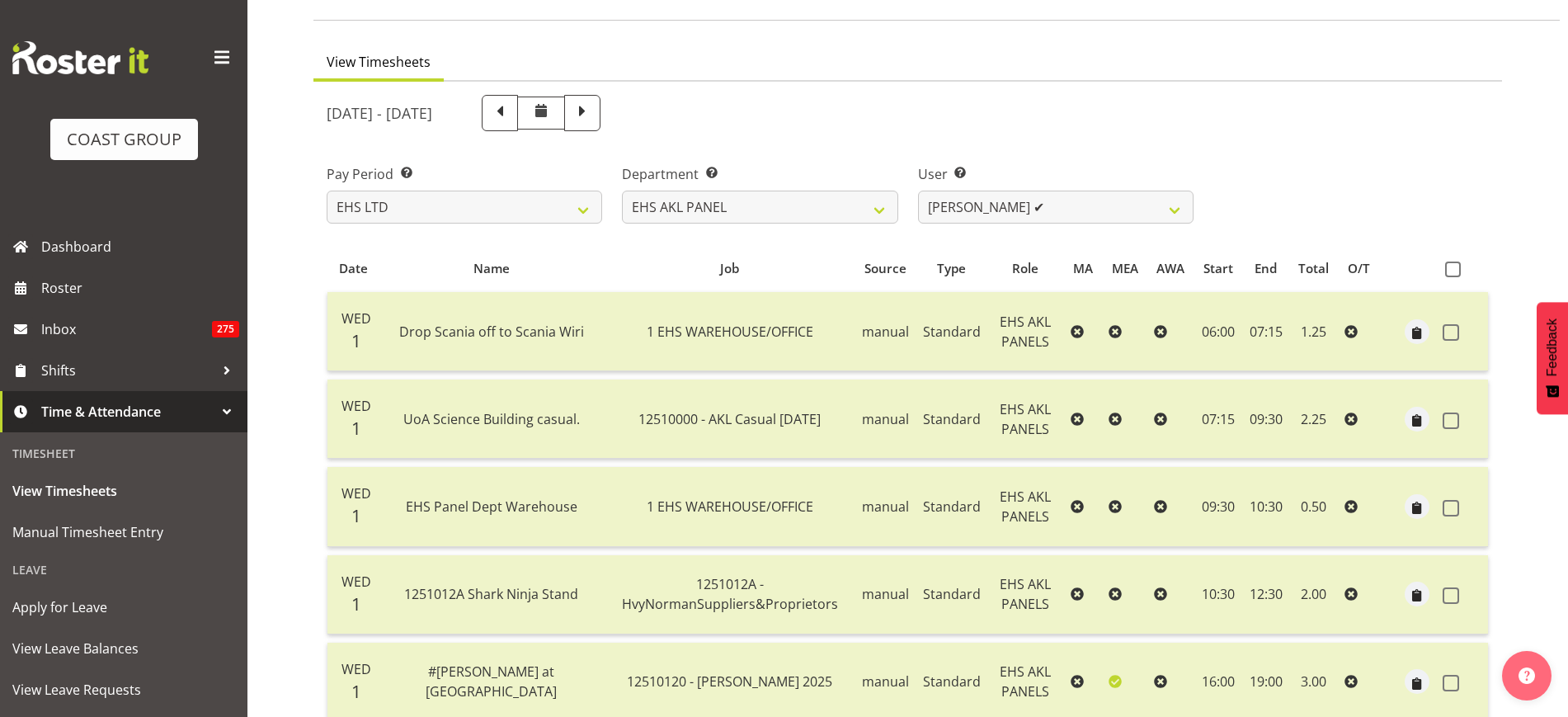
scroll to position [53, 0]
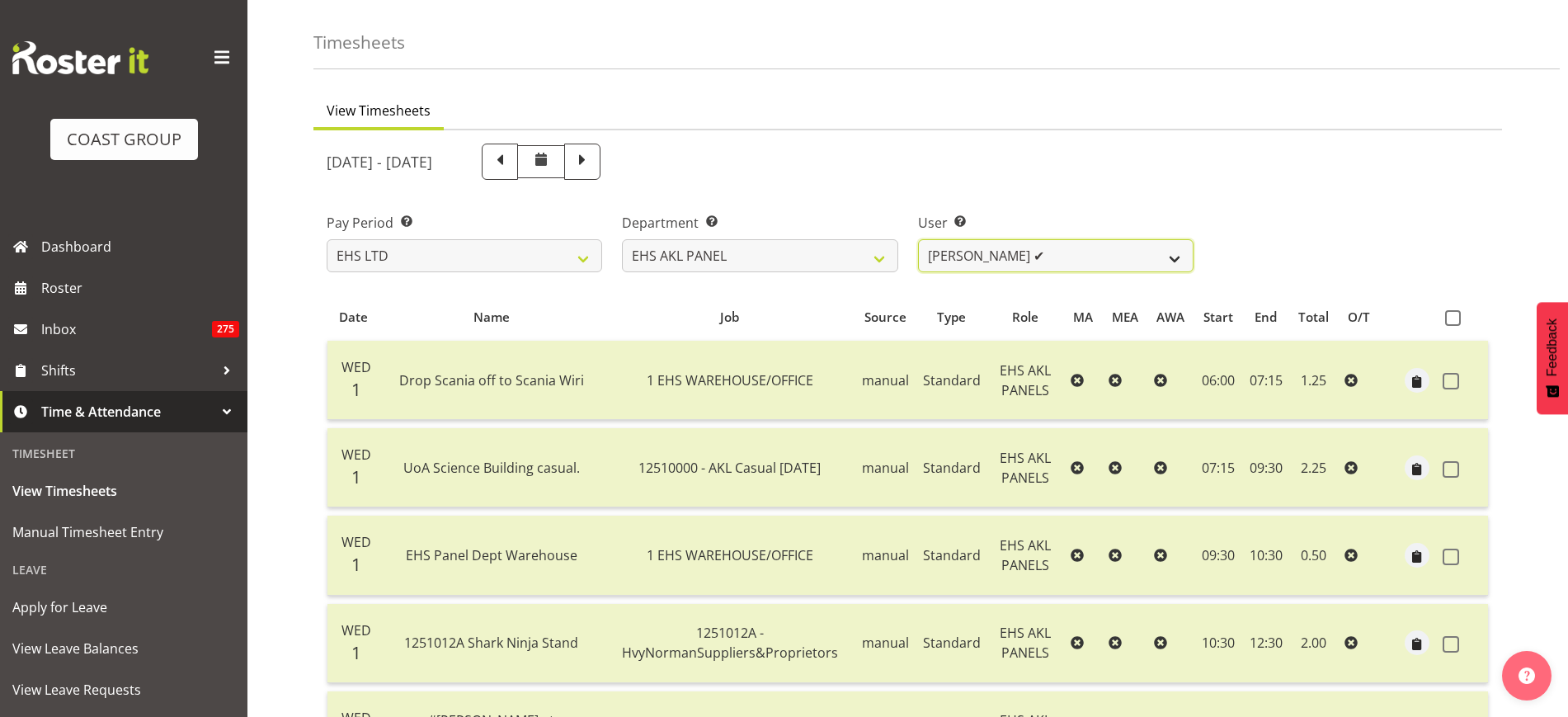
click at [1175, 259] on select "[PERSON_NAME] ✔ [PERSON_NAME] ✔ [PERSON_NAME] ✔ [PERSON_NAME] ✔ [PERSON_NAME] ✔…" at bounding box center [1056, 255] width 275 height 33
select select "11921"
click at [918, 239] on select "[PERSON_NAME] ✔ [PERSON_NAME] ✔ [PERSON_NAME] ✔ [PERSON_NAME] ✔ [PERSON_NAME] ✔…" at bounding box center [1056, 255] width 275 height 33
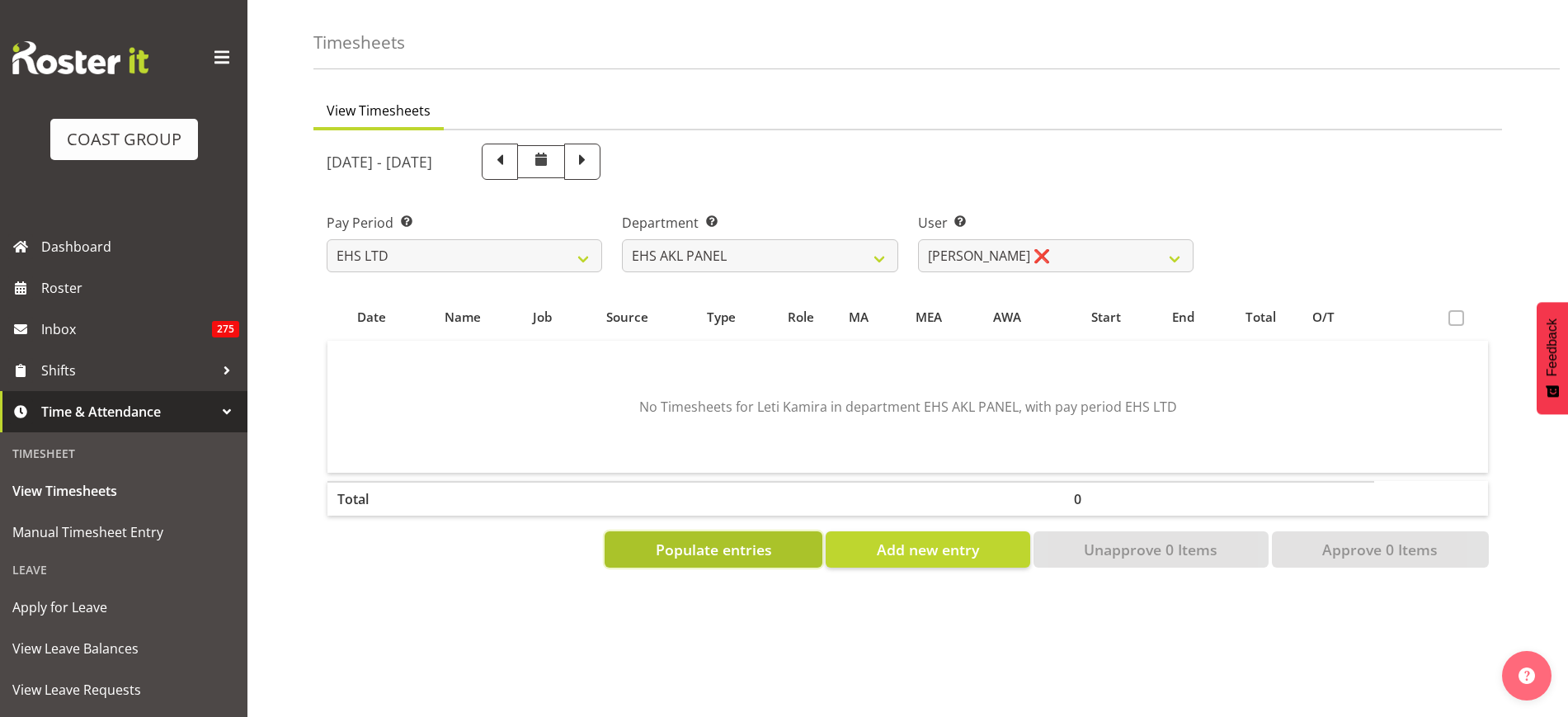
click at [759, 556] on span "Populate entries" at bounding box center [714, 550] width 117 height 21
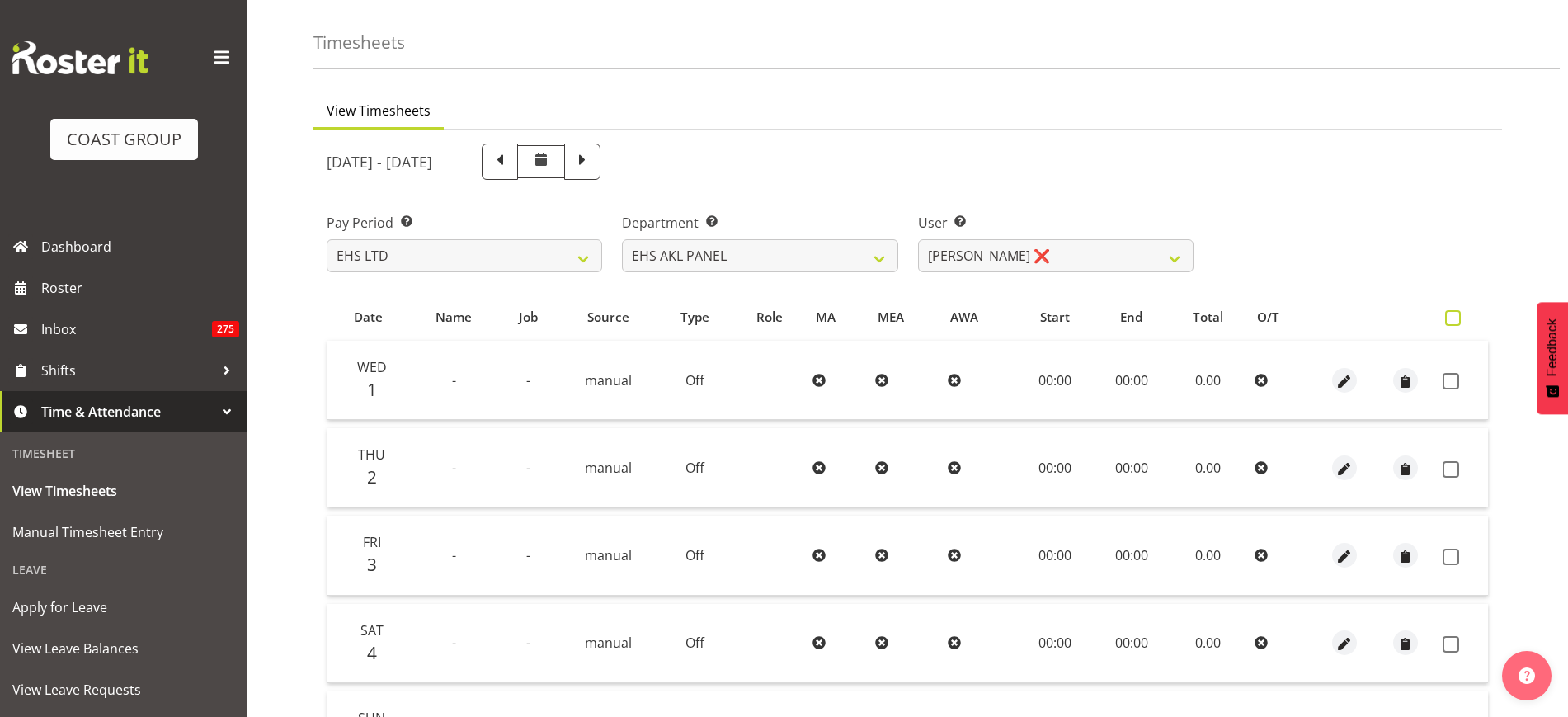
click at [1453, 317] on span at bounding box center [1453, 318] width 15 height 15
click at [1453, 317] on input "checkbox" at bounding box center [1450, 317] width 11 height 11
checkbox input "true"
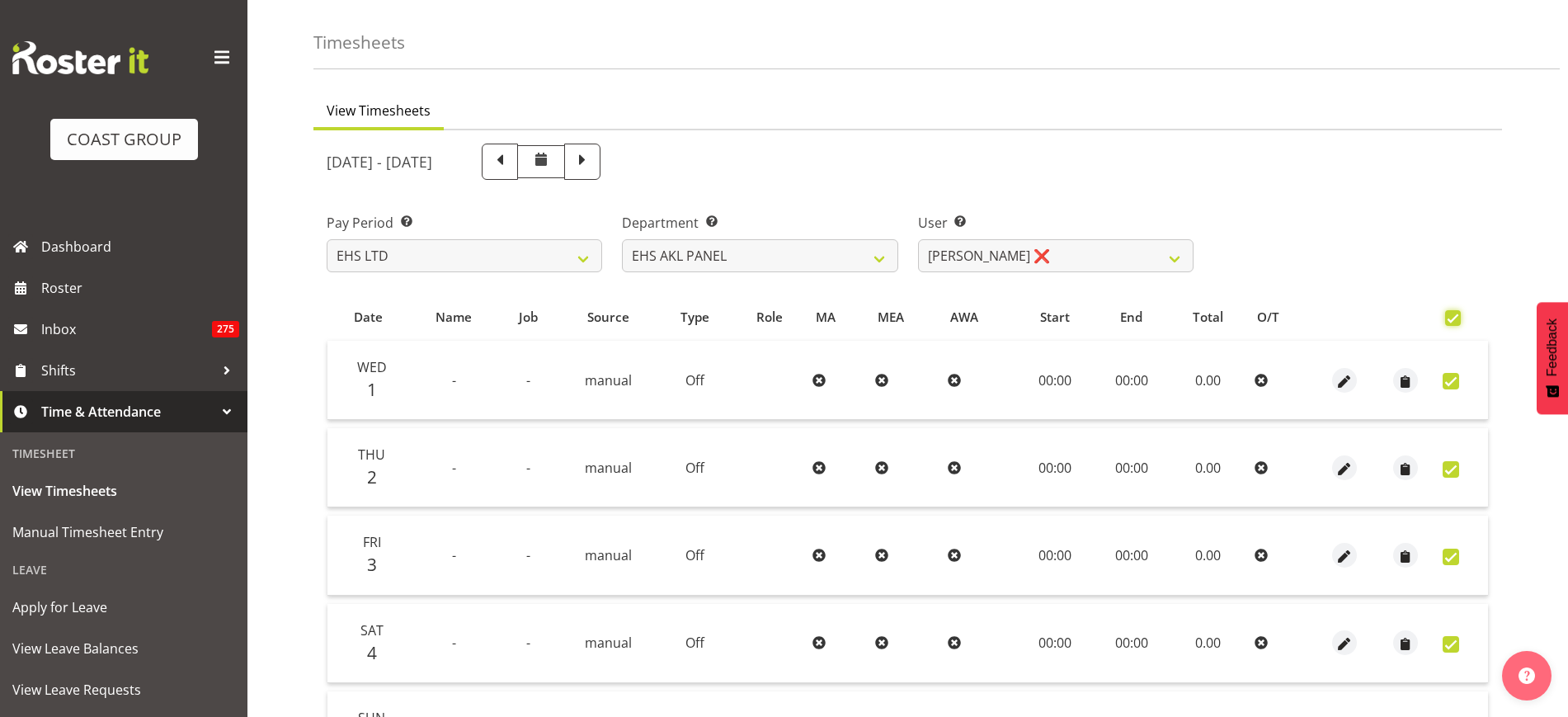
checkbox input "true"
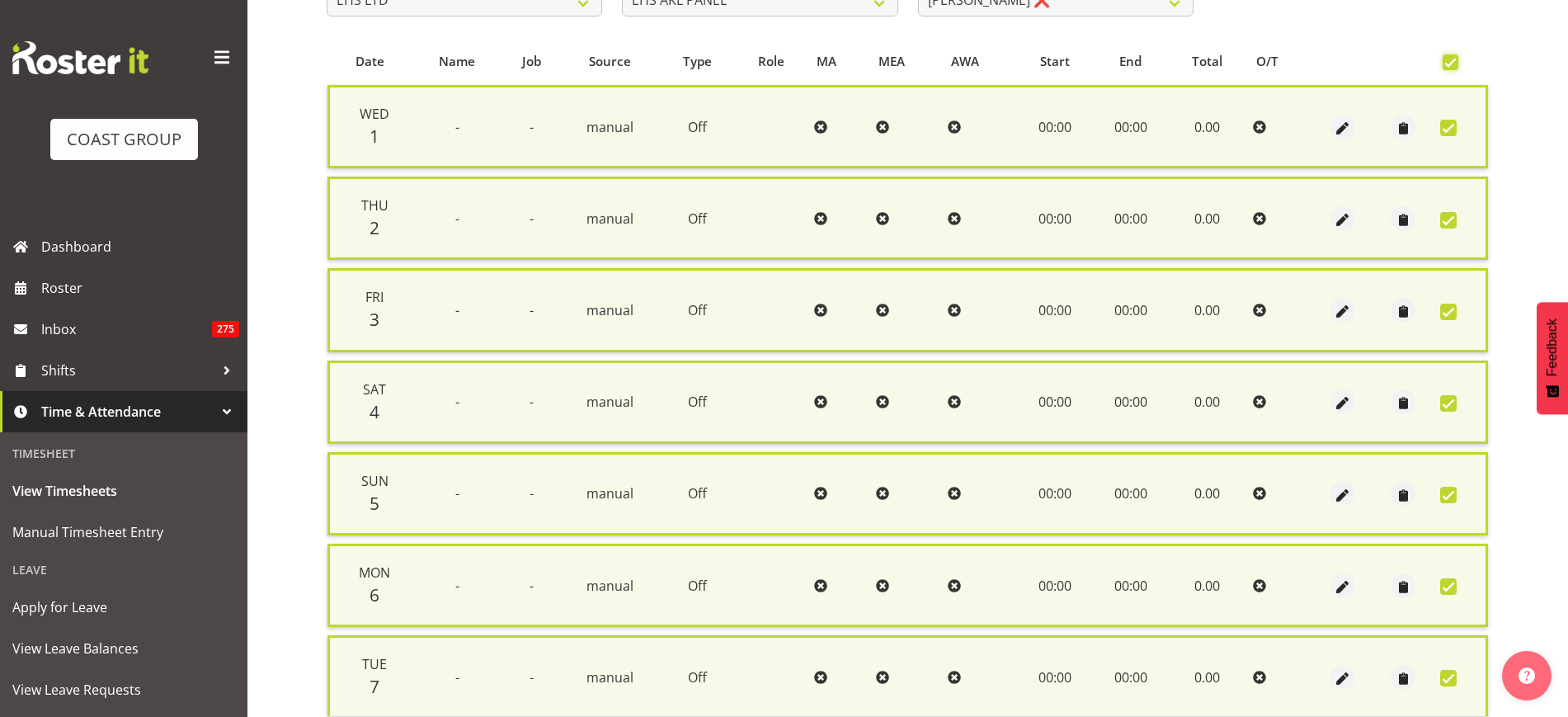
scroll to position [445, 0]
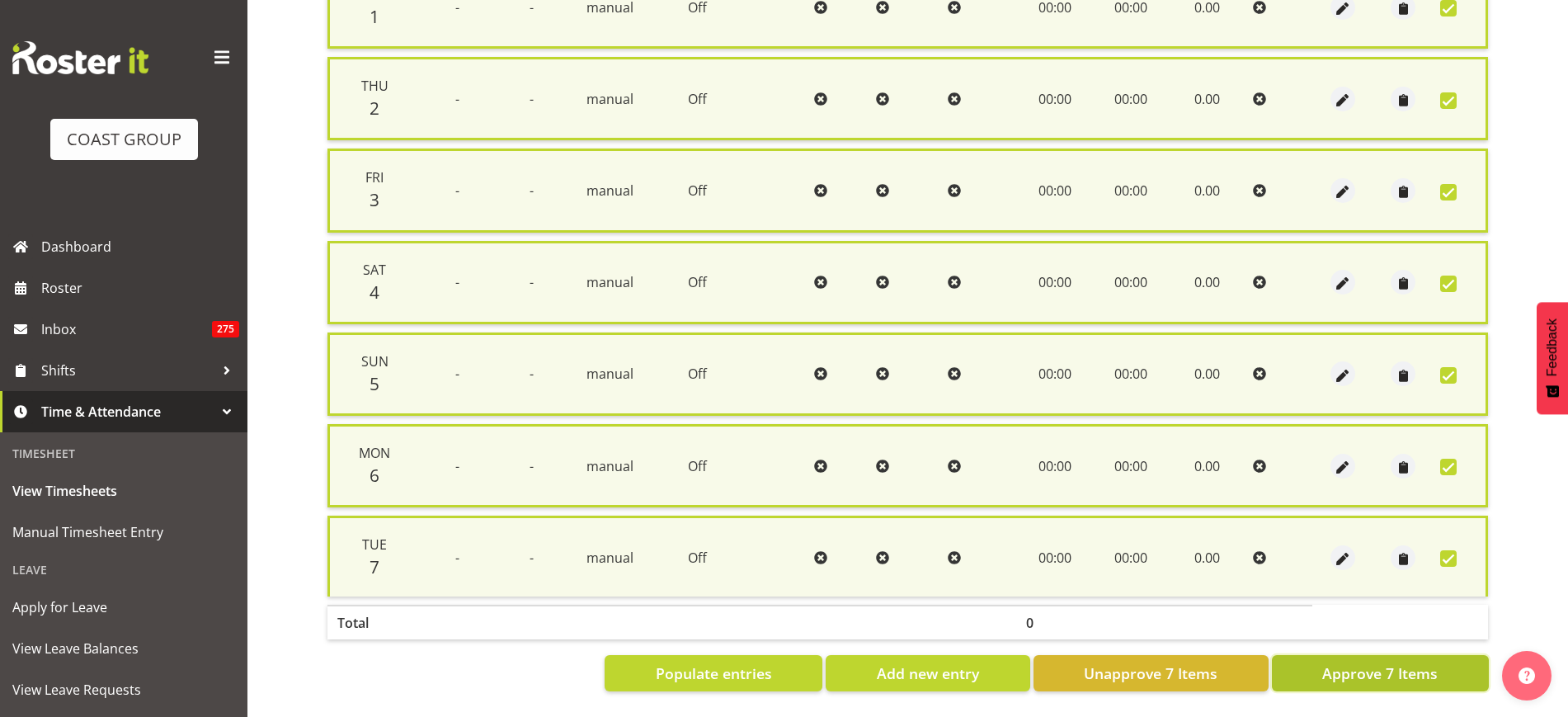
click at [1350, 663] on span "Approve 7 Items" at bounding box center [1380, 673] width 116 height 21
checkbox input "false"
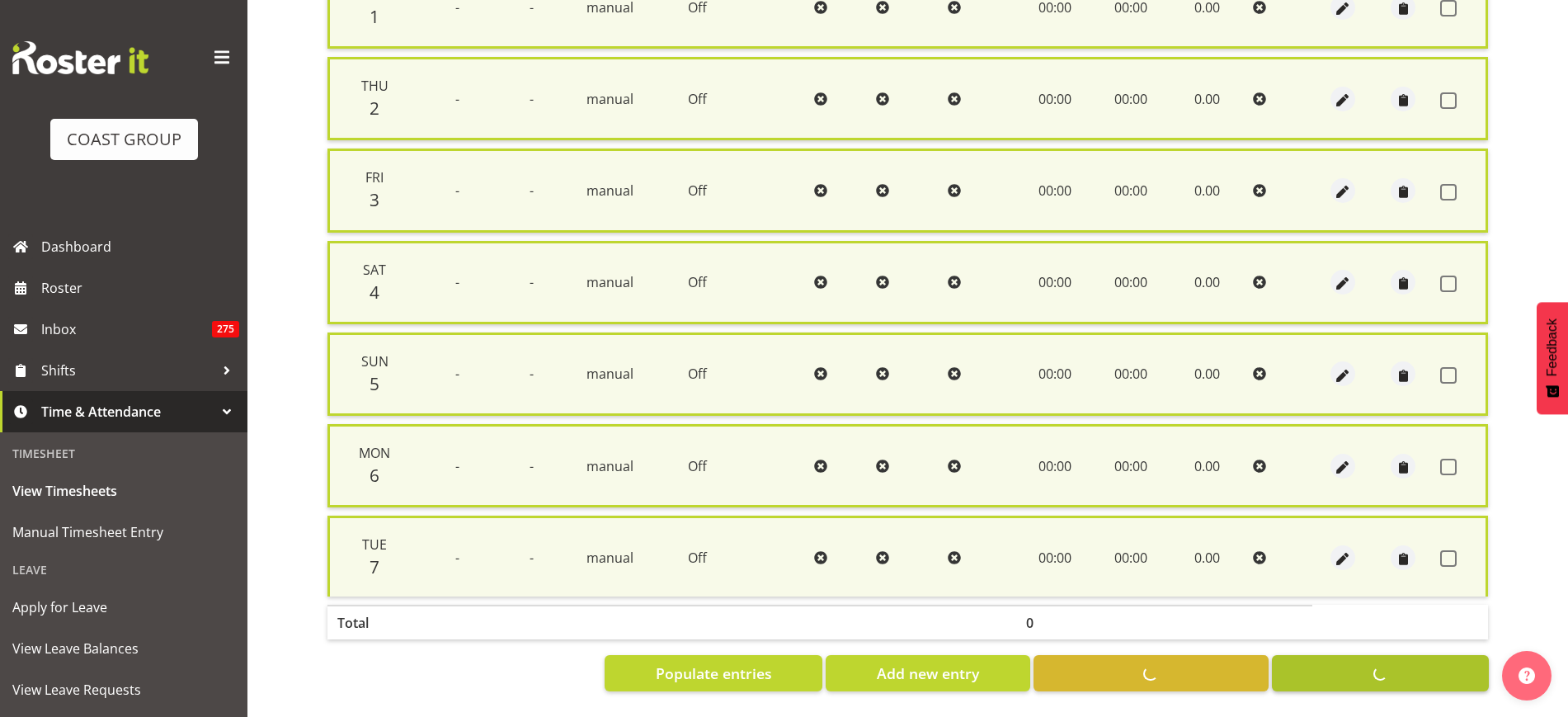
checkbox input "false"
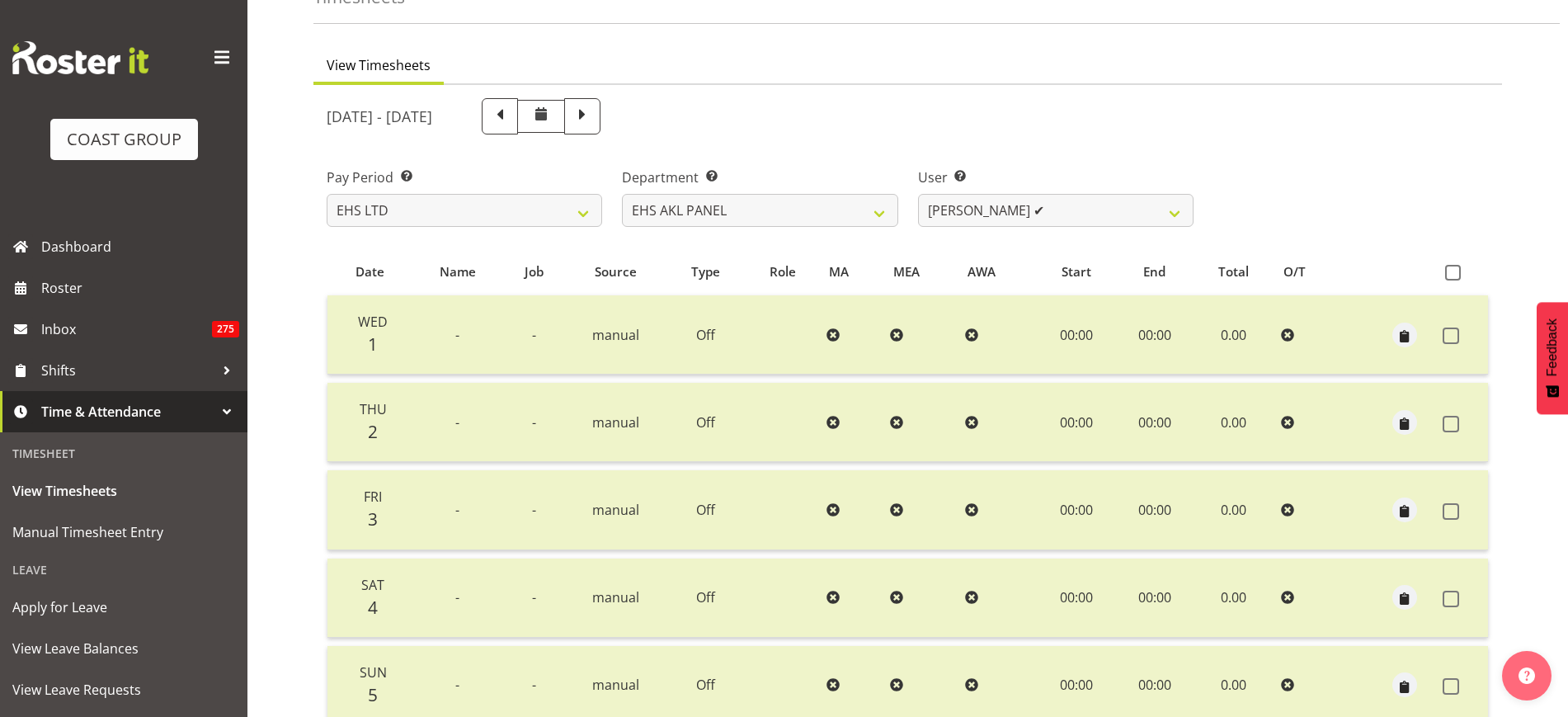
scroll to position [55, 0]
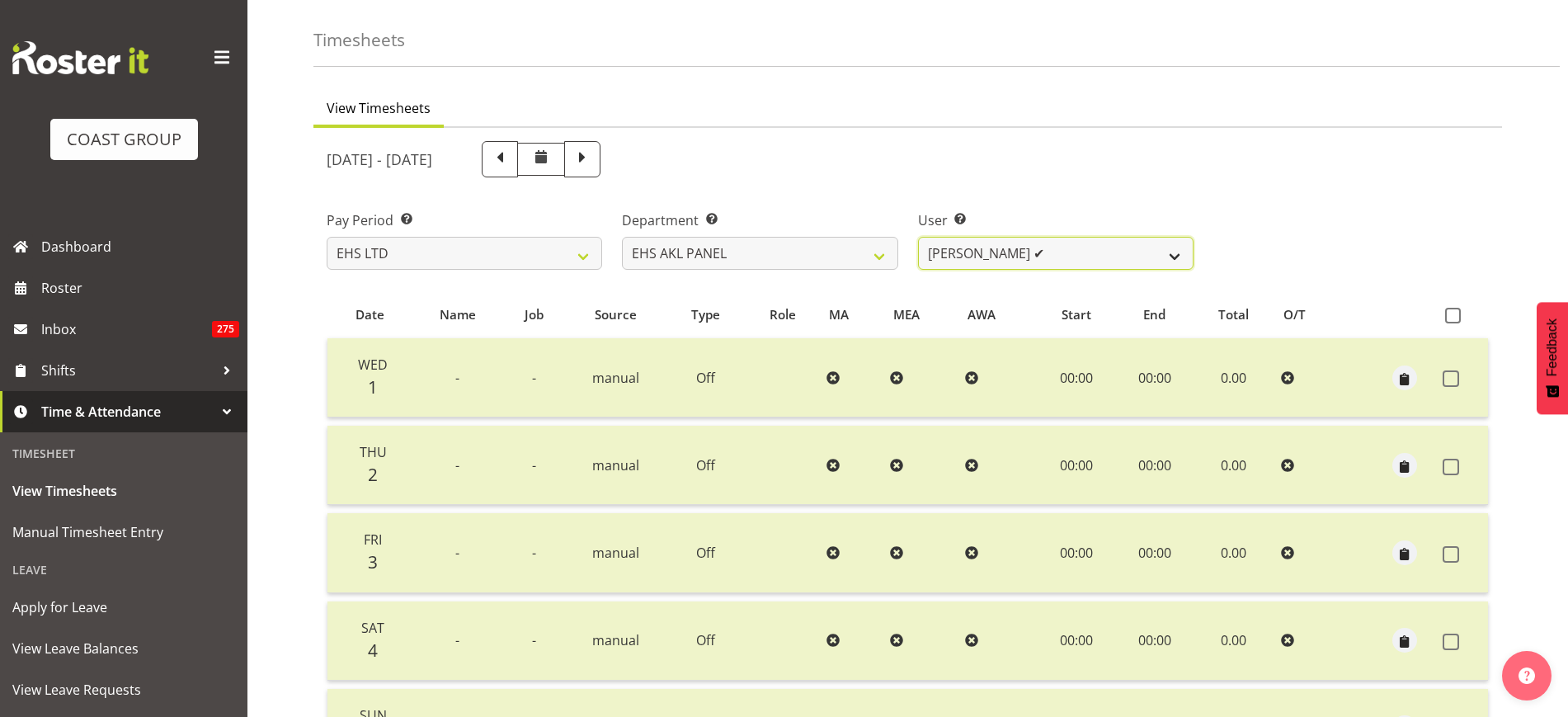
click at [1174, 259] on select "[PERSON_NAME] ✔ [PERSON_NAME] ✔ [PERSON_NAME] ✔ [PERSON_NAME] ✔ [PERSON_NAME] ✔…" at bounding box center [1056, 253] width 275 height 33
select select "11061"
click at [918, 237] on select "[PERSON_NAME] ✔ [PERSON_NAME] ✔ [PERSON_NAME] ✔ [PERSON_NAME] ✔ [PERSON_NAME] ✔…" at bounding box center [1056, 253] width 275 height 33
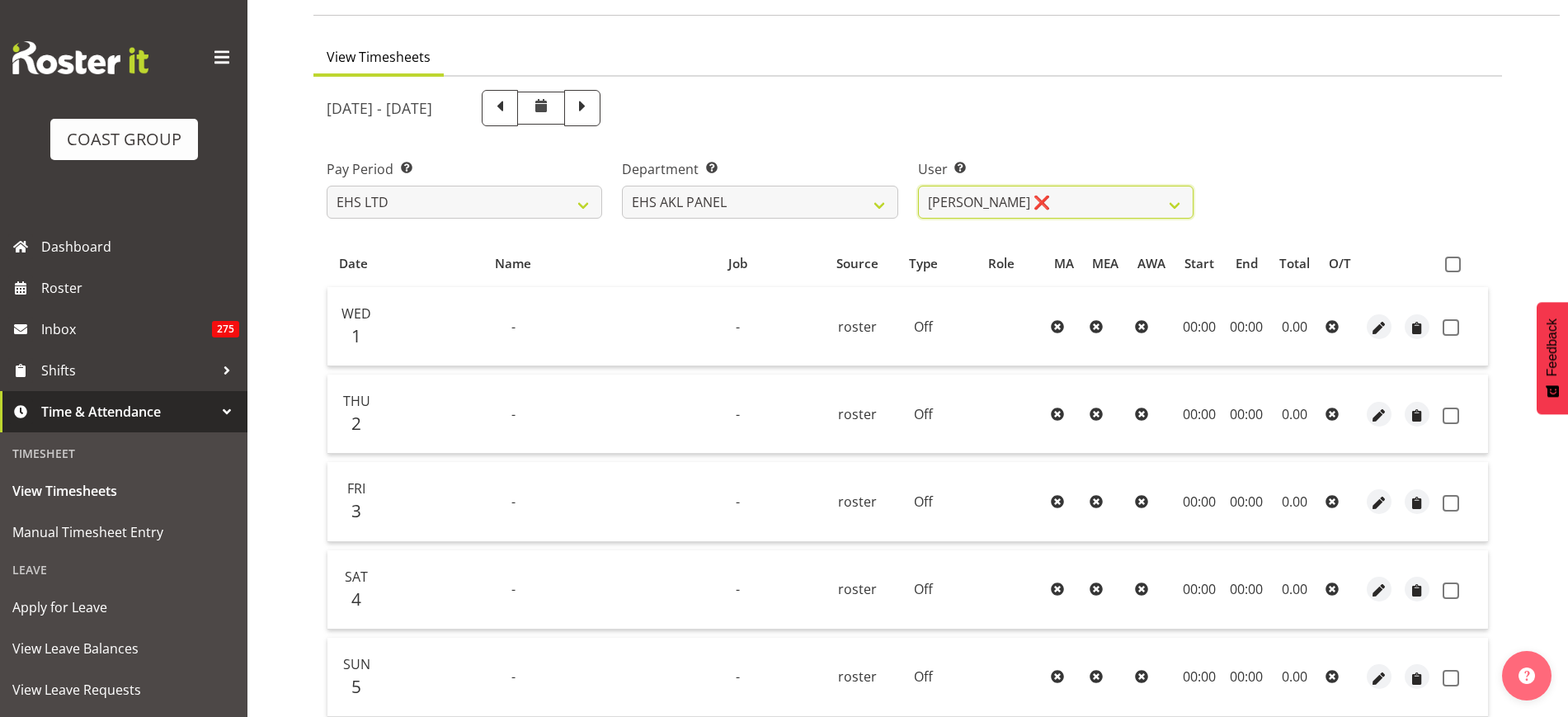
scroll to position [106, 0]
click at [1456, 269] on span at bounding box center [1453, 265] width 15 height 15
click at [1456, 269] on input "checkbox" at bounding box center [1450, 265] width 11 height 11
checkbox input "true"
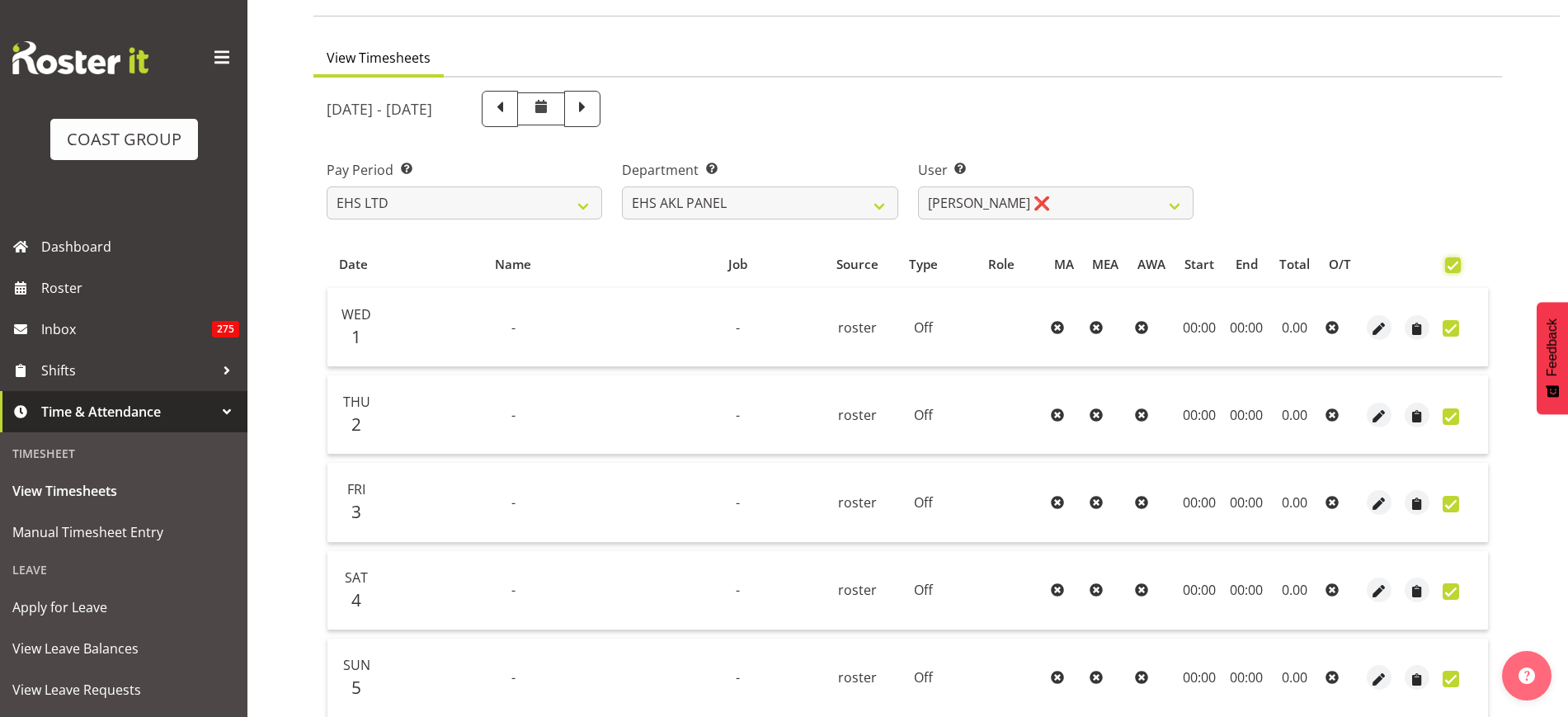
checkbox input "true"
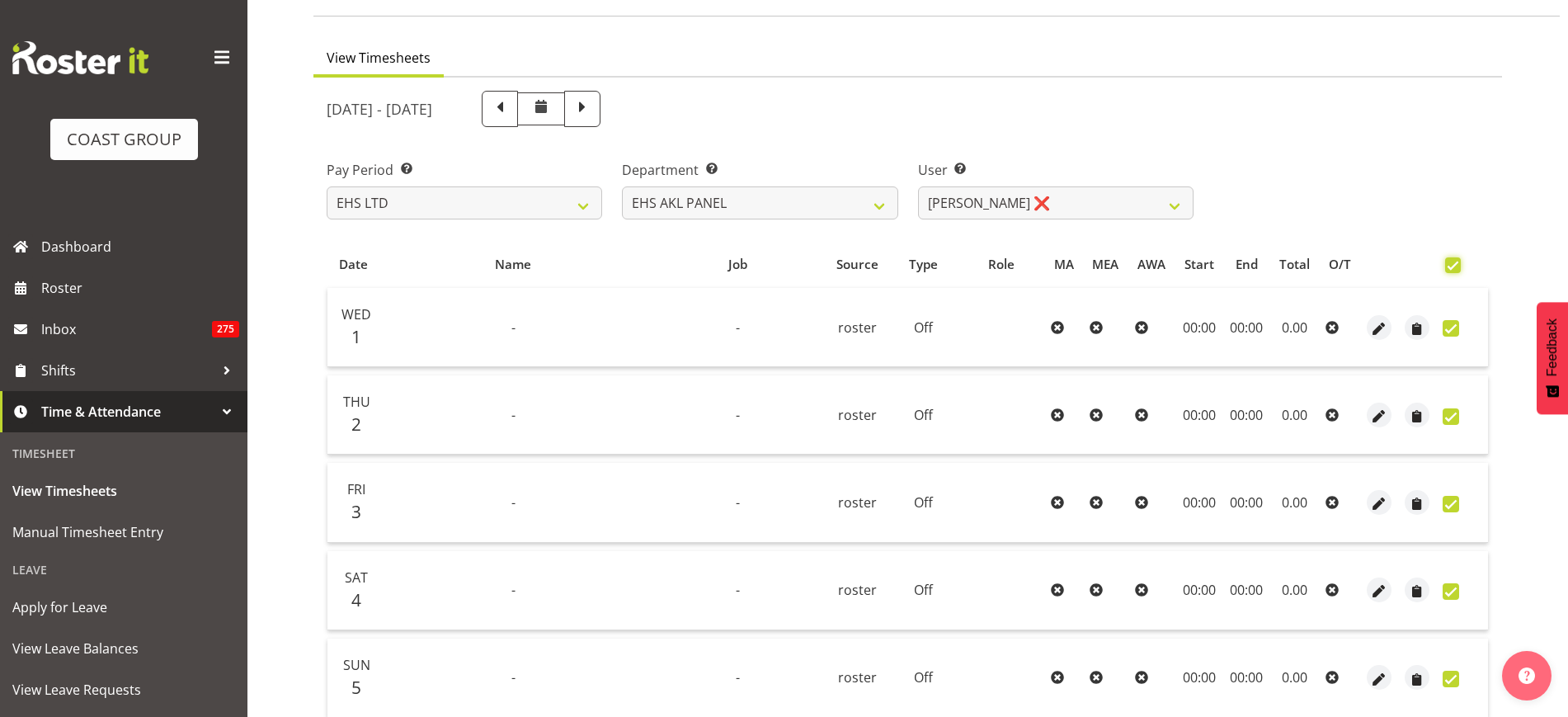
checkbox input "true"
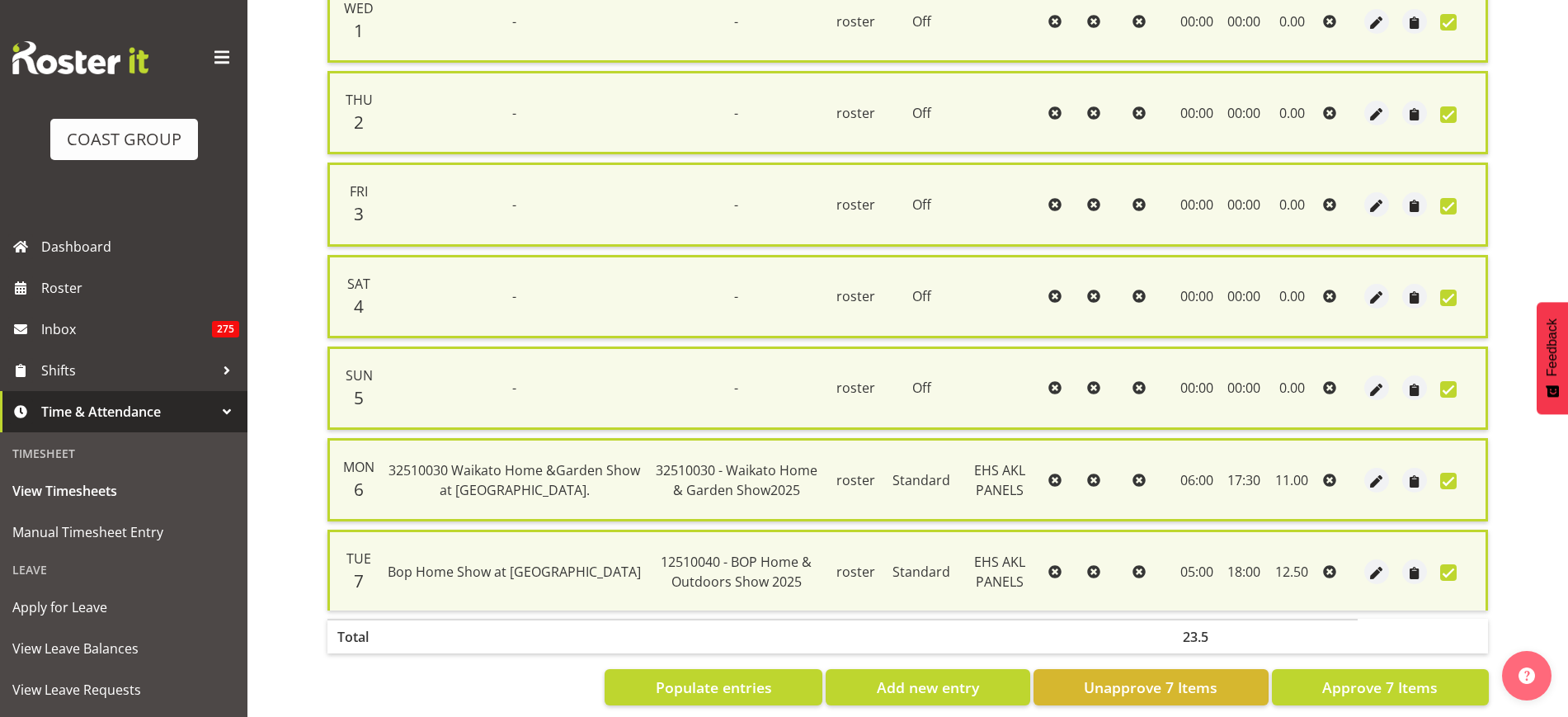
scroll to position [445, 0]
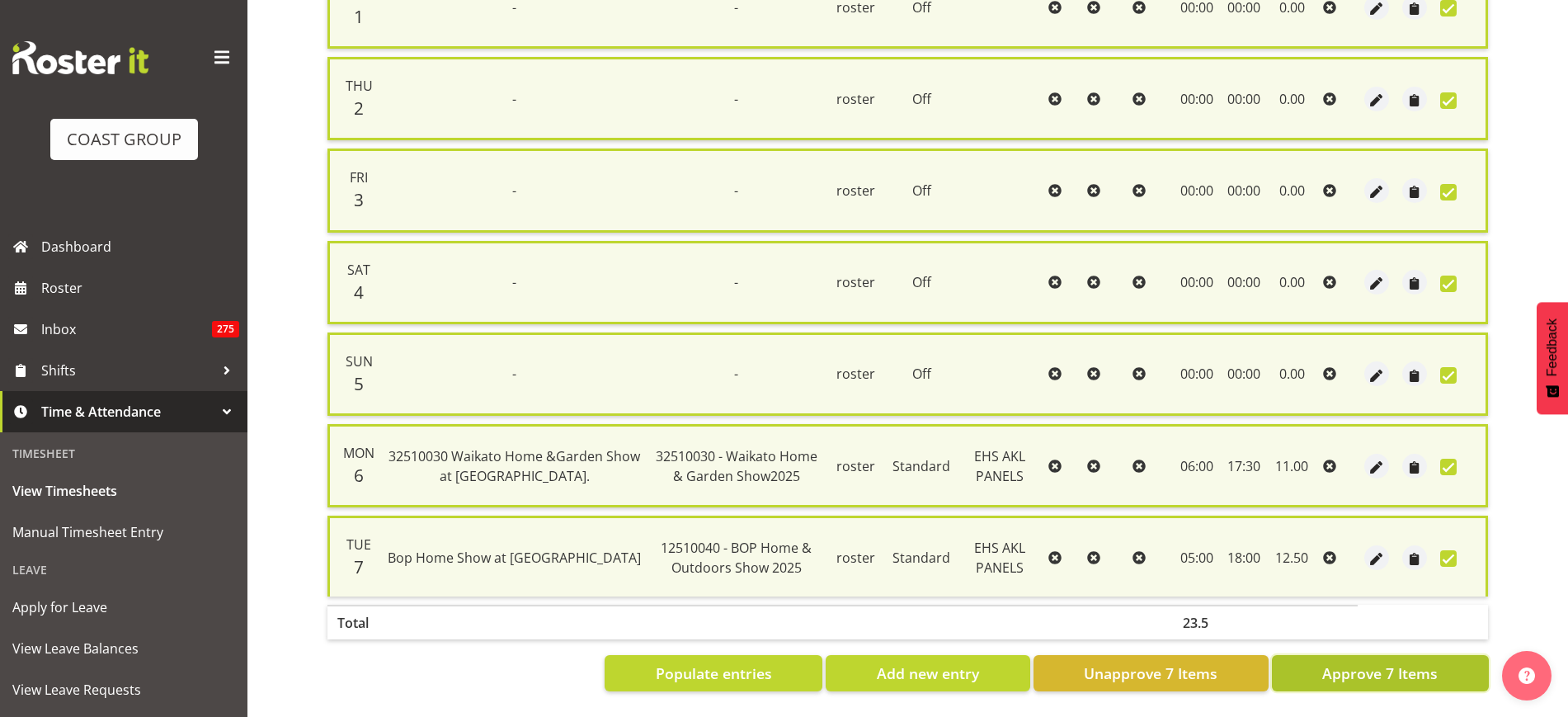
click at [1359, 663] on span "Approve 7 Items" at bounding box center [1380, 673] width 116 height 21
checkbox input "false"
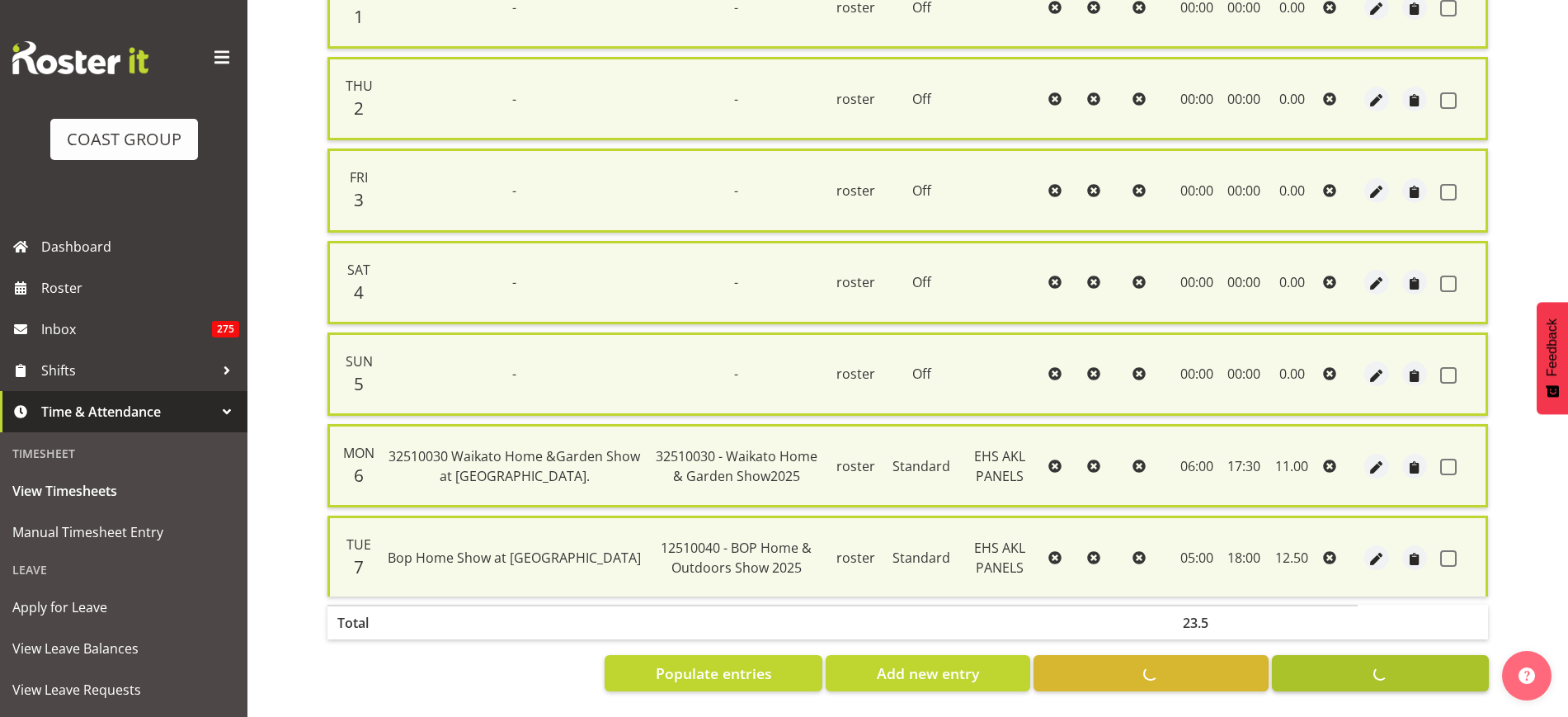
checkbox input "false"
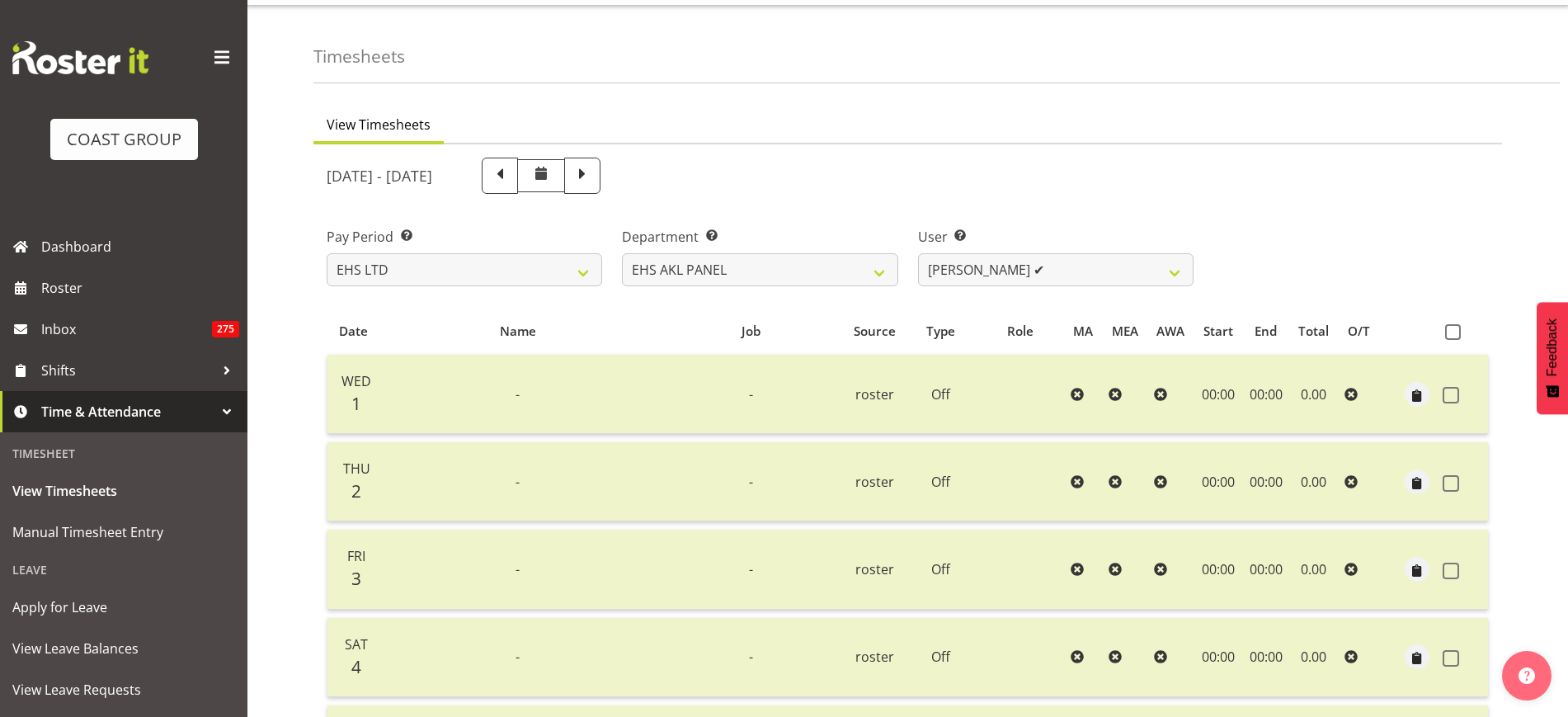
scroll to position [22, 0]
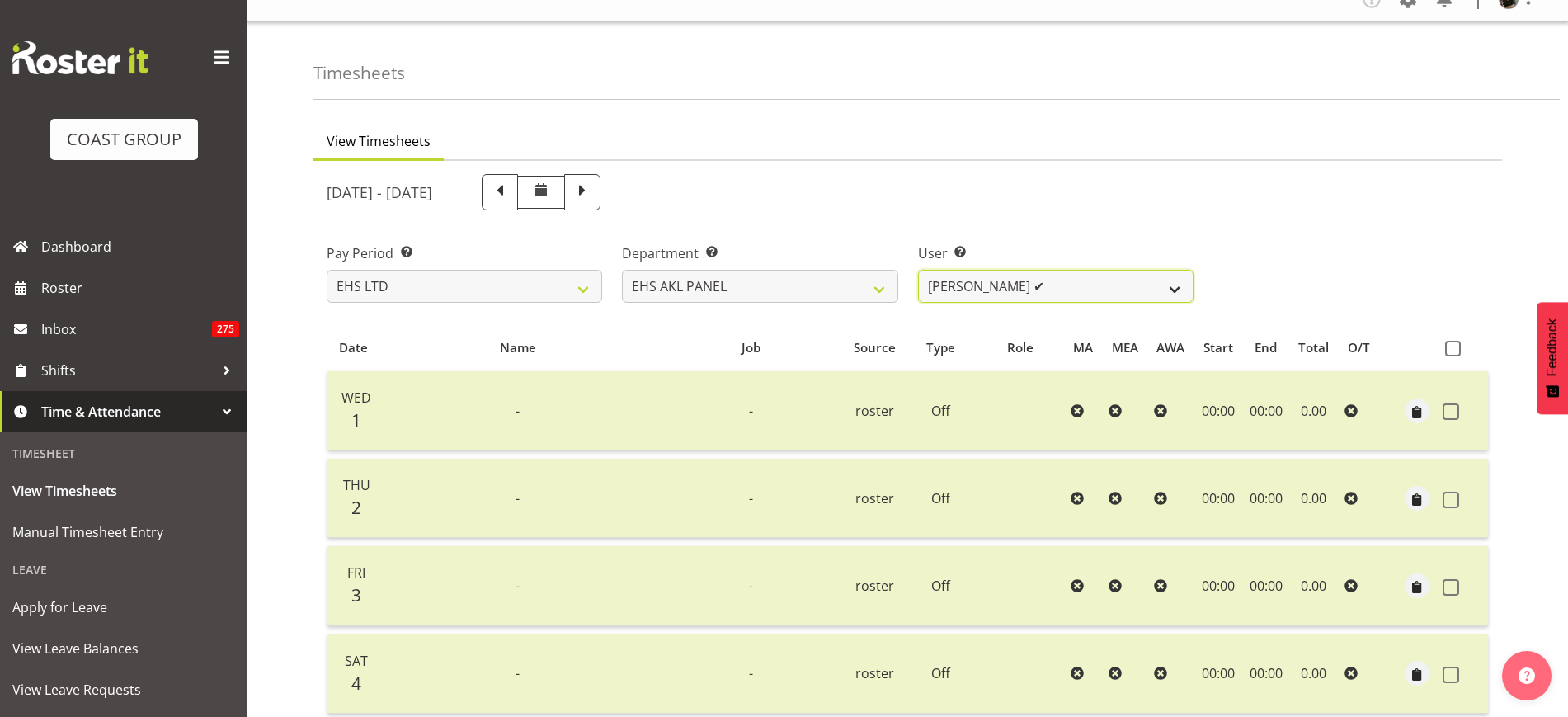
click at [1175, 283] on select "[PERSON_NAME] ✔ [PERSON_NAME] ✔ [PERSON_NAME] ✔ [PERSON_NAME] ✔ [PERSON_NAME] ✔…" at bounding box center [1056, 286] width 275 height 33
select select "1094"
click at [918, 270] on select "[PERSON_NAME] ✔ [PERSON_NAME] ✔ [PERSON_NAME] ✔ [PERSON_NAME] ✔ [PERSON_NAME] ✔…" at bounding box center [1056, 286] width 275 height 33
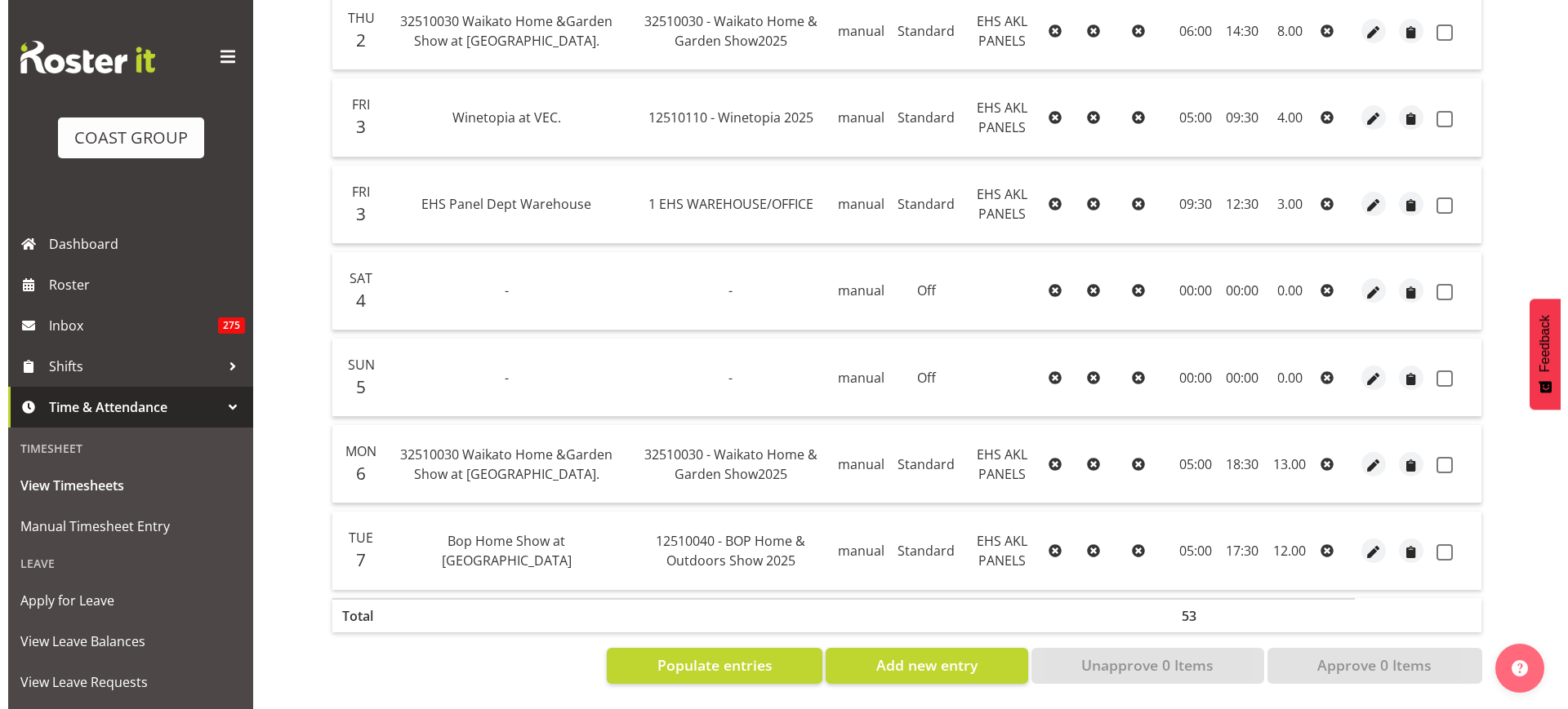
scroll to position [499, 0]
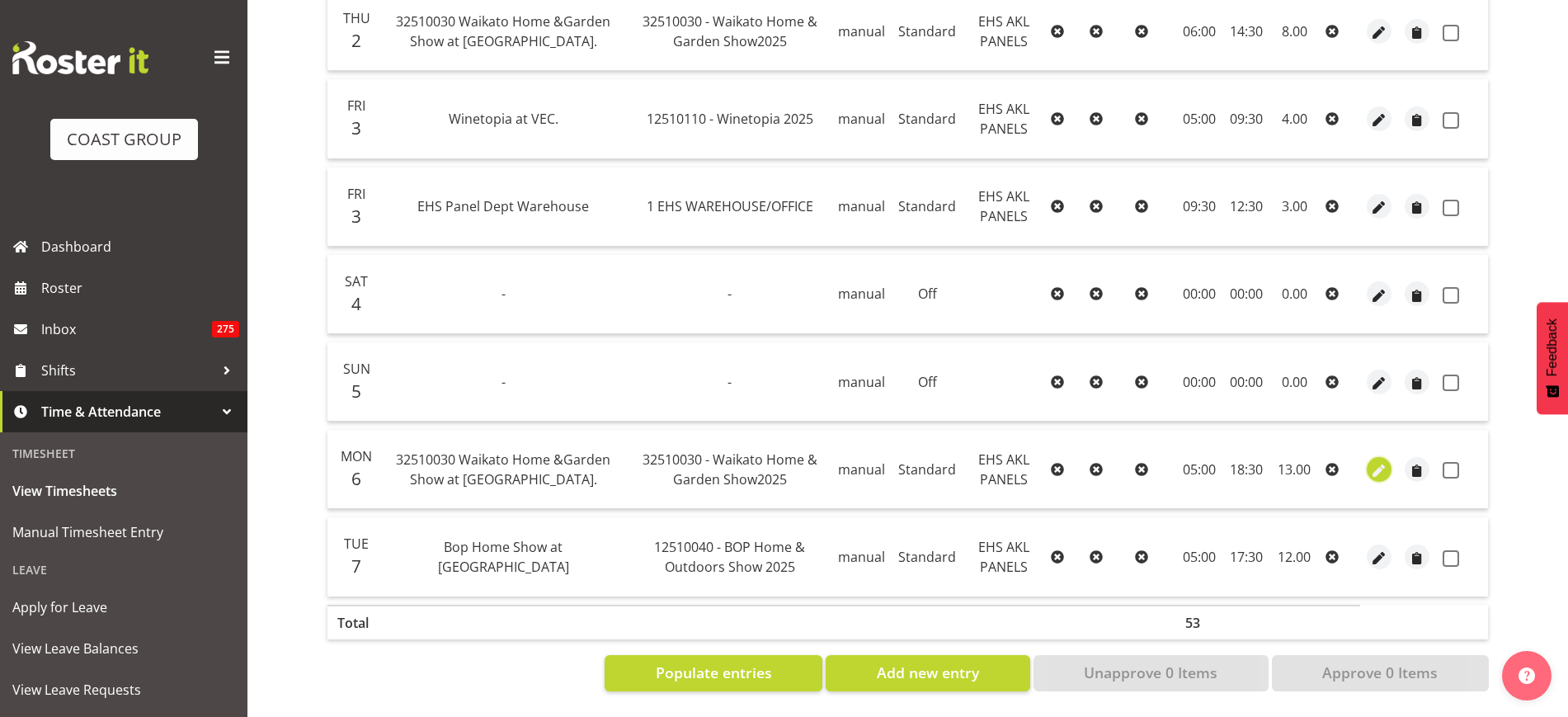
click at [1385, 462] on span "button" at bounding box center [1380, 471] width 19 height 19
select select "Standard"
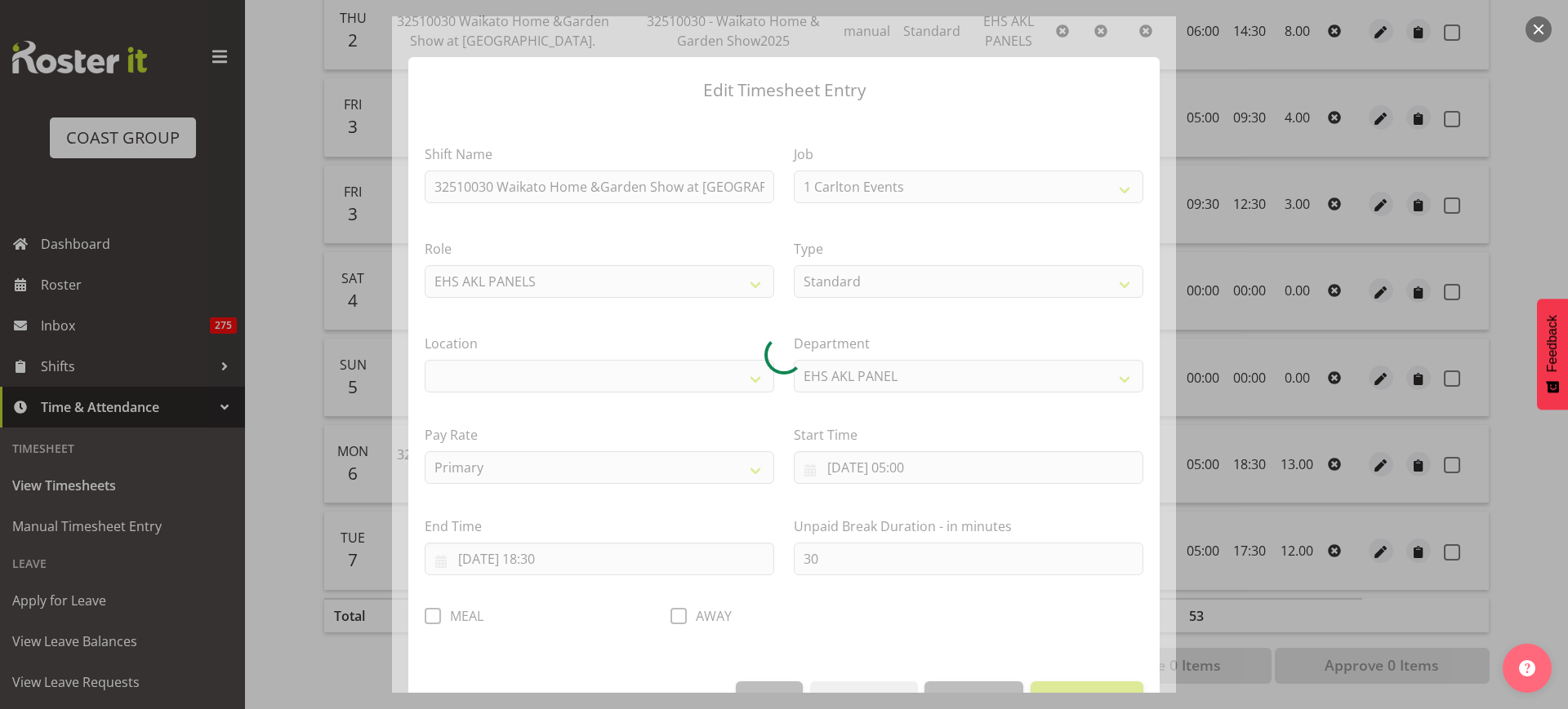
select select "9140"
select select "35"
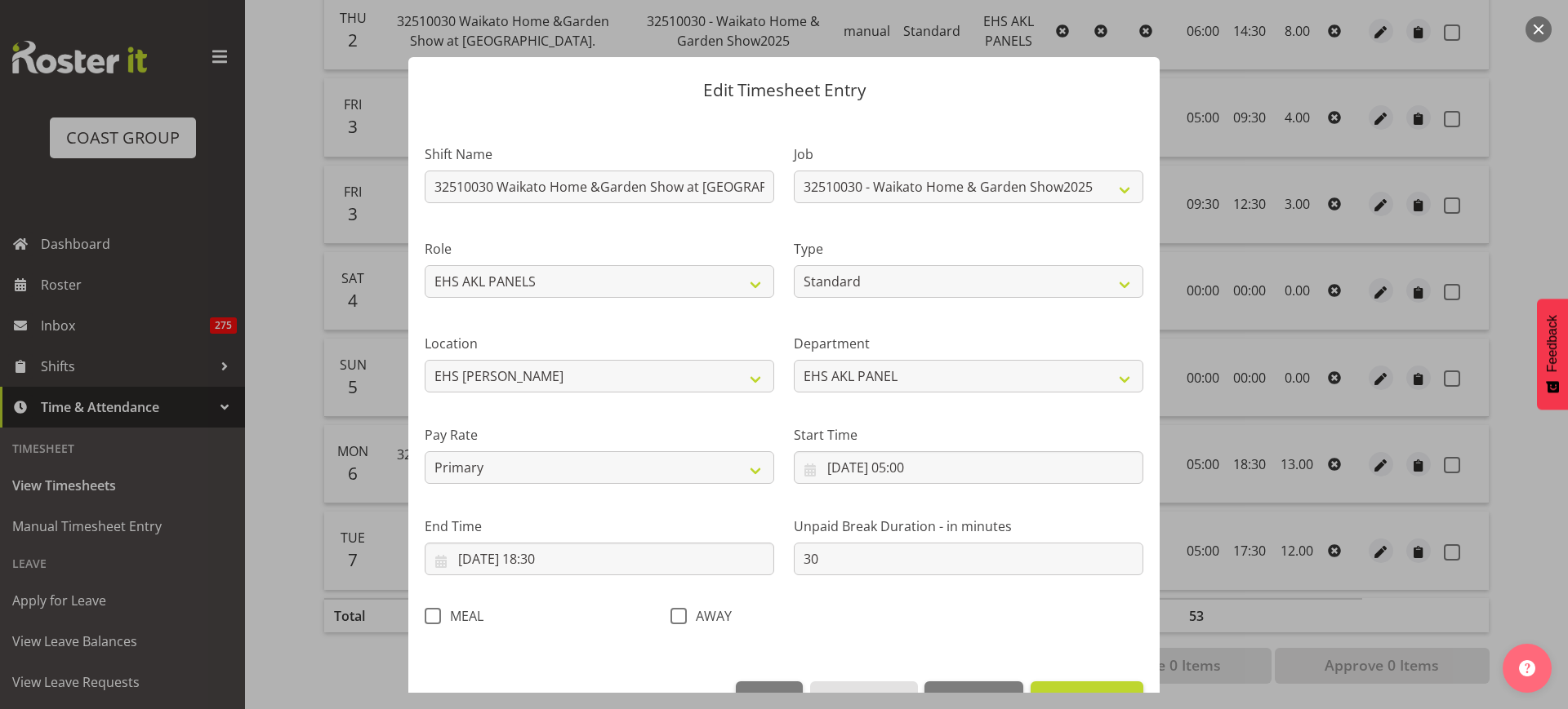
click at [433, 617] on span at bounding box center [432, 615] width 16 height 16
click at [433, 617] on input "MEAL" at bounding box center [429, 615] width 10 height 10
checkbox input "true"
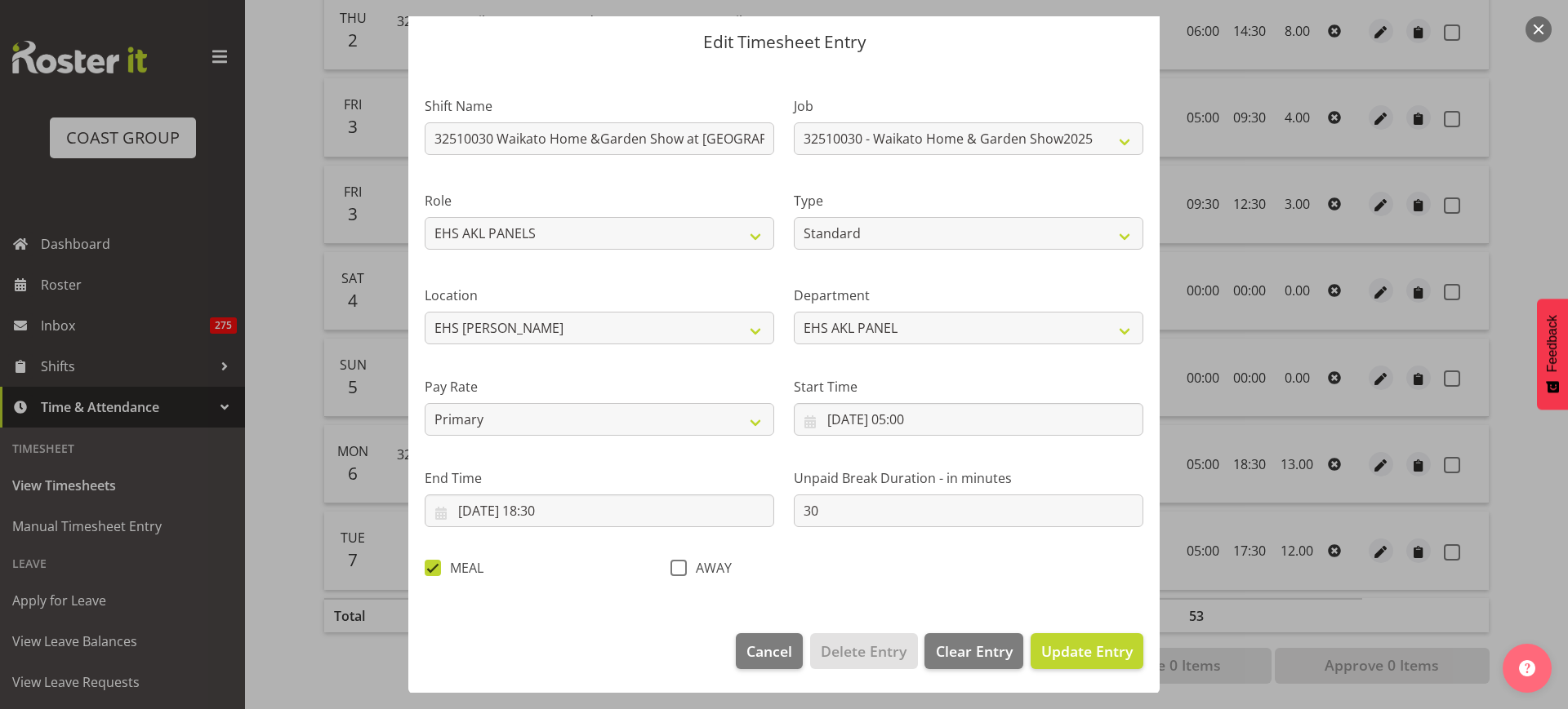
scroll to position [49, 0]
click at [1054, 650] on span "Update Entry" at bounding box center [1087, 650] width 92 height 20
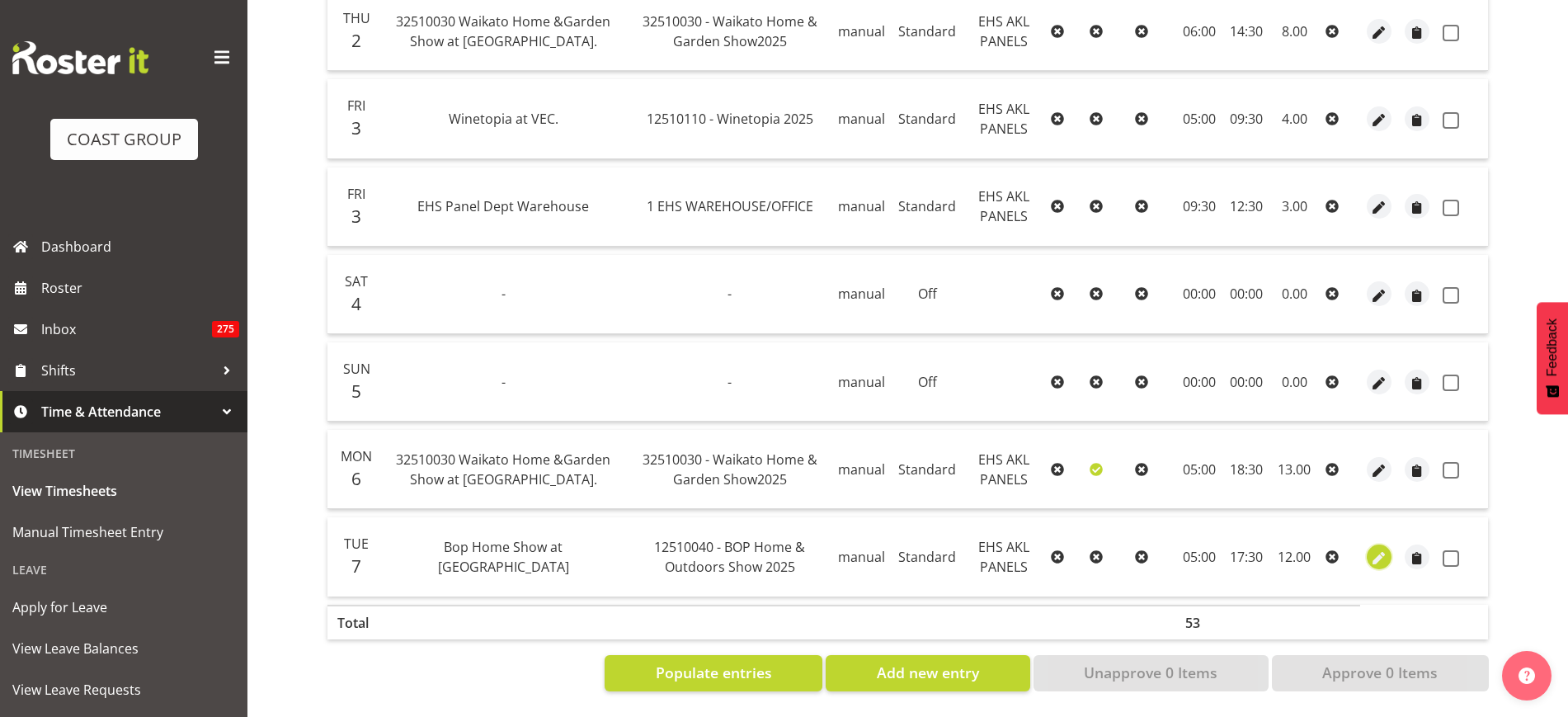
click at [1375, 549] on span "button" at bounding box center [1380, 558] width 19 height 19
select select "Standard"
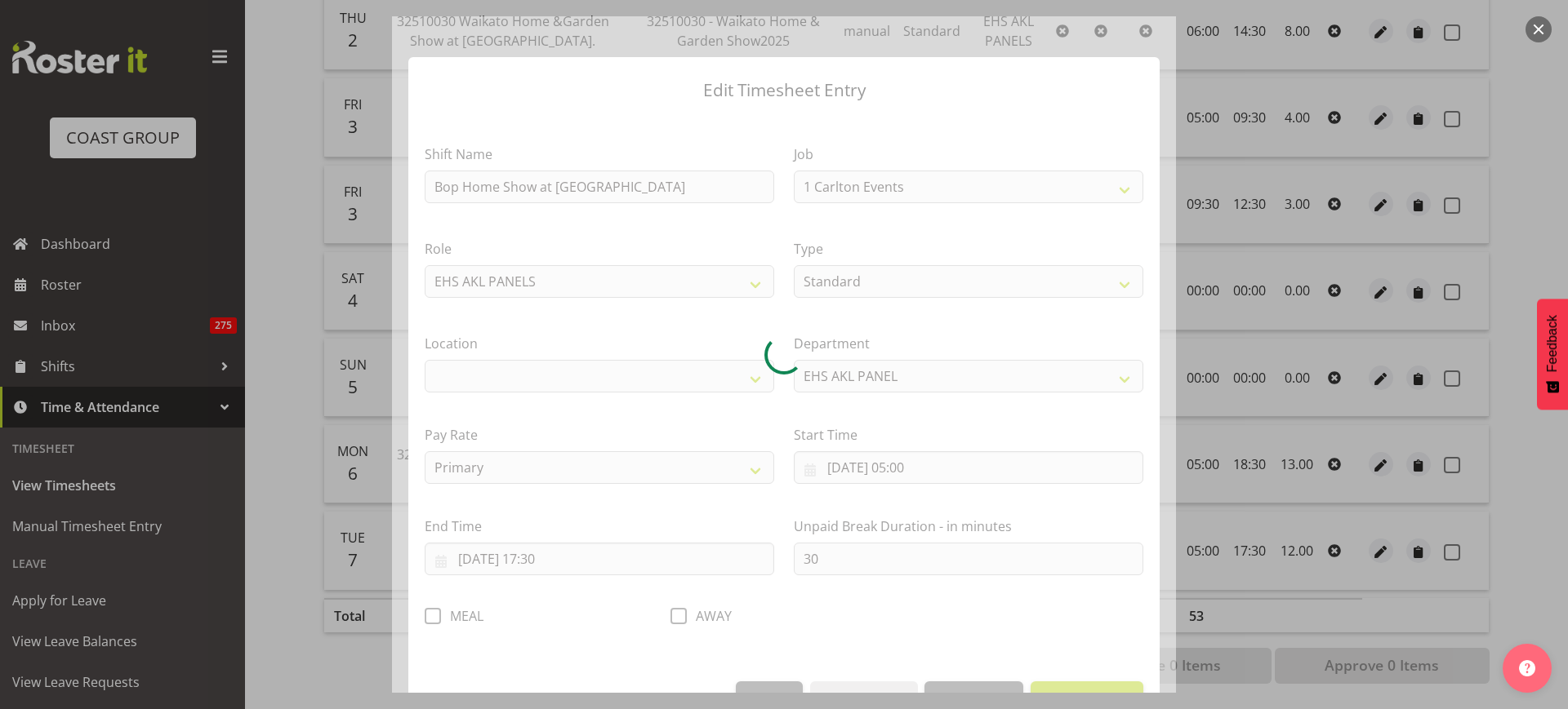
select select "9297"
select select "35"
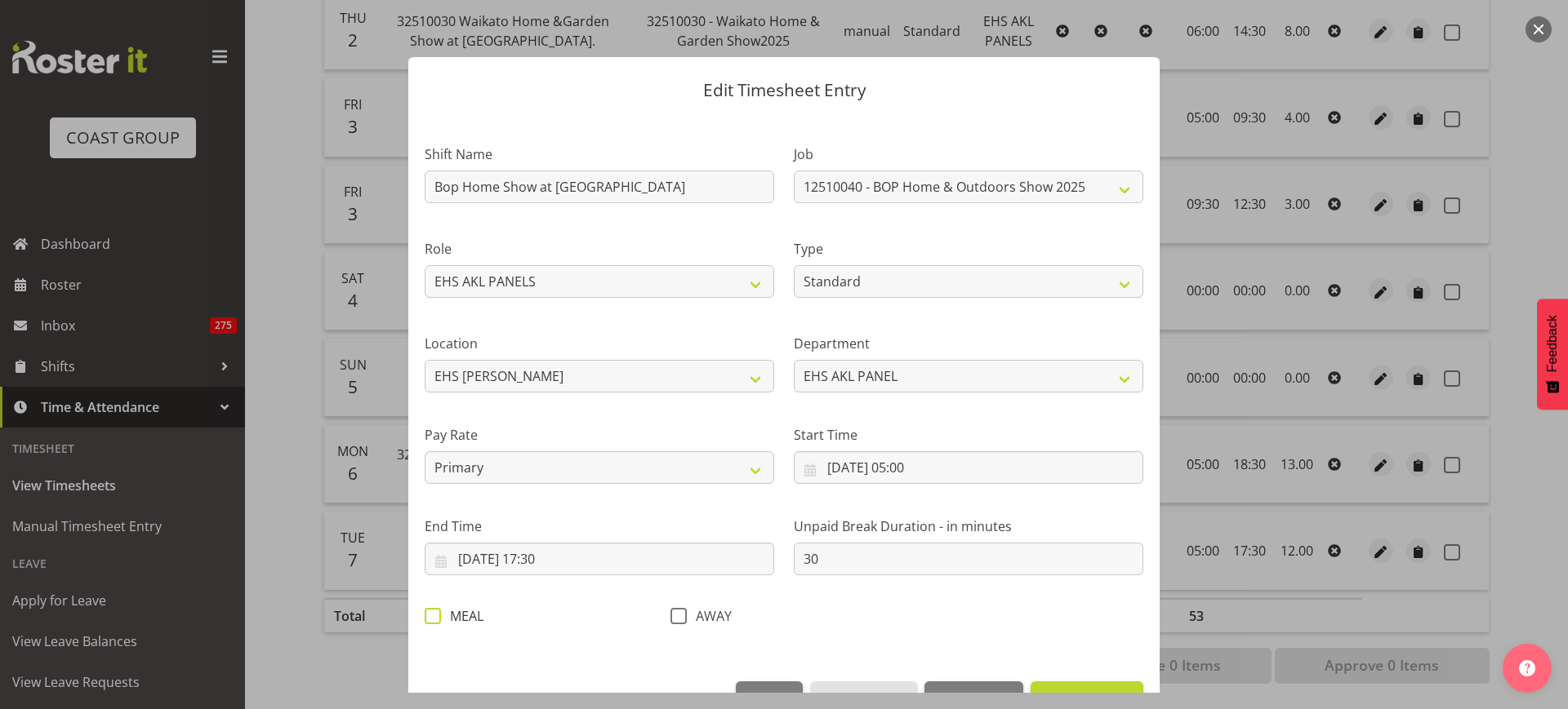
click at [435, 619] on span at bounding box center [432, 615] width 16 height 16
click at [435, 619] on input "MEAL" at bounding box center [429, 615] width 10 height 10
checkbox input "true"
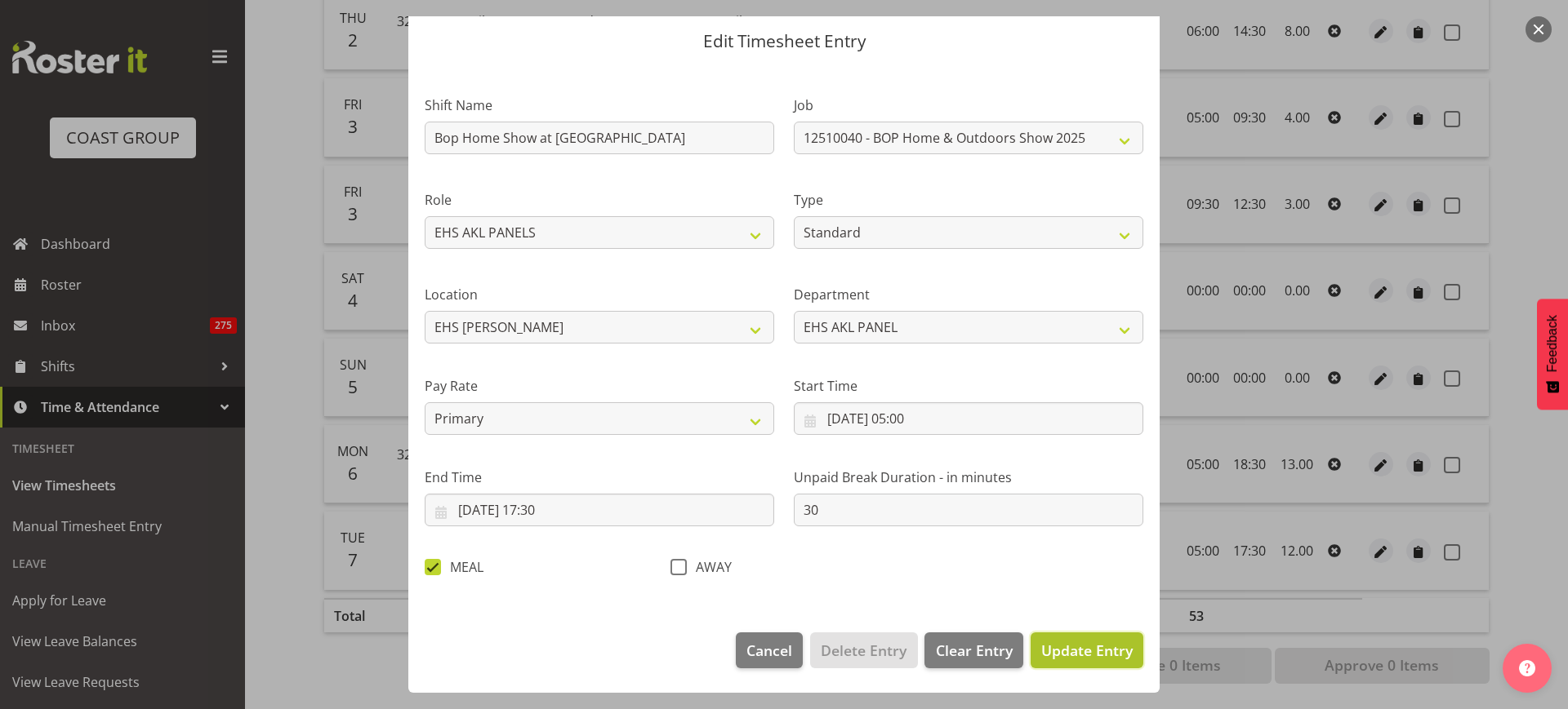
click at [1065, 647] on span "Update Entry" at bounding box center [1087, 650] width 92 height 20
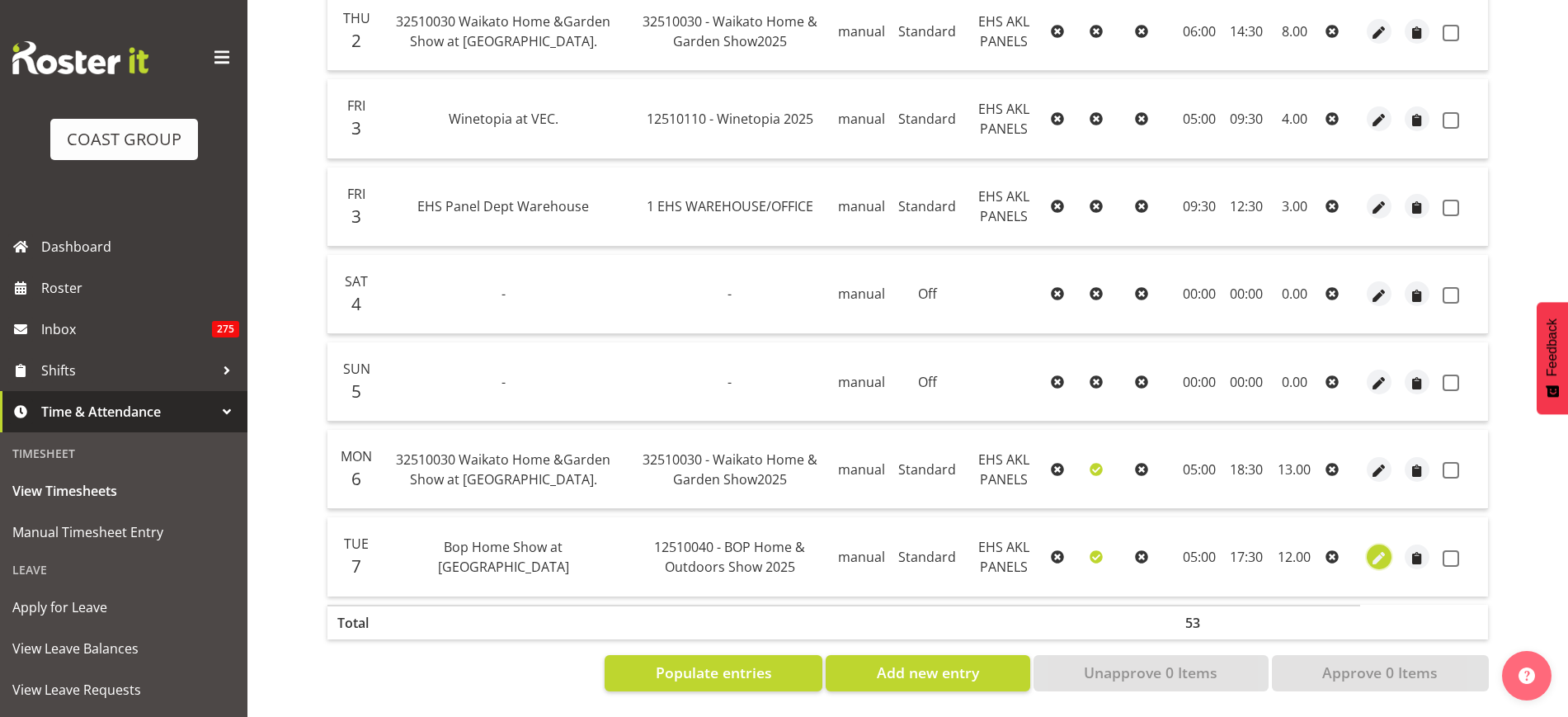
click at [1382, 549] on span "button" at bounding box center [1380, 558] width 19 height 19
select select "Standard"
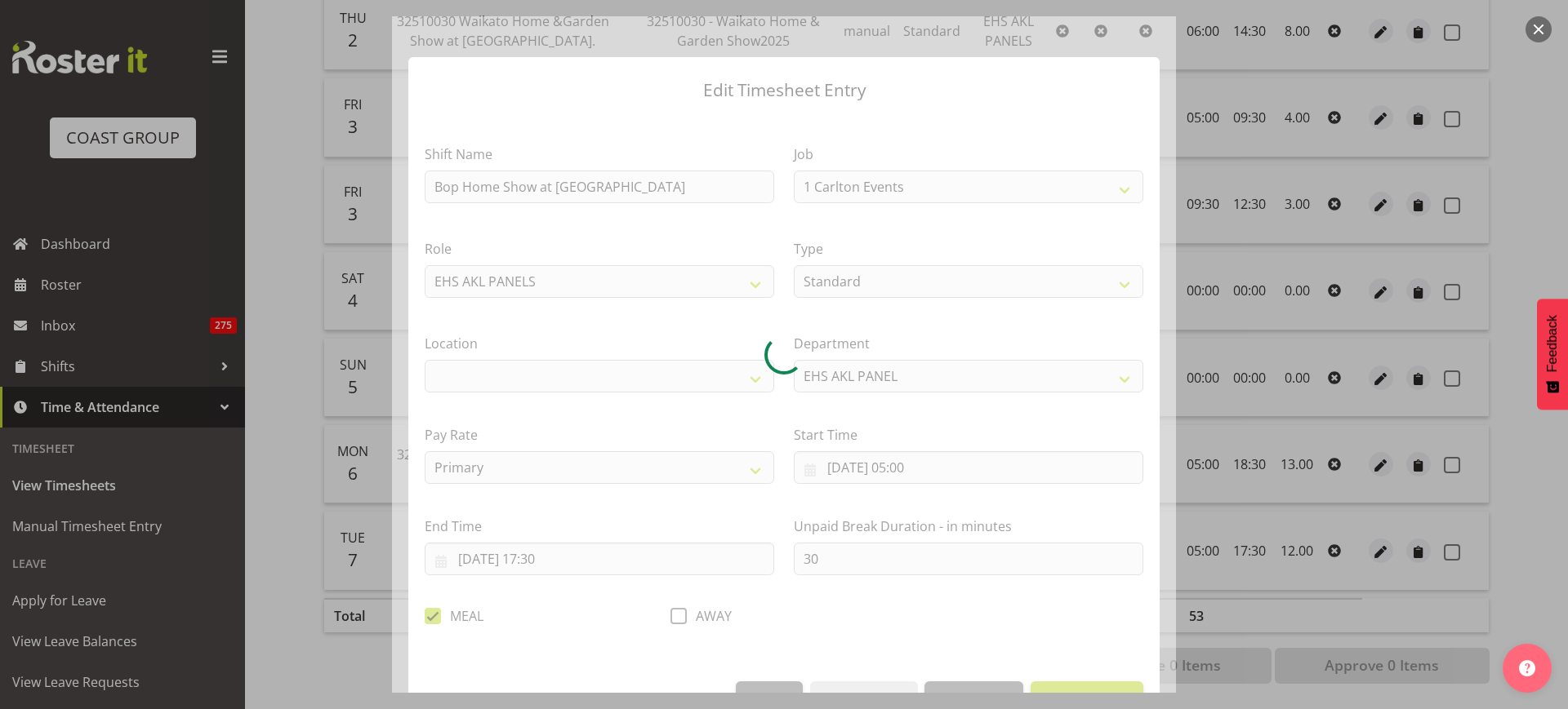
select select "9297"
select select "35"
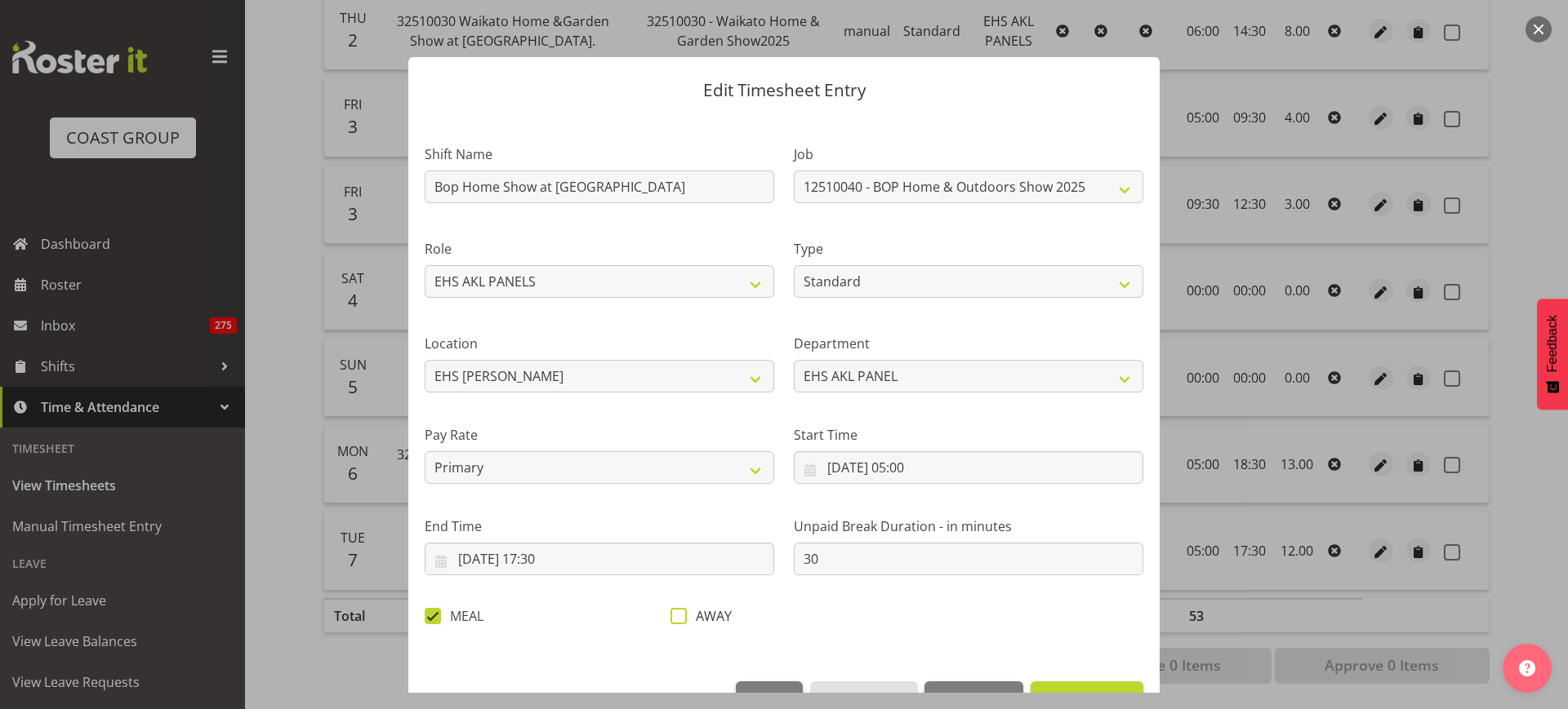
click at [676, 622] on span at bounding box center [678, 615] width 16 height 16
click at [676, 621] on input "AWAY" at bounding box center [675, 615] width 10 height 10
checkbox input "true"
click at [434, 618] on span at bounding box center [432, 615] width 16 height 16
click at [434, 618] on input "MEAL" at bounding box center [429, 615] width 10 height 10
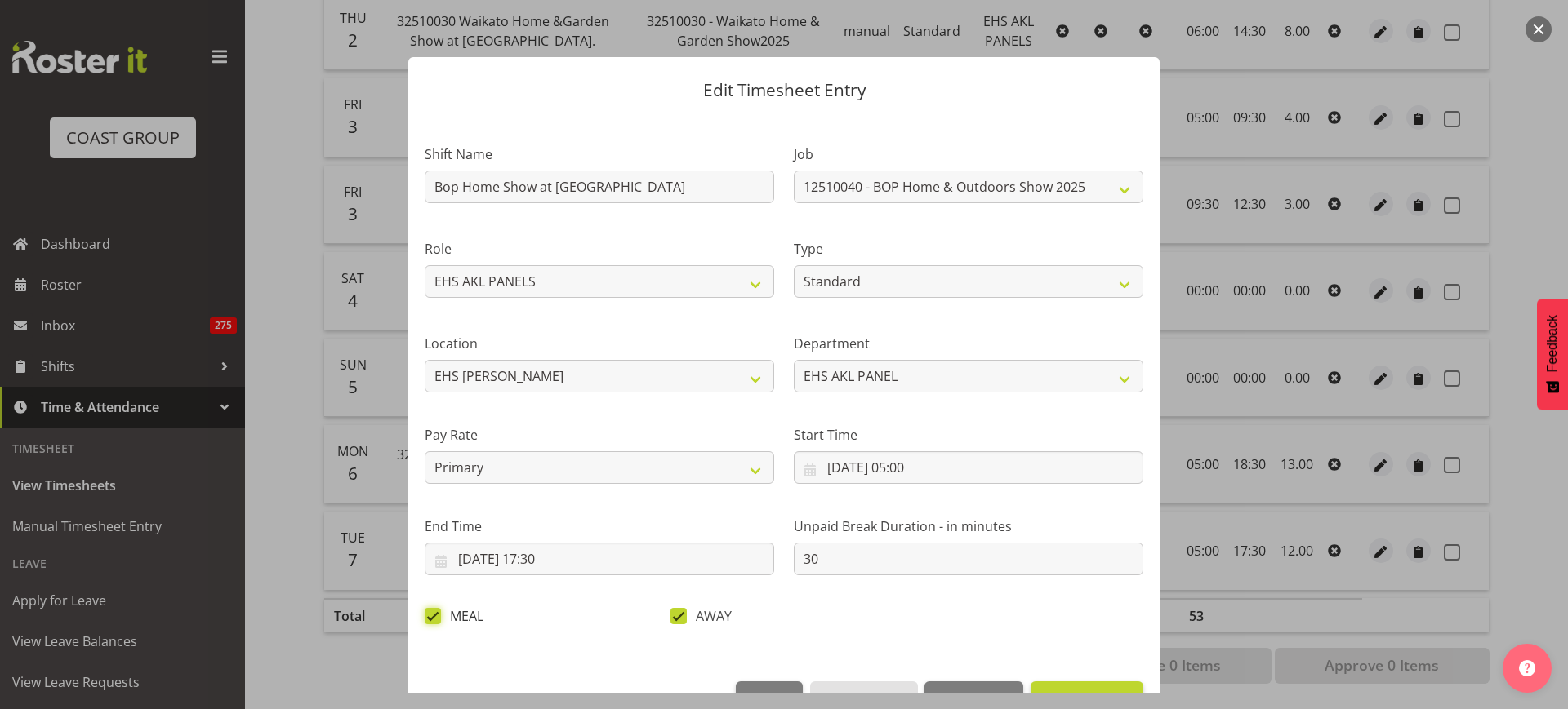
checkbox input "false"
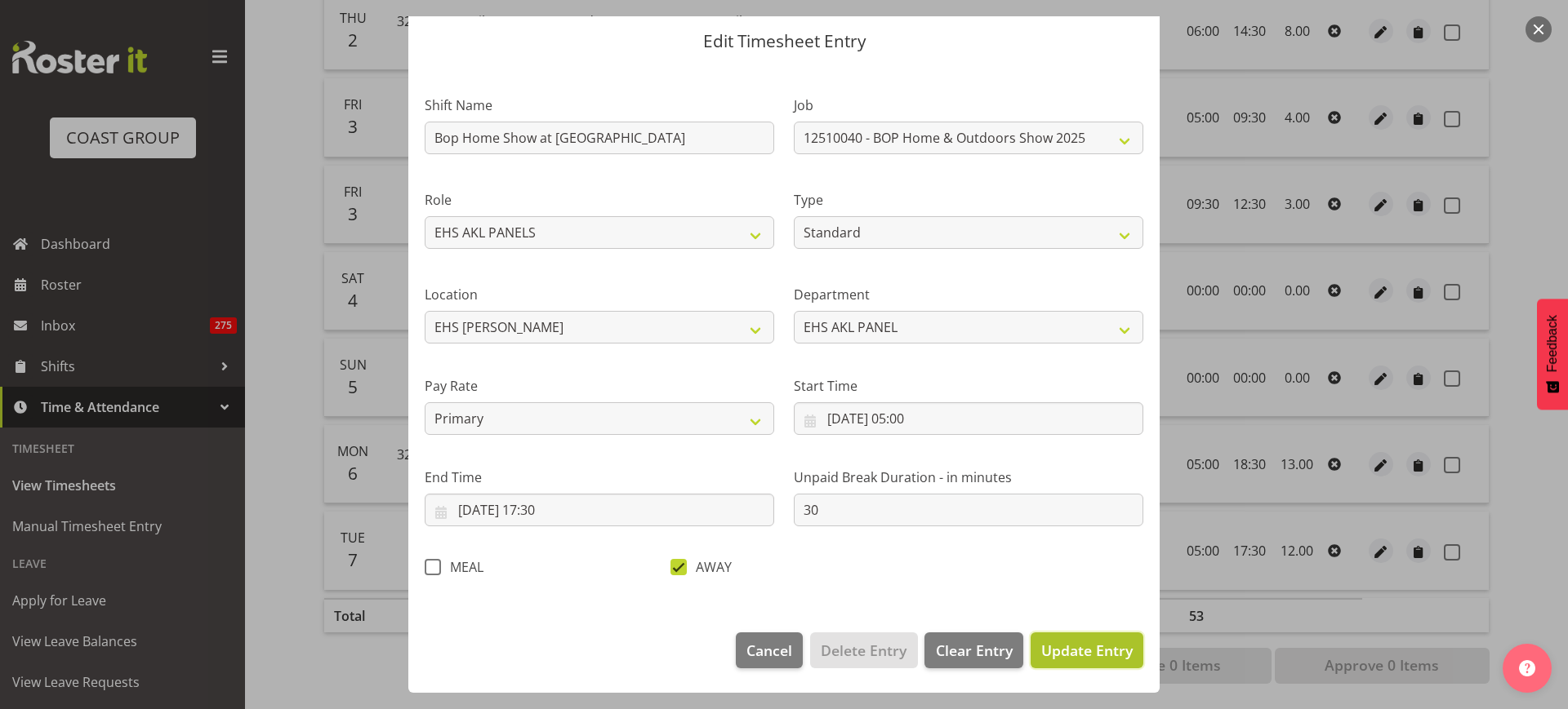
click at [1071, 654] on span "Update Entry" at bounding box center [1087, 650] width 92 height 20
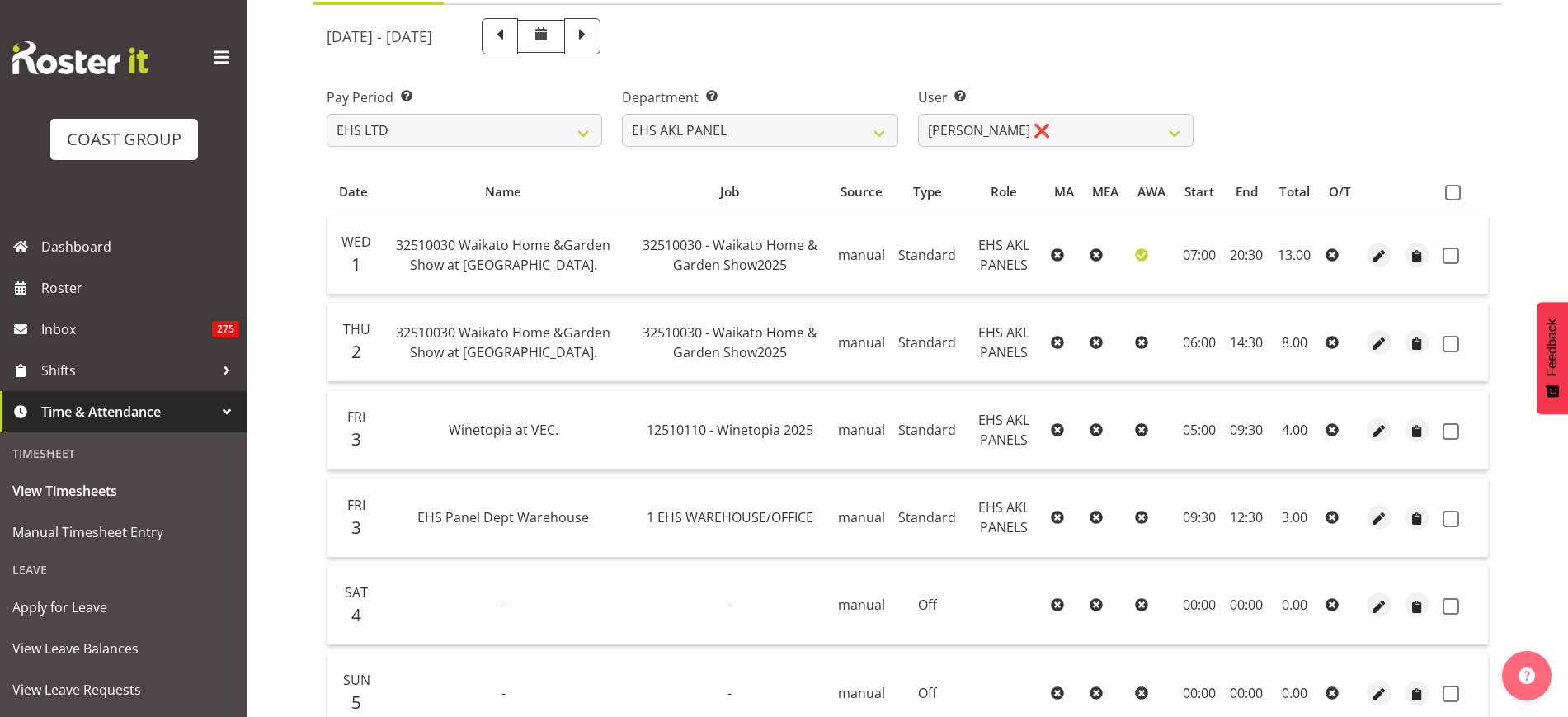
scroll to position [178, 0]
click at [1453, 191] on span at bounding box center [1453, 193] width 15 height 15
click at [1453, 191] on input "checkbox" at bounding box center [1450, 193] width 11 height 11
checkbox input "true"
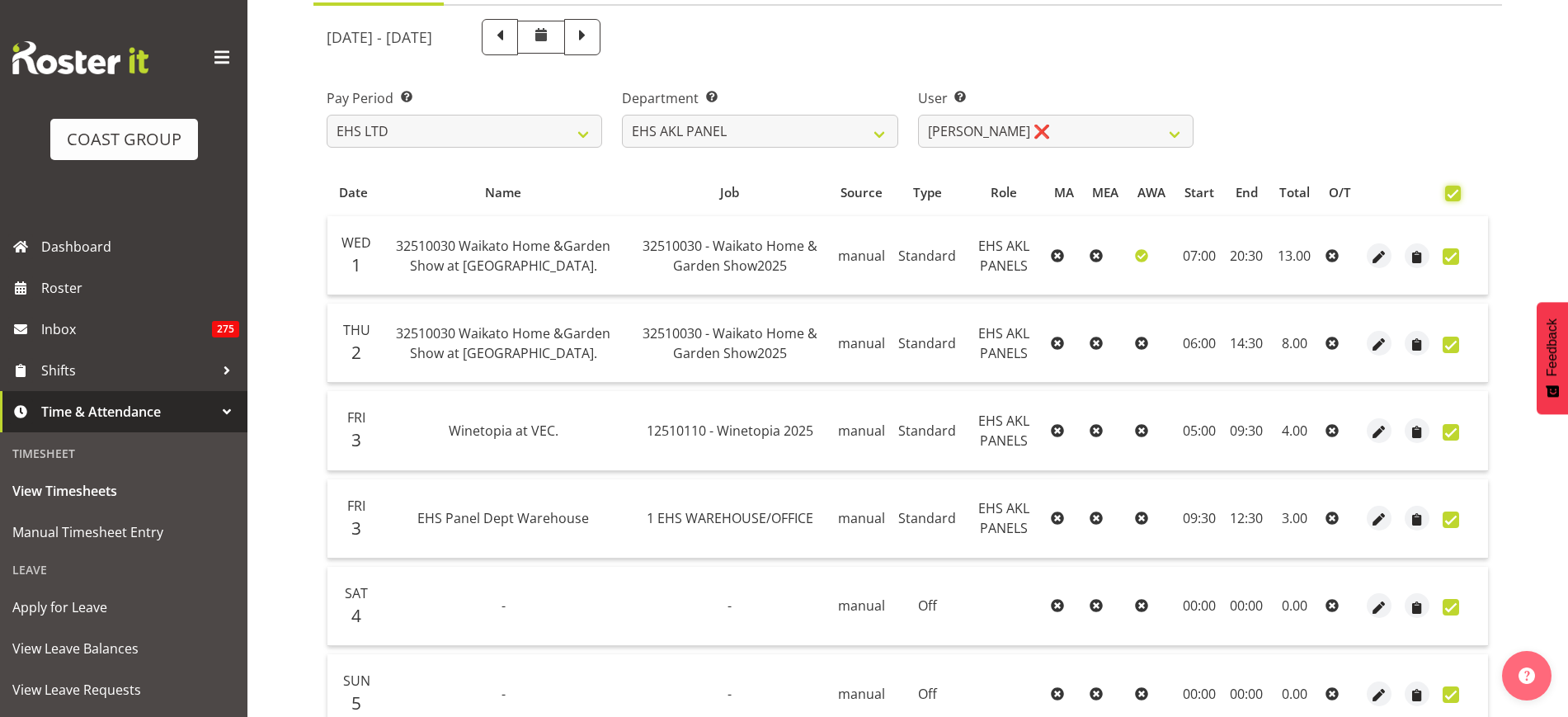
checkbox input "true"
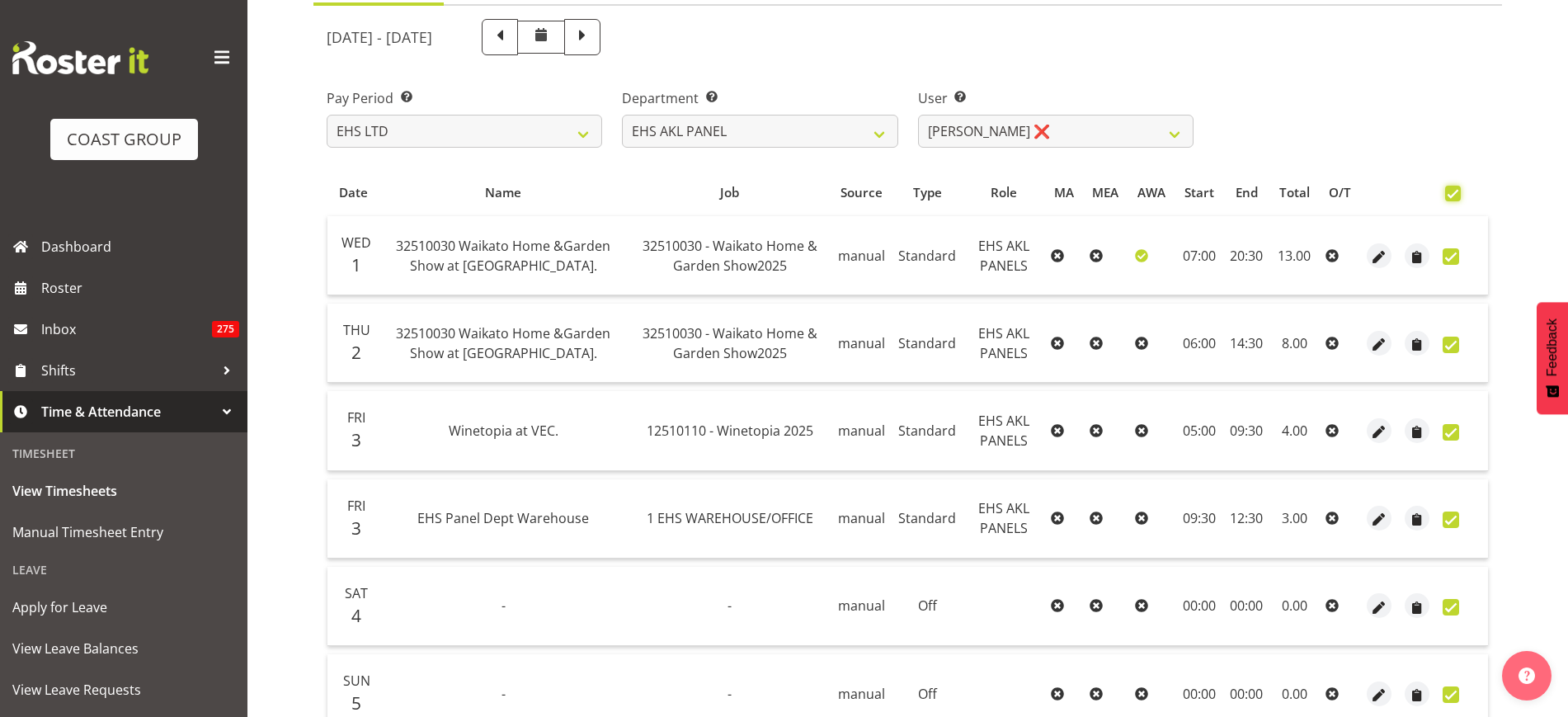
checkbox input "true"
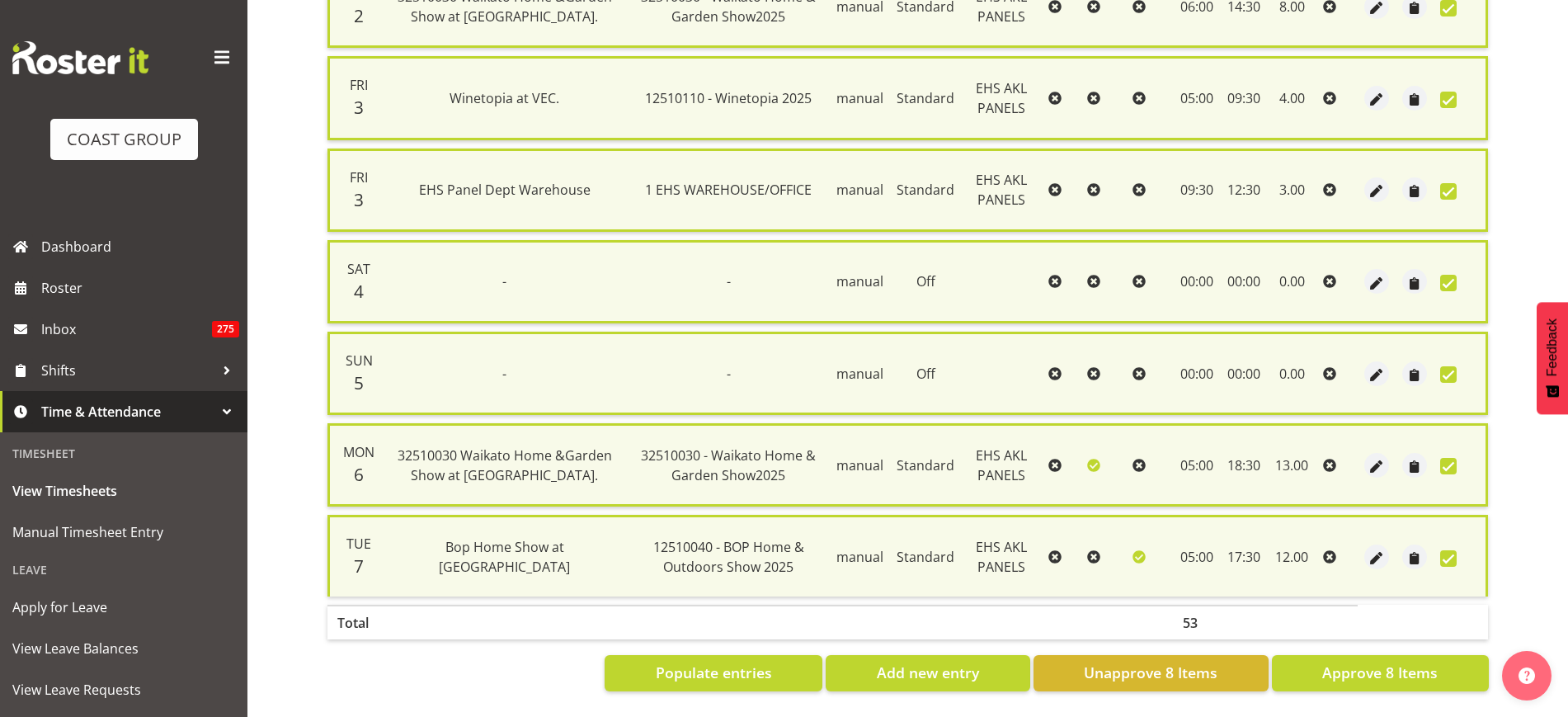
scroll to position [527, 0]
click at [1346, 663] on span "Approve 8 Items" at bounding box center [1380, 672] width 116 height 21
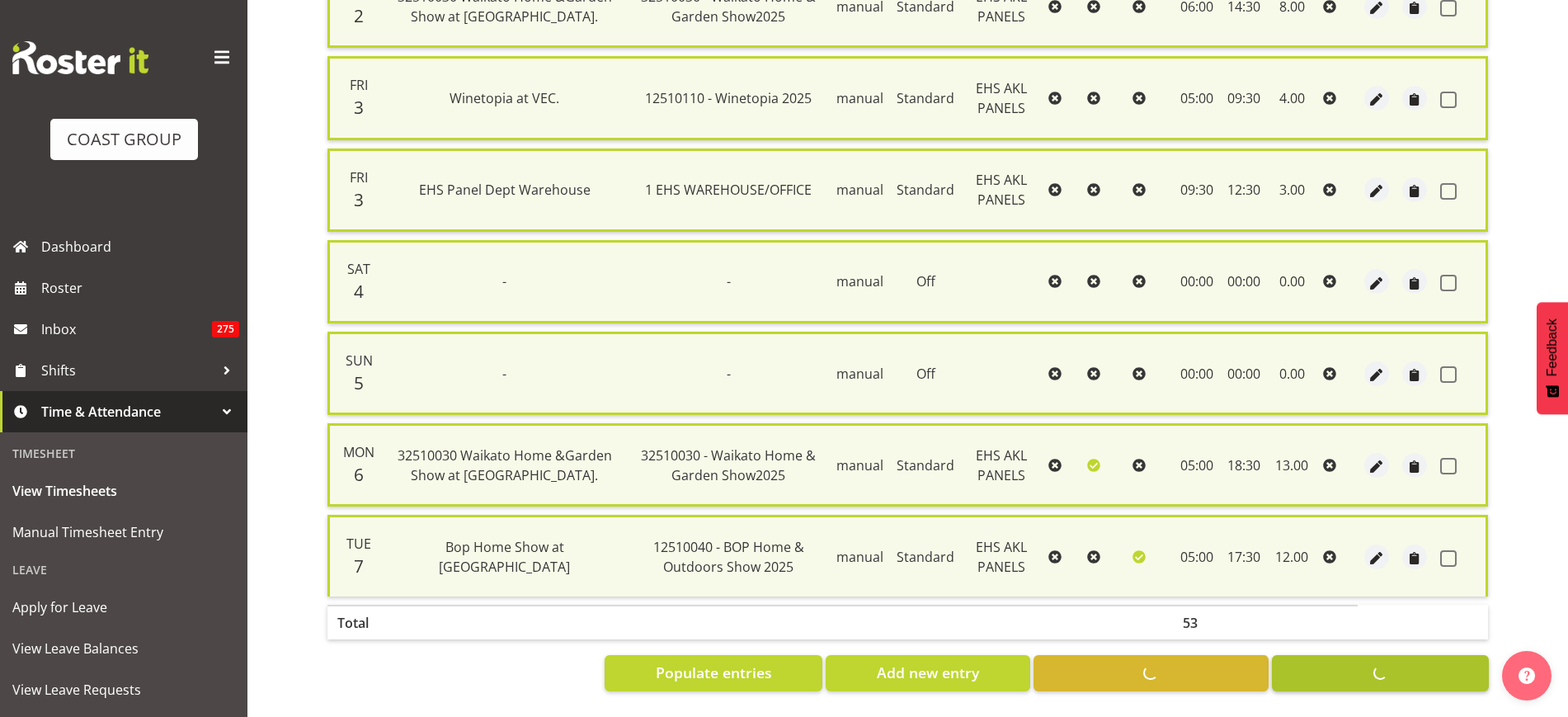
checkbox input "false"
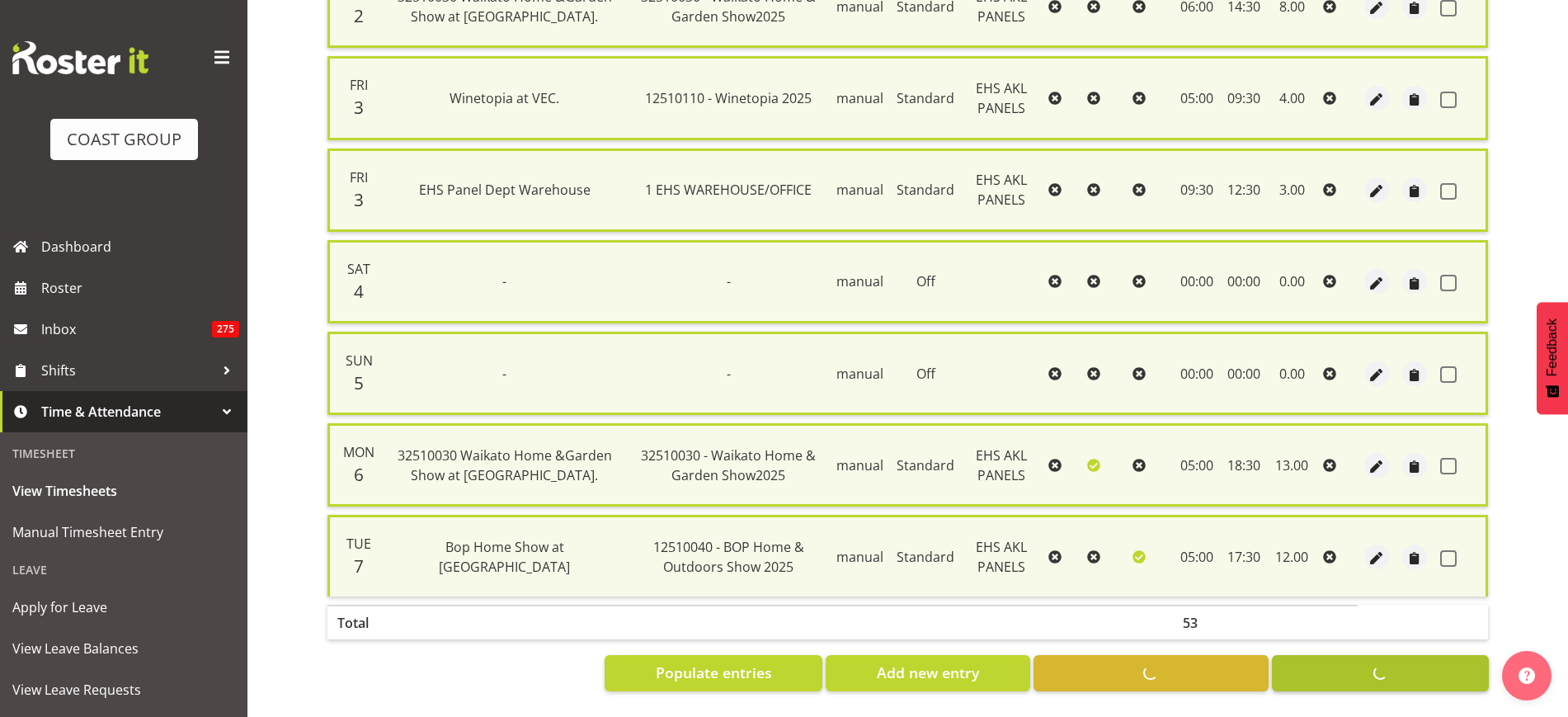
checkbox input "false"
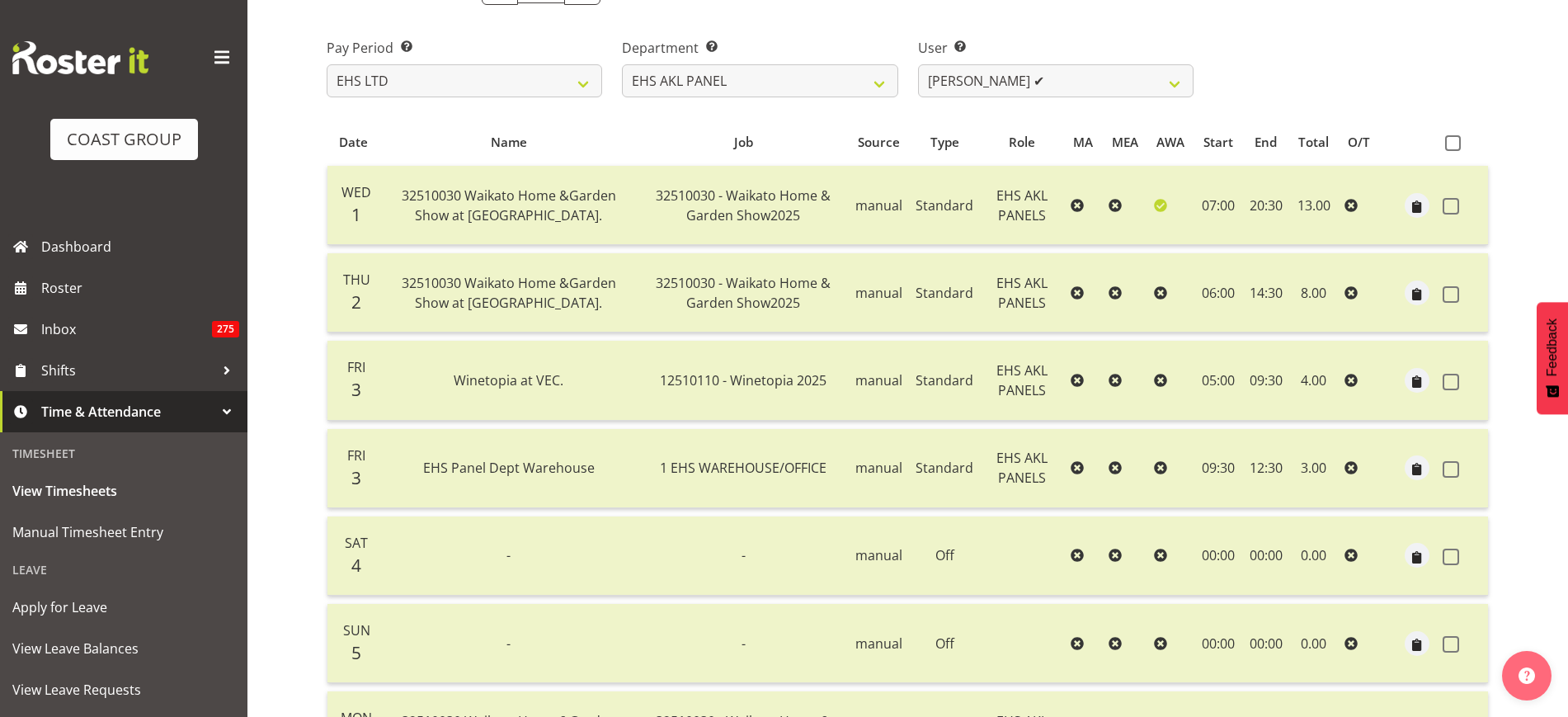
scroll to position [109, 0]
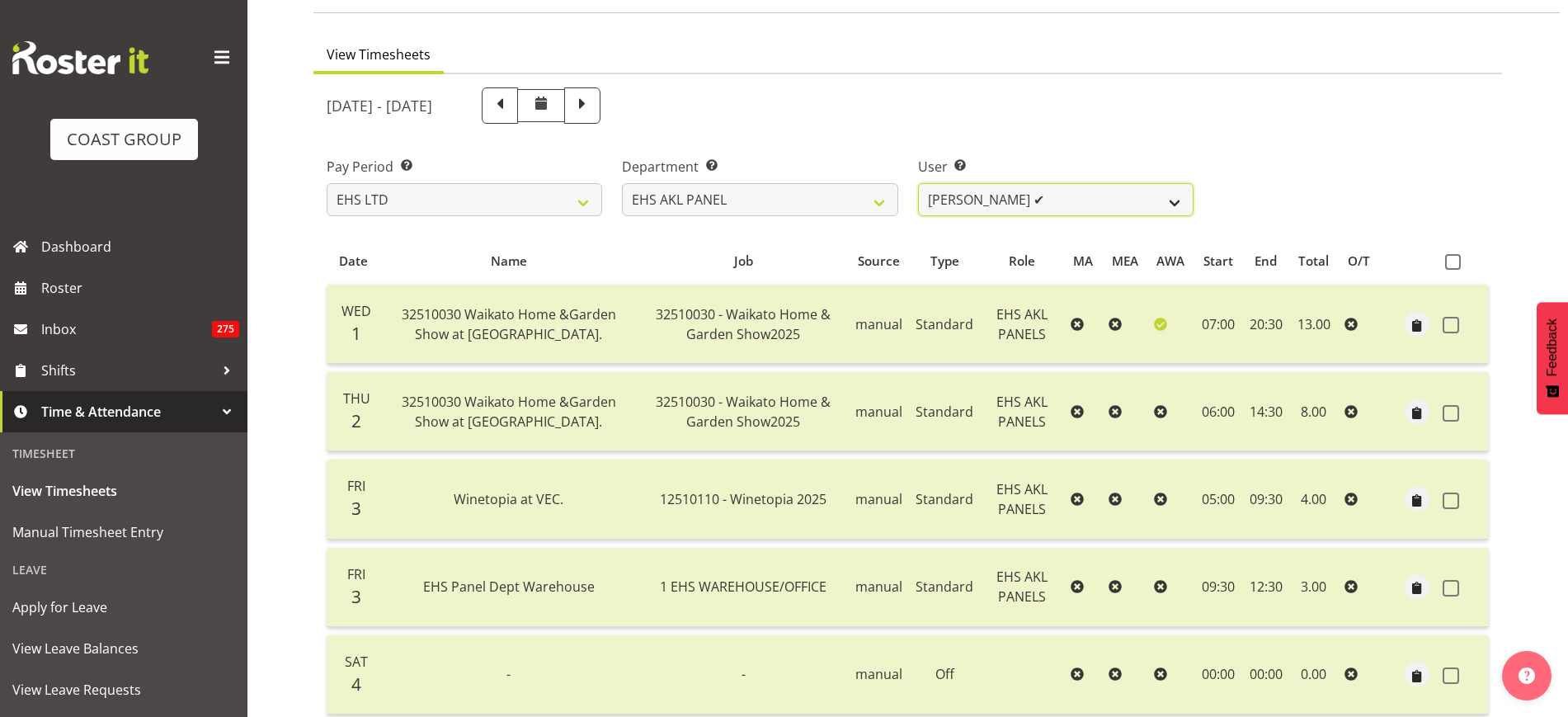
click at [1175, 203] on select "[PERSON_NAME] ✔ [PERSON_NAME] ✔ [PERSON_NAME] ✔ [PERSON_NAME] ✔ [PERSON_NAME] ✔…" at bounding box center [1056, 200] width 275 height 33
select select "3635"
click at [918, 184] on select "[PERSON_NAME] ✔ [PERSON_NAME] ✔ [PERSON_NAME] ✔ [PERSON_NAME] ✔ [PERSON_NAME] ✔…" at bounding box center [1056, 200] width 275 height 33
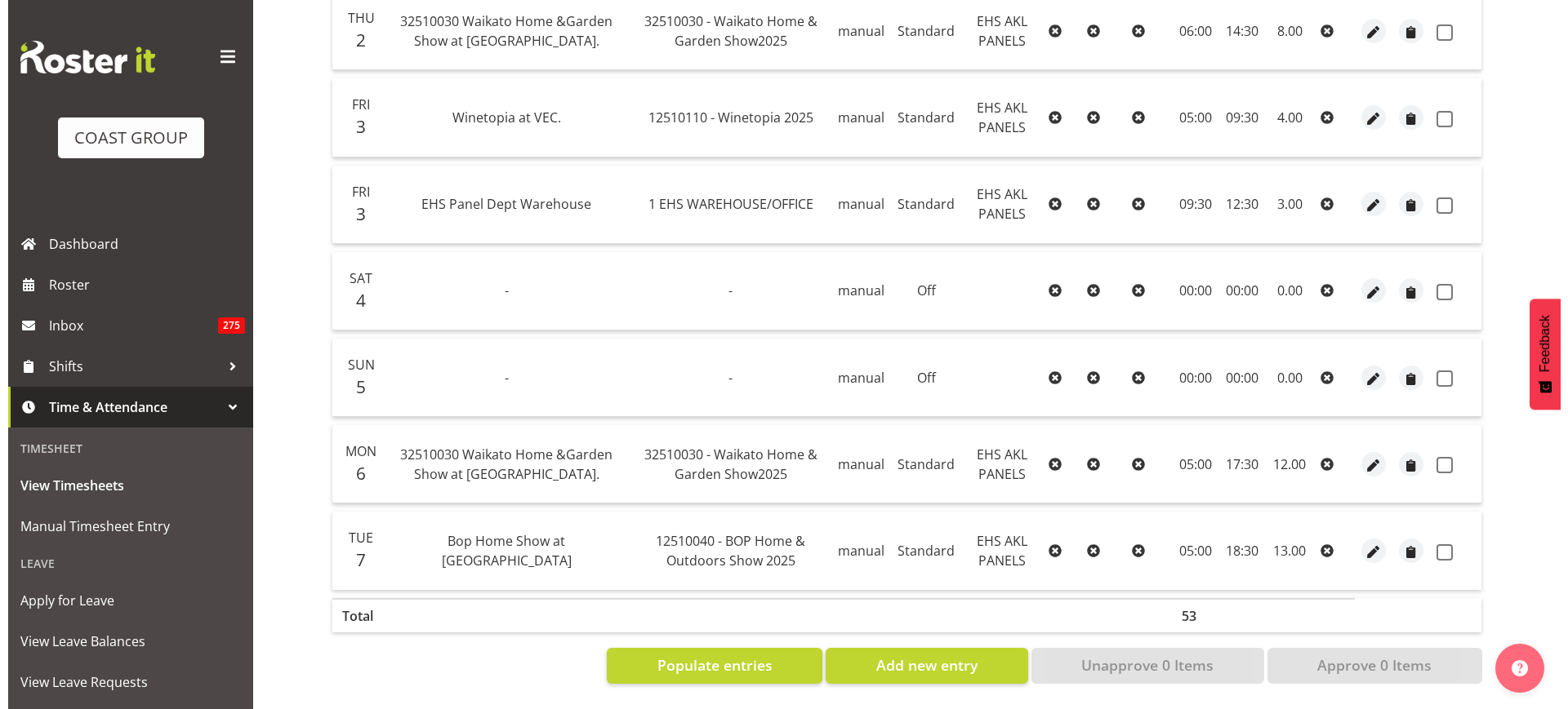
scroll to position [499, 0]
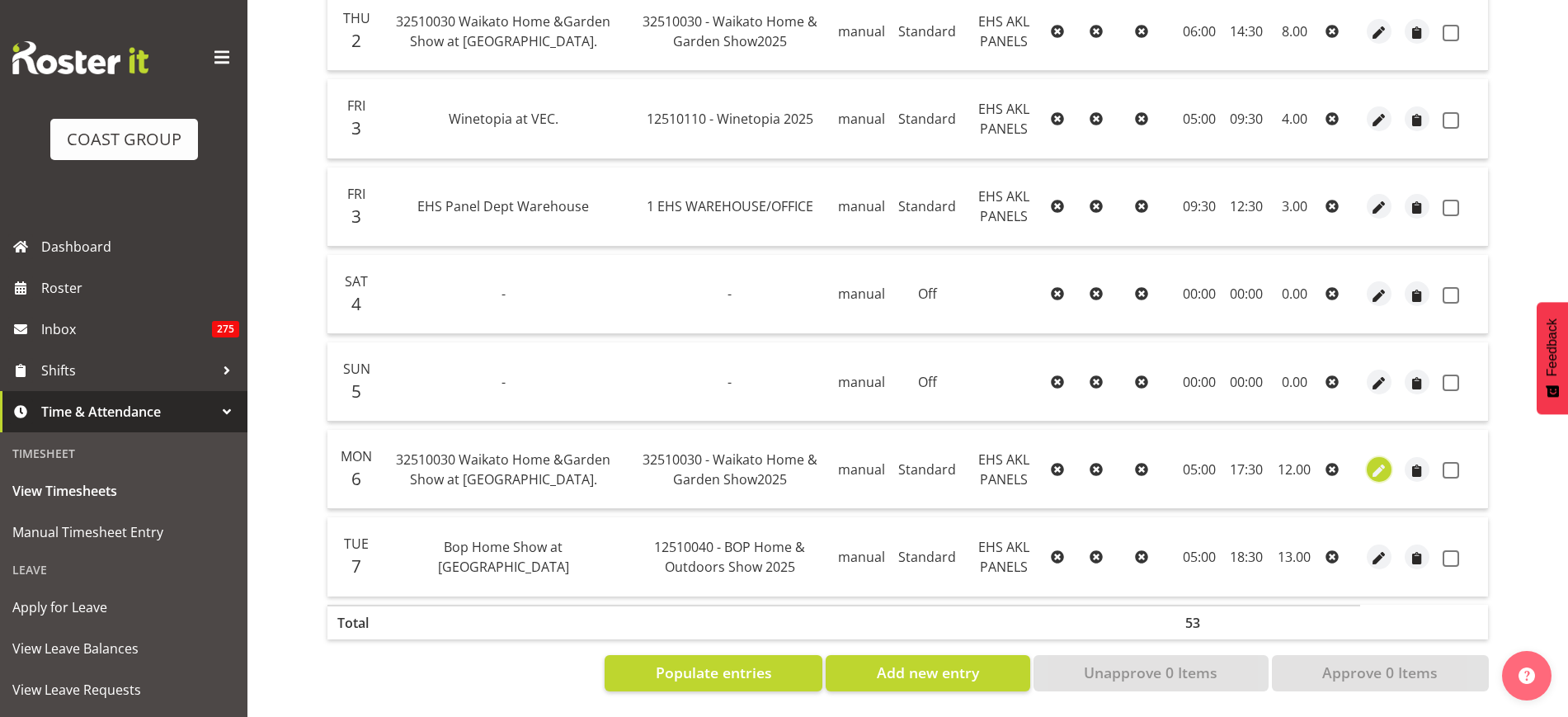
click at [1385, 462] on span "button" at bounding box center [1380, 471] width 19 height 19
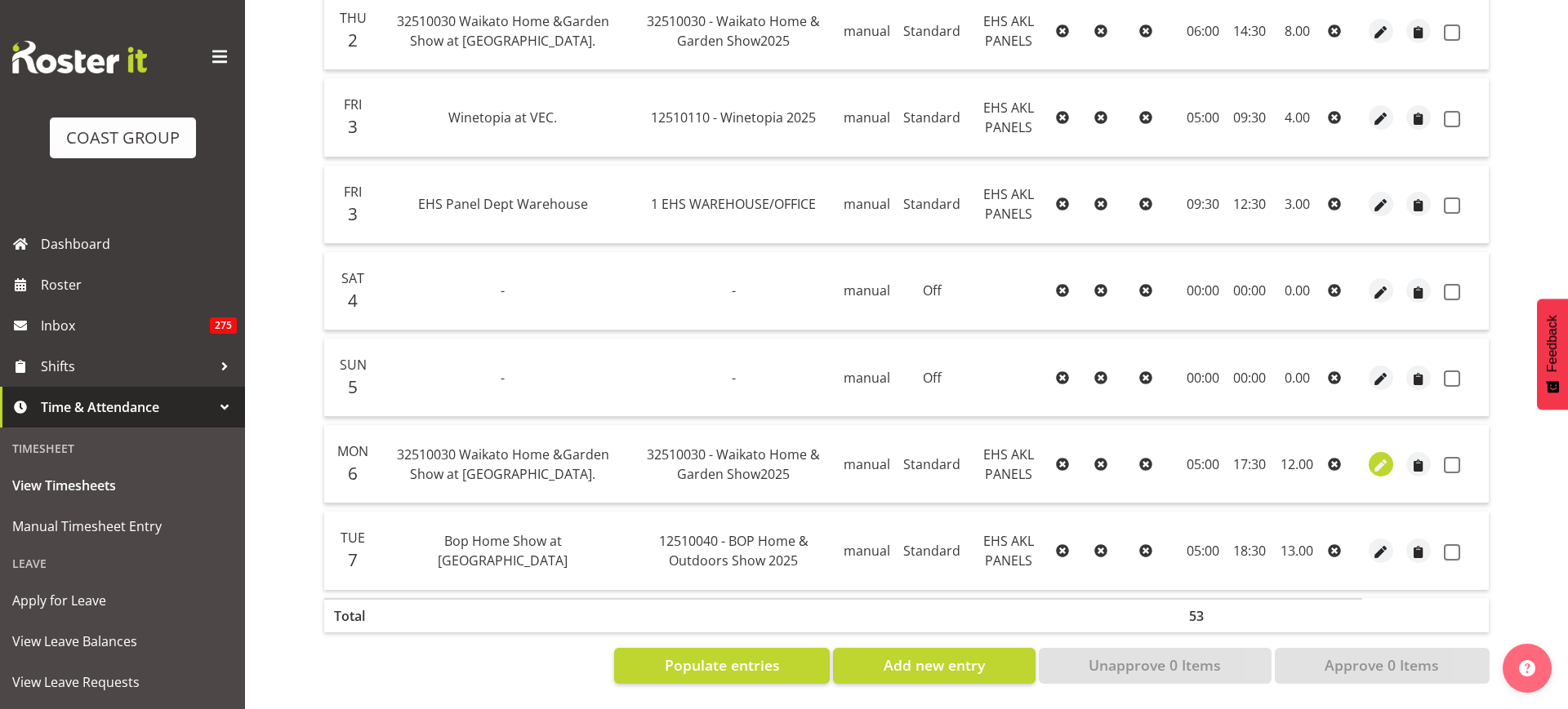
select select "Standard"
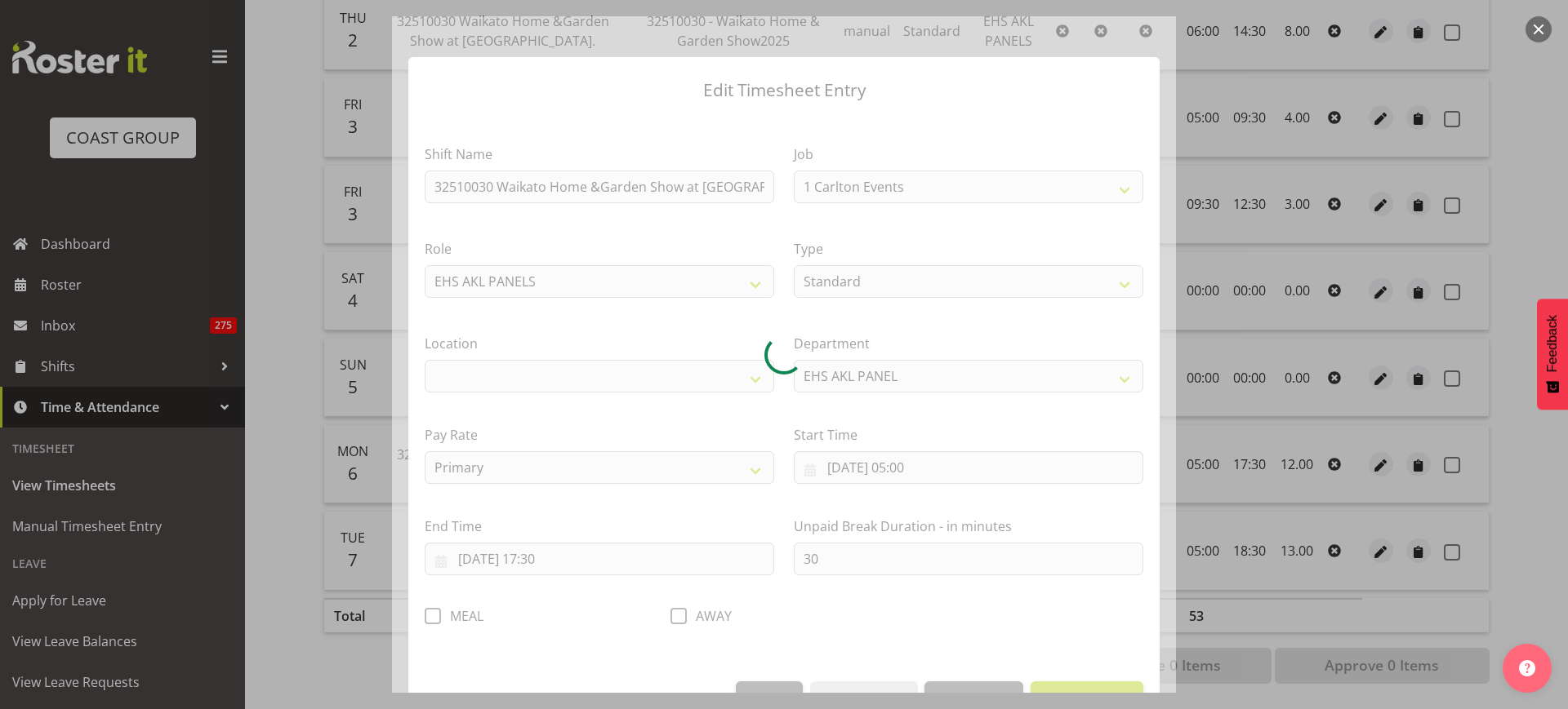
select select "9140"
select select "35"
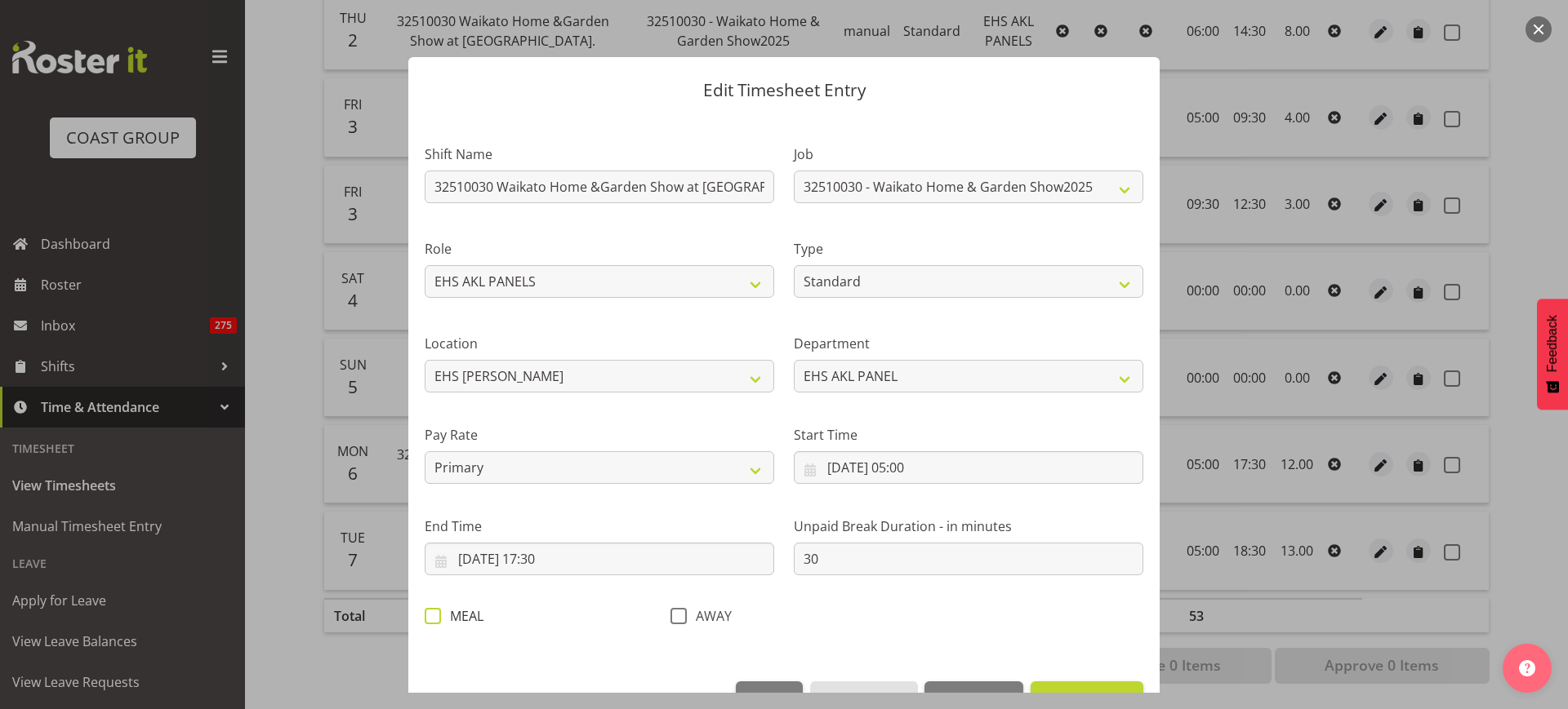
click at [436, 617] on span at bounding box center [432, 615] width 16 height 16
click at [435, 617] on input "MEAL" at bounding box center [429, 615] width 10 height 10
checkbox input "true"
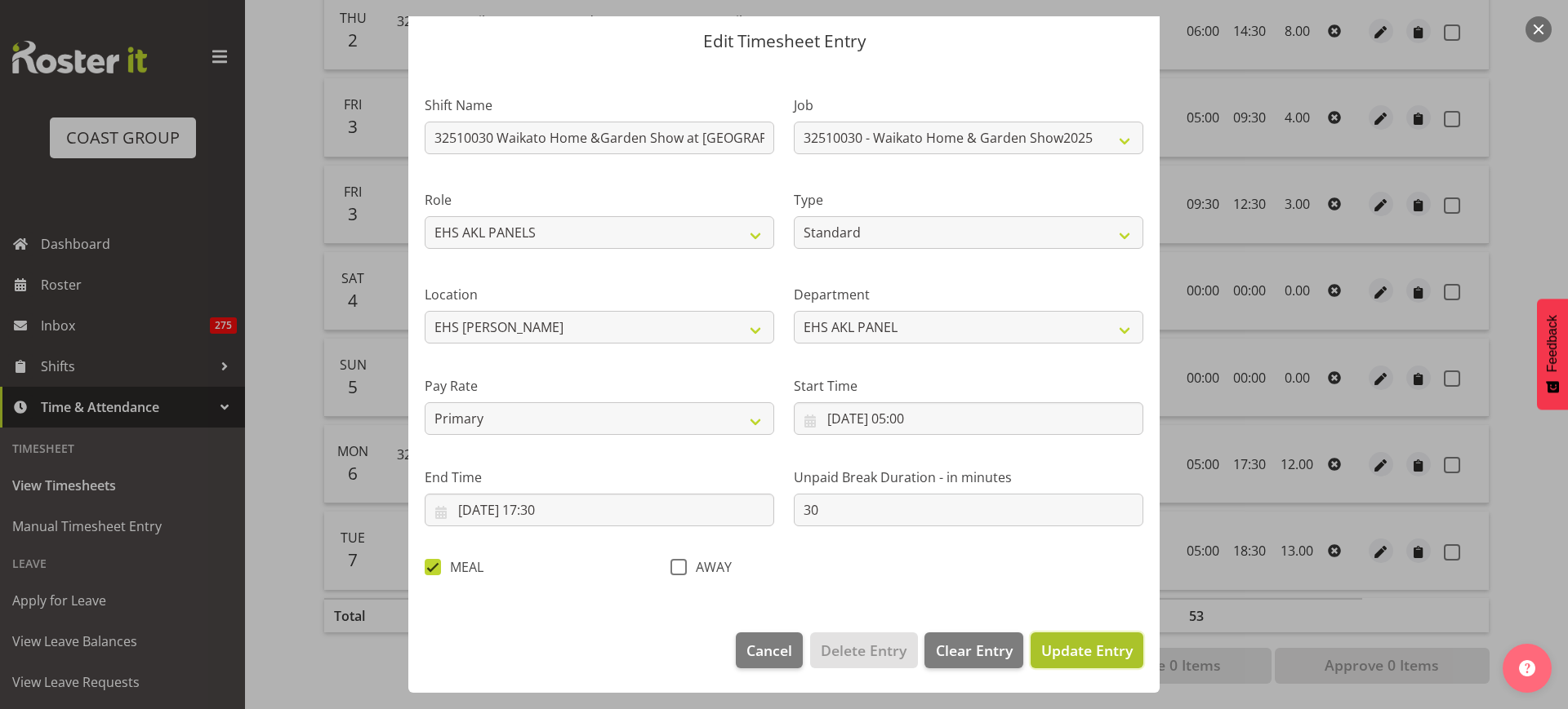
click at [1076, 648] on span "Update Entry" at bounding box center [1087, 650] width 92 height 20
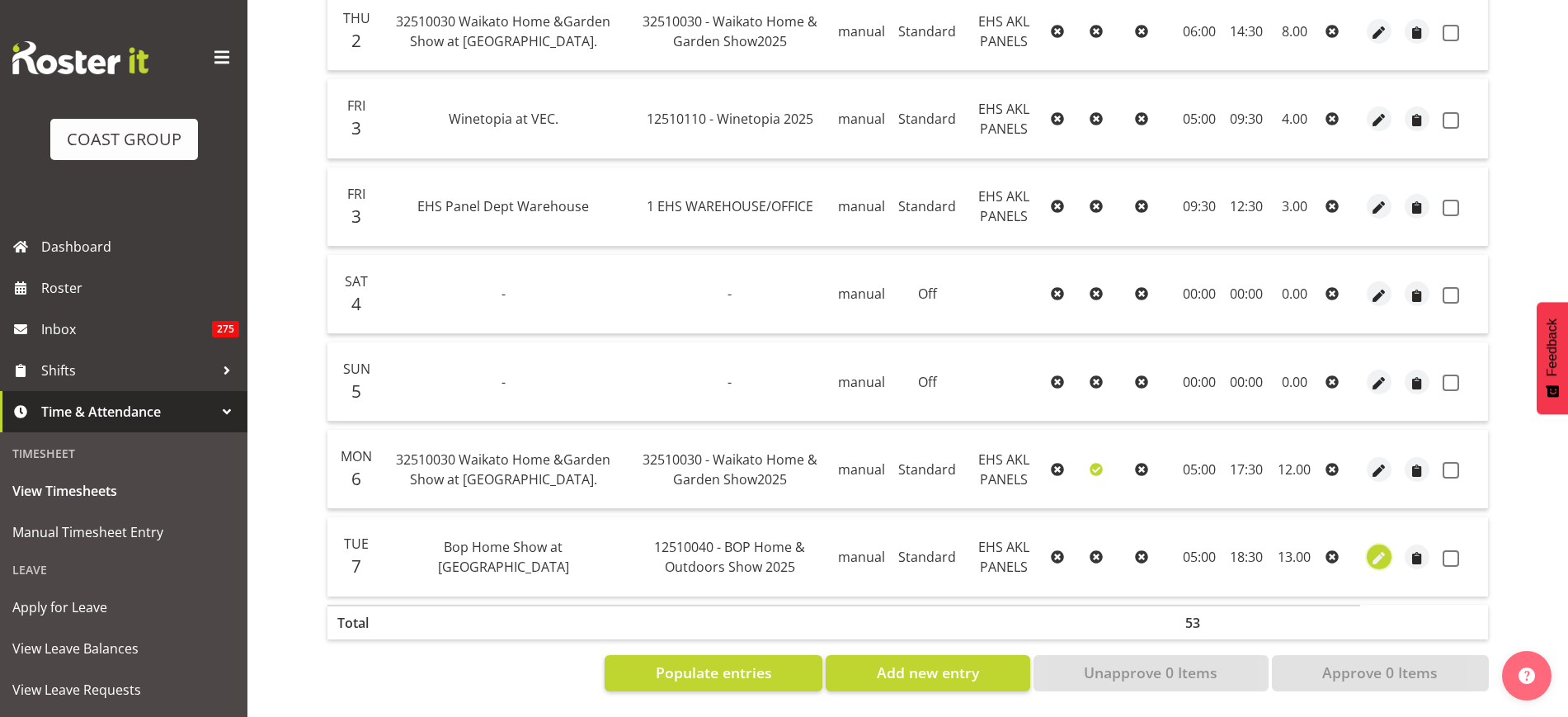
click at [1375, 549] on span "button" at bounding box center [1380, 558] width 19 height 19
select select "Standard"
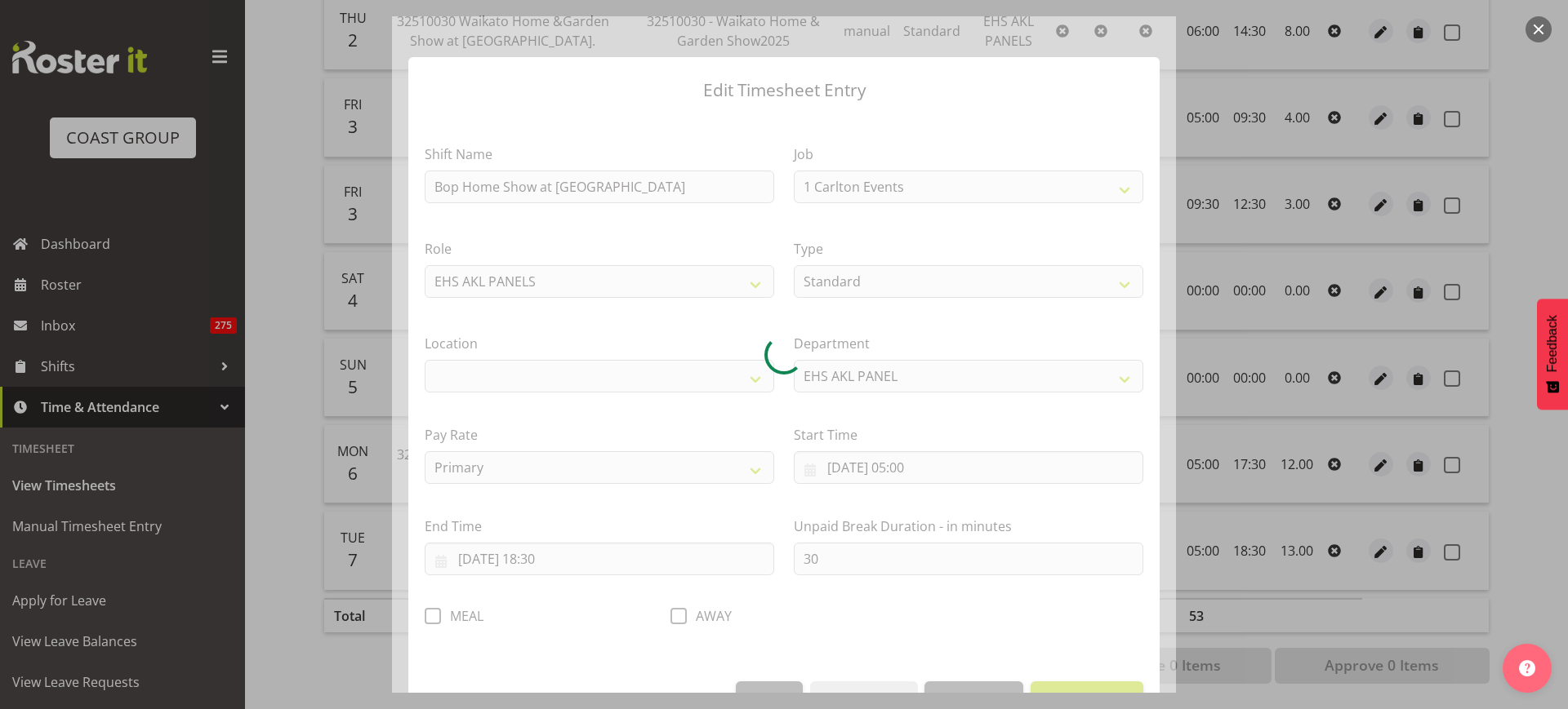
select select "9297"
select select "35"
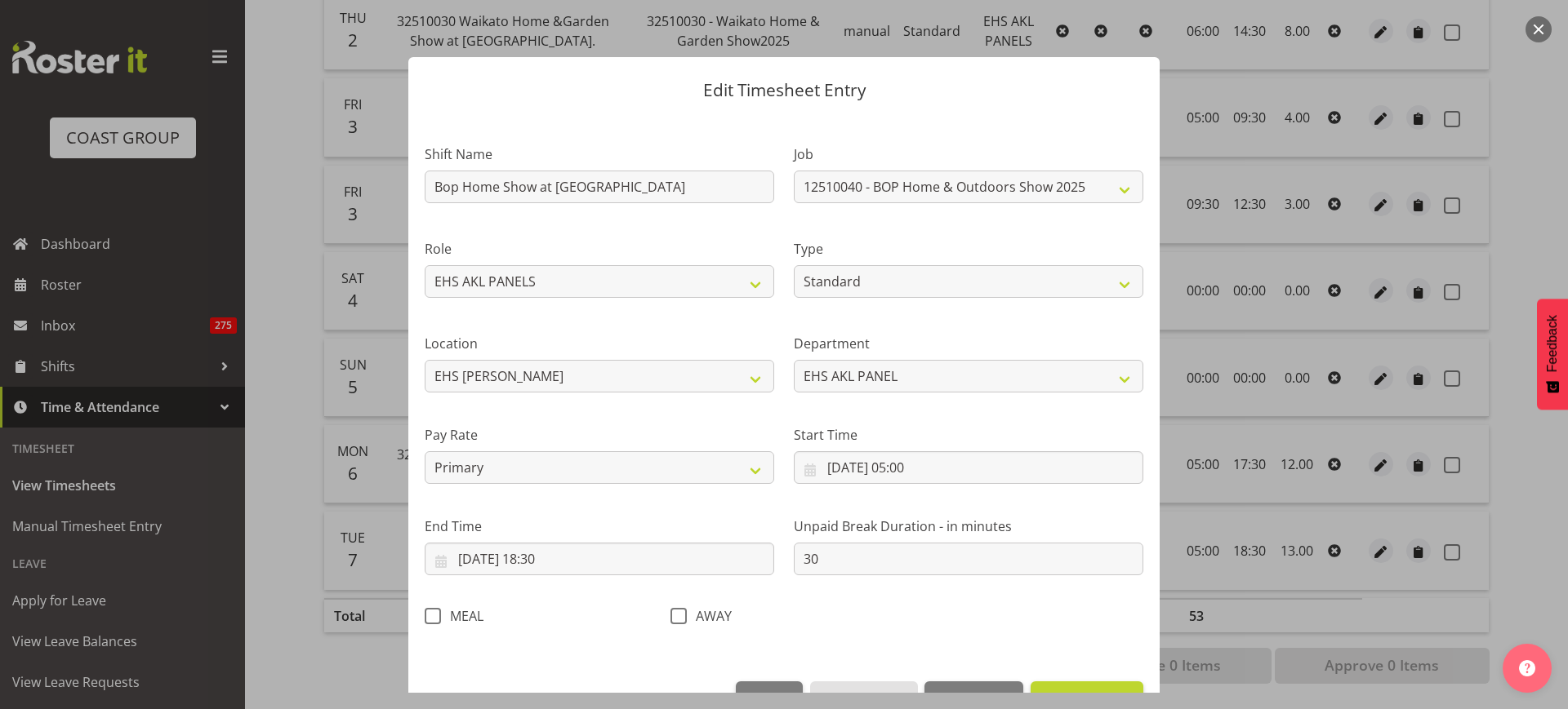
click at [433, 614] on span at bounding box center [432, 615] width 16 height 16
click at [433, 614] on input "MEAL" at bounding box center [429, 615] width 10 height 10
checkbox input "true"
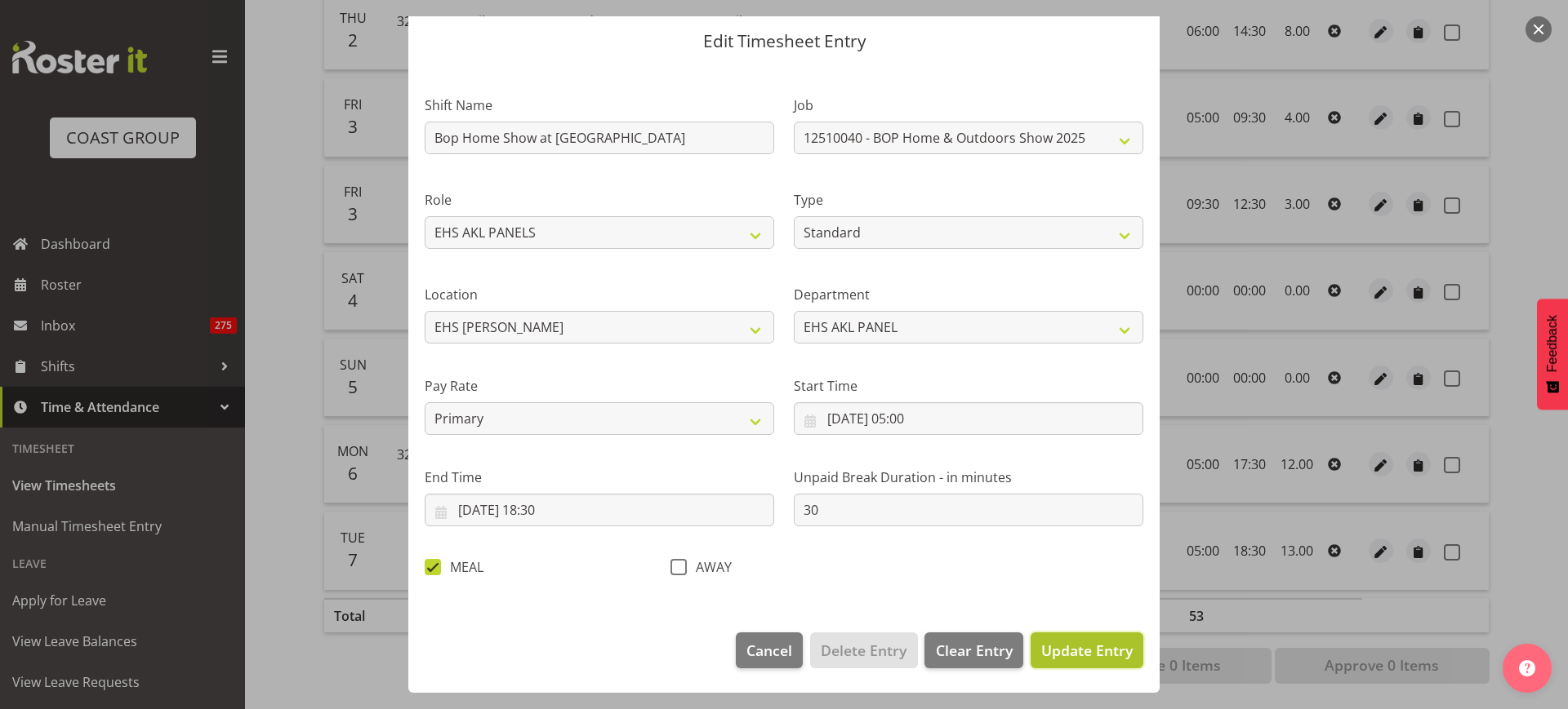
click at [1056, 650] on span "Update Entry" at bounding box center [1087, 650] width 92 height 20
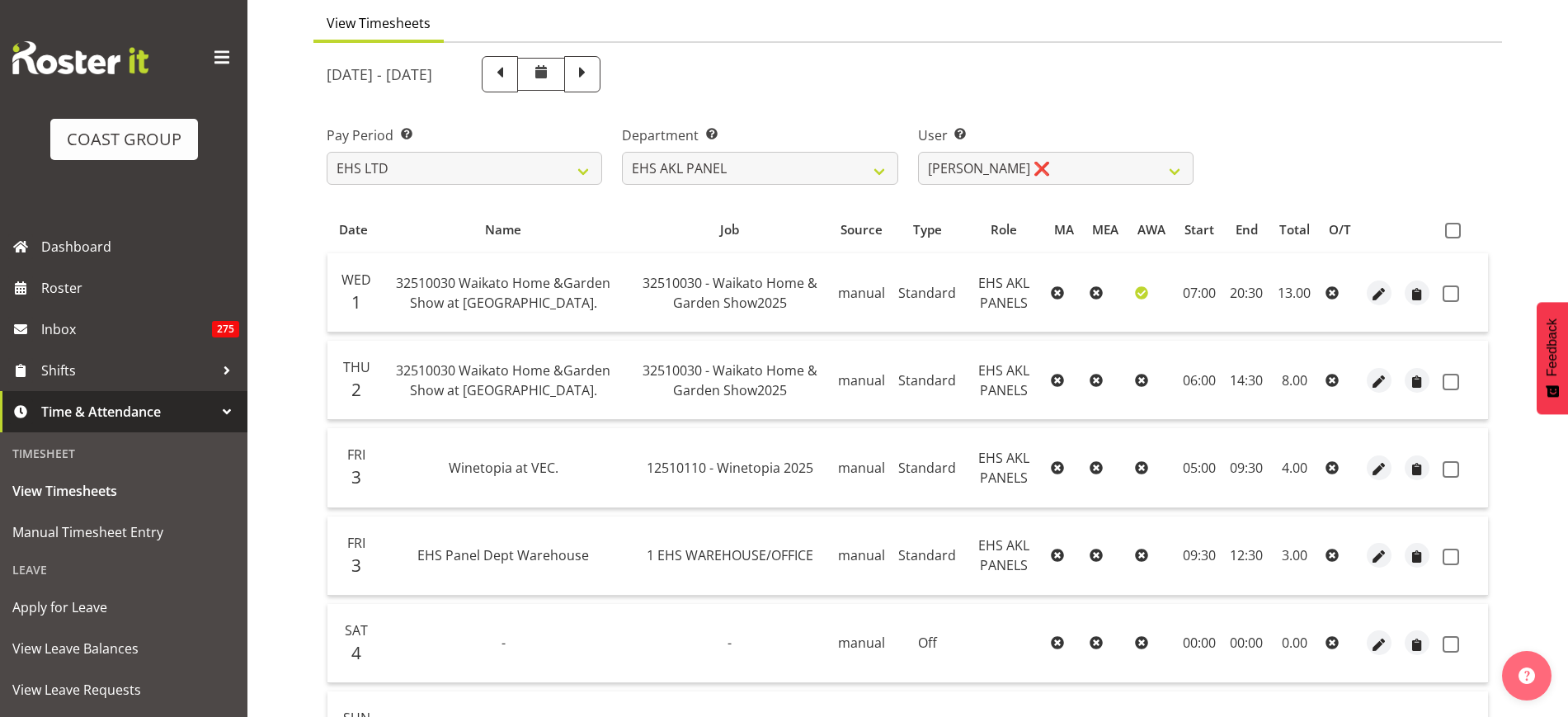
scroll to position [75, 0]
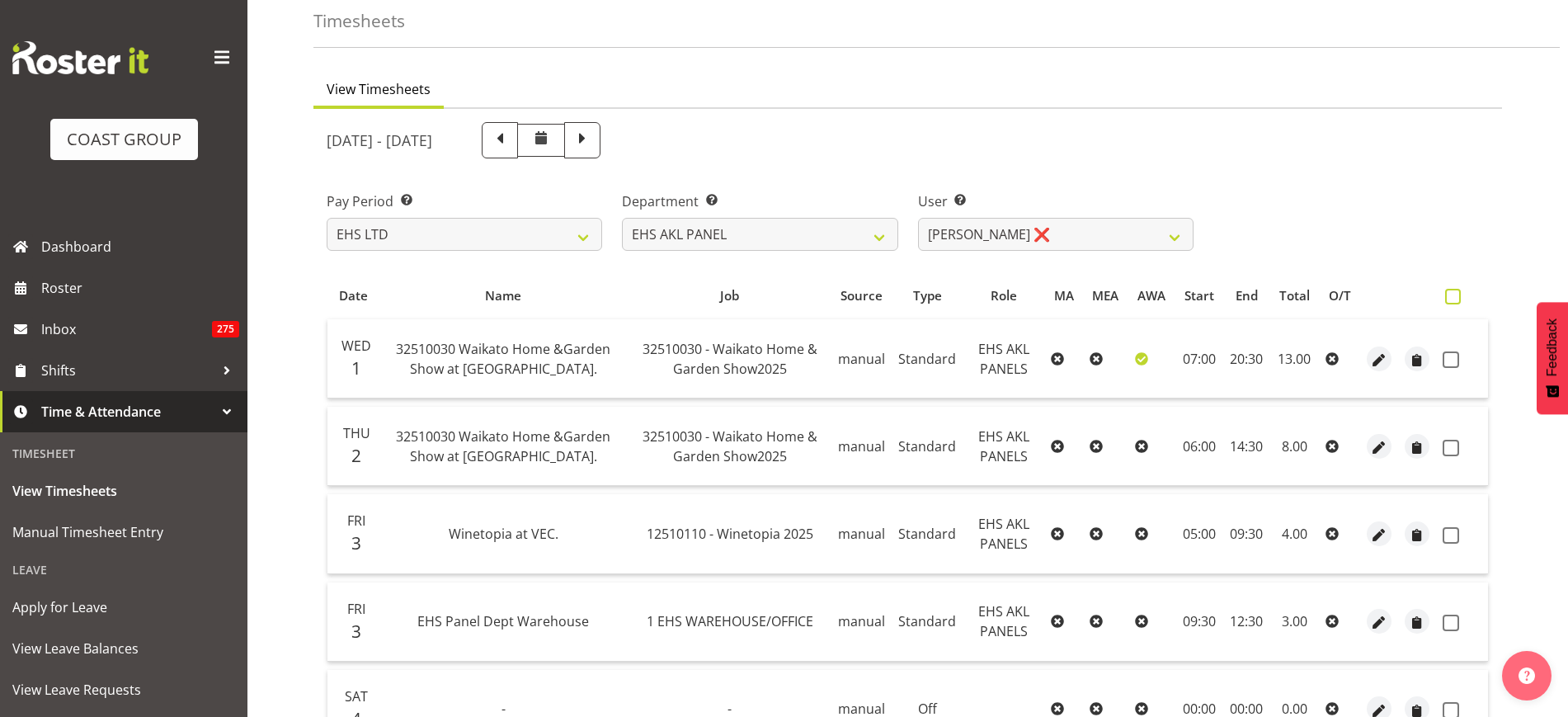
click at [1457, 298] on span at bounding box center [1453, 296] width 15 height 15
click at [1456, 298] on input "checkbox" at bounding box center [1450, 296] width 11 height 11
checkbox input "true"
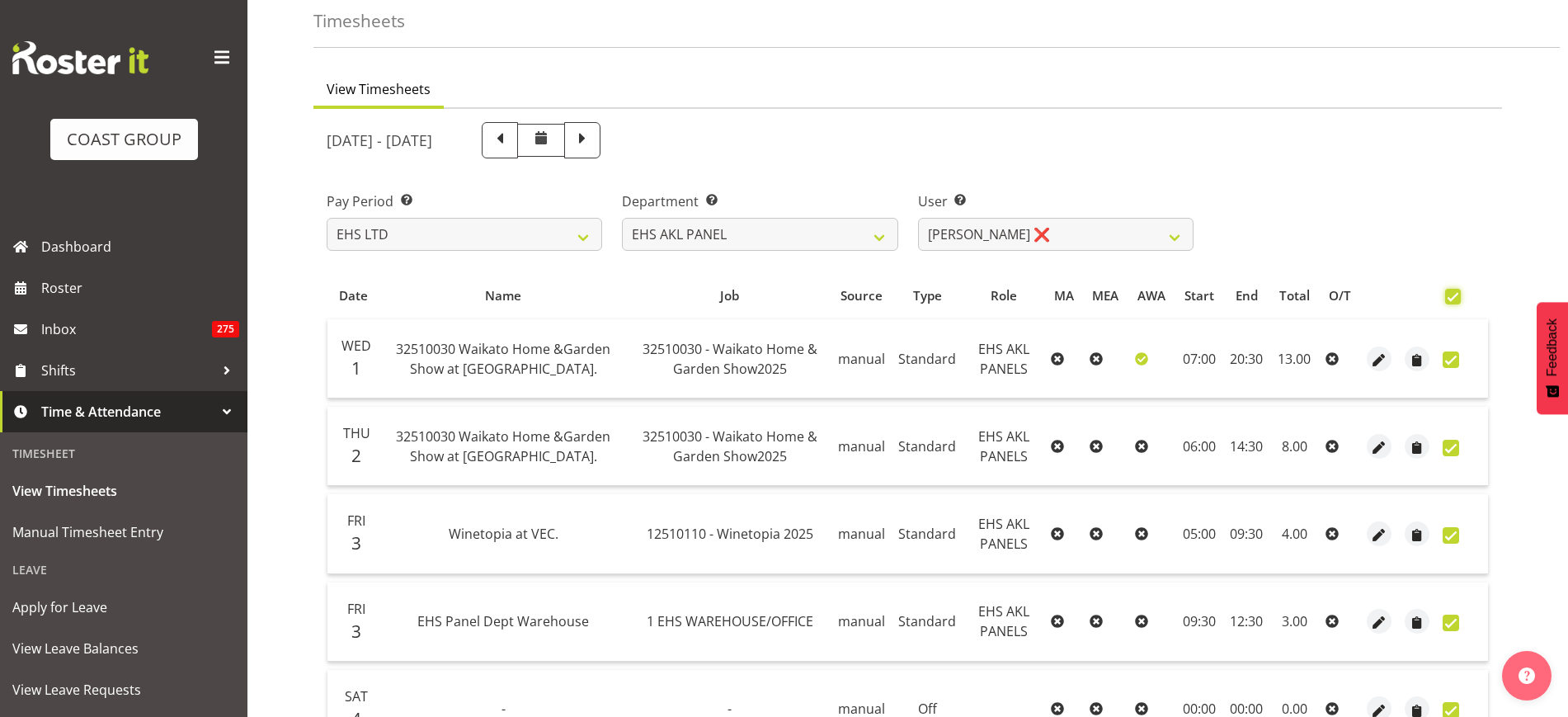
checkbox input "true"
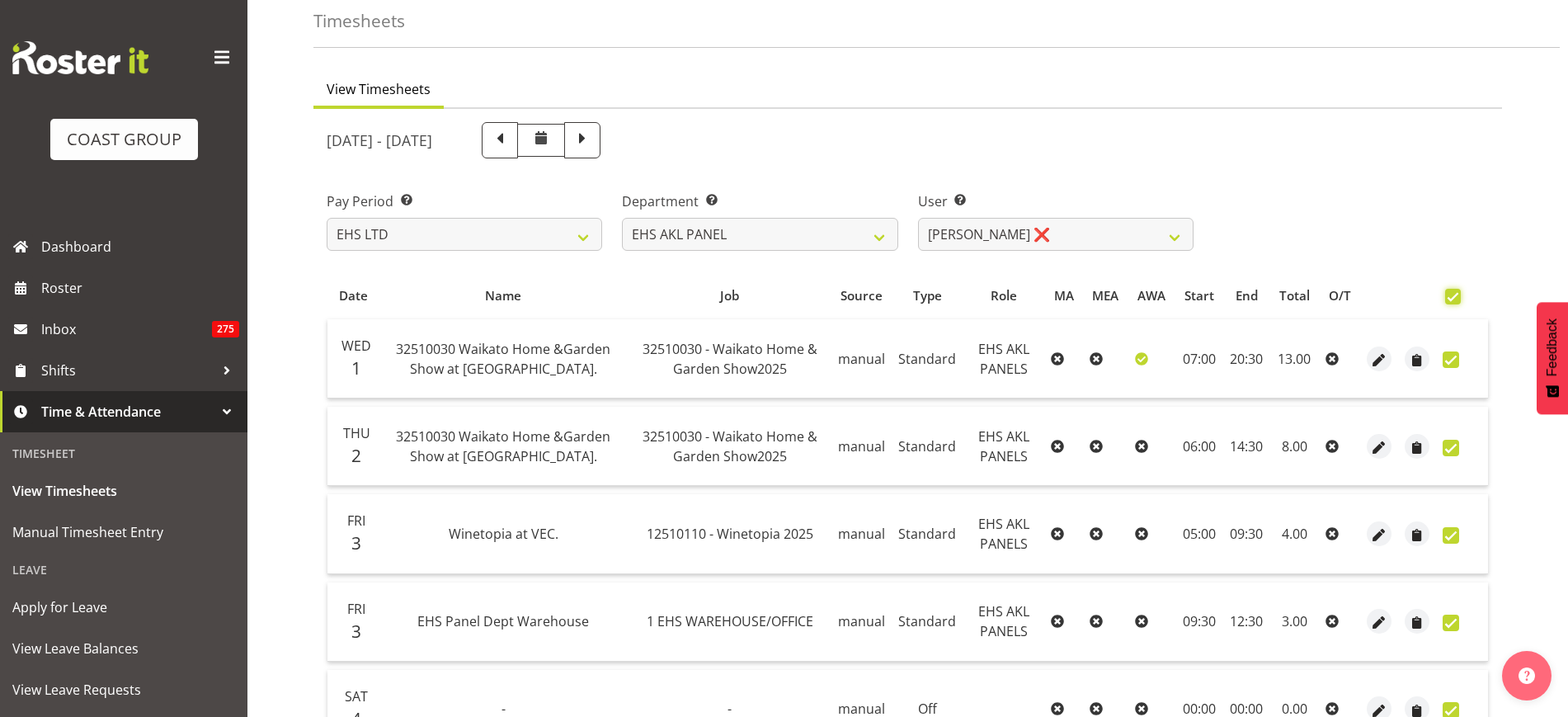
checkbox input "true"
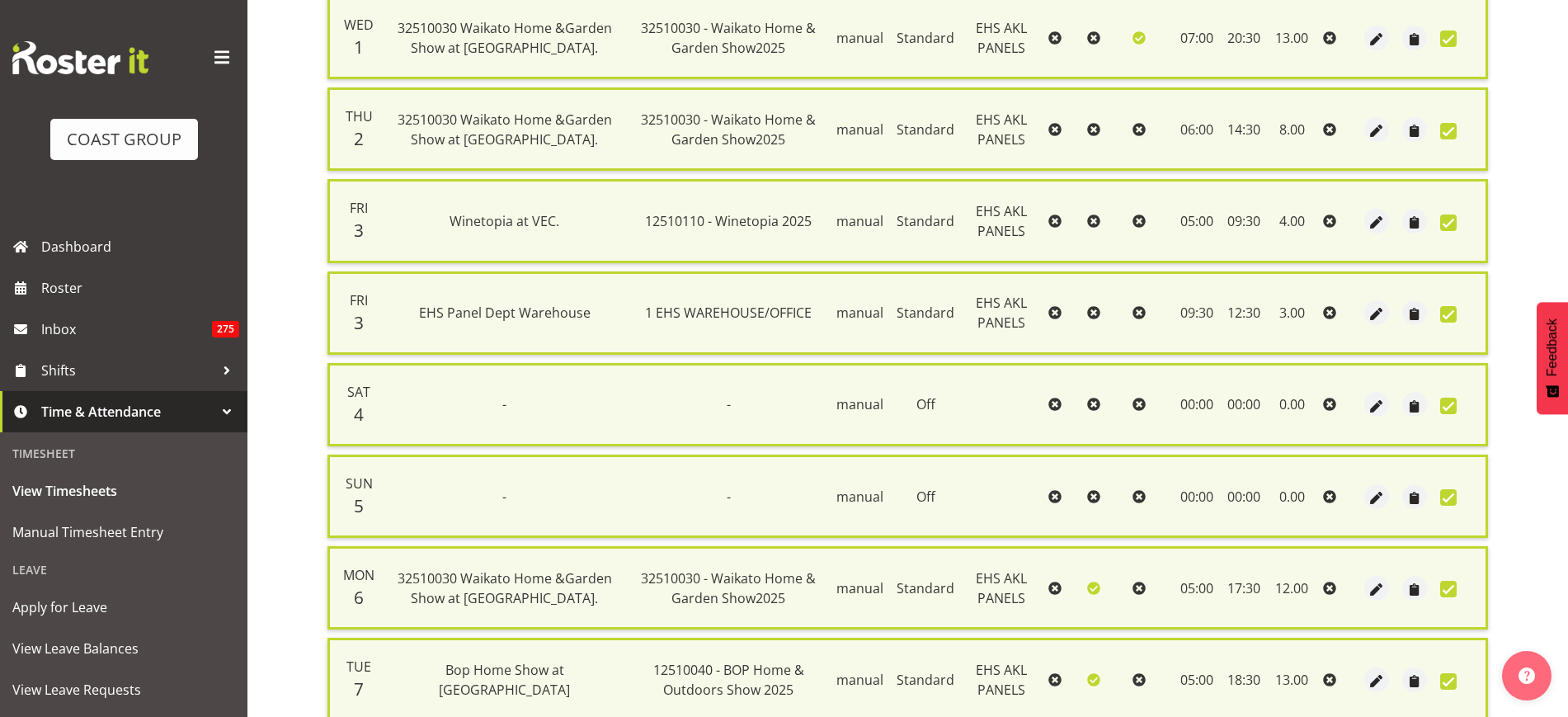
scroll to position [536, 0]
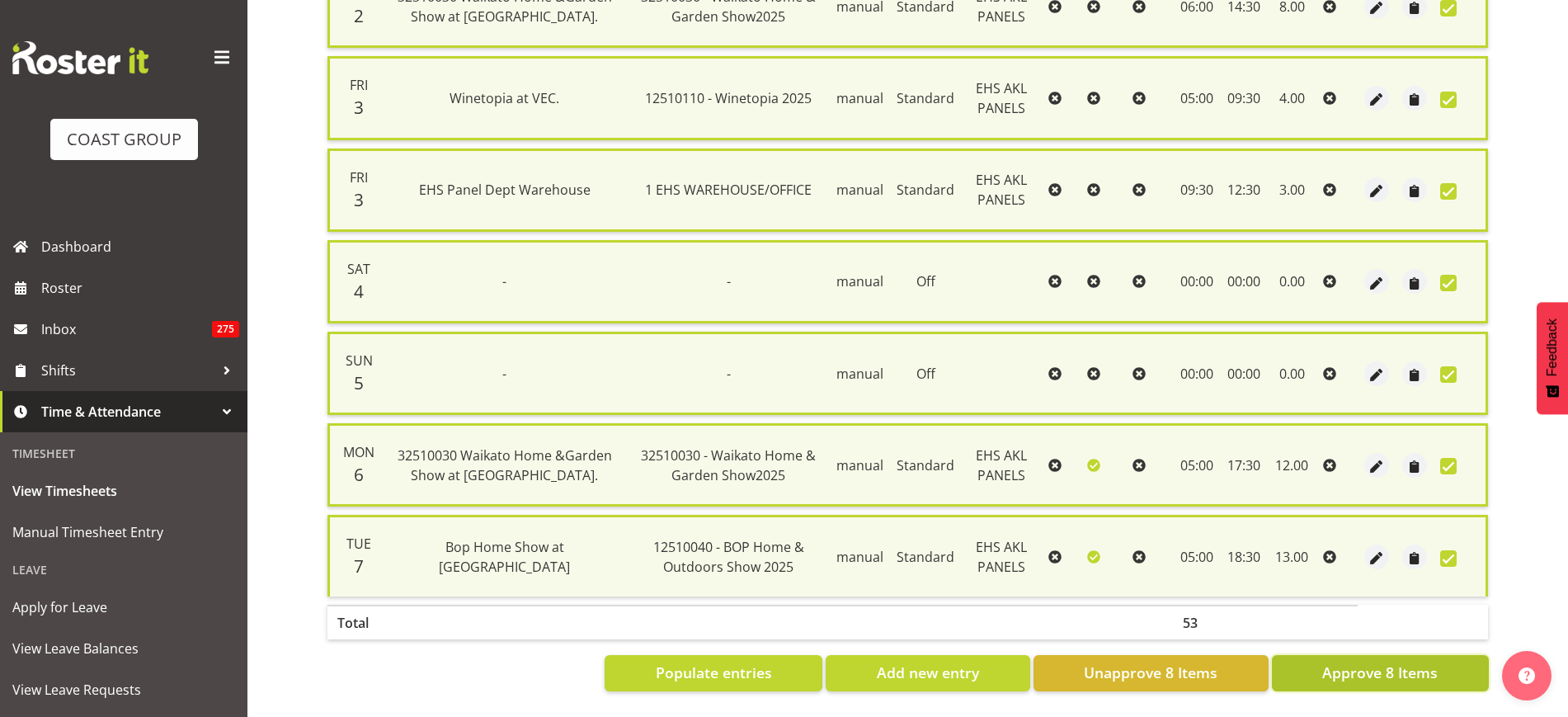
click at [1354, 662] on span "Approve 8 Items" at bounding box center [1380, 672] width 116 height 21
checkbox input "false"
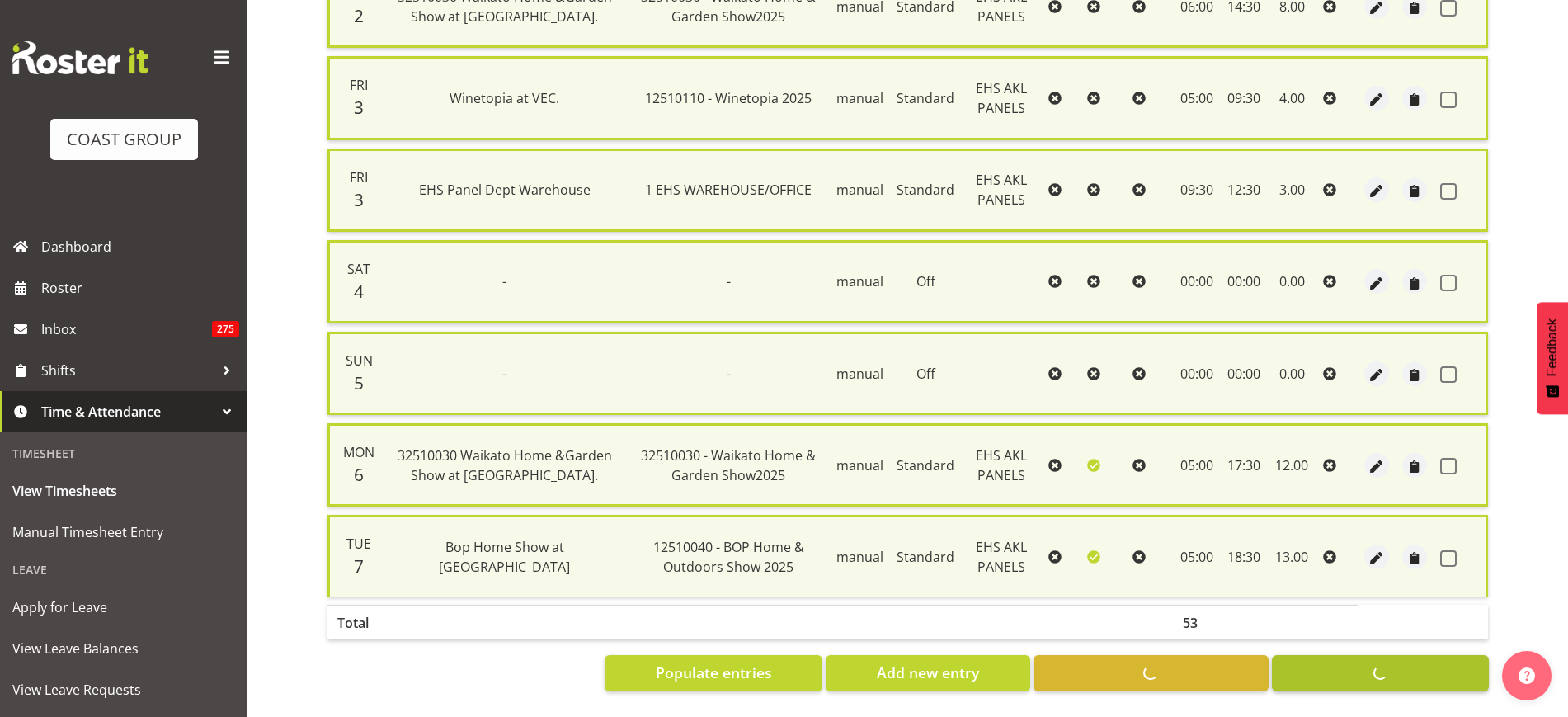
checkbox input "false"
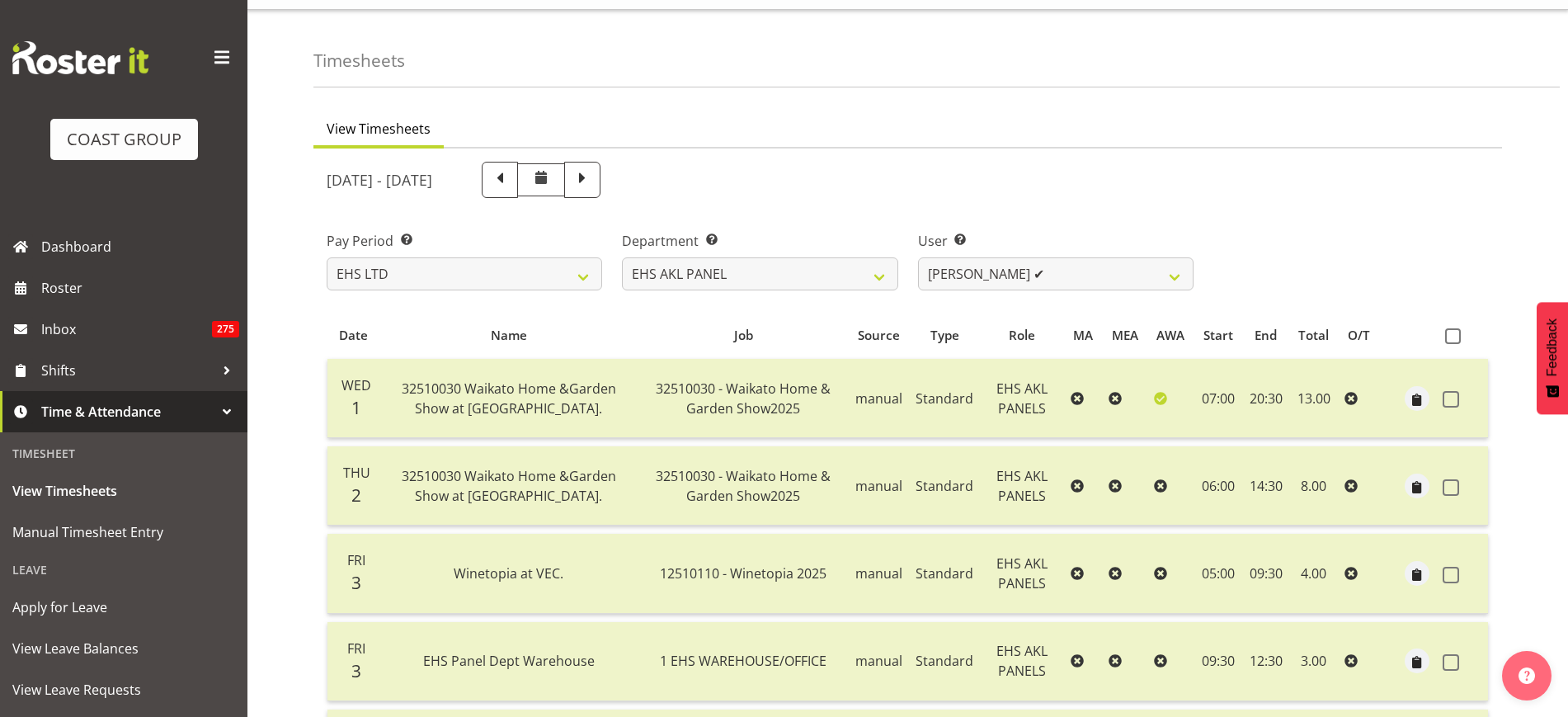
scroll to position [29, 0]
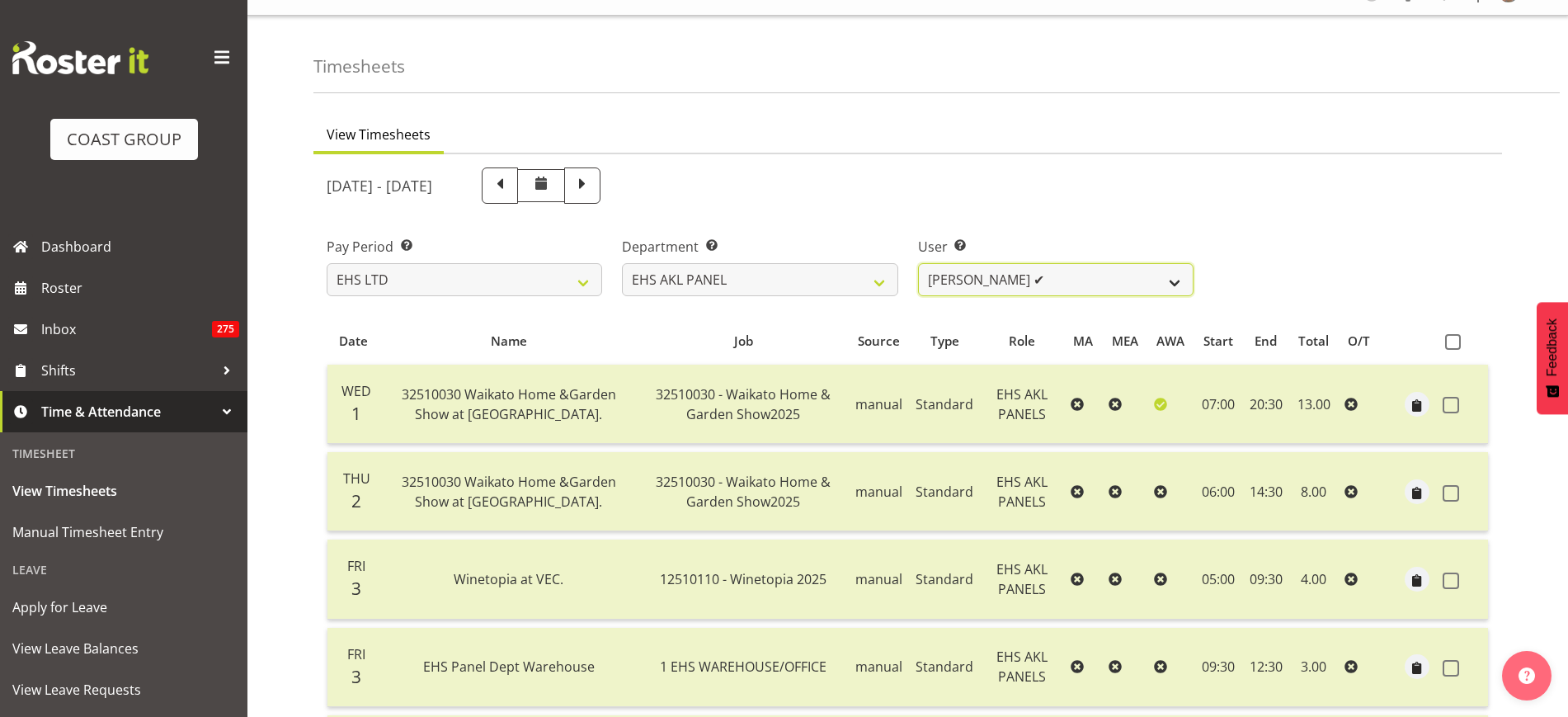
click at [1178, 279] on select "[PERSON_NAME] ✔ [PERSON_NAME] ✔ [PERSON_NAME] ✔ [PERSON_NAME] ✔ [PERSON_NAME] ✔…" at bounding box center [1056, 279] width 275 height 33
select select "11953"
click at [918, 263] on select "[PERSON_NAME] ✔ [PERSON_NAME] ✔ [PERSON_NAME] ✔ [PERSON_NAME] ✔ [PERSON_NAME] ✔…" at bounding box center [1056, 279] width 275 height 33
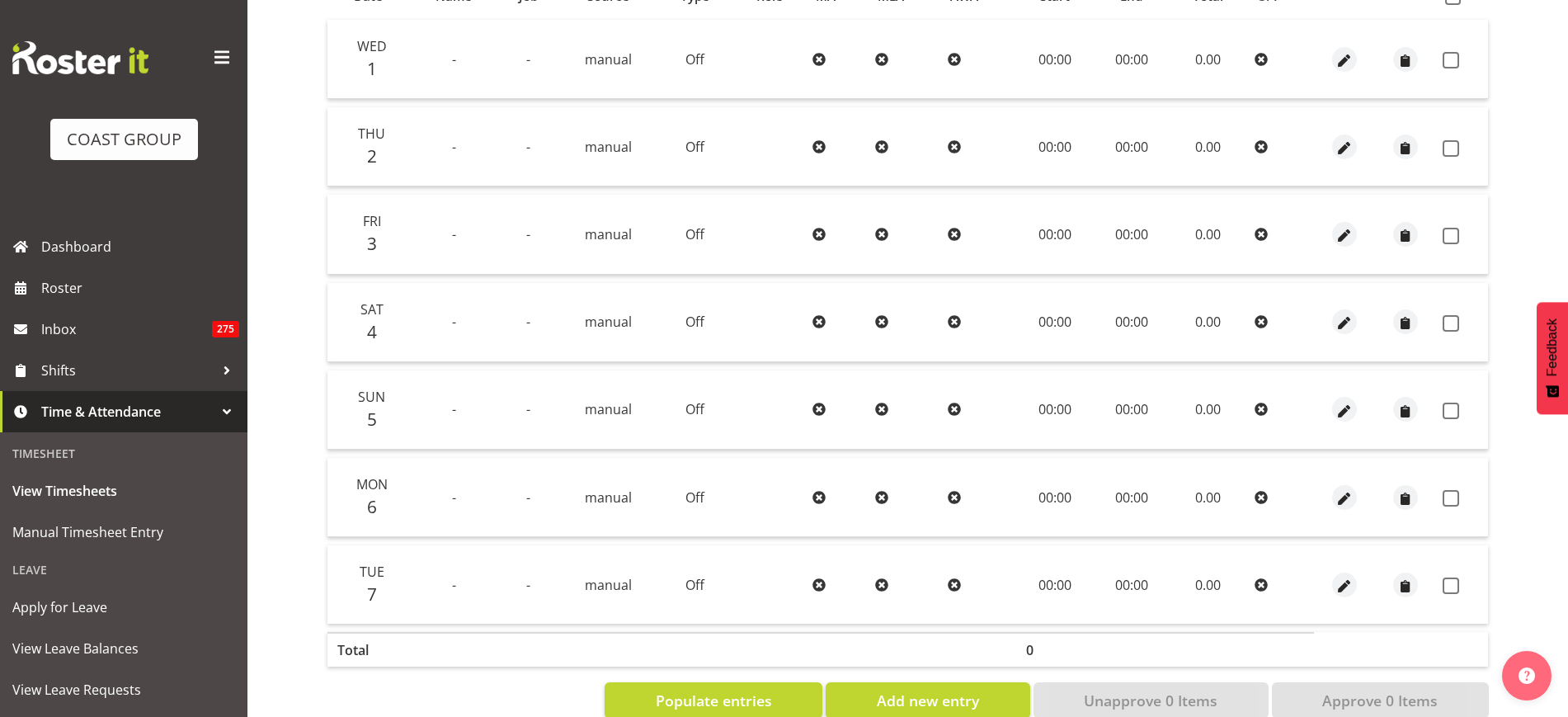
scroll to position [417, 0]
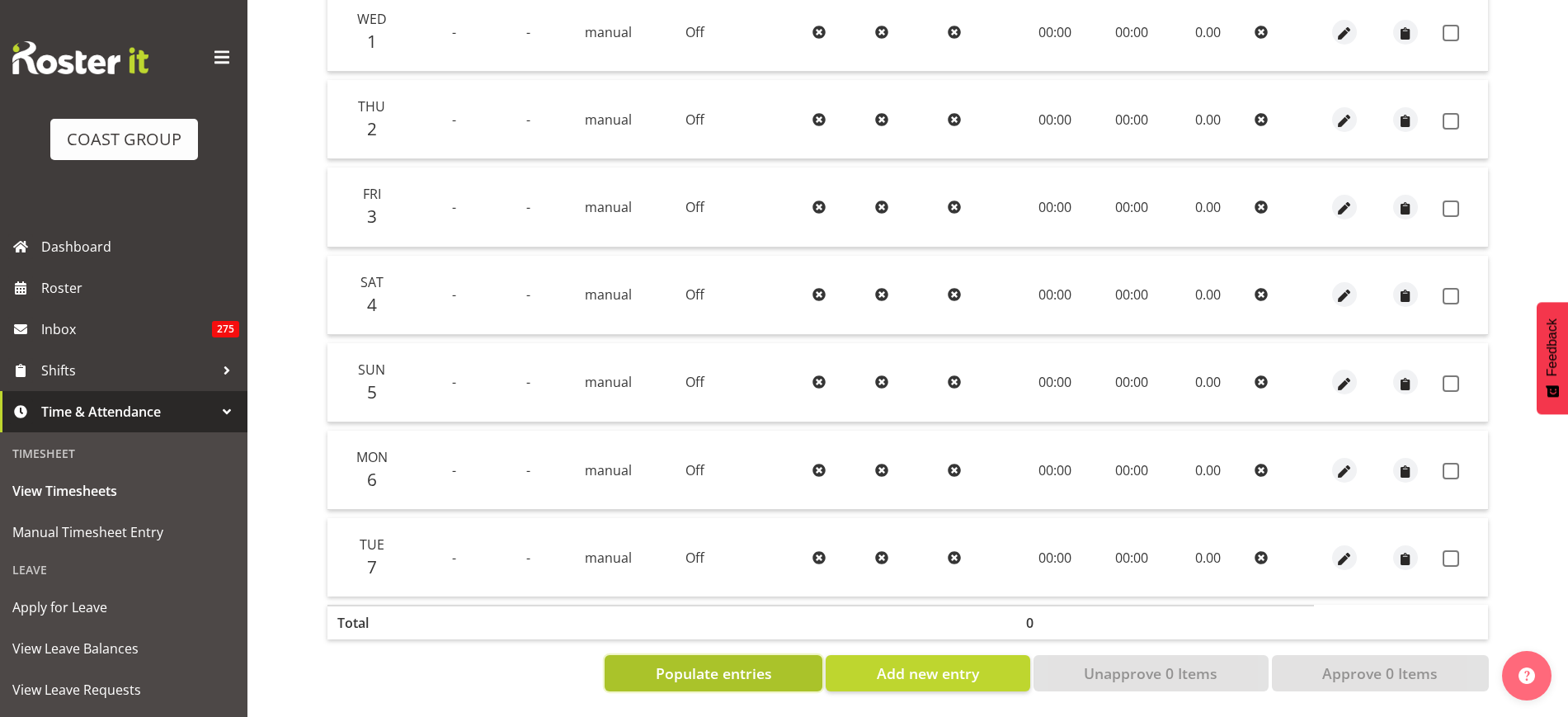
click at [796, 656] on button "Populate entries" at bounding box center [714, 674] width 218 height 36
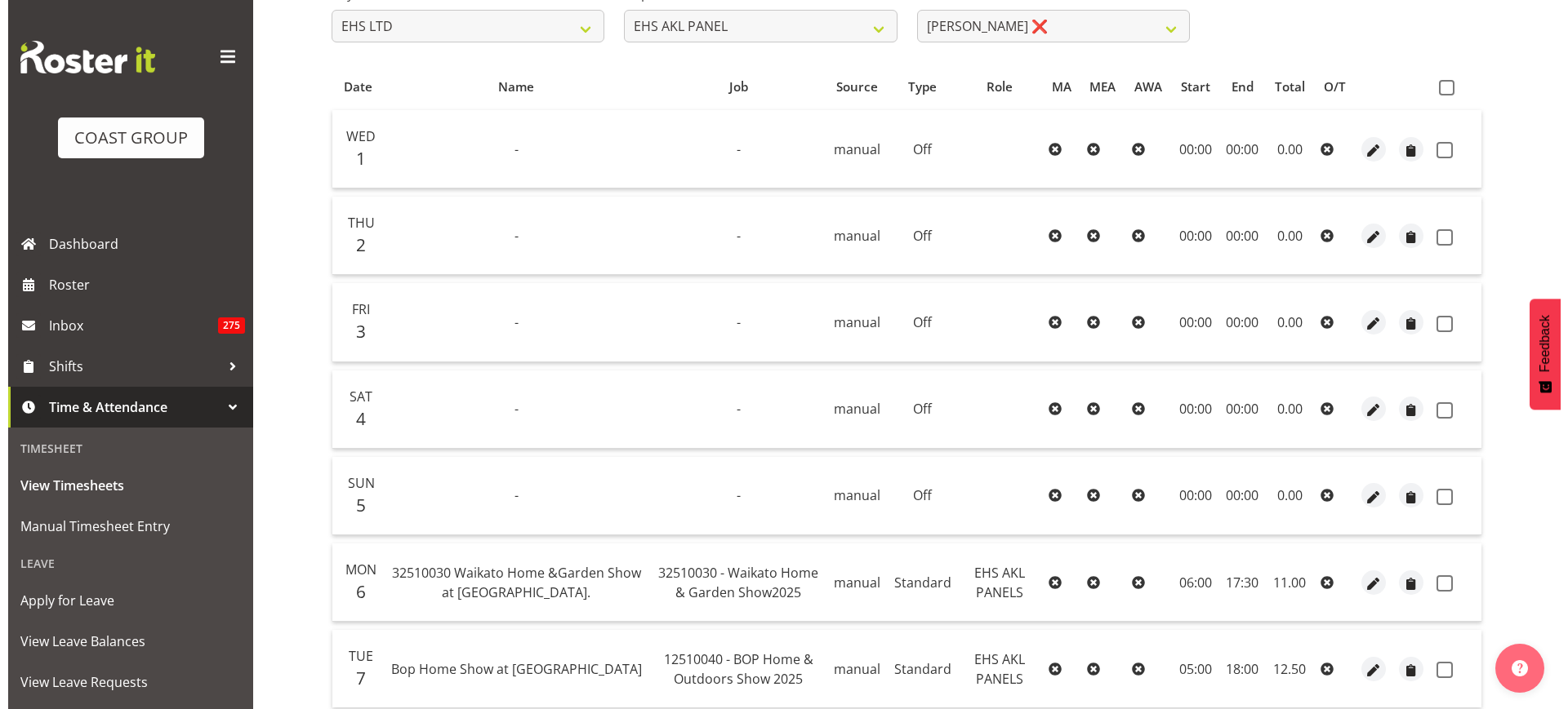
scroll to position [276, 0]
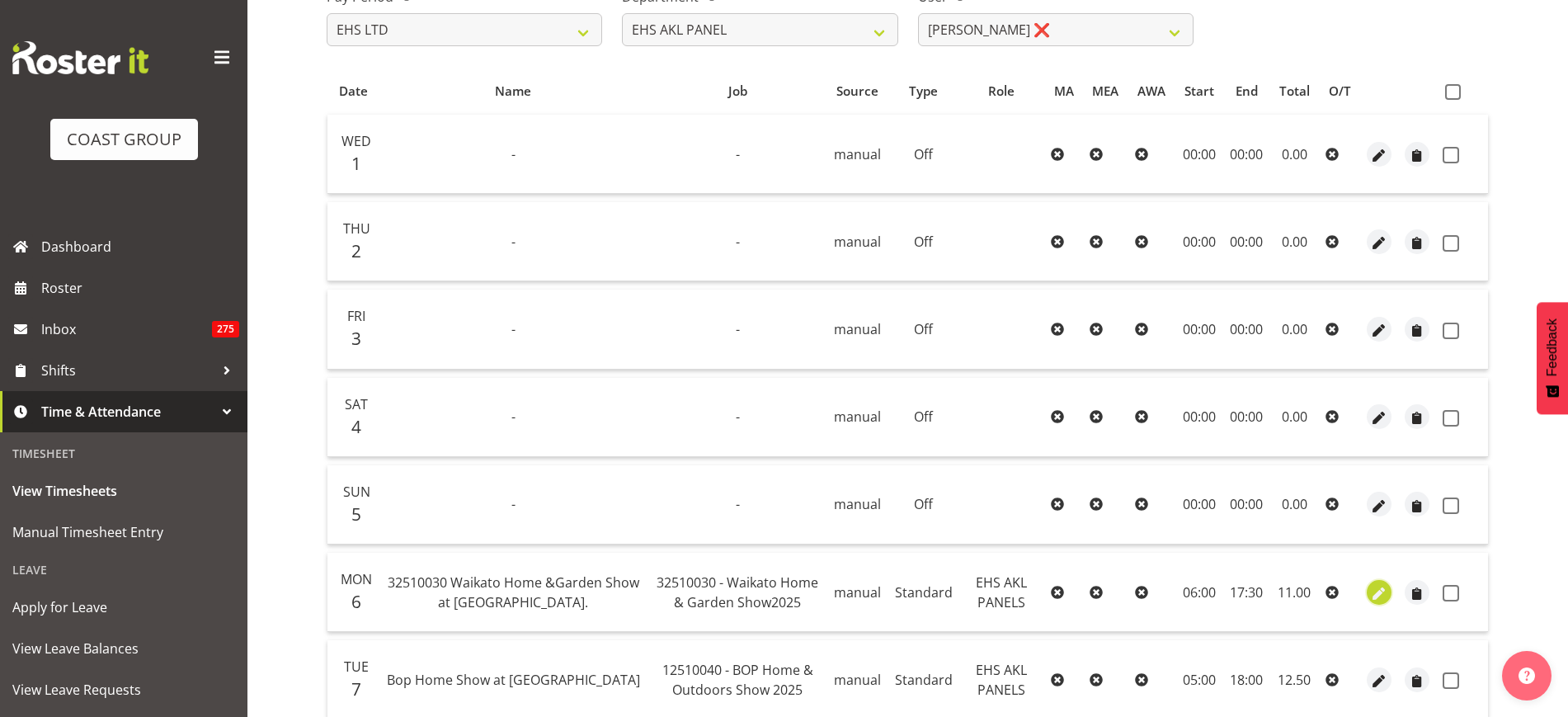
click at [1382, 599] on span "button" at bounding box center [1380, 594] width 19 height 19
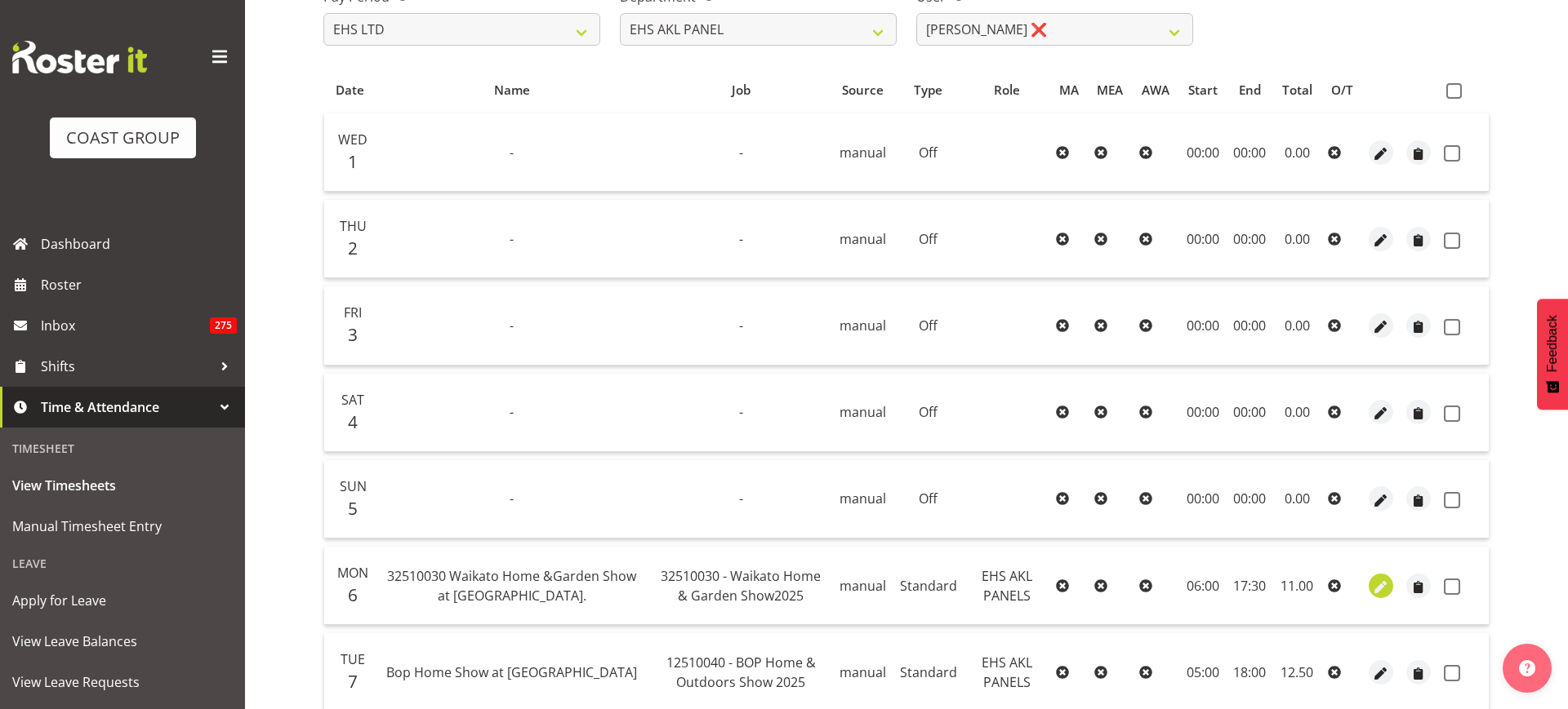
select select "Standard"
select select "secondary"
select select "9"
select select "2025"
select select "17"
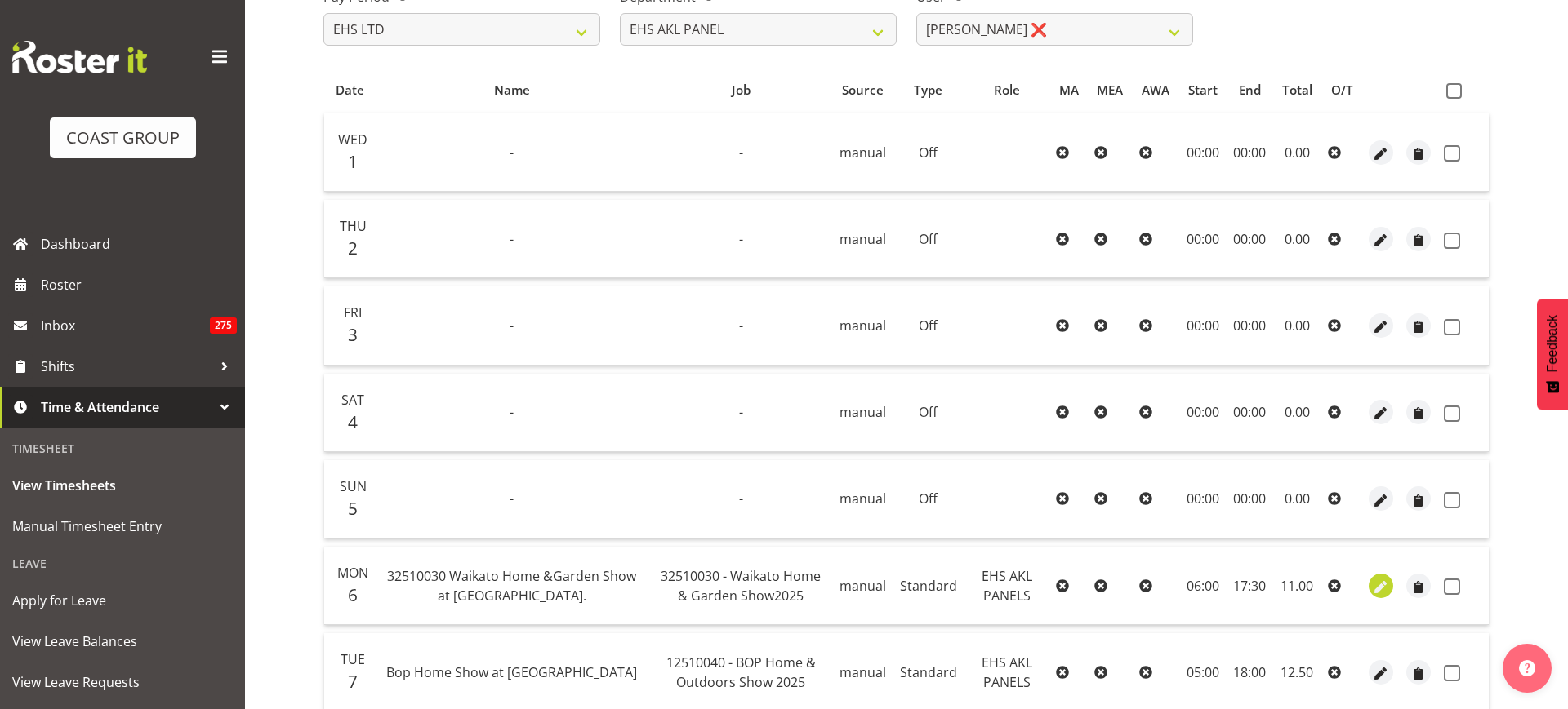
select select "30"
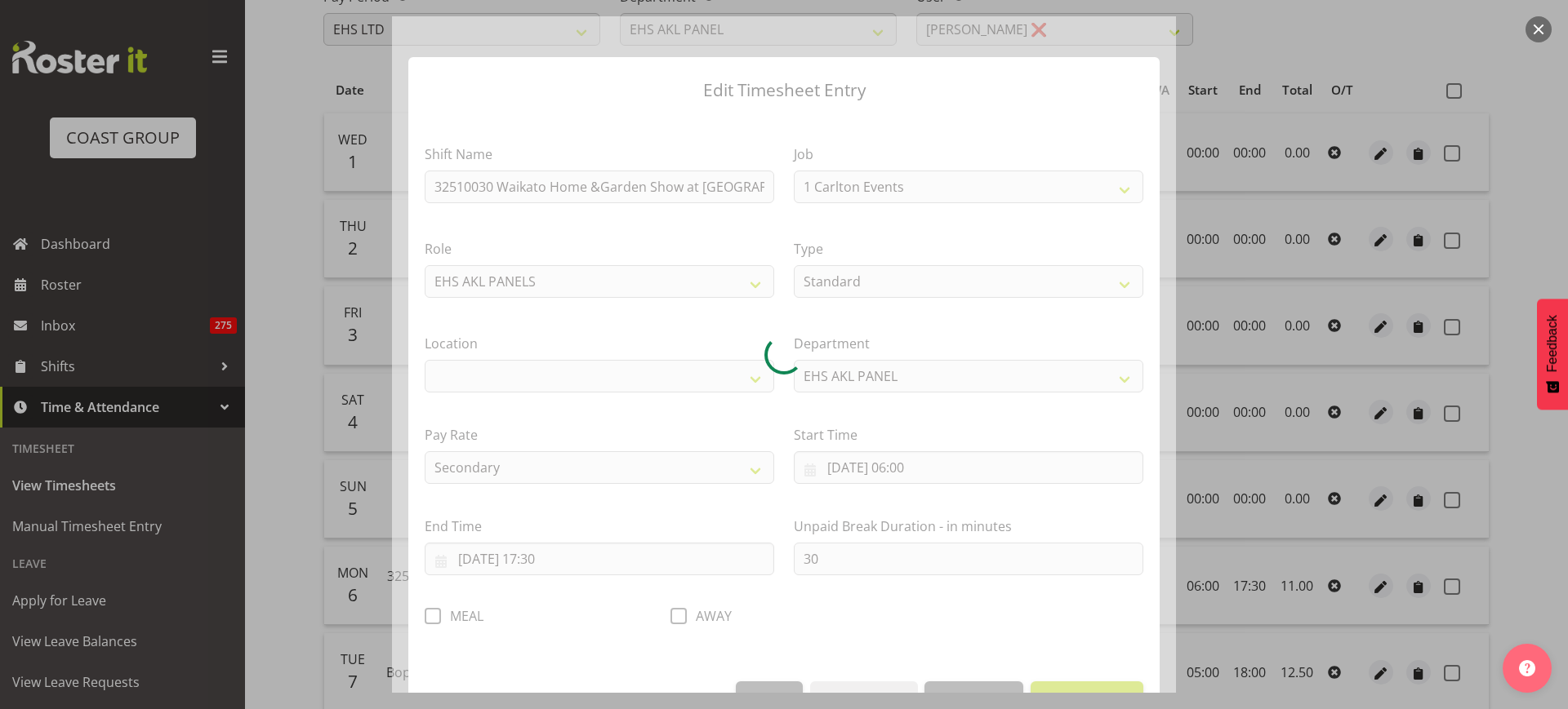
select select "9140"
select select "35"
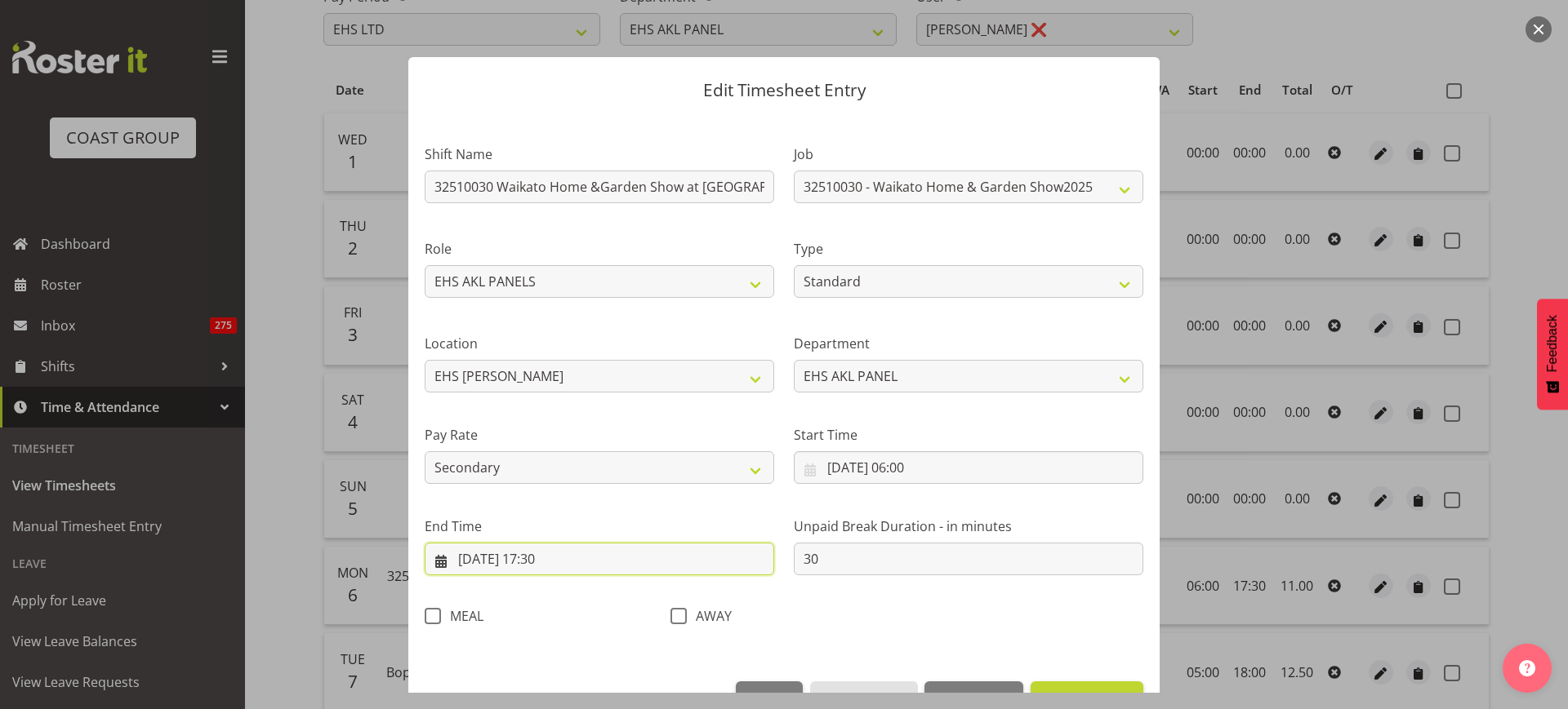
click at [589, 559] on input "[DATE] 17:30" at bounding box center [600, 559] width 350 height 33
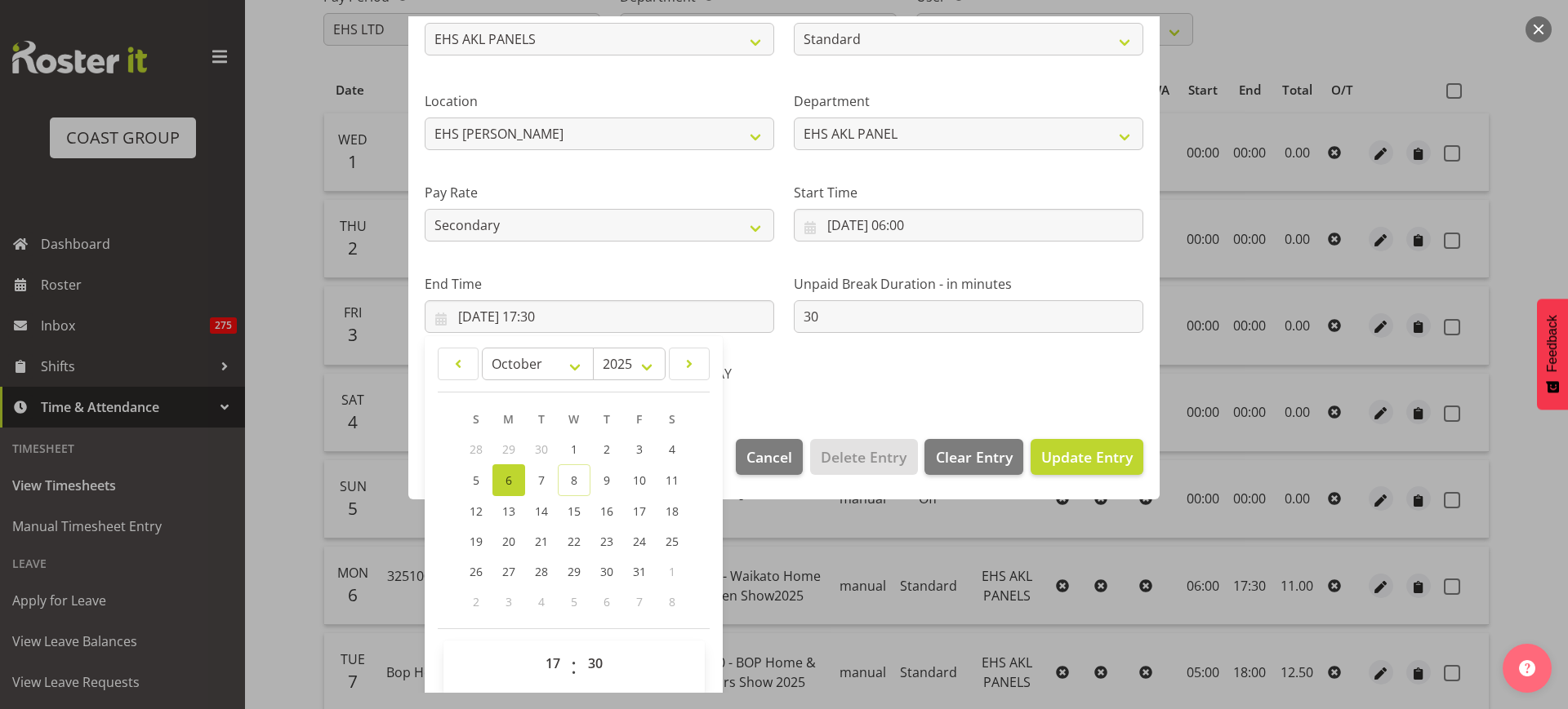
scroll to position [255, 0]
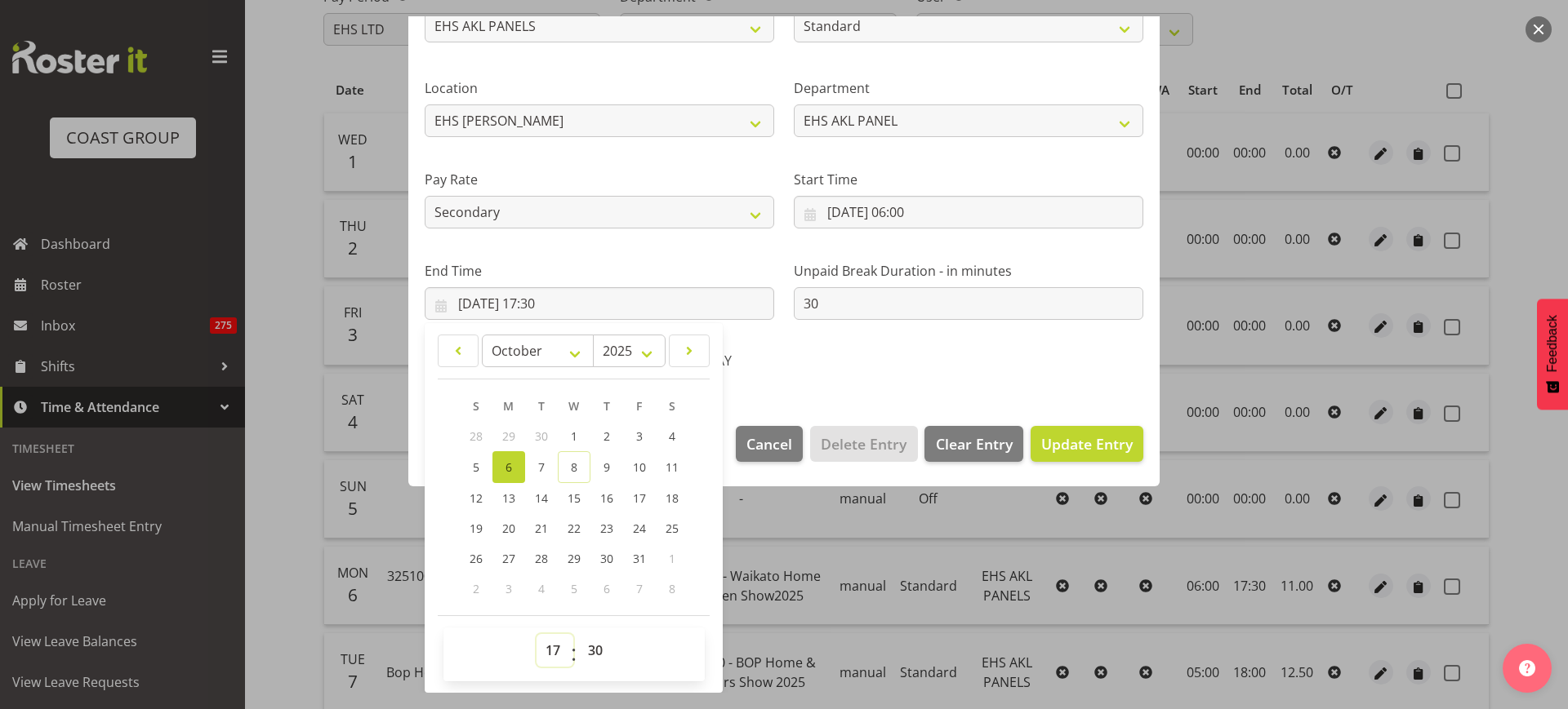
click at [548, 645] on select "00 01 02 03 04 05 06 07 08 09 10 11 12 13 14 15 16 17 18 19 20 21 22 23" at bounding box center [554, 650] width 37 height 33
select select "18"
click at [536, 634] on select "00 01 02 03 04 05 06 07 08 09 10 11 12 13 14 15 16 17 18 19 20 21 22 23" at bounding box center [554, 650] width 37 height 33
type input "[DATE] 18:30"
click at [597, 650] on select "00 01 02 03 04 05 06 07 08 09 10 11 12 13 14 15 16 17 18 19 20 21 22 23 24 25 2…" at bounding box center [597, 650] width 37 height 33
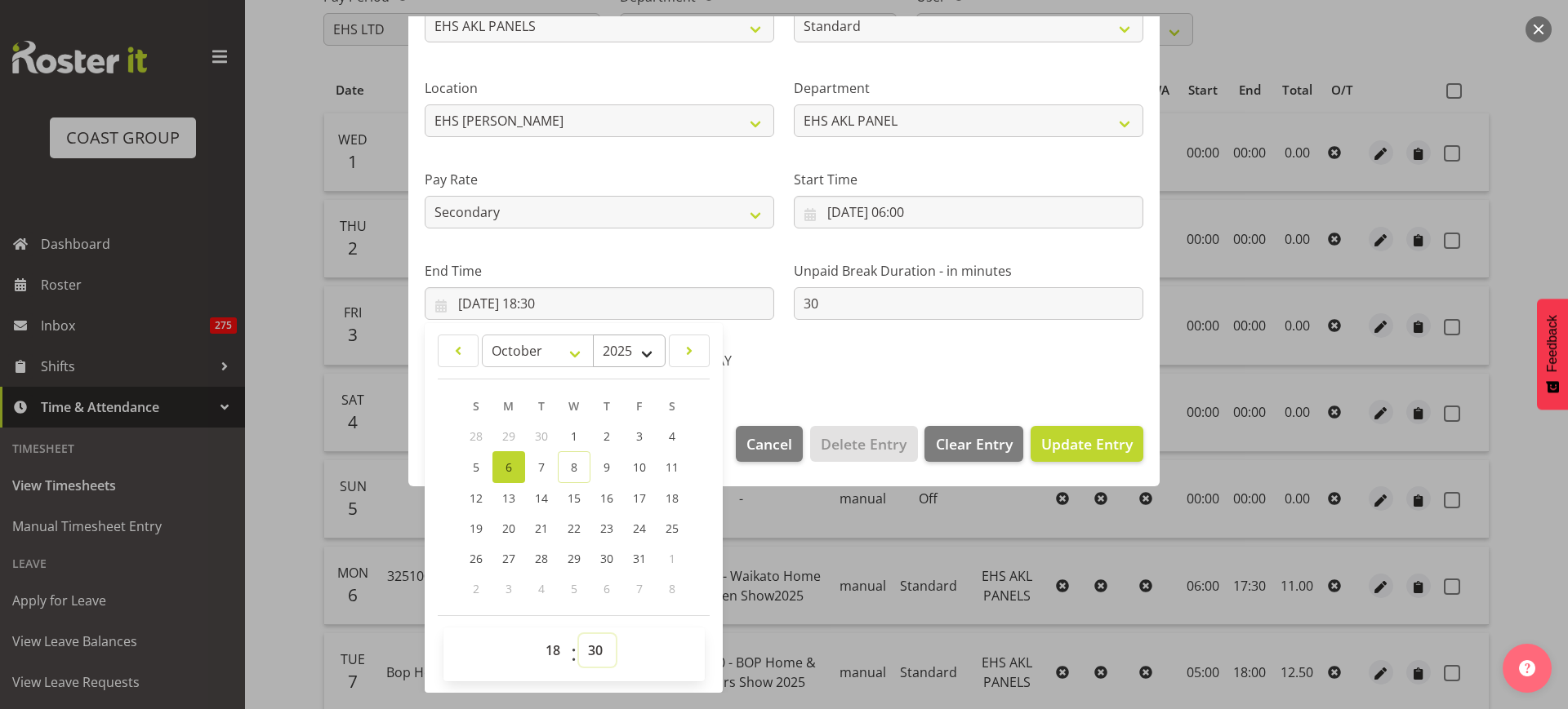
select select "0"
click at [579, 634] on select "00 01 02 03 04 05 06 07 08 09 10 11 12 13 14 15 16 17 18 19 20 21 22 23 24 25 2…" at bounding box center [597, 650] width 37 height 33
type input "[DATE] 18:00"
click at [1052, 441] on span "Update Entry" at bounding box center [1087, 443] width 92 height 20
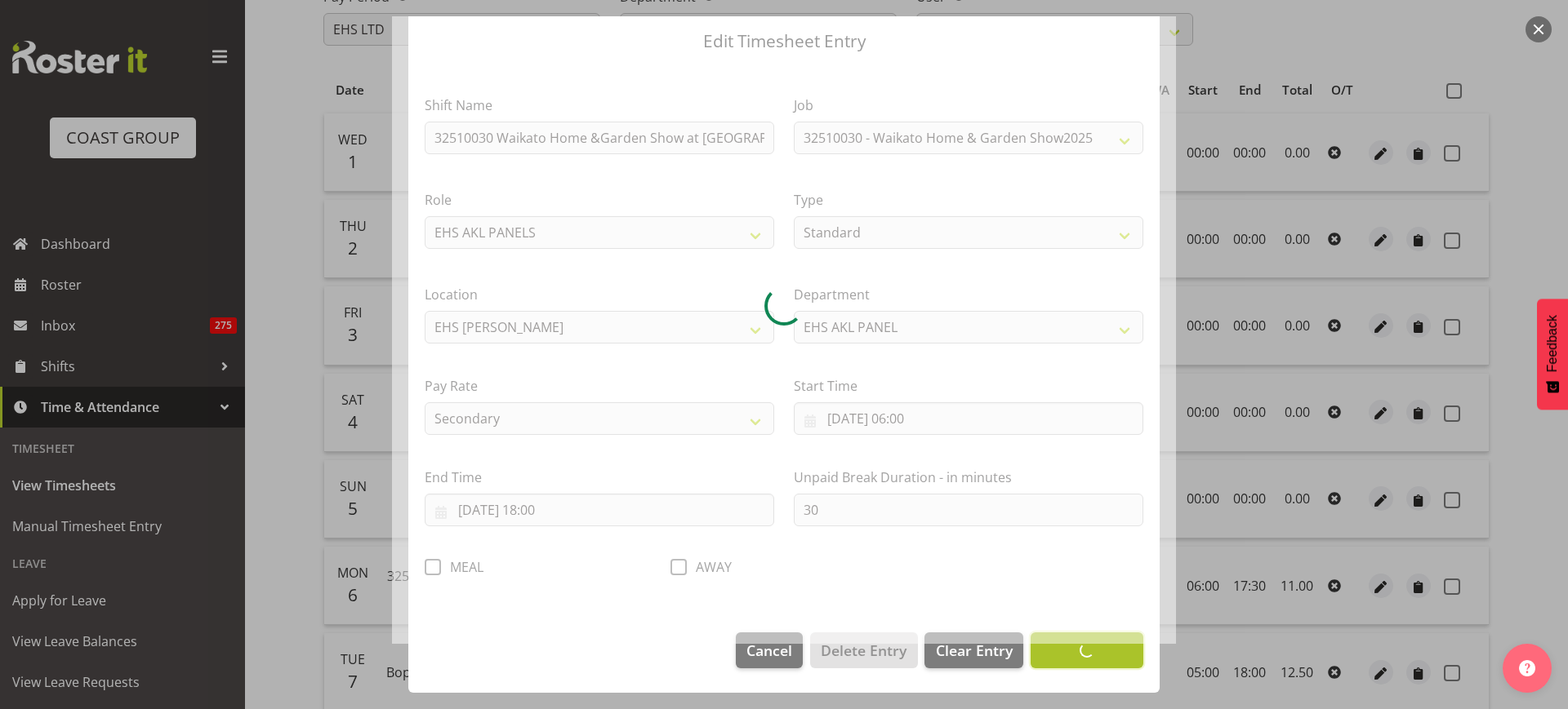
scroll to position [49, 0]
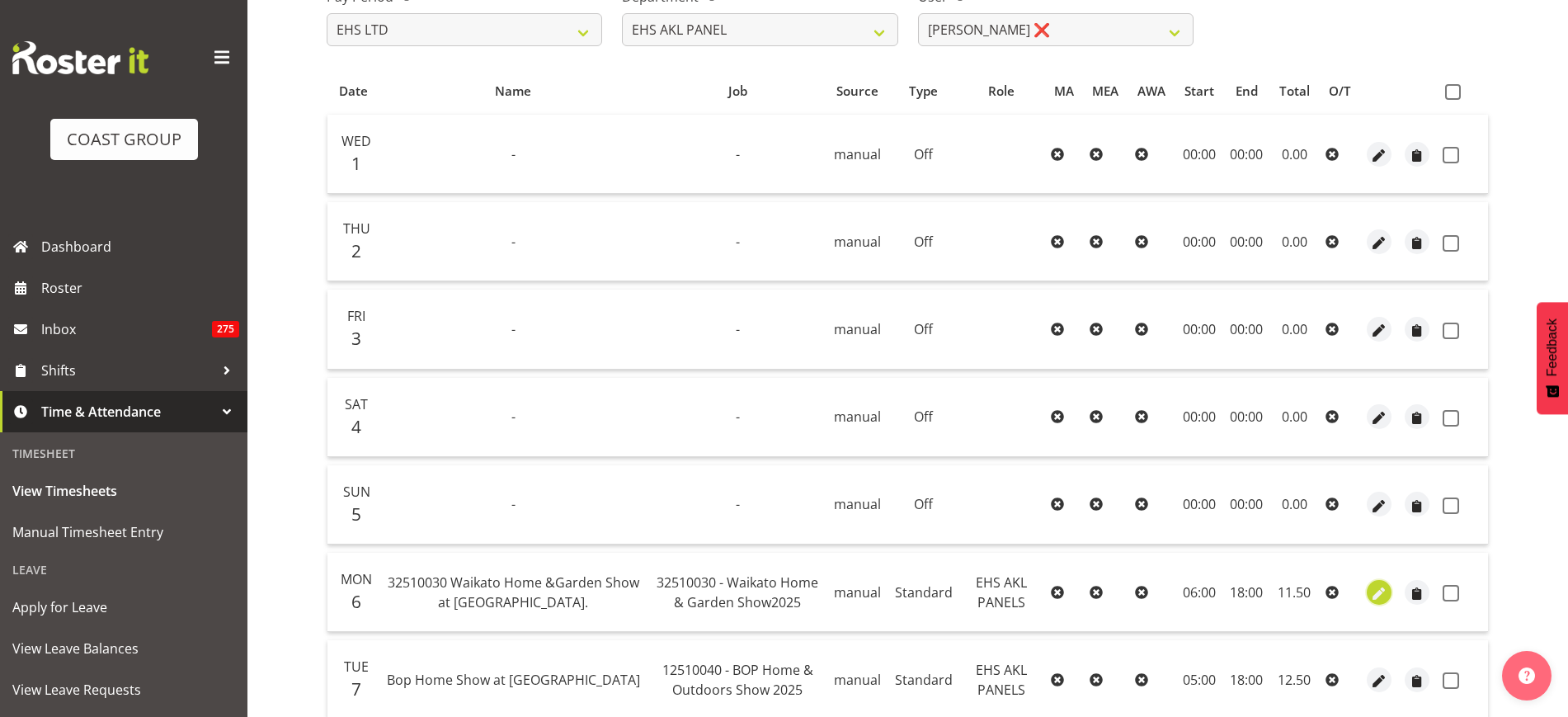
click at [1381, 588] on span "button" at bounding box center [1380, 594] width 19 height 19
select select "Standard"
select select "secondary"
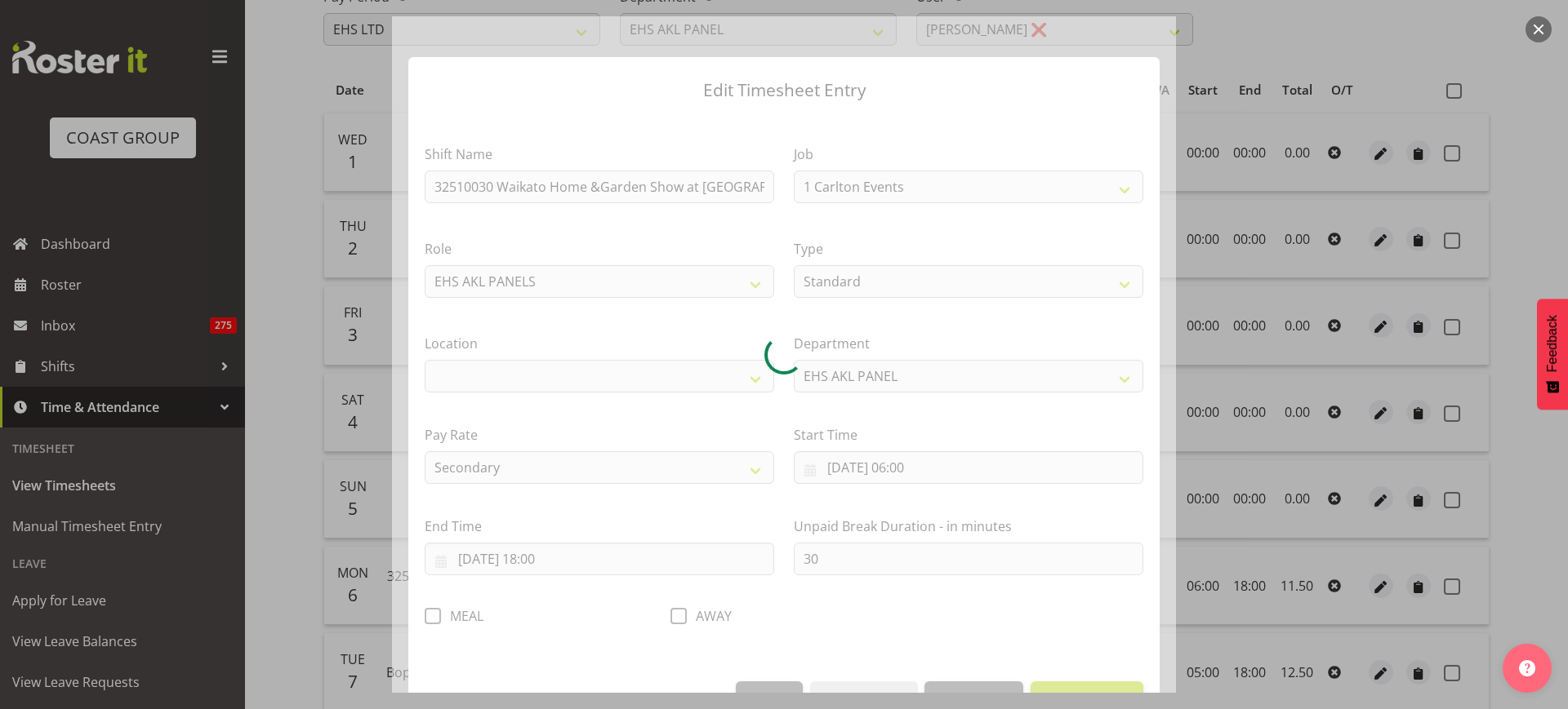
select select "9140"
select select "35"
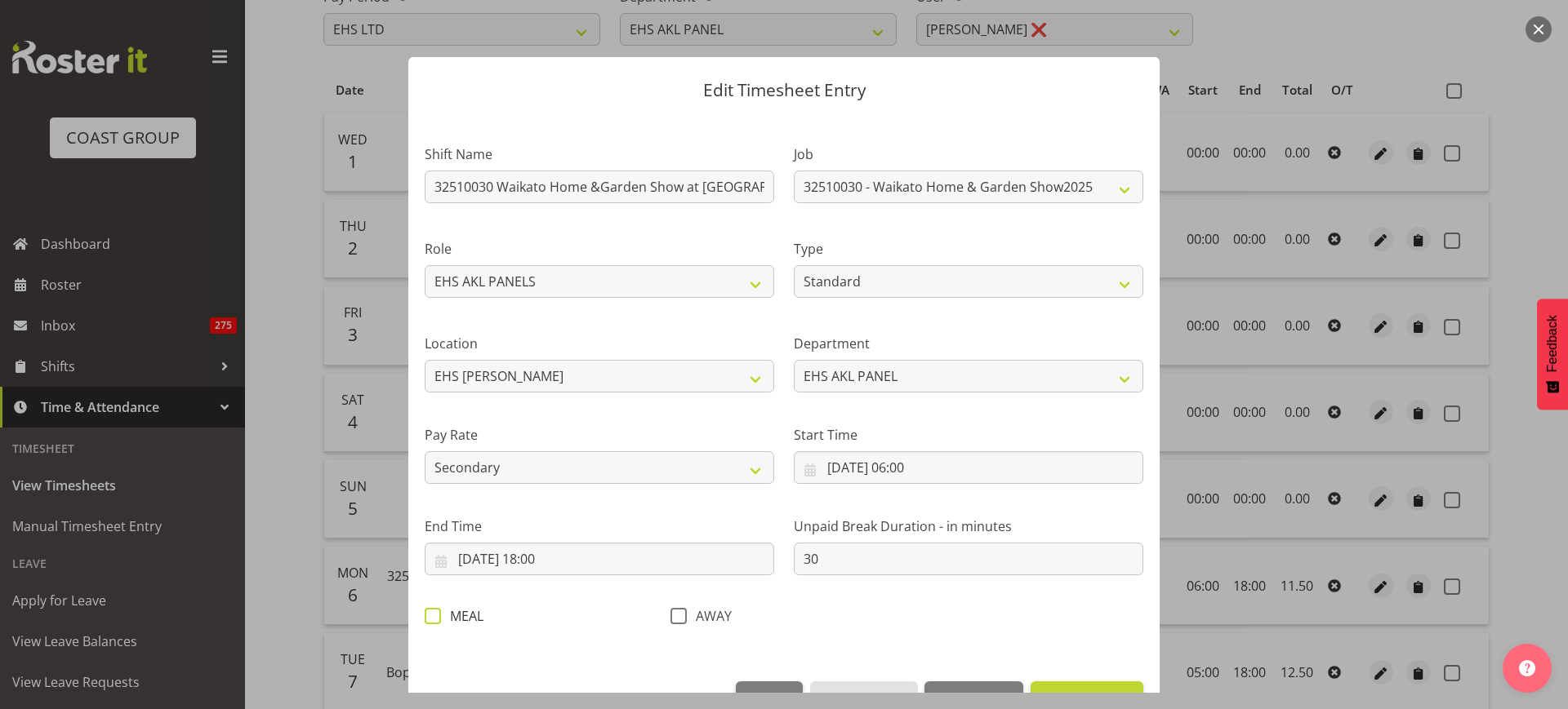
click at [433, 618] on span at bounding box center [432, 615] width 16 height 16
click at [433, 618] on input "MEAL" at bounding box center [429, 615] width 10 height 10
checkbox input "true"
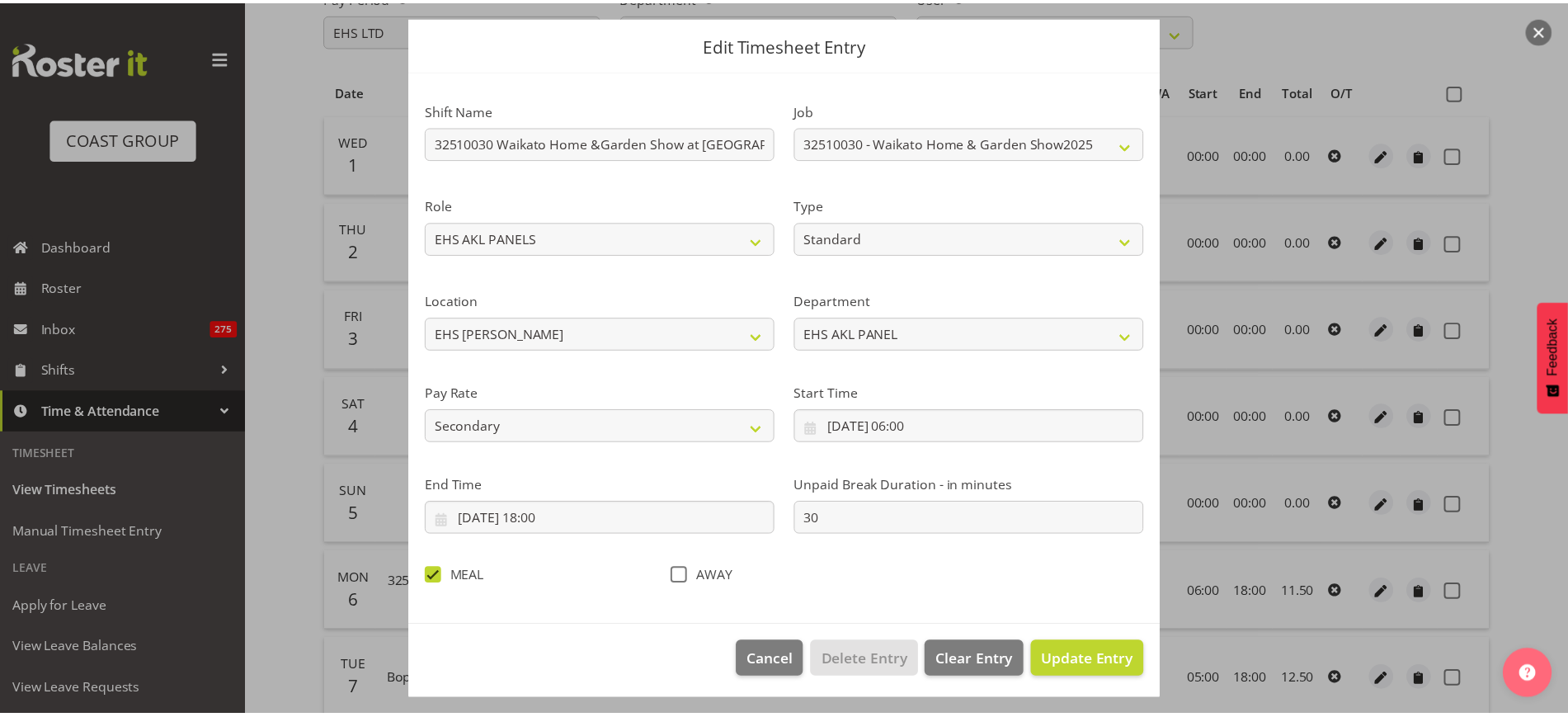
scroll to position [48, 0]
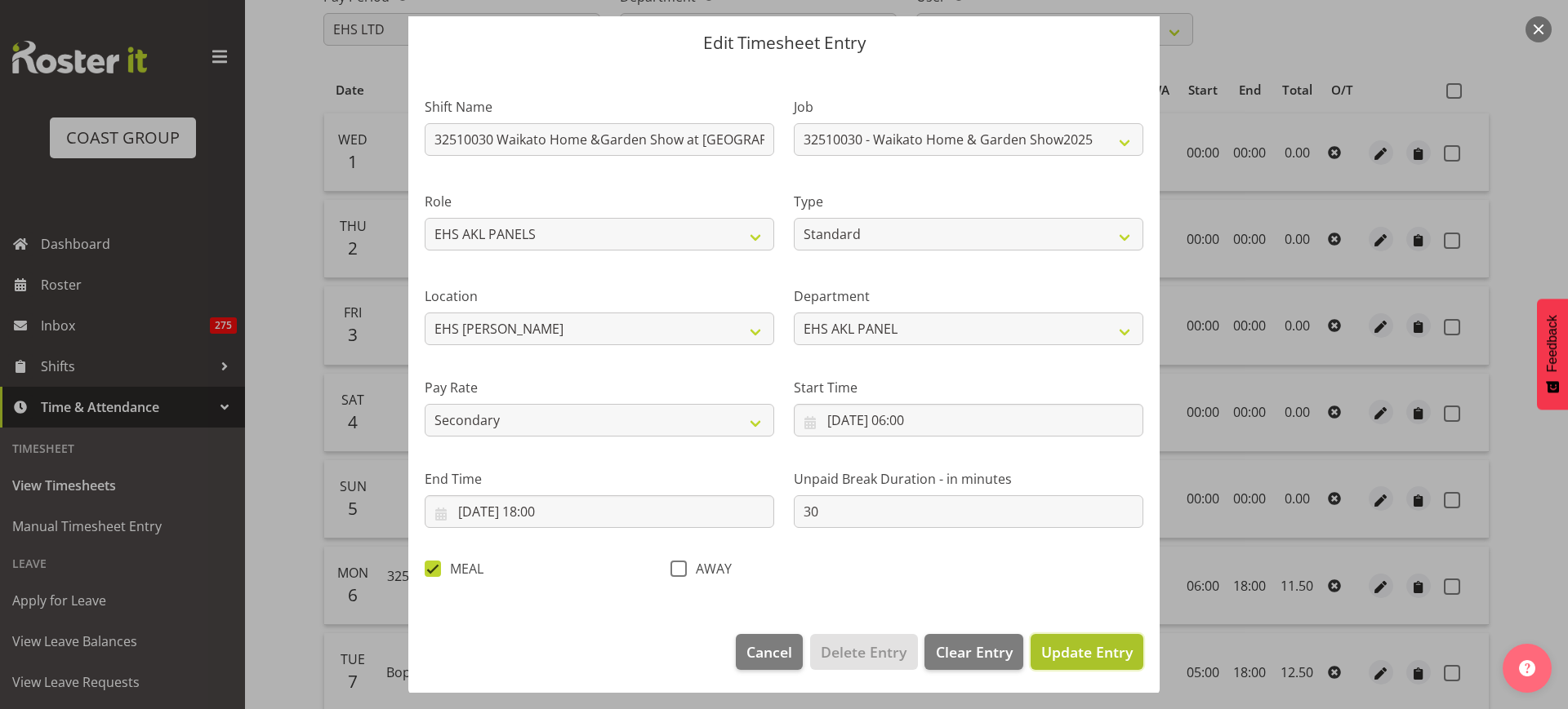
click at [1094, 654] on span "Update Entry" at bounding box center [1087, 652] width 92 height 20
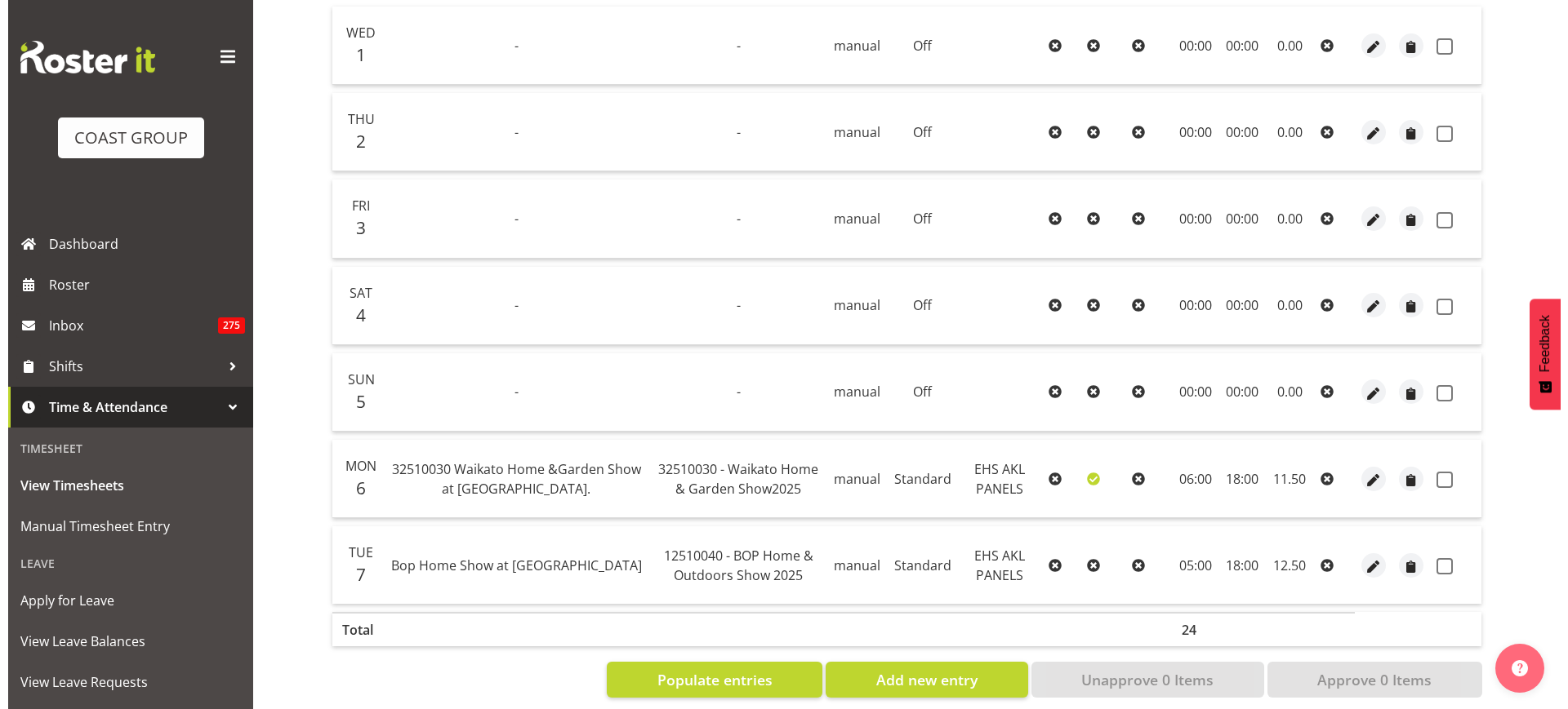
scroll to position [385, 0]
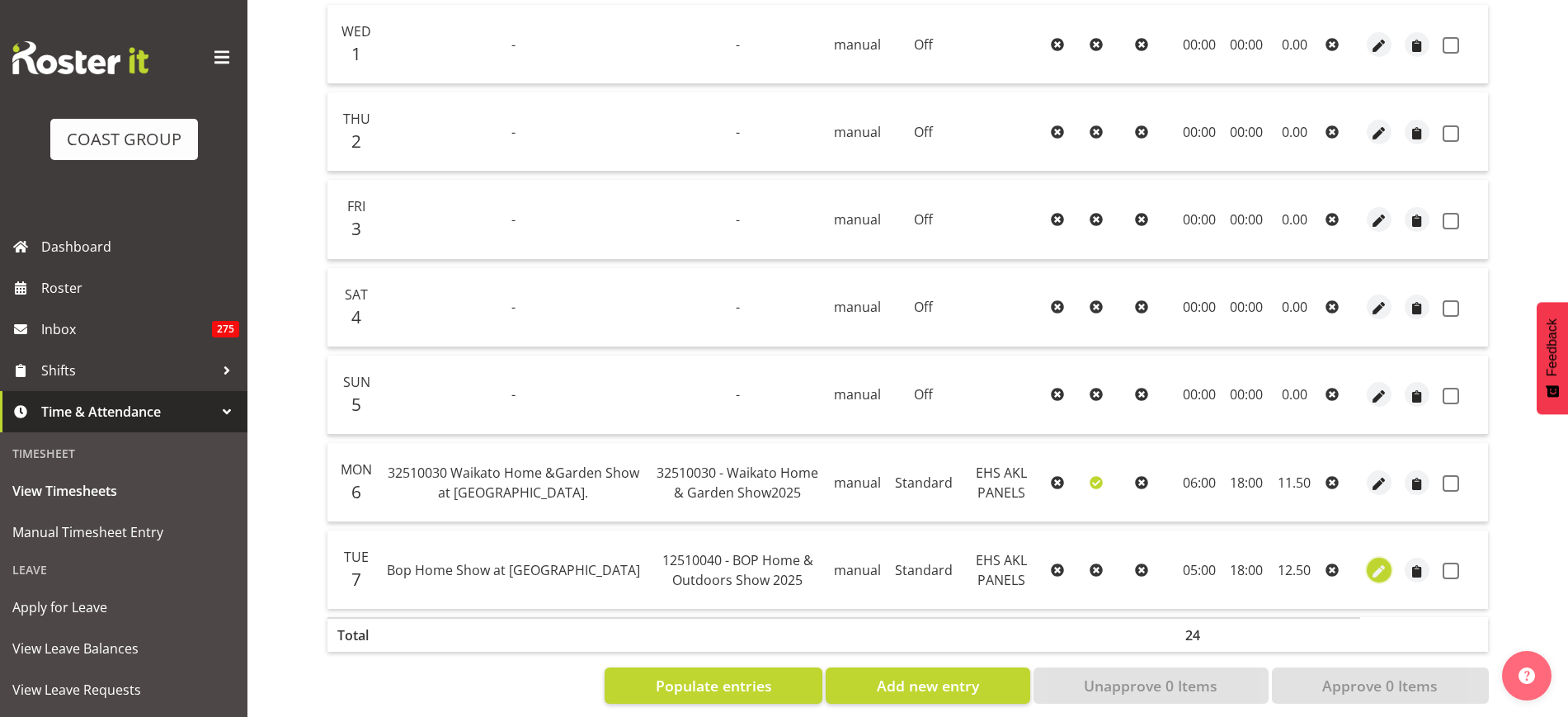
click at [1379, 567] on span "button" at bounding box center [1380, 572] width 19 height 19
select select "Standard"
select select "secondary"
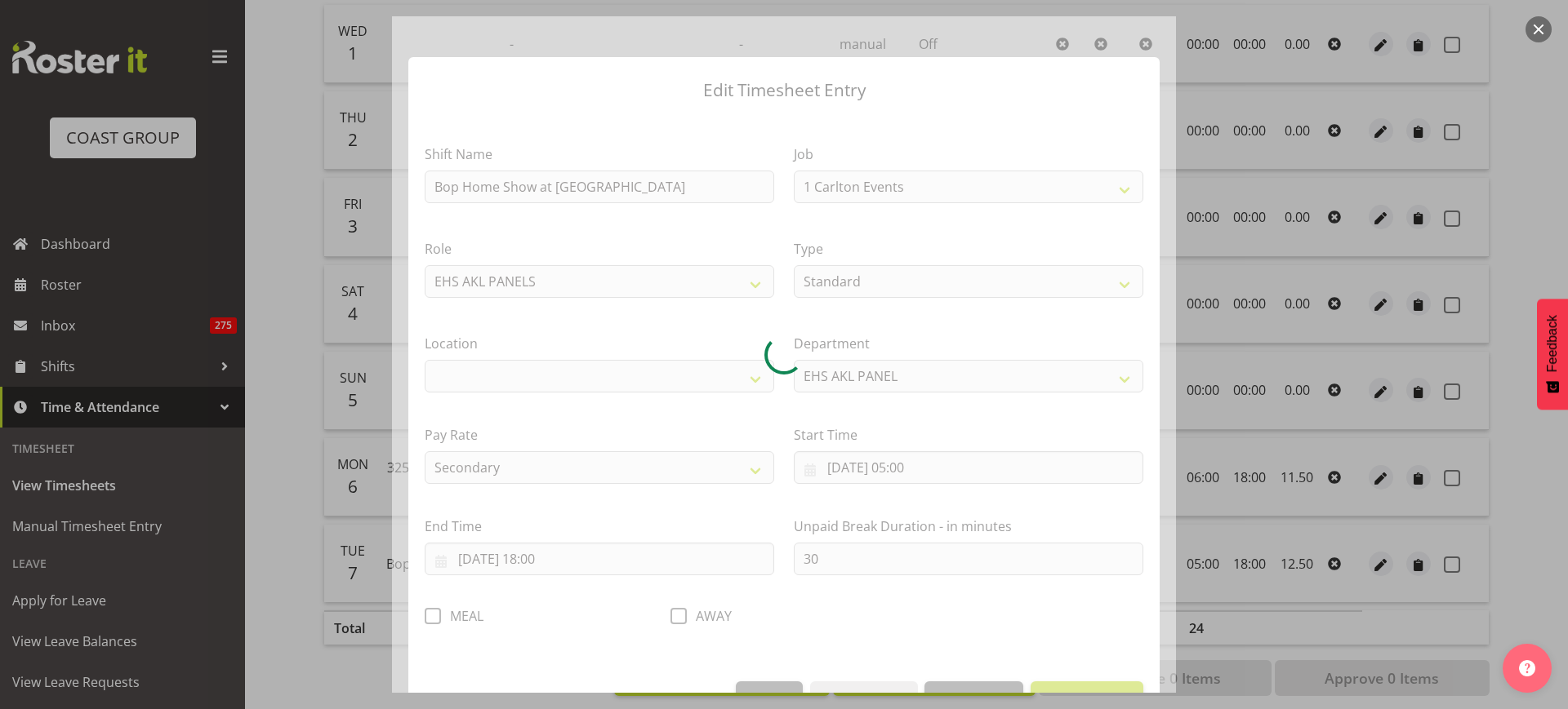
select select "9297"
select select "35"
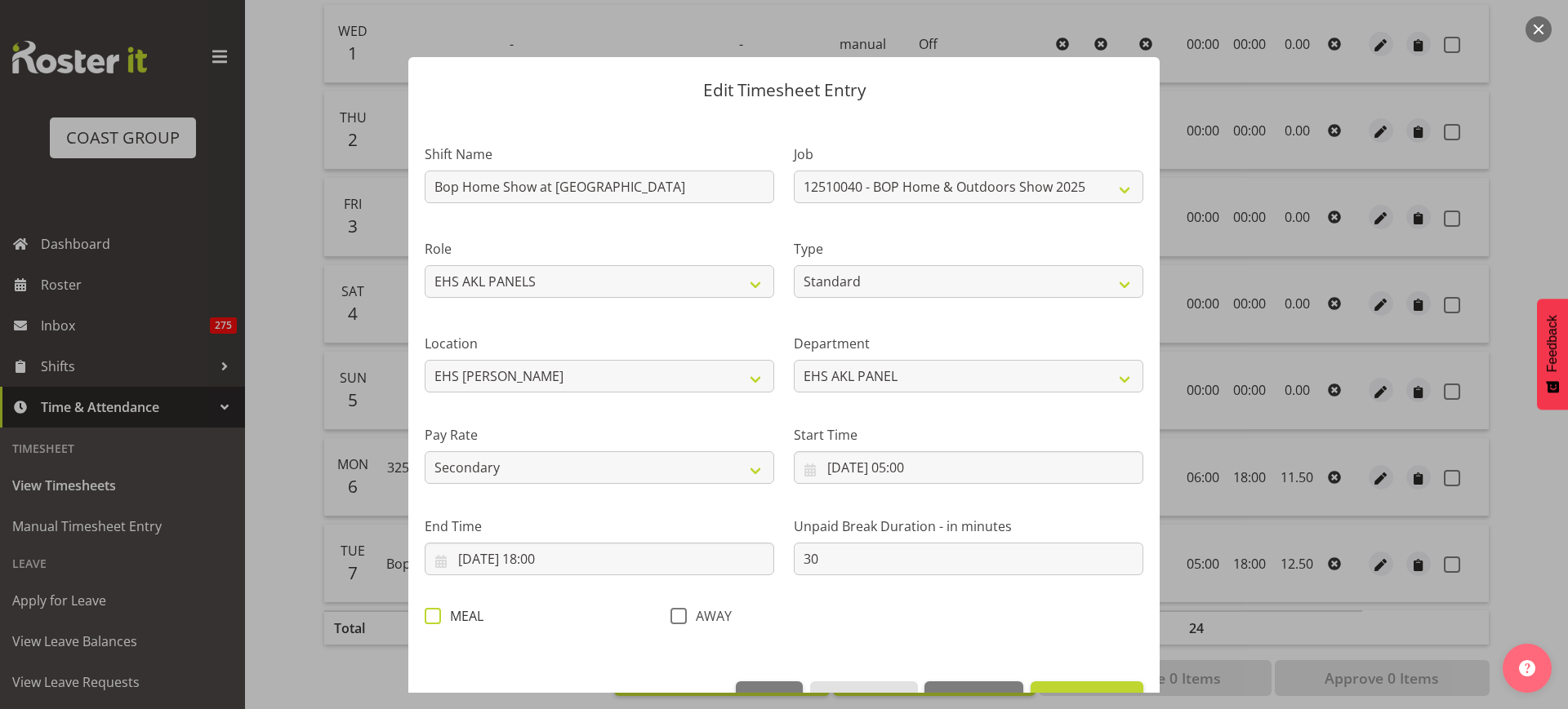
click at [432, 619] on span at bounding box center [432, 615] width 16 height 16
click at [432, 619] on input "MEAL" at bounding box center [429, 615] width 10 height 10
checkbox input "true"
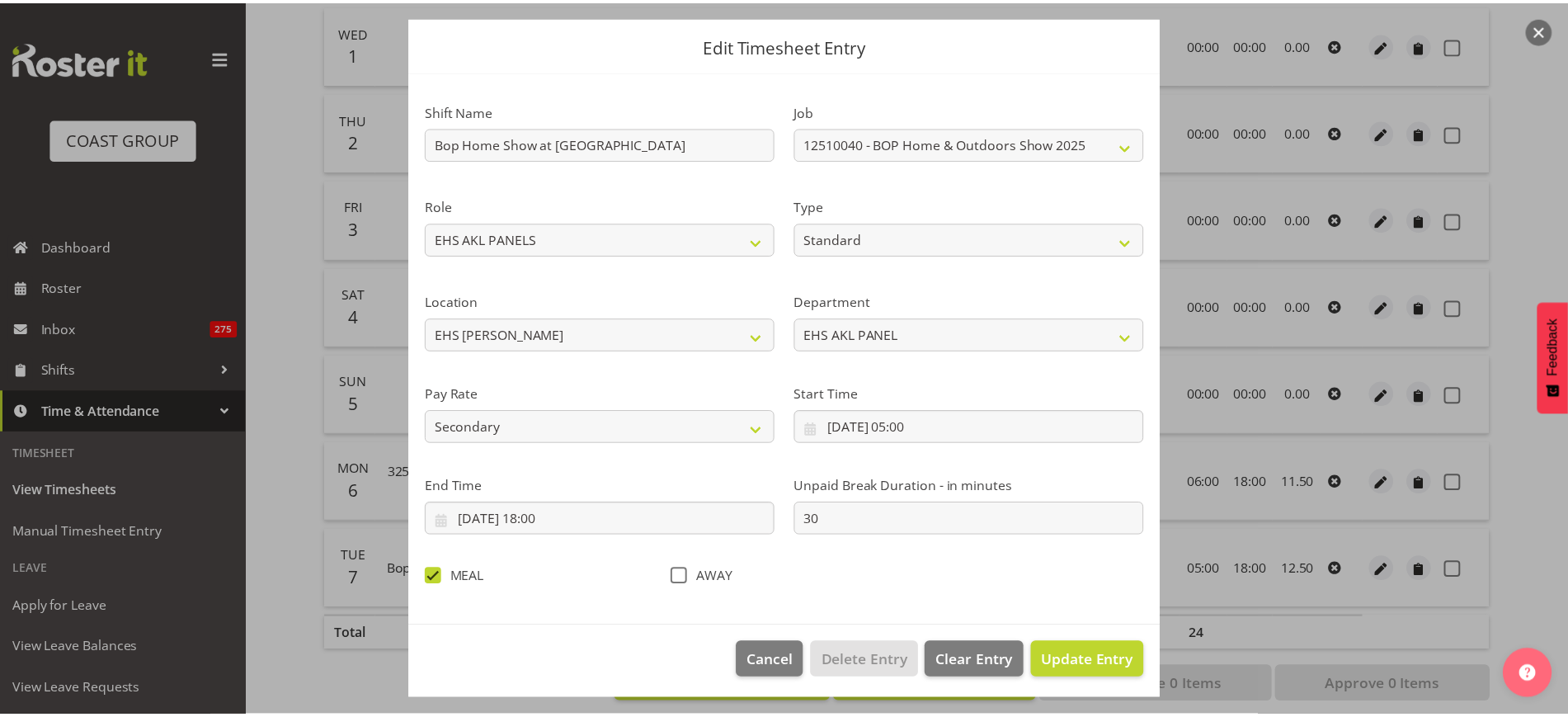
scroll to position [50, 0]
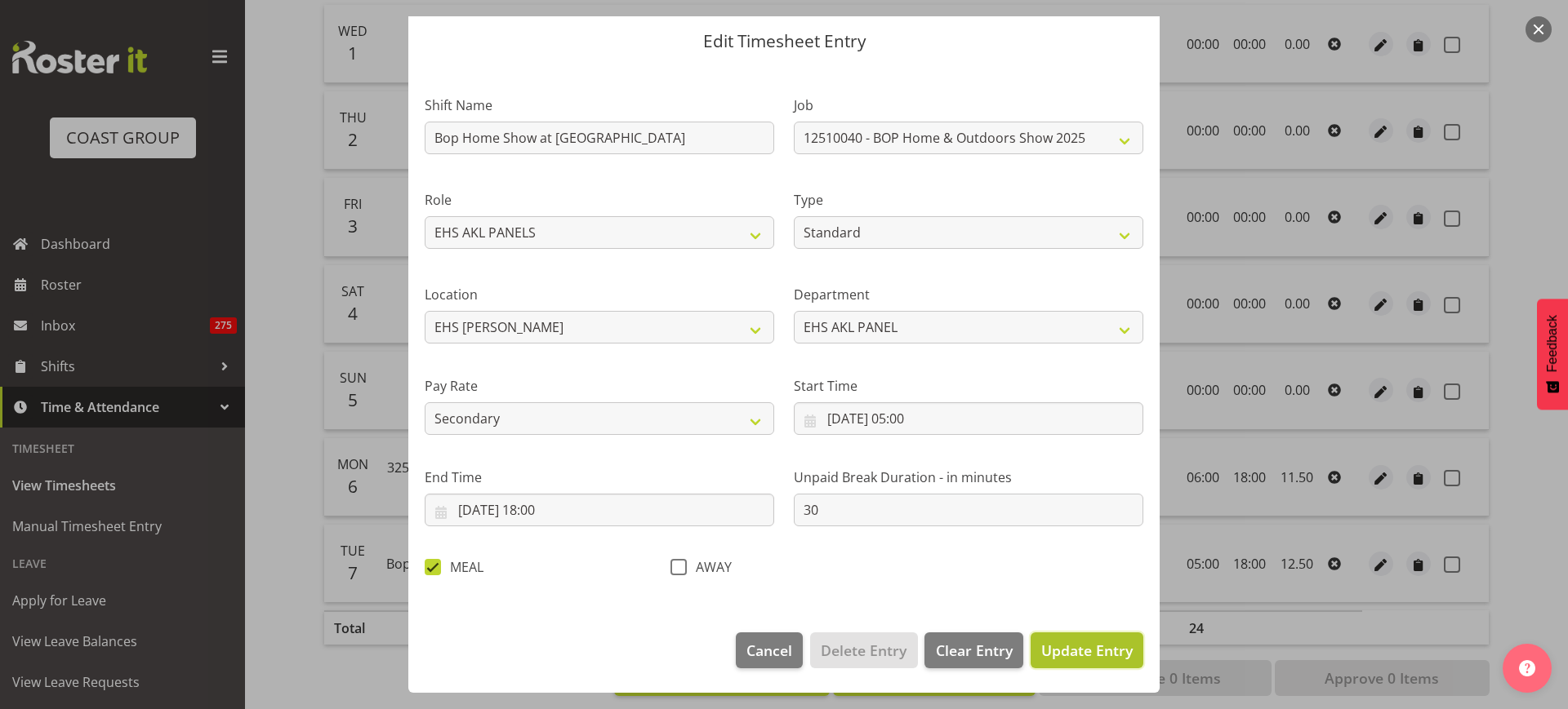
click at [1079, 646] on span "Update Entry" at bounding box center [1087, 650] width 92 height 20
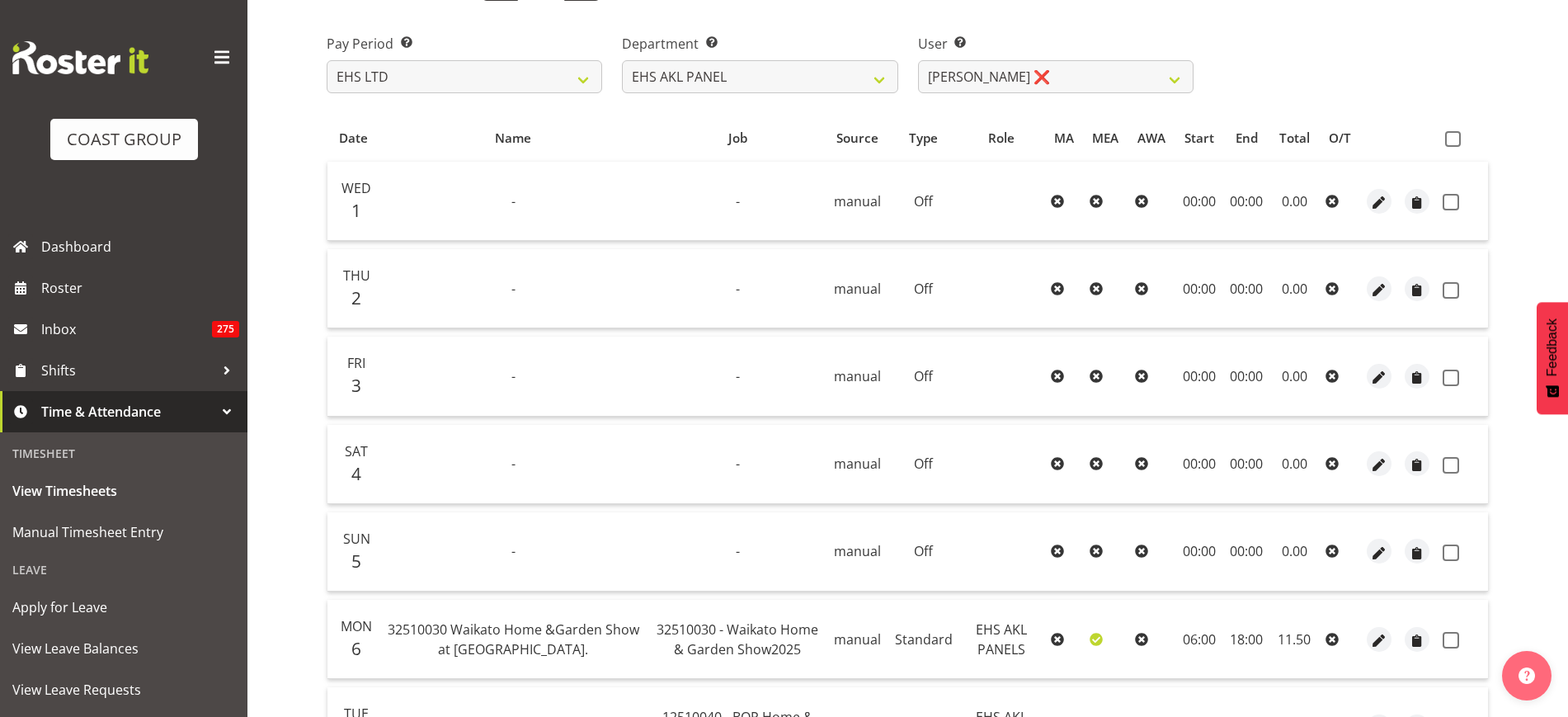
scroll to position [203, 0]
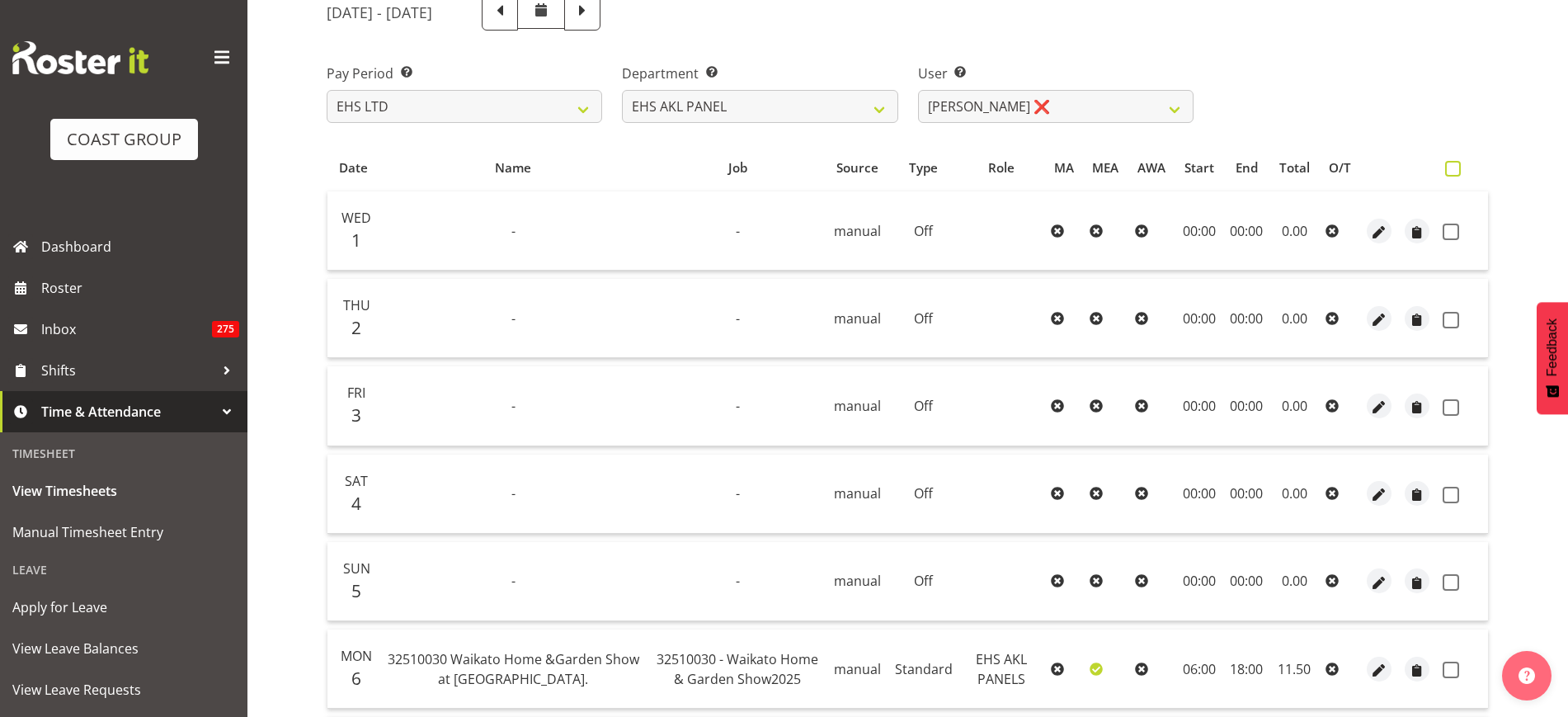
click at [1451, 161] on span at bounding box center [1453, 168] width 15 height 15
click at [1451, 163] on input "checkbox" at bounding box center [1450, 168] width 11 height 11
checkbox input "true"
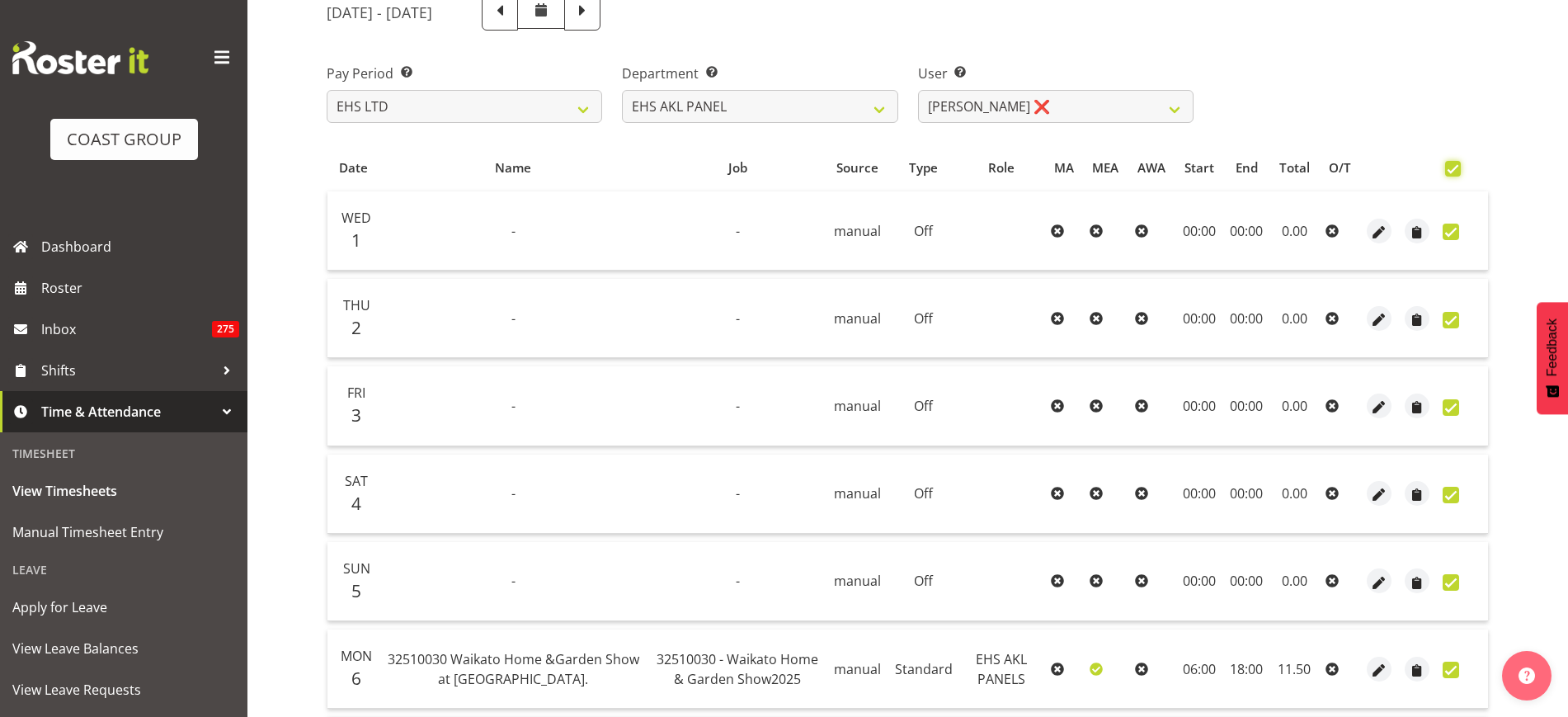
checkbox input "true"
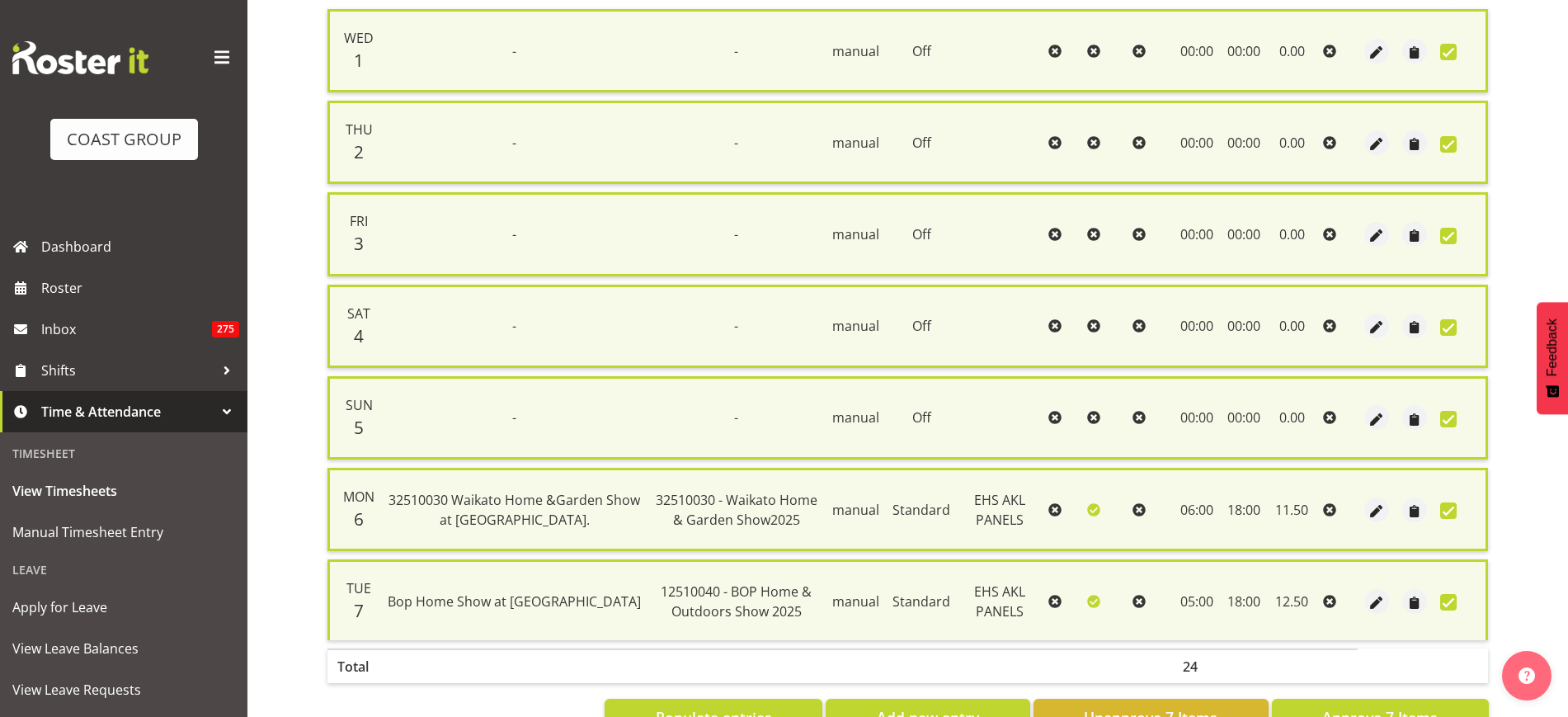
scroll to position [445, 0]
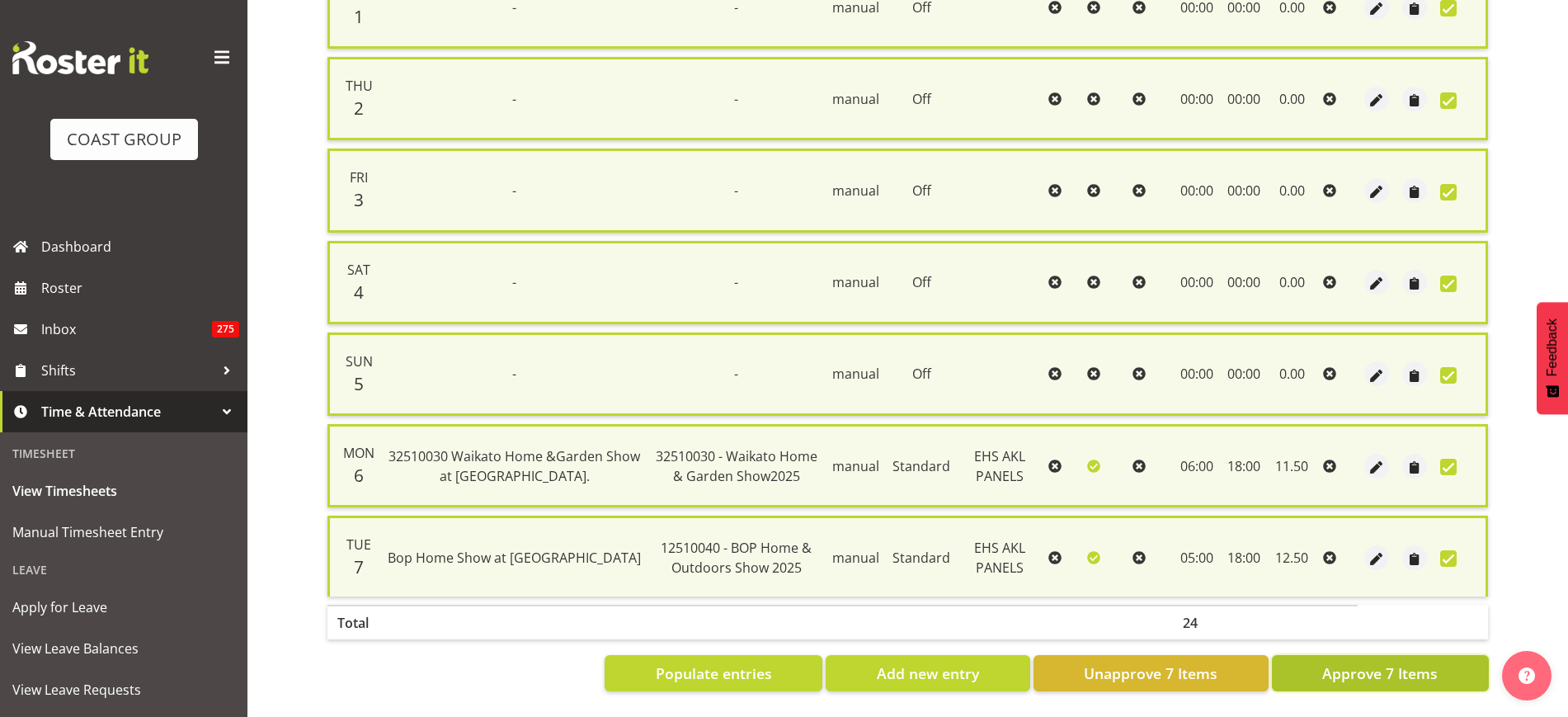
click at [1323, 663] on span "Approve 7 Items" at bounding box center [1380, 673] width 116 height 21
checkbox input "false"
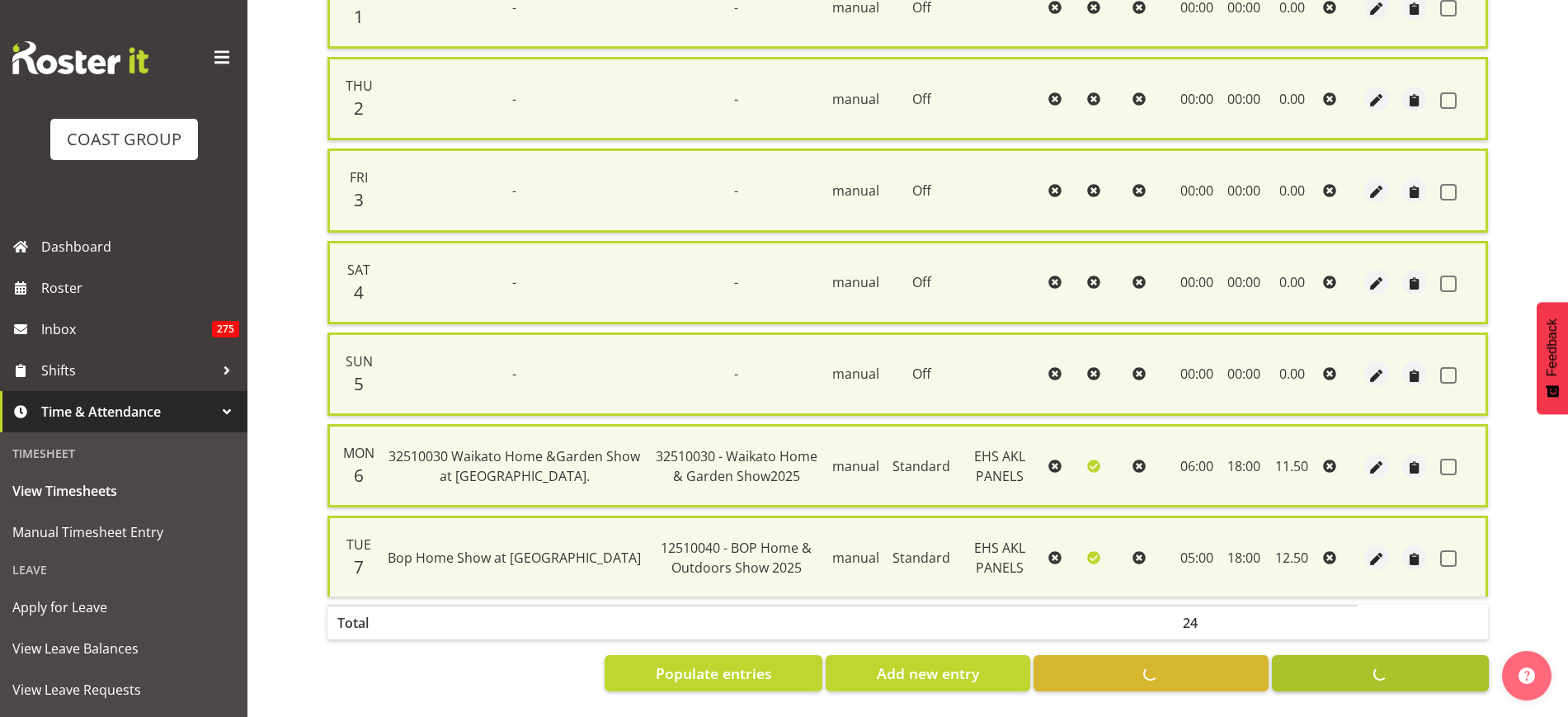
checkbox input "false"
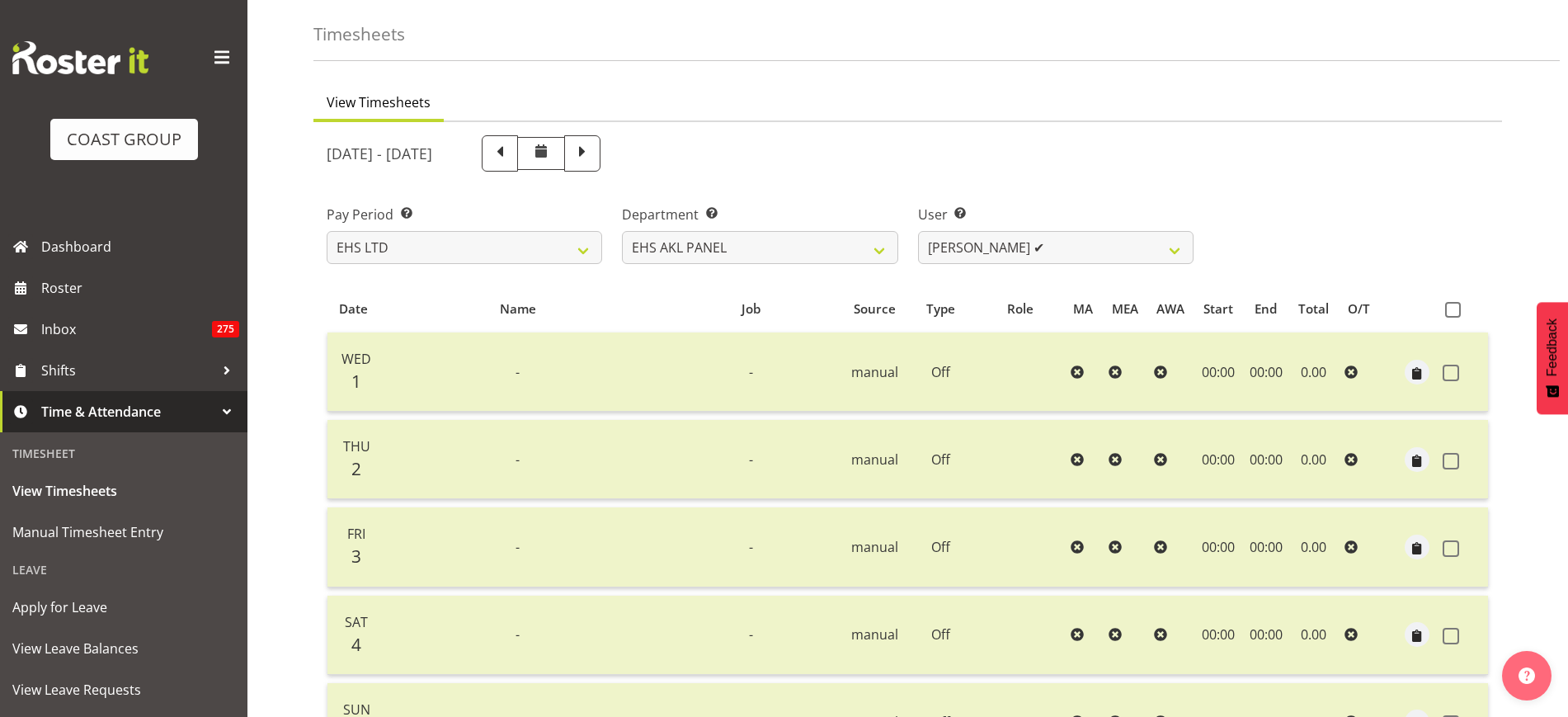
scroll to position [28, 0]
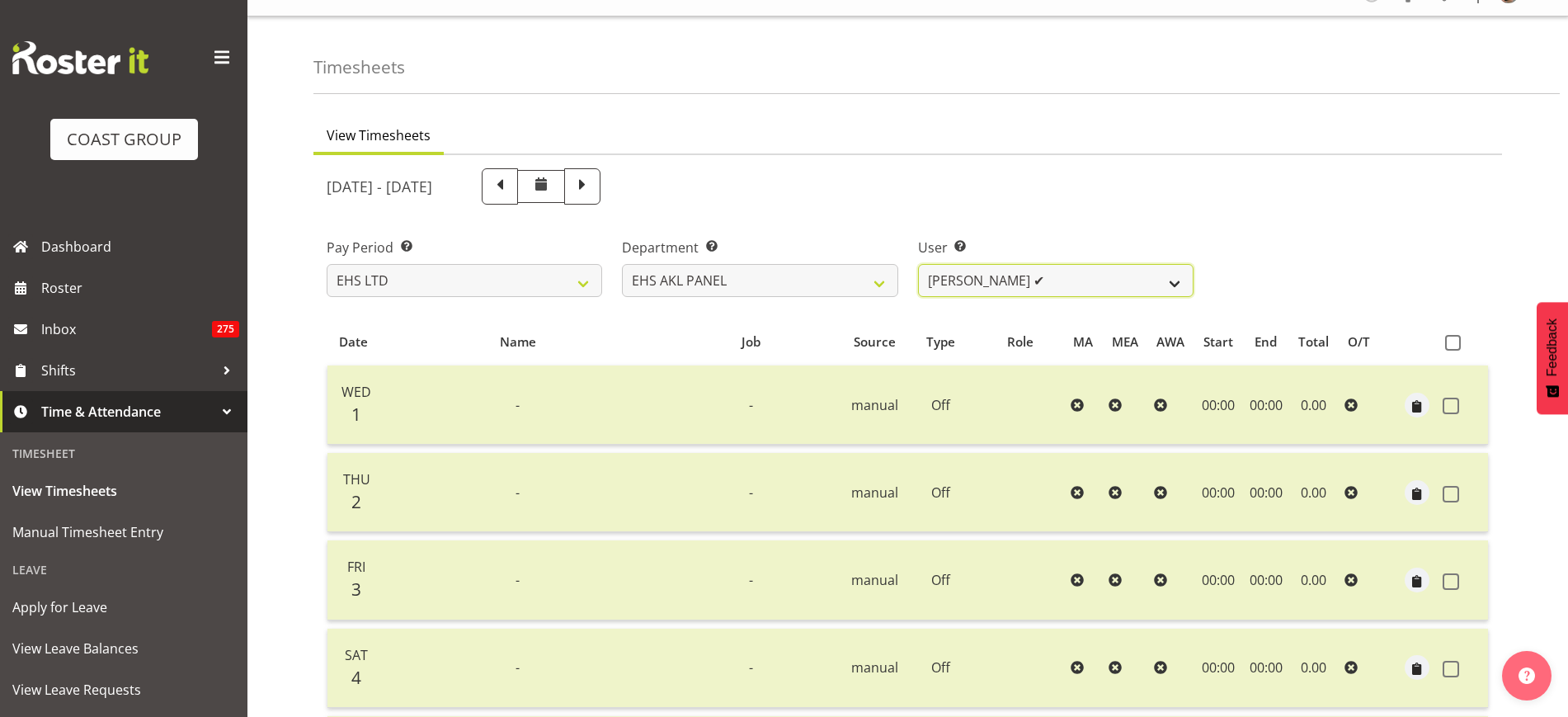
click at [1173, 284] on select "[PERSON_NAME] ✔ [PERSON_NAME] ✔ [PERSON_NAME] ✔ [PERSON_NAME] ✔ [PERSON_NAME] ✔…" at bounding box center [1056, 280] width 275 height 33
select select "1099"
click at [918, 264] on select "[PERSON_NAME] ✔ [PERSON_NAME] ✔ [PERSON_NAME] ✔ [PERSON_NAME] ✔ [PERSON_NAME] ✔…" at bounding box center [1056, 280] width 275 height 33
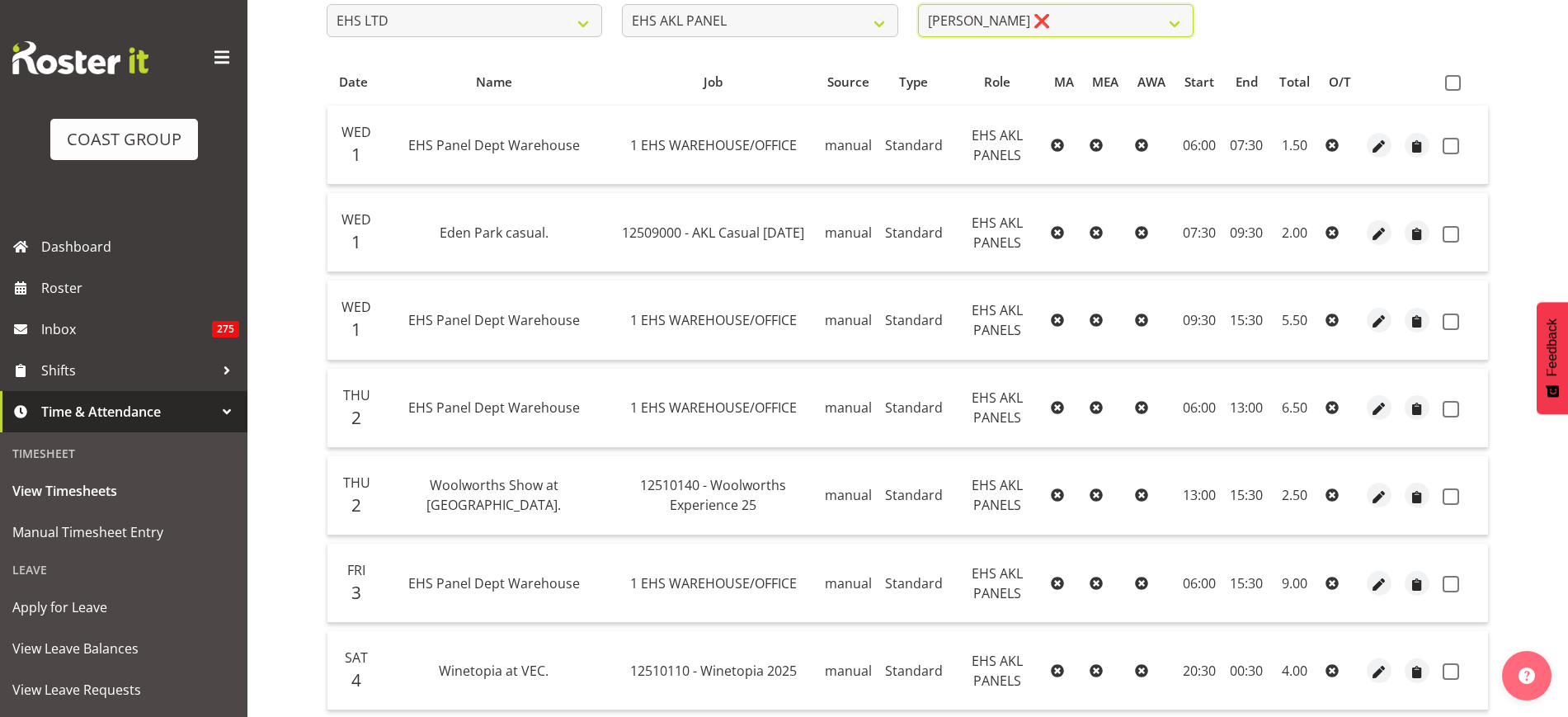
scroll to position [179, 0]
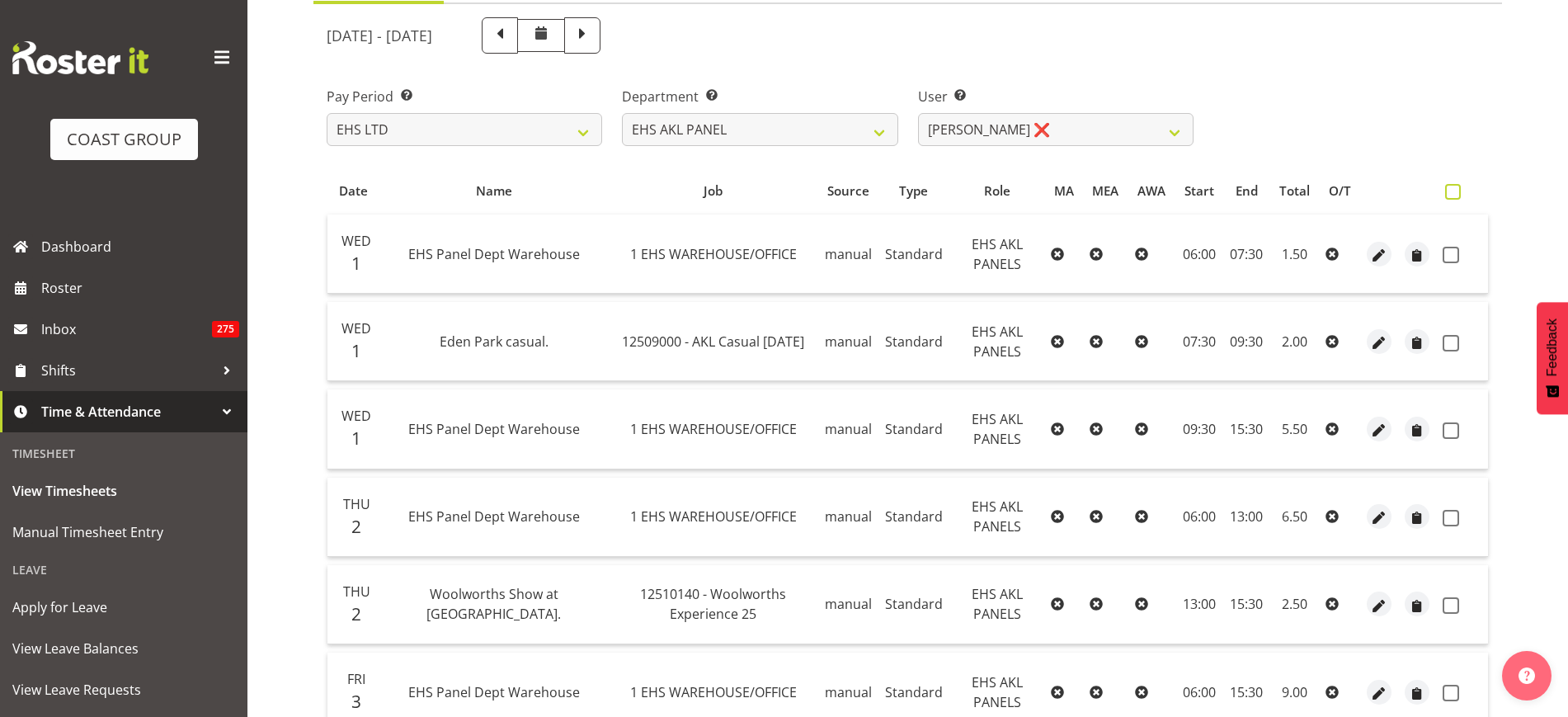
click at [1454, 186] on span at bounding box center [1453, 192] width 15 height 15
click at [1454, 186] on input "checkbox" at bounding box center [1450, 191] width 11 height 11
checkbox input "true"
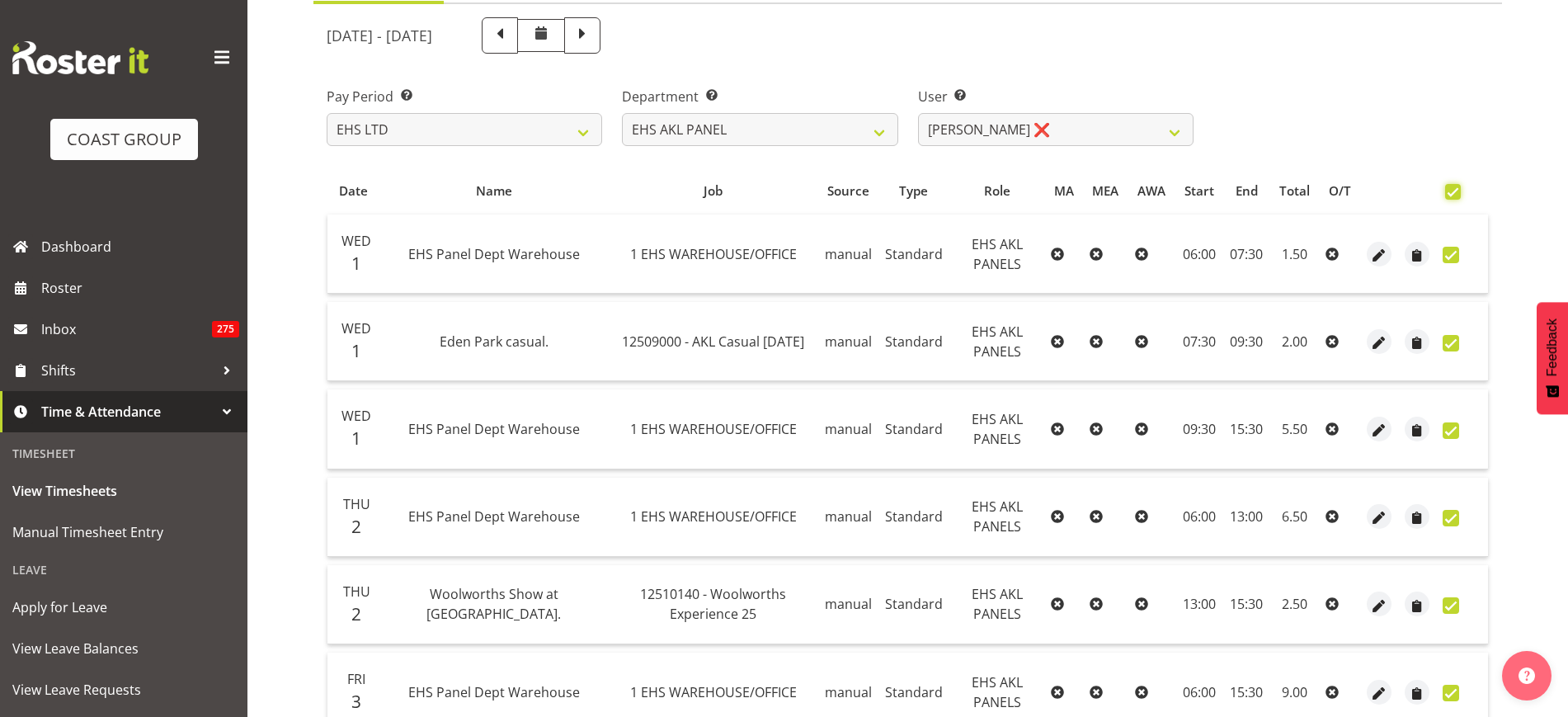
checkbox input "true"
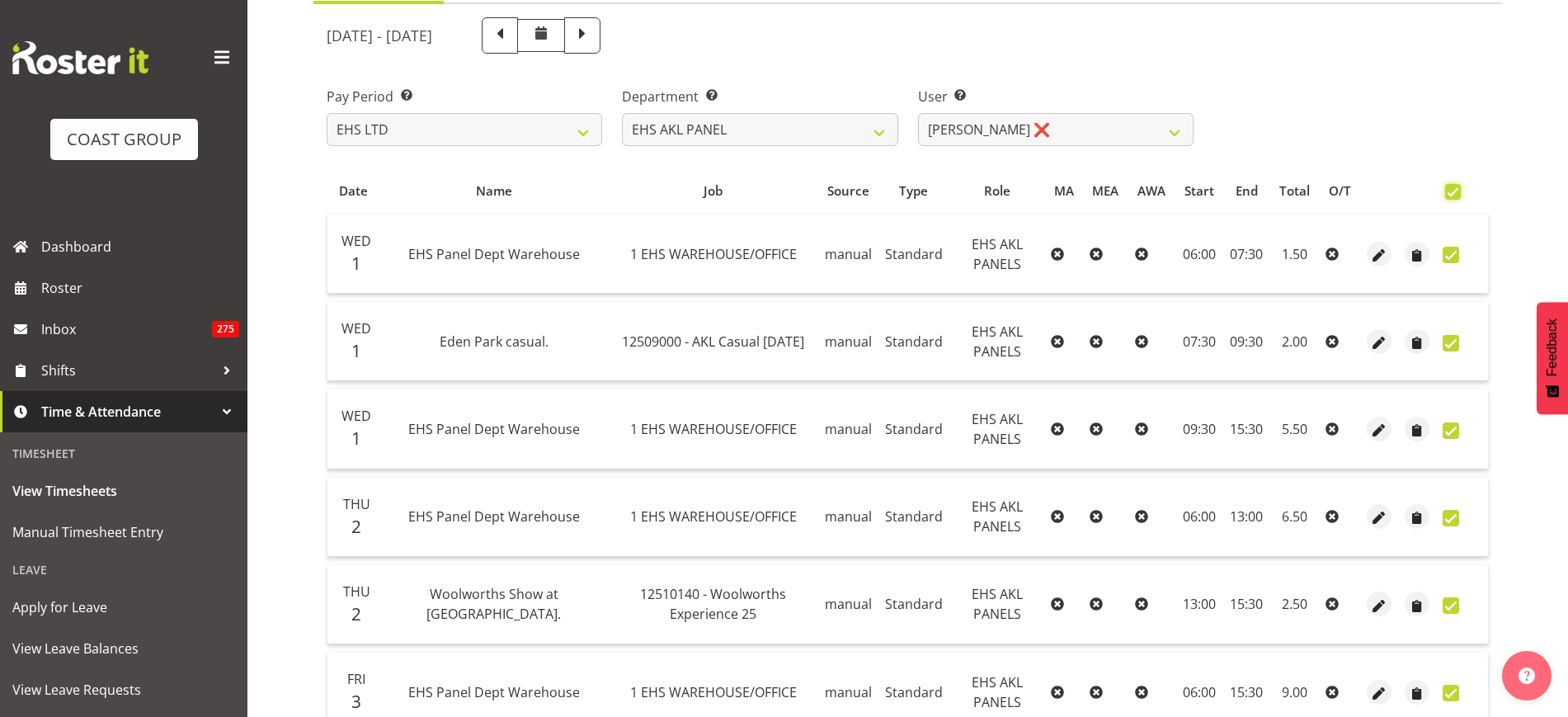
checkbox input "true"
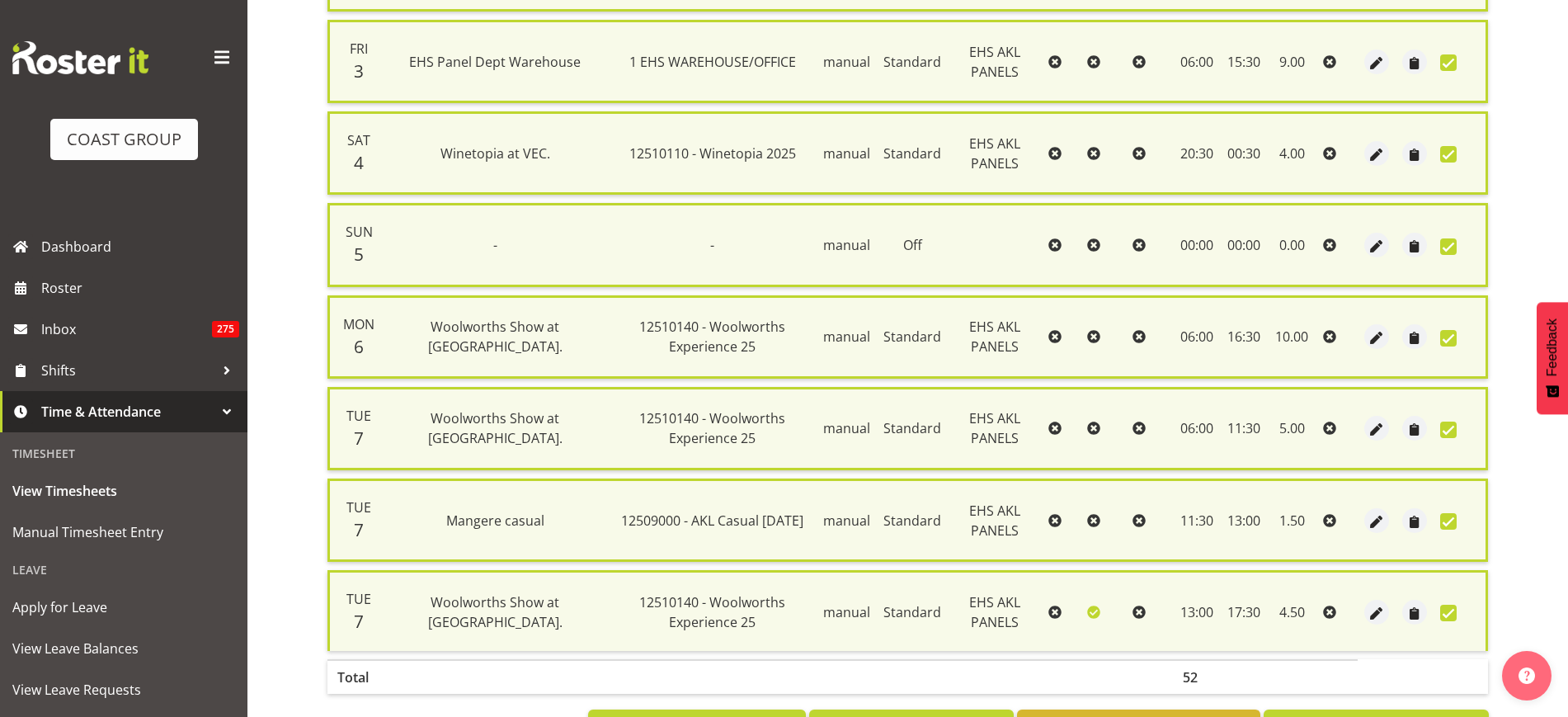
scroll to position [903, 0]
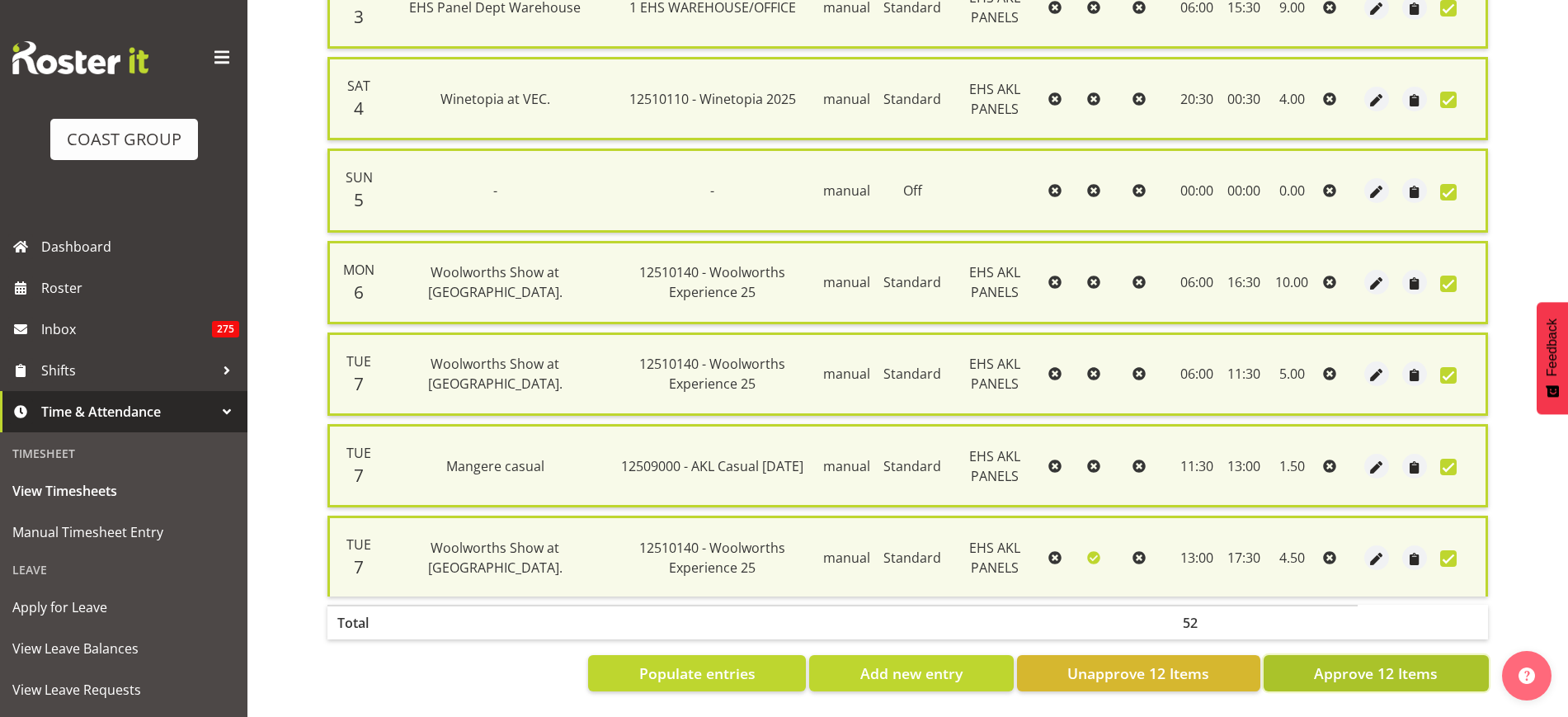
click at [1387, 666] on span "Approve 12 Items" at bounding box center [1376, 673] width 124 height 21
checkbox input "false"
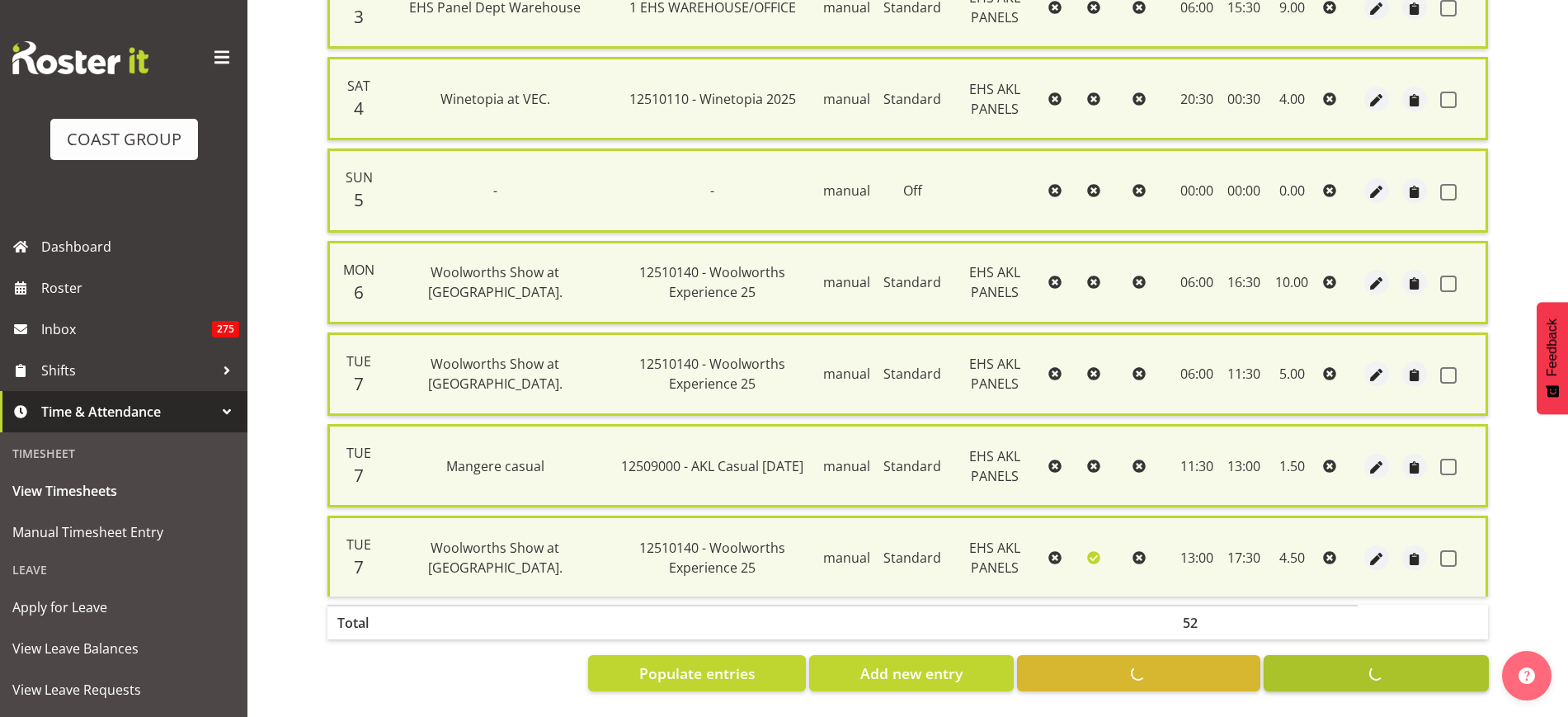
checkbox input "false"
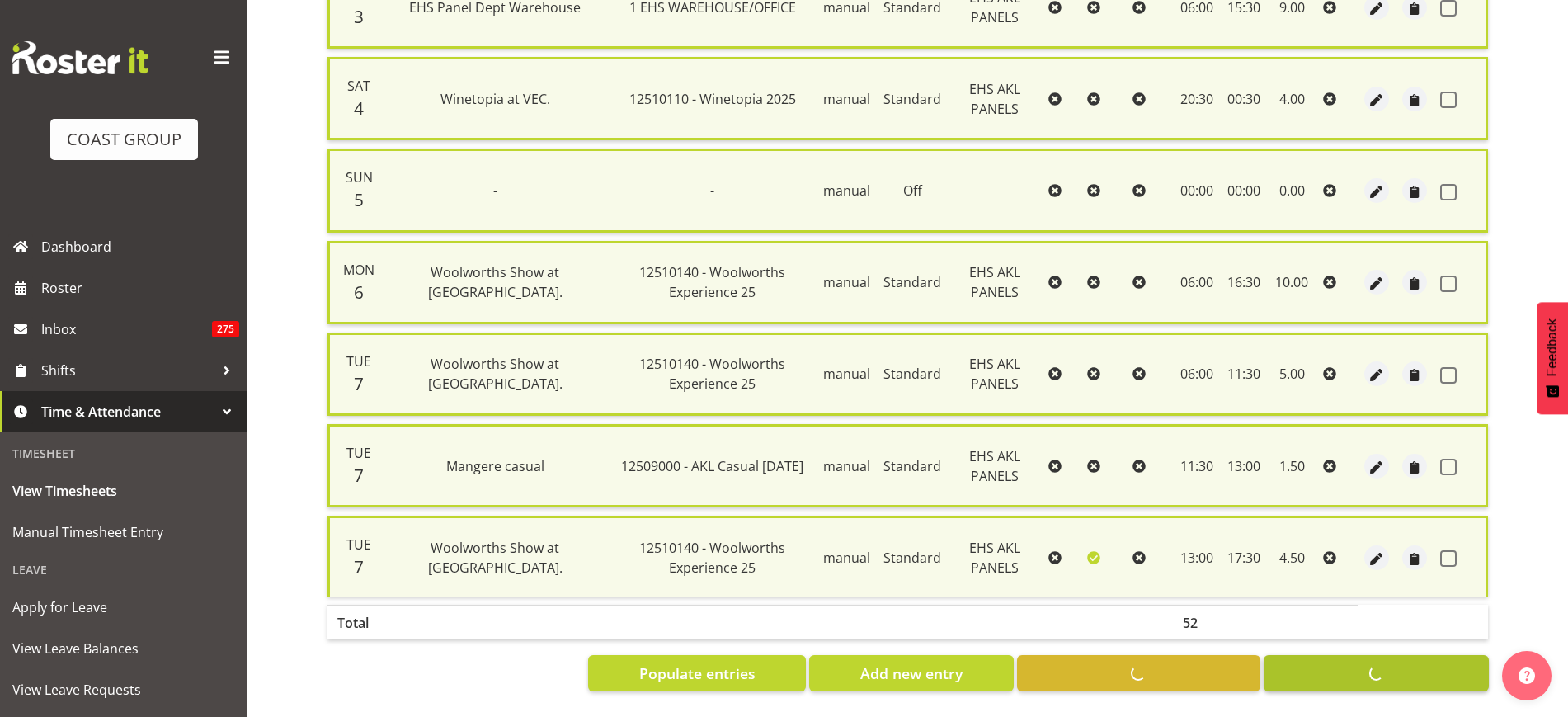
checkbox input "false"
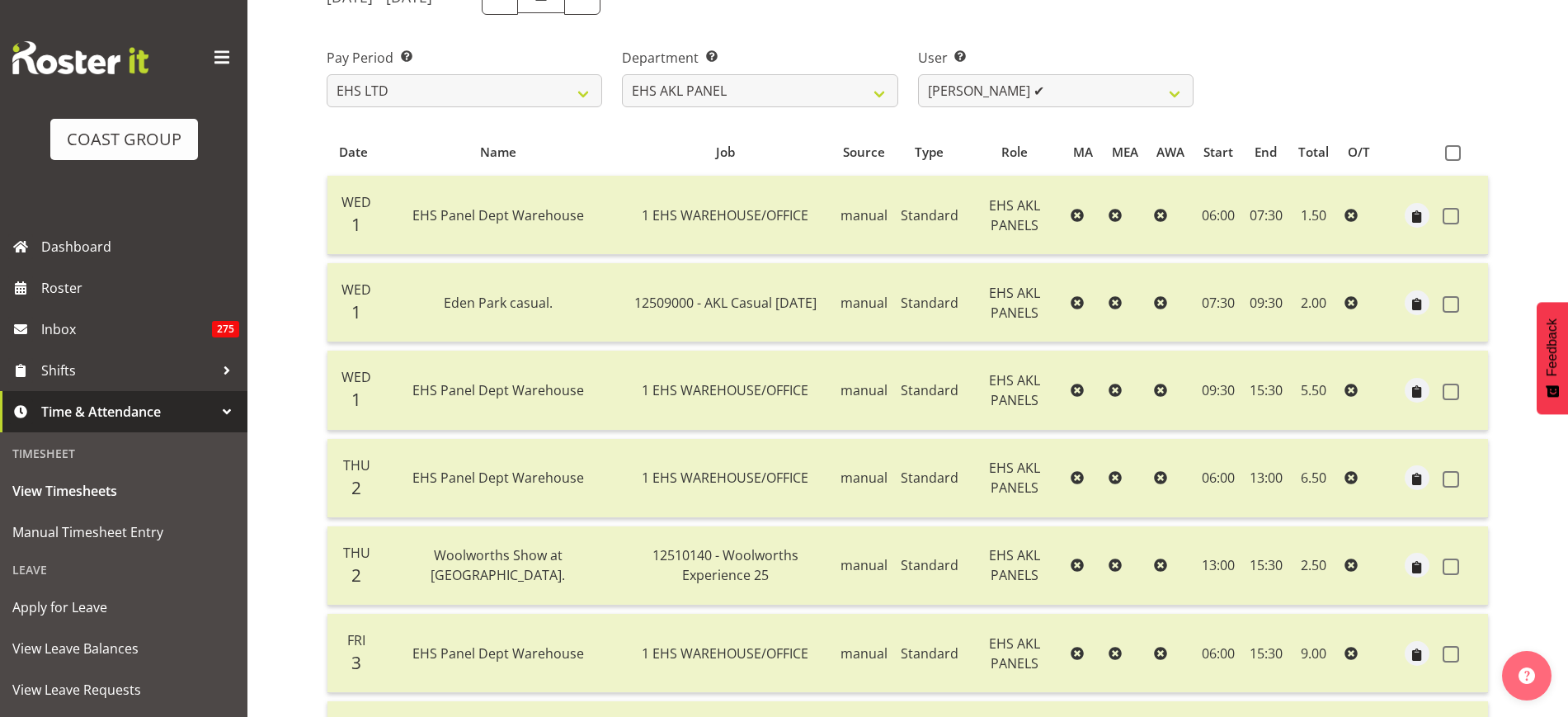
scroll to position [70, 0]
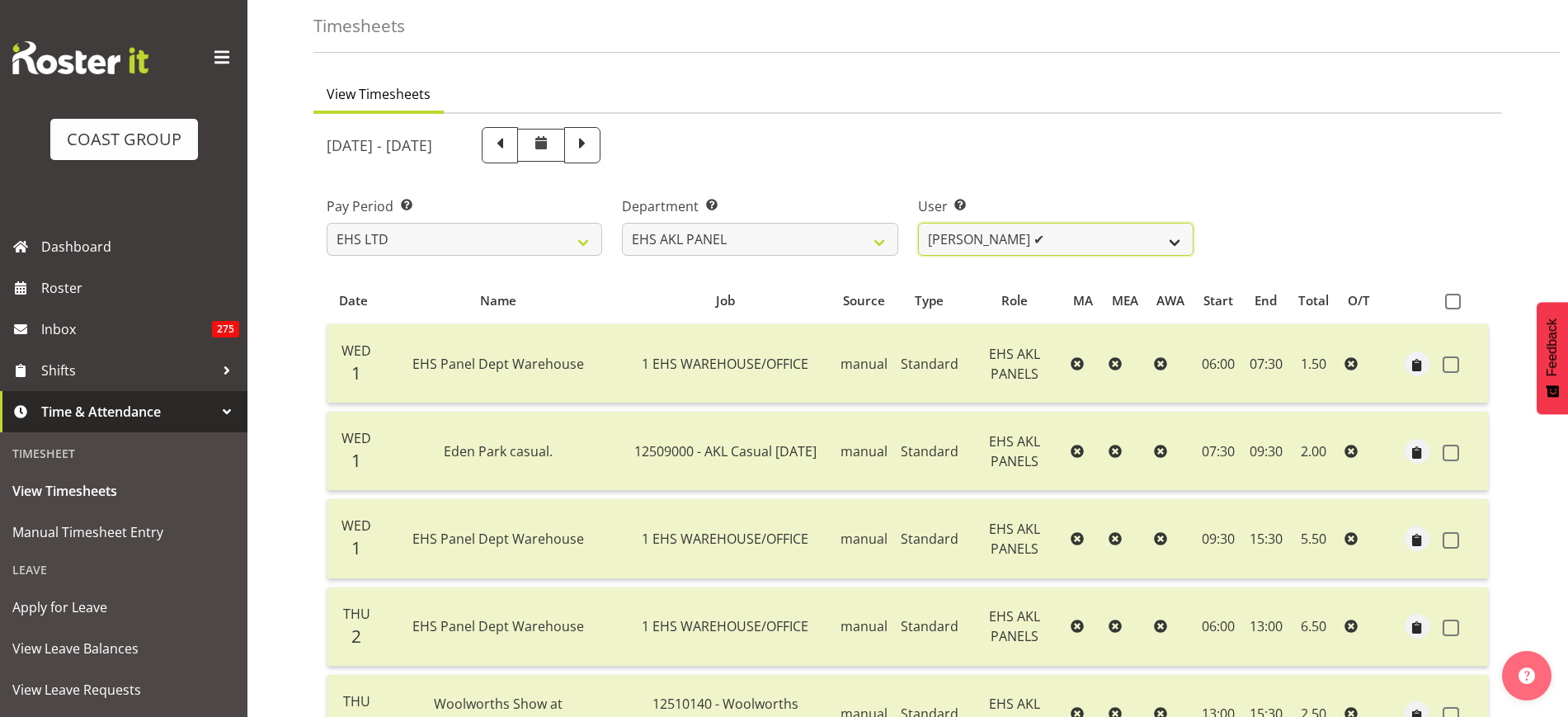
click at [1181, 238] on select "[PERSON_NAME] ✔ [PERSON_NAME] ✔ [PERSON_NAME] ✔ [PERSON_NAME] ✔ [PERSON_NAME] ✔…" at bounding box center [1056, 239] width 275 height 33
select select "9981"
click at [918, 223] on select "[PERSON_NAME] ✔ [PERSON_NAME] ✔ [PERSON_NAME] ✔ [PERSON_NAME] ✔ [PERSON_NAME] ✔…" at bounding box center [1056, 239] width 275 height 33
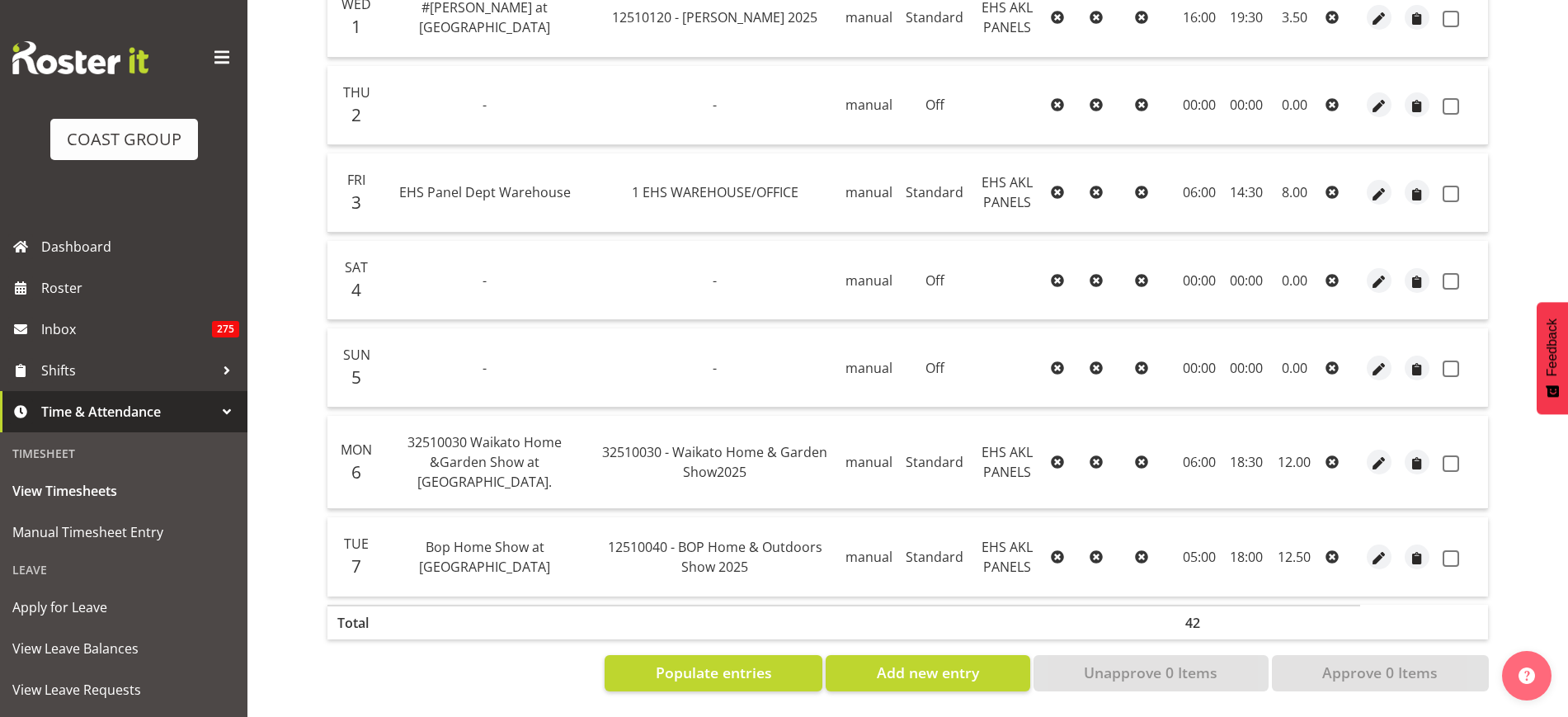
scroll to position [607, 0]
click at [866, 662] on button "Add new entry" at bounding box center [927, 674] width 204 height 36
select select
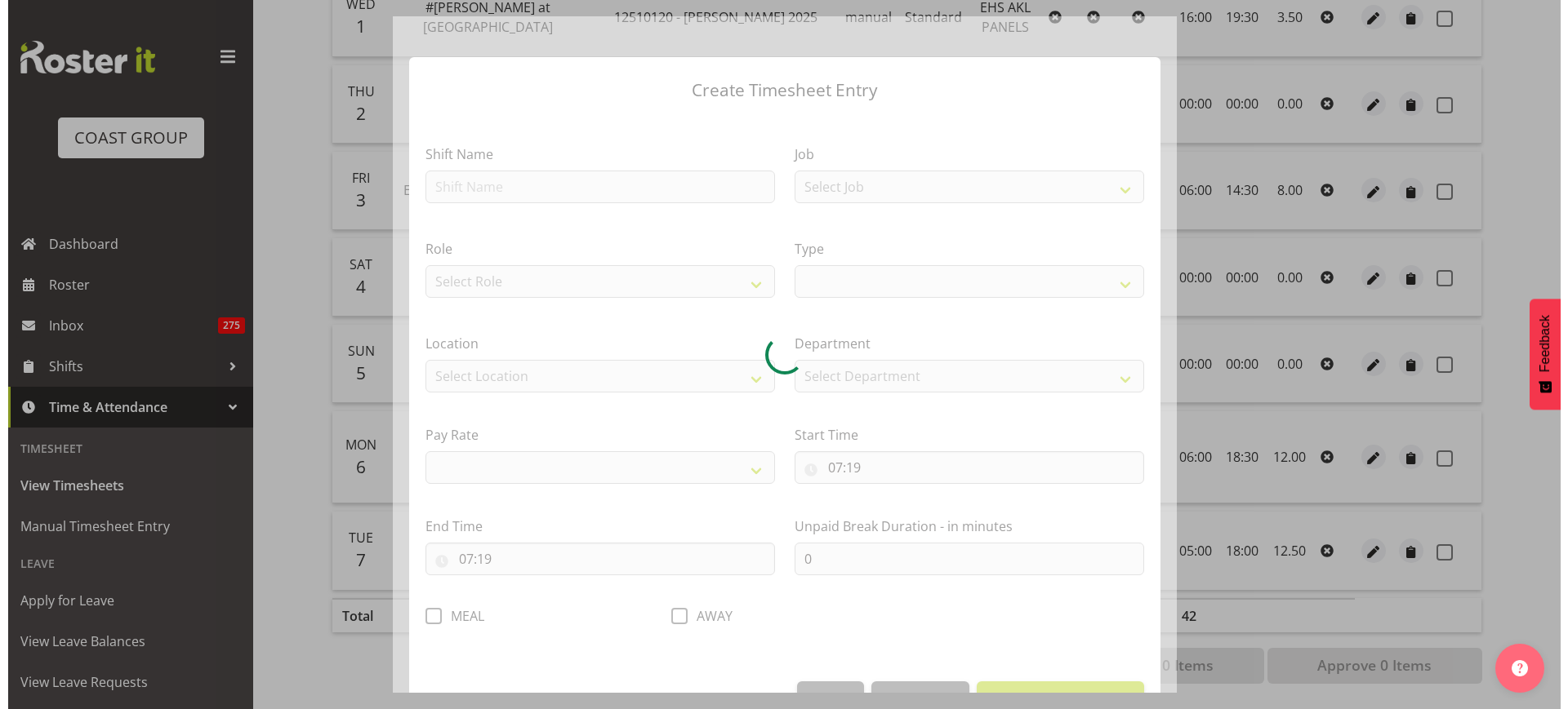
scroll to position [586, 0]
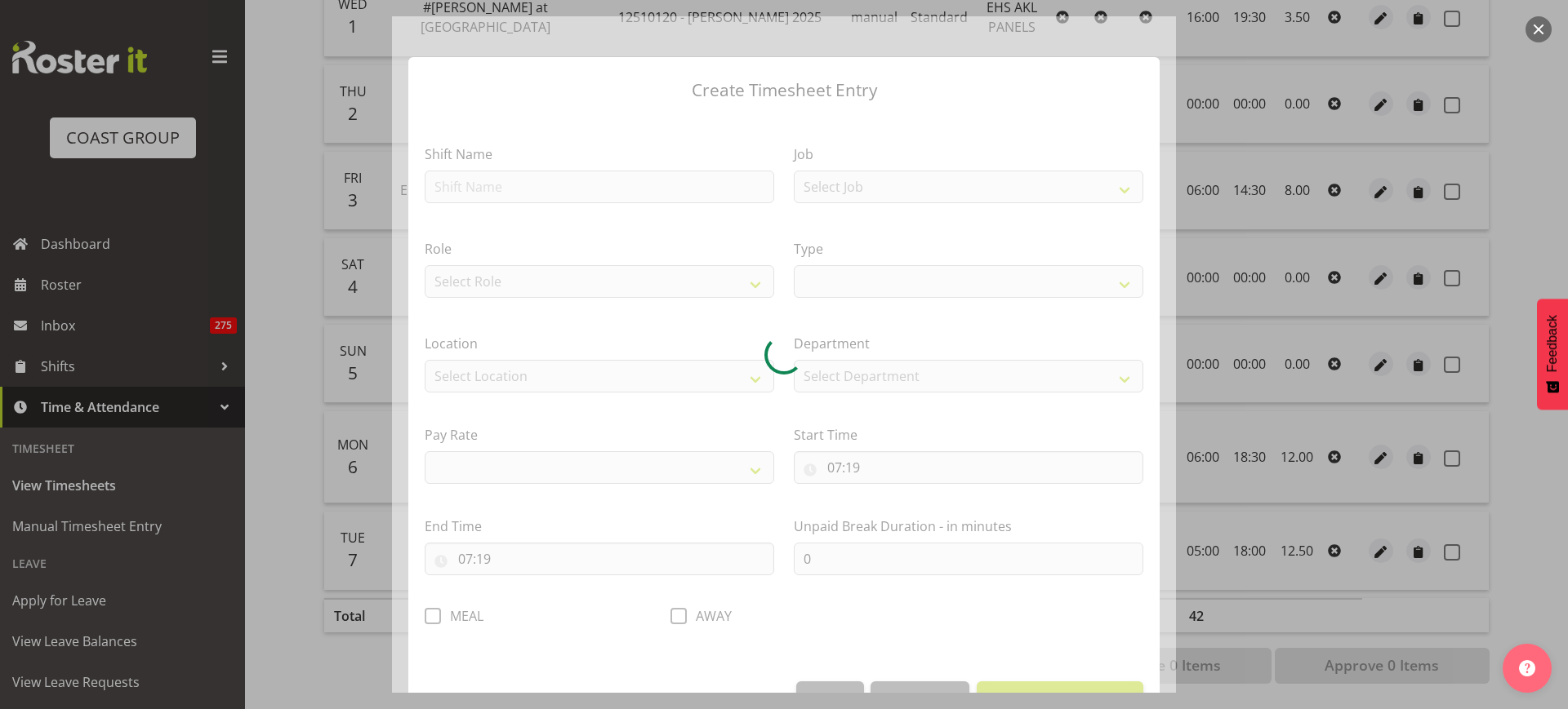
select select
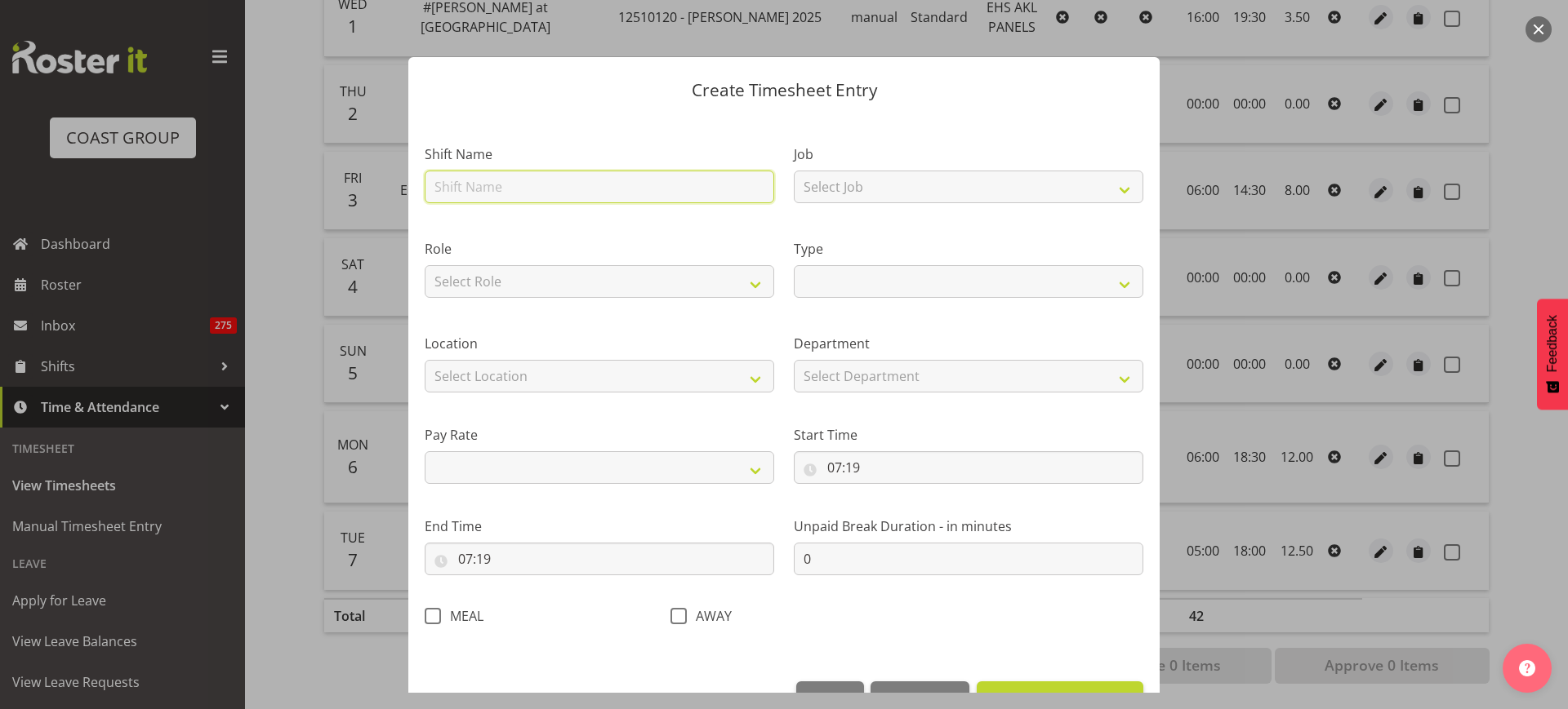
click at [560, 192] on input "text" at bounding box center [600, 186] width 350 height 33
type input "EHS Panel Dept Warehouse"
select select
click at [1106, 188] on select "Select Job 1 Carlton Events 1 [PERSON_NAME][GEOGRAPHIC_DATA] 1 [PERSON_NAME][GE…" at bounding box center [968, 186] width 350 height 33
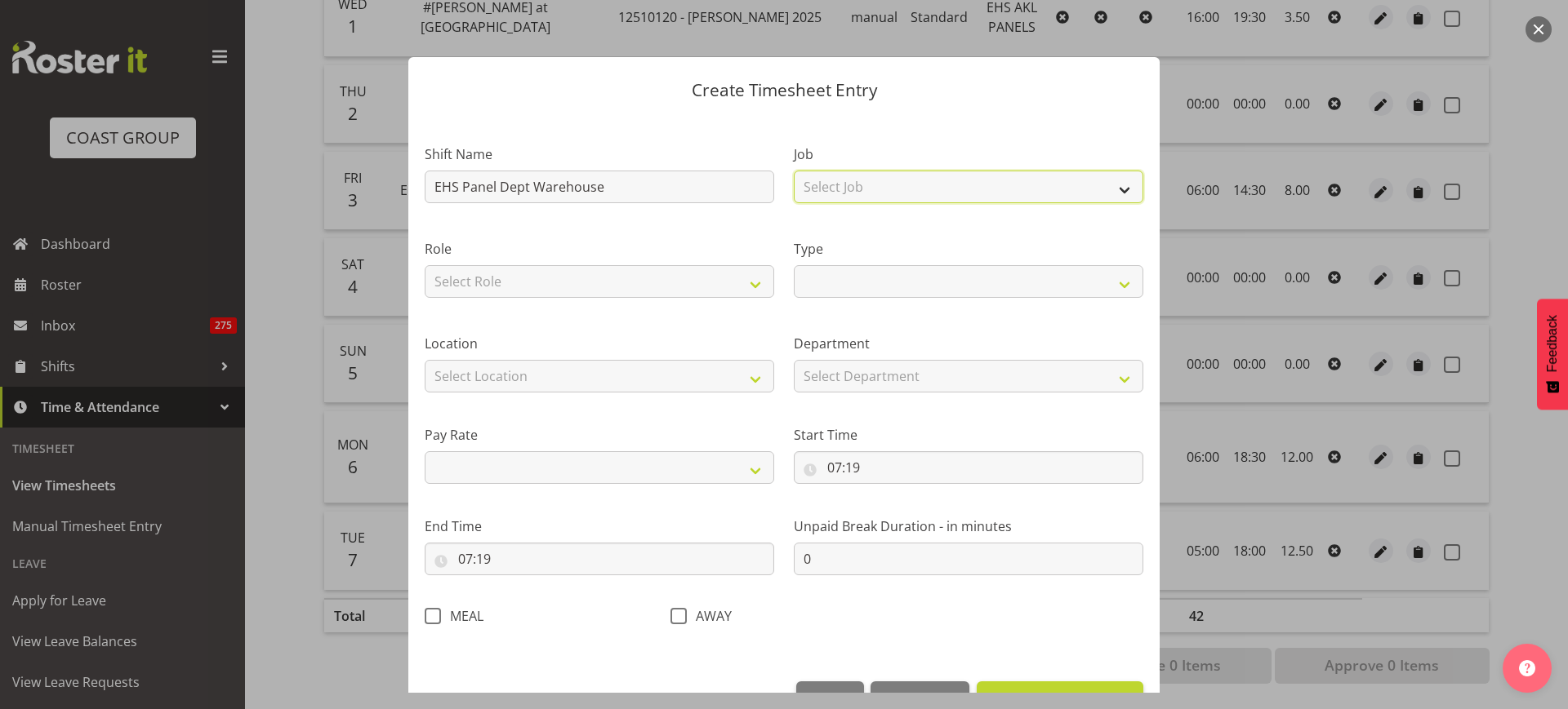
select select "69"
click at [793, 170] on select "Select Job 1 Carlton Events 1 [PERSON_NAME][GEOGRAPHIC_DATA] 1 [PERSON_NAME][GE…" at bounding box center [968, 186] width 350 height 33
select select
click at [749, 284] on select "Select Role AKL [PERSON_NAME] VEHICLES EHS AKL PANELS" at bounding box center [600, 282] width 350 height 33
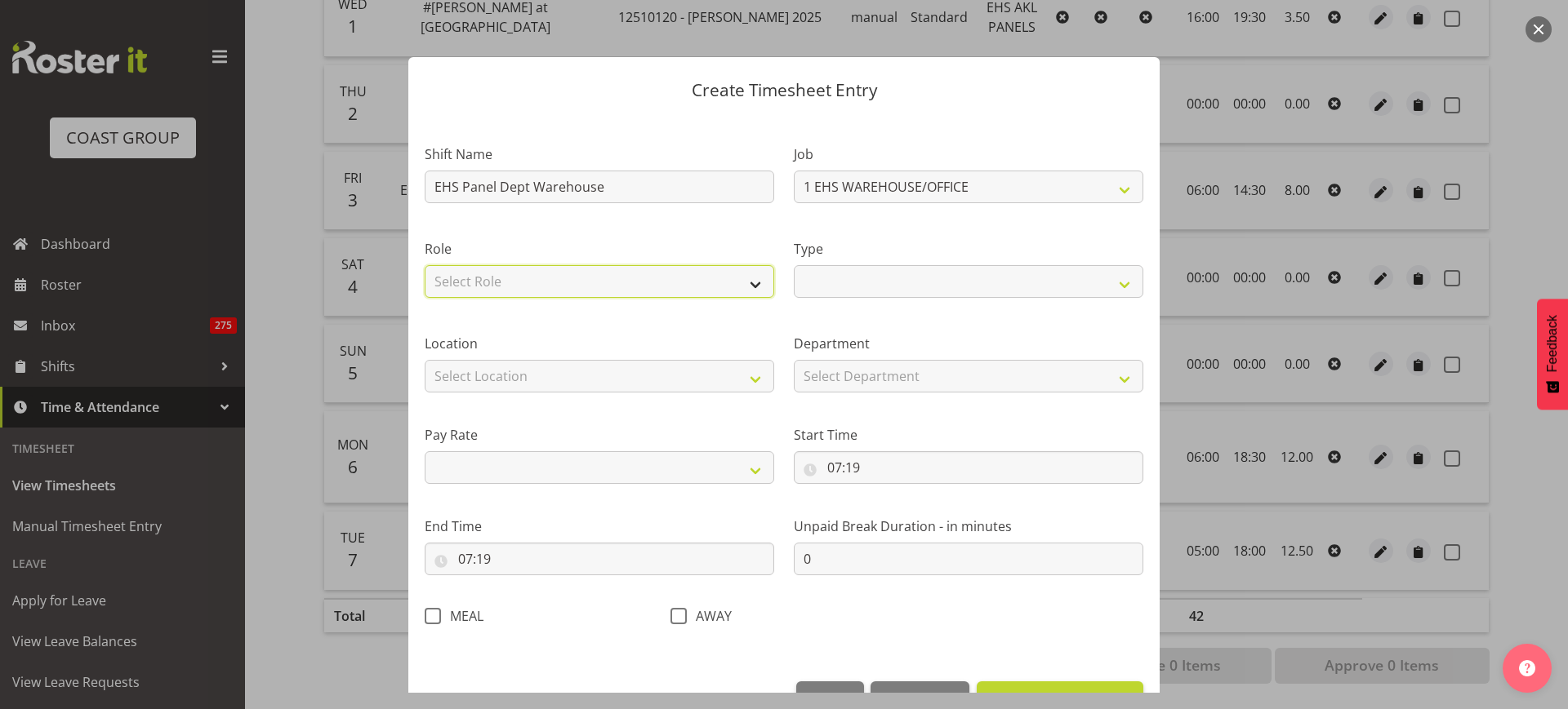
select select "188"
click at [425, 266] on select "Select Role AKL [PERSON_NAME] VEHICLES EHS AKL PANELS" at bounding box center [600, 282] width 350 height 33
click at [1106, 284] on select "Off Standard Public Holiday Public Holiday (Worked) Day In Lieu Annual Leave Si…" at bounding box center [968, 282] width 350 height 33
click at [793, 266] on select "Off Standard Public Holiday Public Holiday (Worked) Day In Lieu Annual Leave Si…" at bounding box center [968, 282] width 350 height 33
click at [752, 377] on select "Select Location [GEOGRAPHIC_DATA] EVENTS [PERSON_NAME][GEOGRAPHIC_DATA] [GEOGRA…" at bounding box center [600, 376] width 350 height 33
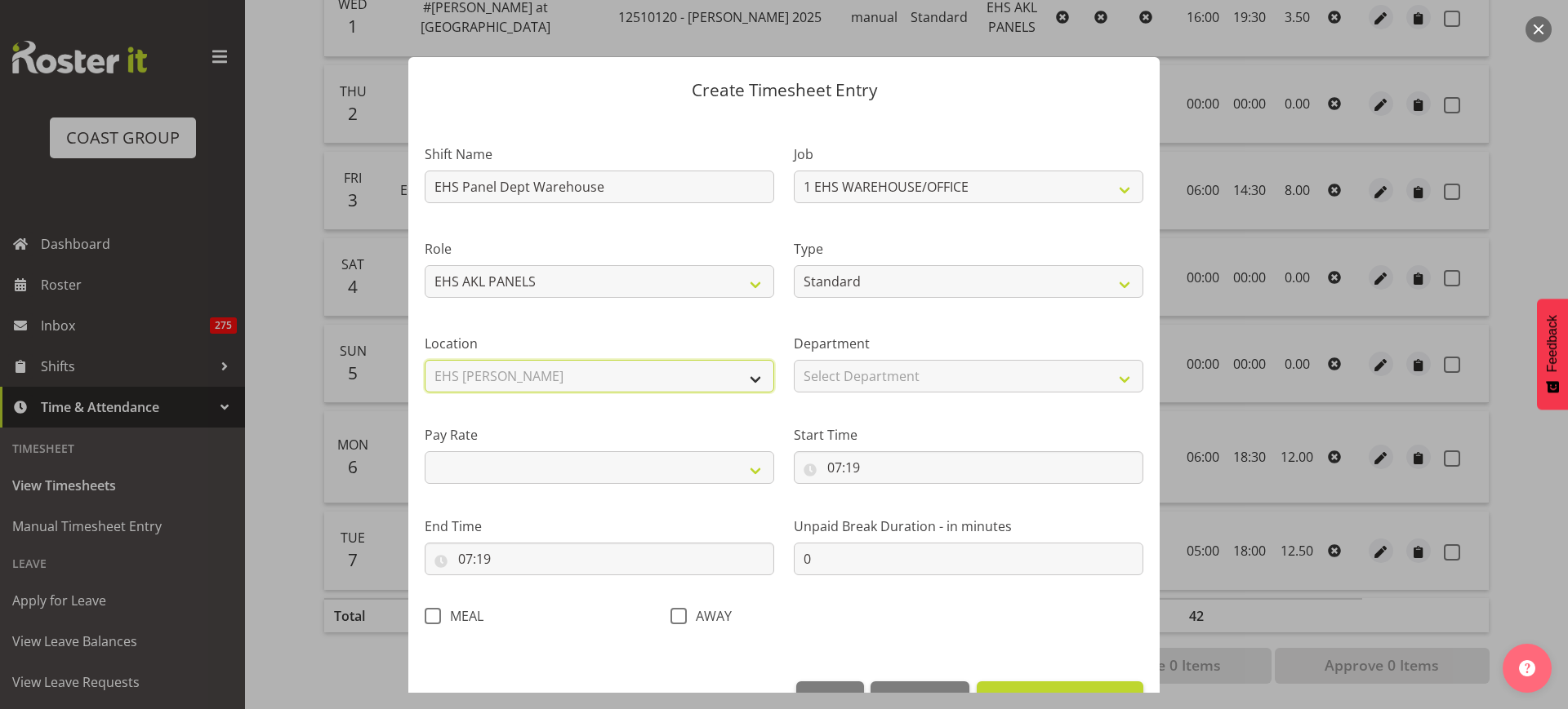
click at [425, 360] on select "Select Location [GEOGRAPHIC_DATA] EVENTS [PERSON_NAME][GEOGRAPHIC_DATA] [GEOGRA…" at bounding box center [600, 376] width 350 height 33
click at [1108, 377] on select "Select Department EHS AKL PANEL EHS AKL PANEL" at bounding box center [968, 376] width 350 height 33
click at [793, 360] on select "Select Department EHS AKL PANEL EHS AKL PANEL" at bounding box center [968, 376] width 350 height 33
click at [750, 469] on select "Primary Secondary Tertiary Fourth Fifth" at bounding box center [600, 467] width 350 height 33
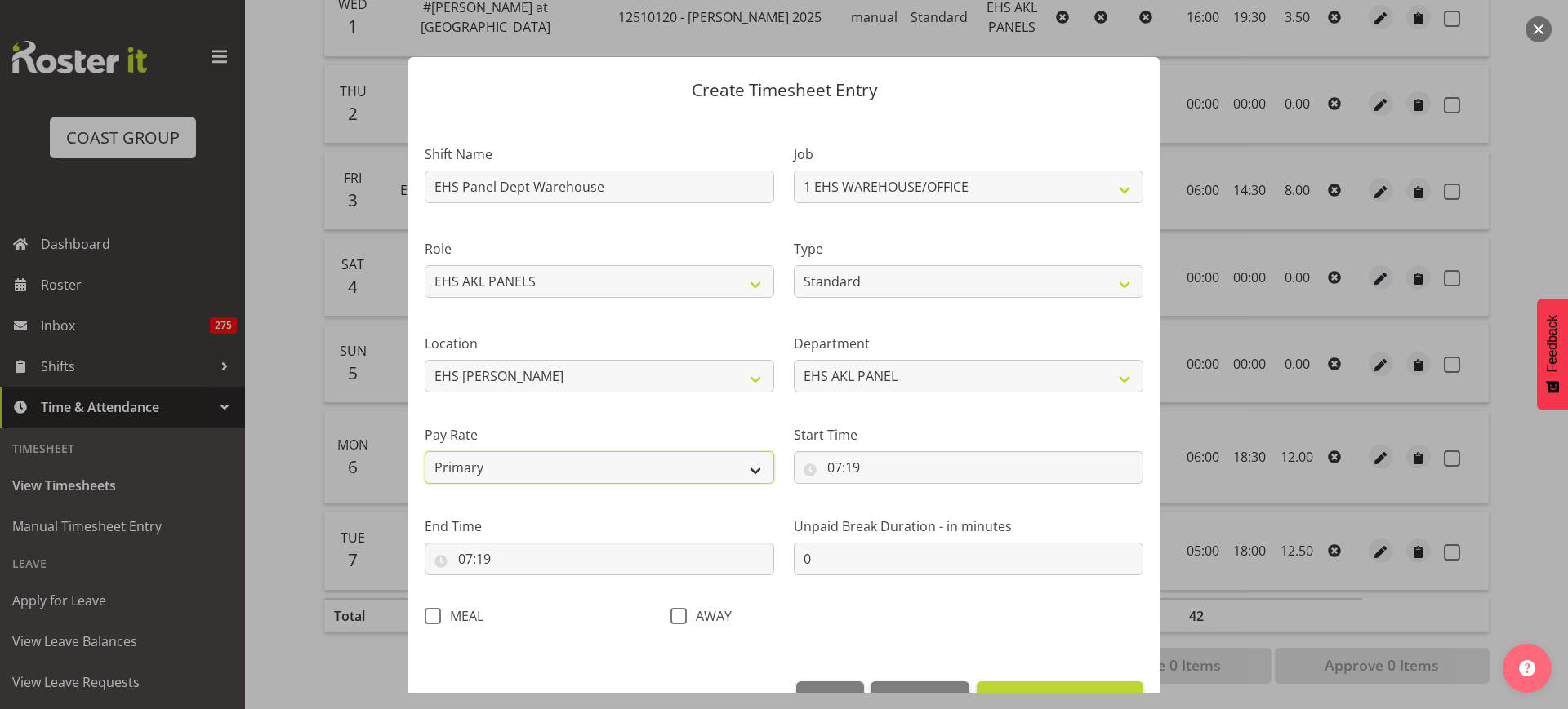
click at [425, 451] on select "Primary Secondary Tertiary Fourth Fifth" at bounding box center [600, 467] width 350 height 33
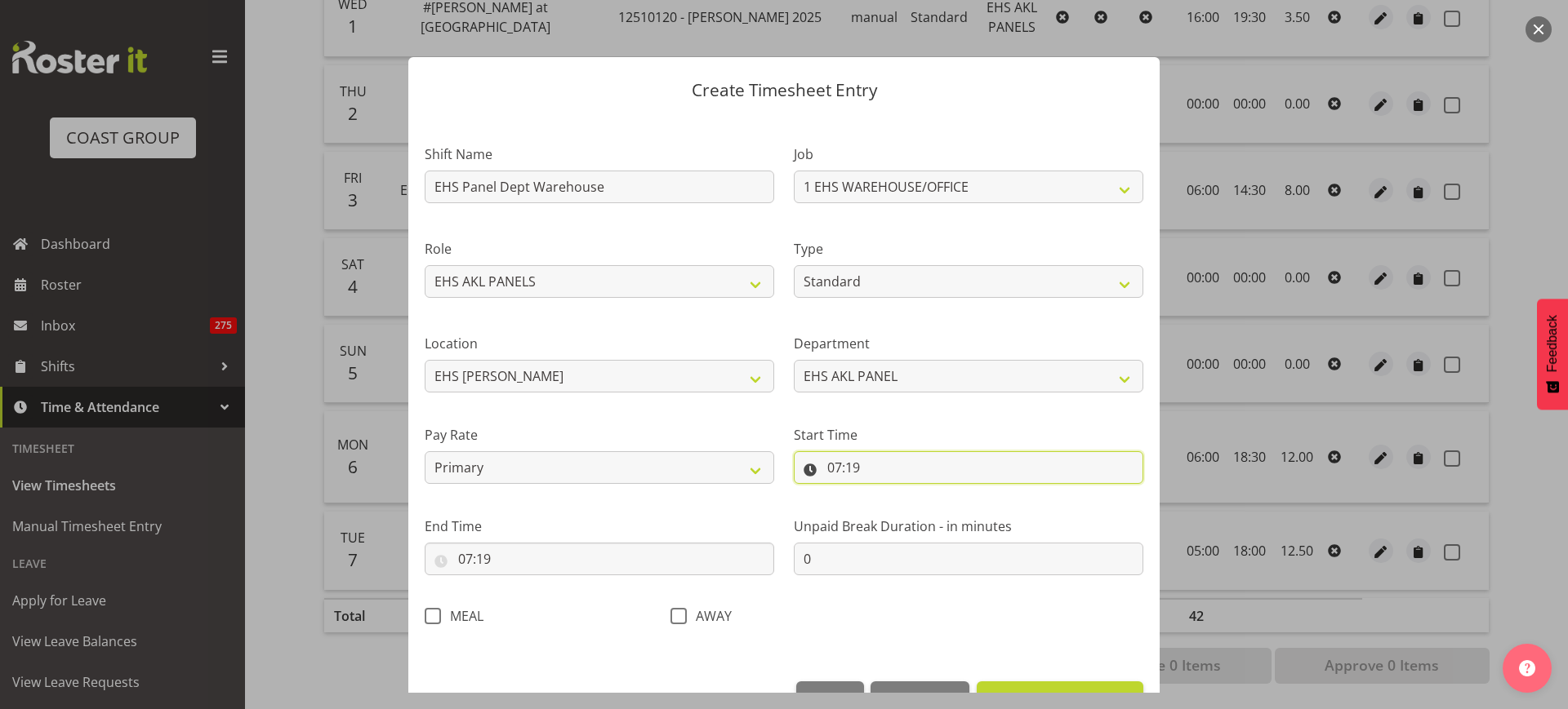
click at [895, 470] on input "07:19" at bounding box center [968, 467] width 350 height 33
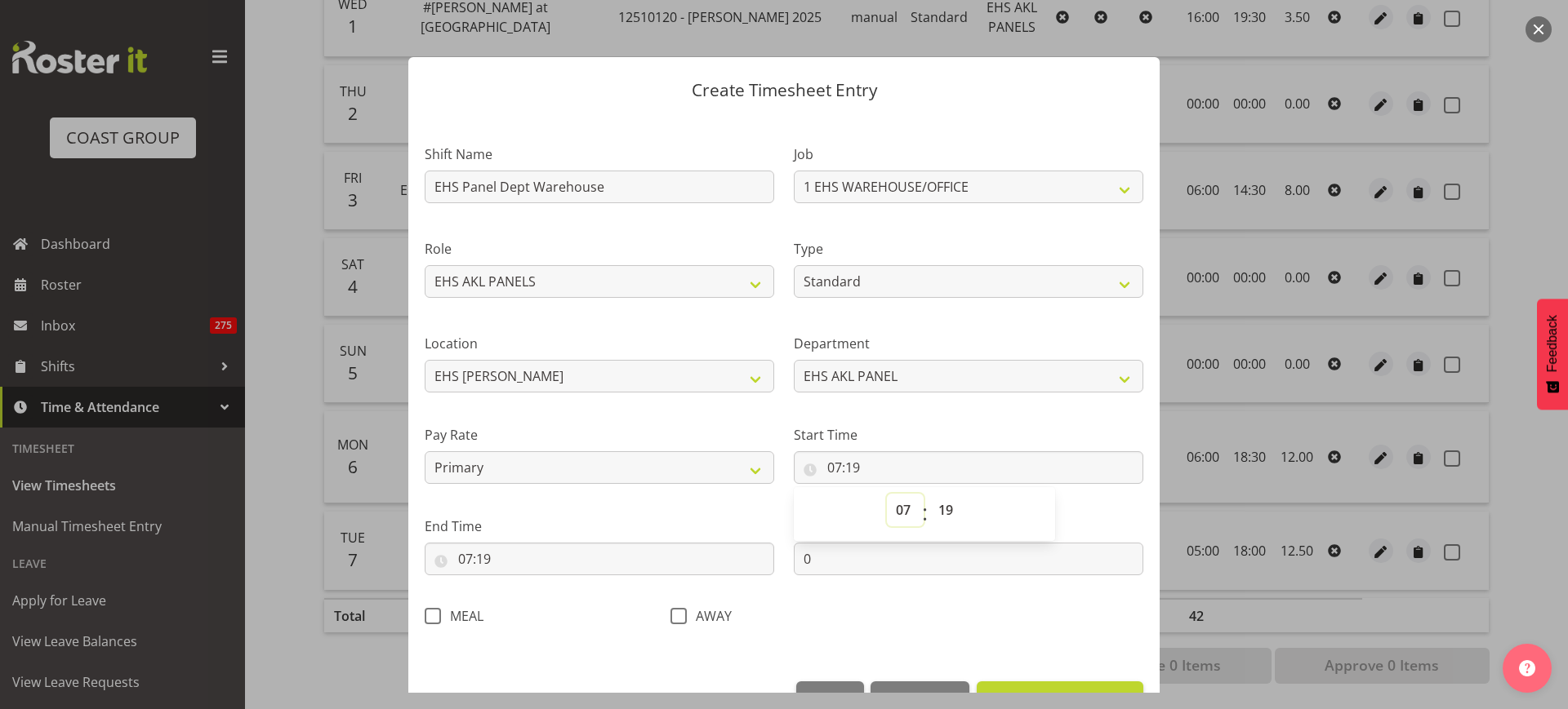
click at [891, 509] on select "00 01 02 03 04 05 06 07 08 09 10 11 12 13 14 15 16 17 18 19 20 21 22 23" at bounding box center [905, 510] width 37 height 33
click at [887, 493] on select "00 01 02 03 04 05 06 07 08 09 10 11 12 13 14 15 16 17 18 19 20 21 22 23" at bounding box center [905, 510] width 37 height 33
click at [936, 510] on select "00 01 02 03 04 05 06 07 08 09 10 11 12 13 14 15 16 17 18 19 20 21 22 23 24 25 2…" at bounding box center [948, 510] width 37 height 33
click at [930, 493] on select "00 01 02 03 04 05 06 07 08 09 10 11 12 13 14 15 16 17 18 19 20 21 22 23 24 25 2…" at bounding box center [948, 510] width 37 height 33
click at [573, 559] on input "07:19" at bounding box center [600, 559] width 350 height 33
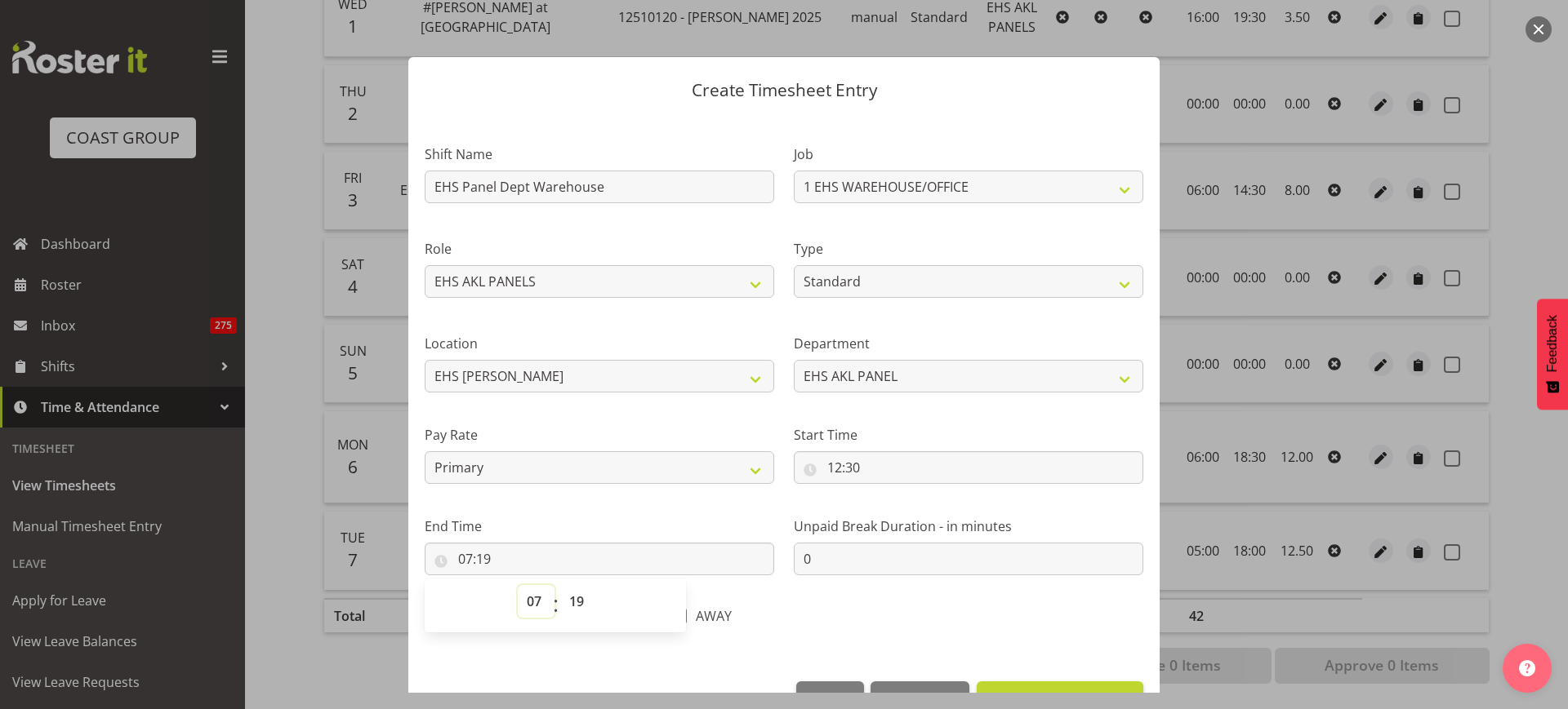
click at [529, 596] on select "00 01 02 03 04 05 06 07 08 09 10 11 12 13 14 15 16 17 18 19 20 21 22 23" at bounding box center [535, 601] width 37 height 33
click at [517, 585] on select "00 01 02 03 04 05 06 07 08 09 10 11 12 13 14 15 16 17 18 19 20 21 22 23" at bounding box center [535, 601] width 37 height 33
click at [575, 597] on select "00 01 02 03 04 05 06 07 08 09 10 11 12 13 14 15 16 17 18 19 20 21 22 23 24 25 2…" at bounding box center [578, 601] width 37 height 33
click at [560, 585] on select "00 01 02 03 04 05 06 07 08 09 10 11 12 13 14 15 16 17 18 19 20 21 22 23 24 25 2…" at bounding box center [578, 601] width 37 height 33
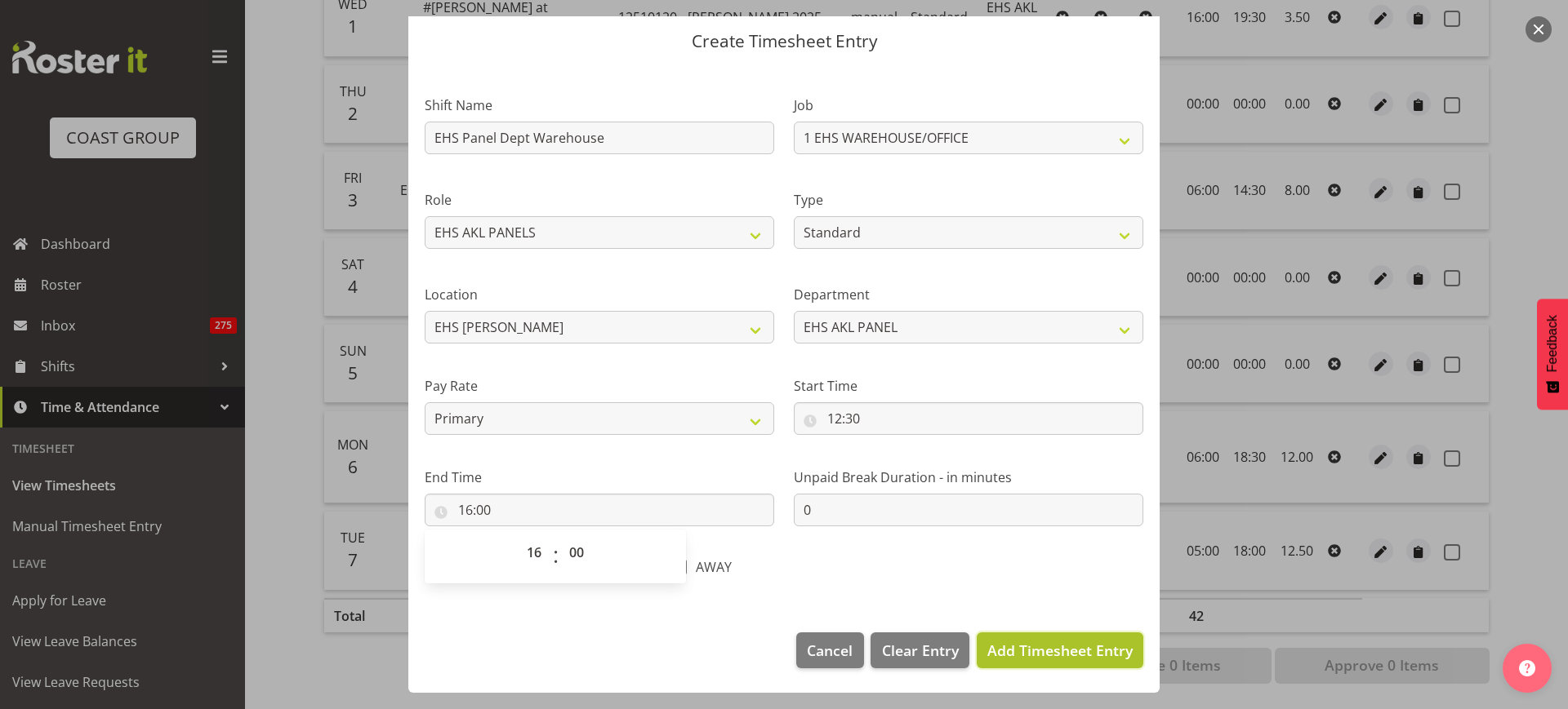
click at [1049, 641] on span "Add Timesheet Entry" at bounding box center [1060, 650] width 146 height 20
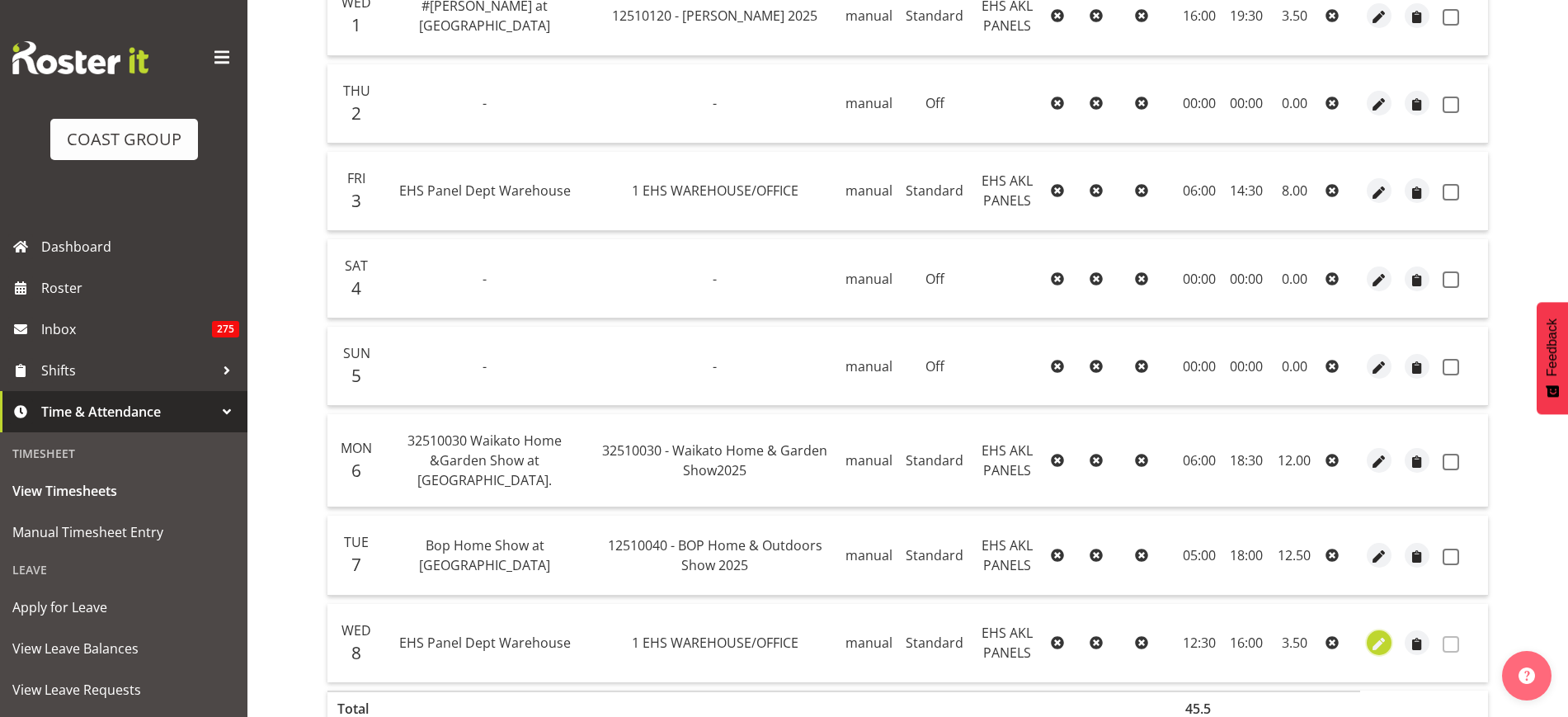
click at [1372, 639] on span "button" at bounding box center [1380, 645] width 19 height 19
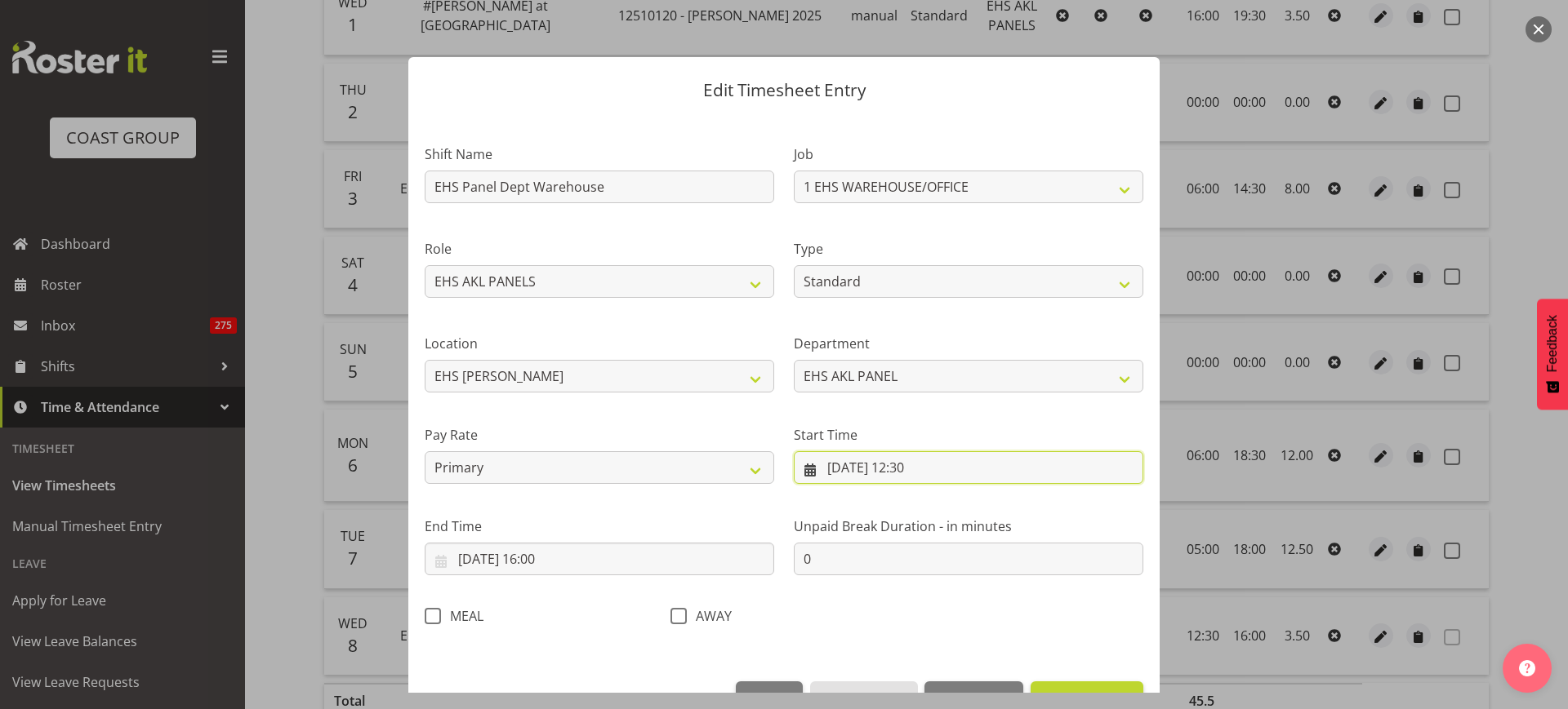
click at [995, 465] on input "[DATE] 12:30" at bounding box center [968, 467] width 350 height 33
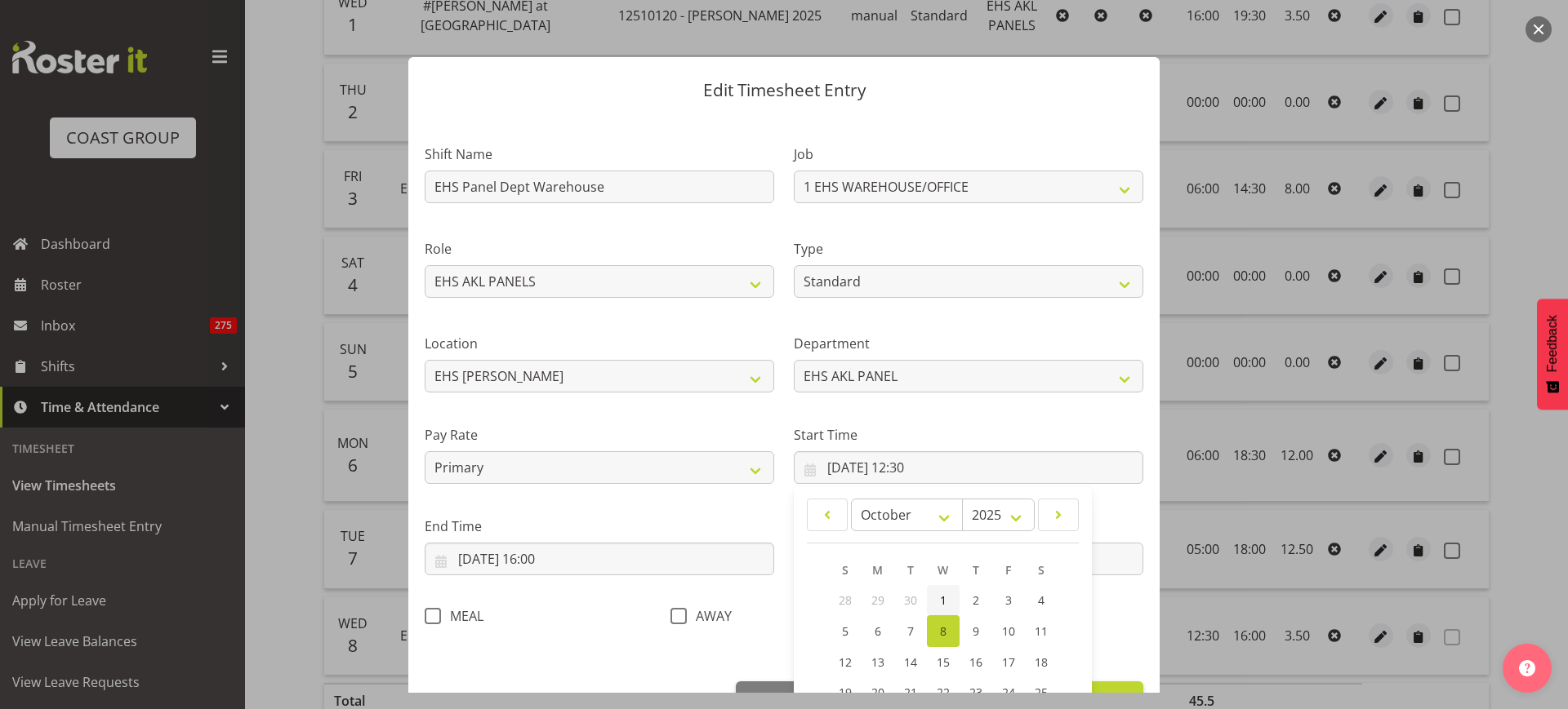
click at [940, 596] on span "1" at bounding box center [943, 600] width 7 height 15
click at [639, 558] on input "[DATE] 16:00" at bounding box center [600, 559] width 350 height 33
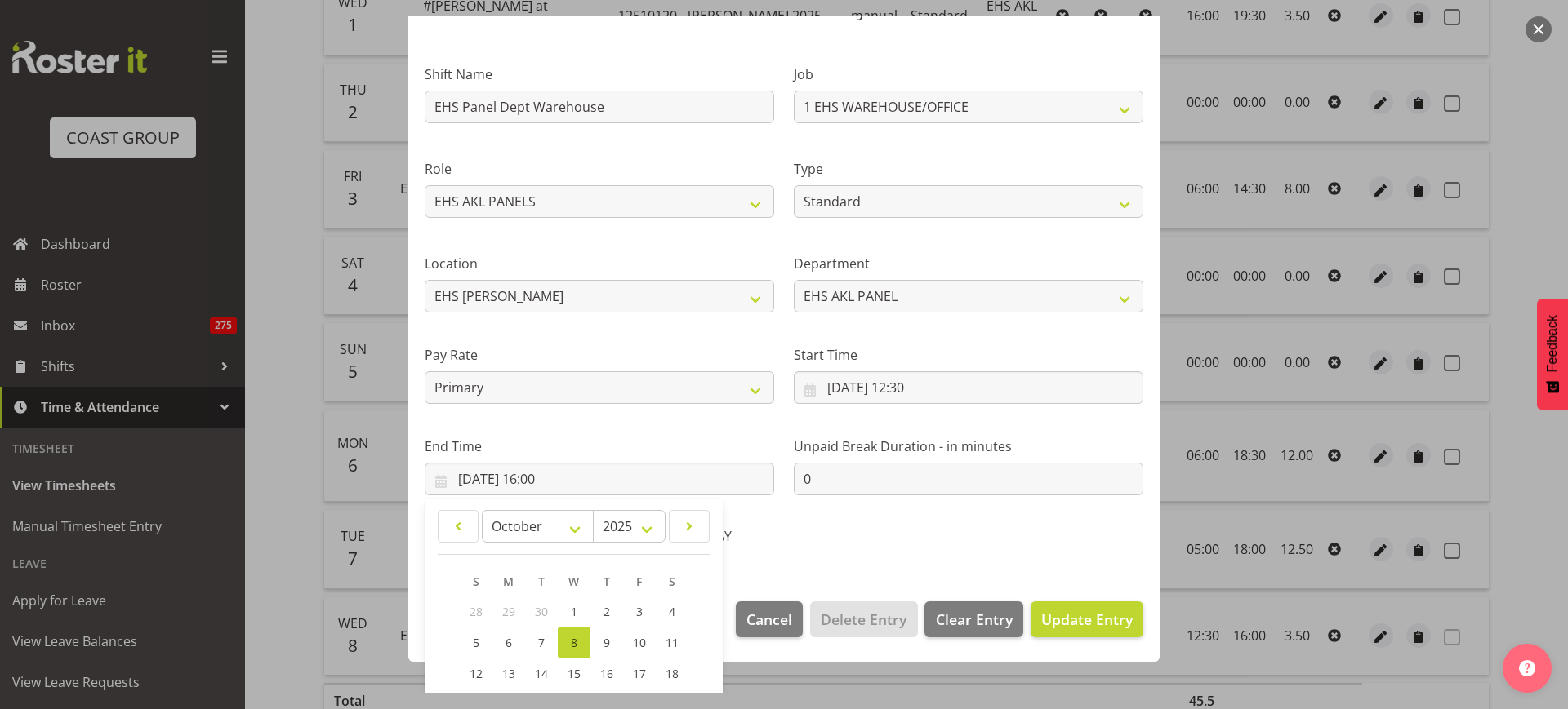
scroll to position [82, 0]
click at [575, 601] on span "1" at bounding box center [574, 609] width 7 height 15
click at [1054, 624] on span "Update Entry" at bounding box center [1087, 616] width 92 height 20
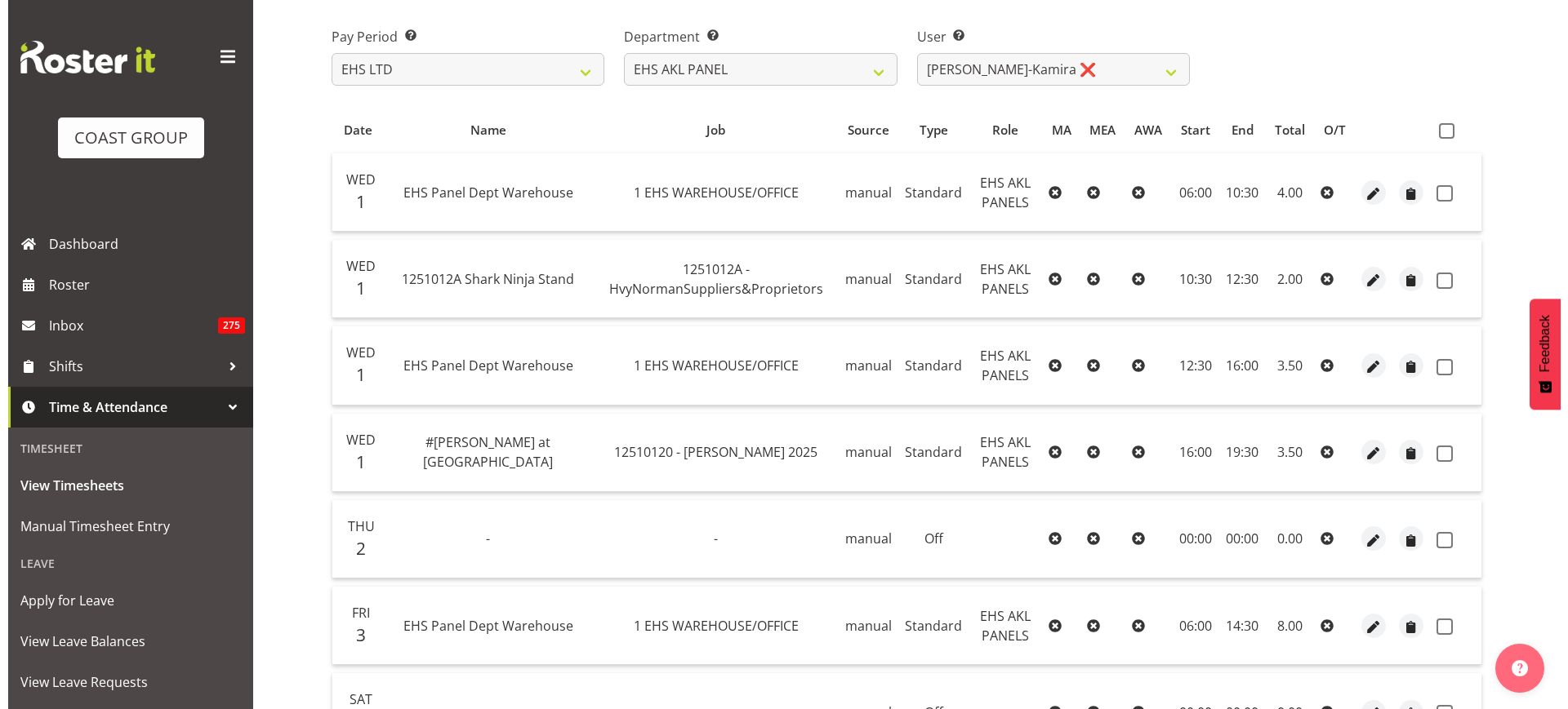
scroll to position [234, 0]
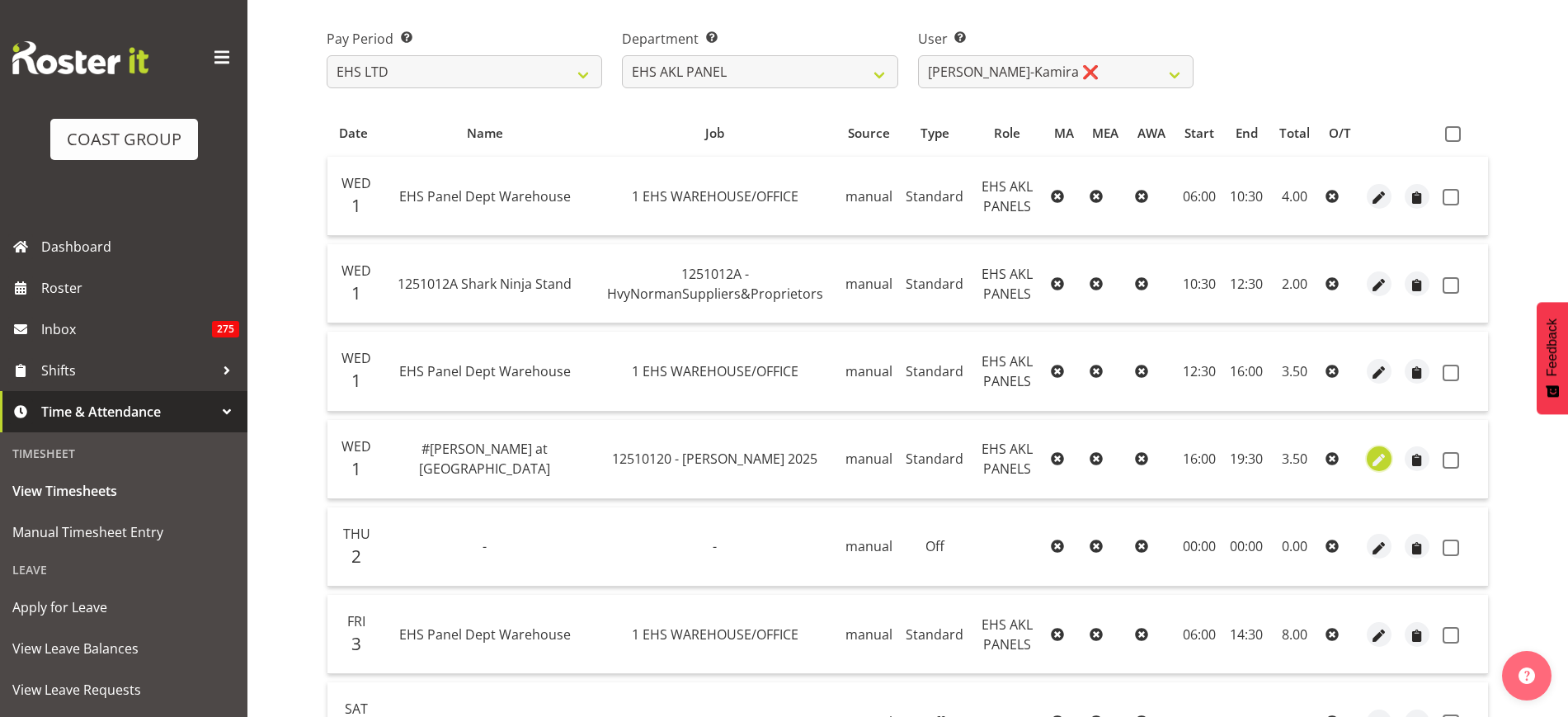
click at [1380, 460] on span "button" at bounding box center [1380, 461] width 19 height 19
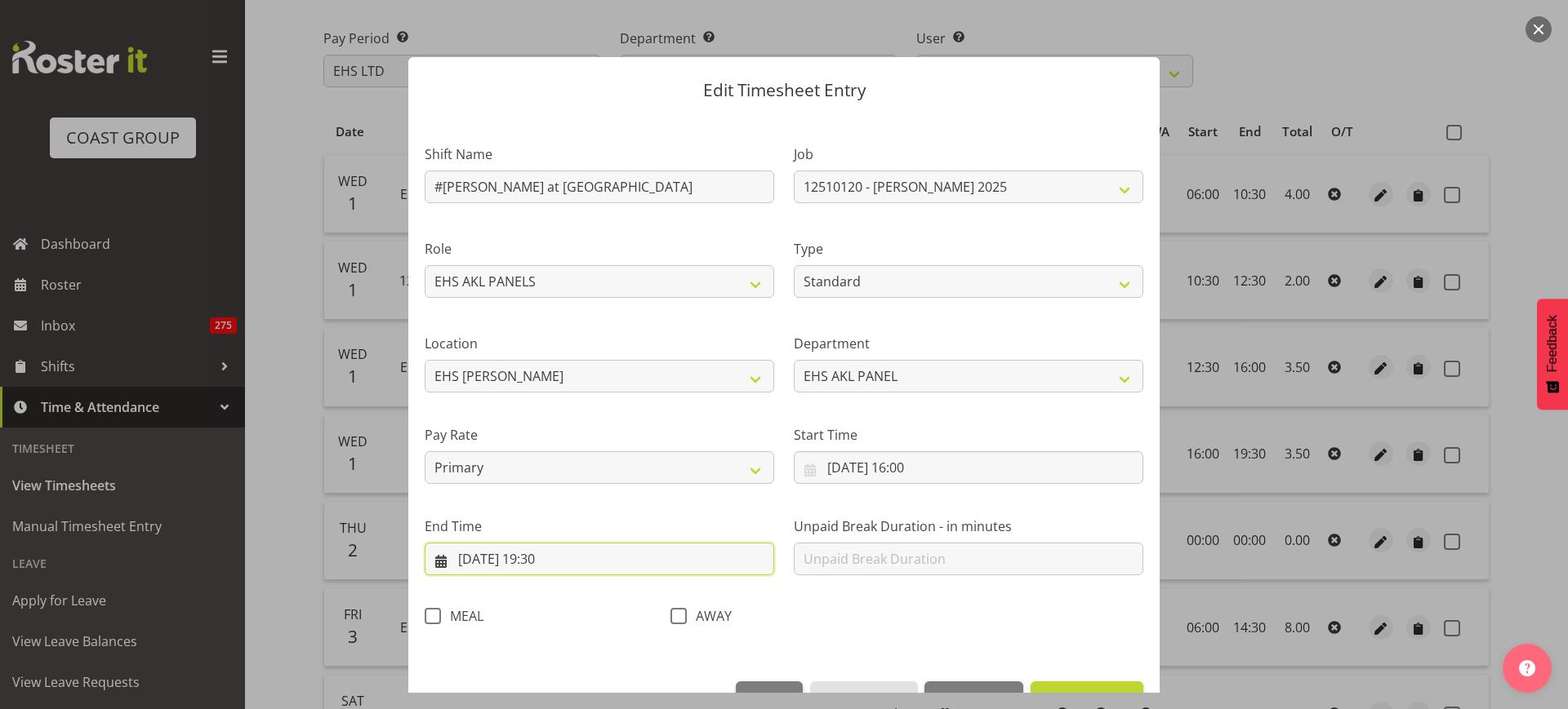
click at [592, 563] on input "[DATE] 19:30" at bounding box center [600, 559] width 350 height 33
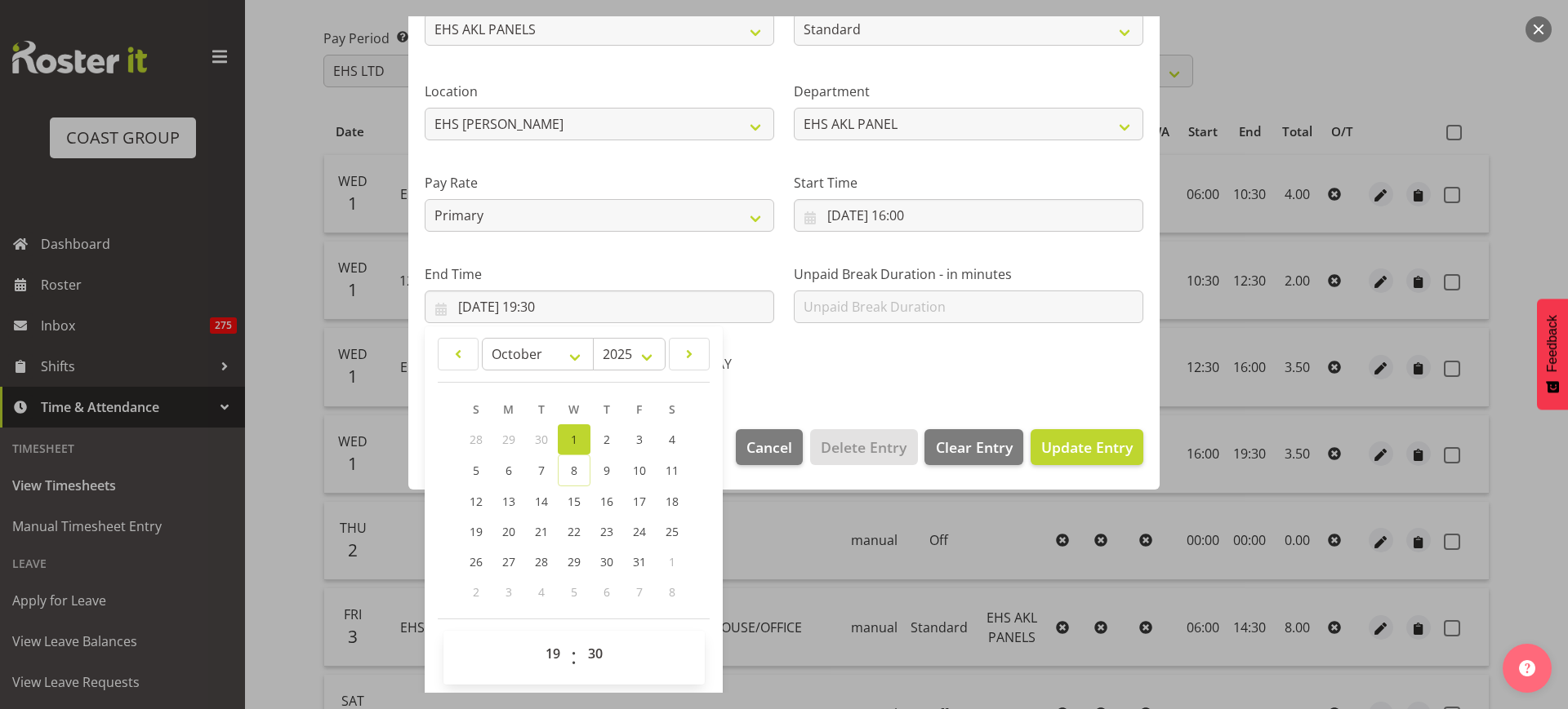
scroll to position [255, 0]
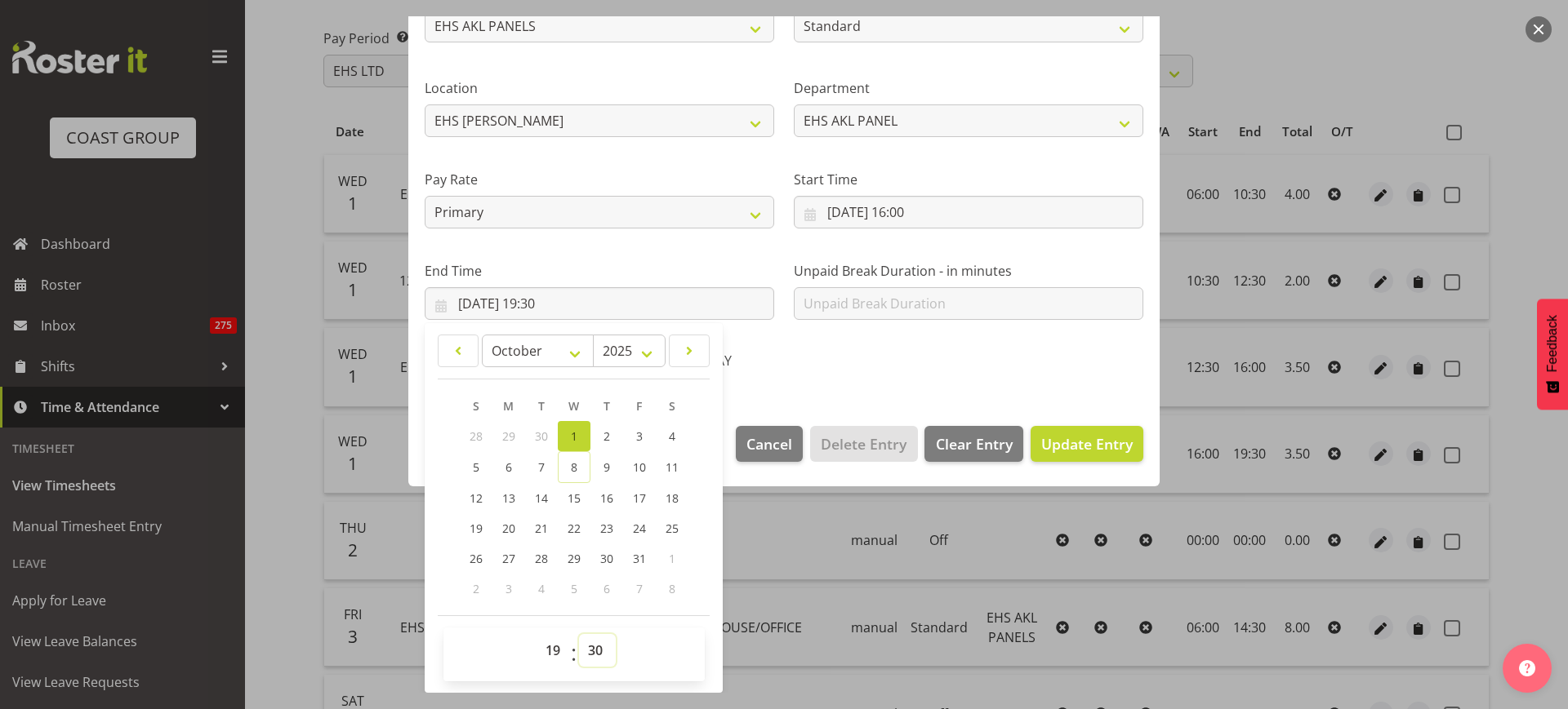
click at [587, 648] on select "00 01 02 03 04 05 06 07 08 09 10 11 12 13 14 15 16 17 18 19 20 21 22 23 24 25 2…" at bounding box center [597, 650] width 37 height 33
click at [579, 634] on select "00 01 02 03 04 05 06 07 08 09 10 11 12 13 14 15 16 17 18 19 20 21 22 23 24 25 2…" at bounding box center [597, 650] width 37 height 33
click at [1055, 437] on span "Update Entry" at bounding box center [1087, 443] width 92 height 20
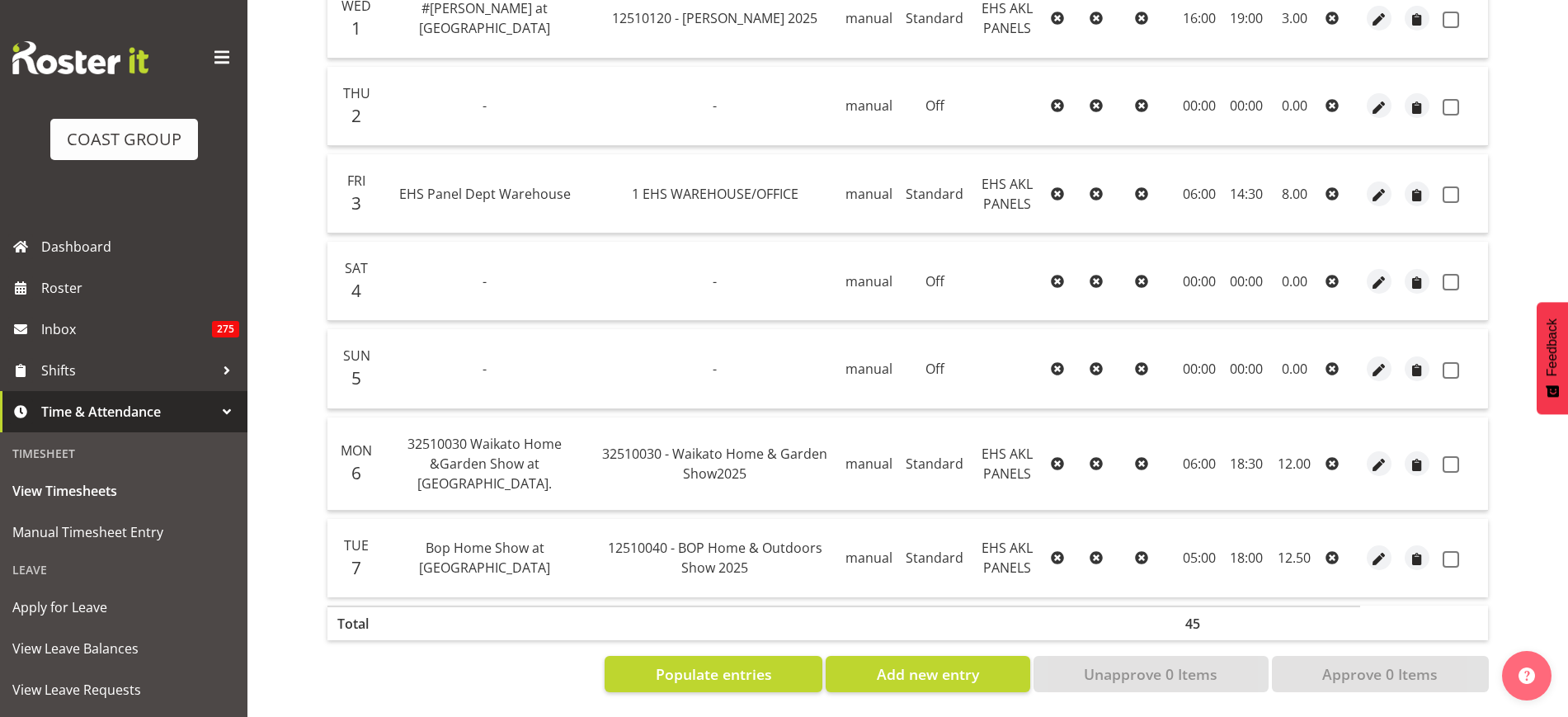
scroll to position [694, 0]
click at [1382, 455] on span "button" at bounding box center [1380, 465] width 19 height 19
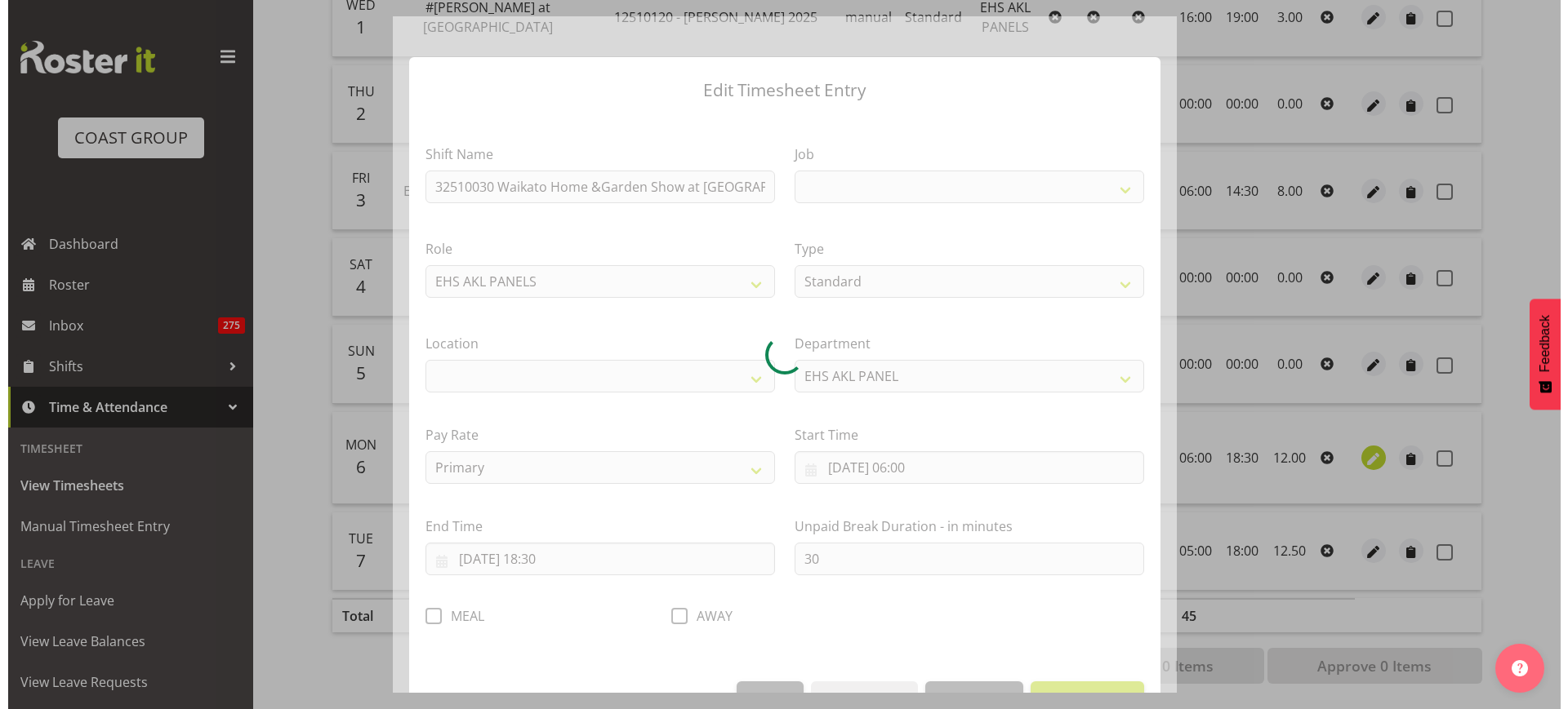
scroll to position [672, 0]
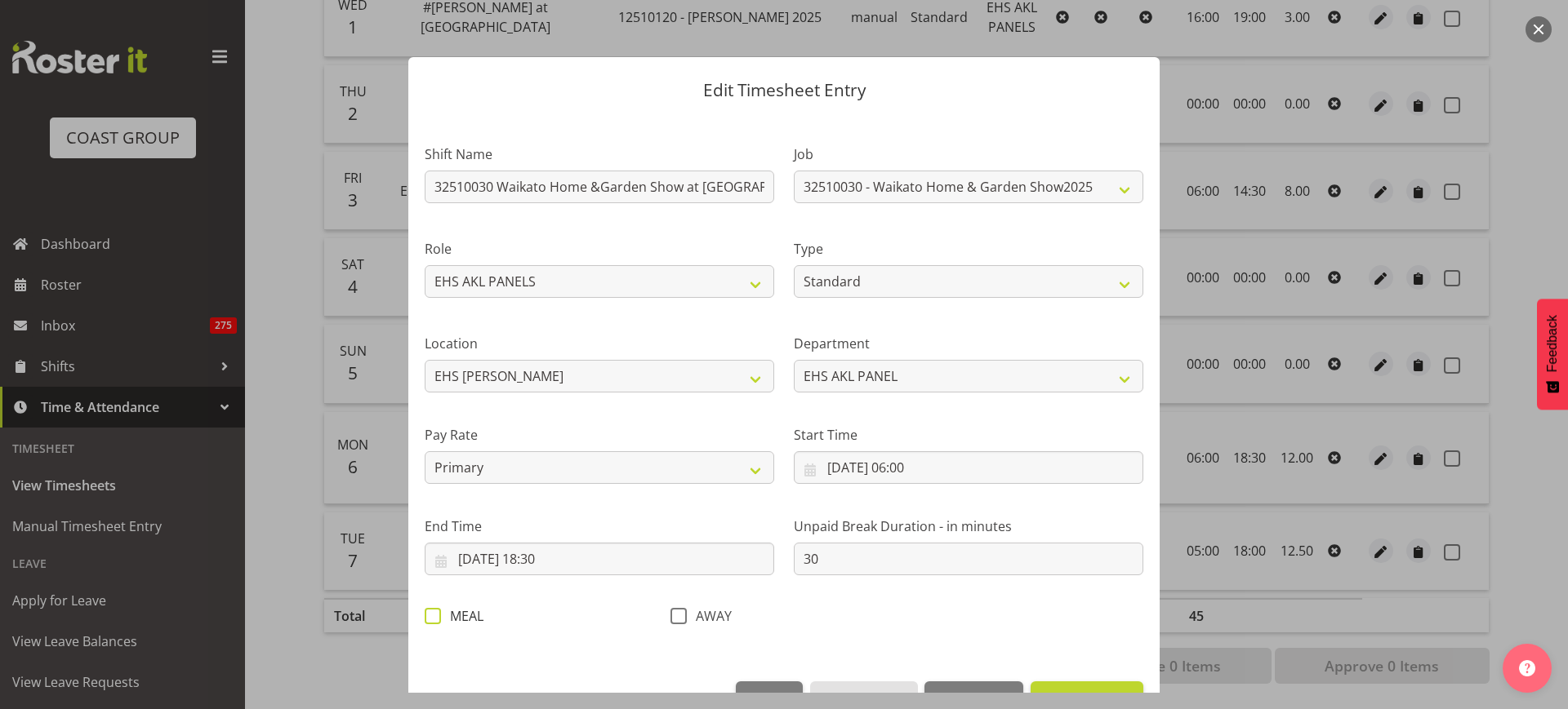
click at [437, 616] on span at bounding box center [432, 615] width 16 height 16
click at [435, 616] on input "MEAL" at bounding box center [429, 615] width 10 height 10
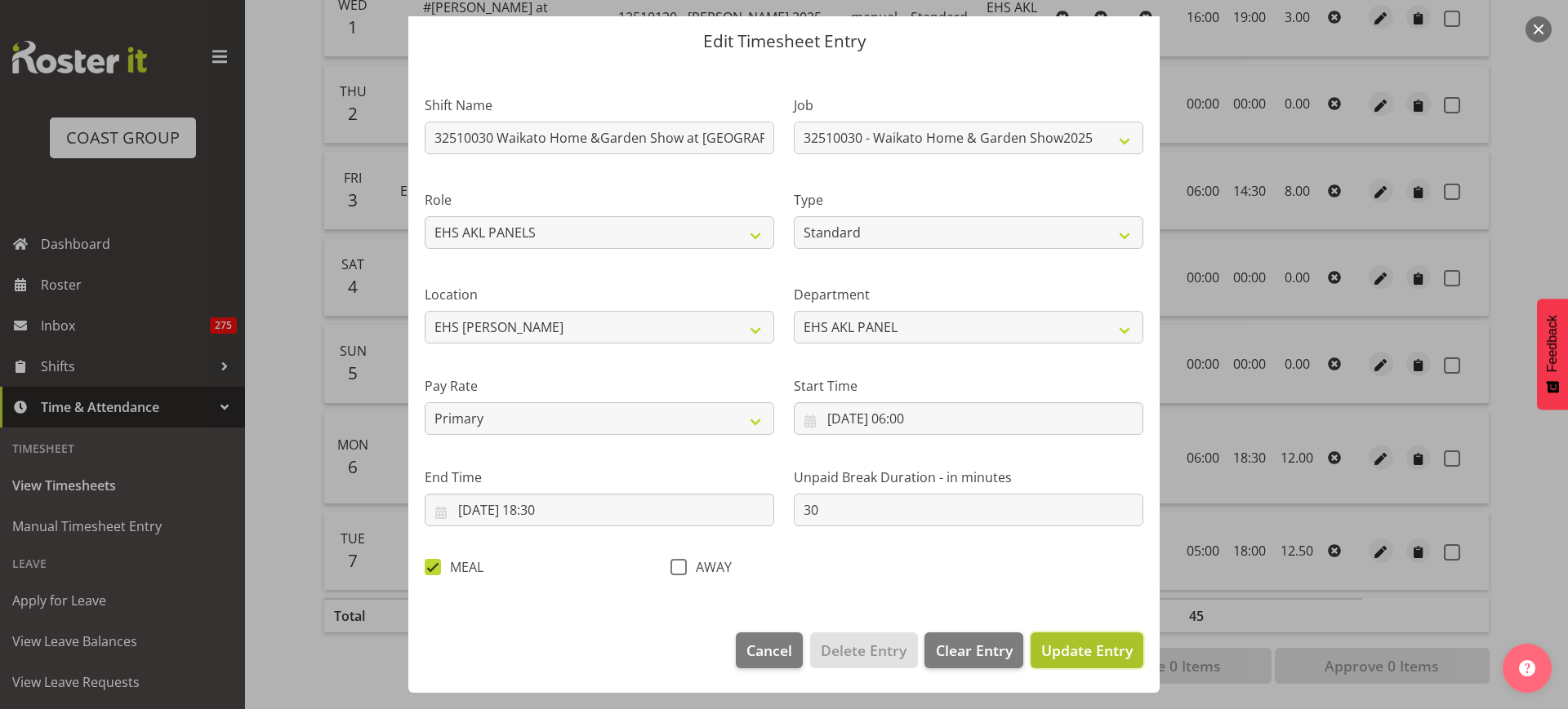
click at [1076, 653] on span "Update Entry" at bounding box center [1087, 650] width 92 height 20
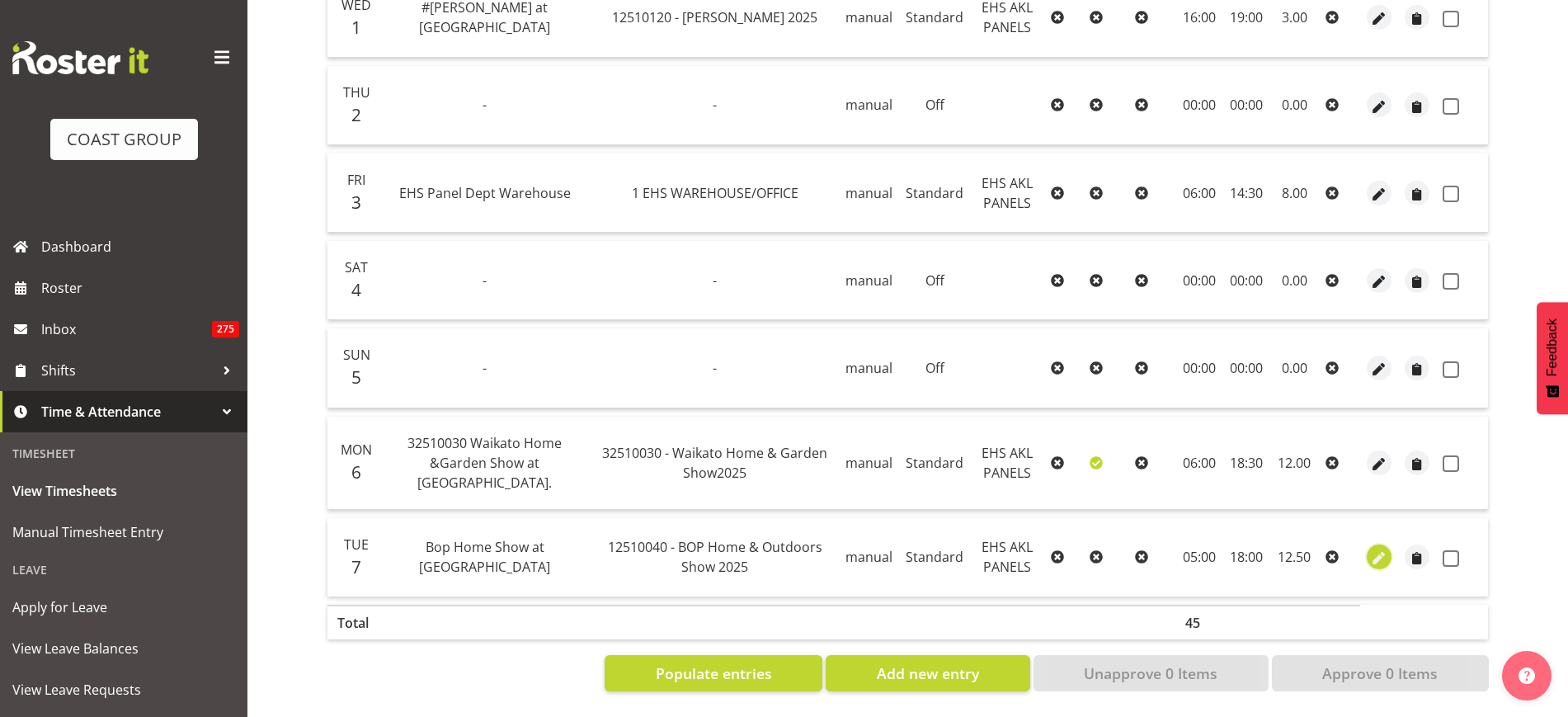
click at [1381, 559] on span "button" at bounding box center [1380, 559] width 19 height 19
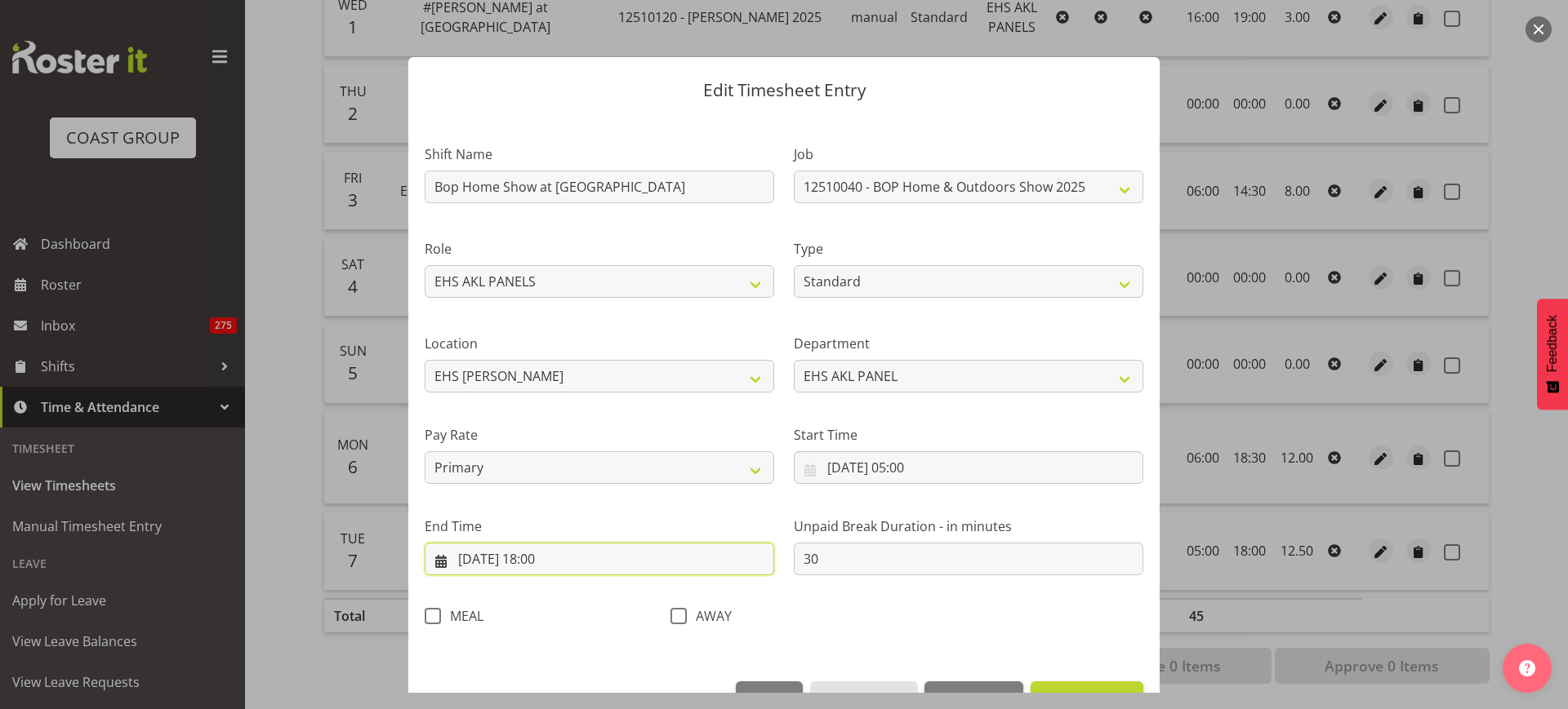
click at [593, 566] on input "[DATE] 18:00" at bounding box center [600, 559] width 350 height 33
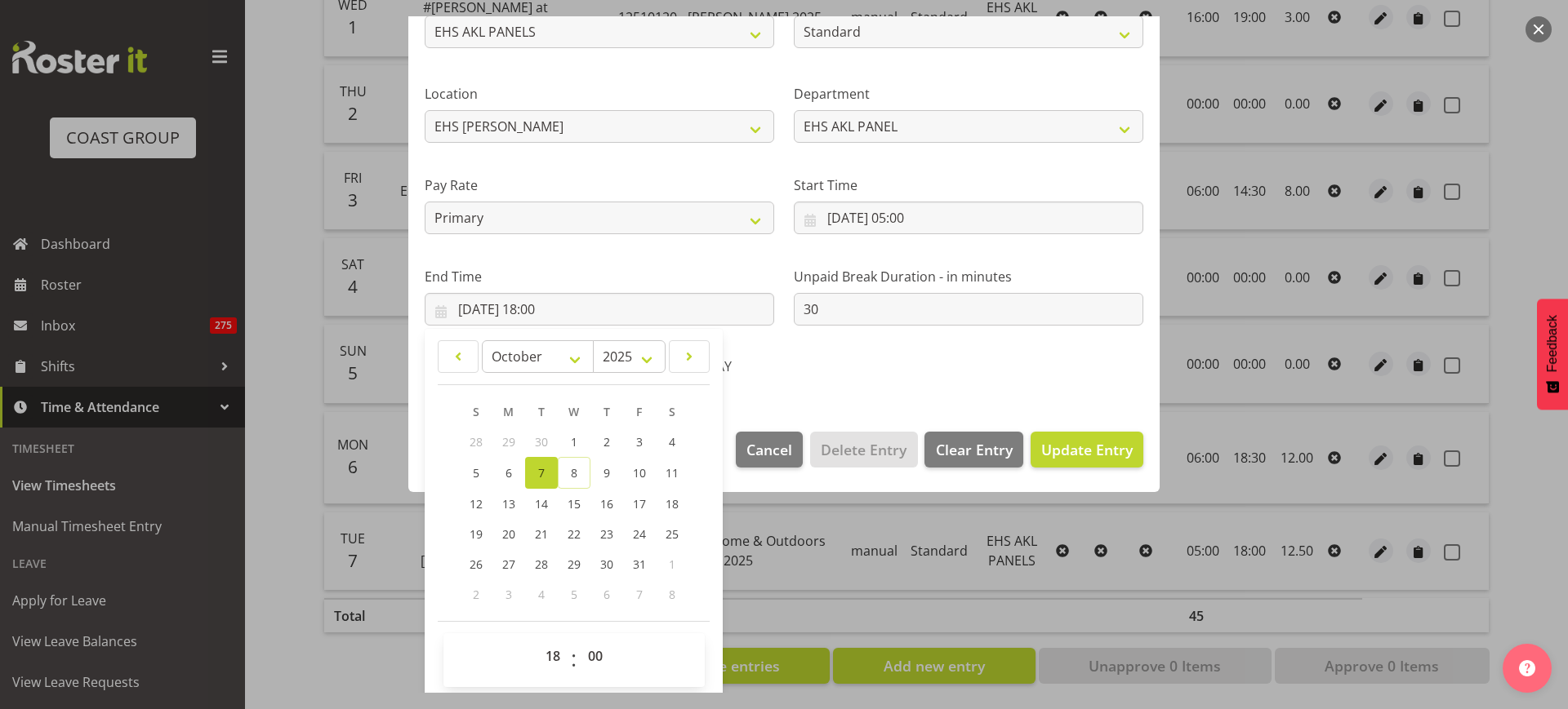
scroll to position [255, 0]
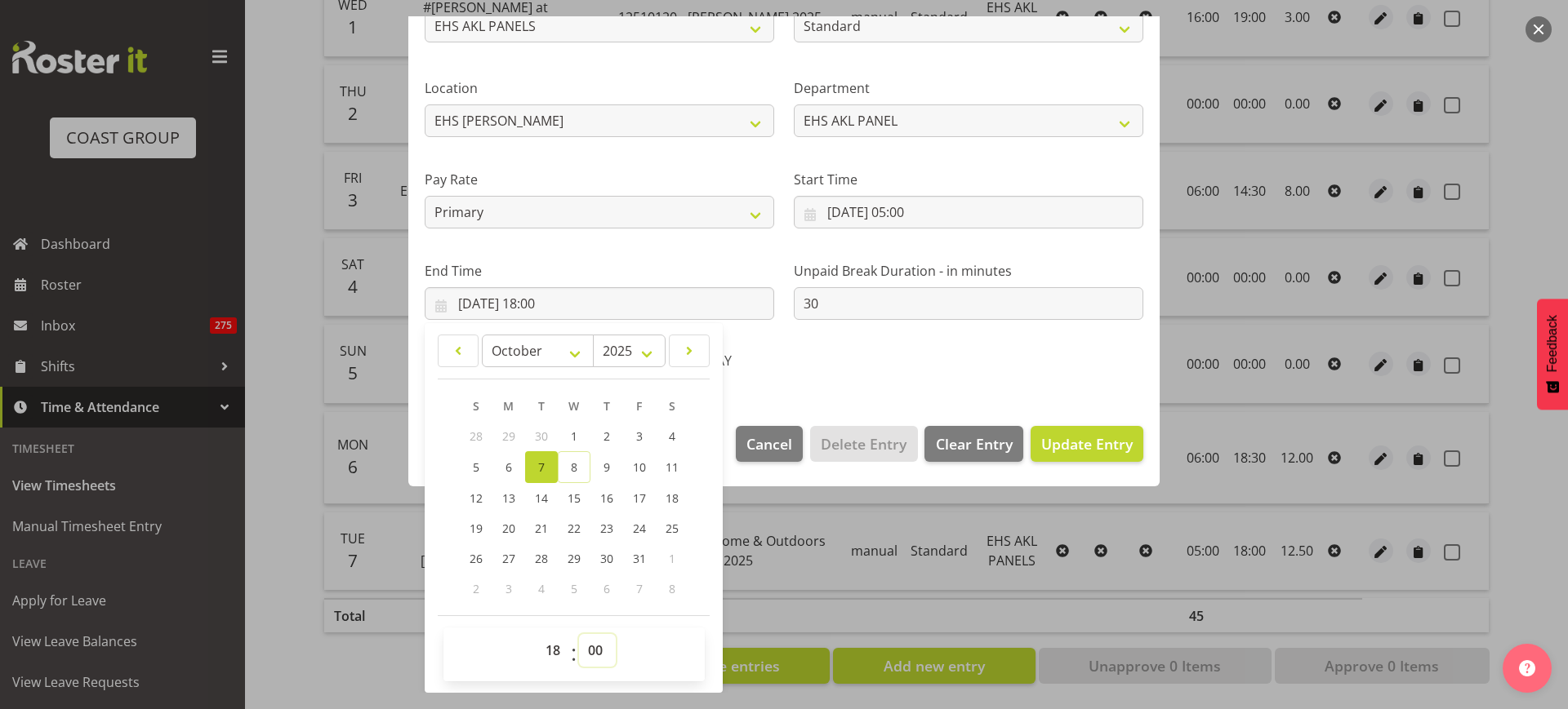
click at [593, 649] on select "00 01 02 03 04 05 06 07 08 09 10 11 12 13 14 15 16 17 18 19 20 21 22 23 24 25 2…" at bounding box center [597, 650] width 37 height 33
click at [579, 634] on select "00 01 02 03 04 05 06 07 08 09 10 11 12 13 14 15 16 17 18 19 20 21 22 23 24 25 2…" at bounding box center [597, 650] width 37 height 33
click at [1055, 443] on span "Update Entry" at bounding box center [1087, 443] width 92 height 20
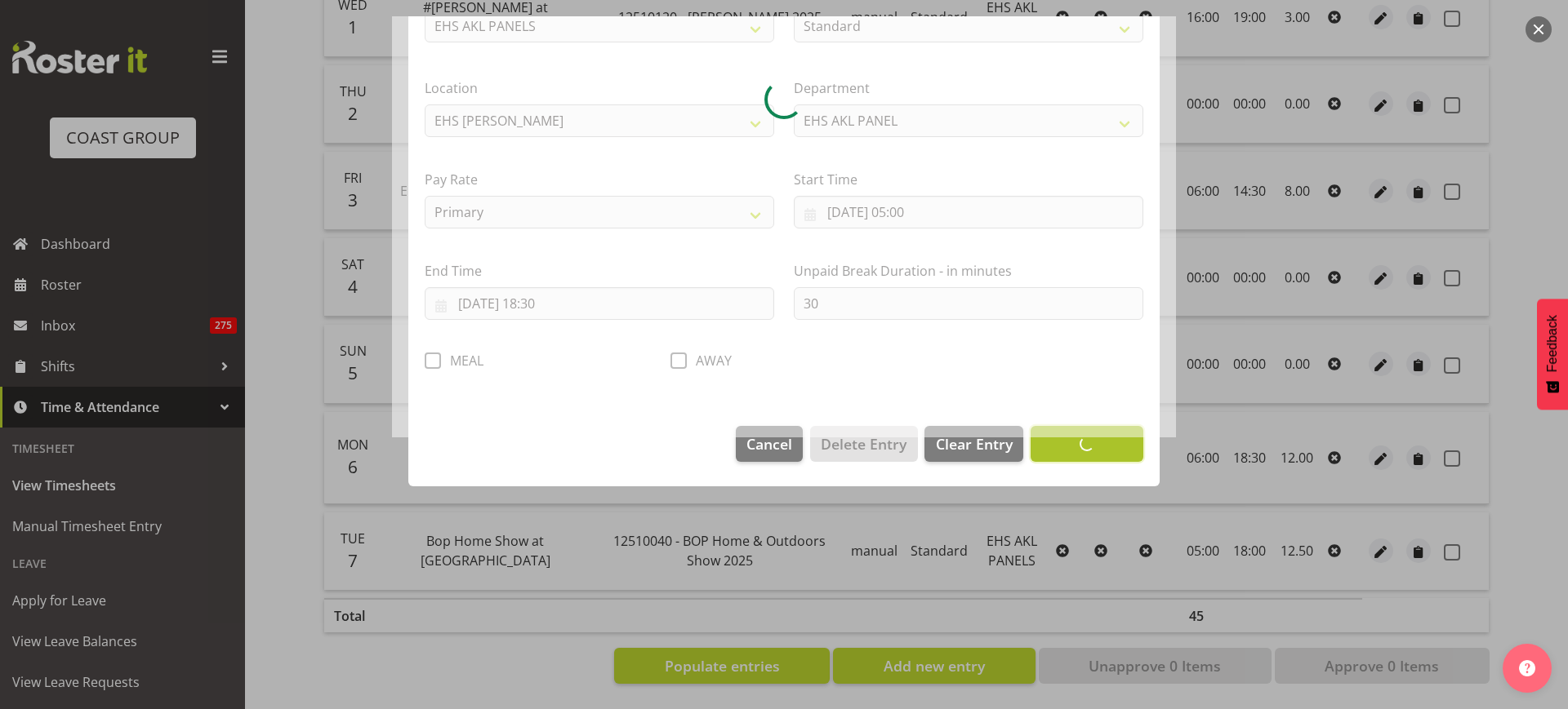
scroll to position [49, 0]
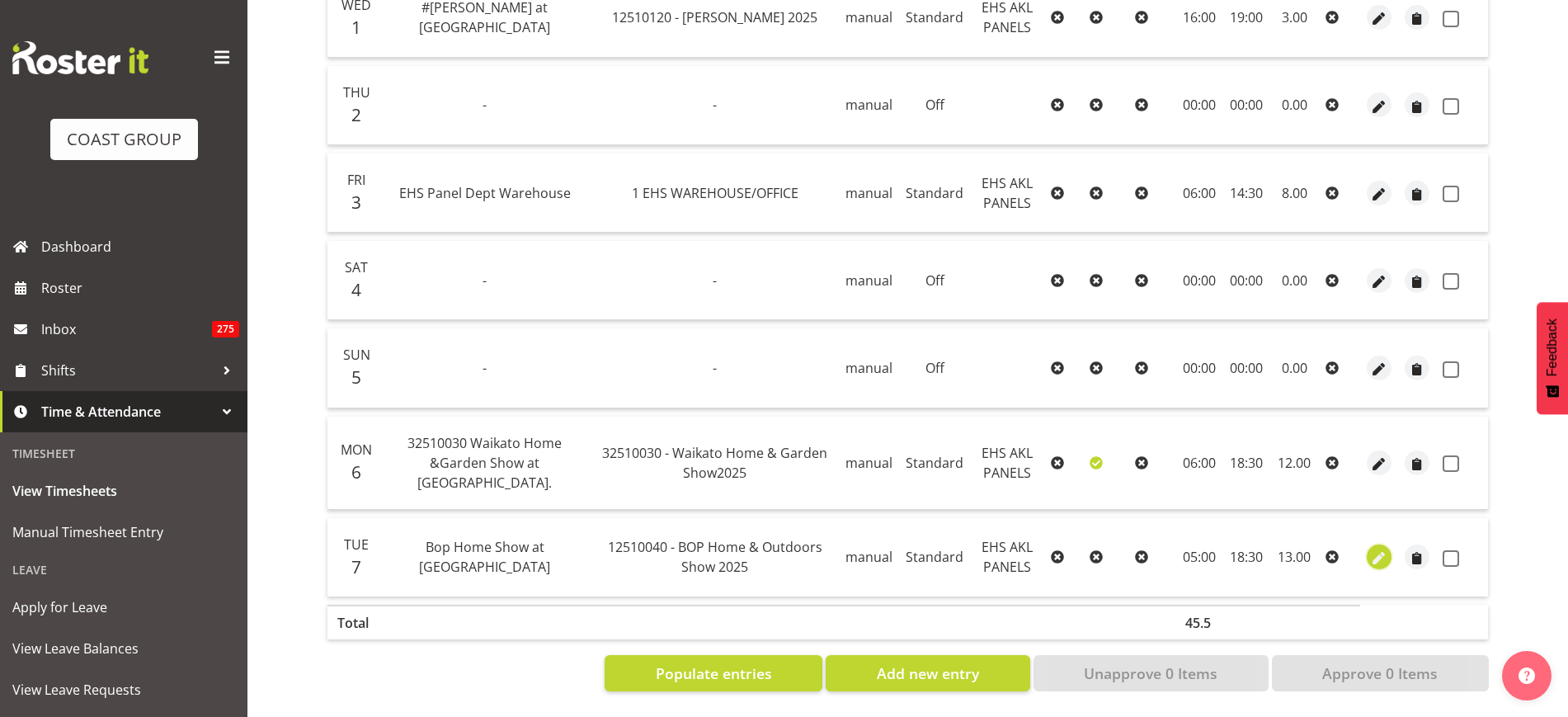
click at [1374, 553] on span "button" at bounding box center [1380, 559] width 19 height 19
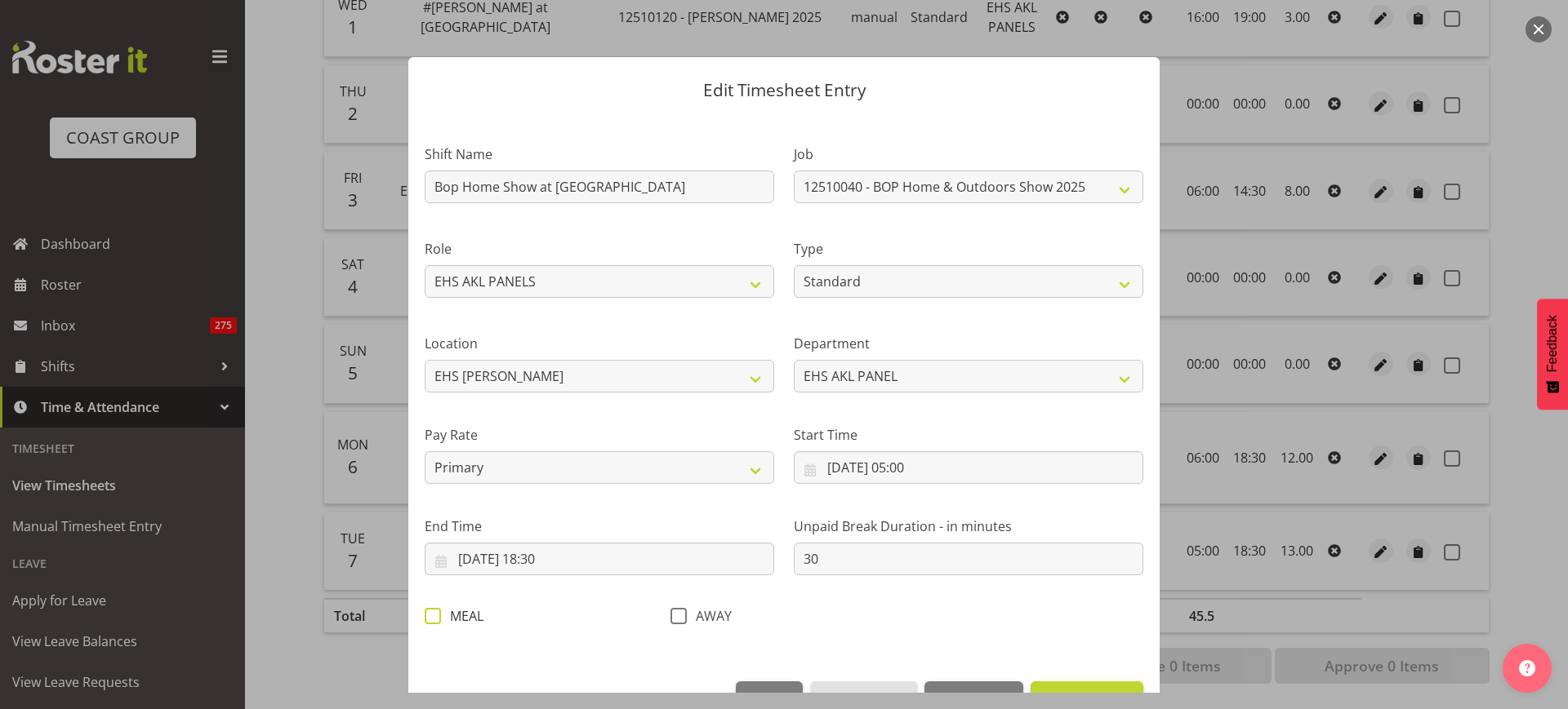
click at [437, 619] on span at bounding box center [432, 615] width 16 height 16
click at [435, 619] on input "MEAL" at bounding box center [429, 615] width 10 height 10
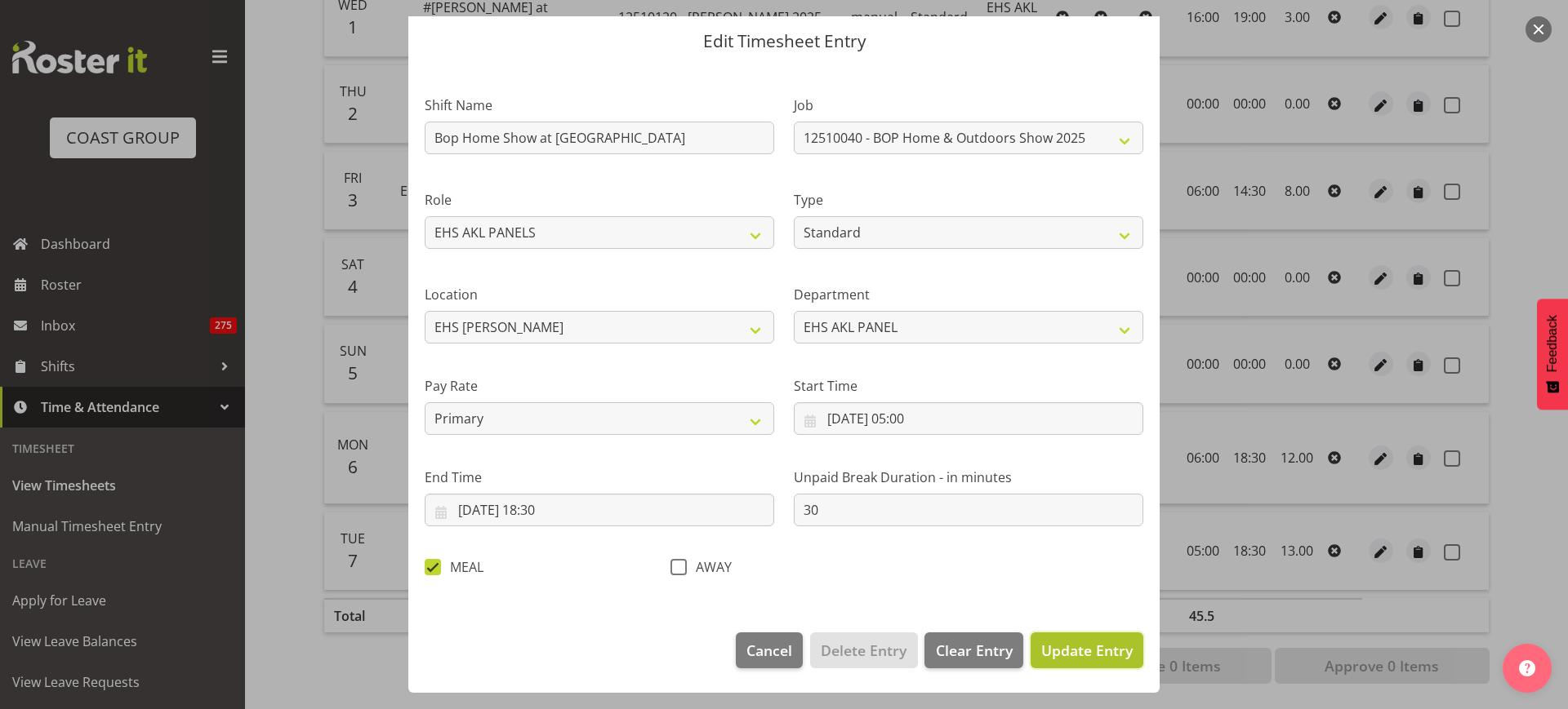
click at [1057, 657] on span "Update Entry" at bounding box center [1087, 650] width 92 height 20
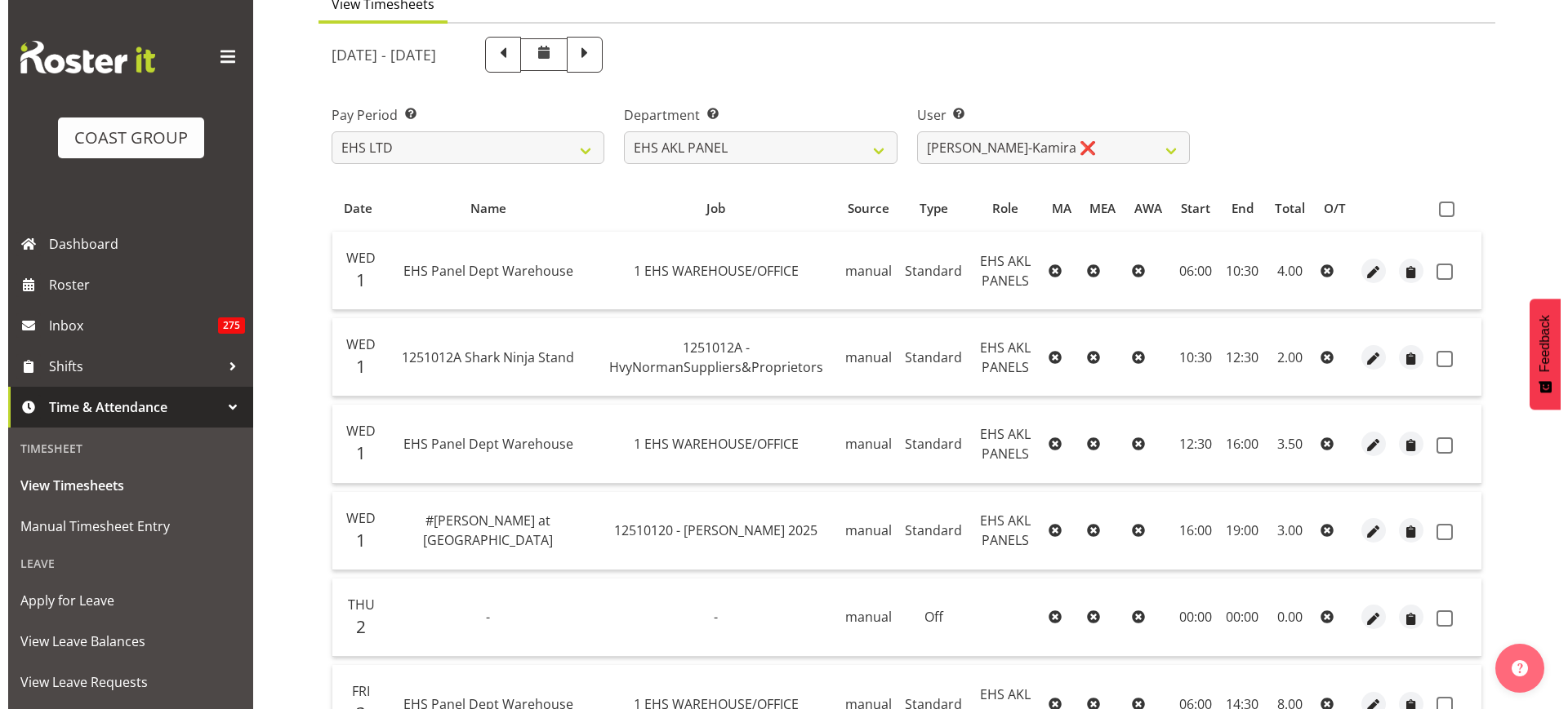
scroll to position [129, 0]
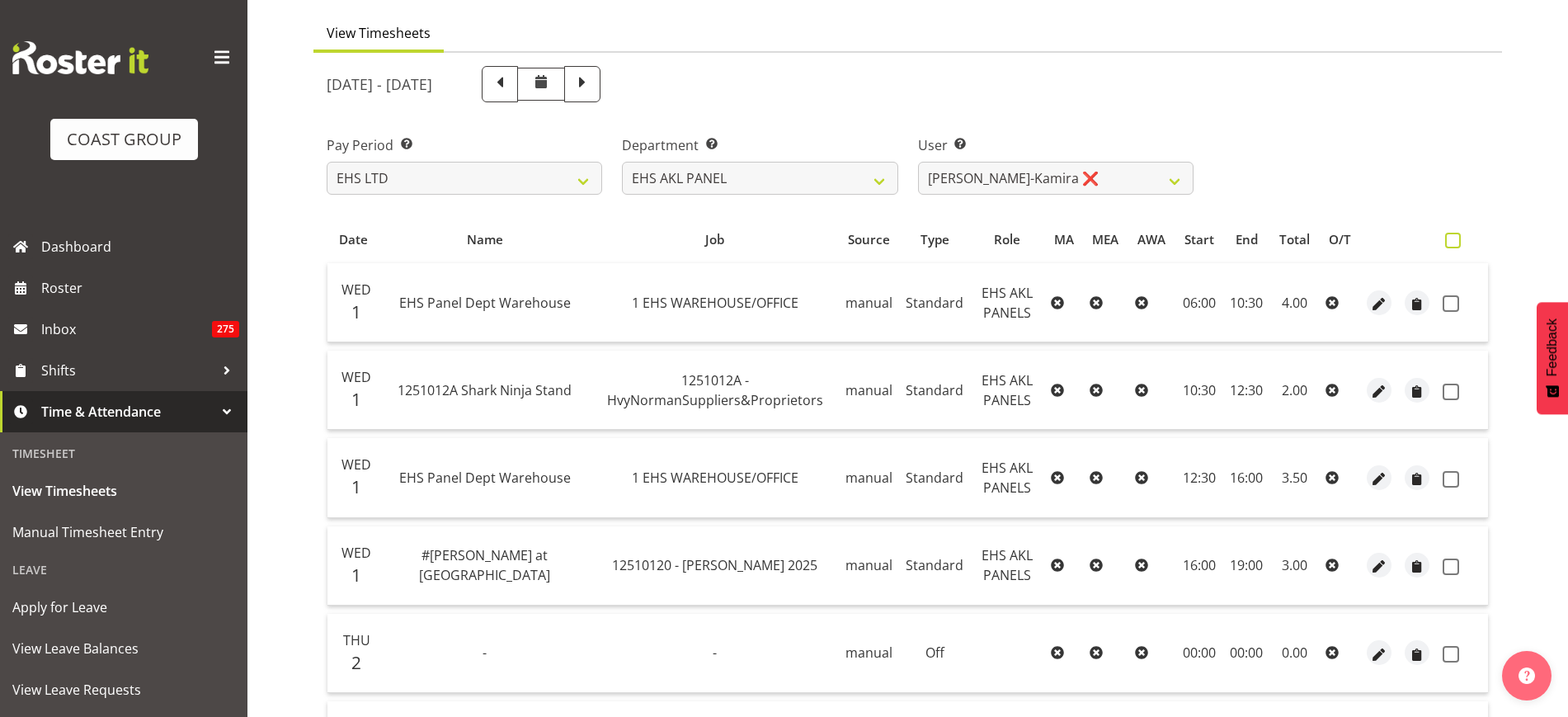
click at [1453, 239] on span at bounding box center [1453, 240] width 15 height 15
click at [1453, 239] on input "checkbox" at bounding box center [1450, 240] width 11 height 11
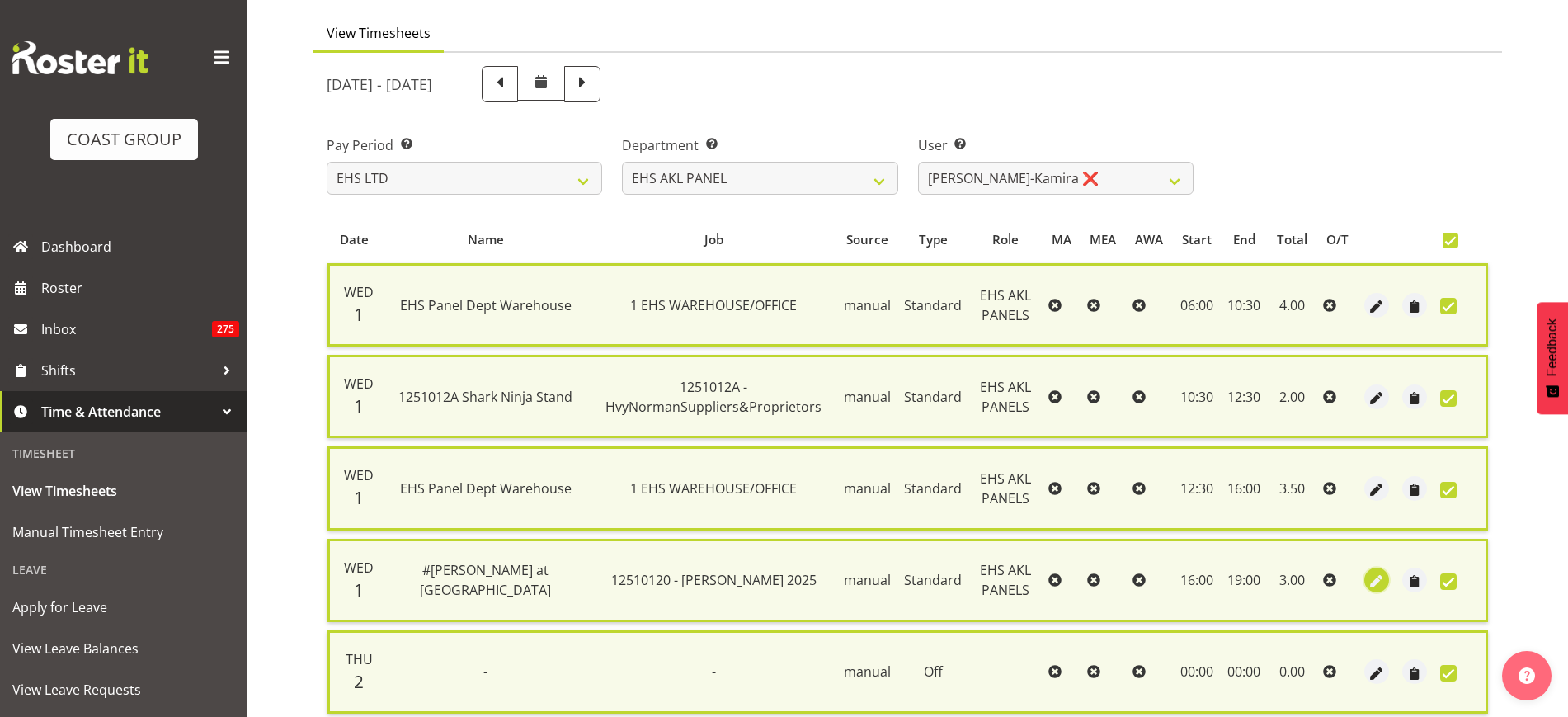
click at [1379, 577] on span "button" at bounding box center [1378, 582] width 19 height 19
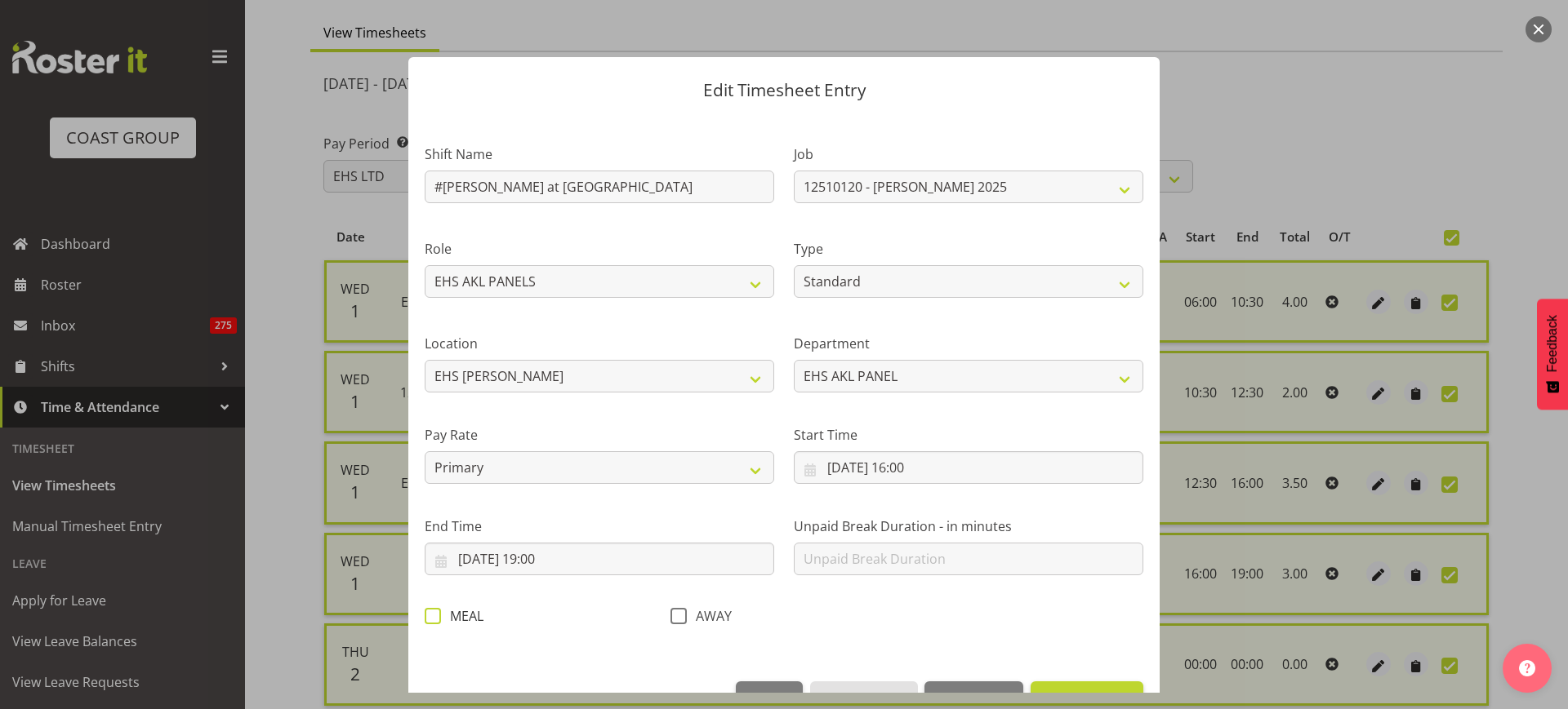
click at [433, 621] on span at bounding box center [432, 615] width 16 height 16
click at [433, 621] on input "MEAL" at bounding box center [429, 615] width 10 height 10
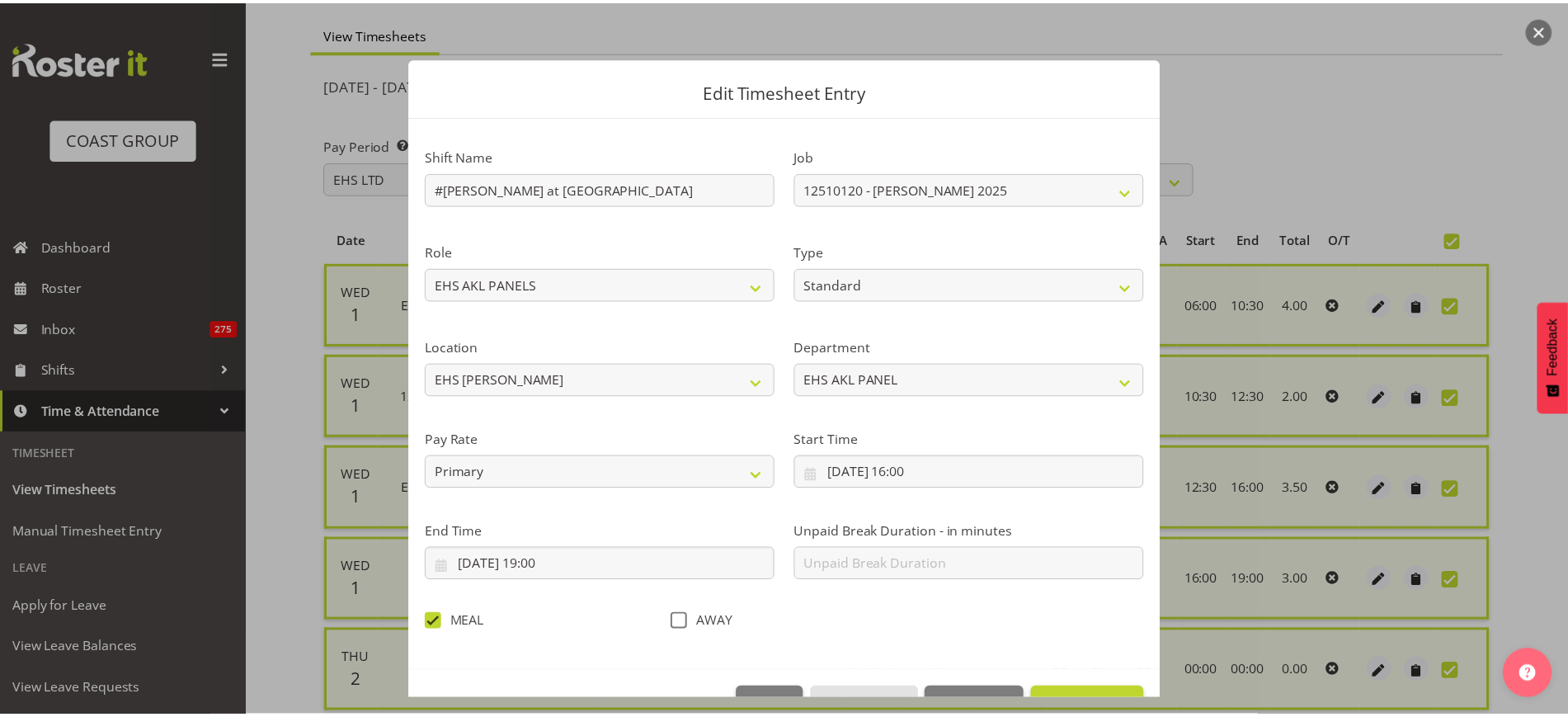
scroll to position [50, 0]
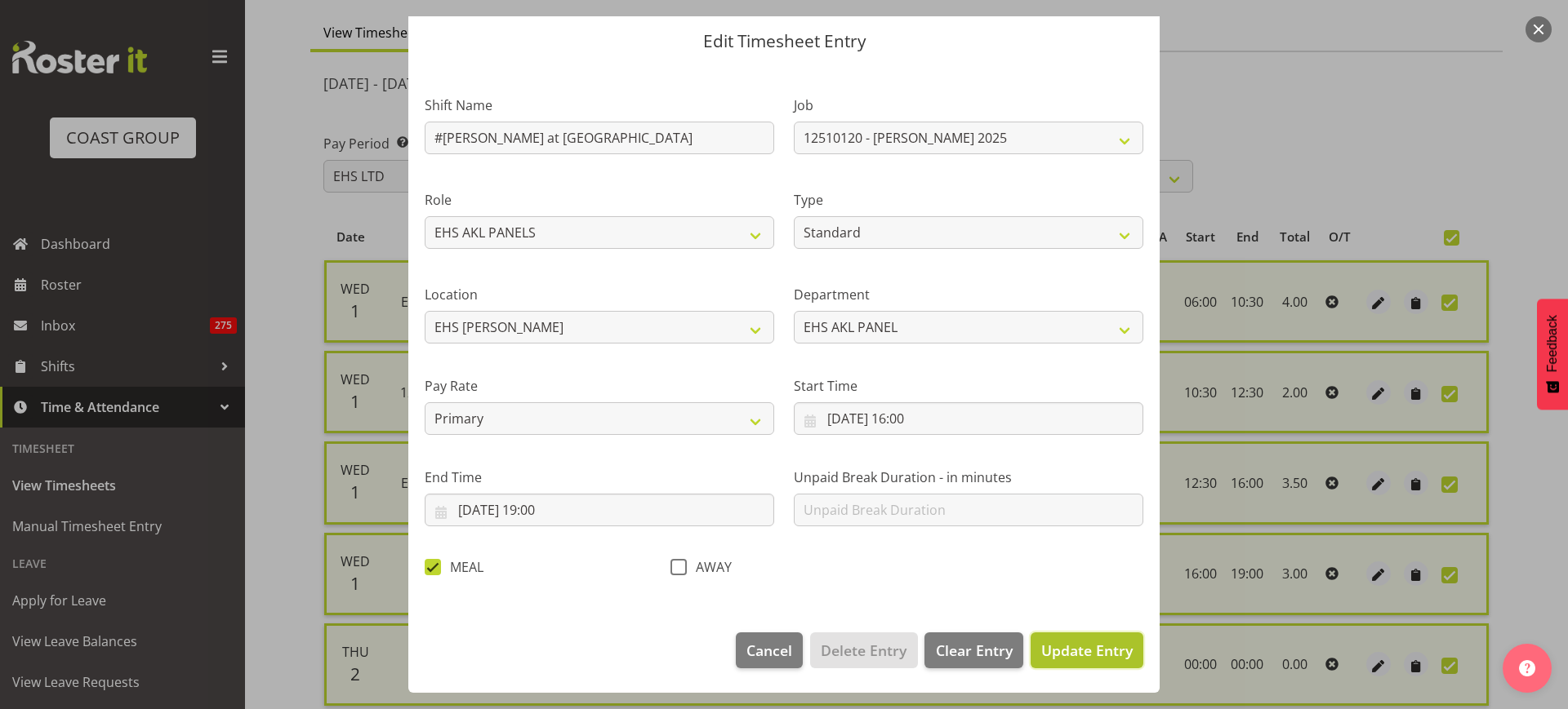
click at [1066, 651] on span "Update Entry" at bounding box center [1087, 650] width 92 height 20
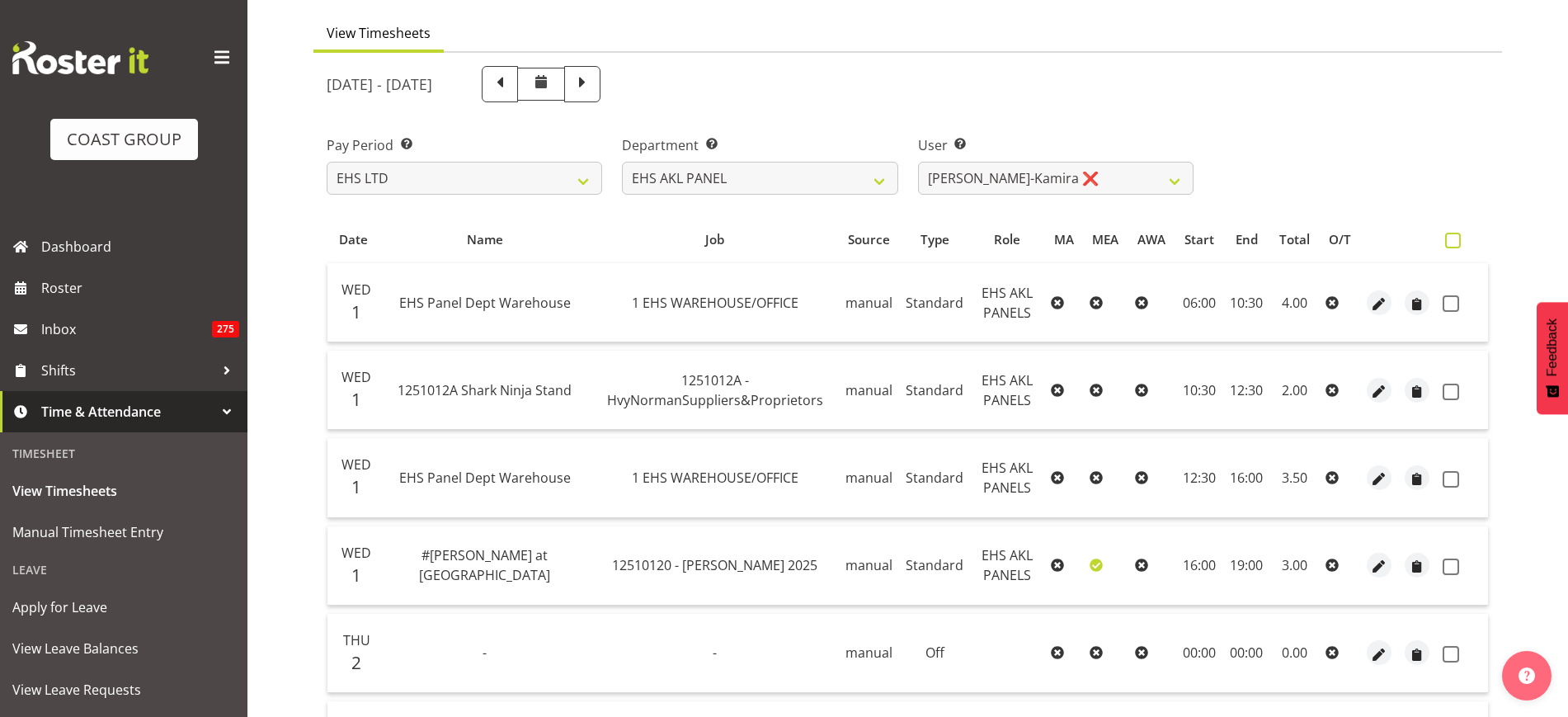
click at [1457, 236] on span at bounding box center [1453, 240] width 15 height 15
click at [1456, 236] on input "checkbox" at bounding box center [1450, 240] width 11 height 11
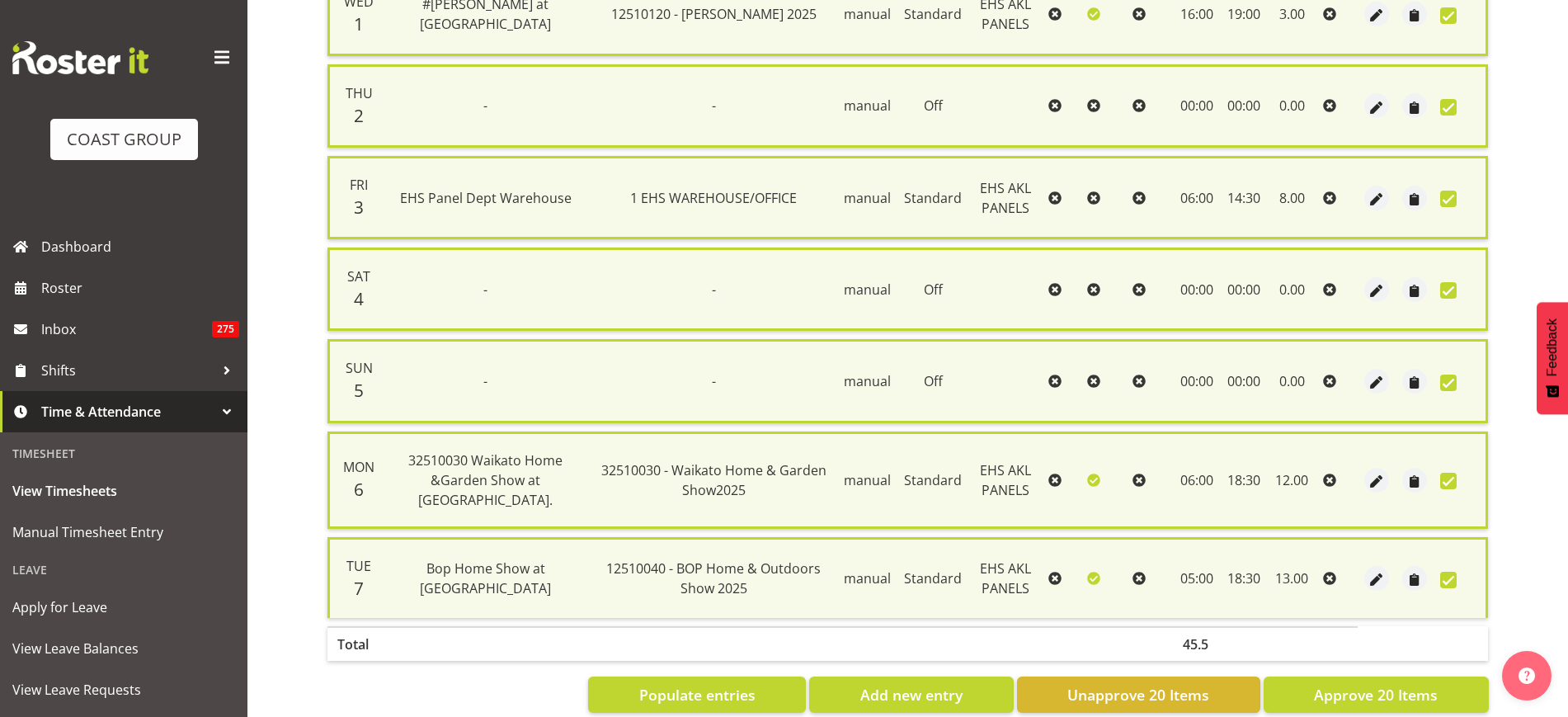
scroll to position [734, 0]
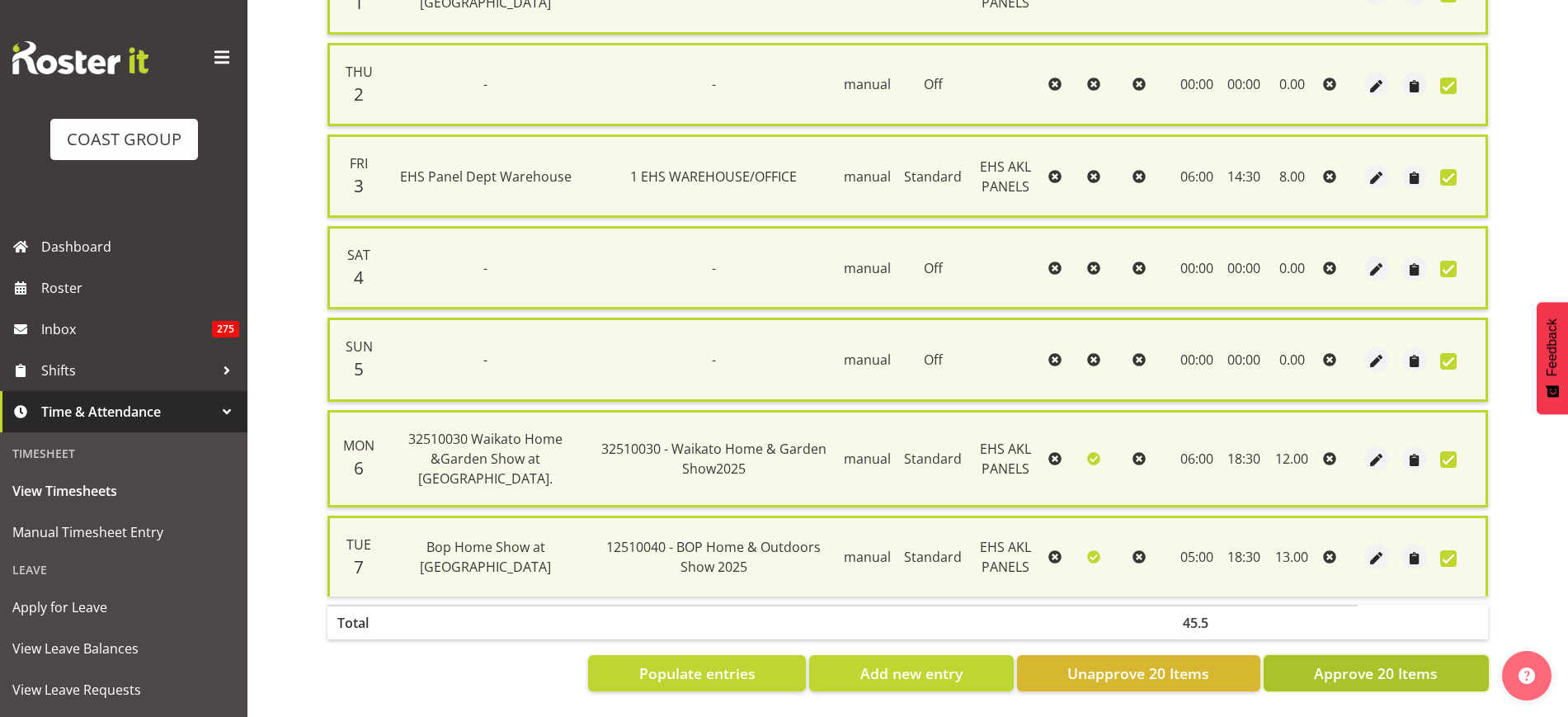
click at [1327, 663] on span "Approve 20 Items" at bounding box center [1376, 673] width 124 height 21
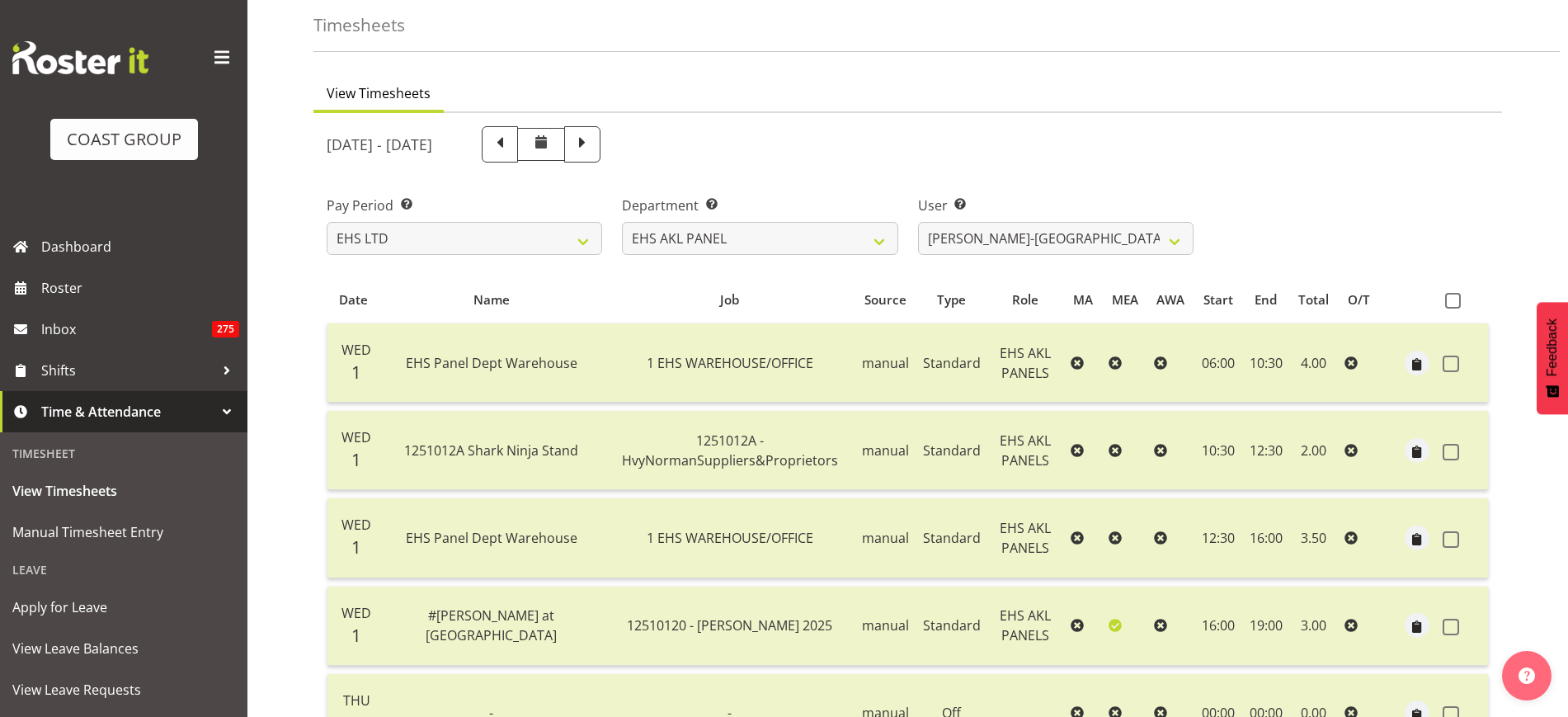
scroll to position [11, 0]
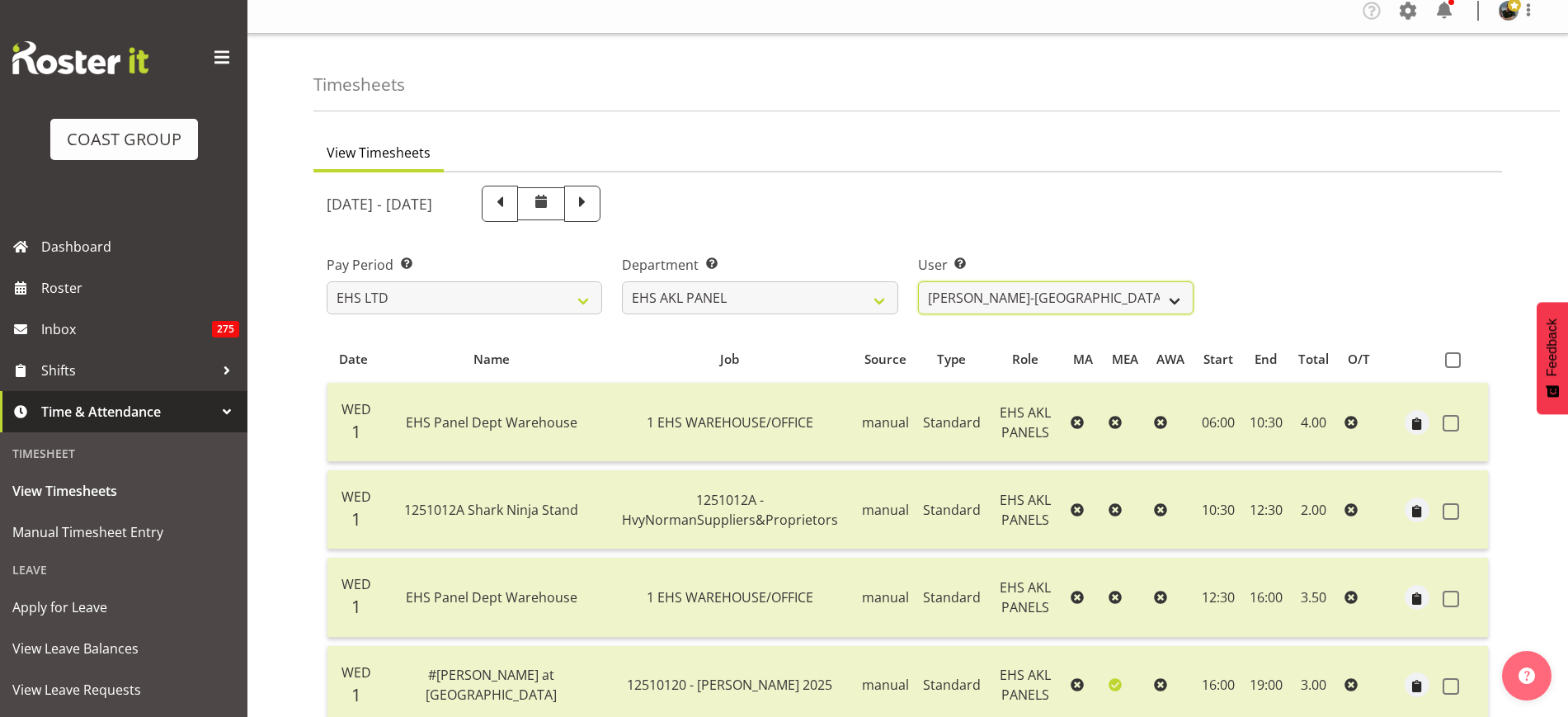
click at [1176, 303] on select "[PERSON_NAME] ✔ [PERSON_NAME] ✔ [PERSON_NAME] ✔ [PERSON_NAME] ✔ [PERSON_NAME] ✔…" at bounding box center [1056, 297] width 275 height 33
click at [918, 281] on select "[PERSON_NAME] ✔ [PERSON_NAME] ✔ [PERSON_NAME] ✔ [PERSON_NAME] ✔ [PERSON_NAME] ✔…" at bounding box center [1056, 297] width 275 height 33
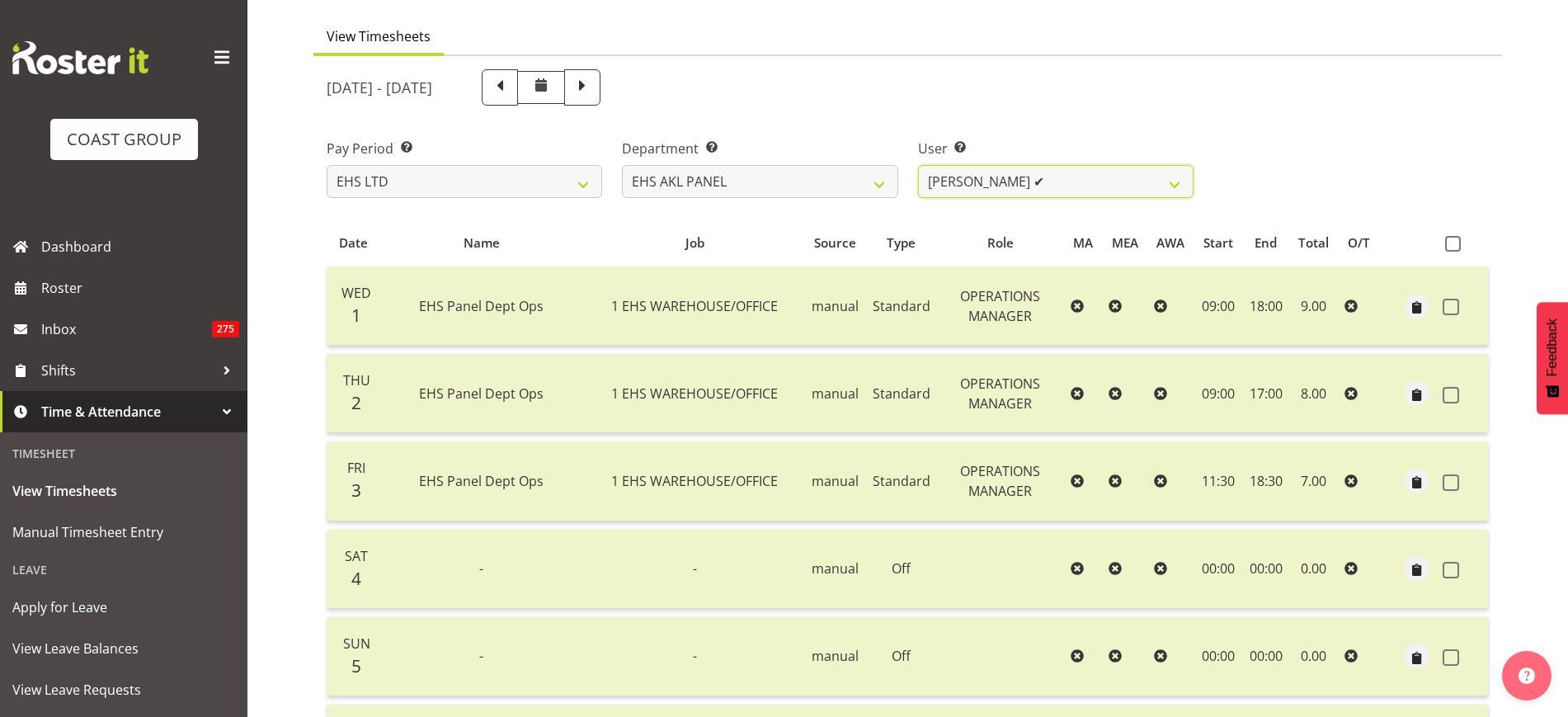
scroll to position [125, 0]
click at [1177, 182] on select "[PERSON_NAME] ✔ [PERSON_NAME] ✔ [PERSON_NAME] ✔ [PERSON_NAME] ✔ [PERSON_NAME] ✔…" at bounding box center [1056, 183] width 275 height 33
click at [918, 166] on select "[PERSON_NAME] ✔ [PERSON_NAME] ✔ [PERSON_NAME] ✔ [PERSON_NAME] ✔ [PERSON_NAME] ✔…" at bounding box center [1056, 183] width 275 height 33
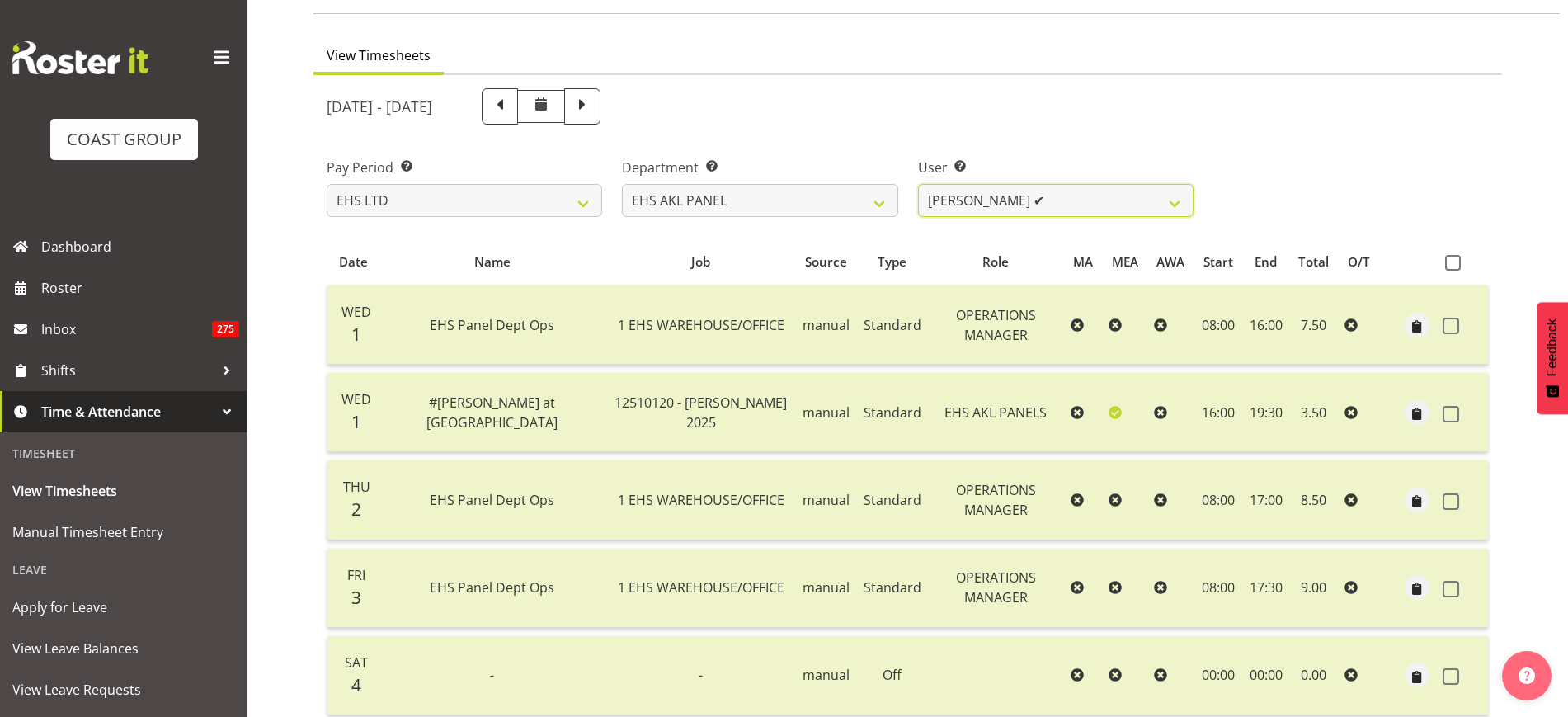
scroll to position [106, 0]
click at [1174, 206] on select "[PERSON_NAME] ✔ [PERSON_NAME] ✔ [PERSON_NAME] ✔ [PERSON_NAME] ✔ [PERSON_NAME] ✔…" at bounding box center [1056, 202] width 275 height 33
click at [918, 185] on select "[PERSON_NAME] ✔ [PERSON_NAME] ✔ [PERSON_NAME] ✔ [PERSON_NAME] ✔ [PERSON_NAME] ✔…" at bounding box center [1056, 202] width 275 height 33
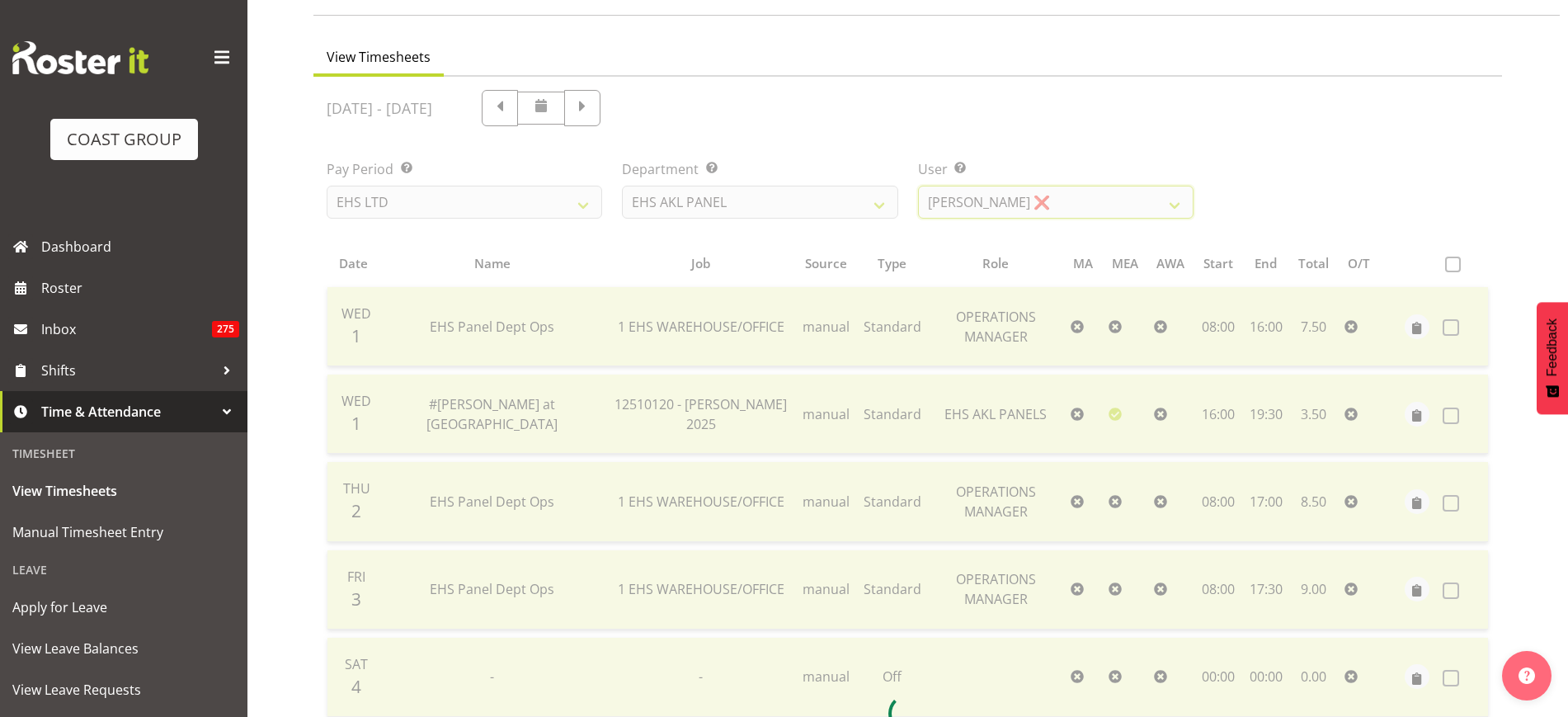
scroll to position [94, 0]
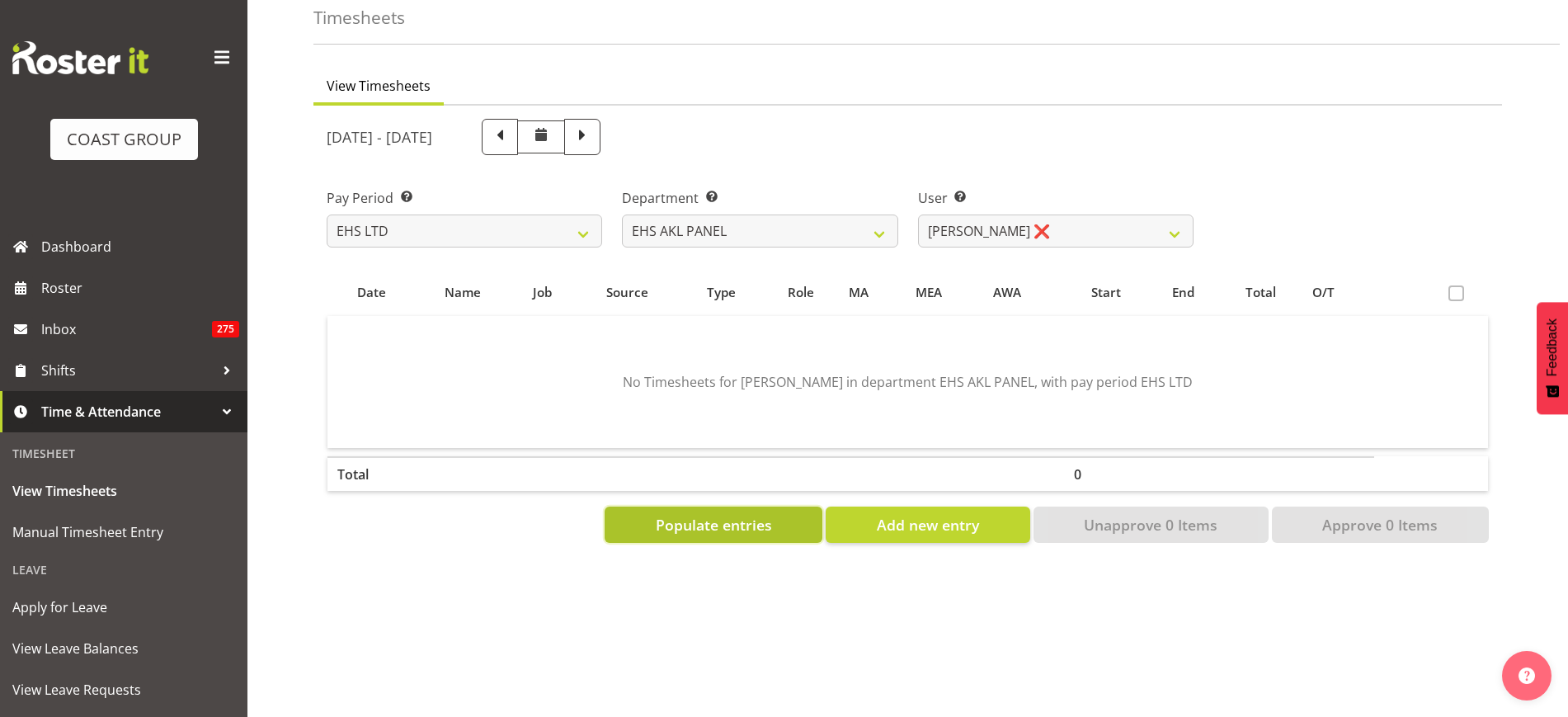
click at [744, 514] on span "Populate entries" at bounding box center [714, 525] width 117 height 21
click at [690, 514] on span "Populate entries" at bounding box center [714, 525] width 117 height 21
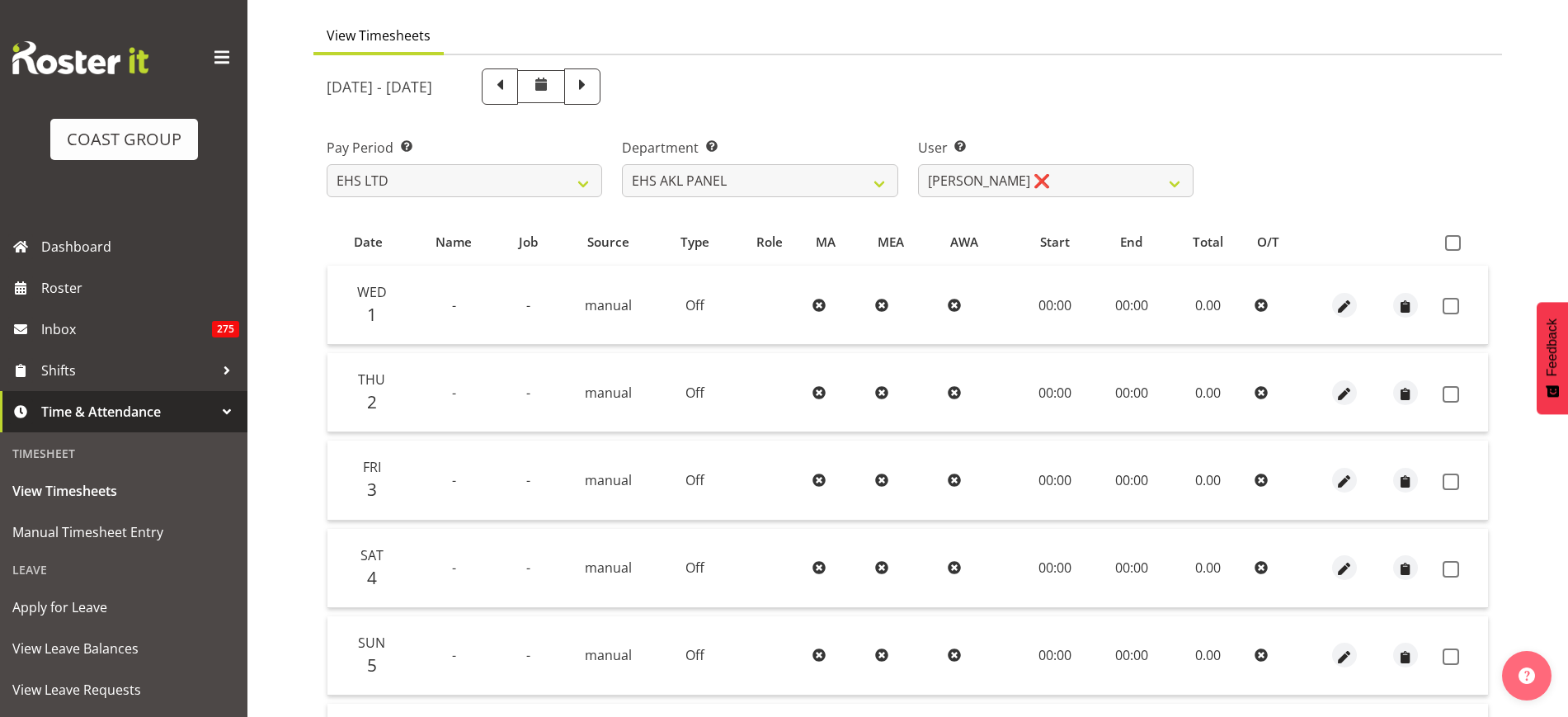
scroll to position [118, 0]
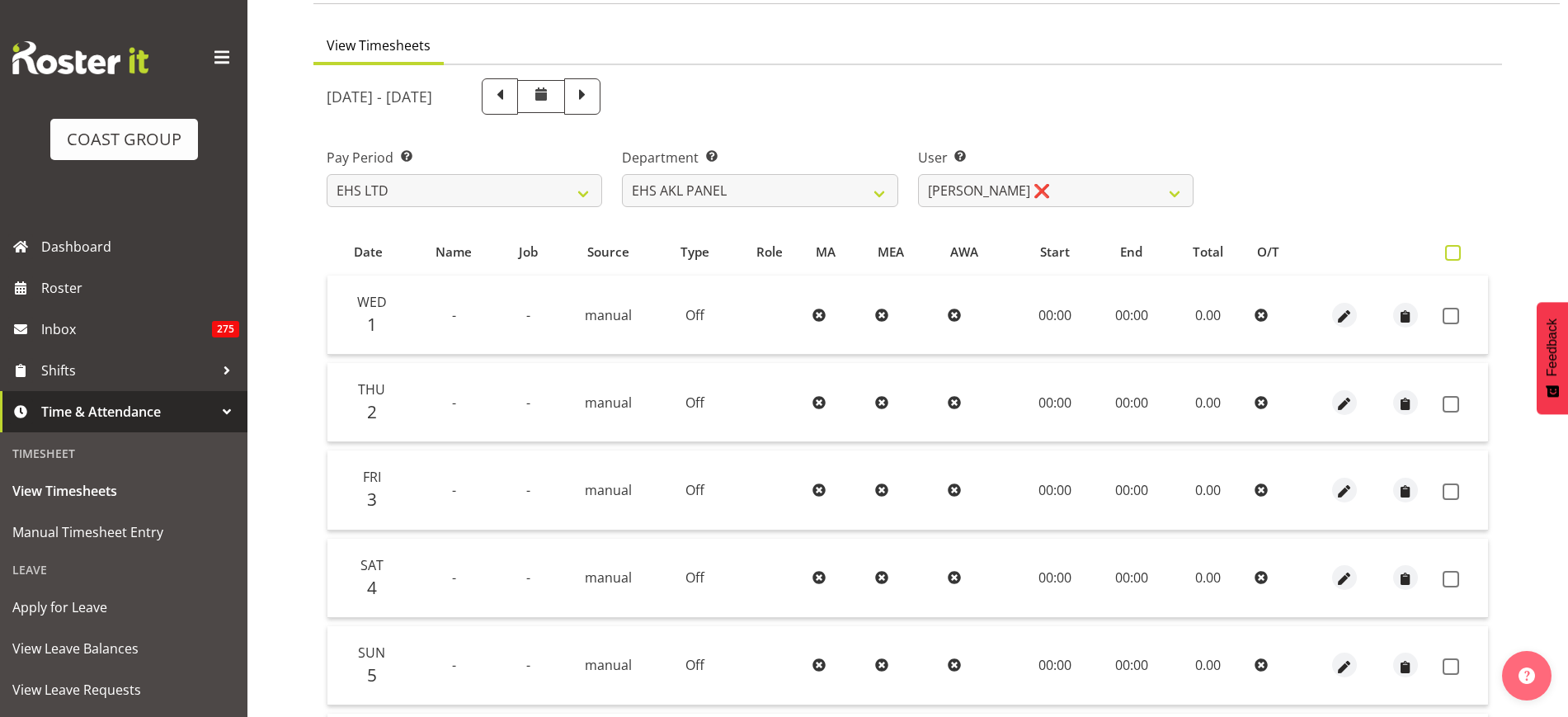
click at [1460, 253] on span at bounding box center [1453, 252] width 15 height 15
click at [1456, 253] on input "checkbox" at bounding box center [1450, 252] width 11 height 11
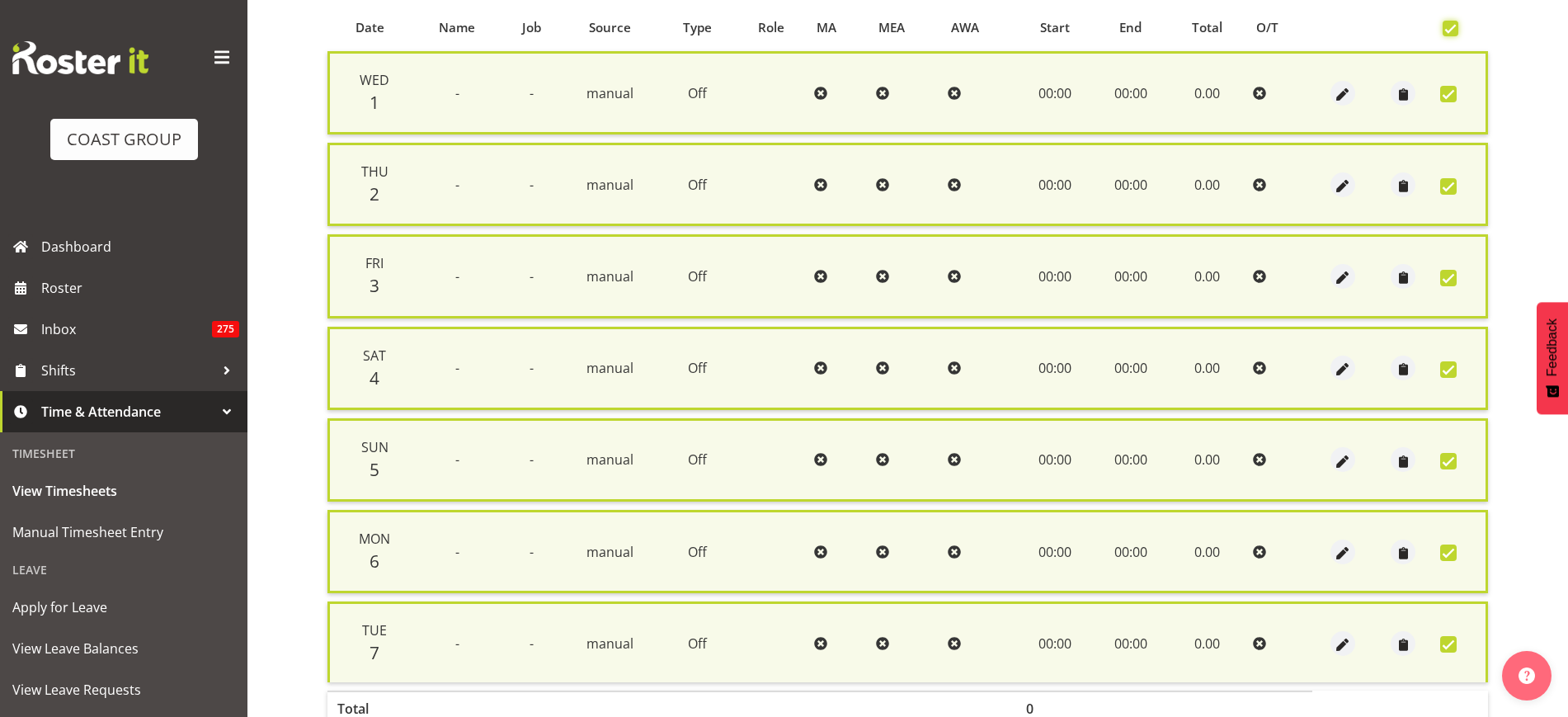
scroll to position [445, 0]
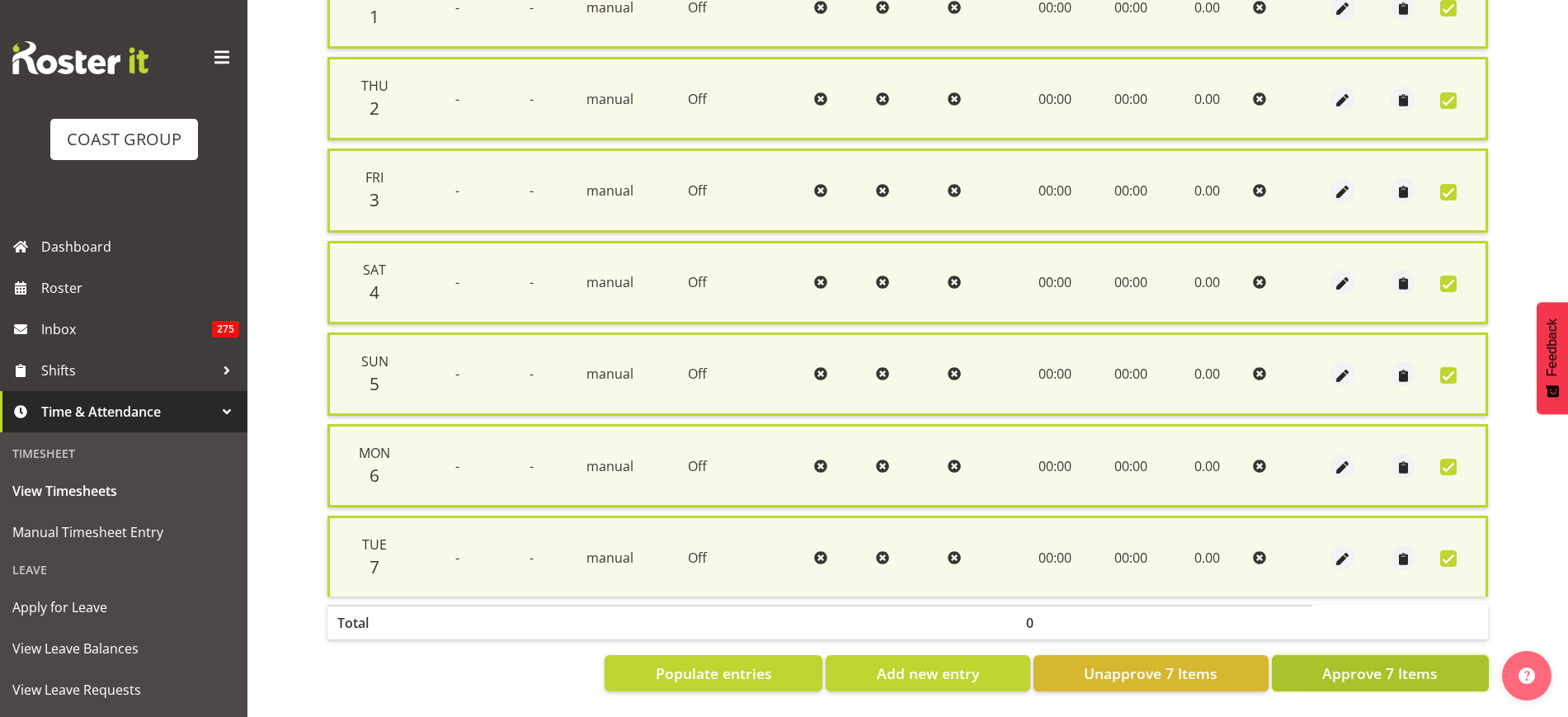
click at [1357, 663] on span "Approve 7 Items" at bounding box center [1380, 673] width 116 height 21
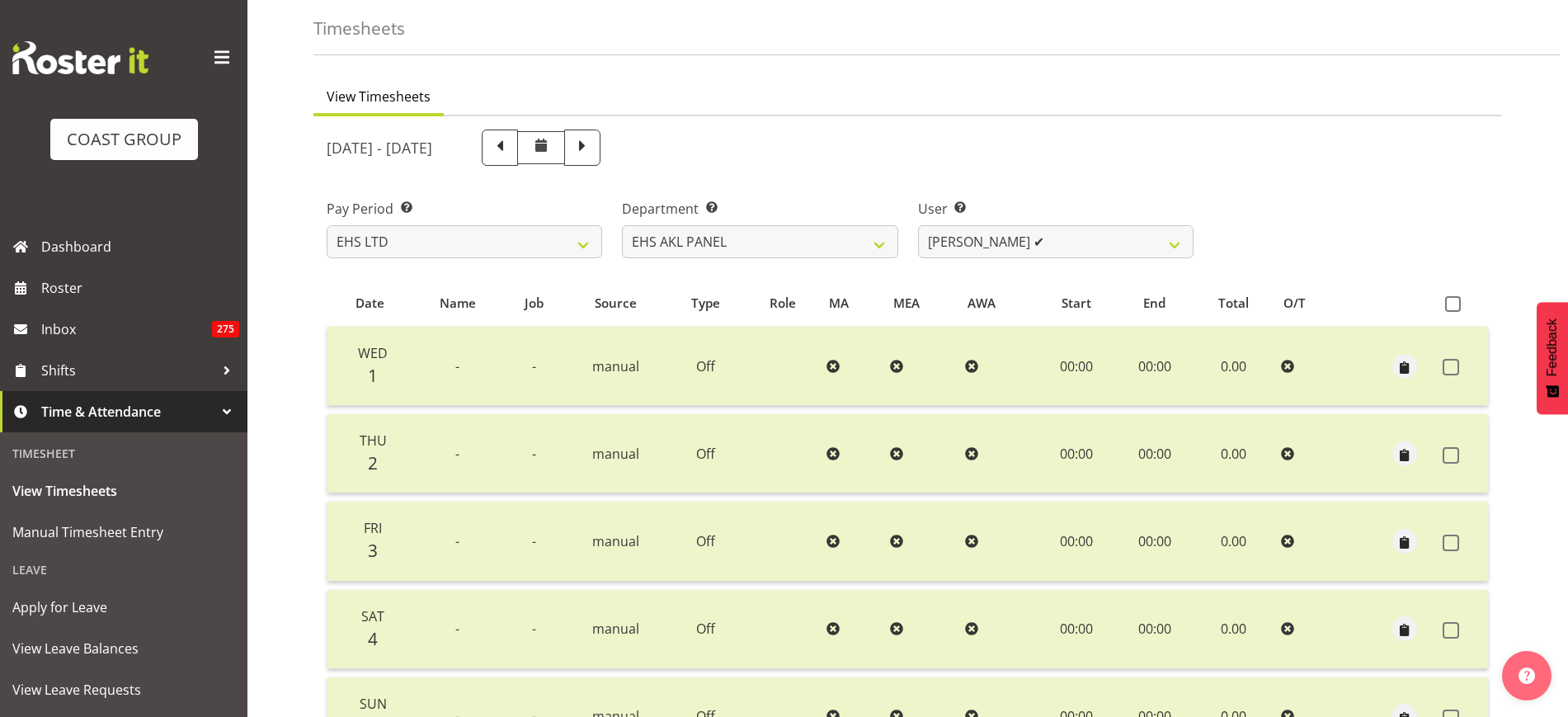
scroll to position [0, 0]
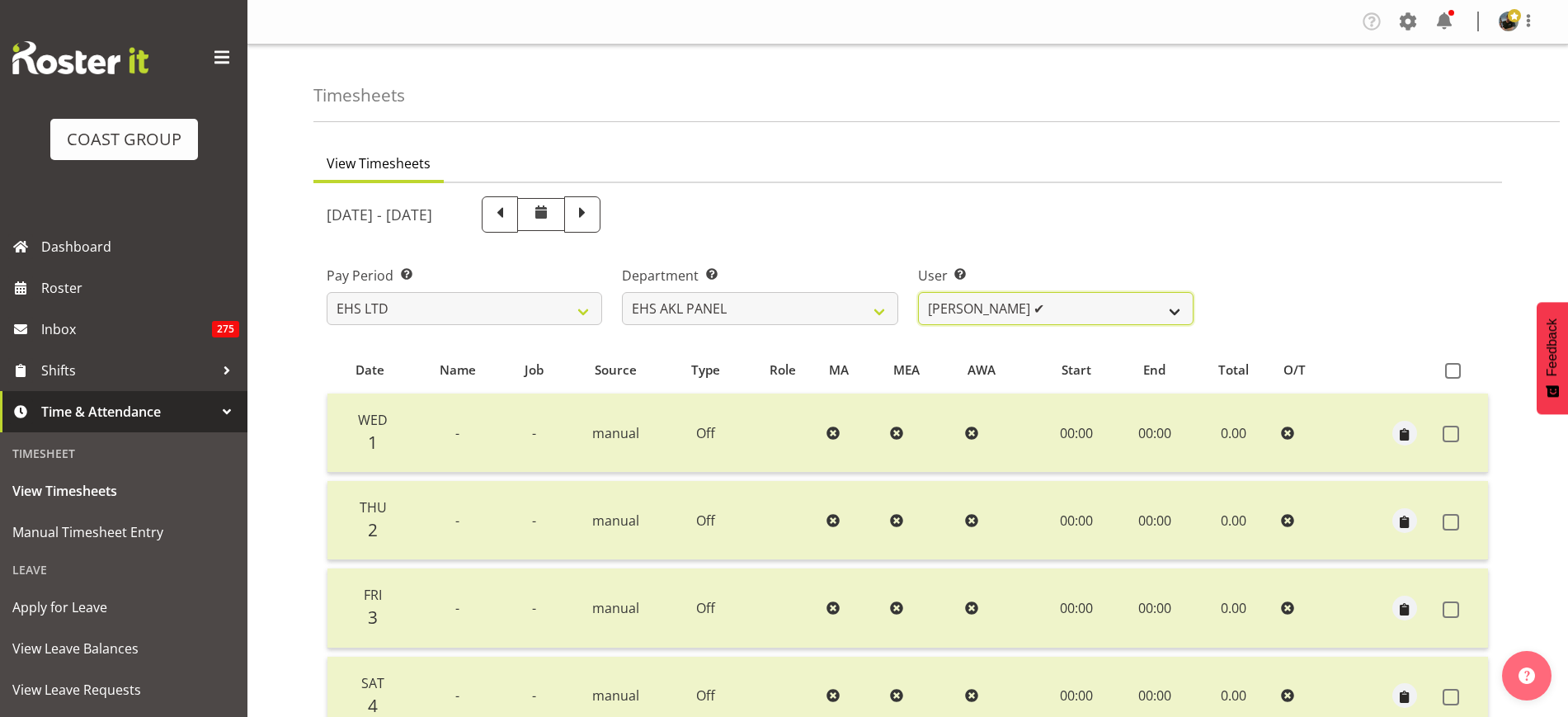
click at [1175, 311] on select "[PERSON_NAME] ✔ [PERSON_NAME] ✔ [PERSON_NAME] ✔ [PERSON_NAME] ✔ [PERSON_NAME] ✔…" at bounding box center [1056, 309] width 275 height 33
click at [1339, 273] on div "Pay Period Select which pay period you would like to view. SLP LTD EHS LTD DW L…" at bounding box center [908, 289] width 1182 height 93
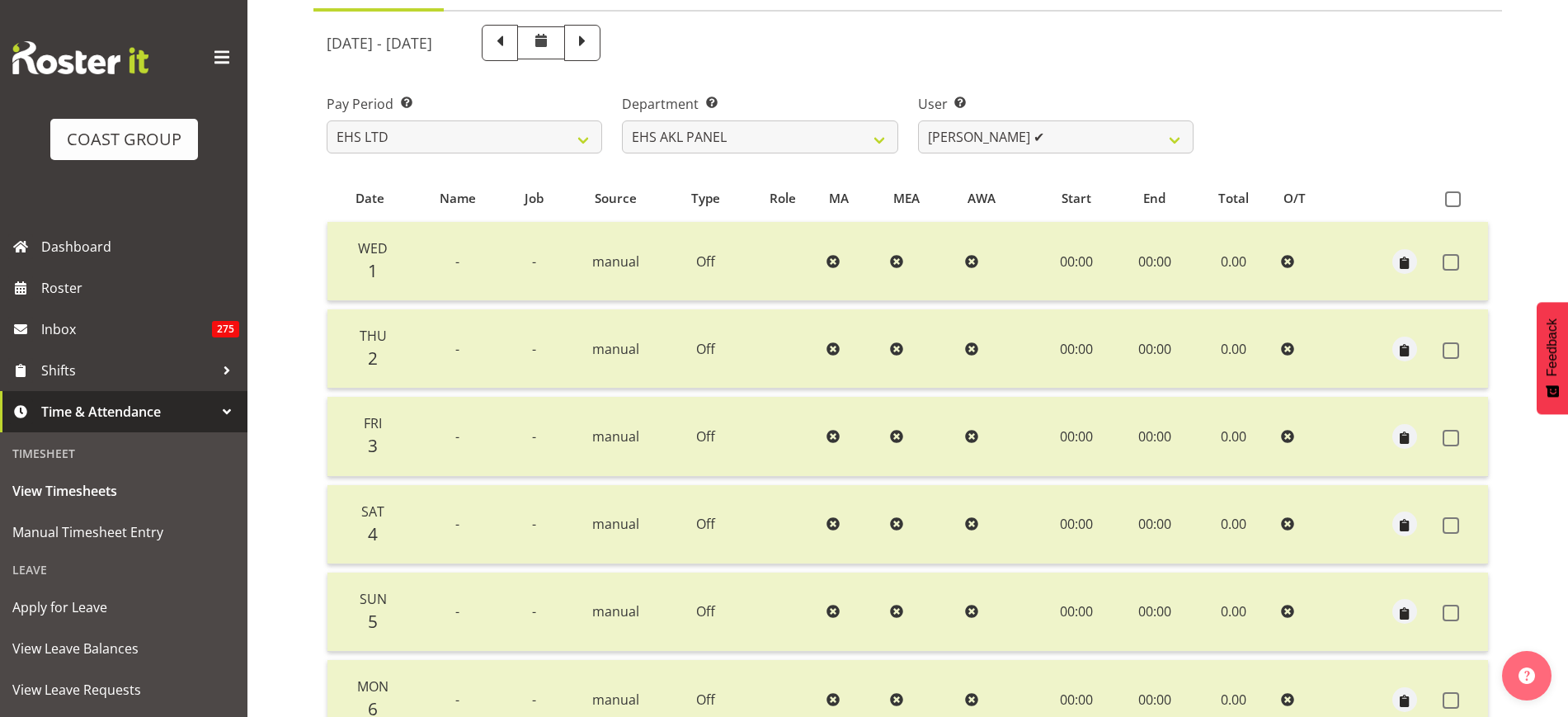
scroll to position [174, 0]
click at [1182, 138] on select "[PERSON_NAME] ✔ [PERSON_NAME] ✔ [PERSON_NAME] ✔ [PERSON_NAME] ✔ [PERSON_NAME] ✔…" at bounding box center [1056, 134] width 275 height 33
drag, startPoint x: 1182, startPoint y: 138, endPoint x: 1170, endPoint y: 134, distance: 12.6
click at [1170, 134] on select "[PERSON_NAME] ✔ [PERSON_NAME] ✔ [PERSON_NAME] ✔ [PERSON_NAME] ✔ [PERSON_NAME] ✔…" at bounding box center [1056, 134] width 275 height 33
